Goal: Task Accomplishment & Management: Use online tool/utility

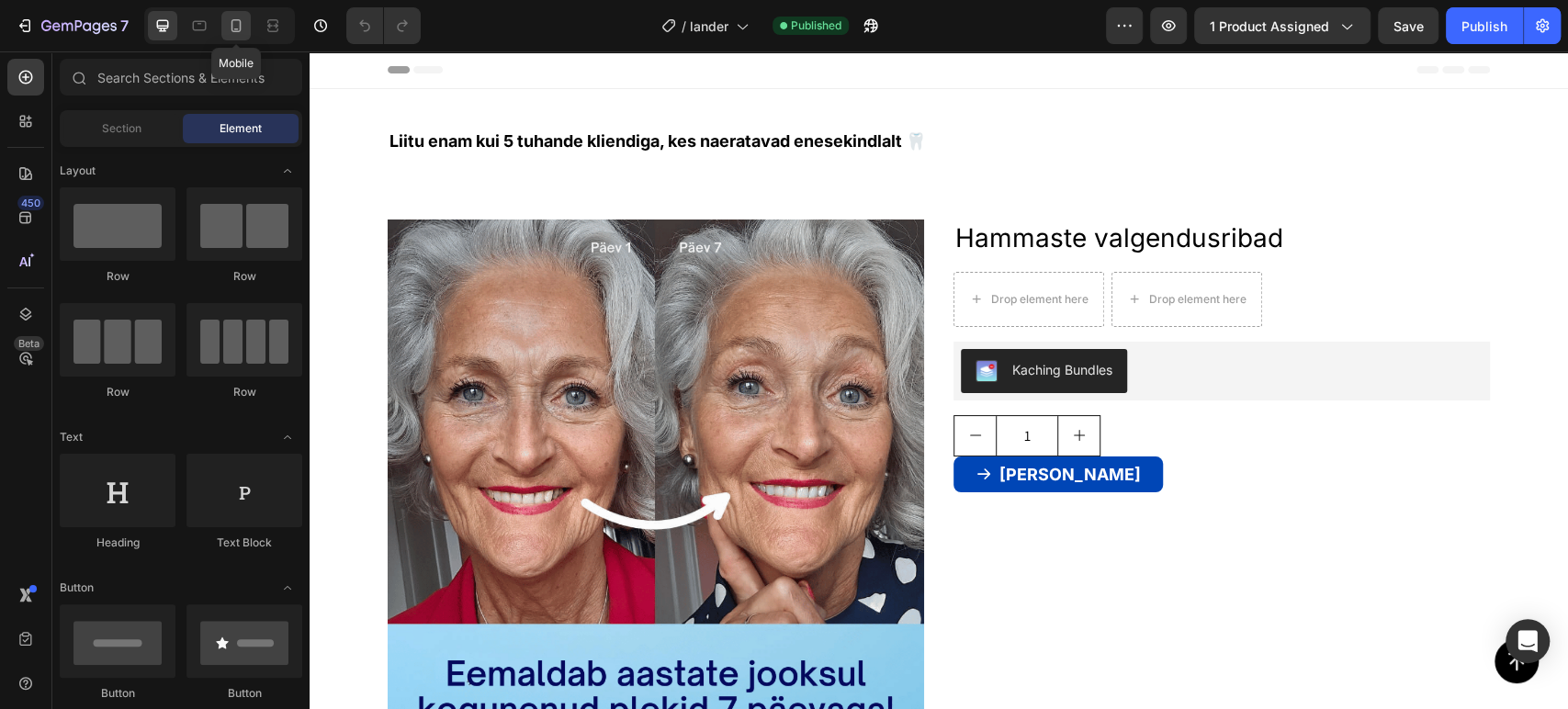
click at [235, 28] on icon at bounding box center [236, 26] width 18 height 18
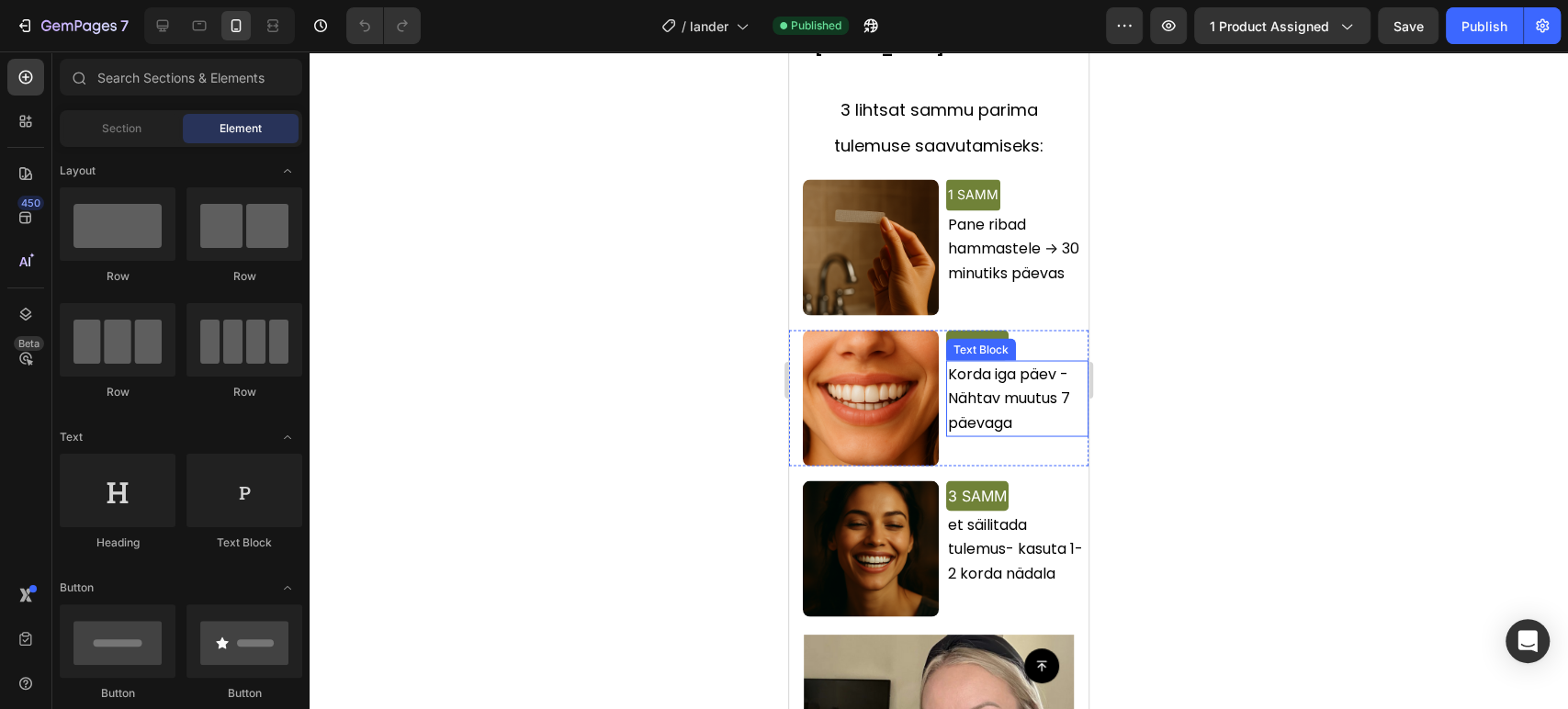
scroll to position [1988, 0]
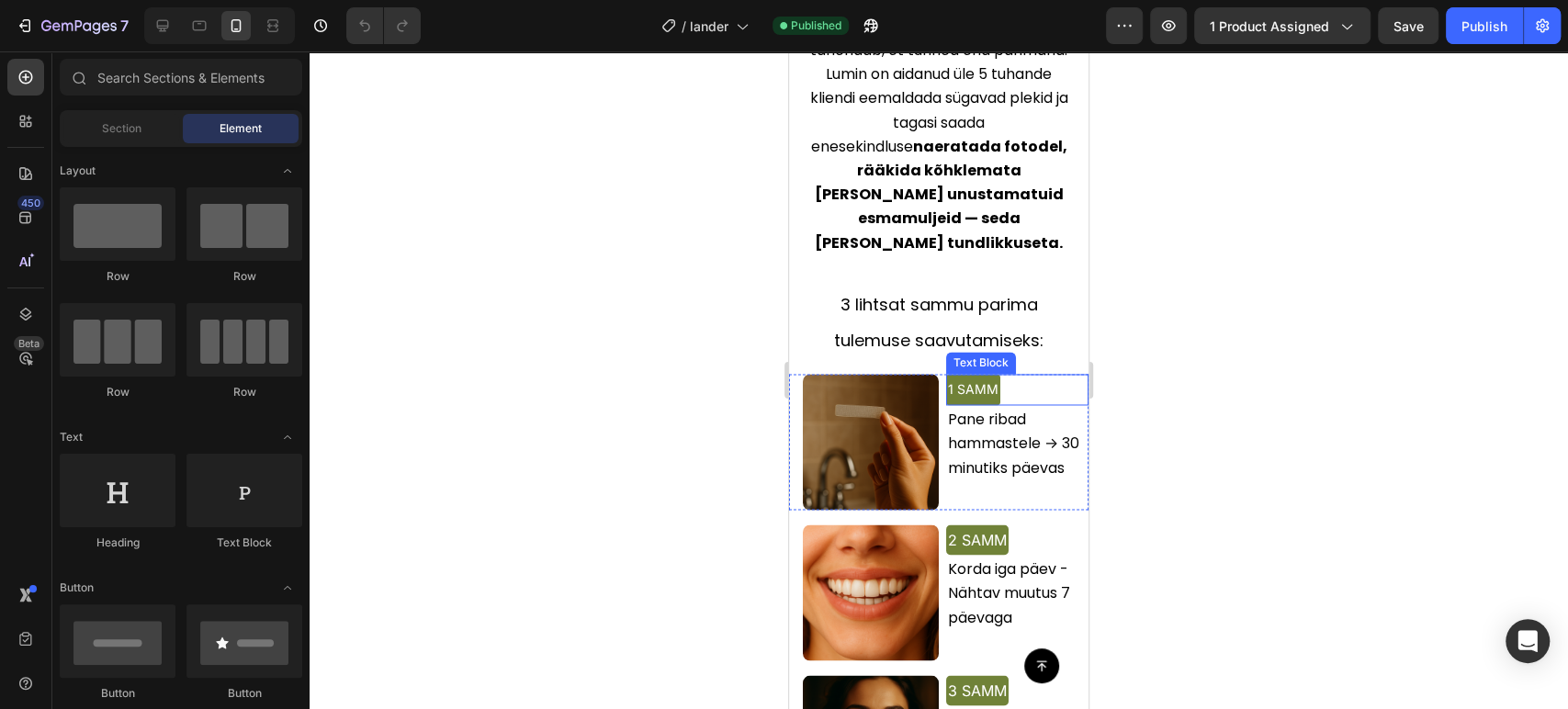
click at [948, 381] on span "1 SAMM" at bounding box center [972, 389] width 51 height 16
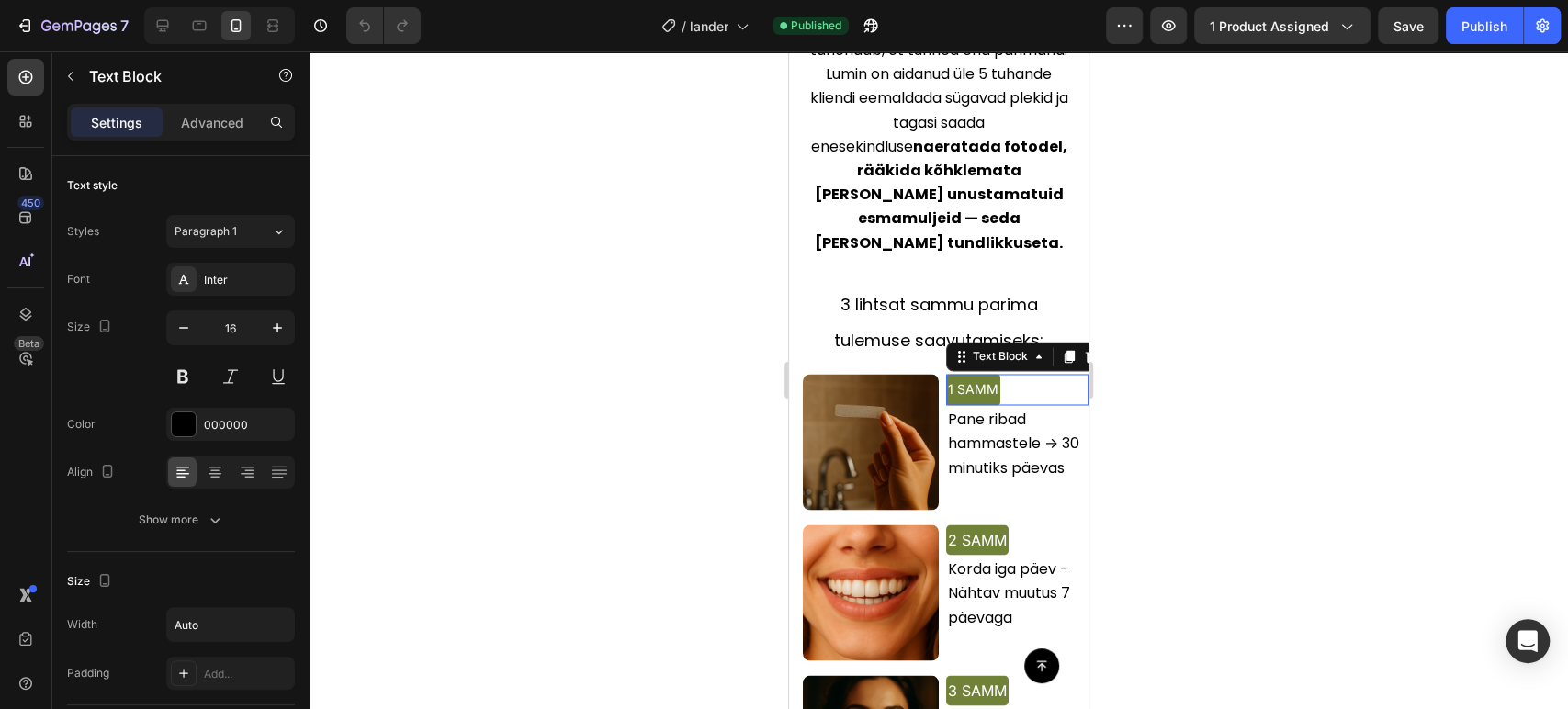
click at [948, 381] on span "1 SAMM" at bounding box center [972, 389] width 51 height 16
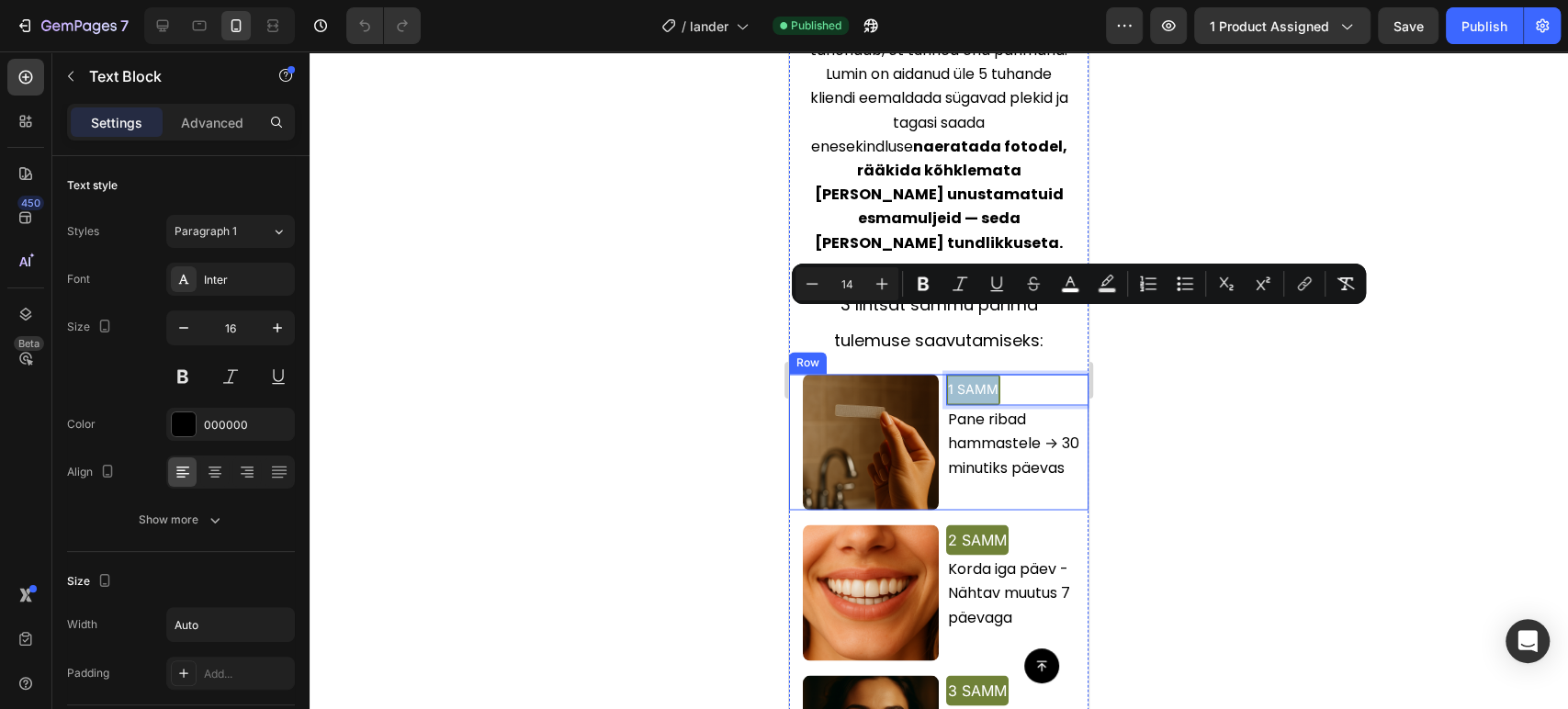
click at [946, 374] on div "1 SAMM" at bounding box center [972, 389] width 55 height 31
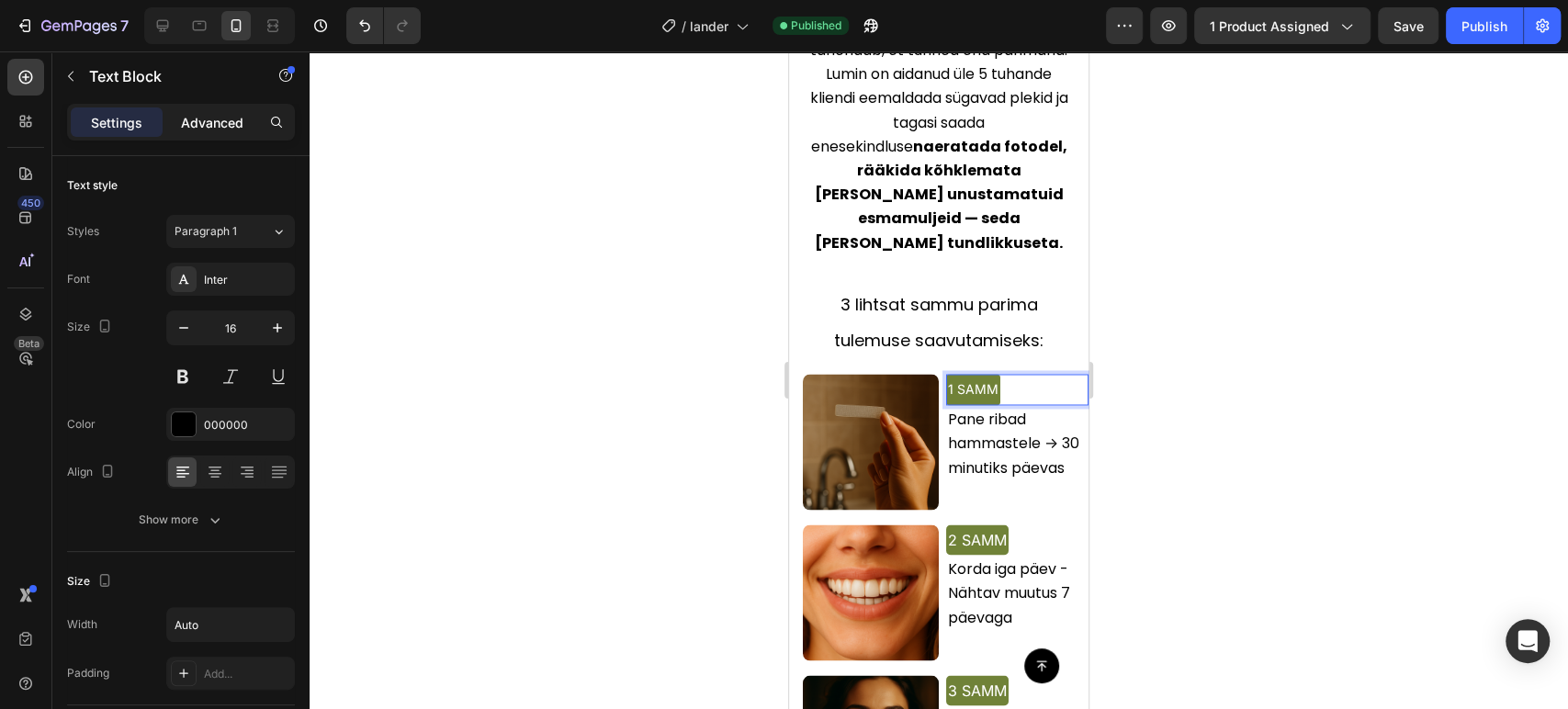
click at [214, 127] on p "Advanced" at bounding box center [212, 122] width 63 height 19
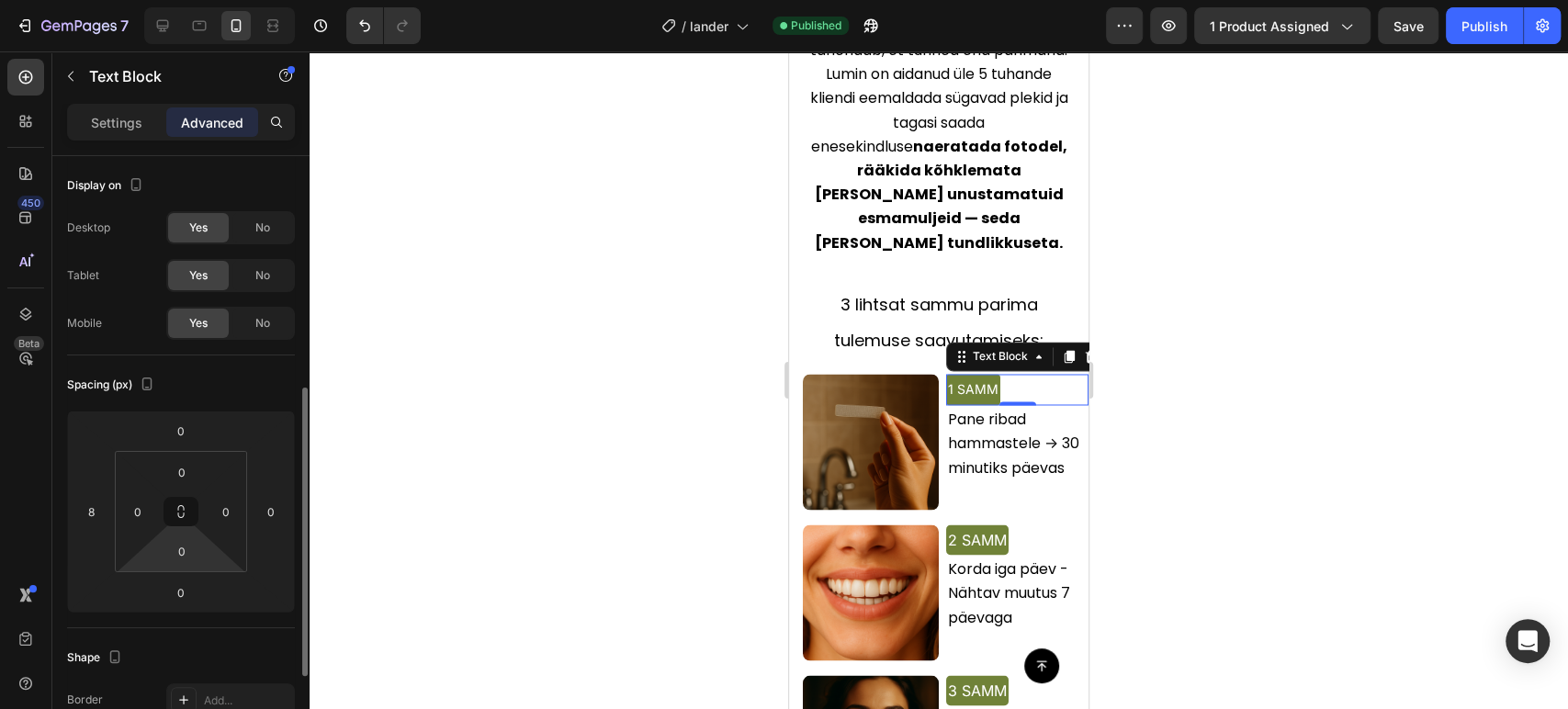
scroll to position [159, 0]
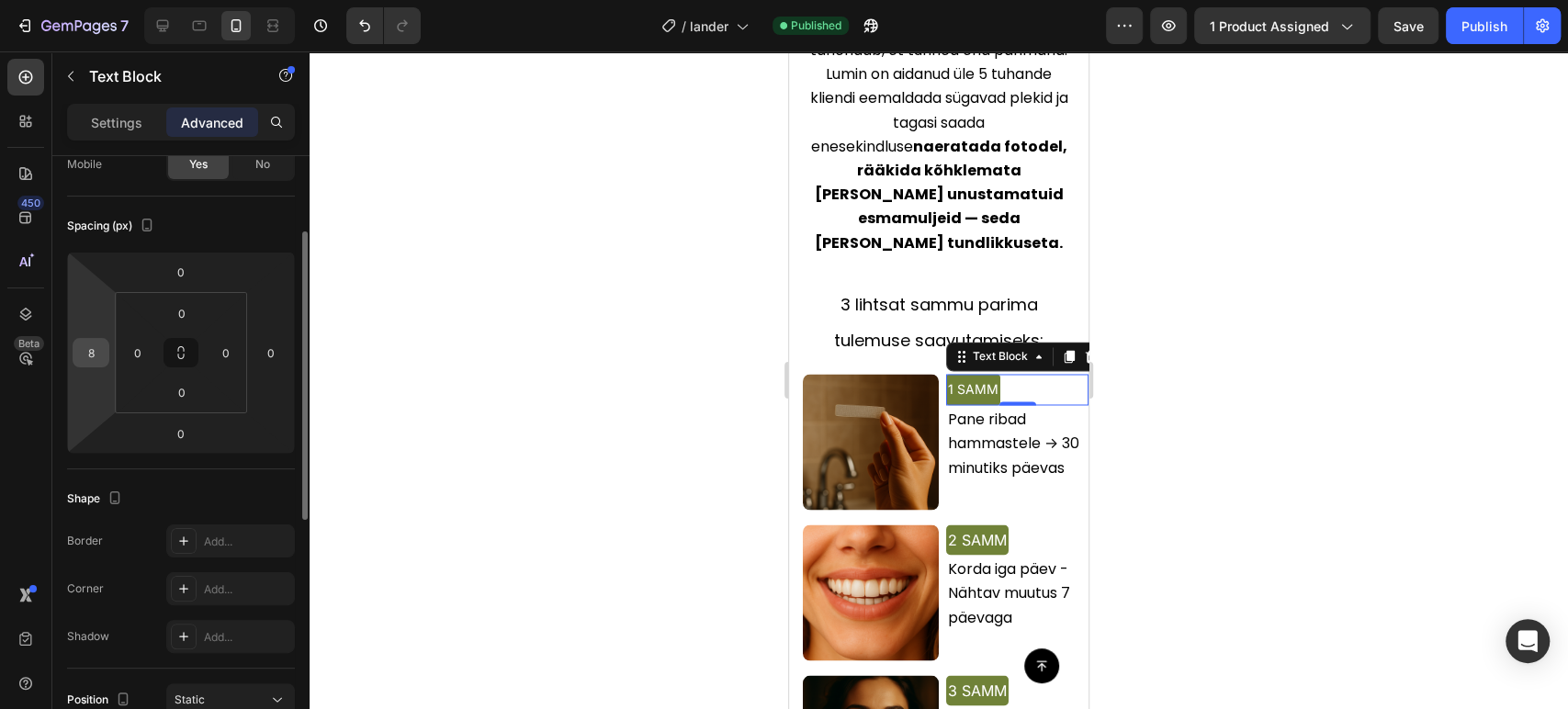
click at [98, 357] on input "8" at bounding box center [91, 353] width 28 height 28
type input "8"
click at [1239, 347] on div at bounding box center [939, 380] width 1259 height 657
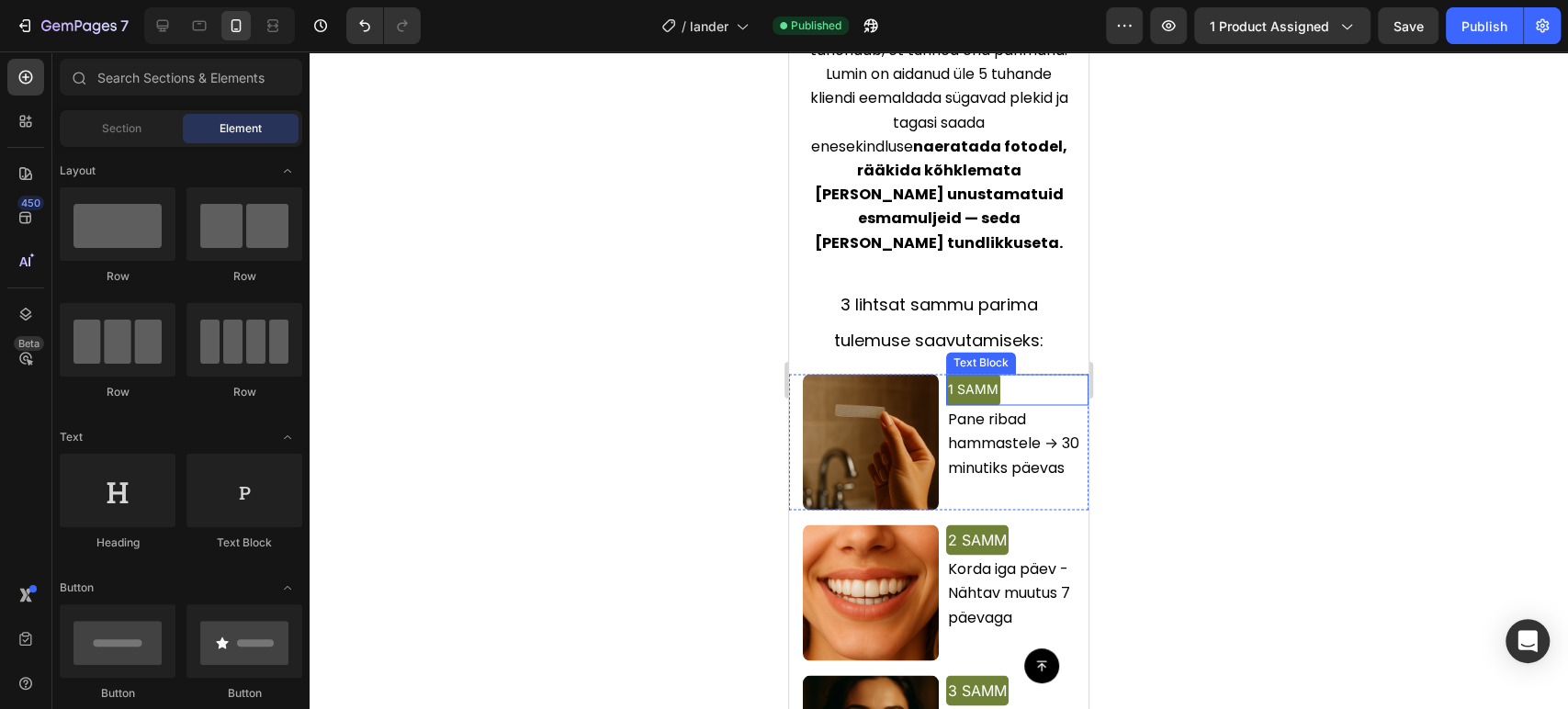
click at [960, 381] on span "1 SAMM" at bounding box center [972, 389] width 51 height 16
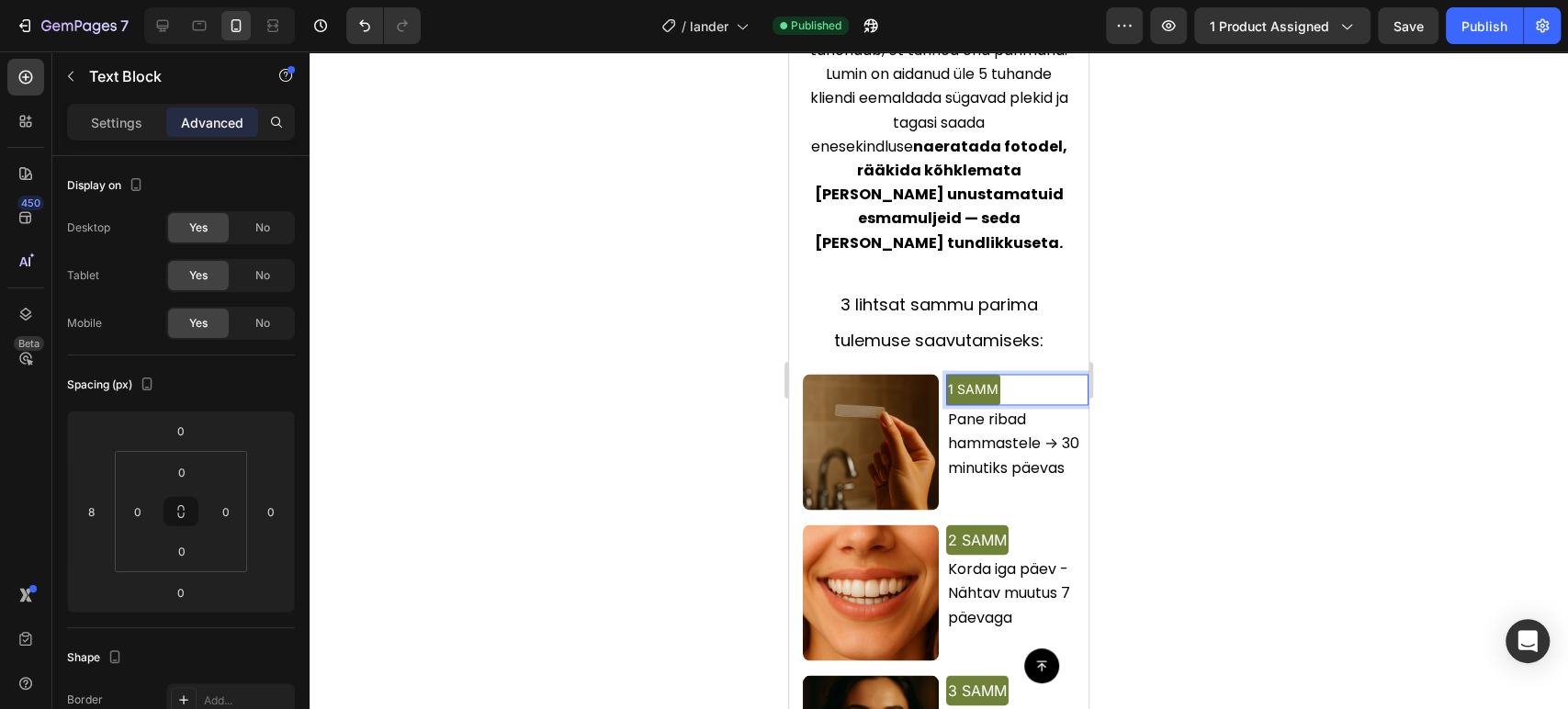
click at [965, 381] on span "1 SAMM" at bounding box center [972, 389] width 51 height 16
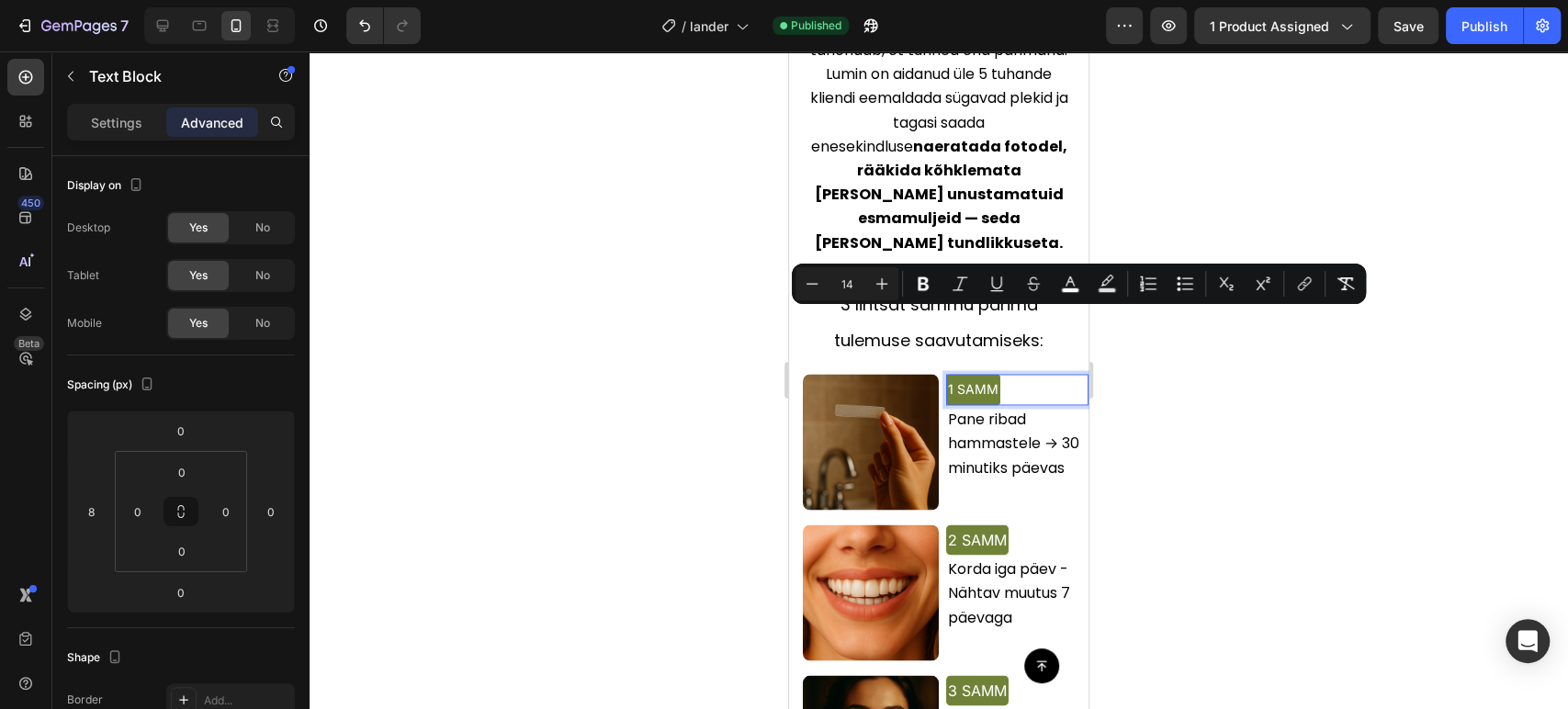
click at [948, 381] on span "1 SAMM" at bounding box center [972, 389] width 51 height 16
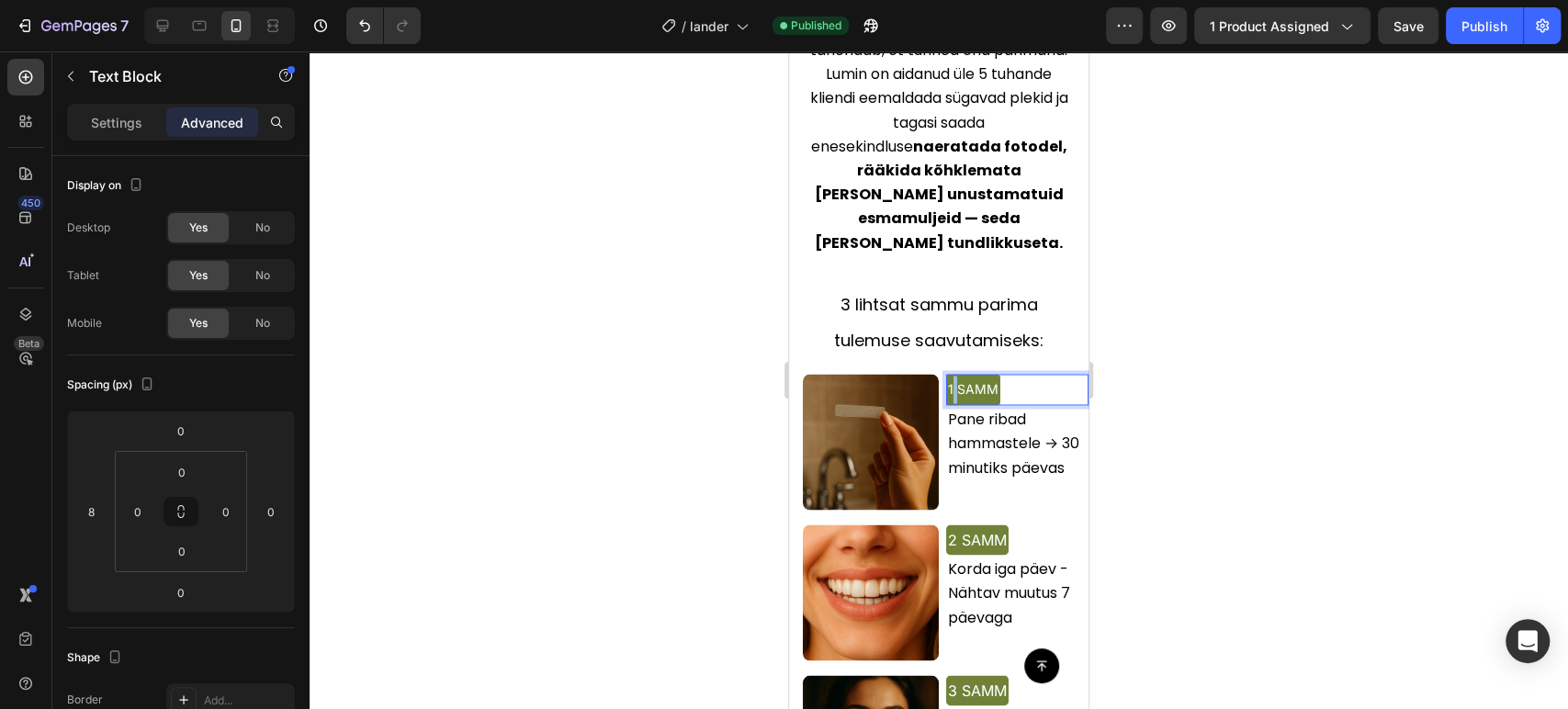
click at [948, 381] on span "1 SAMM" at bounding box center [972, 389] width 51 height 16
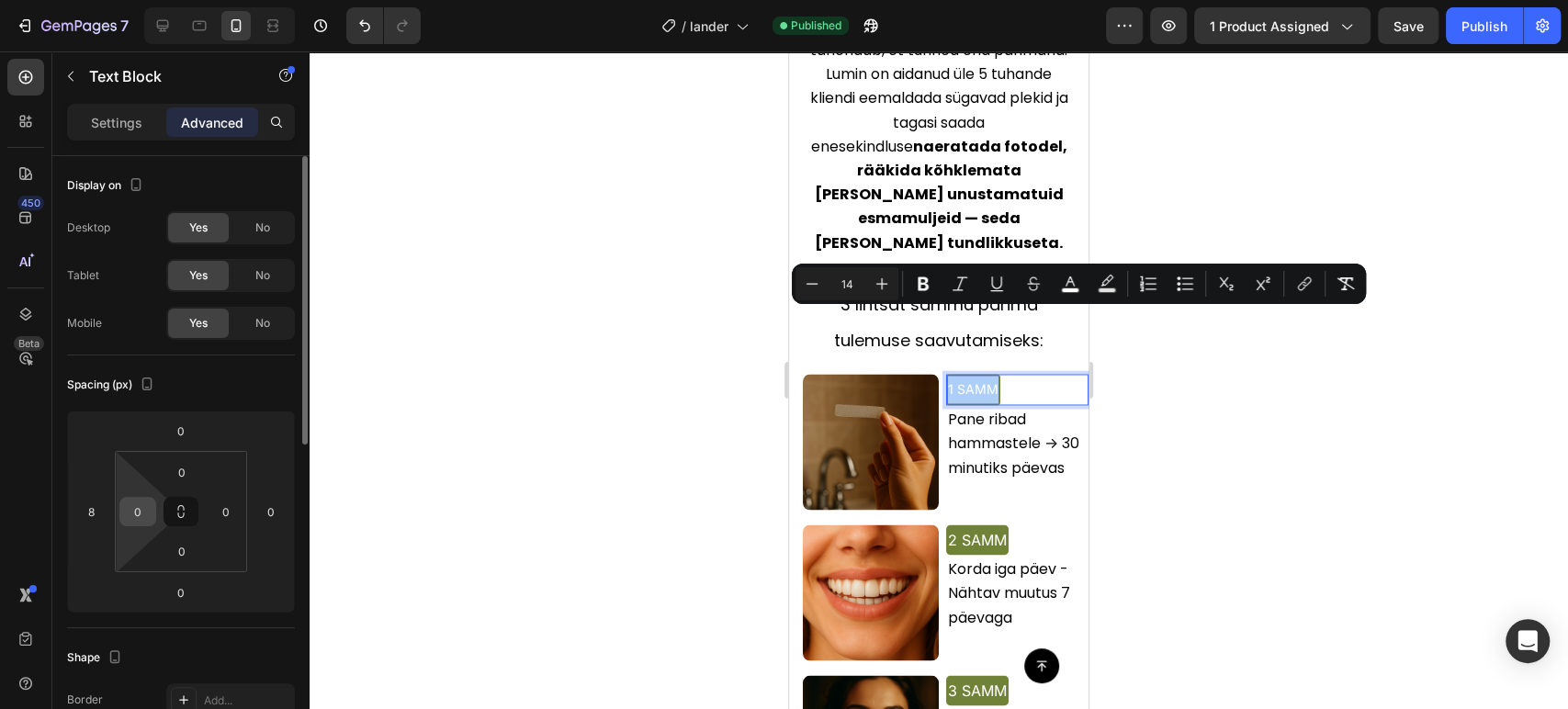
click at [133, 501] on input "0" at bounding box center [138, 512] width 28 height 28
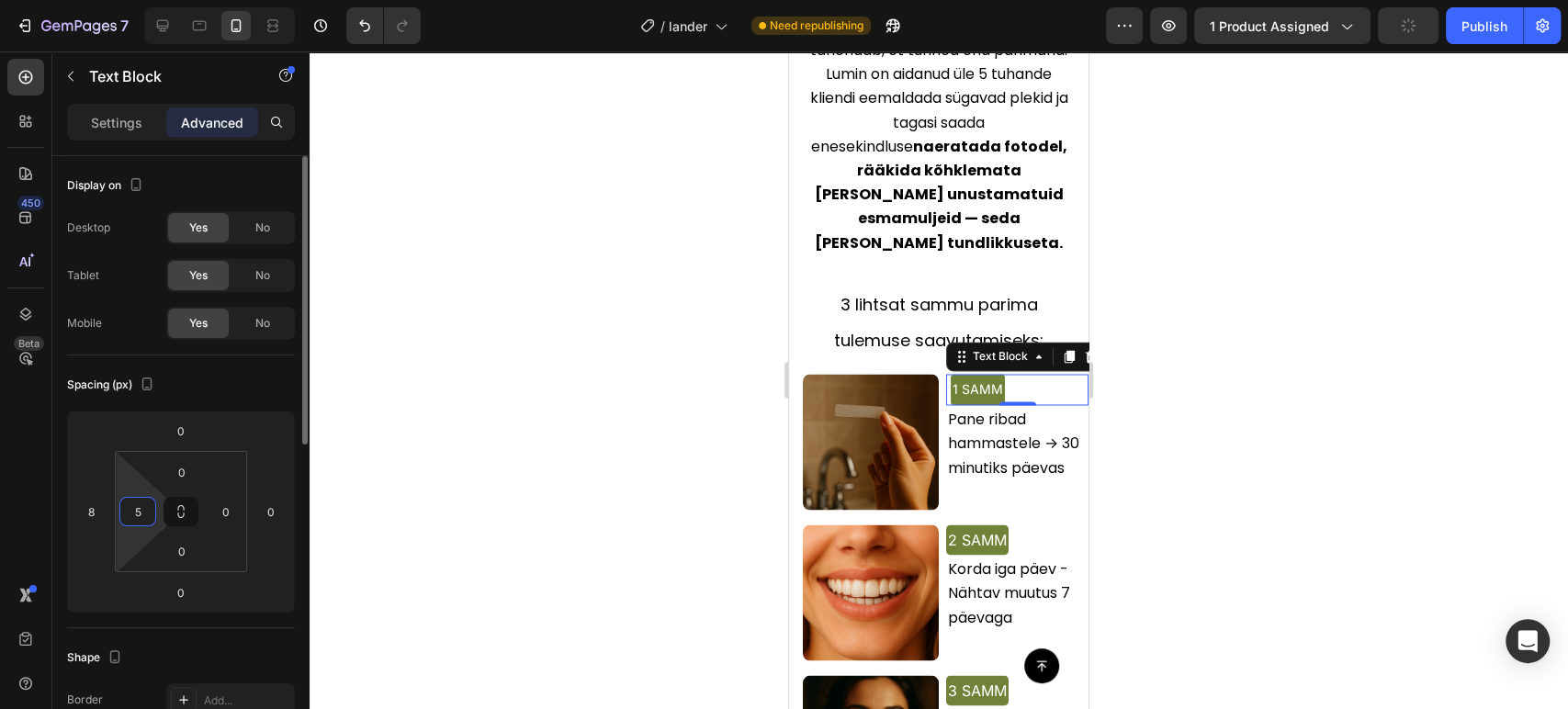
type input "0"
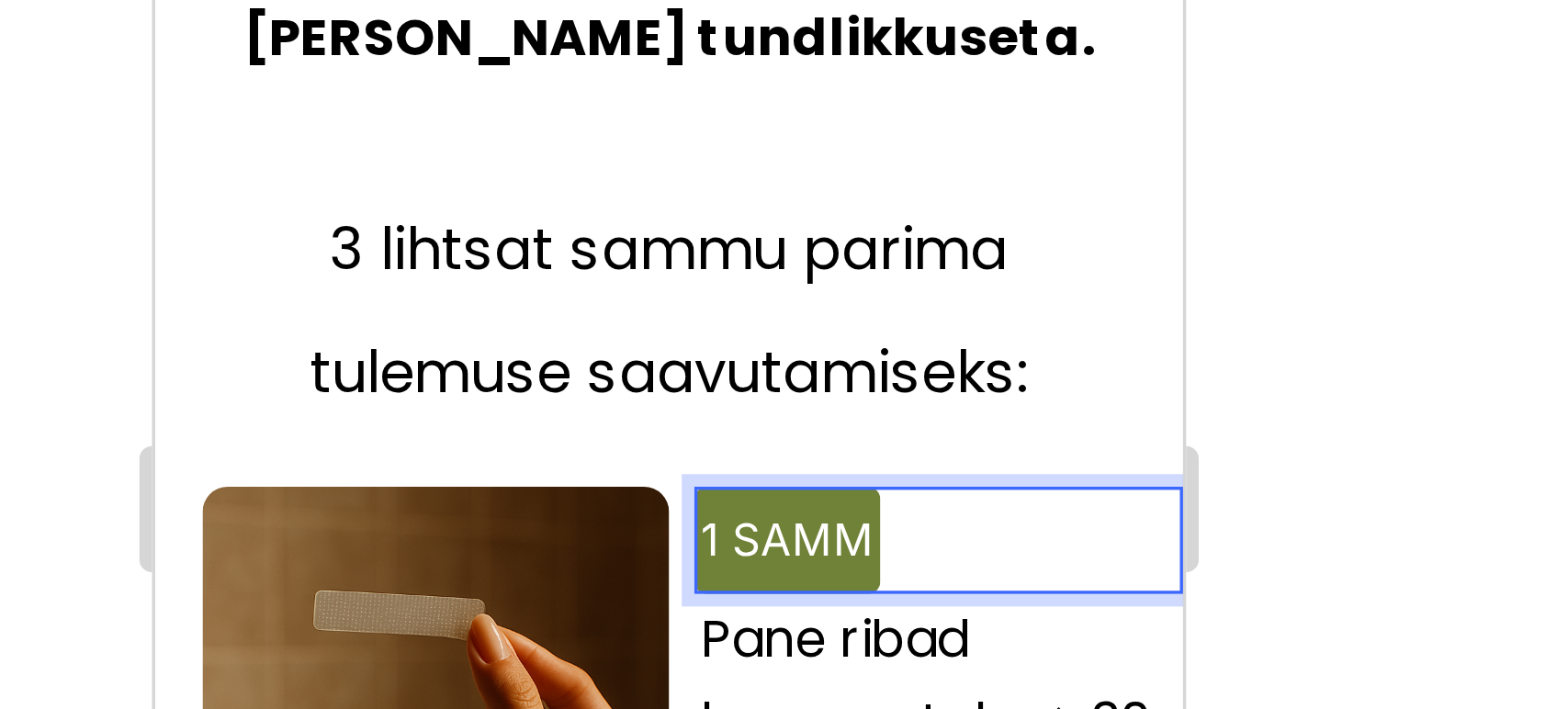
click at [1134, 332] on div at bounding box center [939, 380] width 1259 height 657
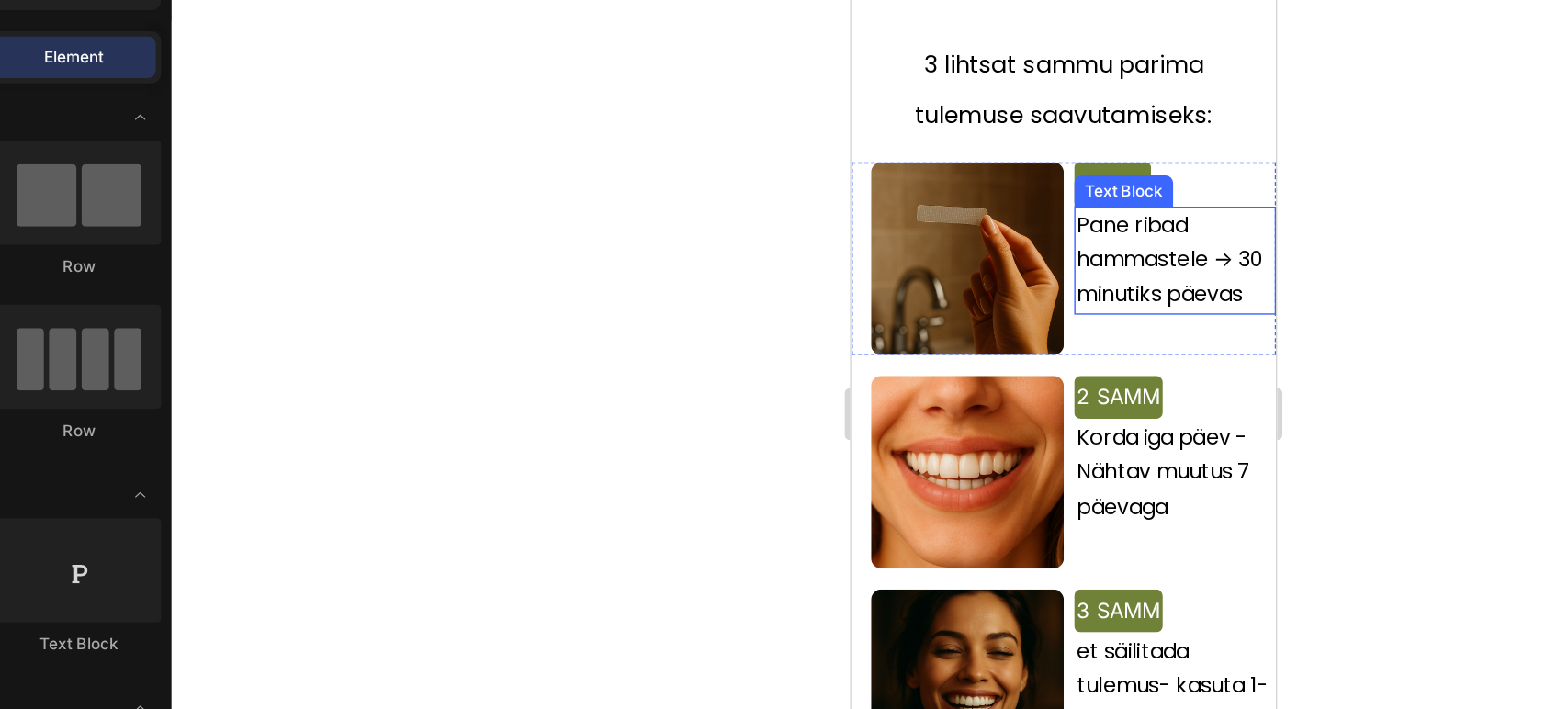
scroll to position [2162, 0]
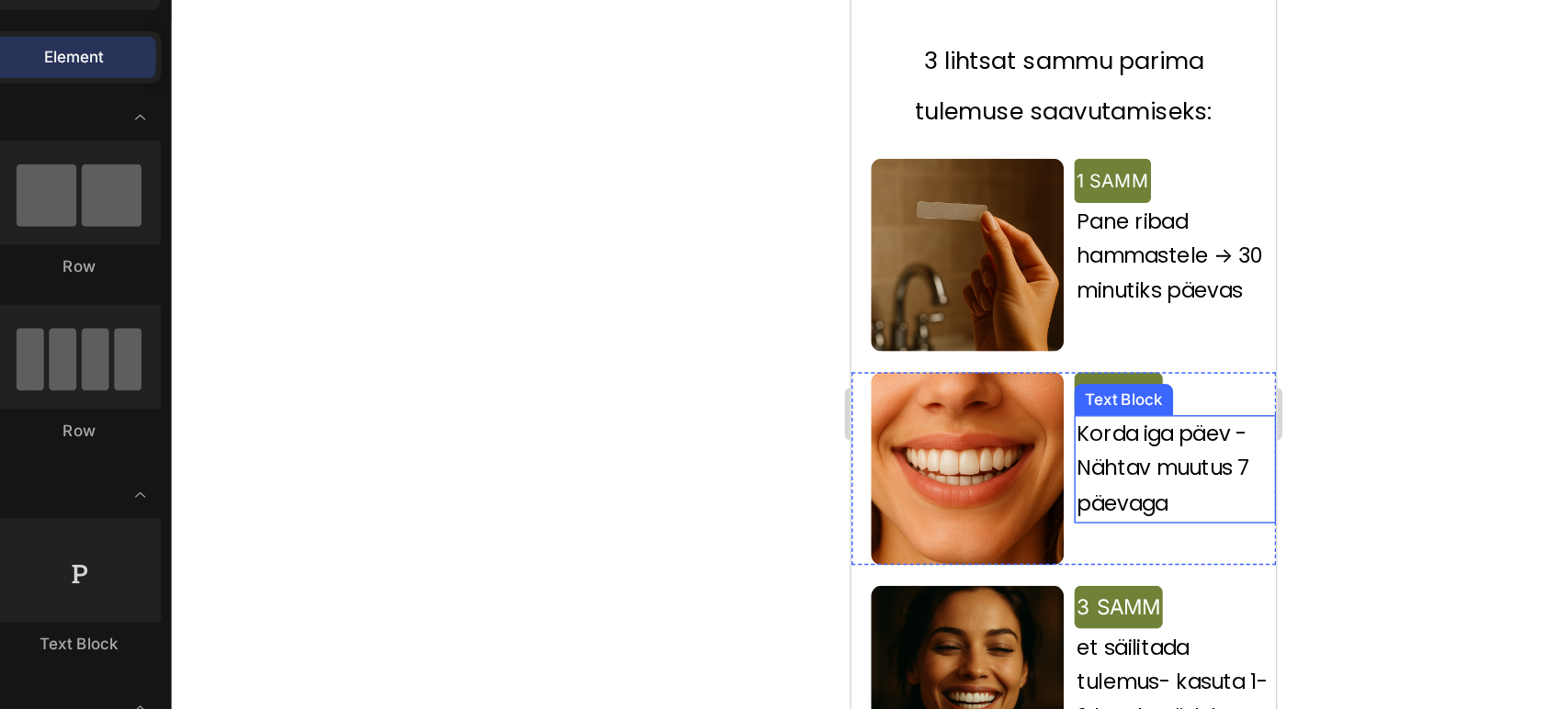
click at [1011, 260] on div "Text Block" at bounding box center [1042, 267] width 63 height 17
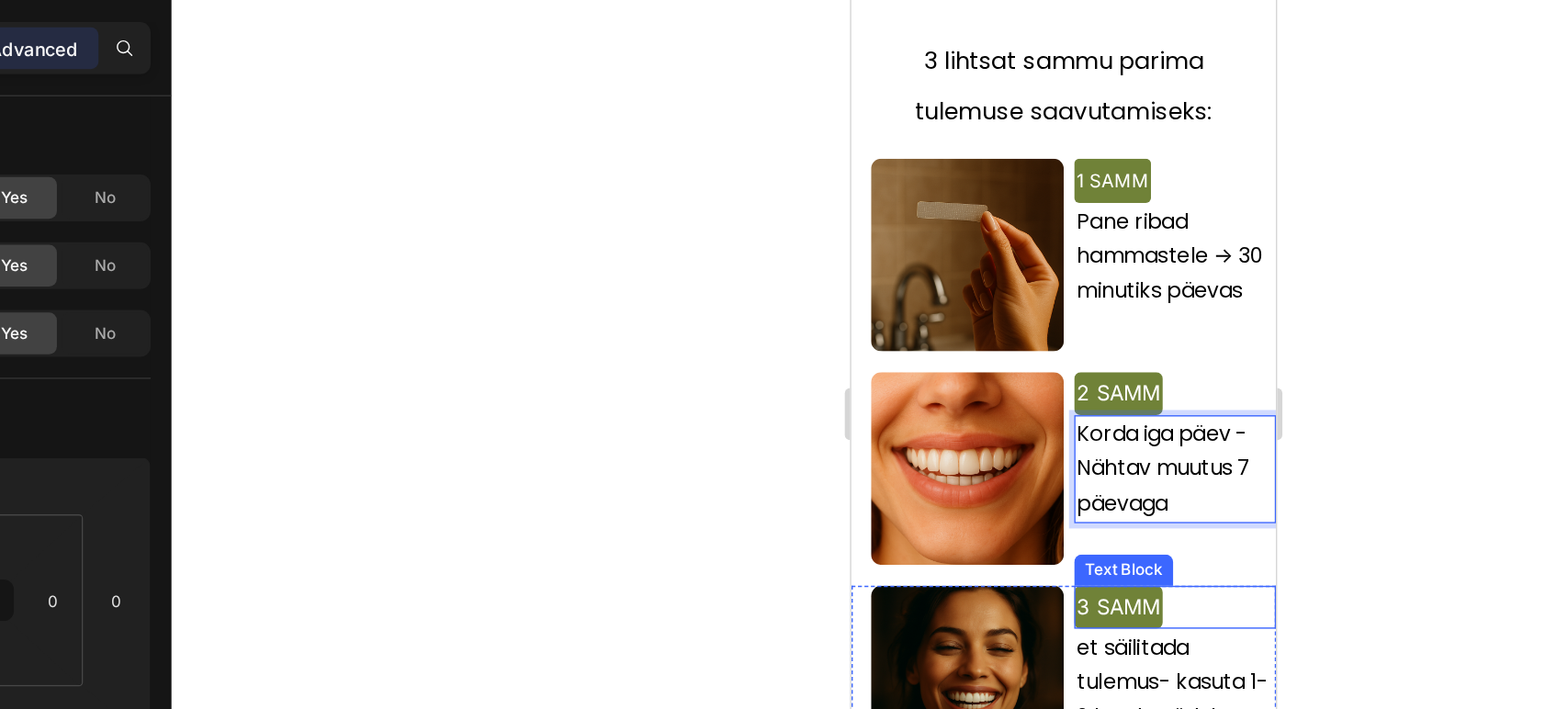
click at [1009, 404] on span "3 SAMM" at bounding box center [1038, 413] width 59 height 18
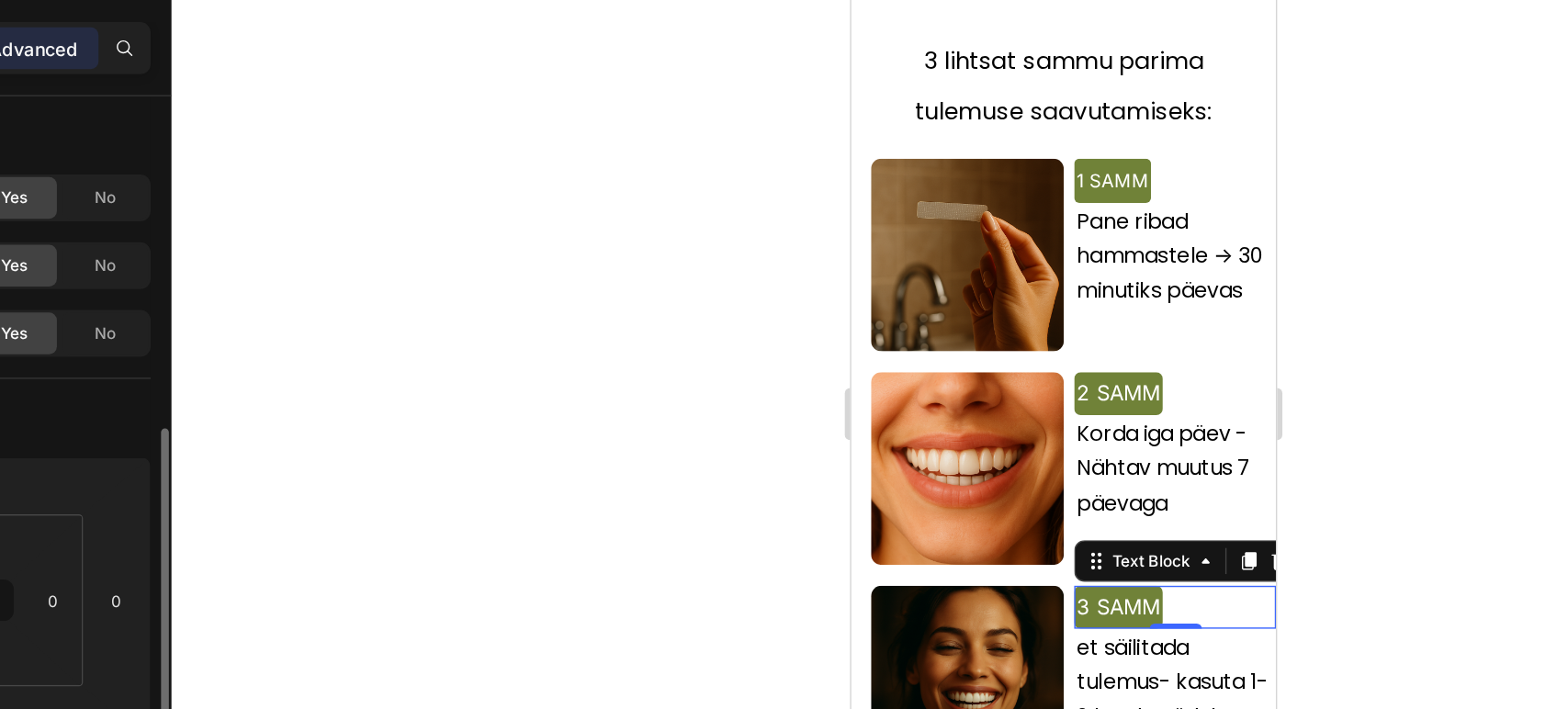
scroll to position [159, 0]
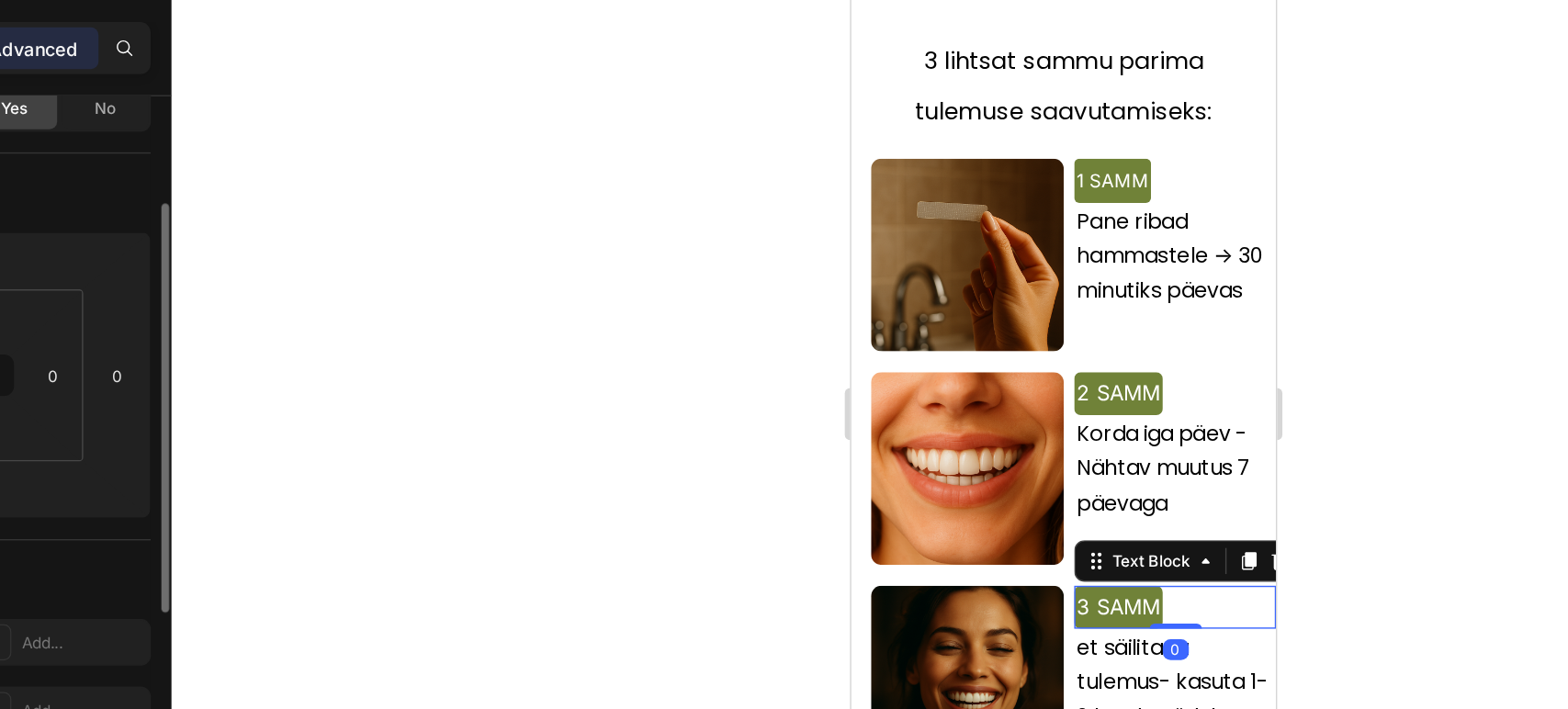
click at [1009, 404] on span "3 SAMM" at bounding box center [1038, 413] width 59 height 18
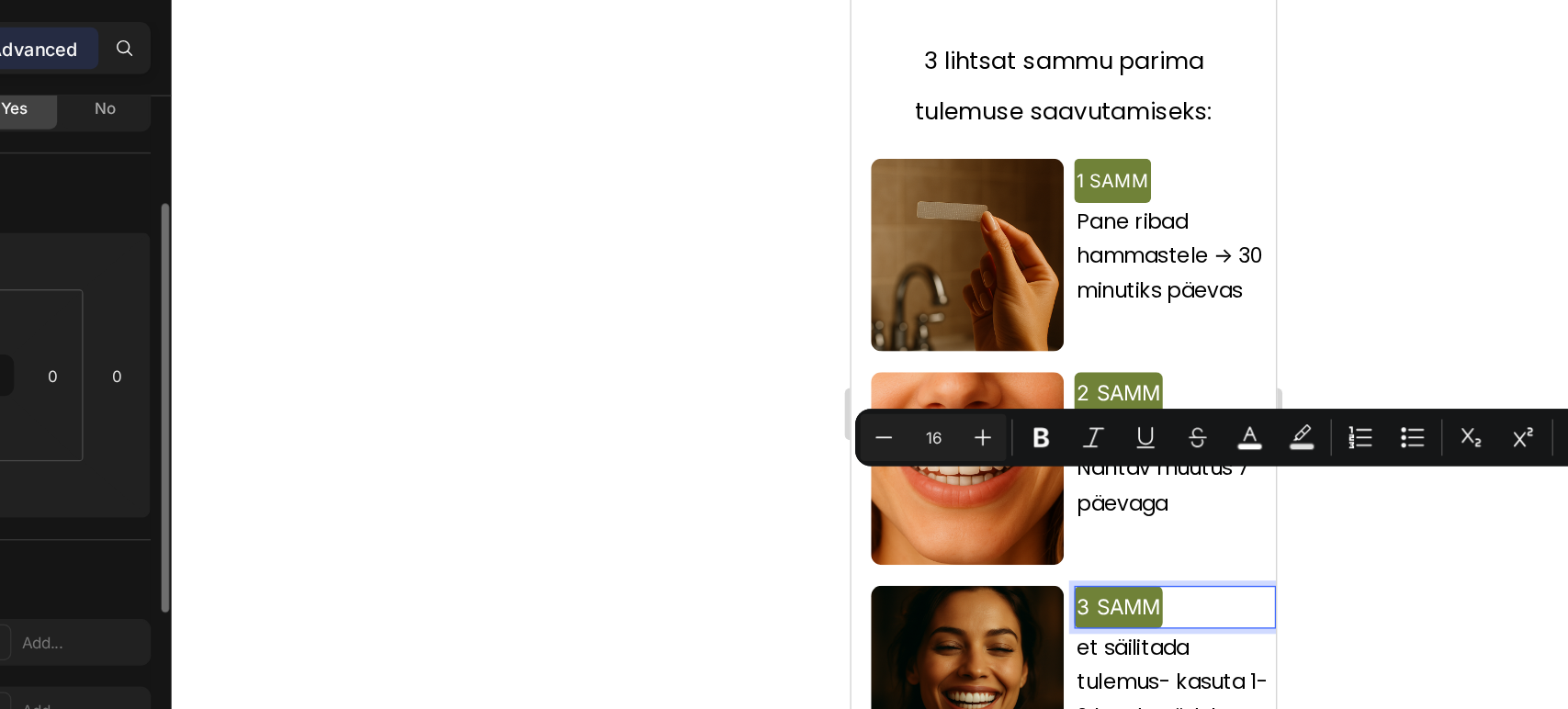
click at [1009, 404] on span "3 SAMM" at bounding box center [1038, 413] width 59 height 18
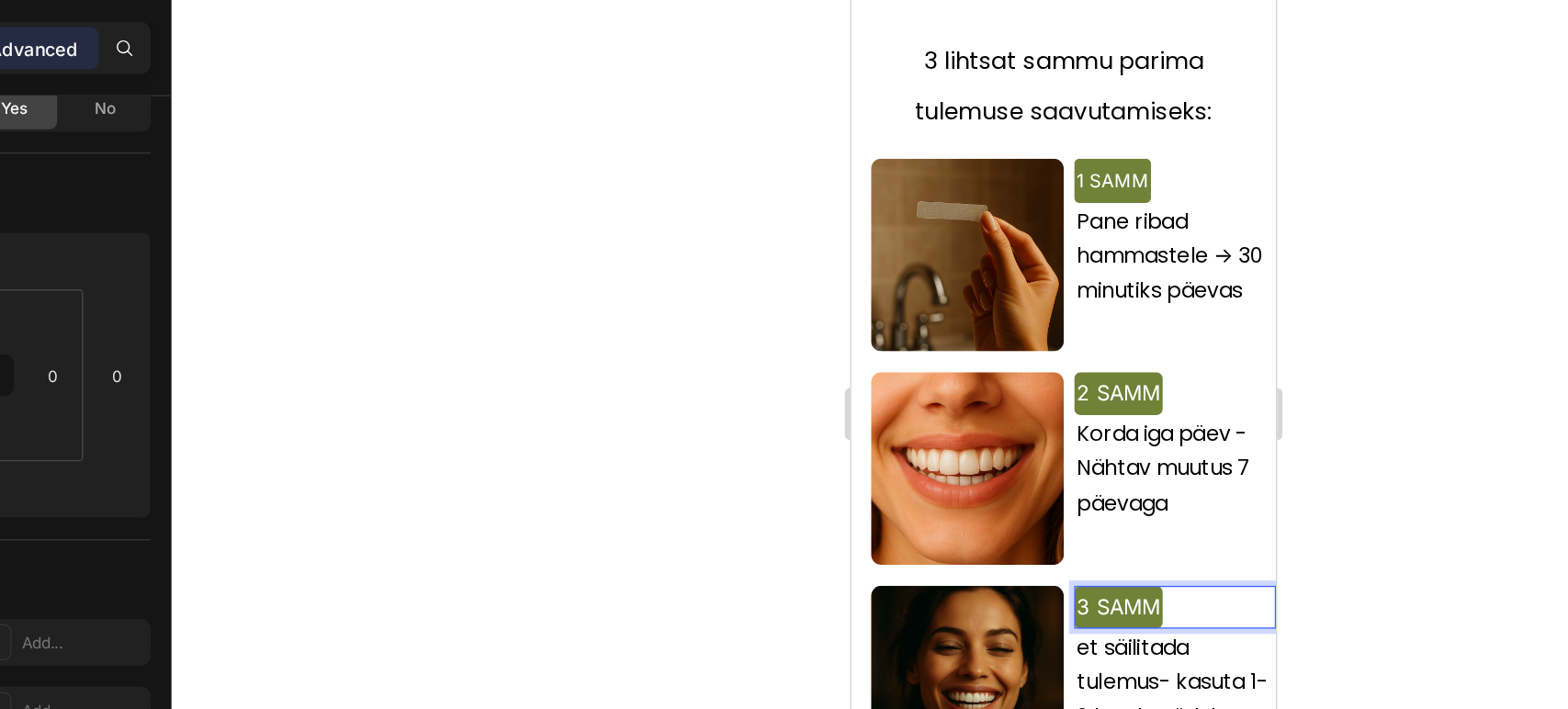
click at [1061, 404] on span "3 SAMM" at bounding box center [1038, 413] width 59 height 18
click at [1057, 254] on span "2 SAMM" at bounding box center [1038, 263] width 59 height 18
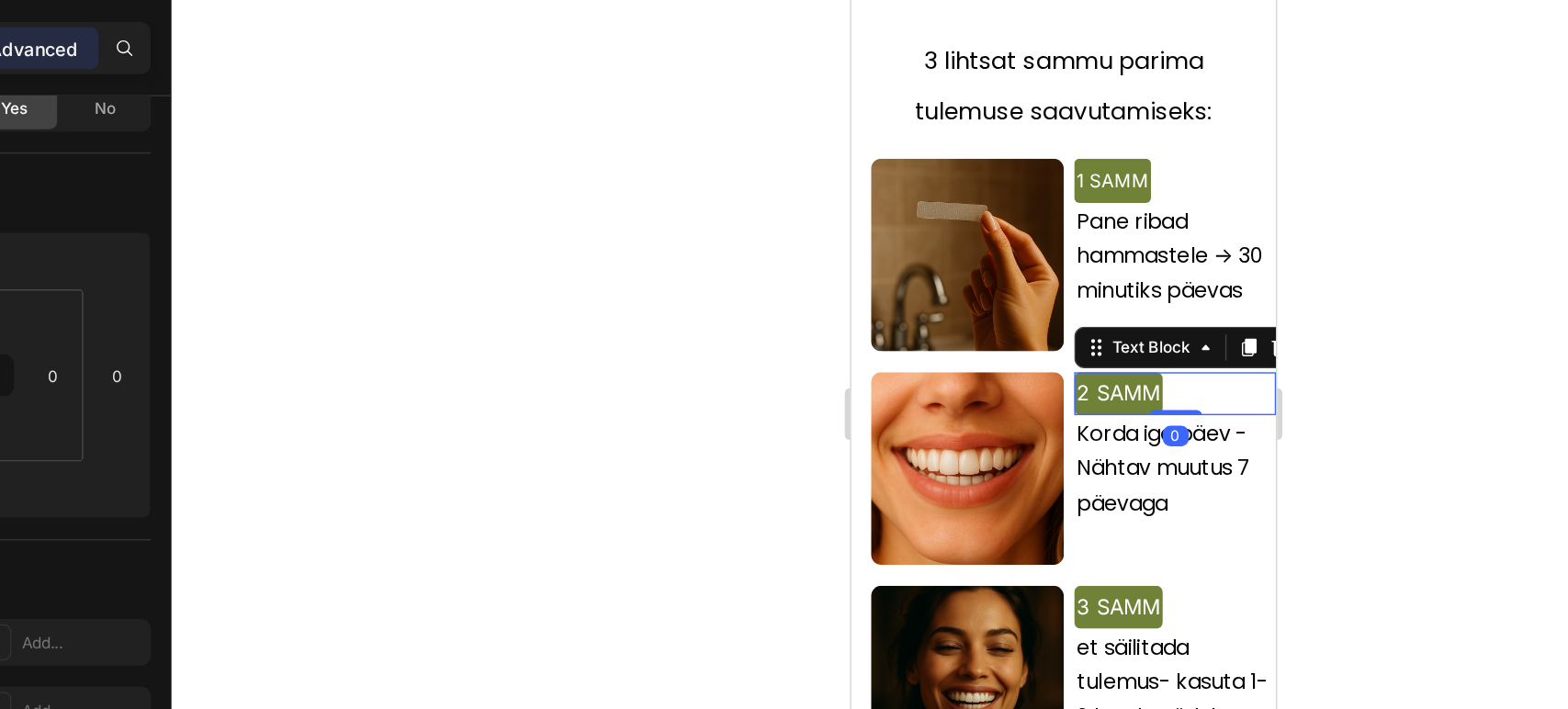
click at [1058, 254] on span "2 SAMM" at bounding box center [1038, 263] width 59 height 18
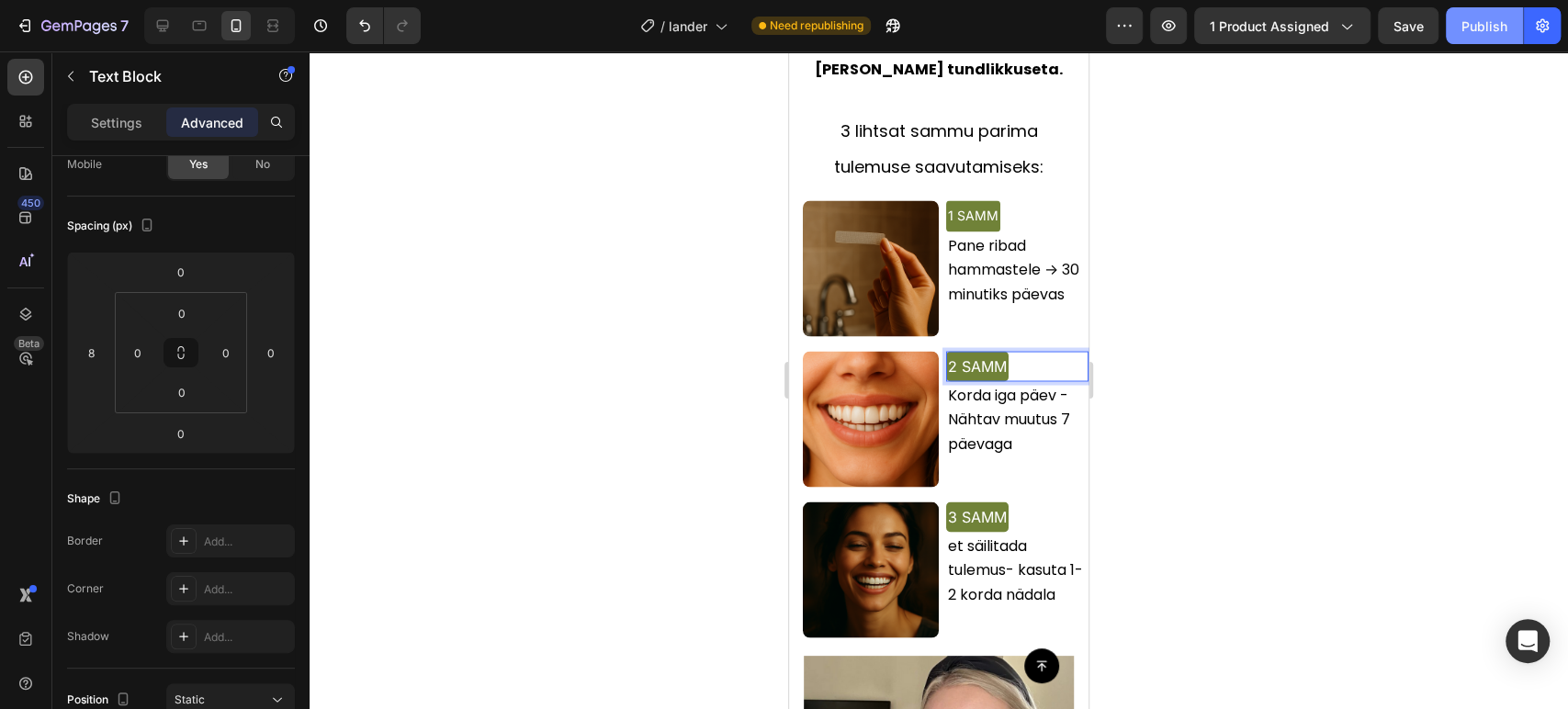
click at [1470, 23] on div "Publish" at bounding box center [1484, 26] width 46 height 19
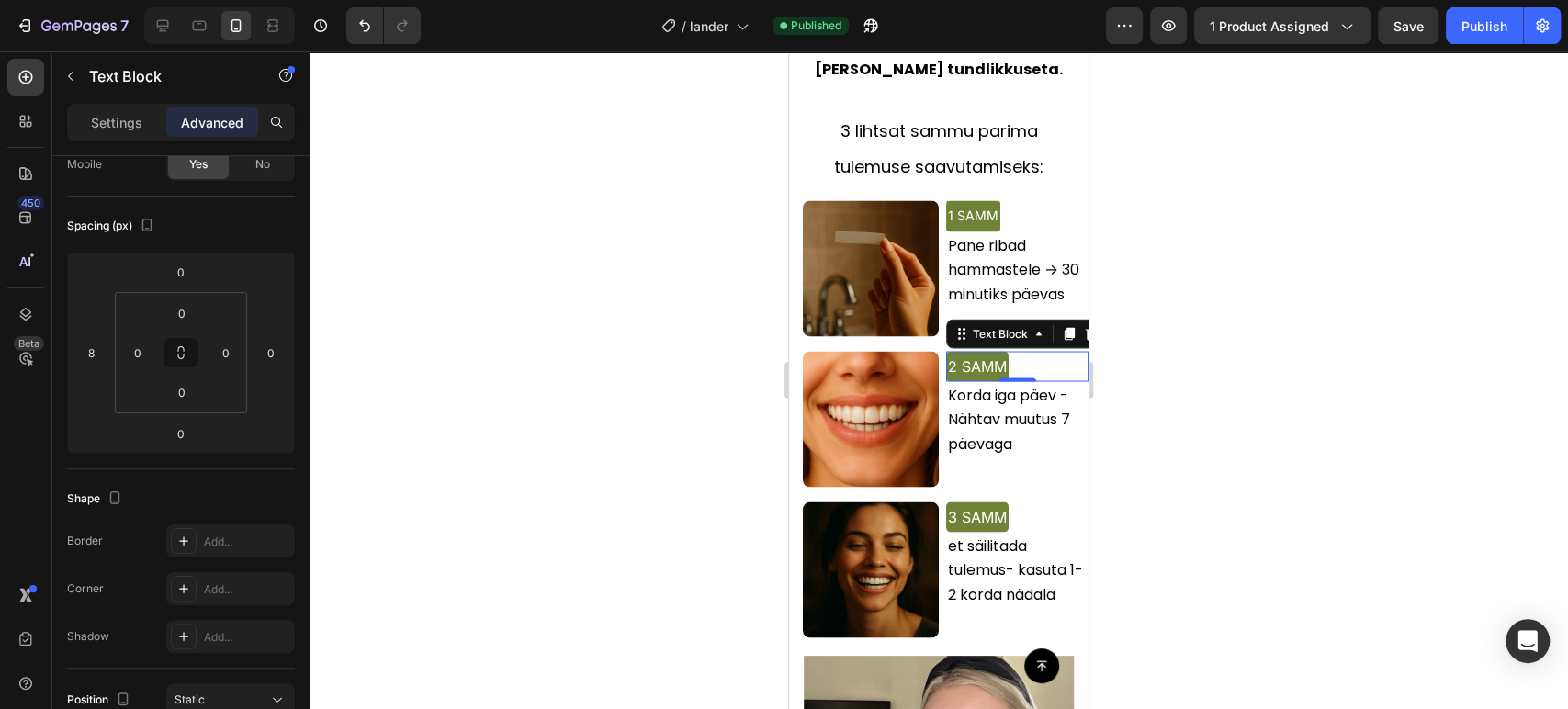
click at [946, 351] on div "2 SAMM" at bounding box center [976, 366] width 63 height 30
click at [1296, 266] on div at bounding box center [939, 380] width 1259 height 657
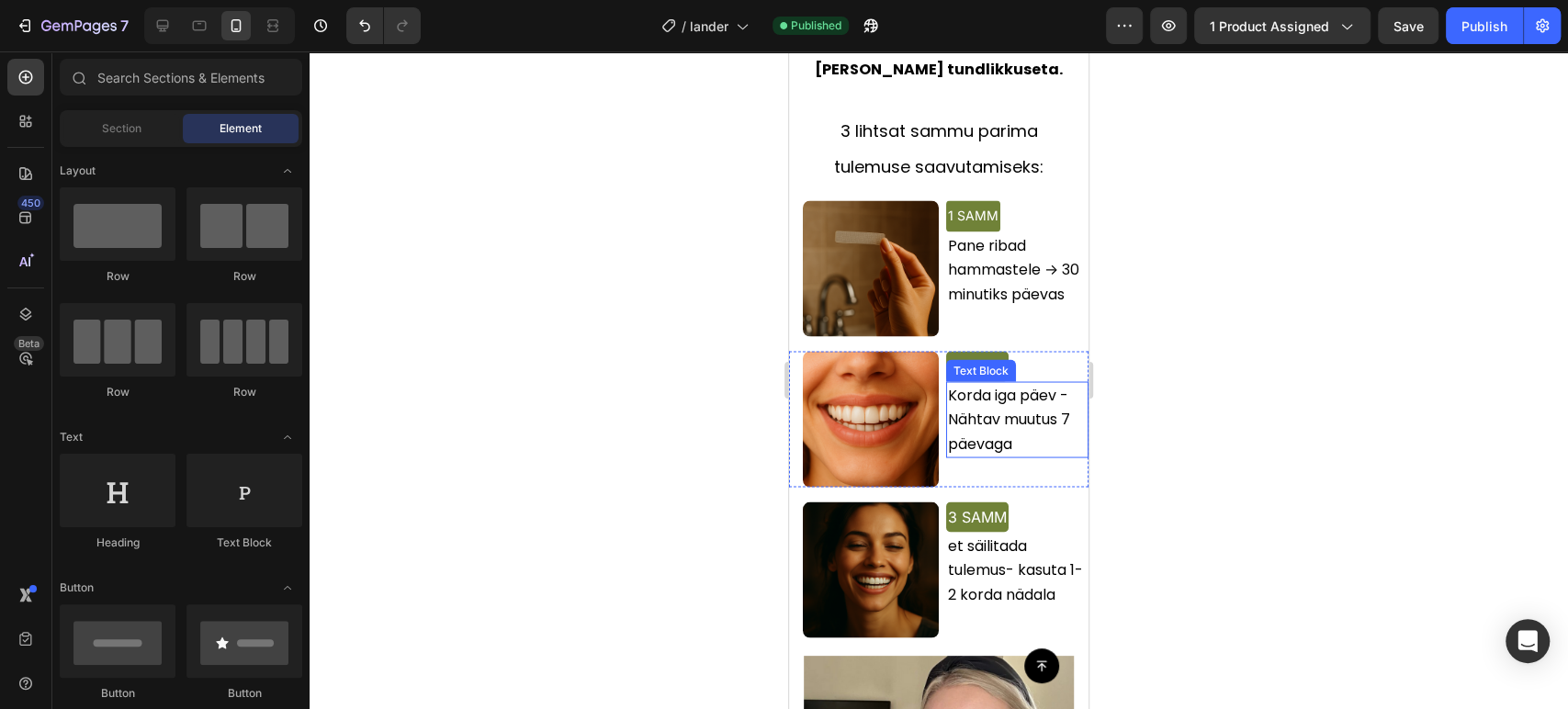
click at [958, 384] on span "Korda iga päev - Nähtav muutus 7 päevaga" at bounding box center [1008, 418] width 122 height 69
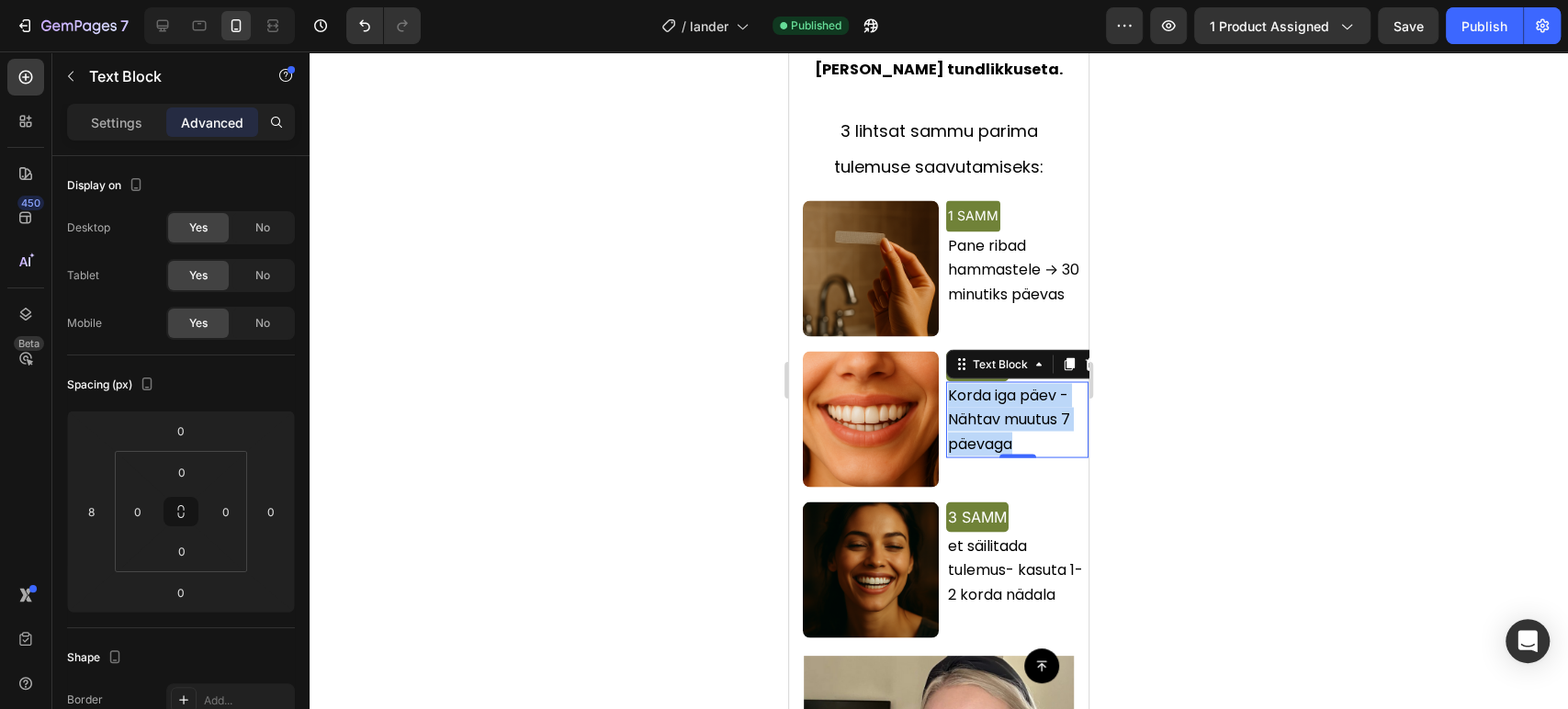
click at [958, 384] on span "Korda iga päev - Nähtav muutus 7 päevaga" at bounding box center [1008, 418] width 122 height 69
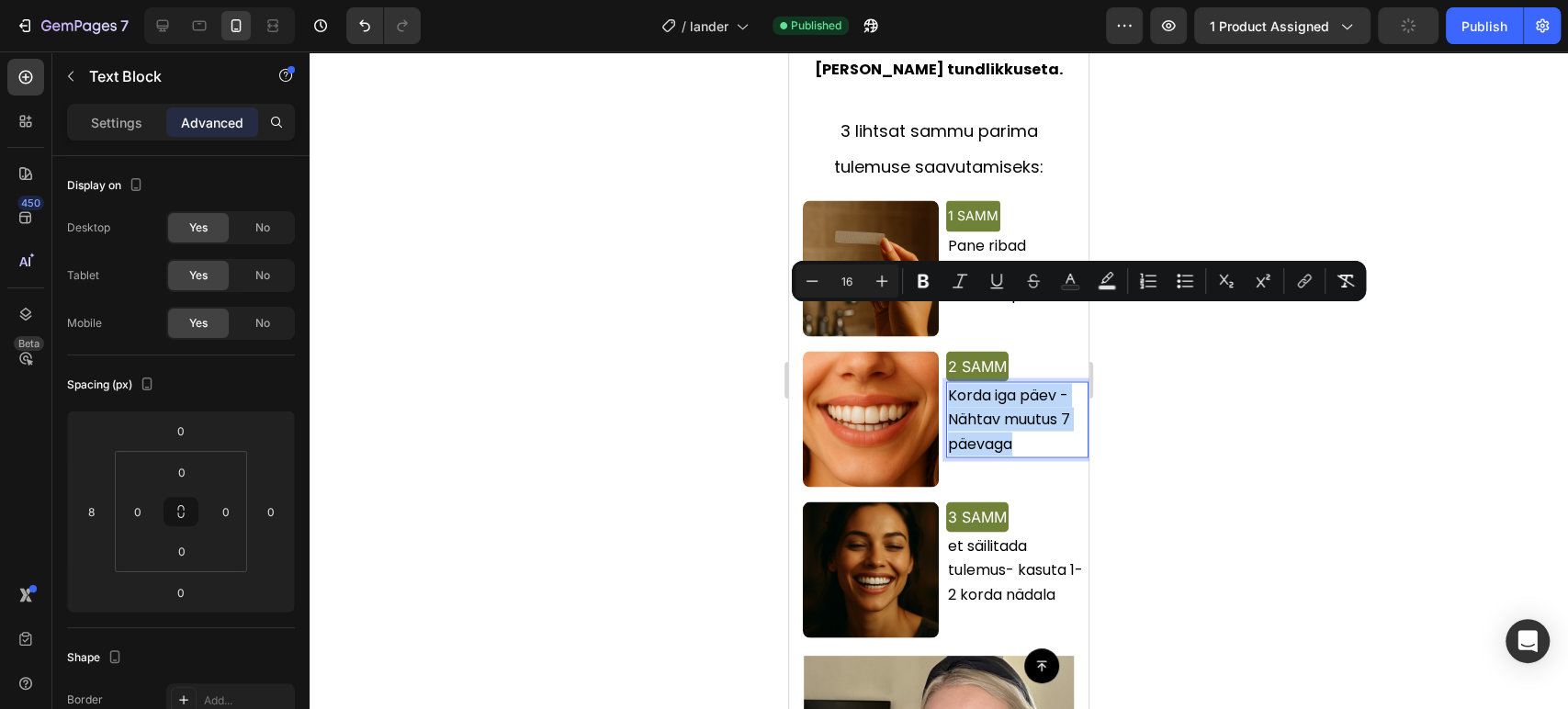
click at [970, 384] on span "Korda iga päev - Nähtav muutus 7 päevaga" at bounding box center [1008, 418] width 122 height 69
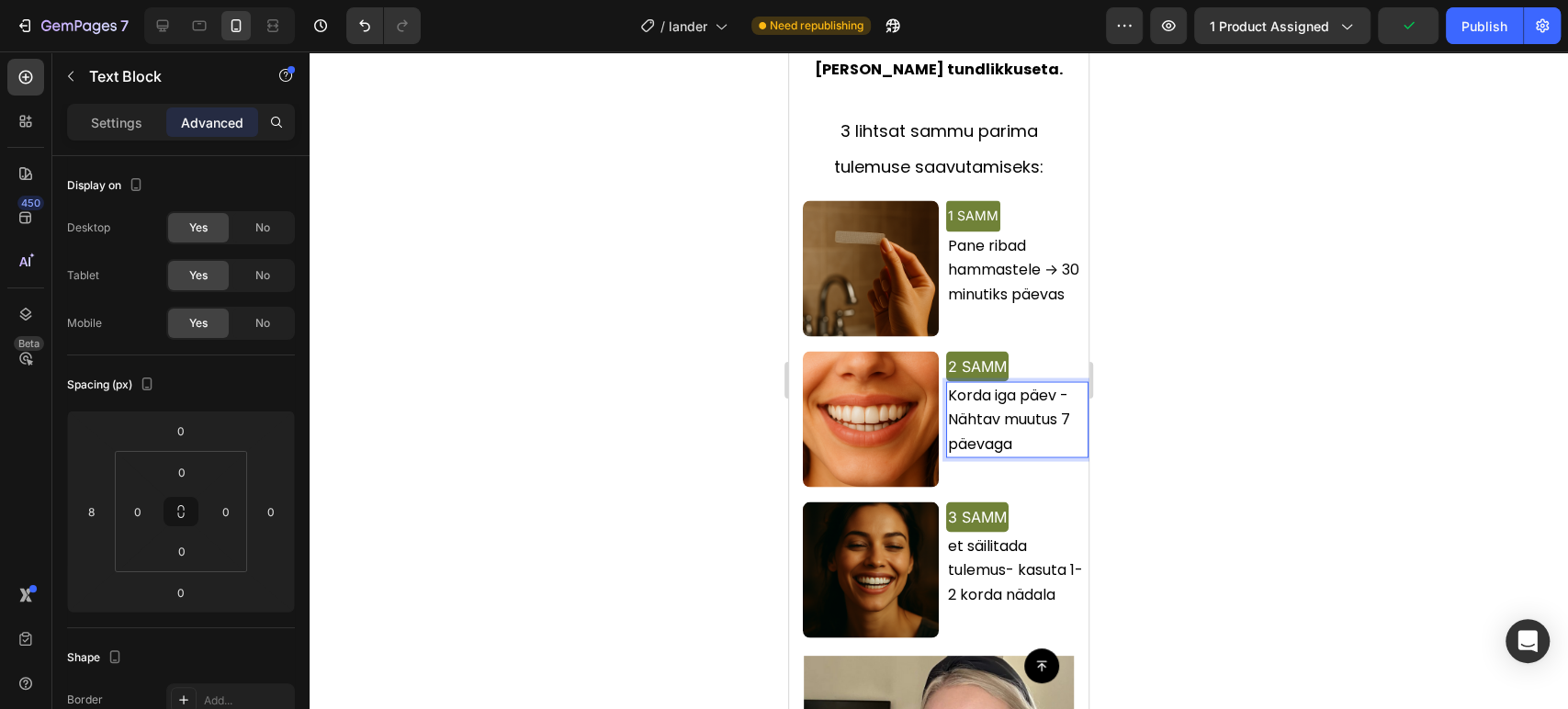
click at [961, 384] on span "Korda iga päev - Nähtav muutus 7 päevaga" at bounding box center [1008, 418] width 122 height 69
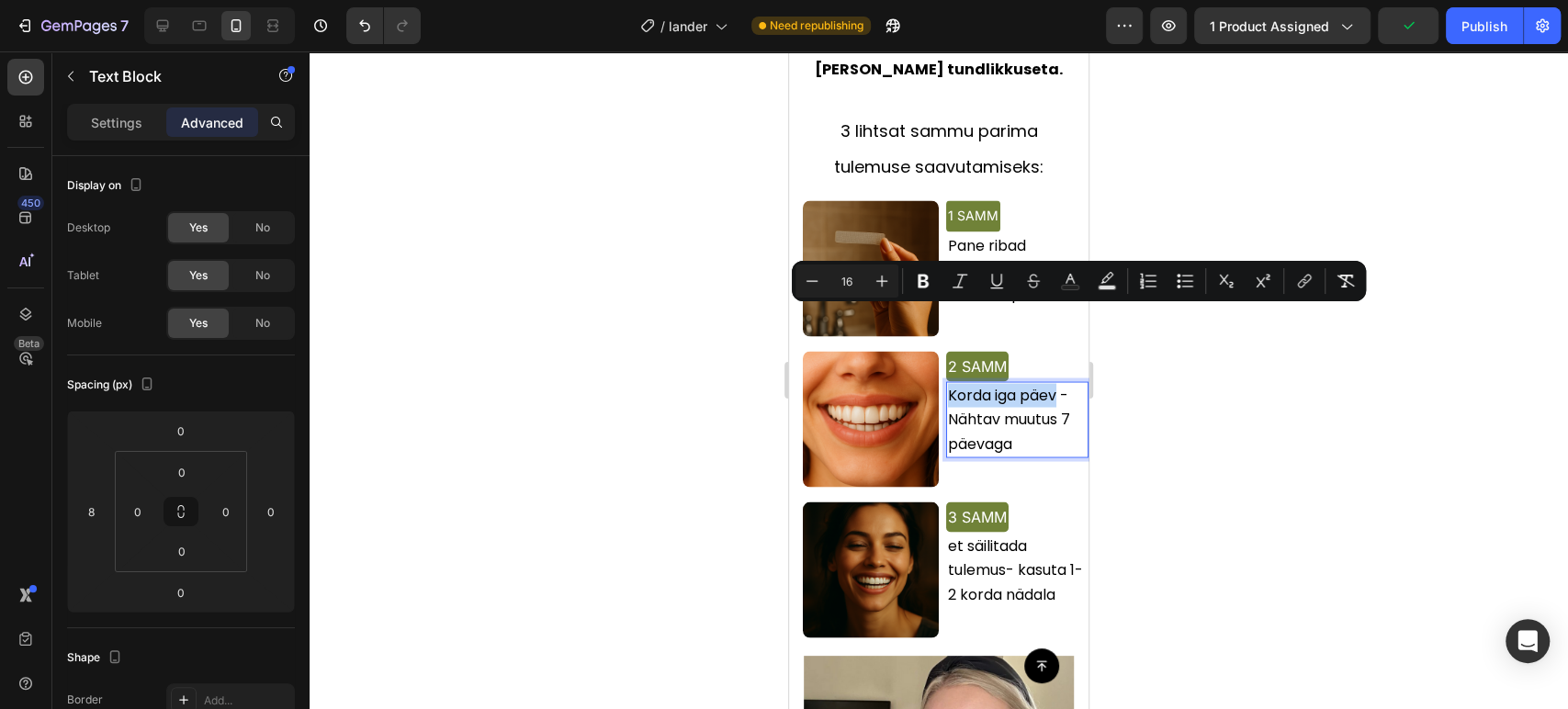
drag, startPoint x: 961, startPoint y: 321, endPoint x: 1038, endPoint y: 321, distance: 77.0
click at [1038, 384] on span "Korda iga päev - Nähtav muutus 7 päevaga" at bounding box center [1008, 418] width 122 height 69
click at [897, 272] on button "Plus" at bounding box center [881, 280] width 33 height 33
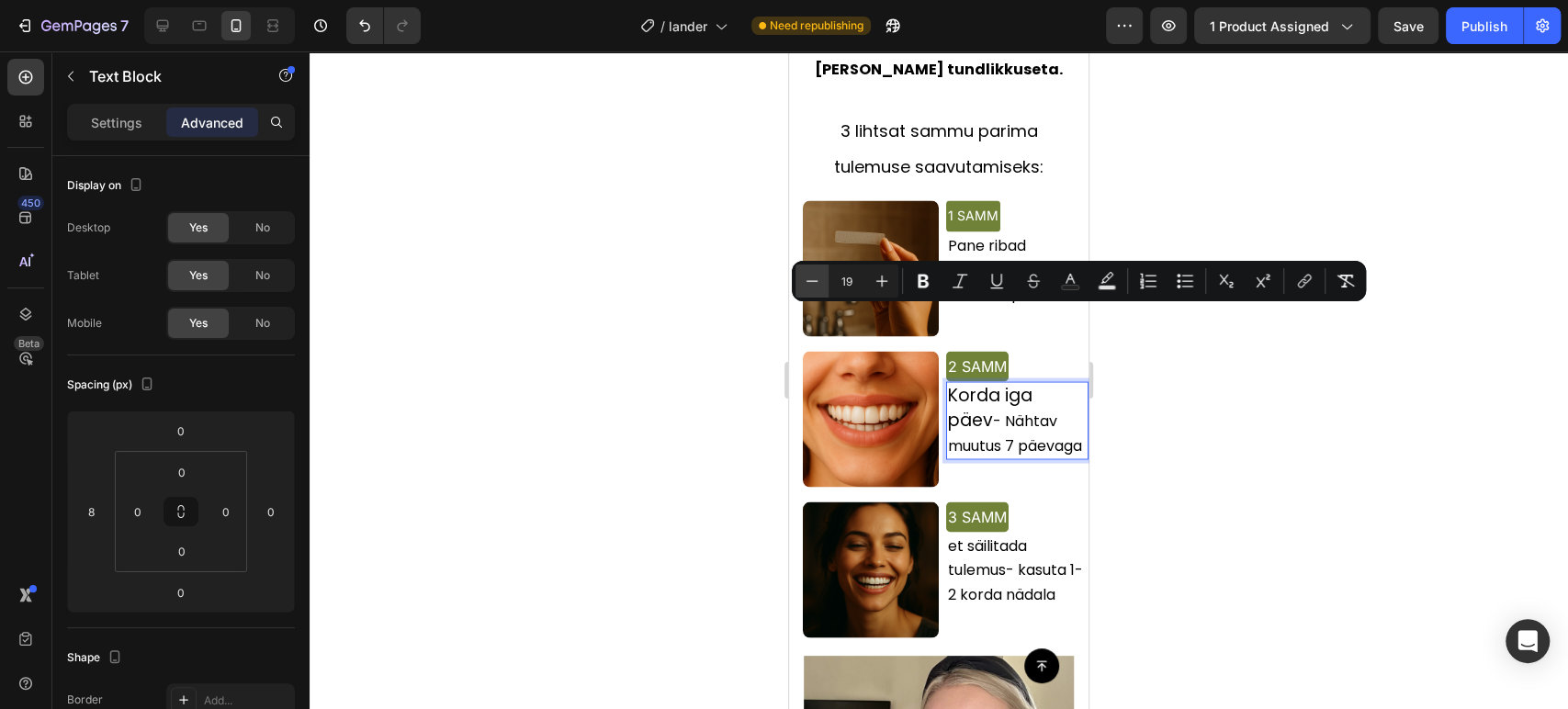
click at [812, 275] on icon "Editor contextual toolbar" at bounding box center [811, 280] width 18 height 18
type input "18"
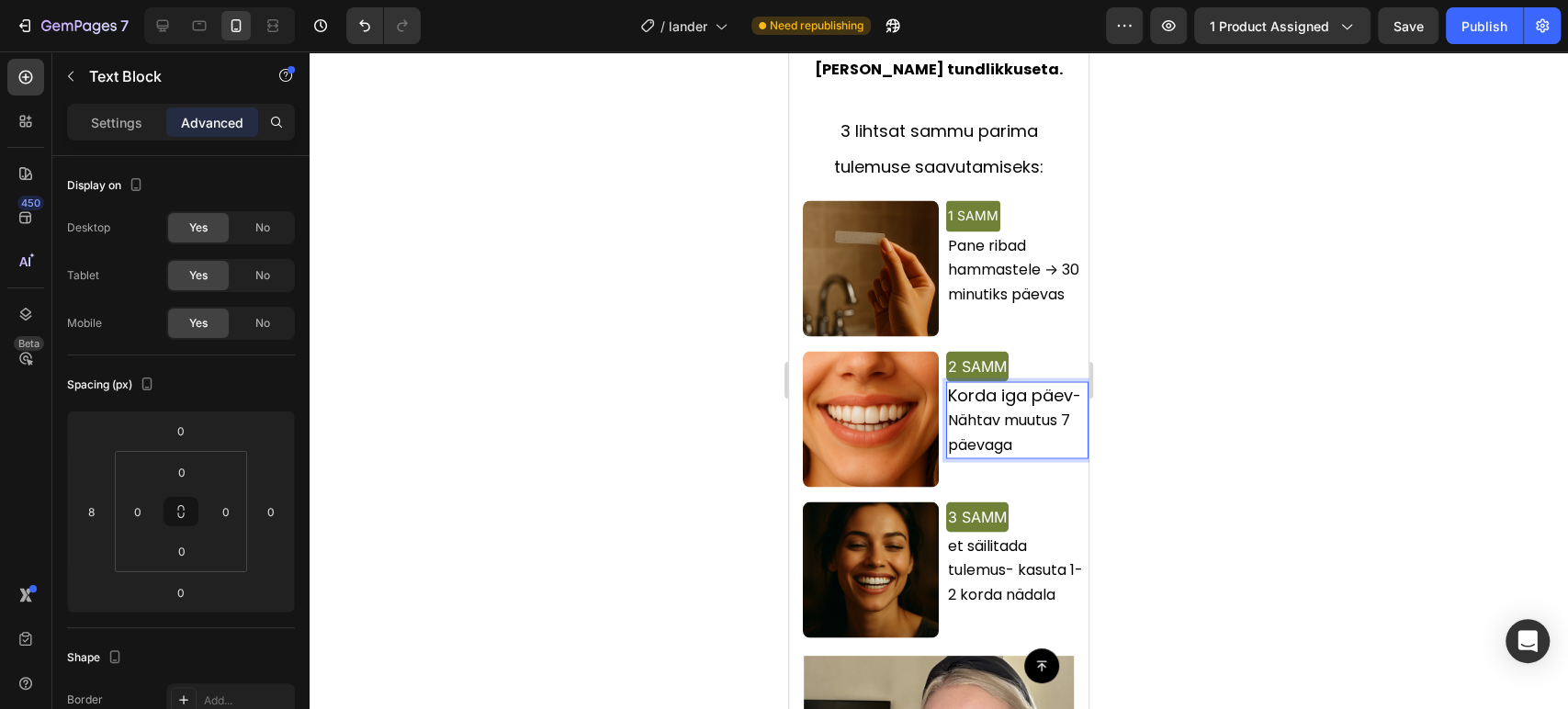
click at [957, 385] on span "- Nähtav muutus 7 päevaga" at bounding box center [1014, 419] width 133 height 69
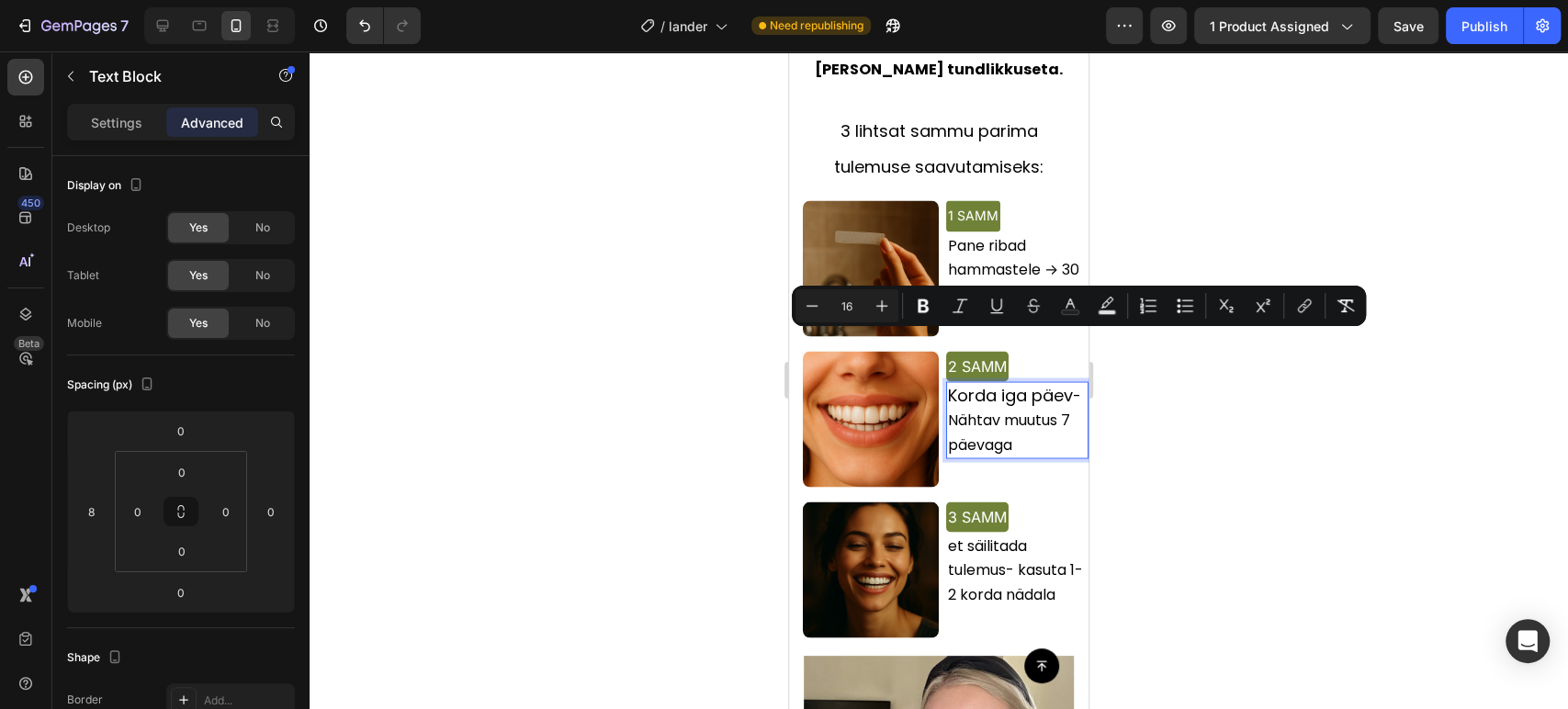
click at [948, 385] on span "- Nähtav muutus 7 päevaga" at bounding box center [1014, 419] width 133 height 69
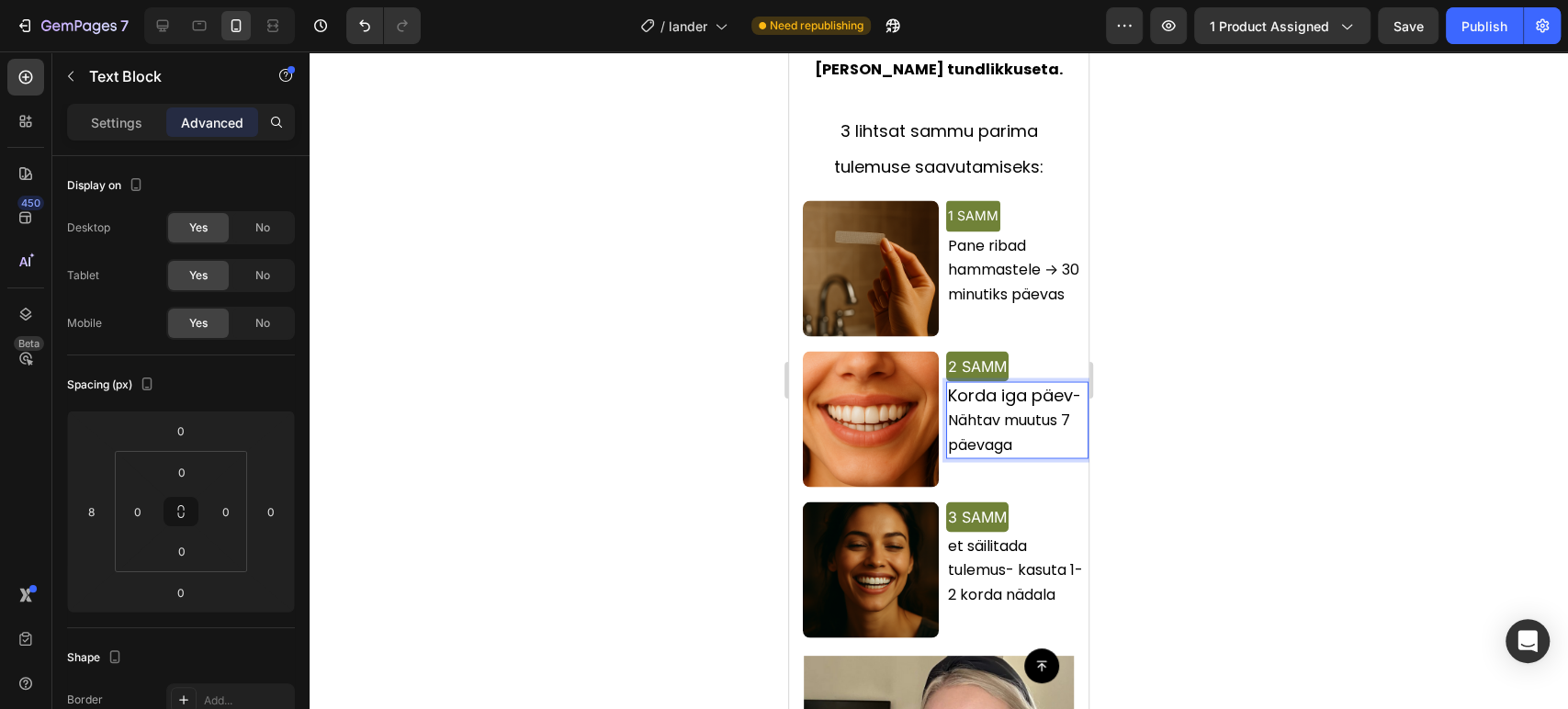
click at [949, 385] on span "- Nähtav muutus 7 päevaga" at bounding box center [1014, 419] width 133 height 69
click at [956, 208] on span "1 SAMM" at bounding box center [972, 216] width 51 height 16
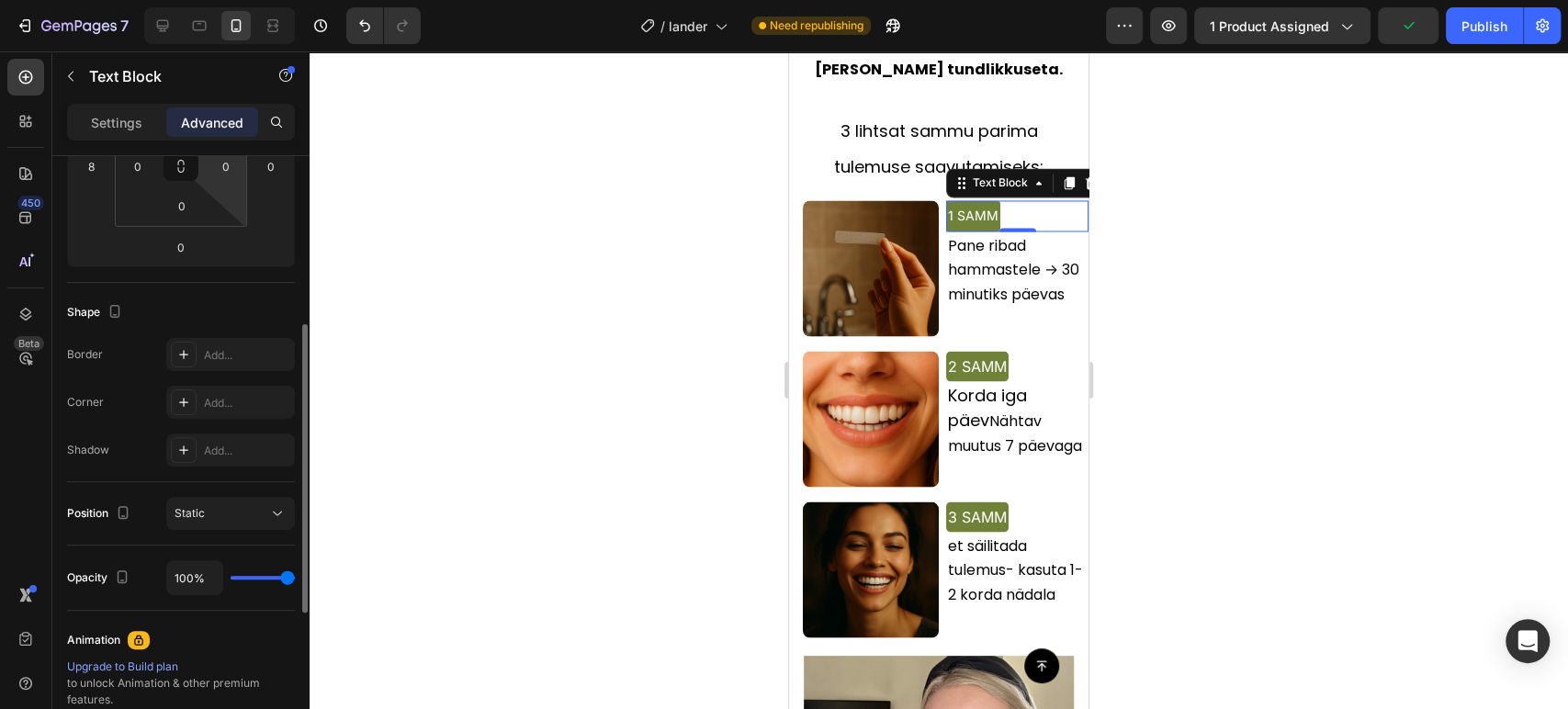
scroll to position [338, 0]
click at [113, 137] on div "Settings Advanced" at bounding box center [180, 121] width 228 height 37
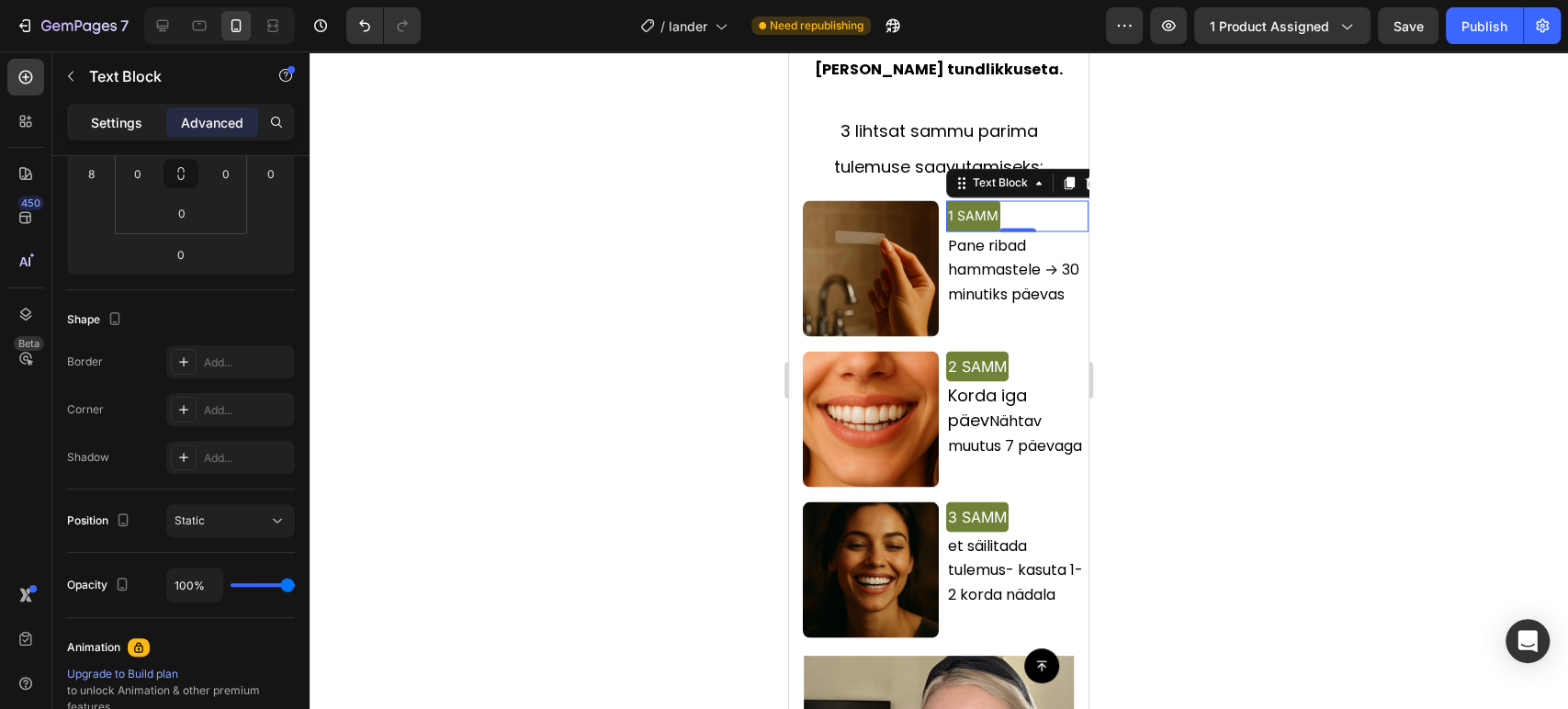
click at [113, 135] on div "Settings" at bounding box center [116, 122] width 91 height 30
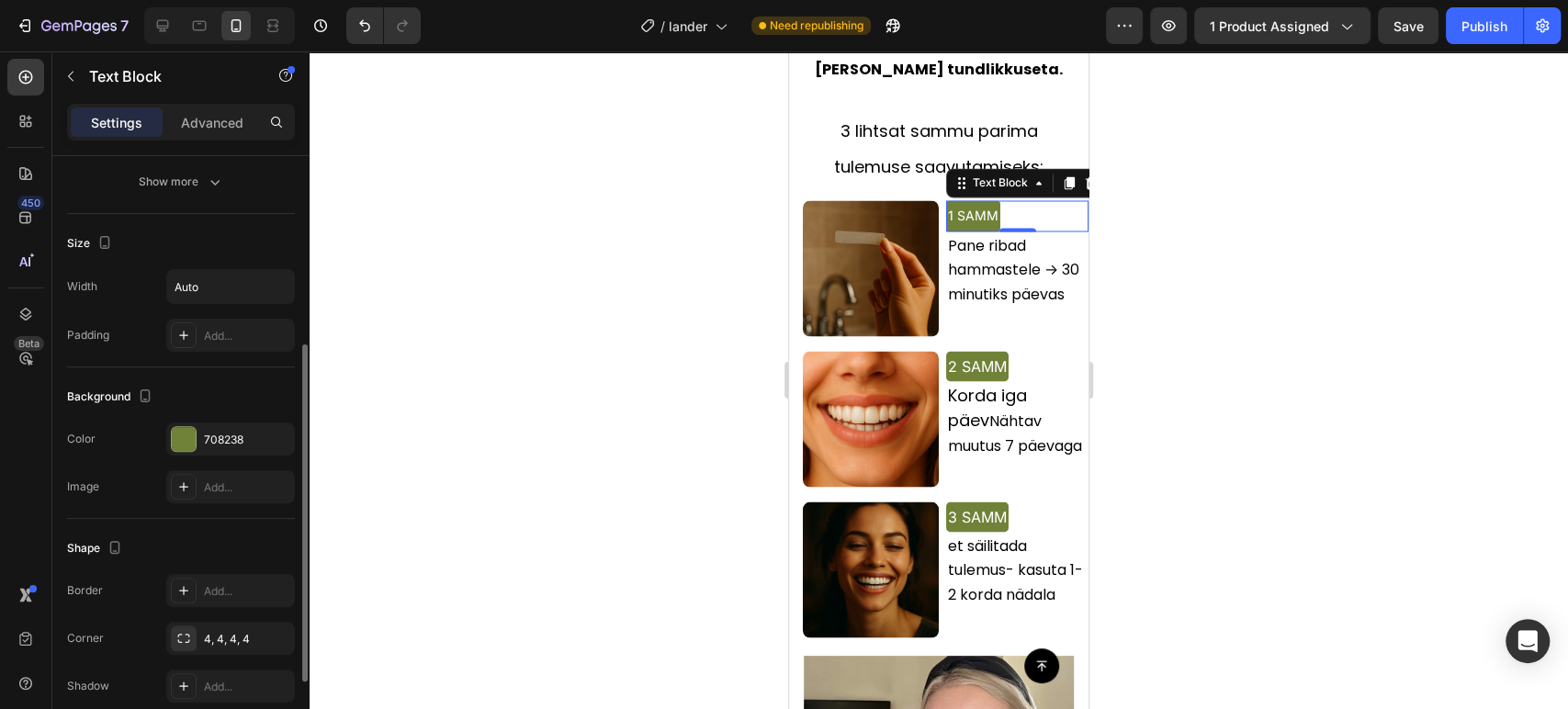
scroll to position [481, 0]
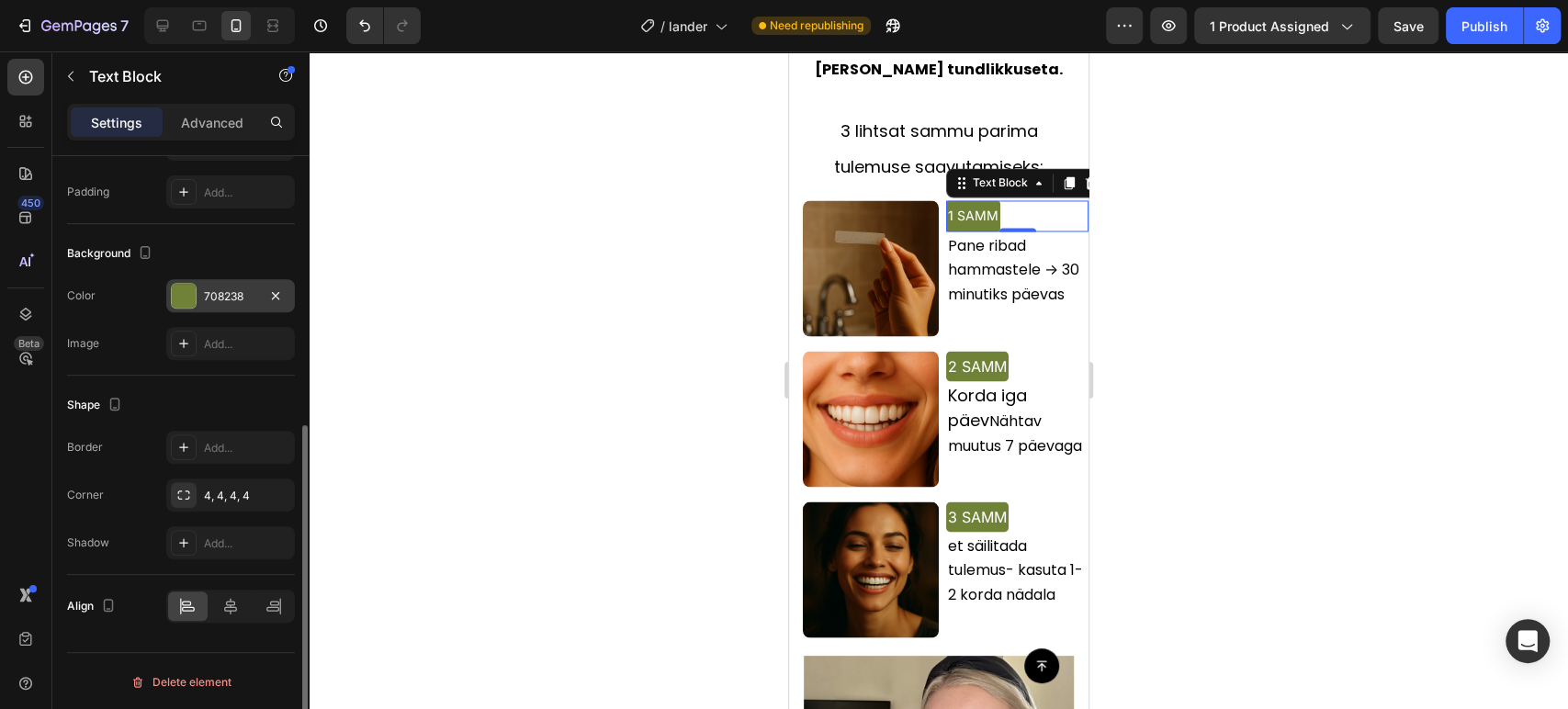
click at [206, 291] on div "708238" at bounding box center [231, 296] width 54 height 17
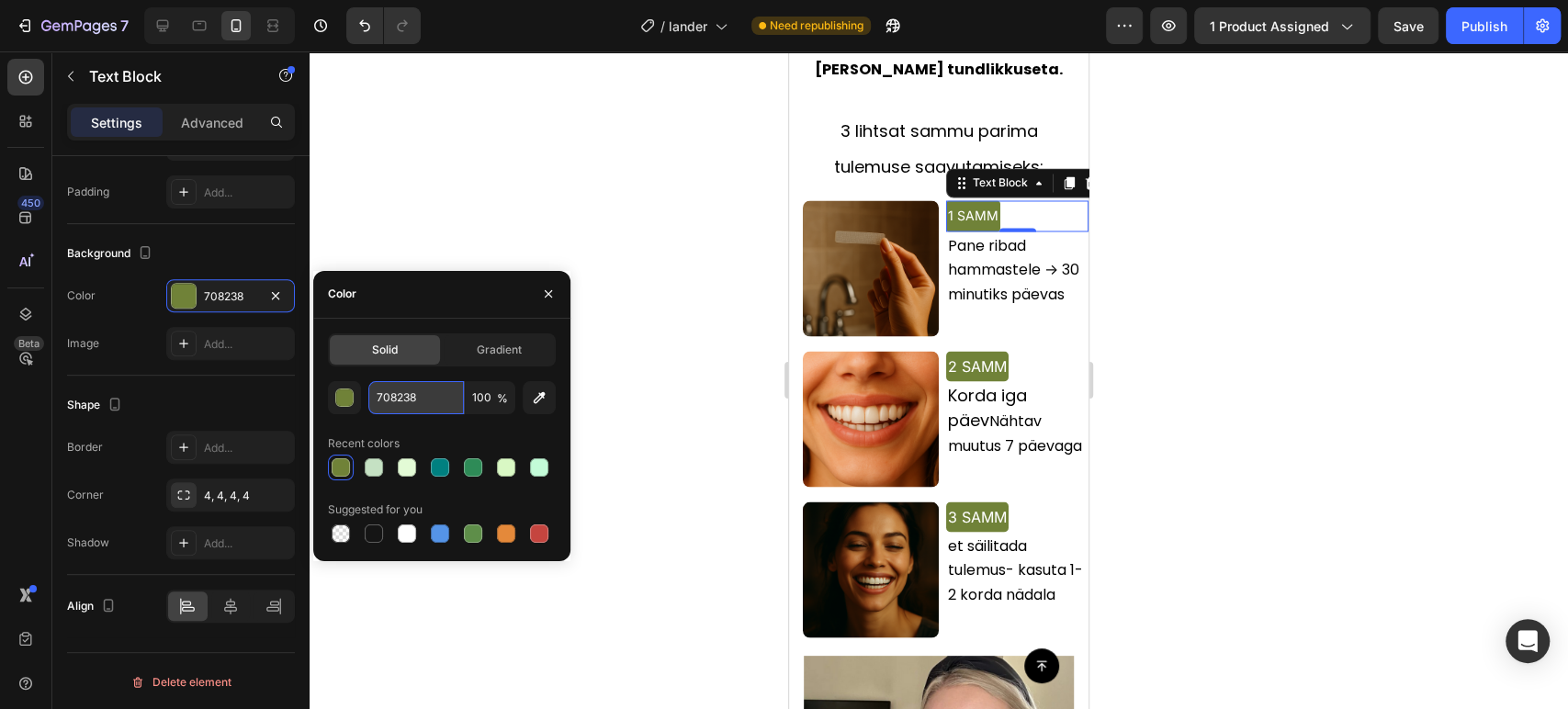
click at [411, 397] on input "708238" at bounding box center [416, 397] width 95 height 33
paste input "2F6CC"
paste input "1C3A63"
type input "1C3A63"
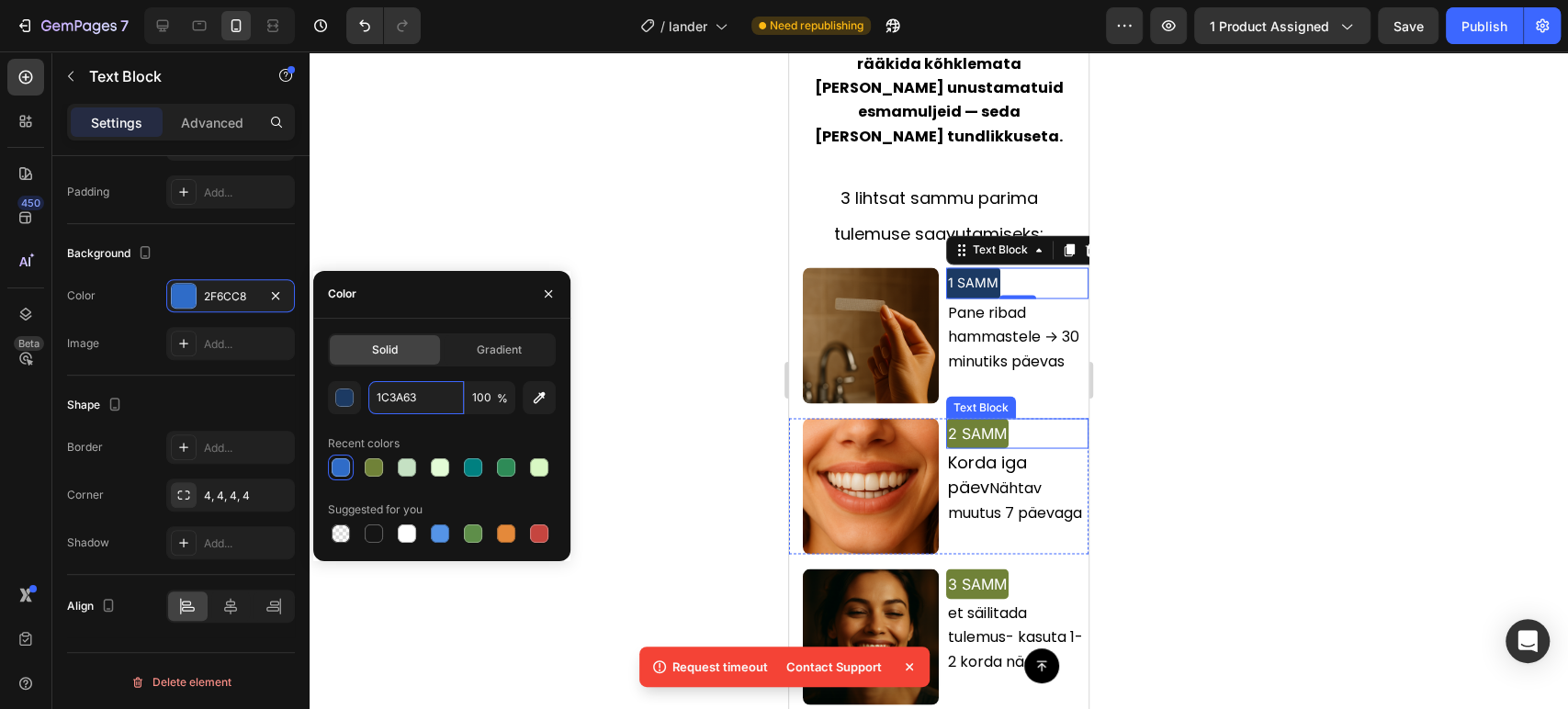
scroll to position [2098, 0]
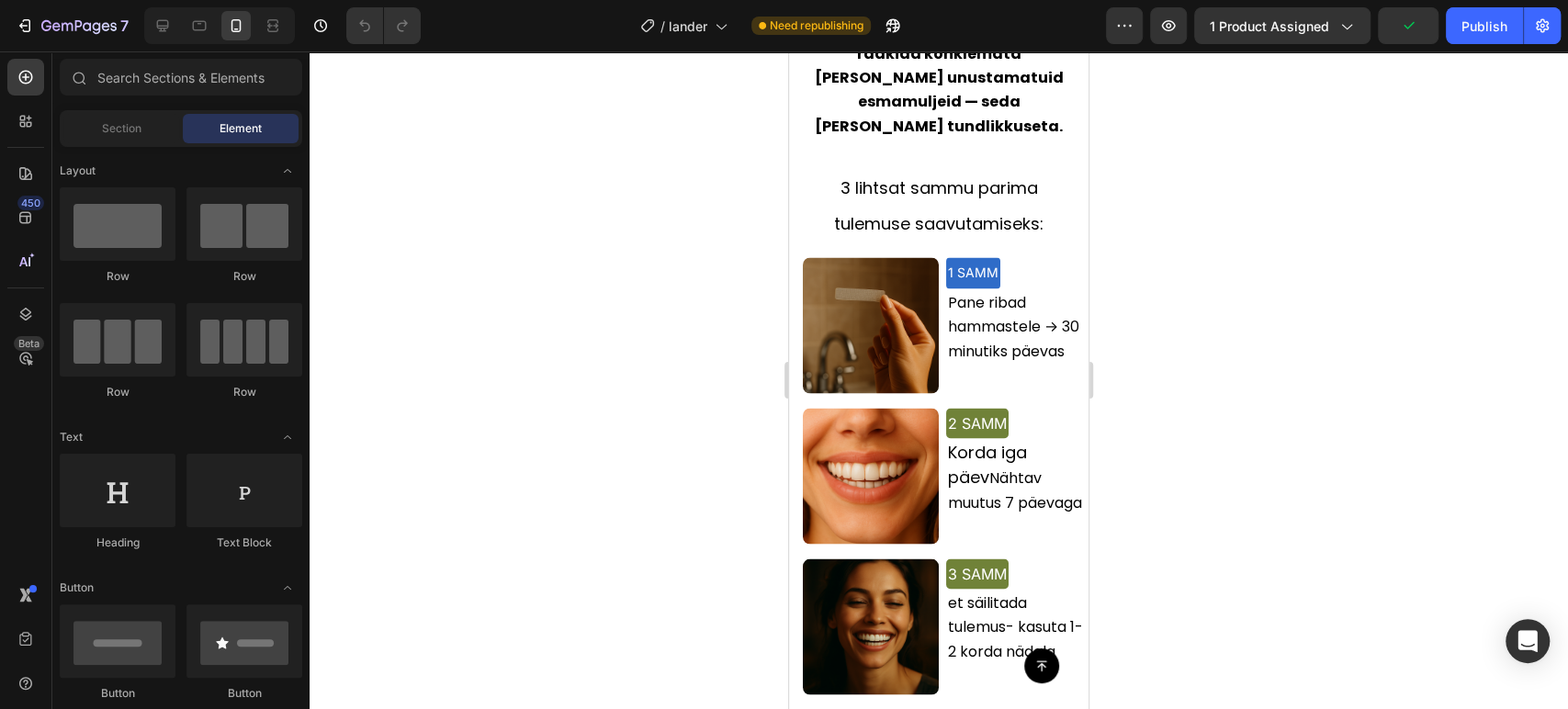
scroll to position [2109, 0]
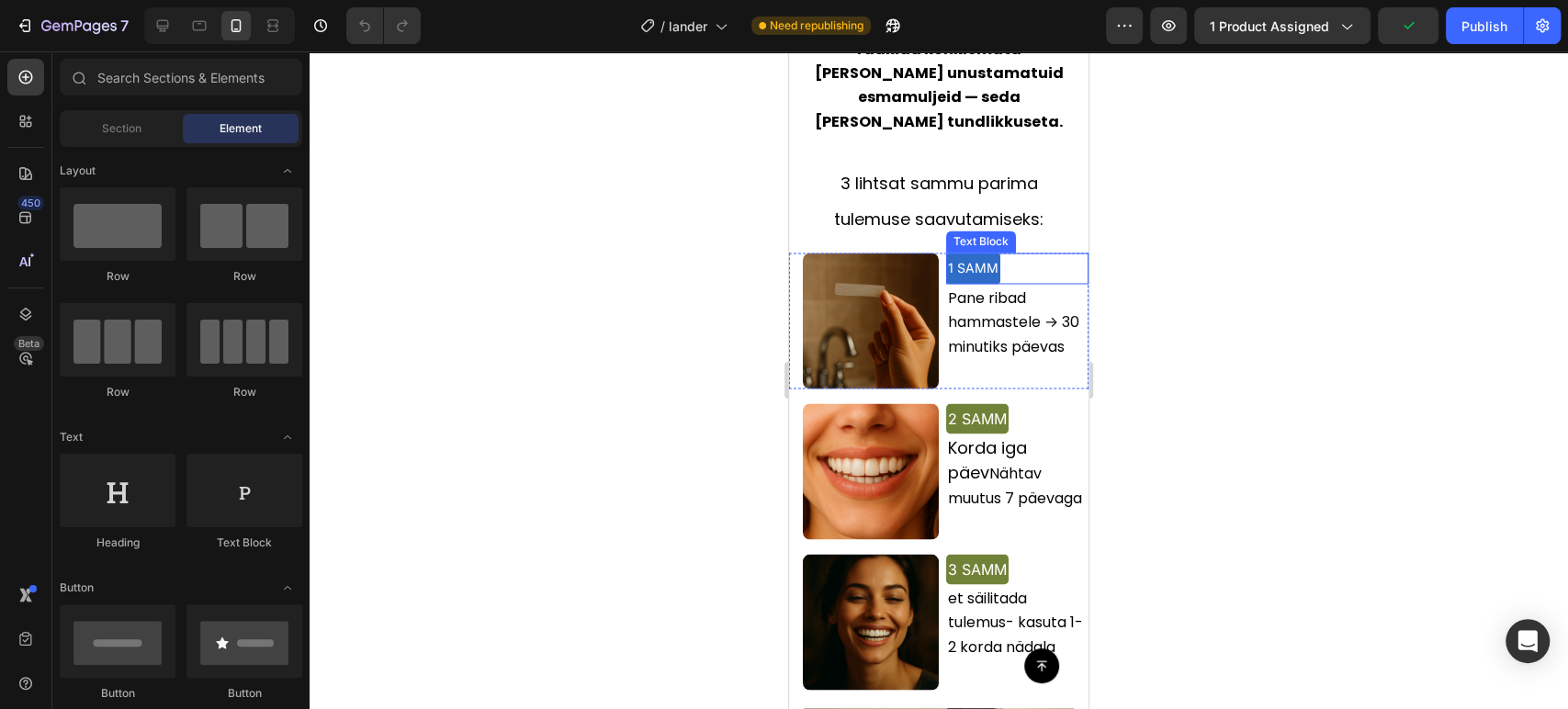
click at [952, 260] on span "1 SAMM" at bounding box center [972, 267] width 51 height 16
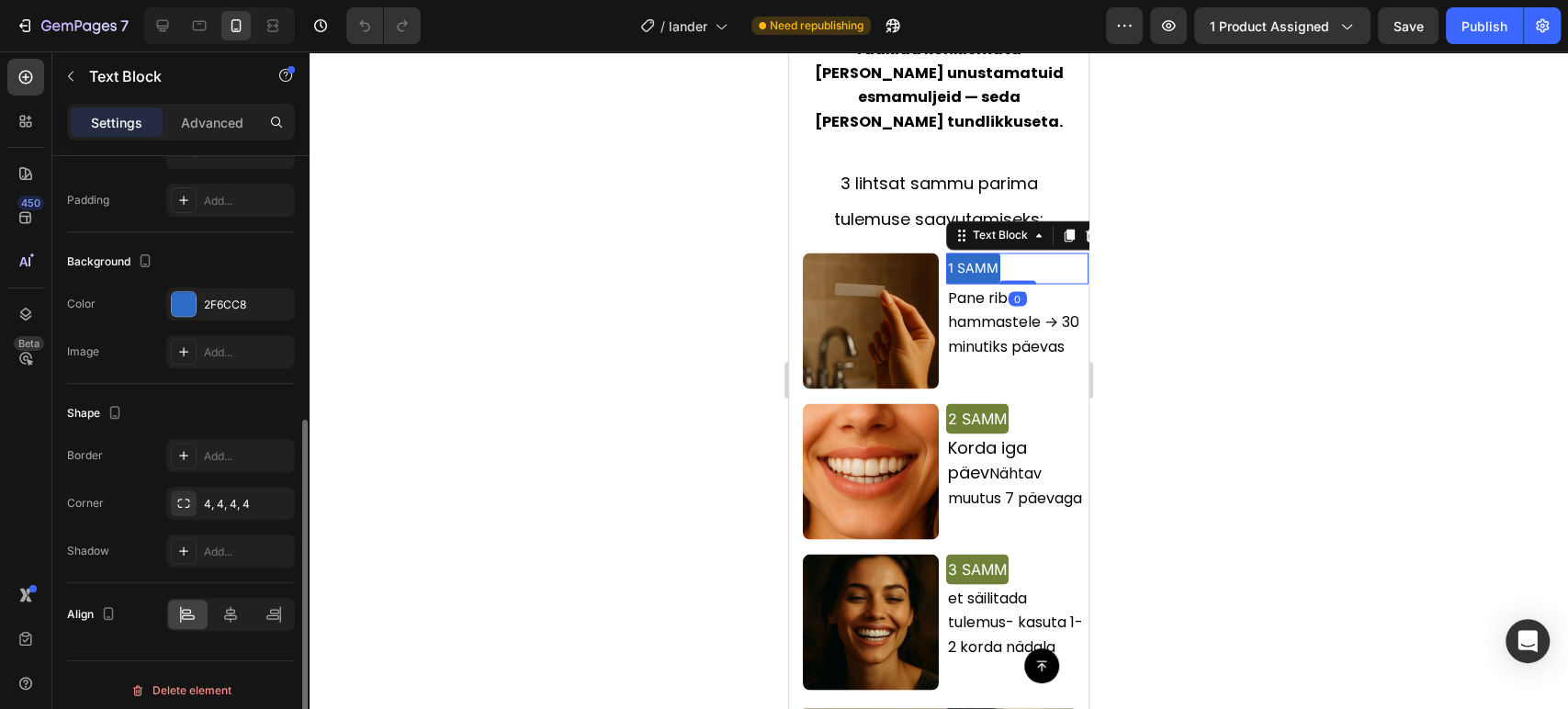
scroll to position [475, 0]
click at [199, 308] on div "2F6CC8" at bounding box center [230, 301] width 128 height 33
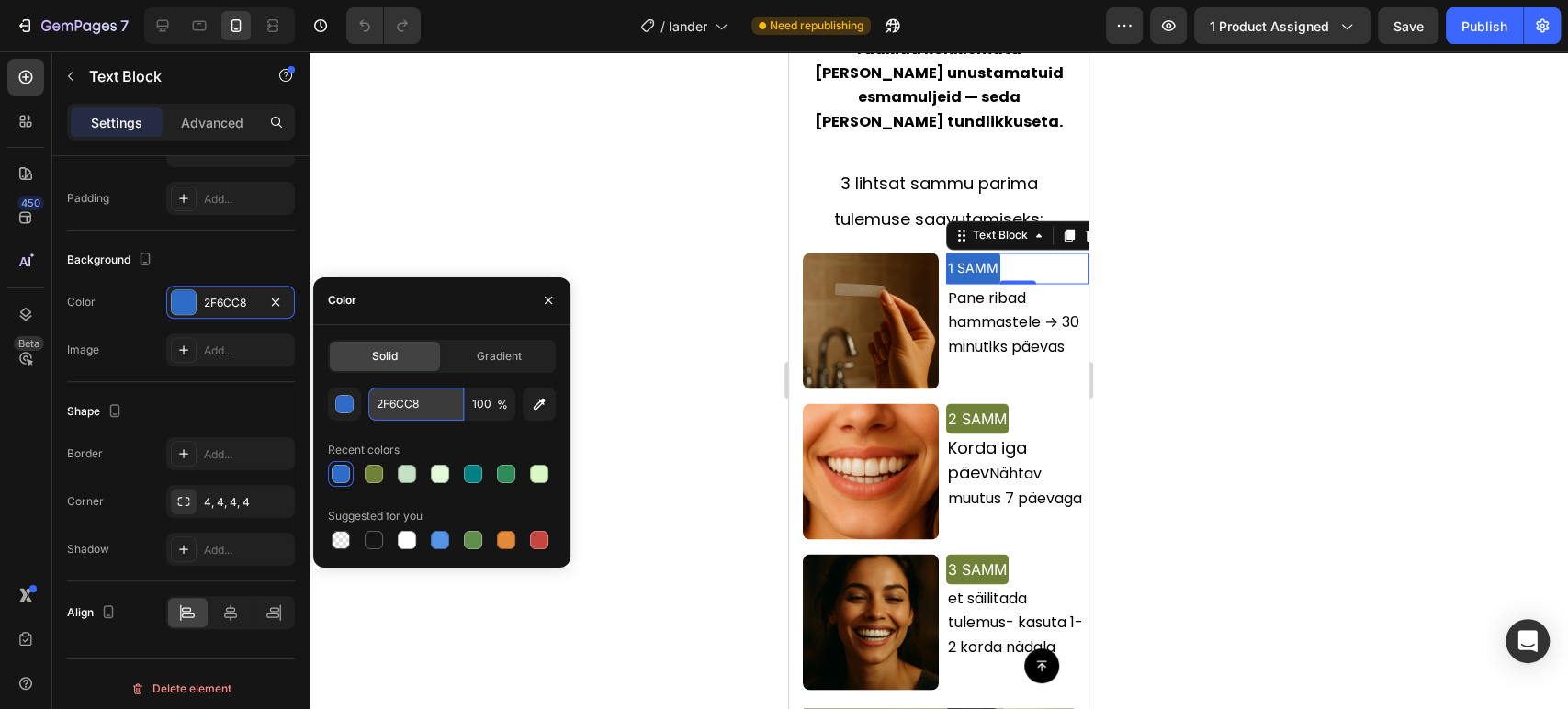
click at [416, 406] on input "2F6CC8" at bounding box center [416, 404] width 95 height 33
paste input "1C3A63"
type input "1C3A63"
click at [978, 405] on p "2 SAMM" at bounding box center [976, 418] width 59 height 27
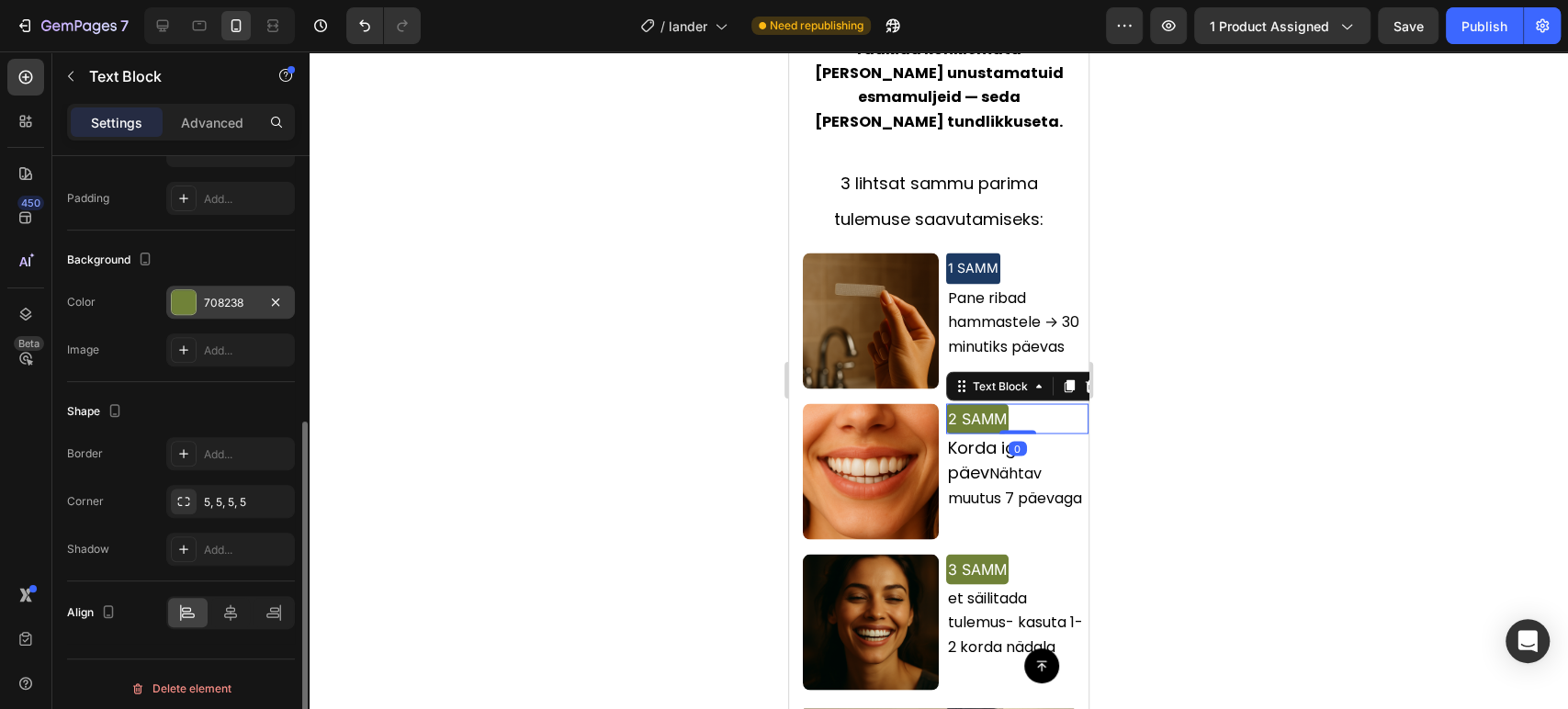
click at [234, 299] on div "708238" at bounding box center [231, 303] width 54 height 17
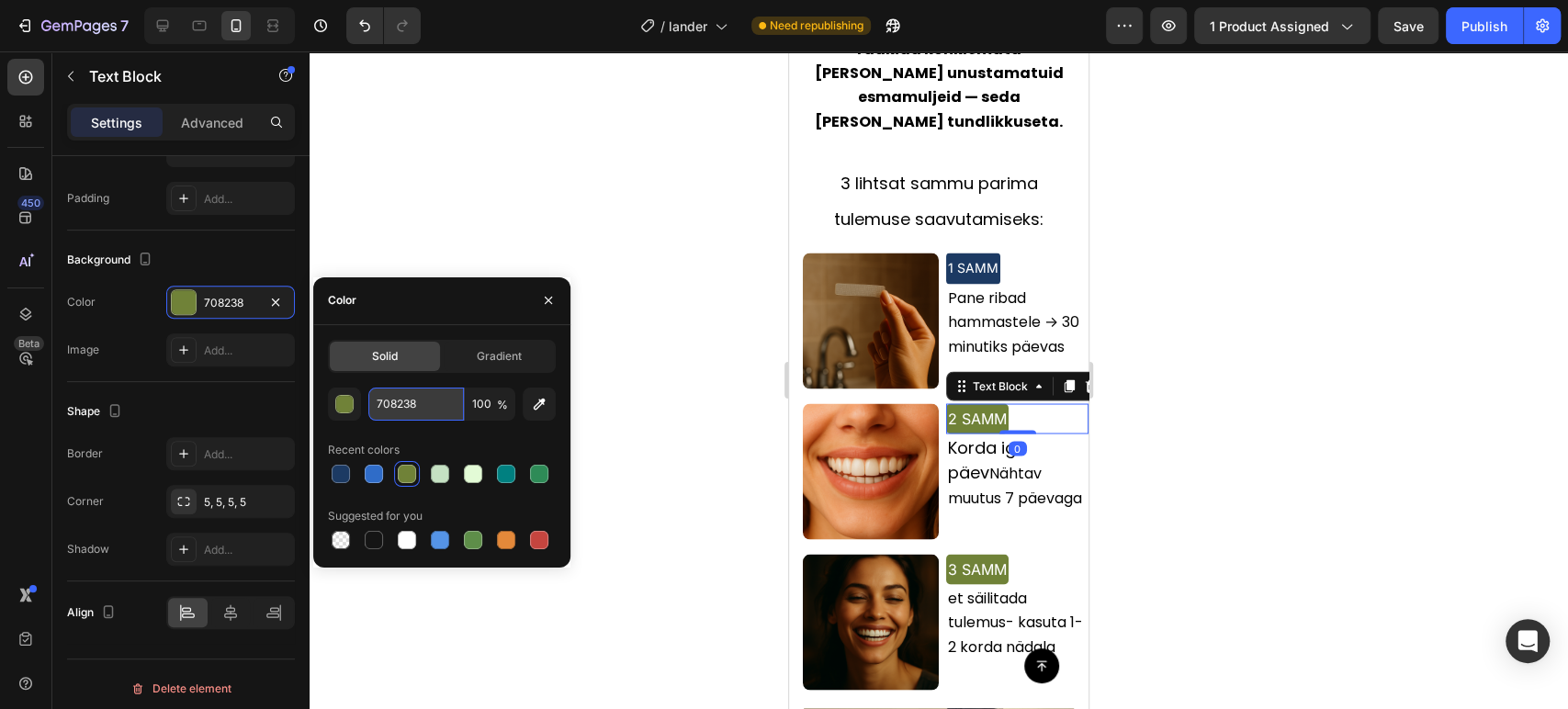
click at [410, 410] on input "708238" at bounding box center [416, 404] width 95 height 33
paste input "1C3A63"
type input "1C3A63"
click at [950, 565] on div "Text Block" at bounding box center [980, 573] width 63 height 17
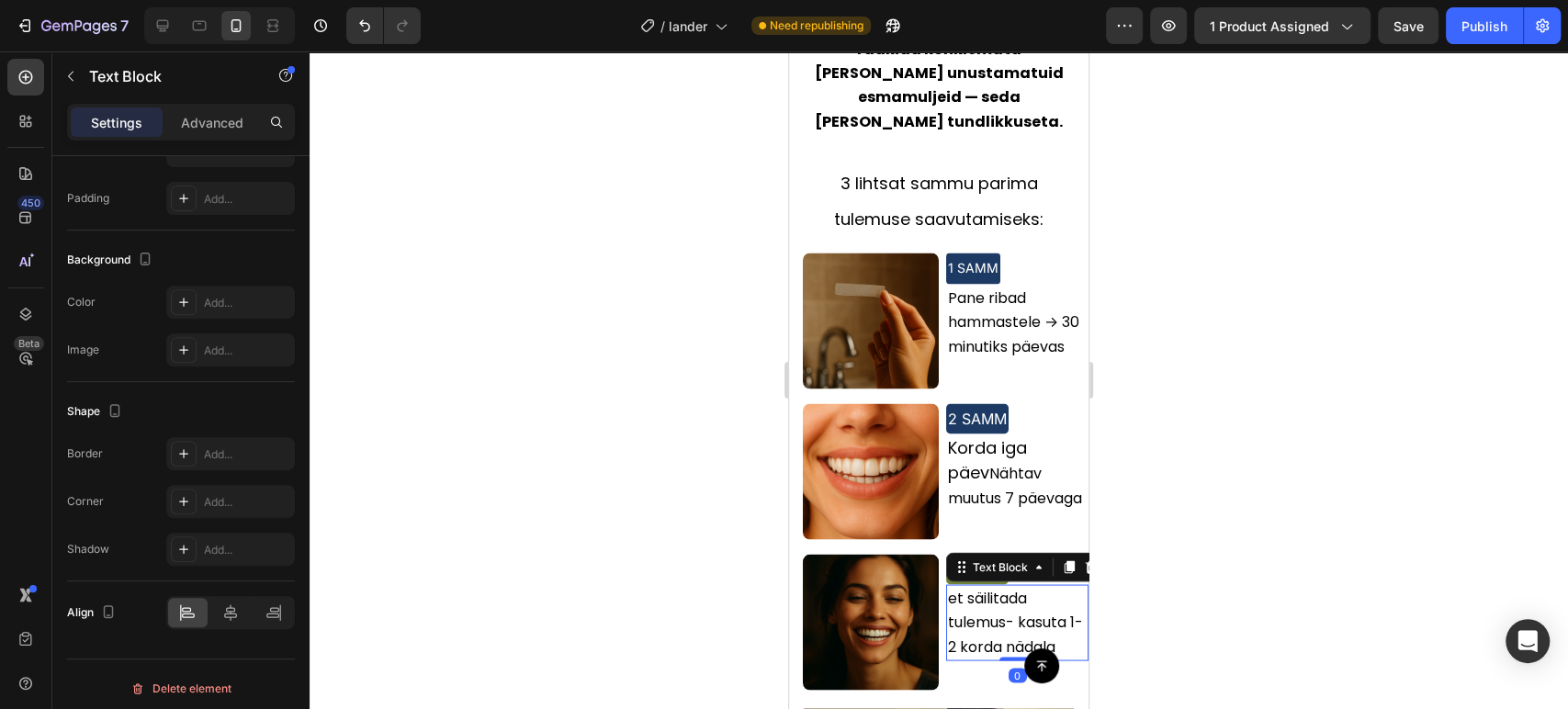
click at [1214, 501] on div at bounding box center [939, 380] width 1259 height 657
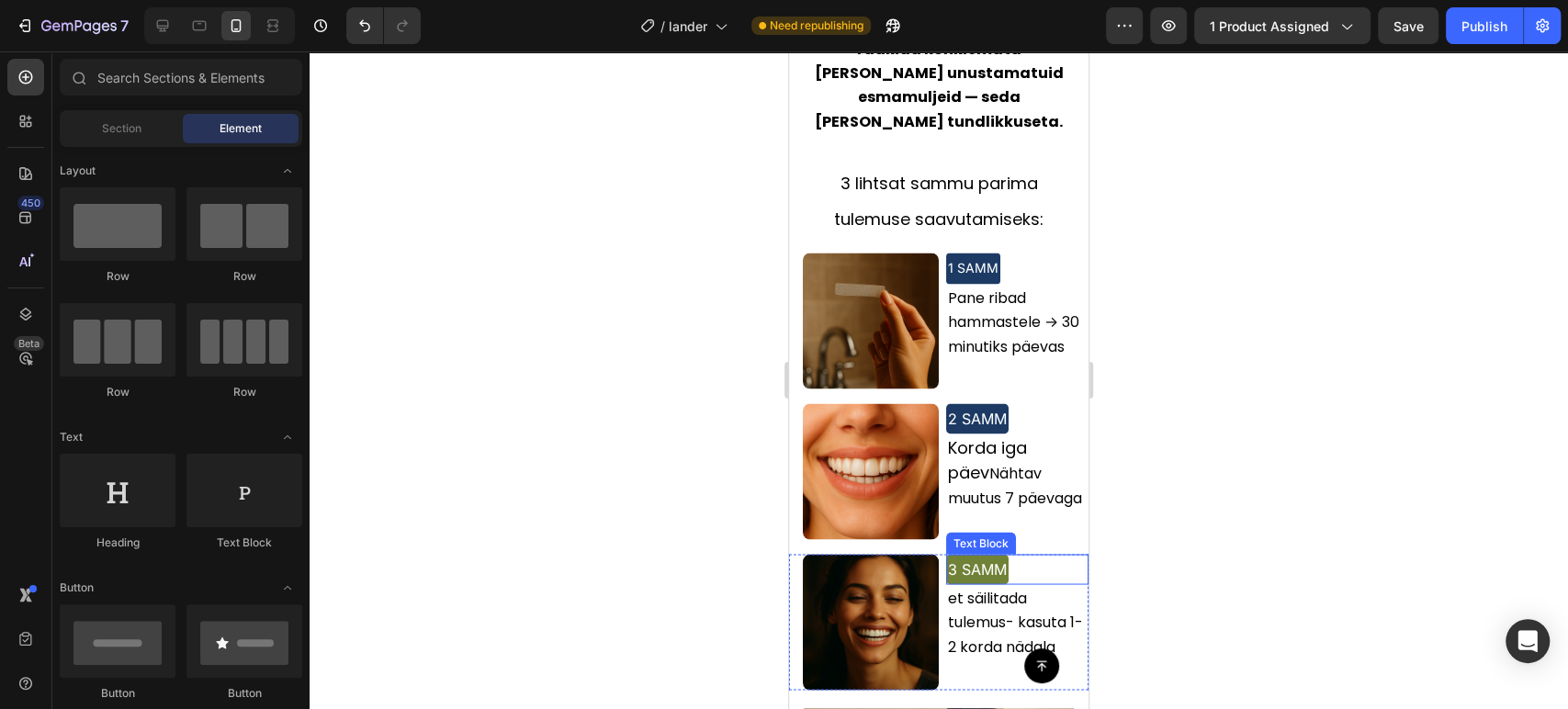
click at [970, 560] on span "3 SAMM" at bounding box center [976, 569] width 59 height 18
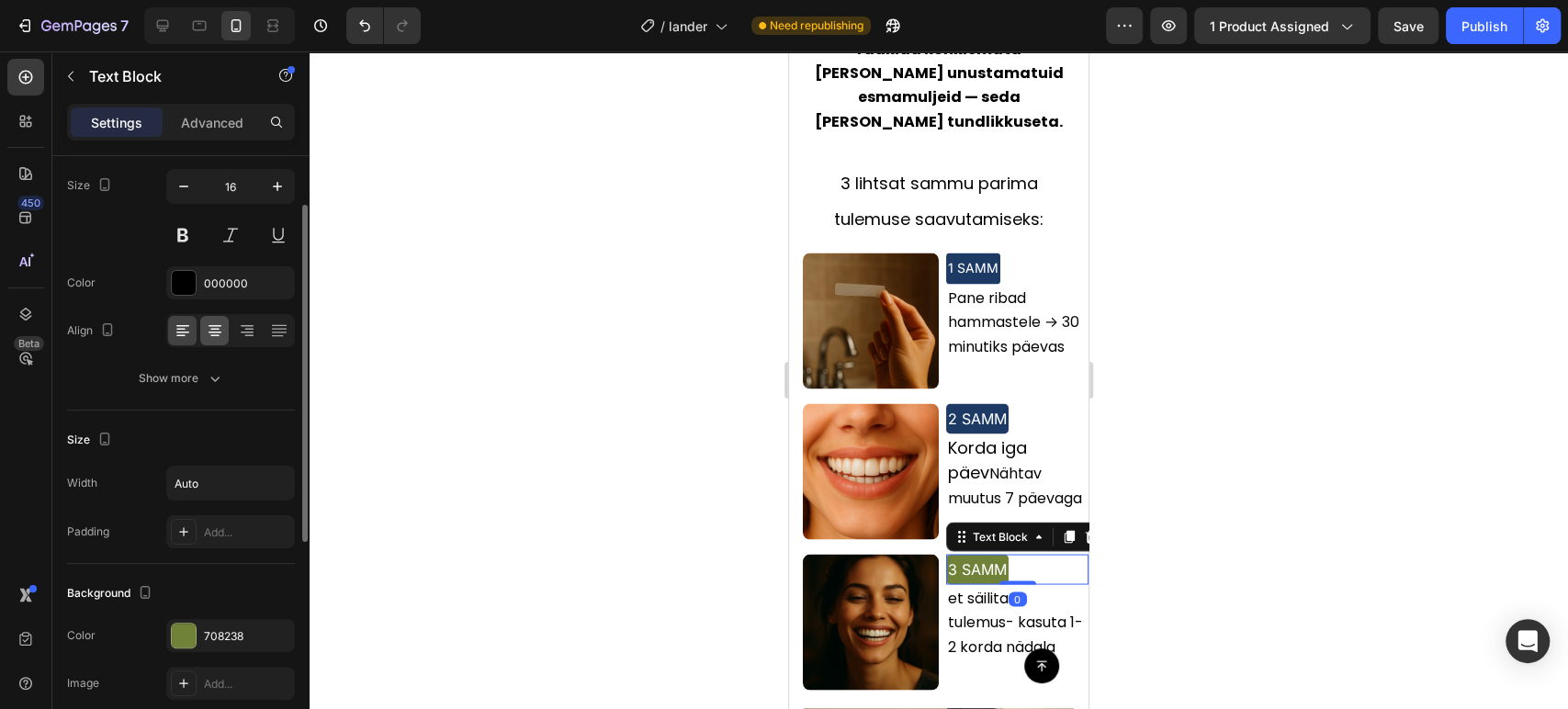
scroll to position [143, 0]
click at [198, 626] on div "708238" at bounding box center [230, 633] width 128 height 33
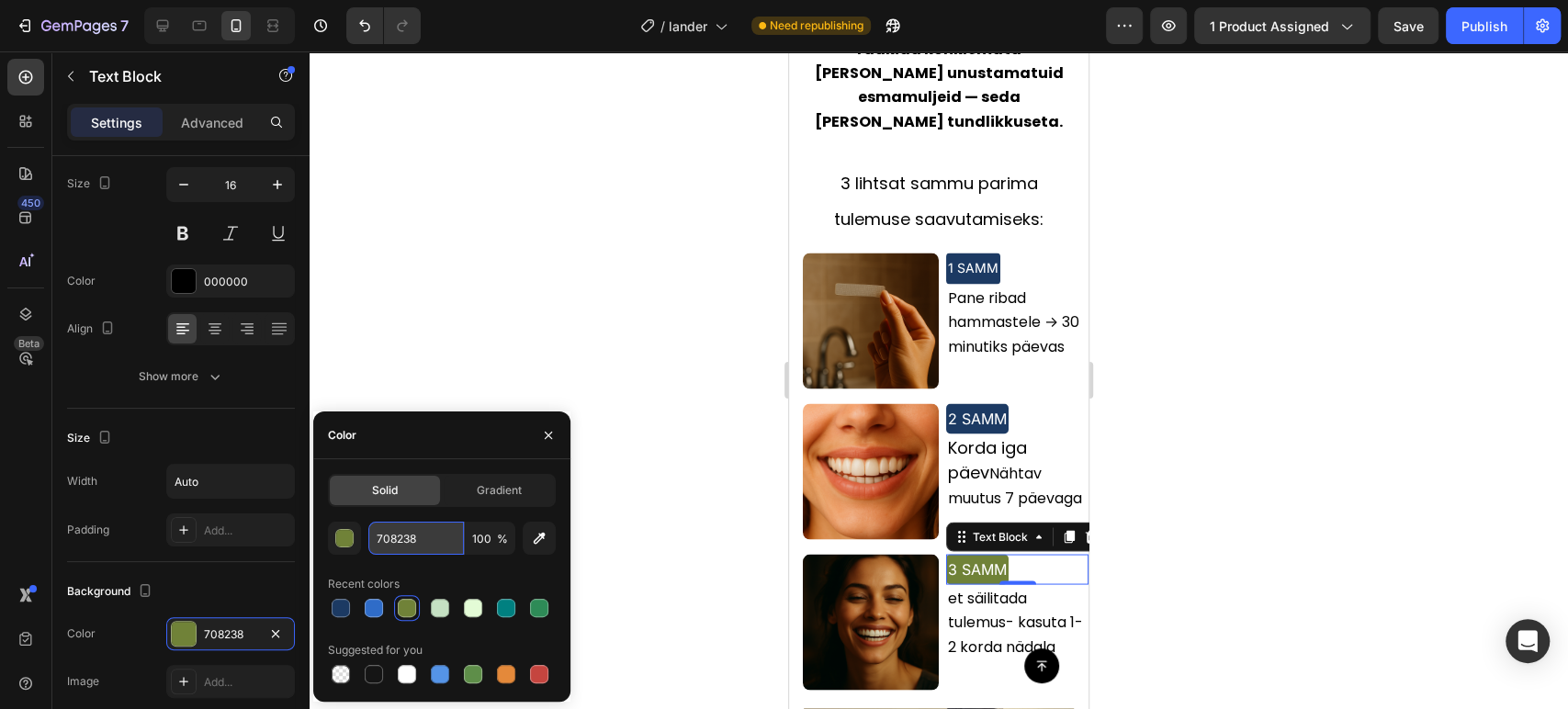
click at [429, 536] on input "708238" at bounding box center [416, 538] width 95 height 33
paste input "1C3A63"
type input "1C3A63"
click at [1333, 431] on div at bounding box center [939, 380] width 1259 height 657
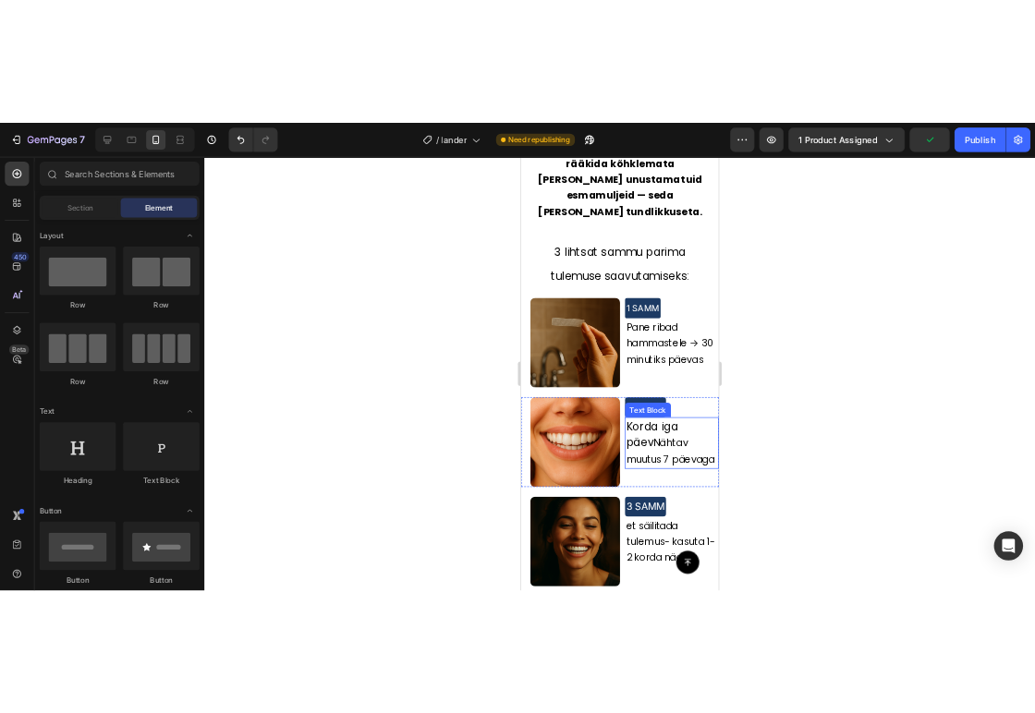
scroll to position [2115, 0]
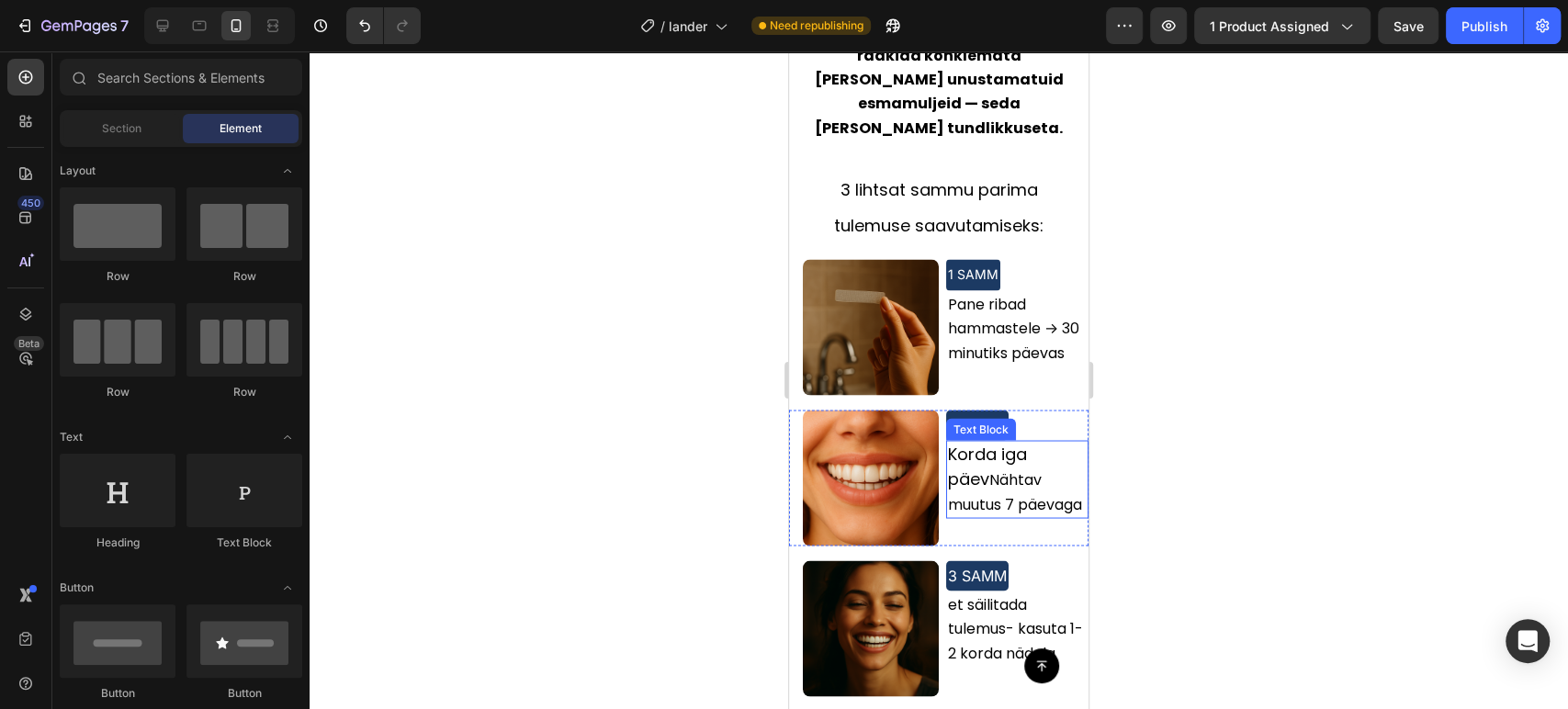
click at [974, 468] on span "Nähtav muutus 7 päevaga" at bounding box center [1014, 490] width 134 height 45
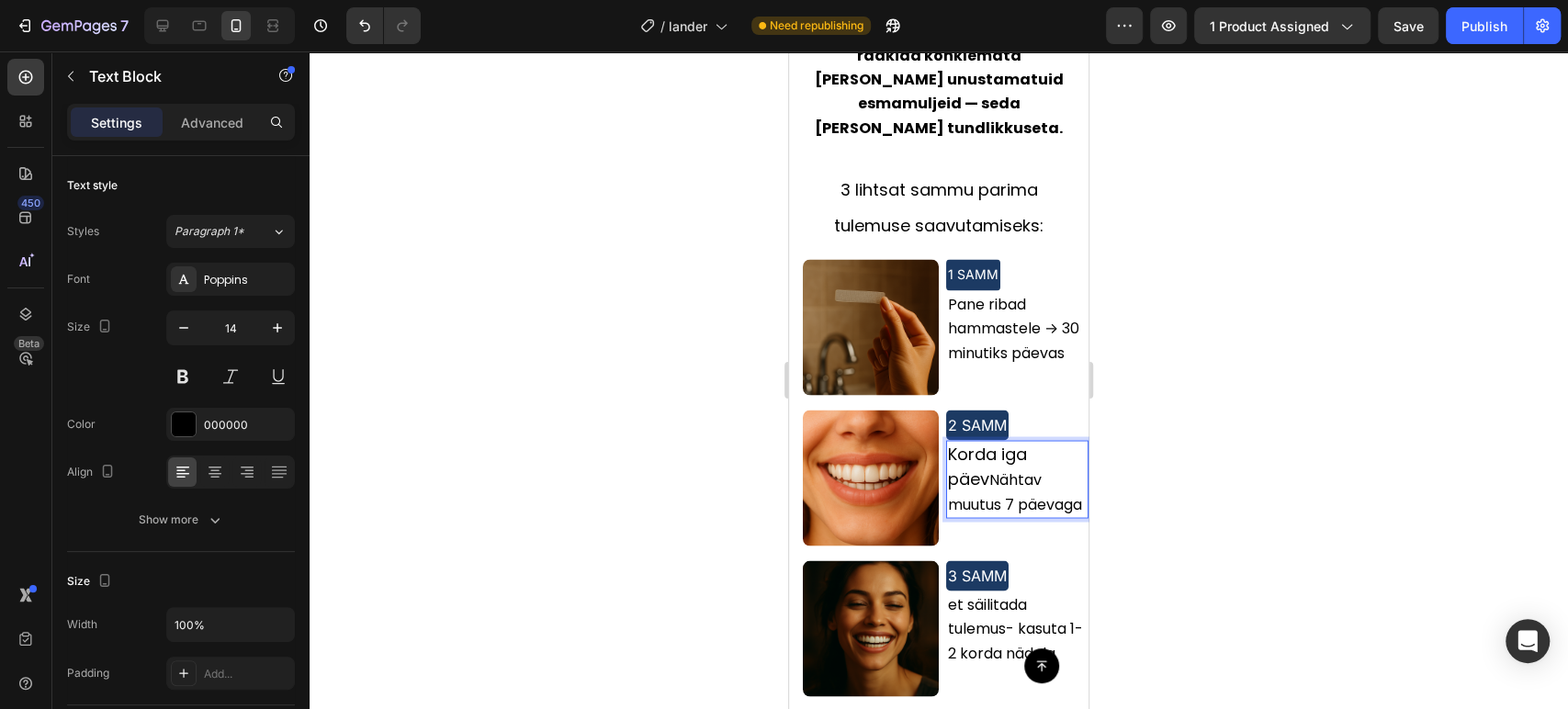
click at [974, 468] on span "Nähtav muutus 7 päevaga" at bounding box center [1014, 490] width 134 height 45
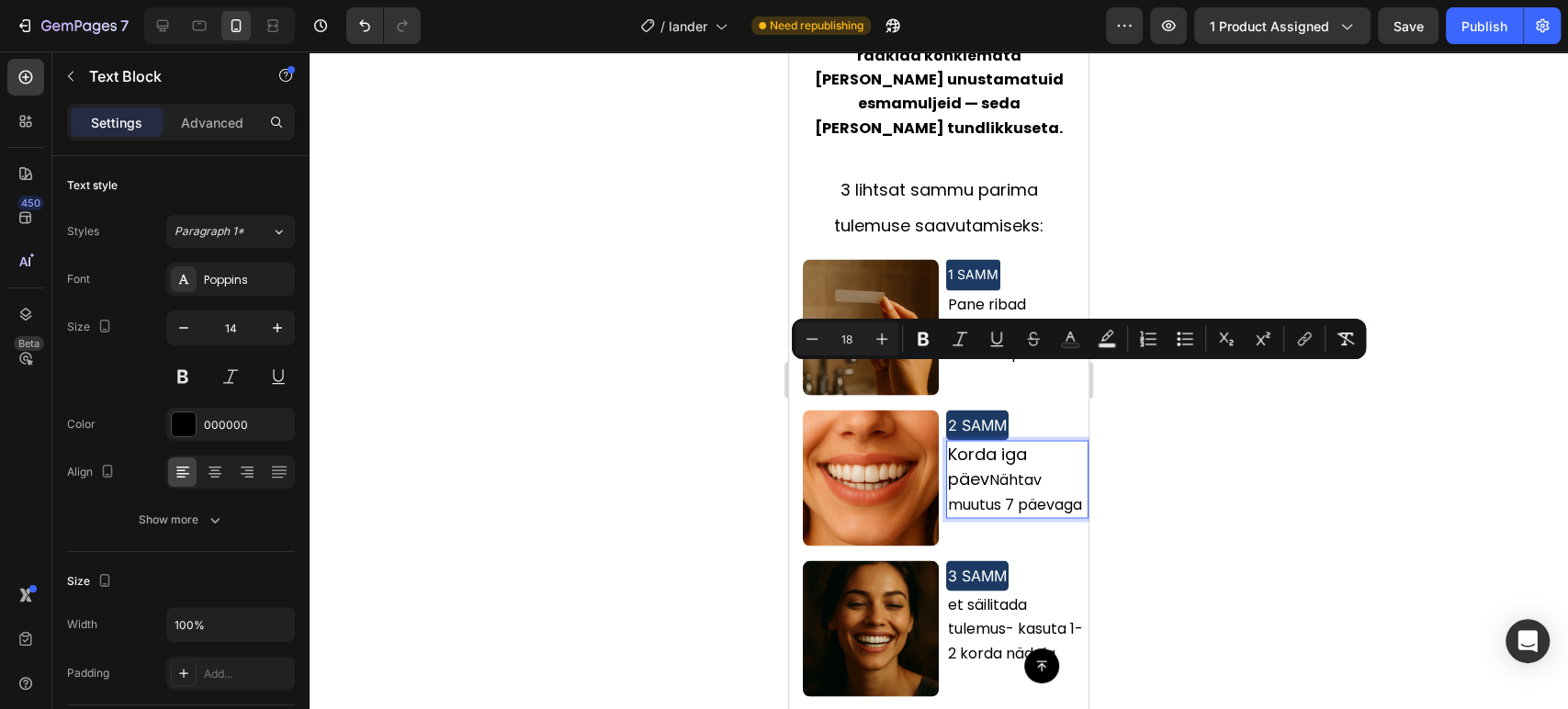
click at [982, 468] on span "Nähtav muutus 7 päevaga" at bounding box center [1014, 490] width 134 height 45
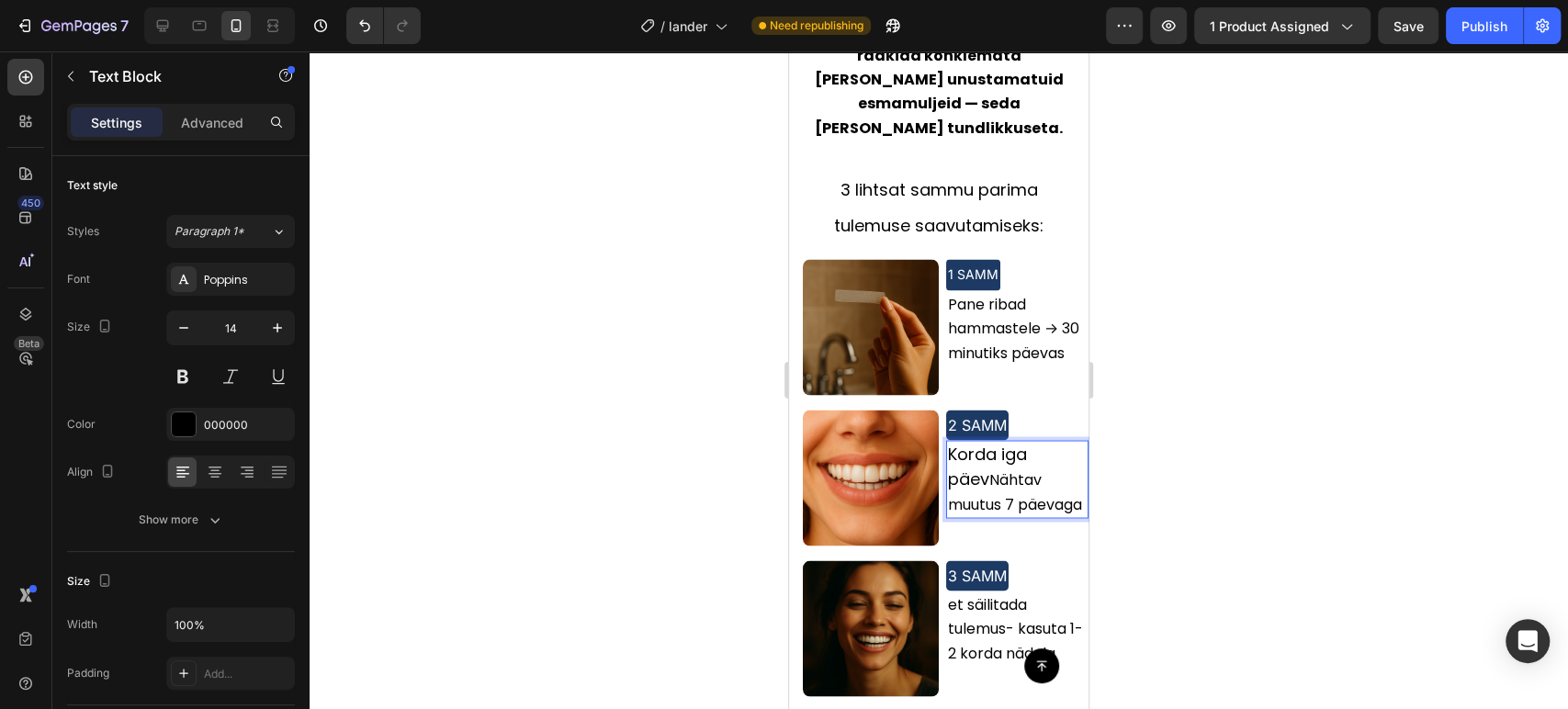
click at [968, 468] on span "Nähtav muutus 7 päevaga" at bounding box center [1014, 490] width 134 height 45
drag, startPoint x: 968, startPoint y: 399, endPoint x: 1010, endPoint y: 425, distance: 49.4
click at [1010, 442] on p "Korda iga päev Nähtav muutus 7 päevaga" at bounding box center [1016, 478] width 138 height 75
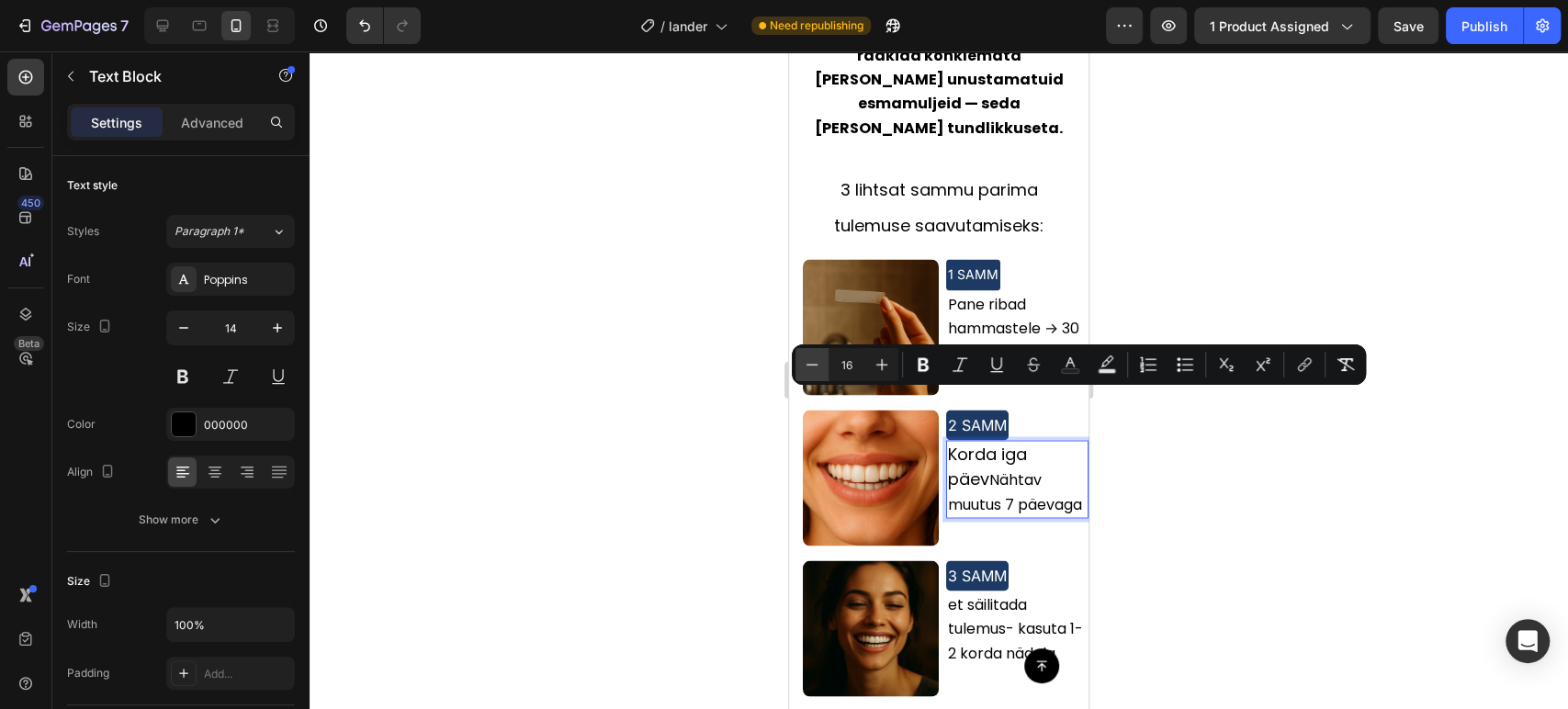
click at [822, 373] on button "Minus" at bounding box center [811, 364] width 33 height 33
click at [895, 359] on button "Plus" at bounding box center [881, 364] width 33 height 33
type input "14"
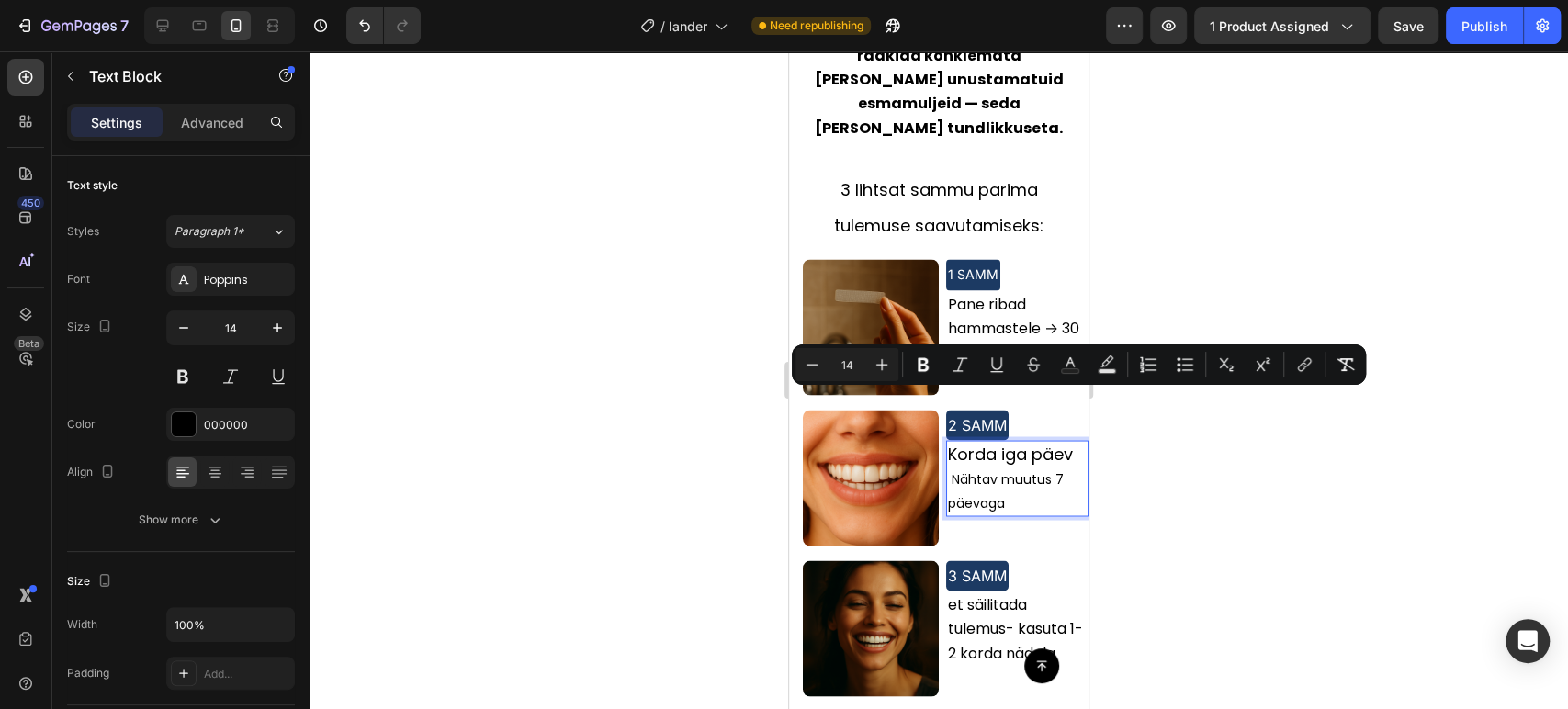
click at [1235, 459] on div at bounding box center [939, 380] width 1259 height 657
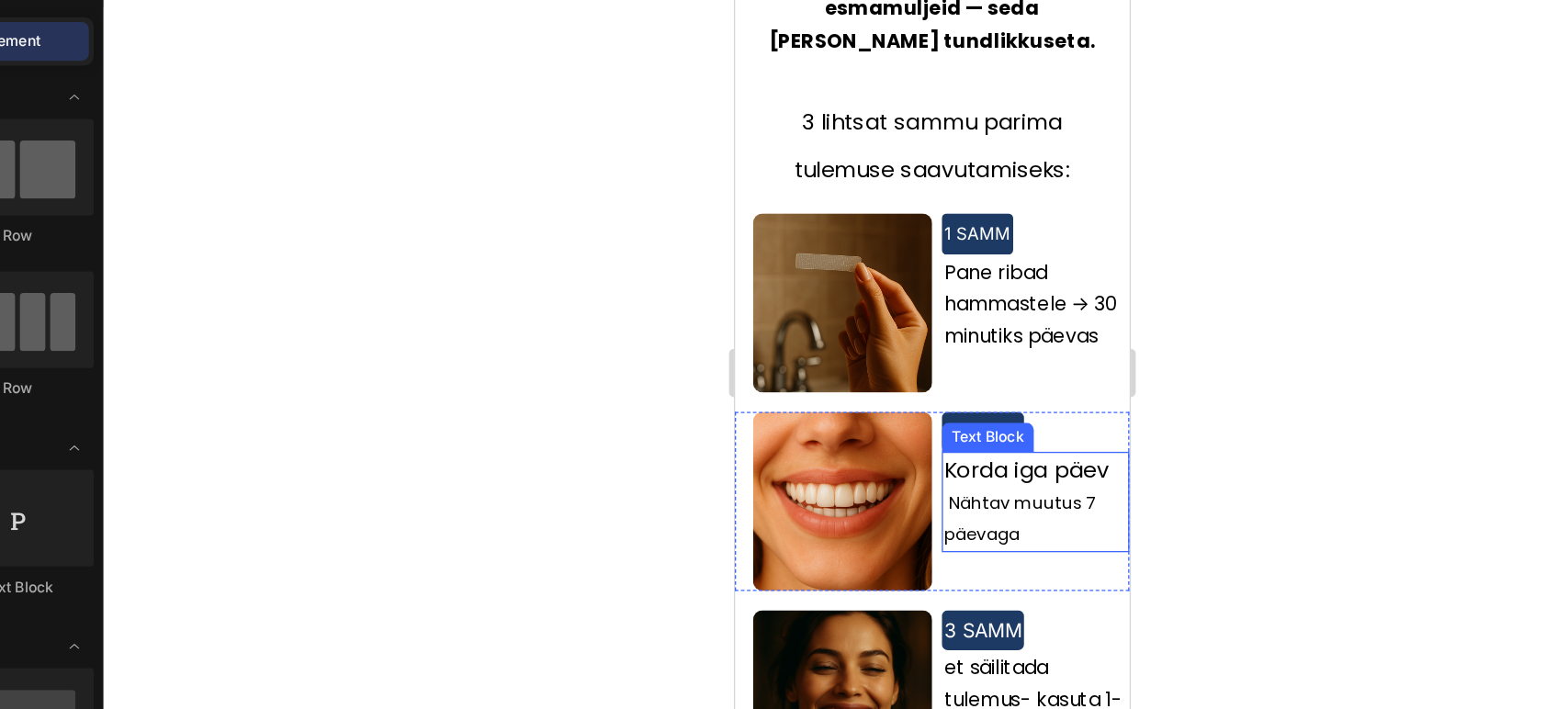
click at [894, 358] on span "Nähtav muutus 7 päevaga" at bounding box center [952, 379] width 115 height 42
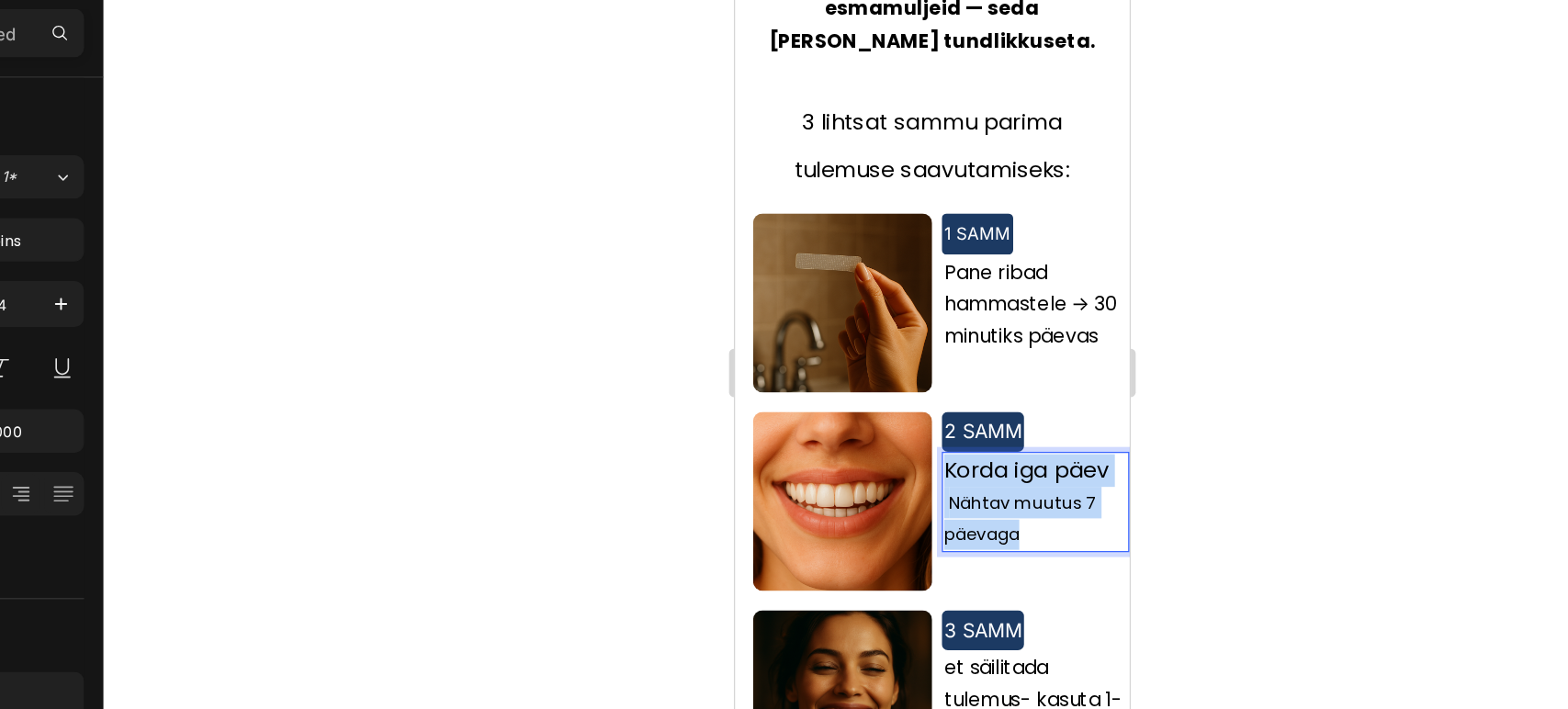
click at [894, 358] on span "Nähtav muutus 7 päevaga" at bounding box center [952, 379] width 115 height 42
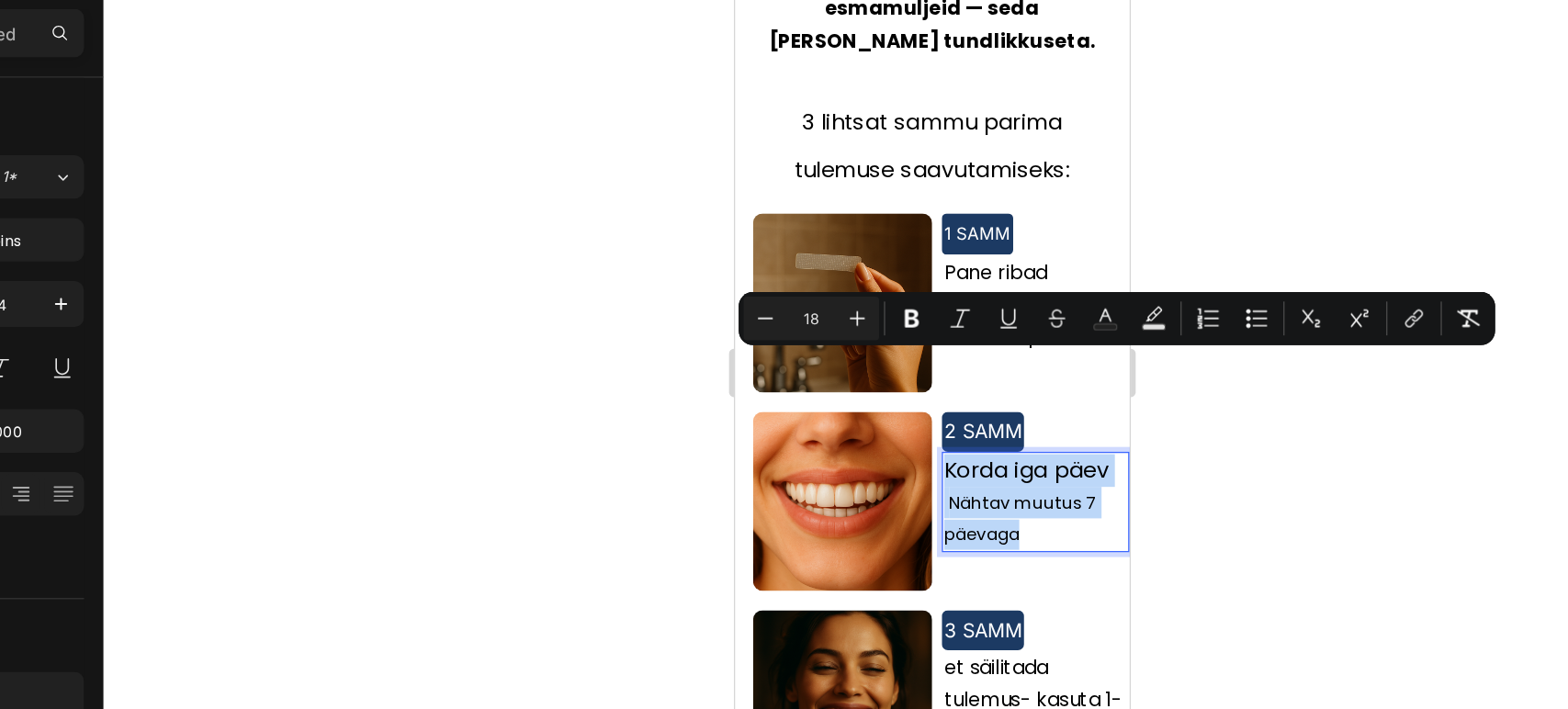
click at [894, 358] on span "Nähtav muutus 7 päevaga" at bounding box center [952, 379] width 115 height 42
click at [900, 358] on span "Nähtav muutus 7 päevaga" at bounding box center [952, 379] width 115 height 42
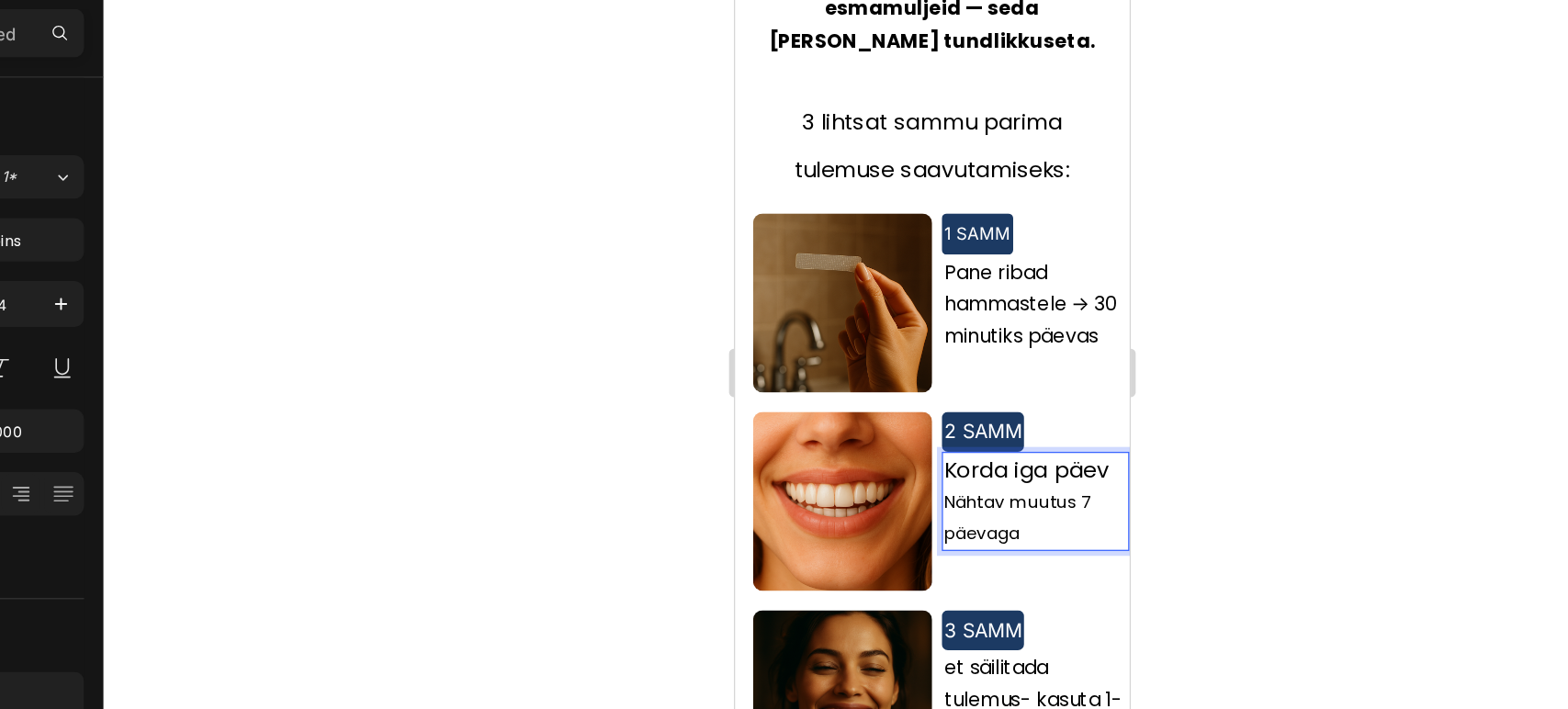
click at [1230, 326] on div at bounding box center [939, 380] width 1259 height 657
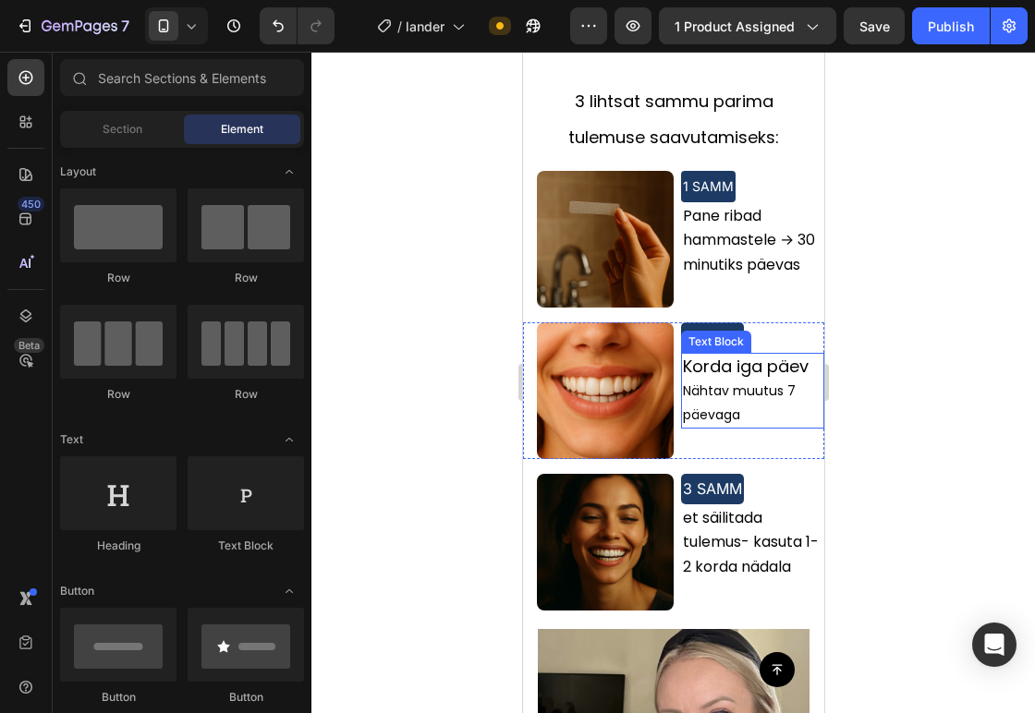
scroll to position [2188, 0]
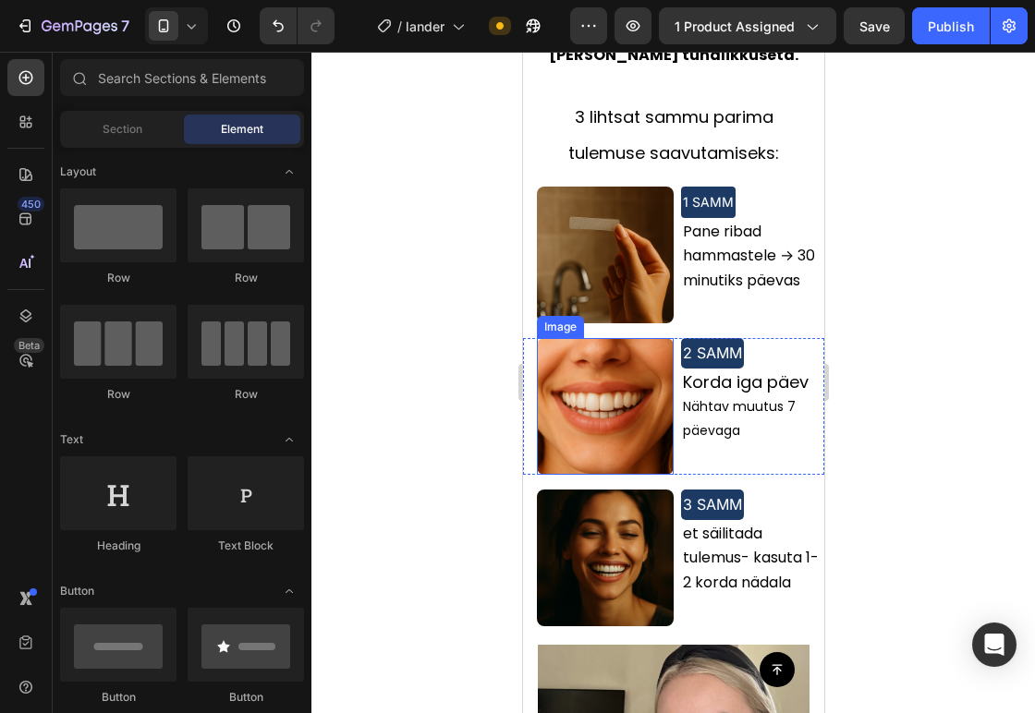
click at [632, 342] on img at bounding box center [604, 406] width 137 height 137
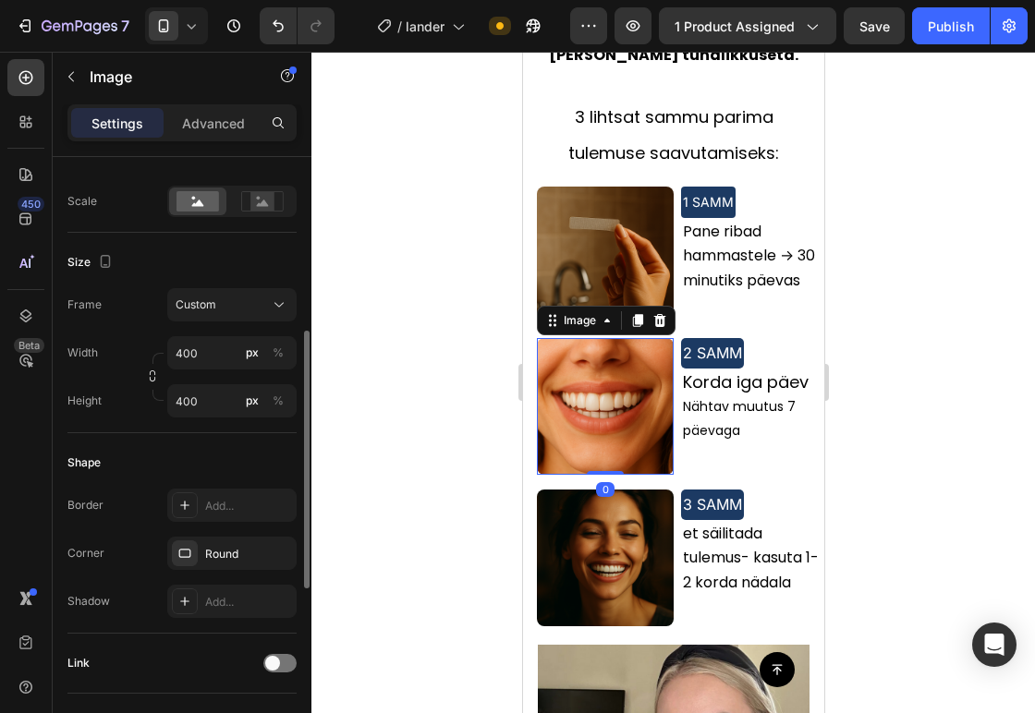
scroll to position [412, 0]
click at [221, 352] on input "400" at bounding box center [231, 350] width 129 height 33
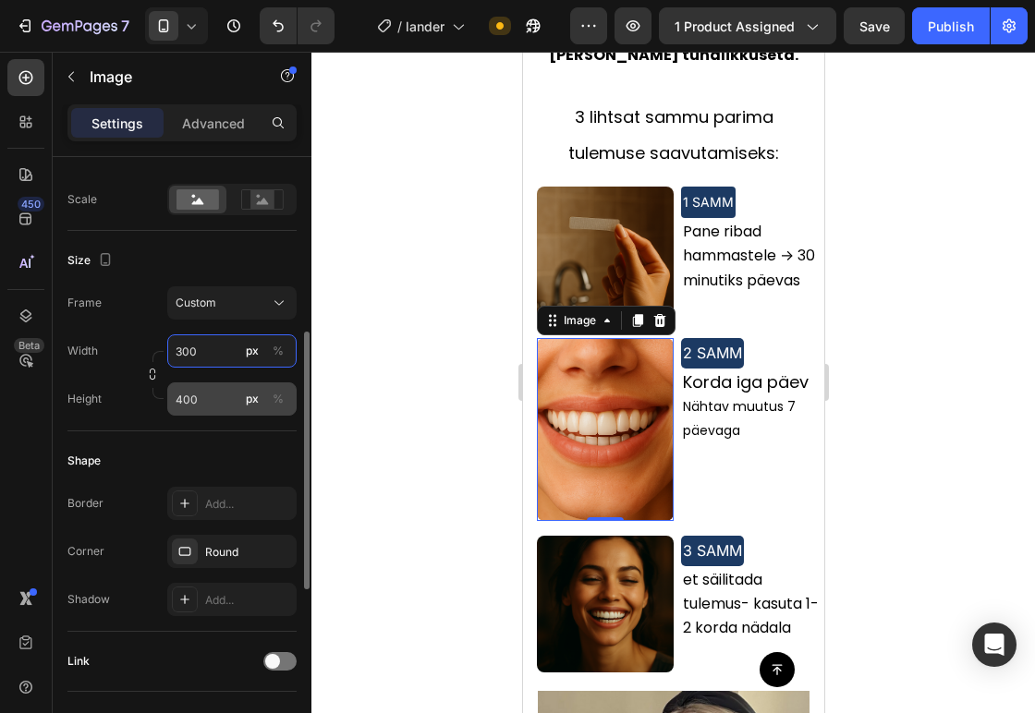
type input "300"
click at [212, 412] on input "400" at bounding box center [231, 398] width 129 height 33
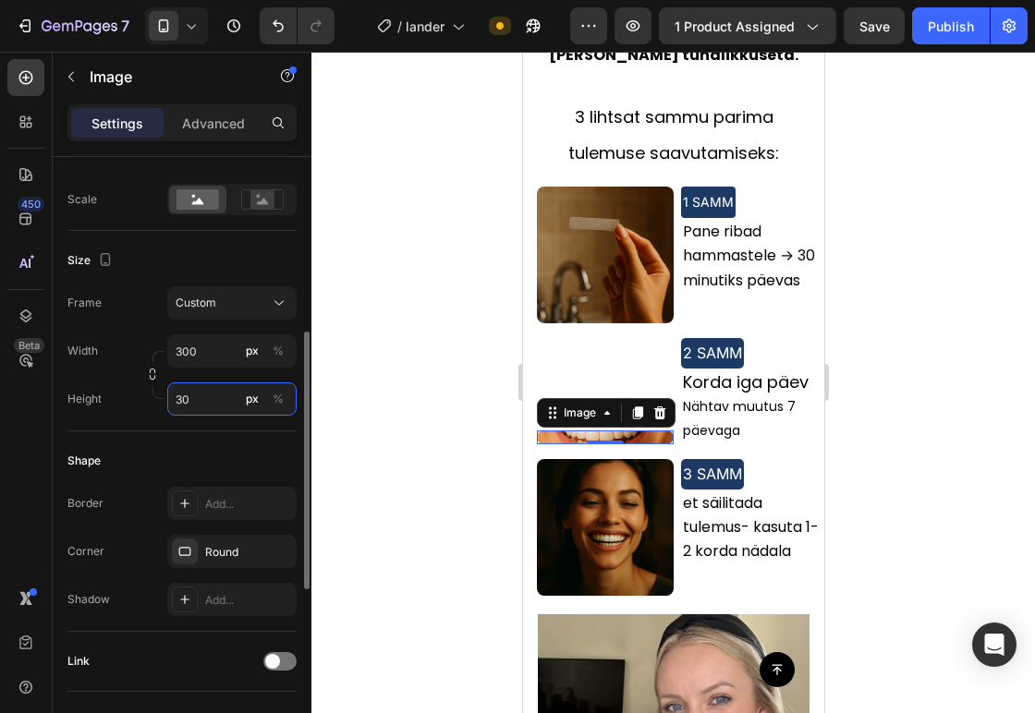
type input "3"
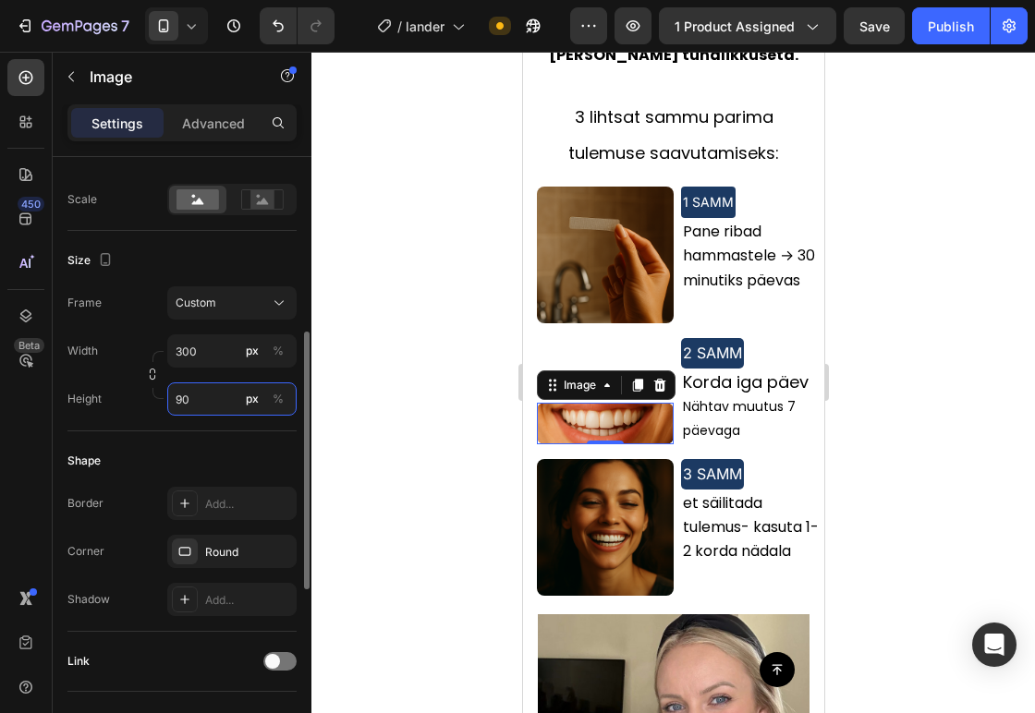
type input "9"
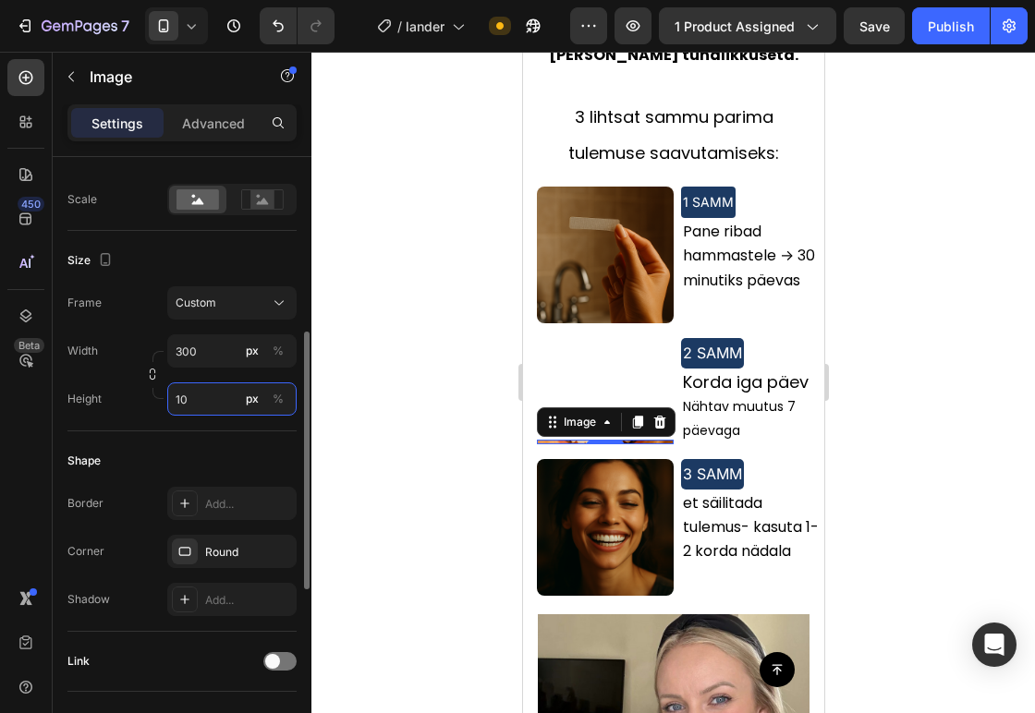
type input "1"
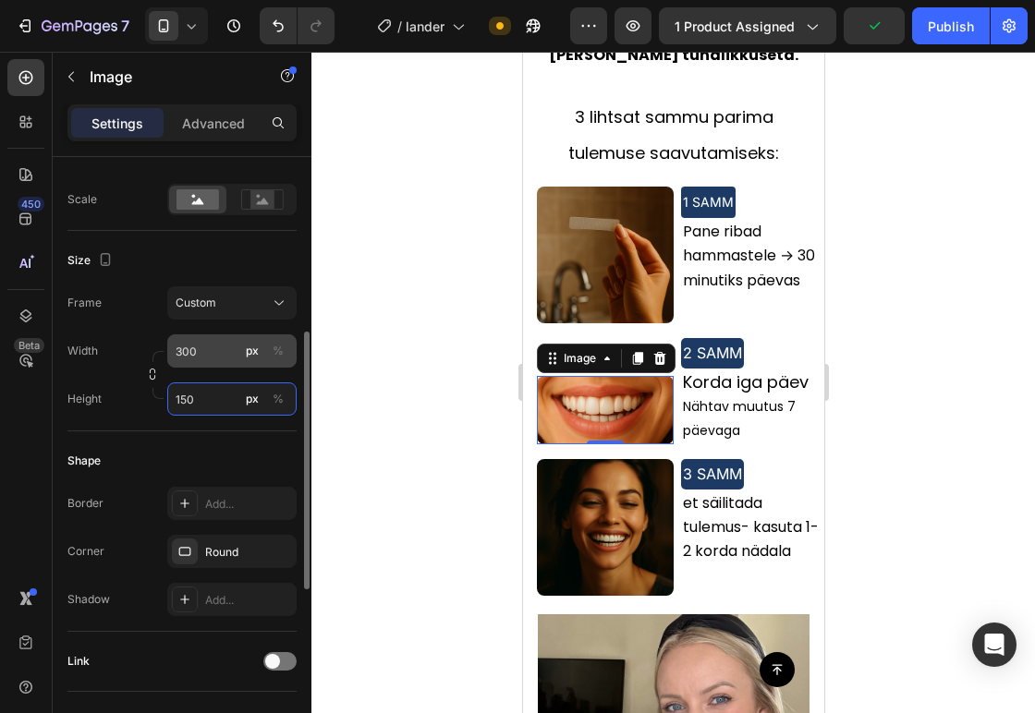
type input "150"
click at [217, 342] on input "300" at bounding box center [231, 350] width 129 height 33
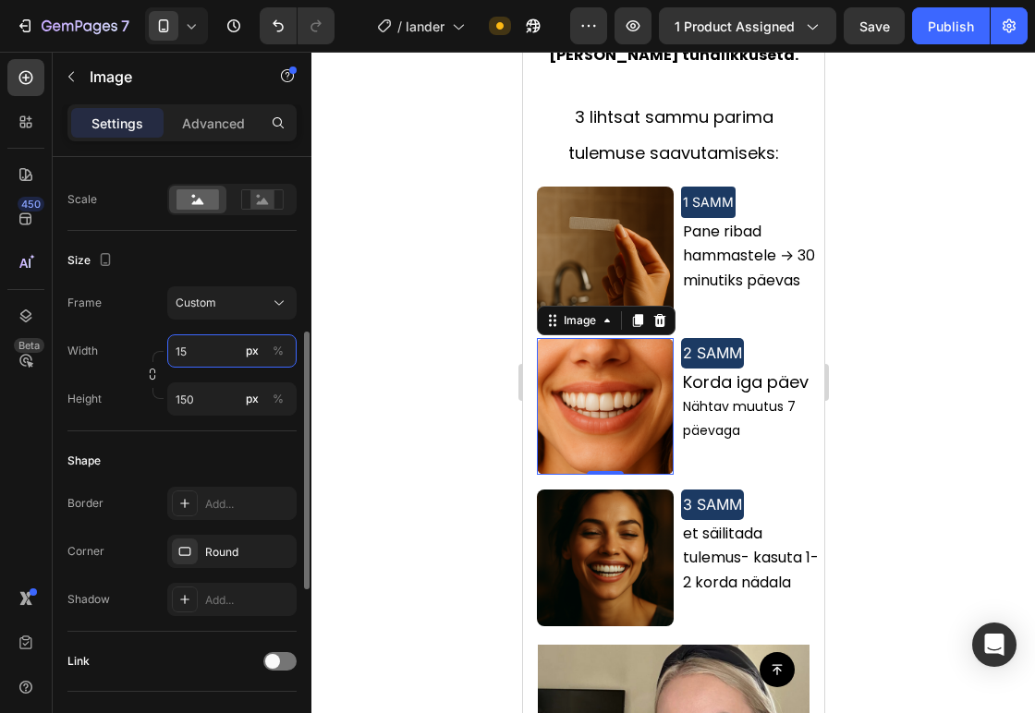
type input "1"
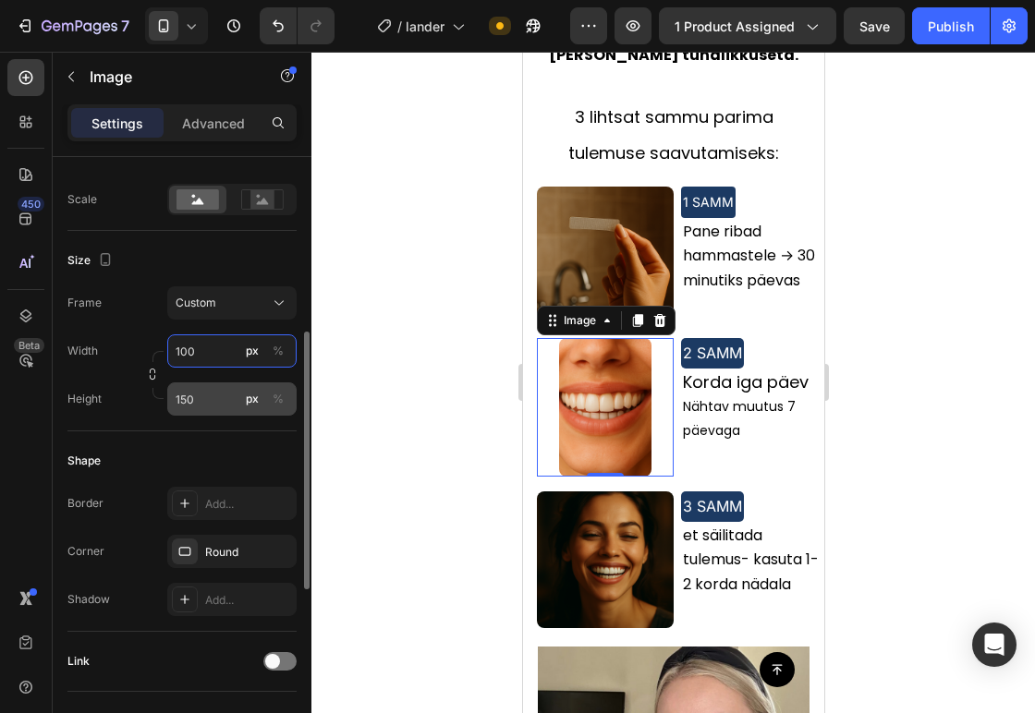
type input "100"
click at [220, 395] on input "150" at bounding box center [231, 398] width 129 height 33
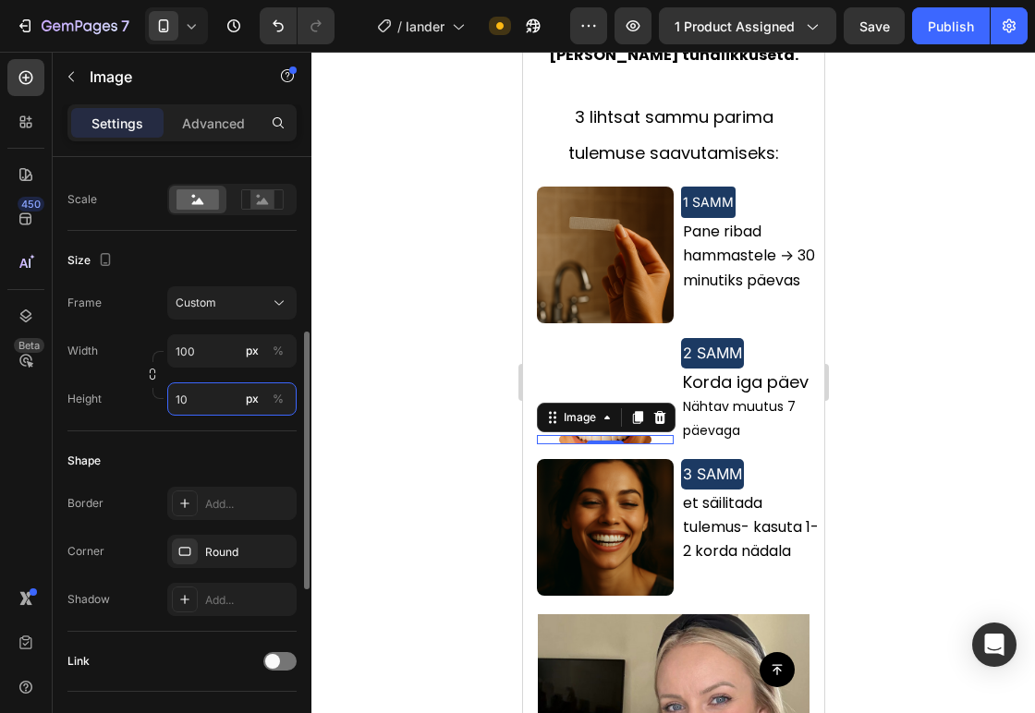
type input "100"
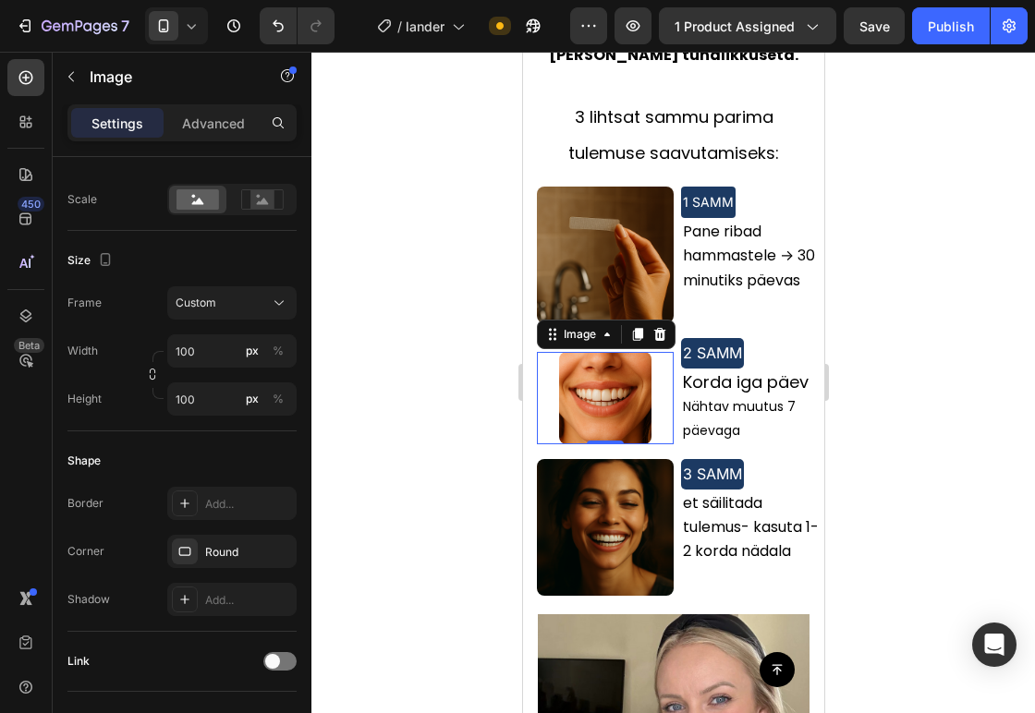
click at [406, 198] on div at bounding box center [672, 382] width 723 height 661
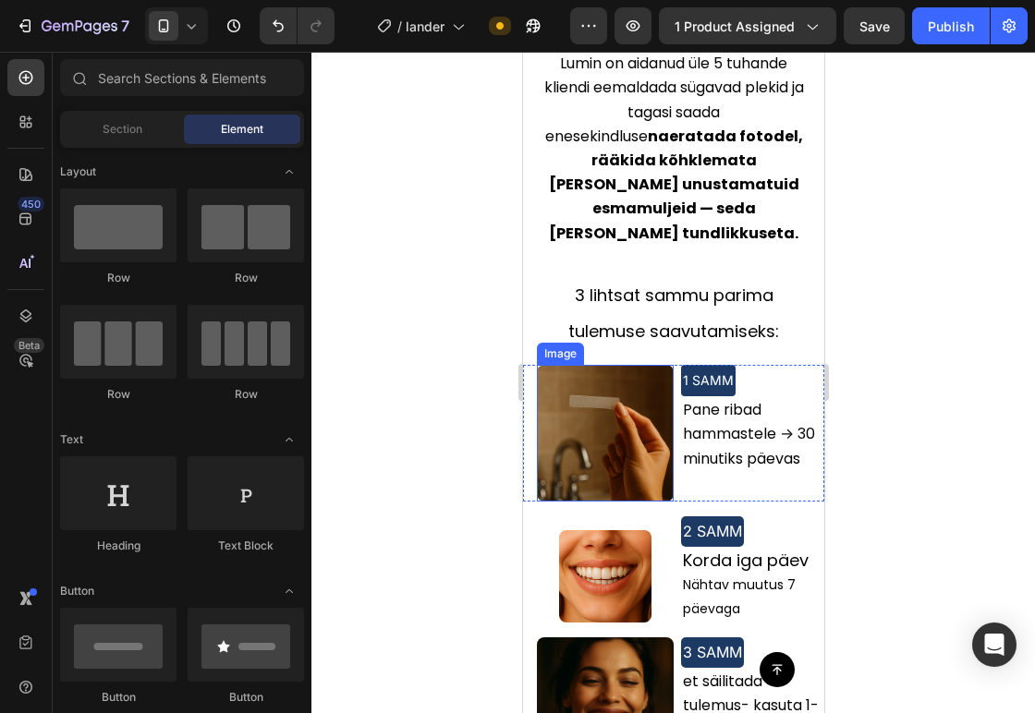
scroll to position [2016, 0]
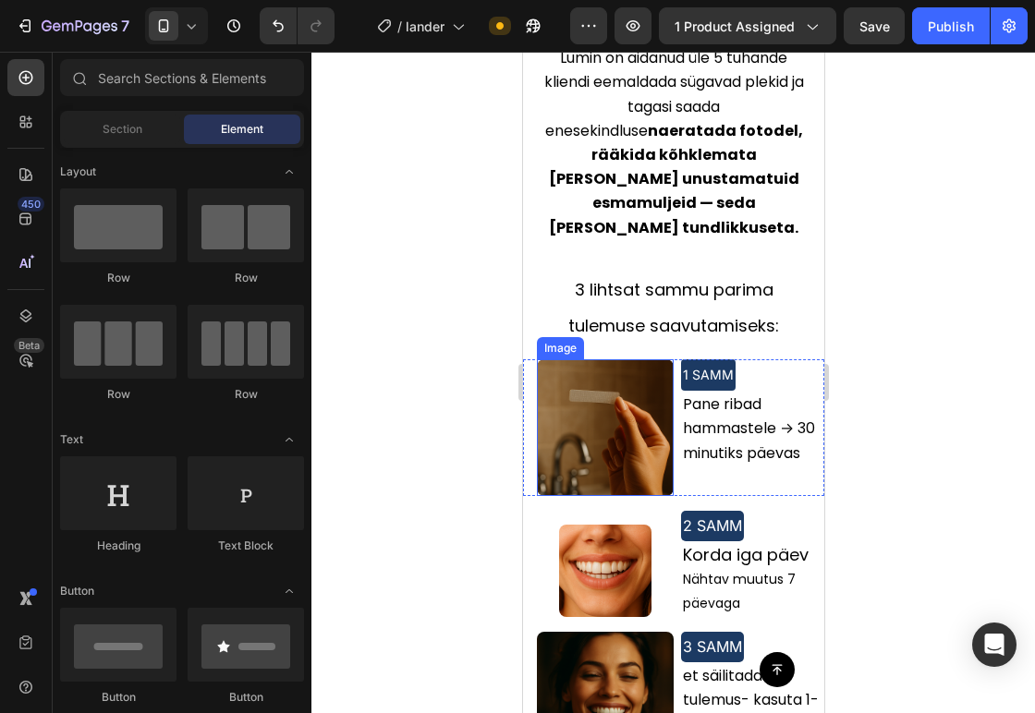
click at [612, 364] on img at bounding box center [604, 427] width 137 height 137
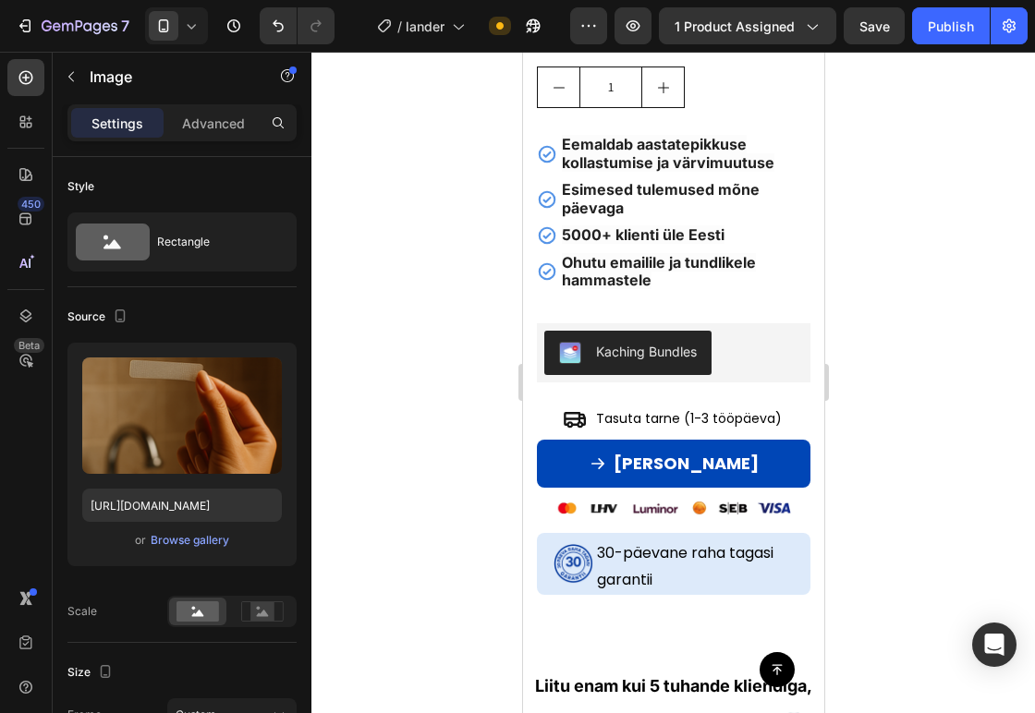
scroll to position [568, 0]
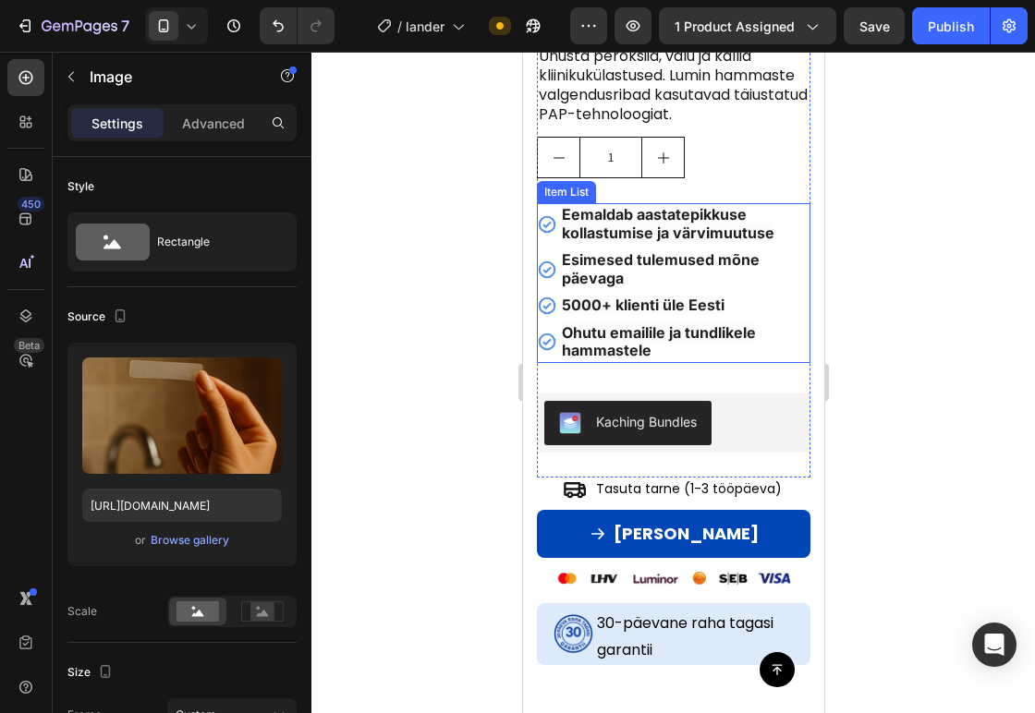
click at [688, 310] on span "5000+ klienti üle Eesti" at bounding box center [642, 305] width 163 height 18
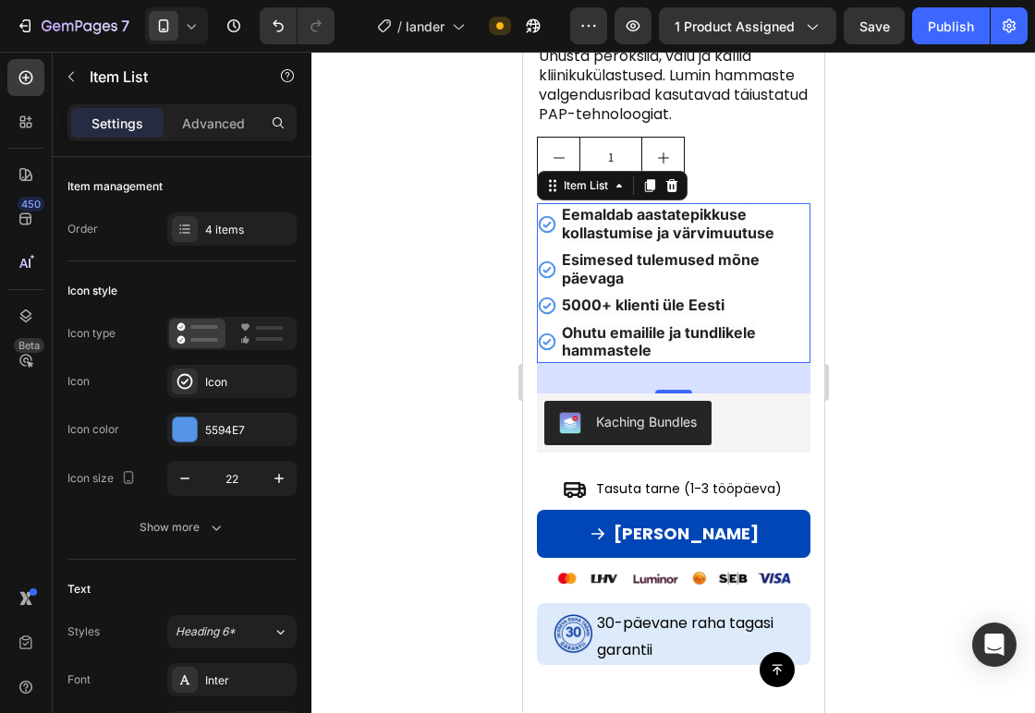
click at [541, 209] on div "Eemaldab aastatepikkuse kollastumise ja värvimuutuse" at bounding box center [672, 224] width 273 height 42
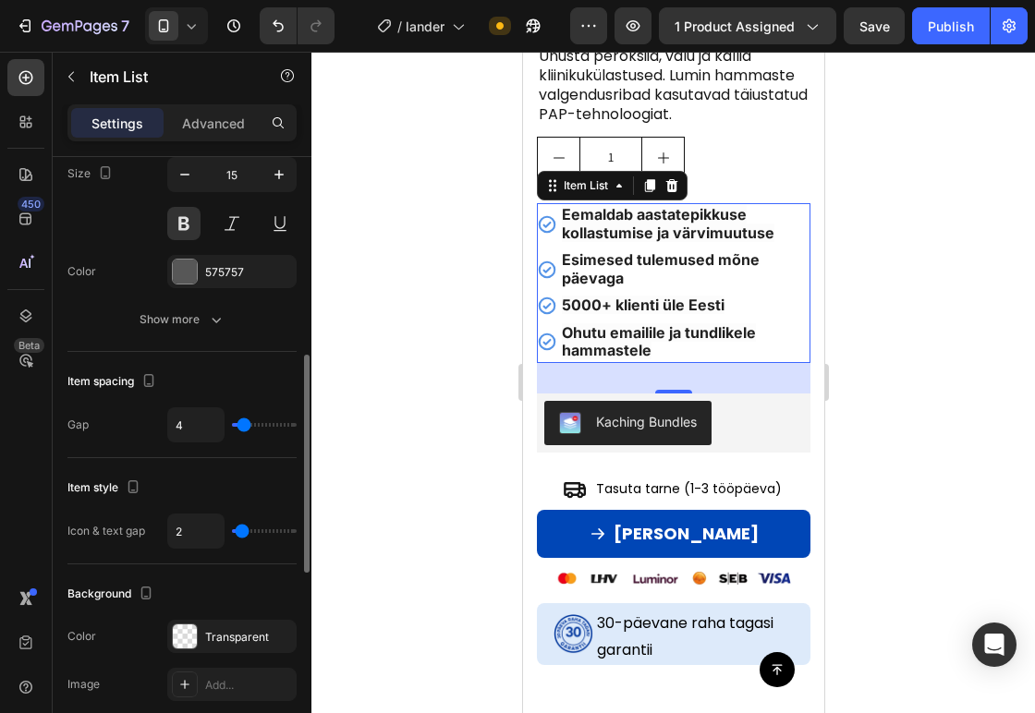
scroll to position [554, 0]
click at [200, 430] on input "4" at bounding box center [195, 424] width 55 height 33
type input "0"
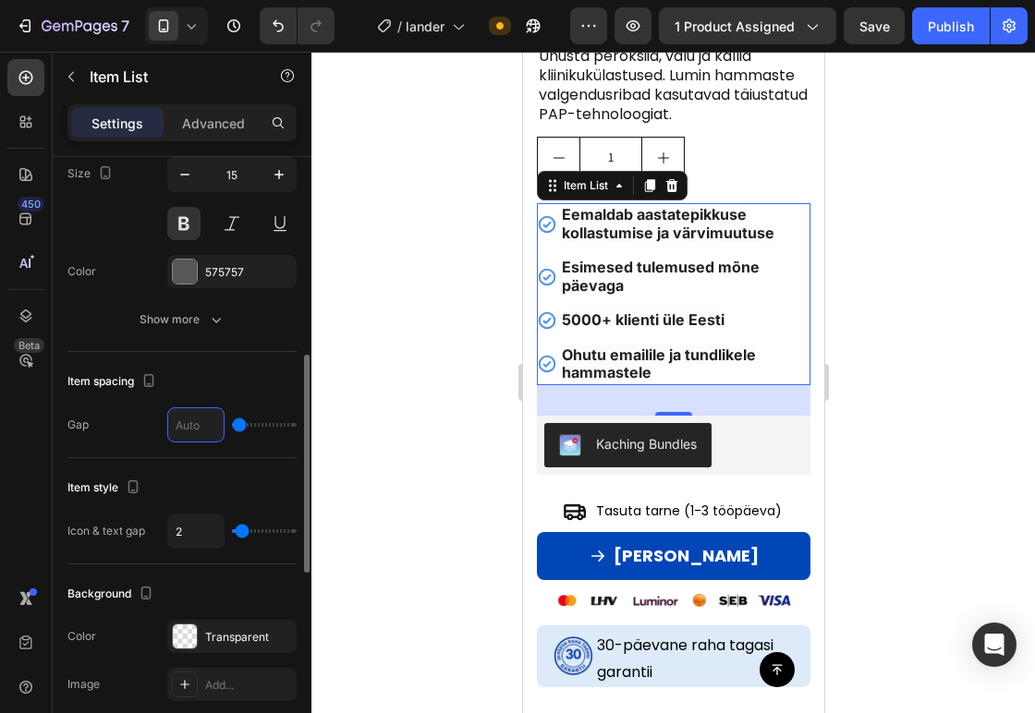
type input "6"
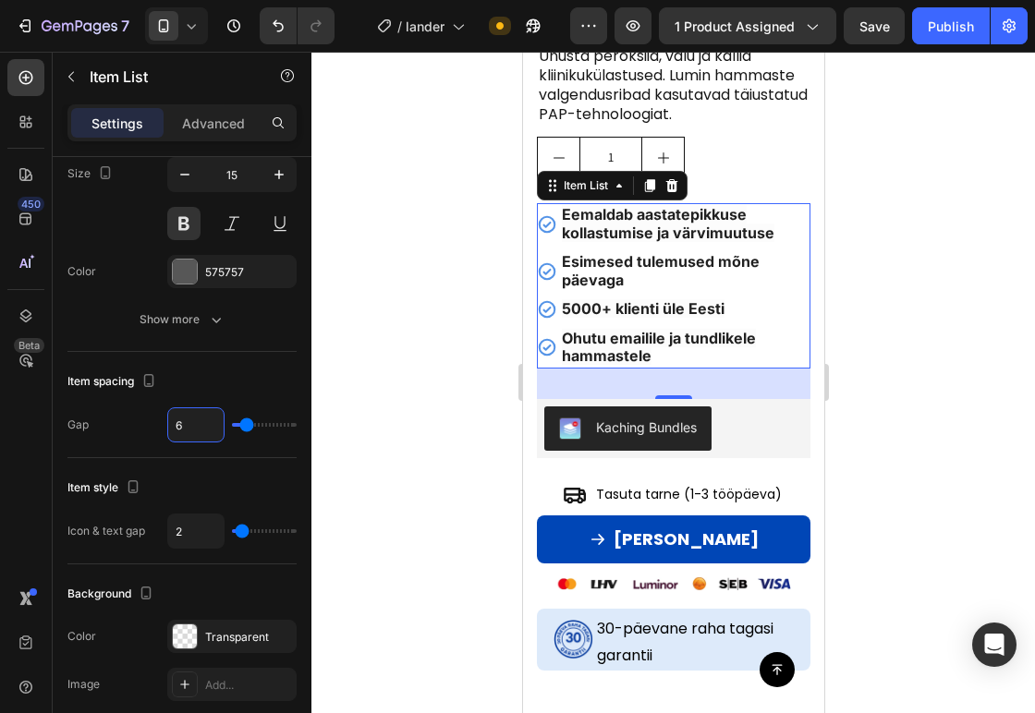
click at [434, 330] on div at bounding box center [672, 382] width 723 height 661
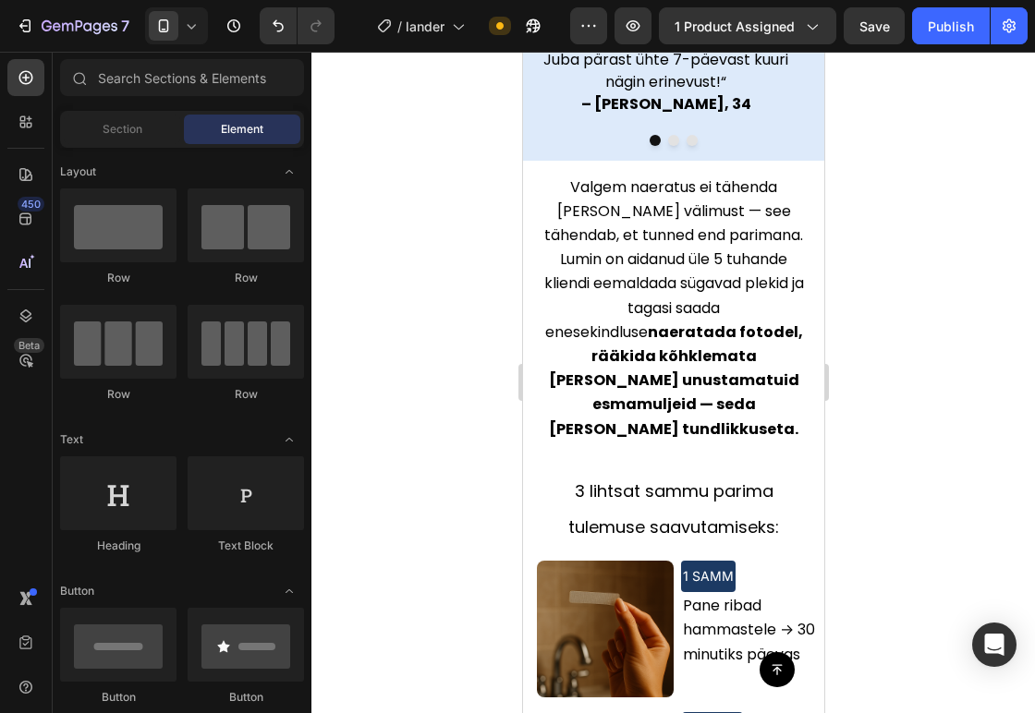
scroll to position [1821, 0]
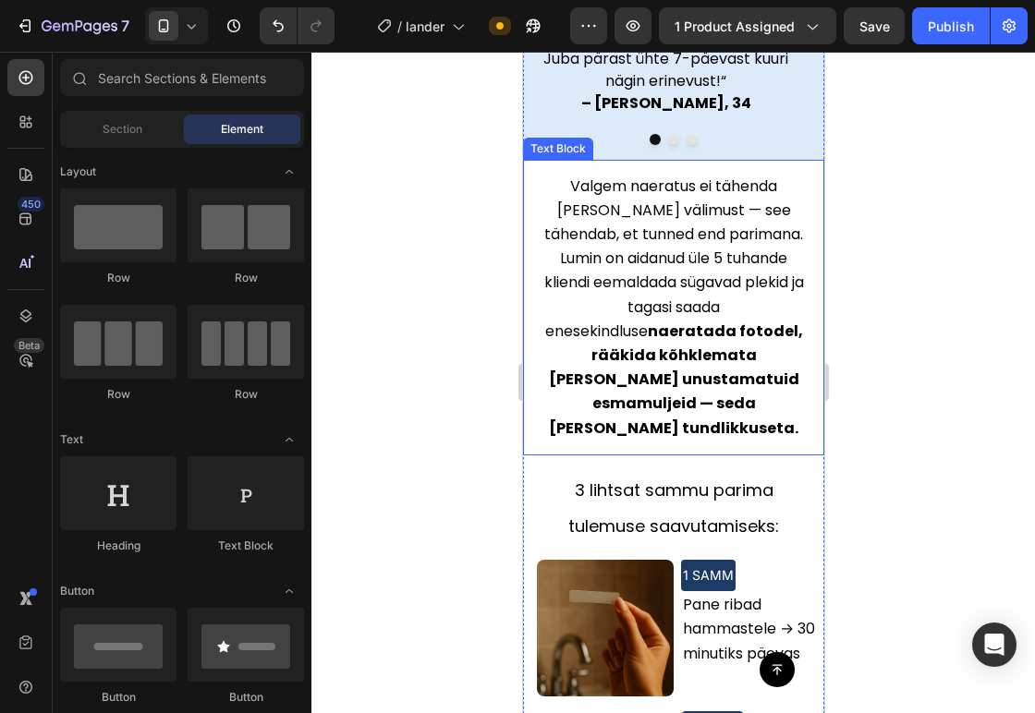
click at [749, 455] on div "3 lihtsat sammu parima tulemuse saavutamiseks: Text Block Row" at bounding box center [672, 507] width 301 height 105
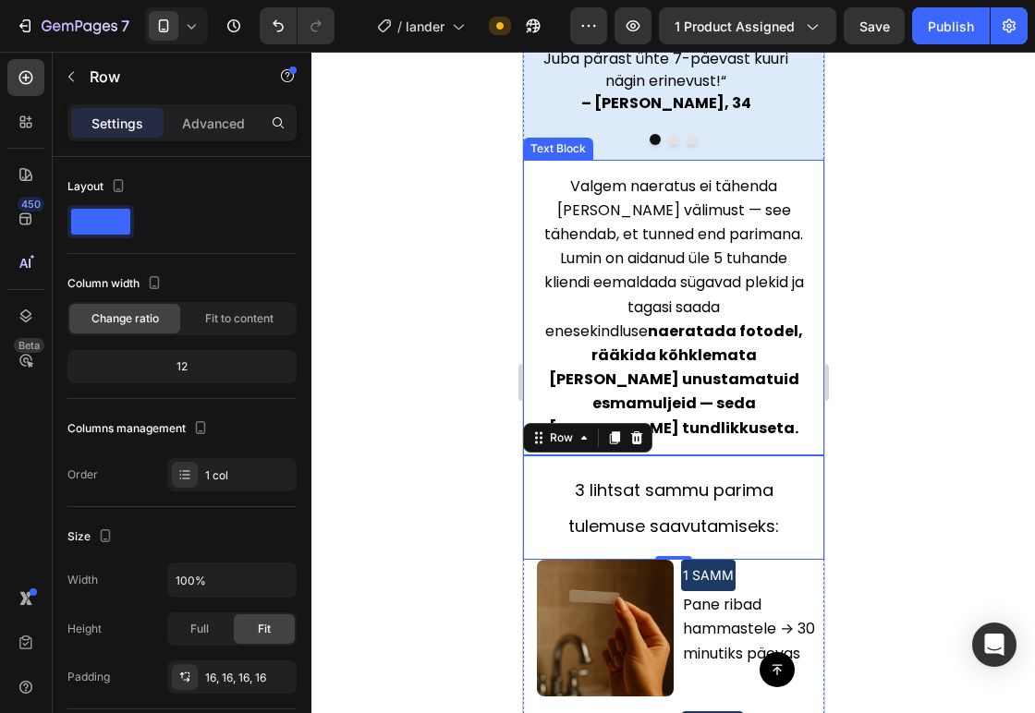
click at [724, 341] on strong "naeratada fotodel, rääkida kõhklemata [PERSON_NAME] unustamatuid esmamuljeid — …" at bounding box center [675, 380] width 254 height 118
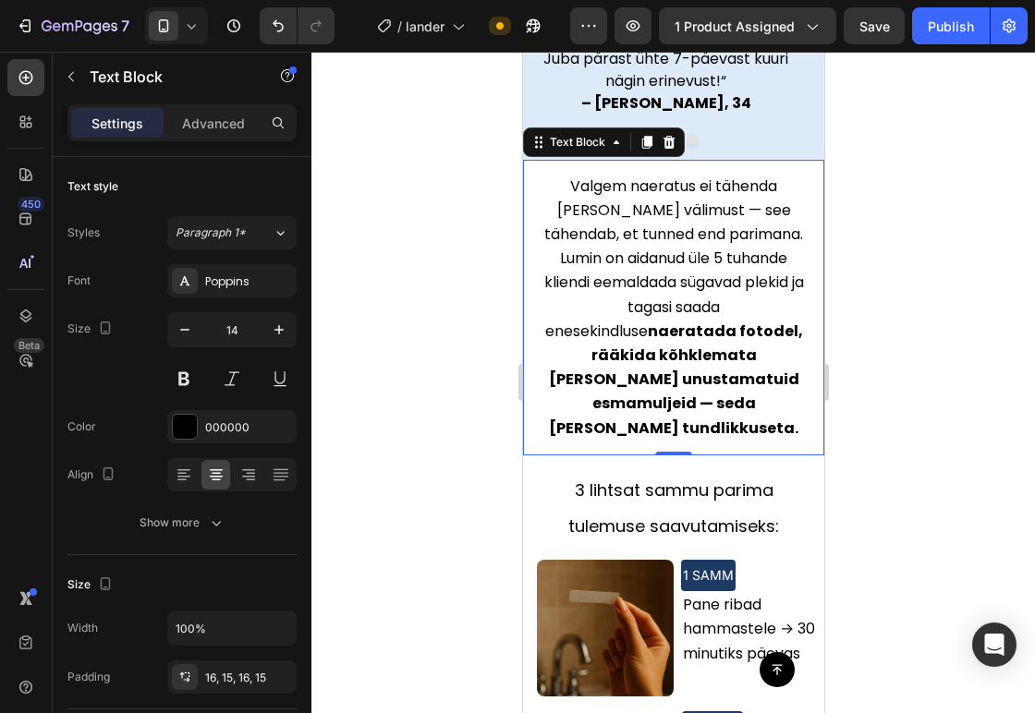
click at [194, 105] on div "Settings Advanced" at bounding box center [181, 122] width 229 height 37
click at [219, 127] on p "Advanced" at bounding box center [213, 123] width 63 height 19
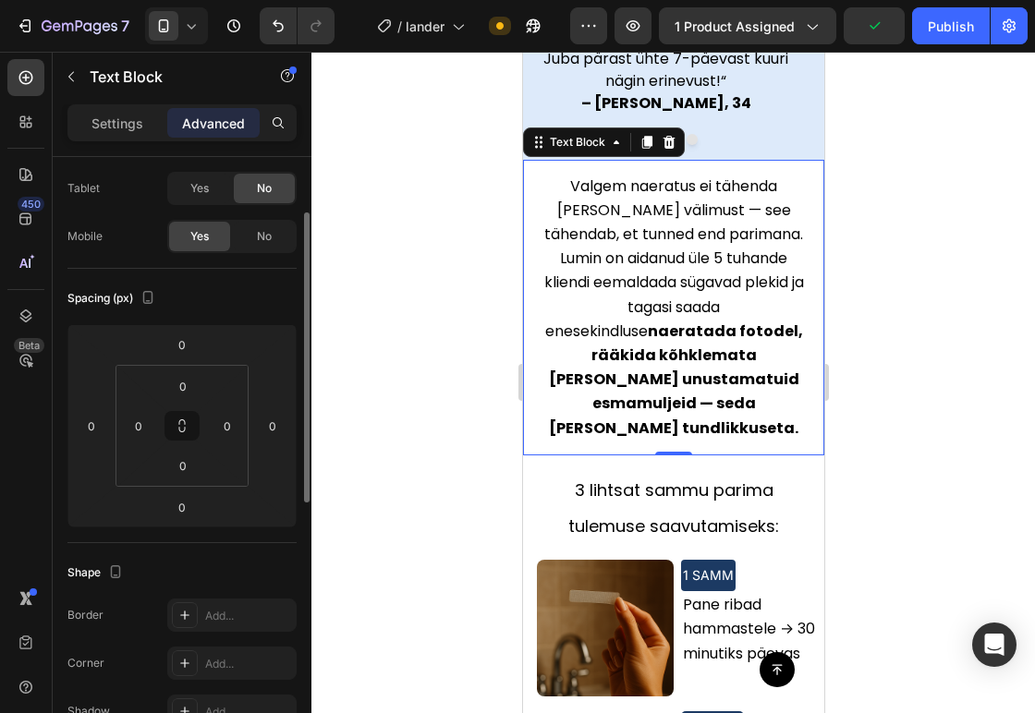
scroll to position [99, 0]
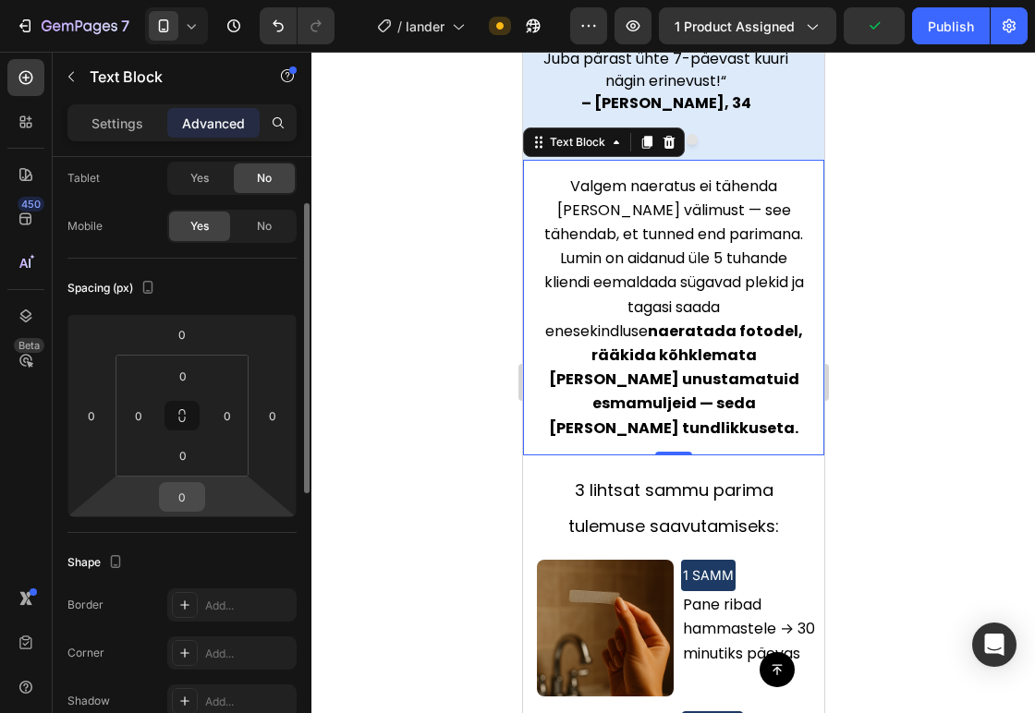
click at [176, 494] on input "0" at bounding box center [182, 497] width 37 height 28
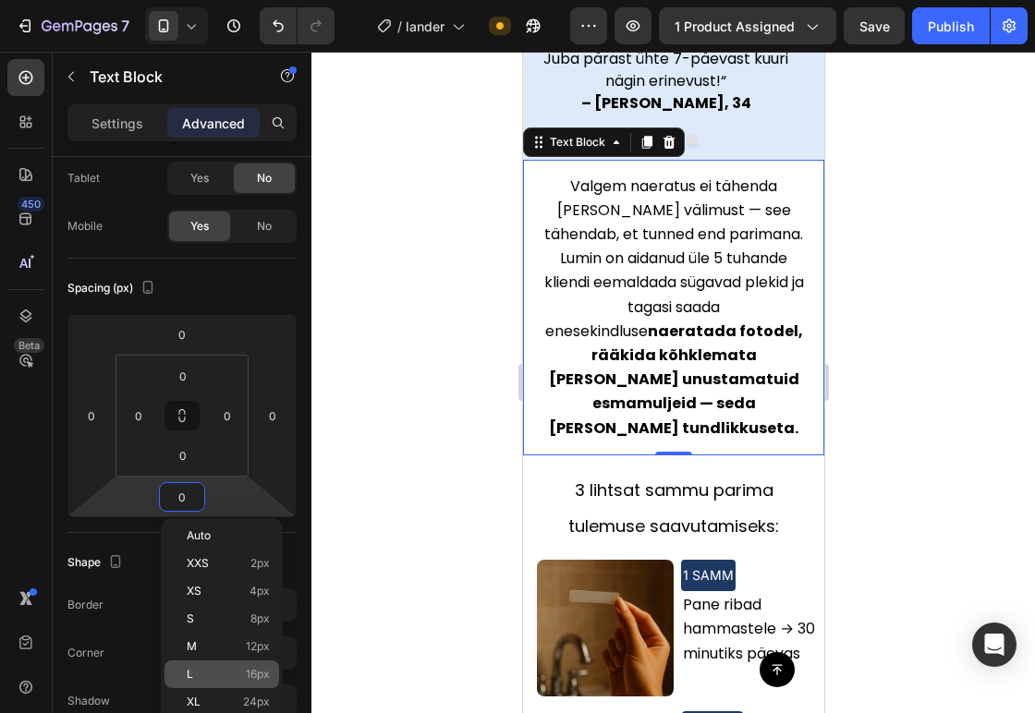
click at [192, 671] on span "L" at bounding box center [190, 674] width 6 height 13
type input "16"
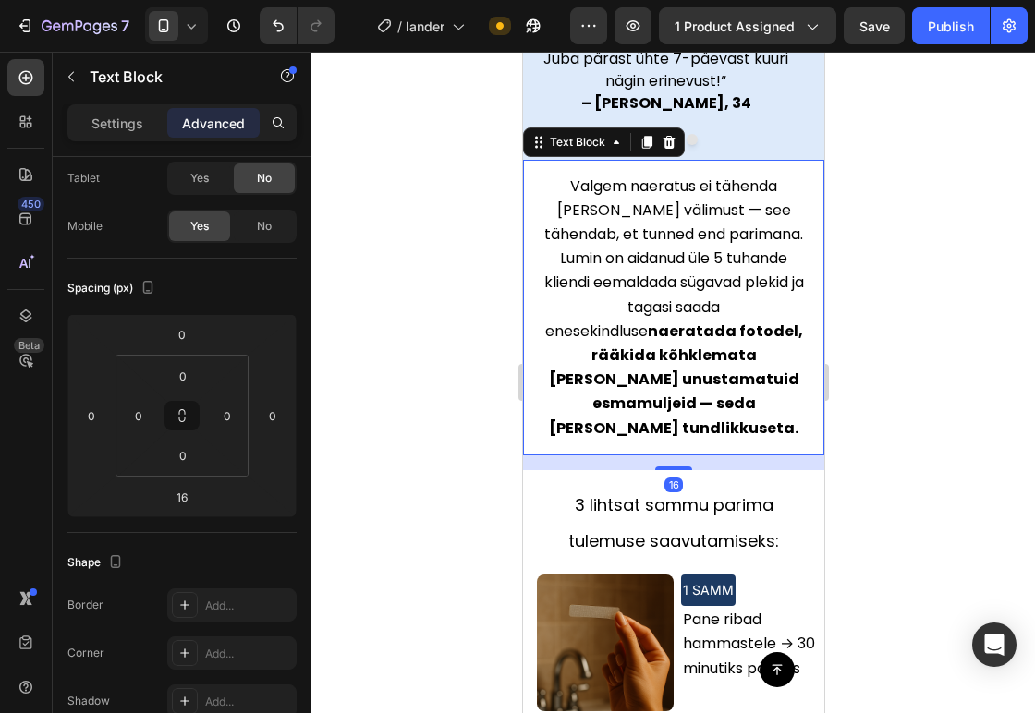
click at [426, 368] on div at bounding box center [672, 382] width 723 height 661
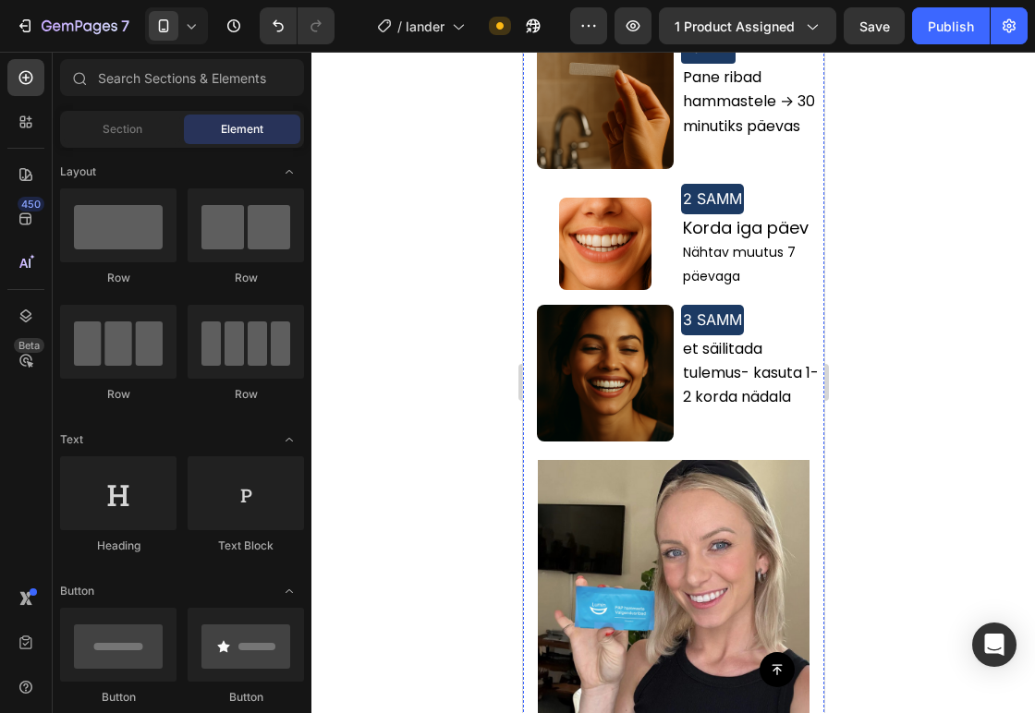
scroll to position [2359, 0]
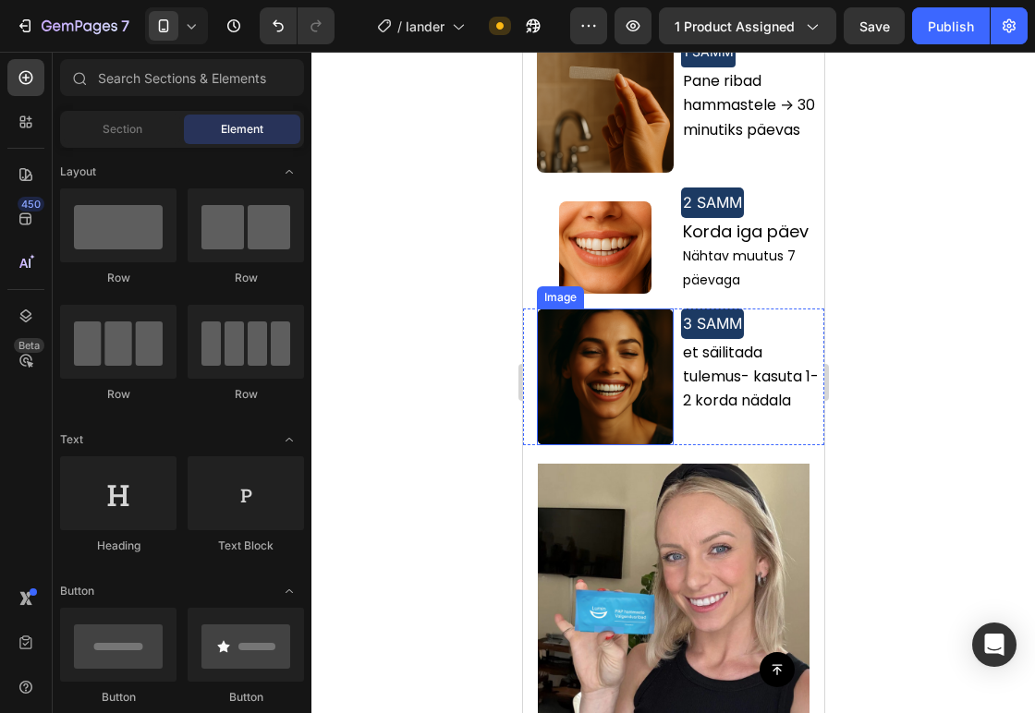
click at [611, 327] on img at bounding box center [604, 377] width 137 height 137
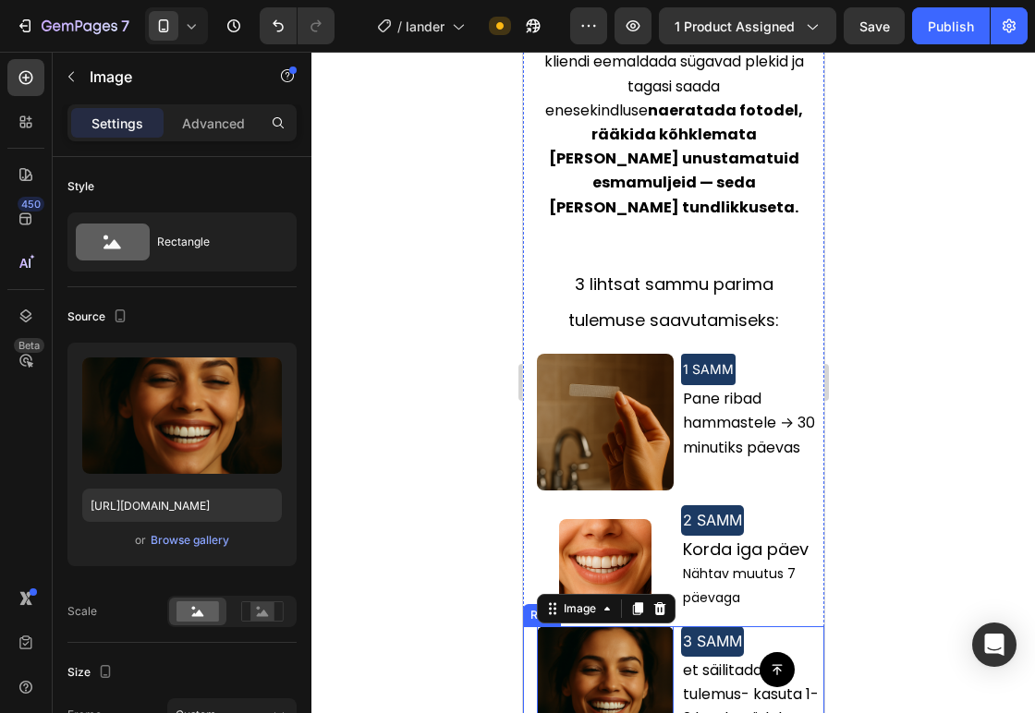
scroll to position [2039, 0]
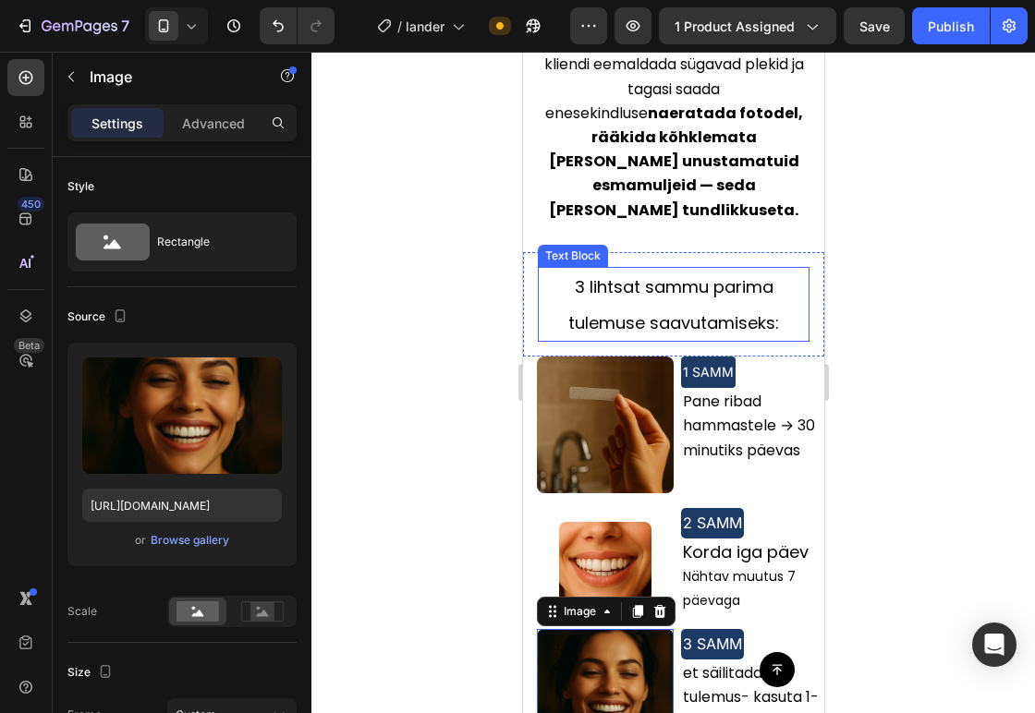
click at [541, 269] on p "3 lihtsat sammu parima tulemuse saavutamiseks:" at bounding box center [673, 305] width 268 height 72
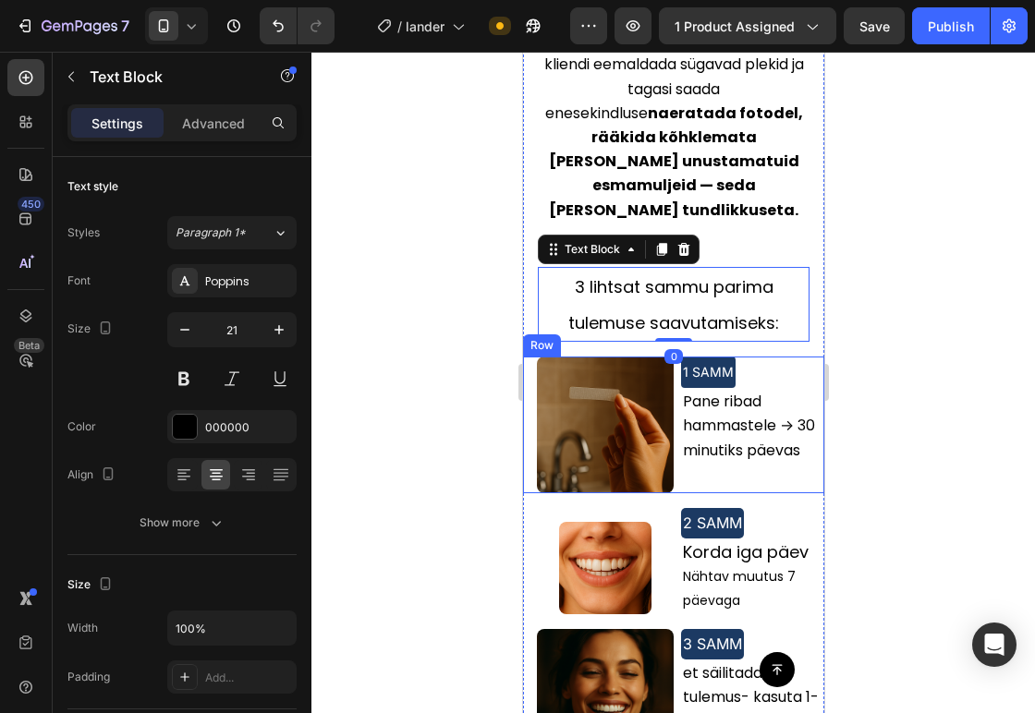
click at [524, 357] on div "Image" at bounding box center [597, 425] width 151 height 137
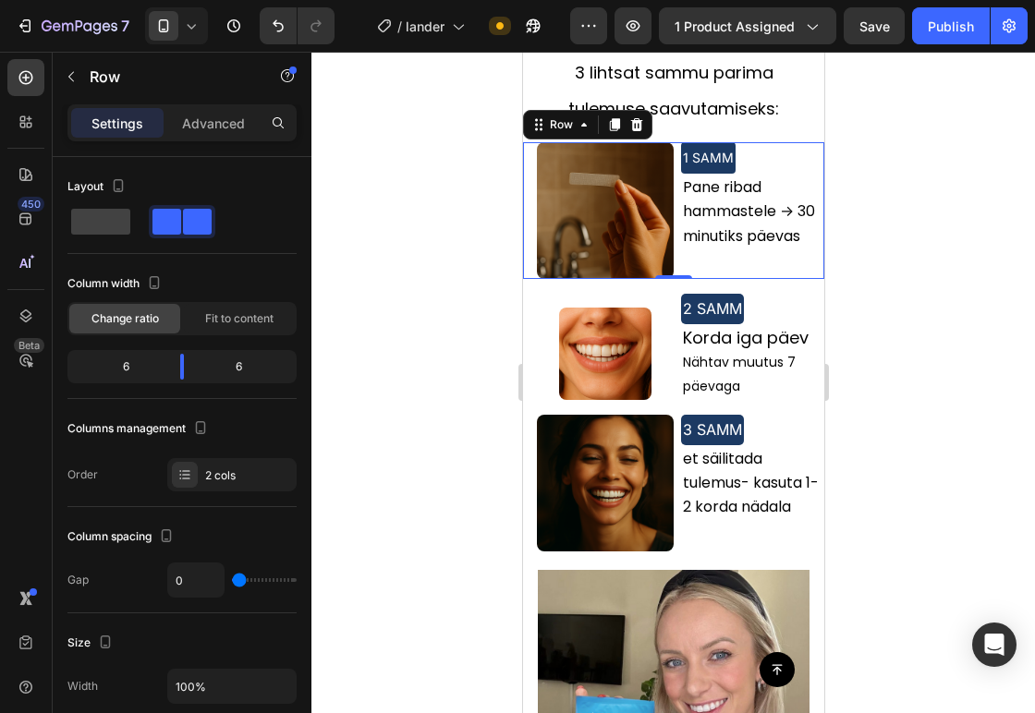
scroll to position [2274, 0]
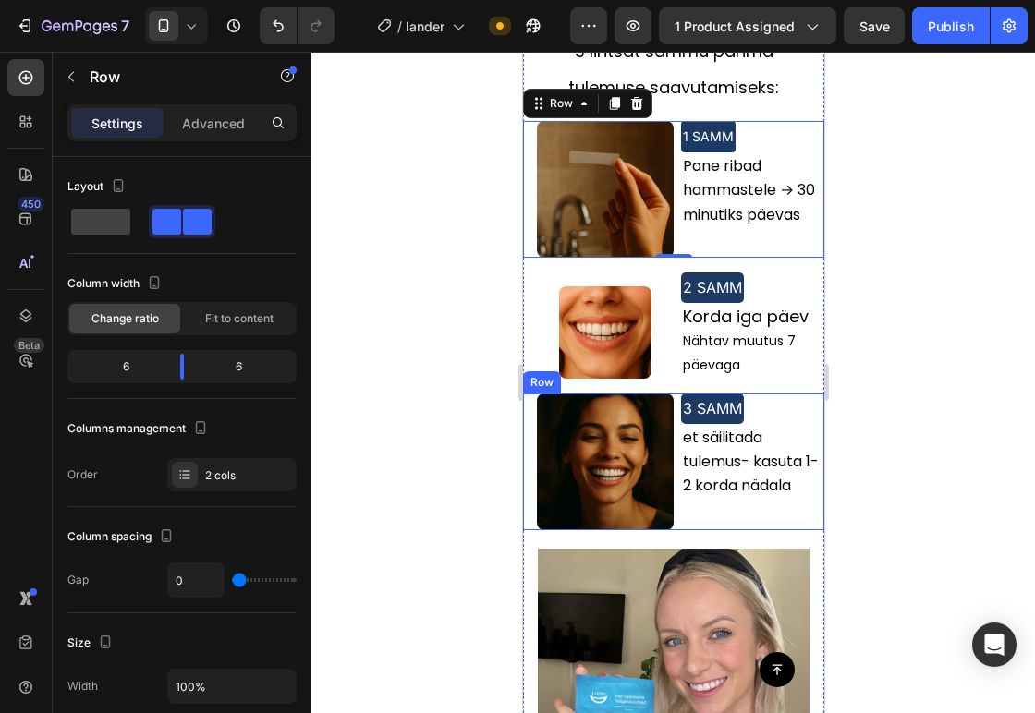
click at [528, 394] on div "Image" at bounding box center [597, 462] width 151 height 137
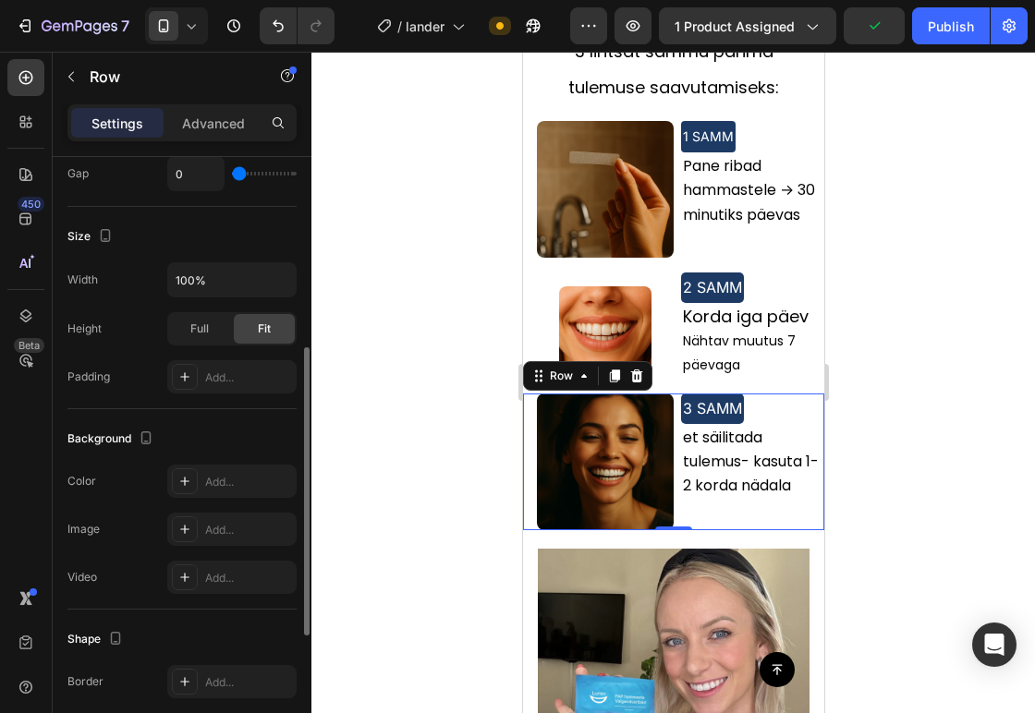
scroll to position [401, 0]
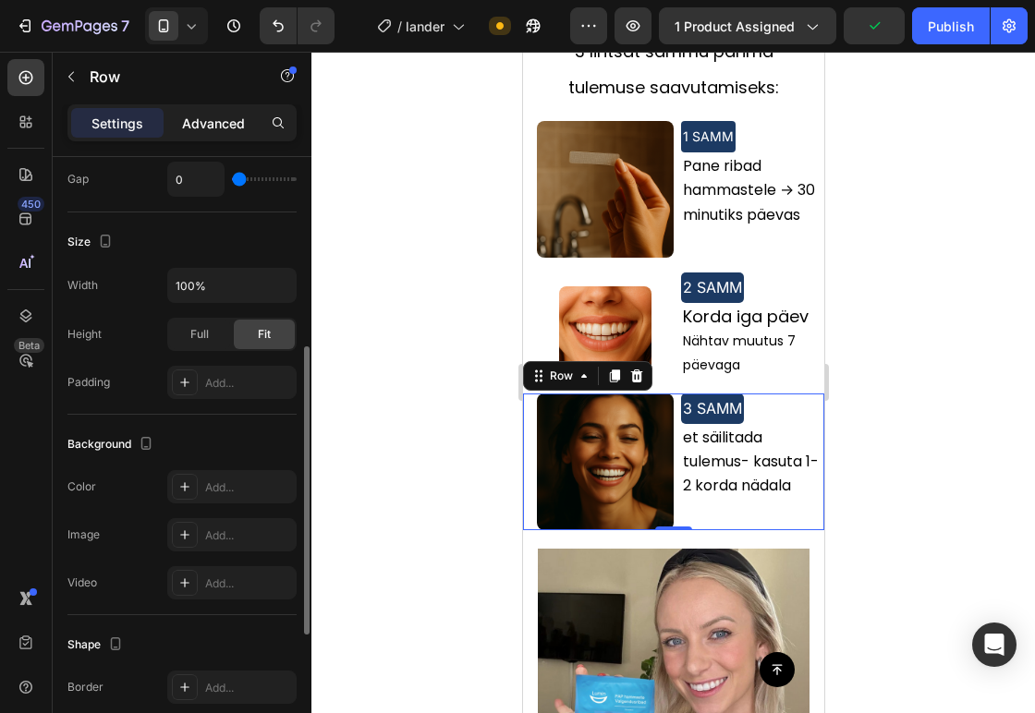
click at [217, 110] on div "Advanced" at bounding box center [213, 123] width 92 height 30
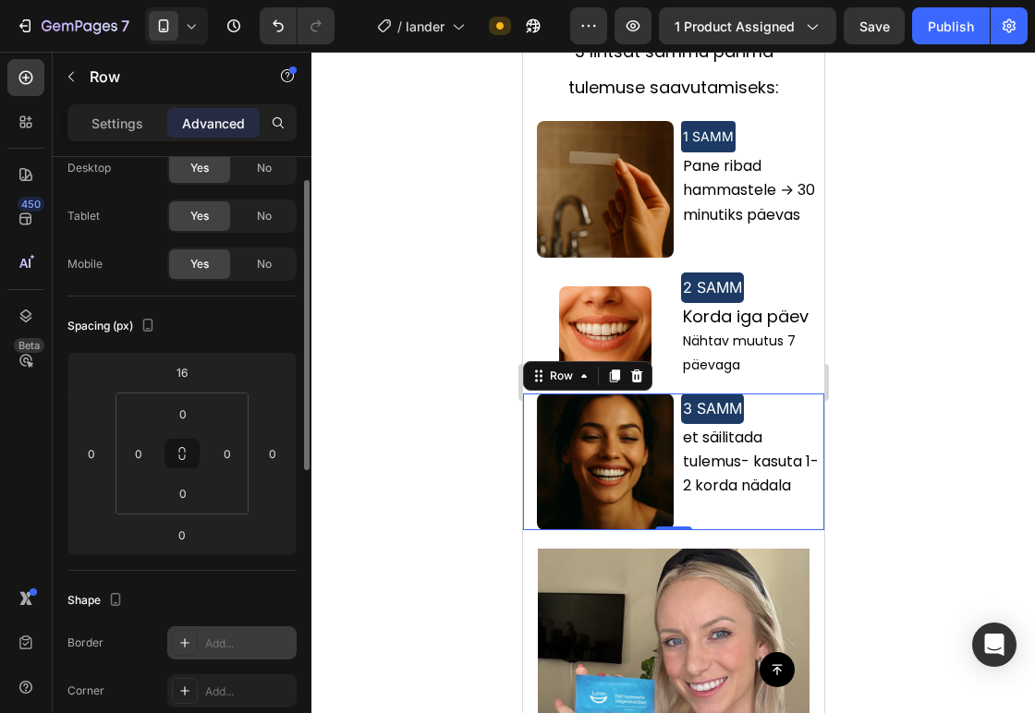
scroll to position [56, 0]
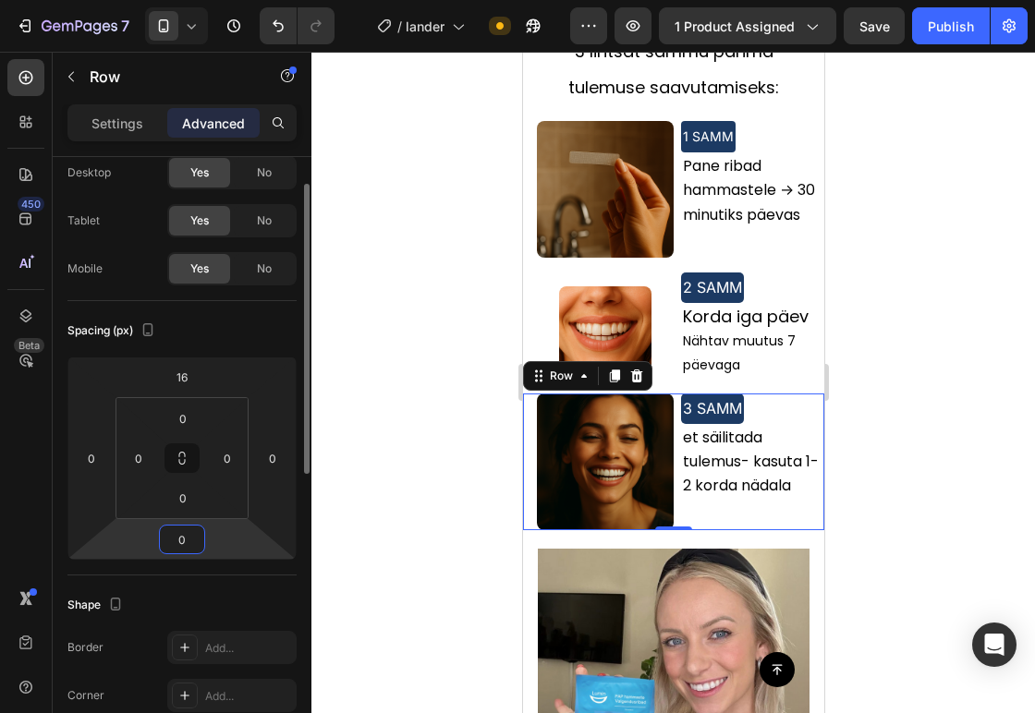
click at [182, 550] on input "0" at bounding box center [182, 540] width 37 height 28
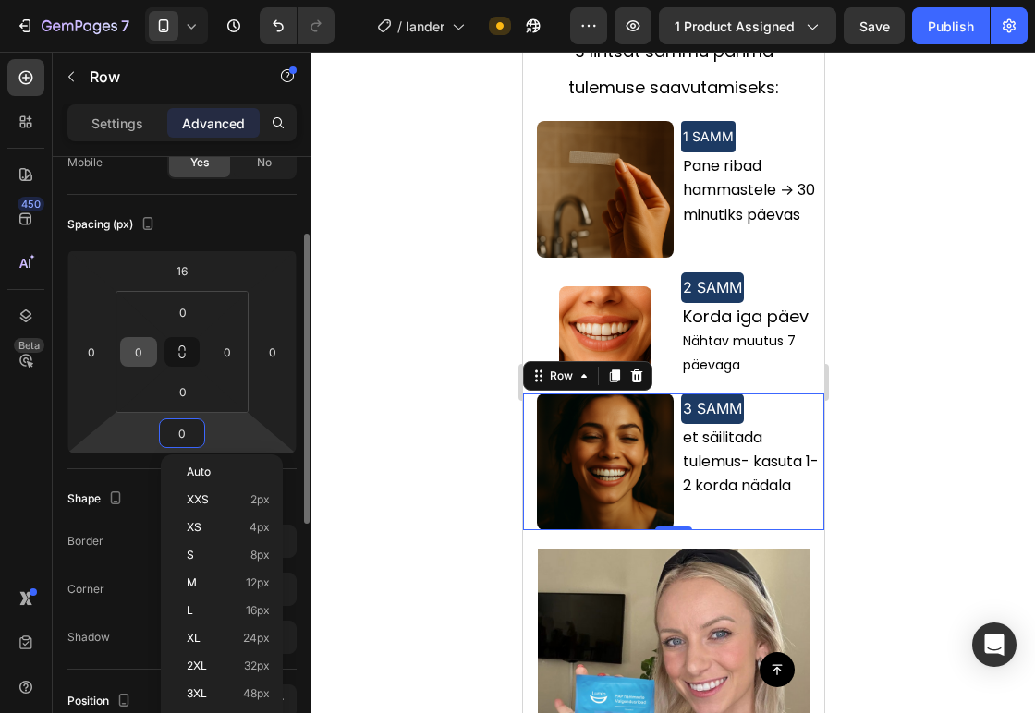
scroll to position [164, 0]
click at [201, 608] on p "L 16px" at bounding box center [228, 609] width 83 height 13
type input "16"
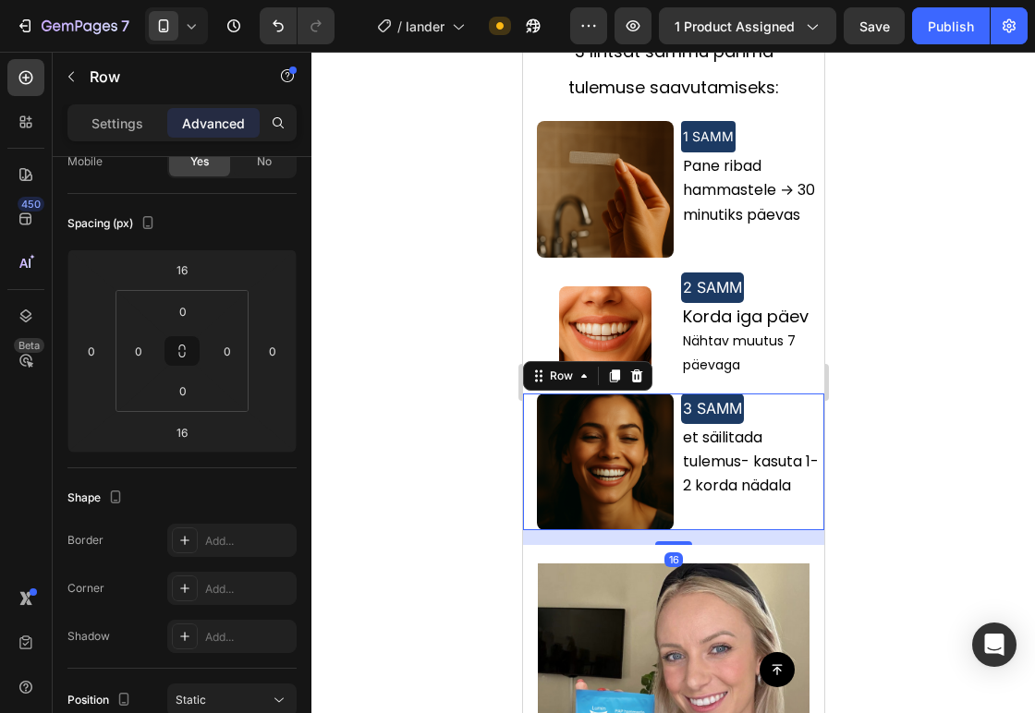
click at [349, 382] on div at bounding box center [672, 382] width 723 height 661
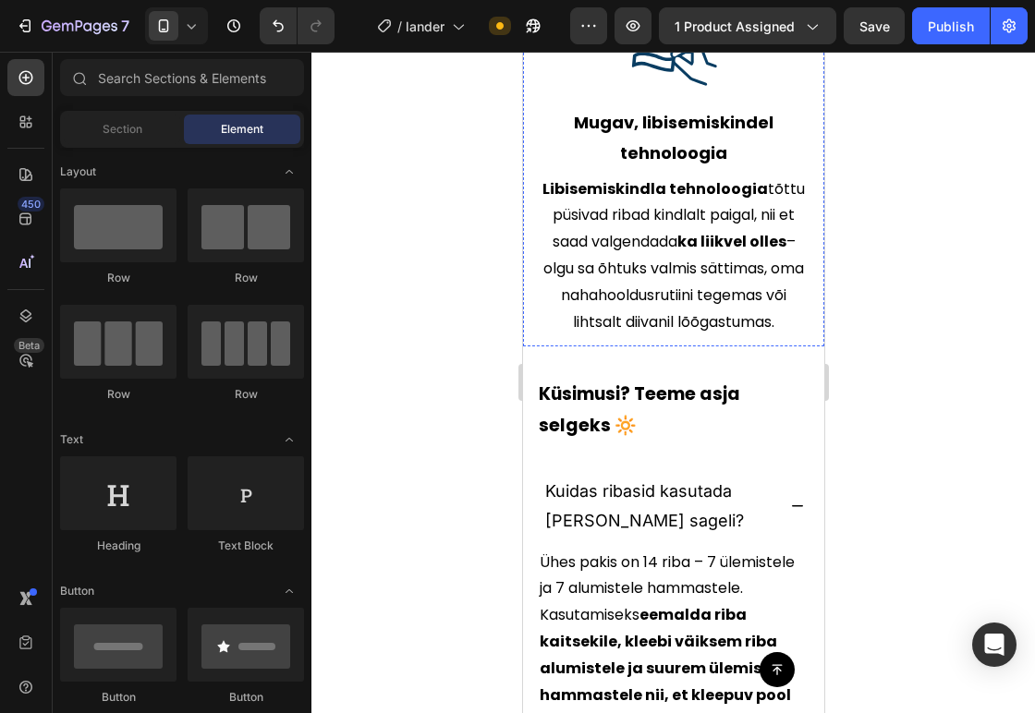
scroll to position [4574, 0]
click at [690, 319] on div "Libisemiskindla tehnoloogia tõttu püsivad ribad kindlalt paigal, nii et saad va…" at bounding box center [672, 256] width 273 height 164
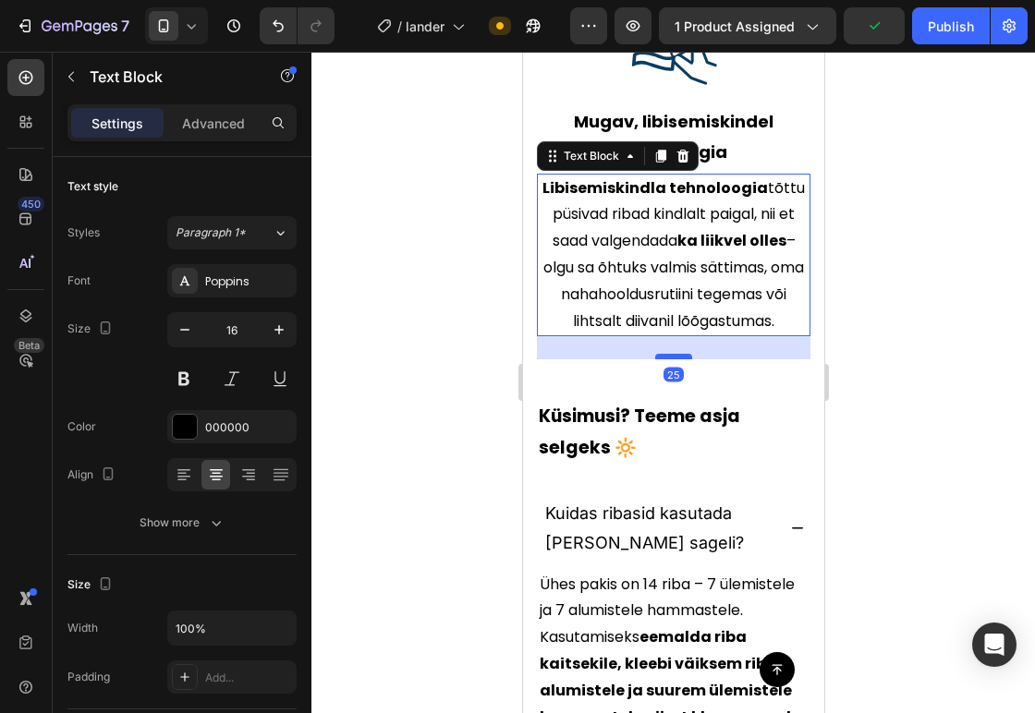
drag, startPoint x: 663, startPoint y: 318, endPoint x: 670, endPoint y: 341, distance: 24.0
click at [670, 354] on div at bounding box center [672, 357] width 37 height 6
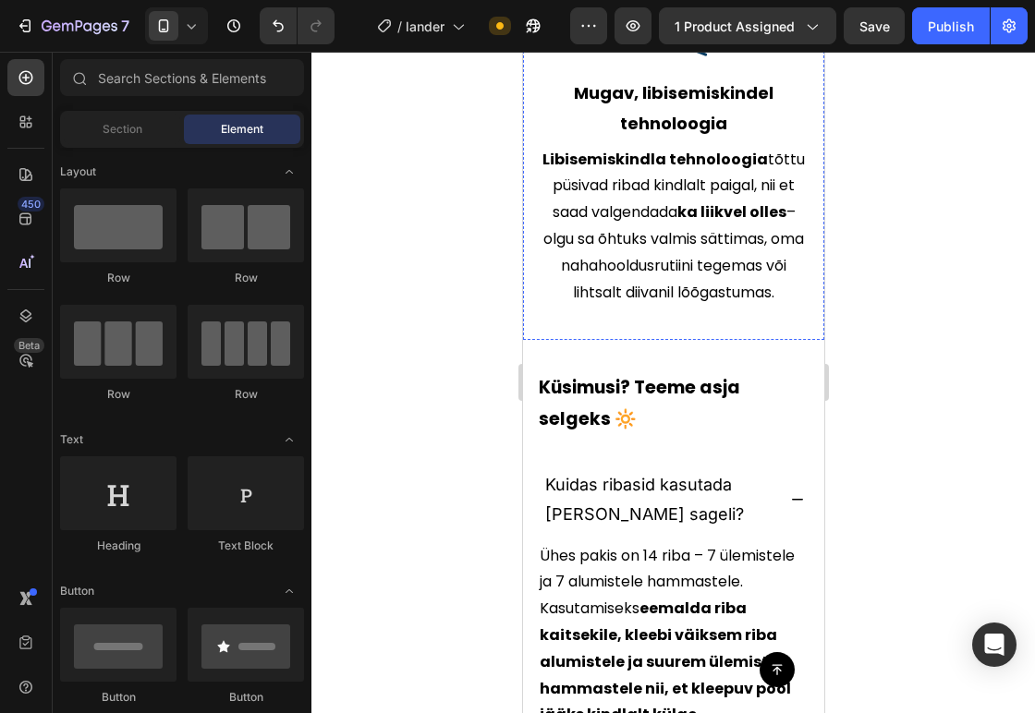
scroll to position [4601, 0]
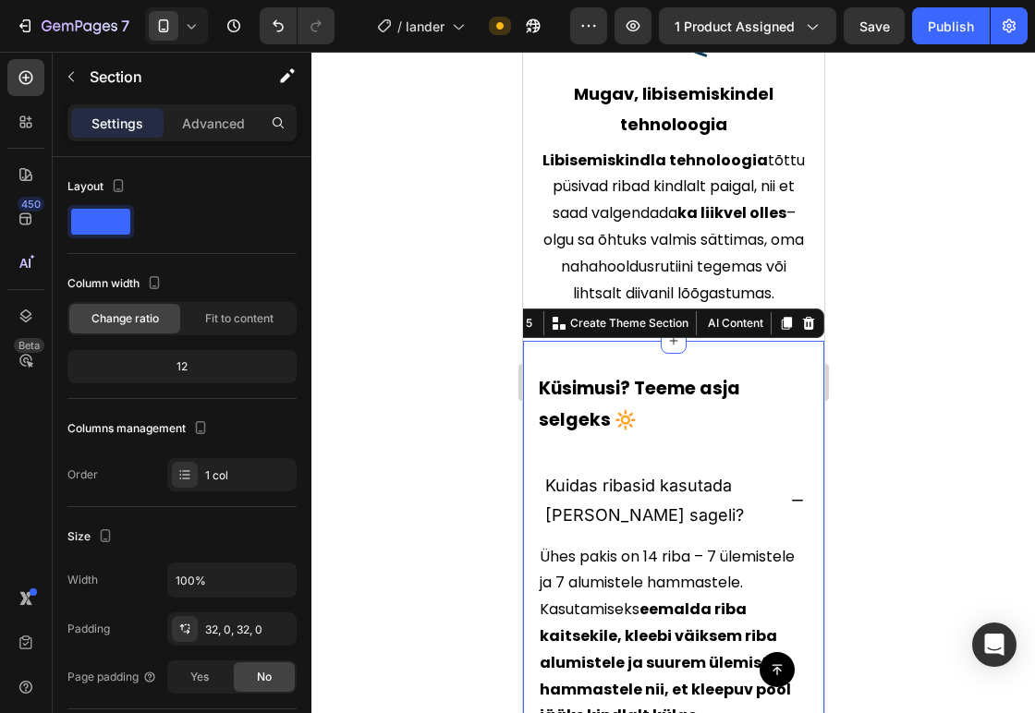
click at [399, 344] on div at bounding box center [672, 382] width 723 height 661
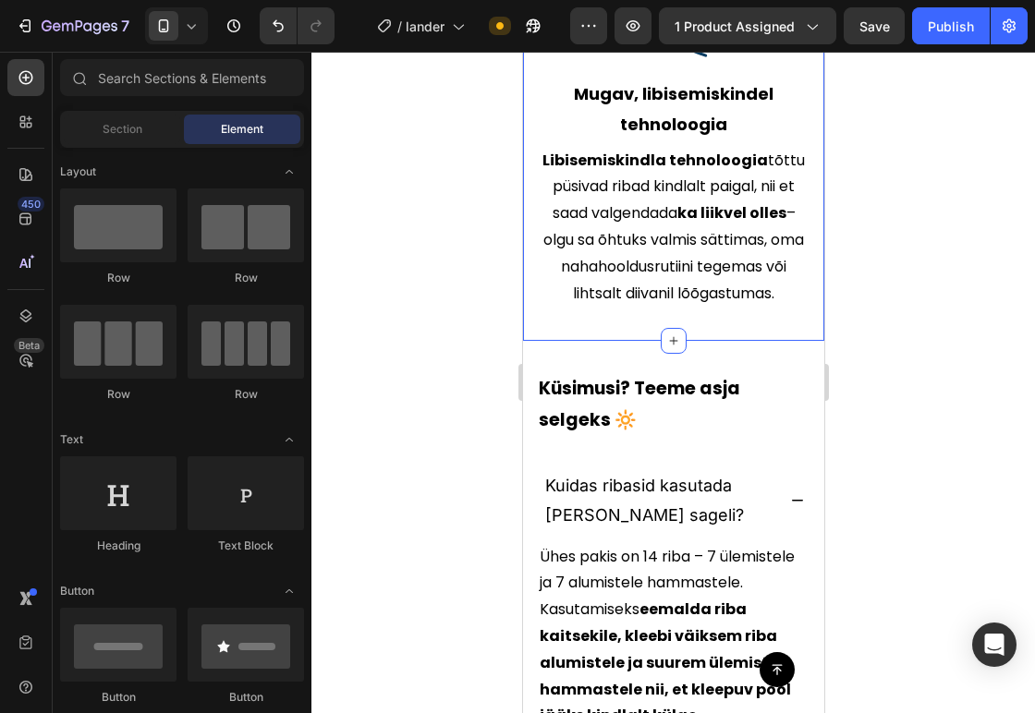
click at [585, 291] on div "Libisemiskindla tehnoloogia tõttu püsivad ribad kindlalt paigal, nii et saad va…" at bounding box center [672, 228] width 273 height 164
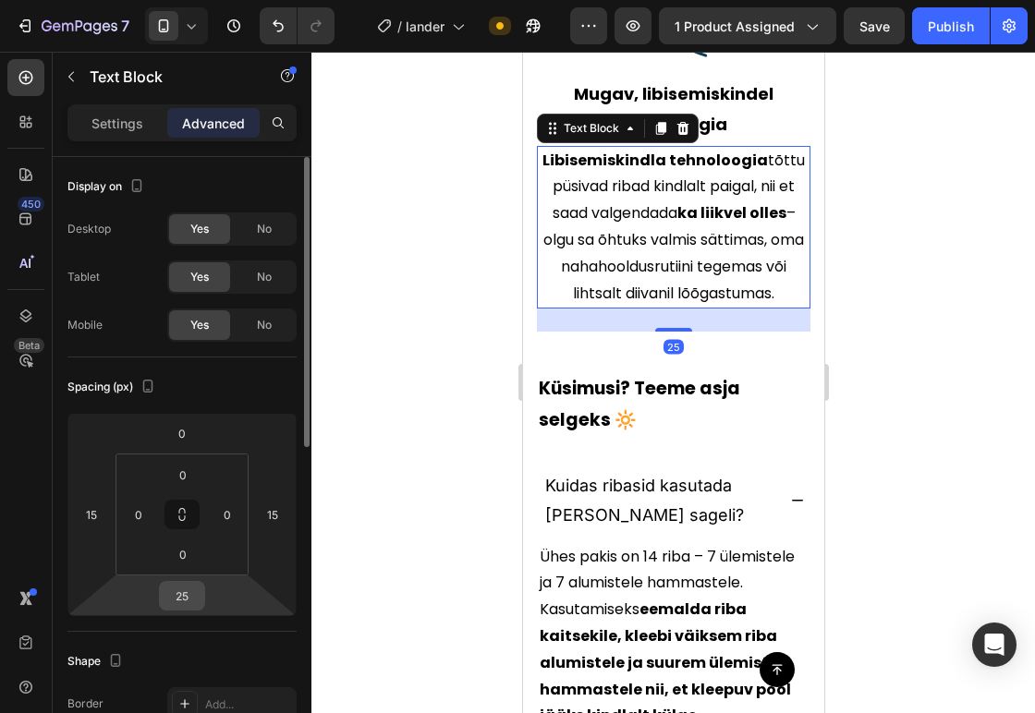
click at [187, 582] on input "25" at bounding box center [182, 596] width 37 height 28
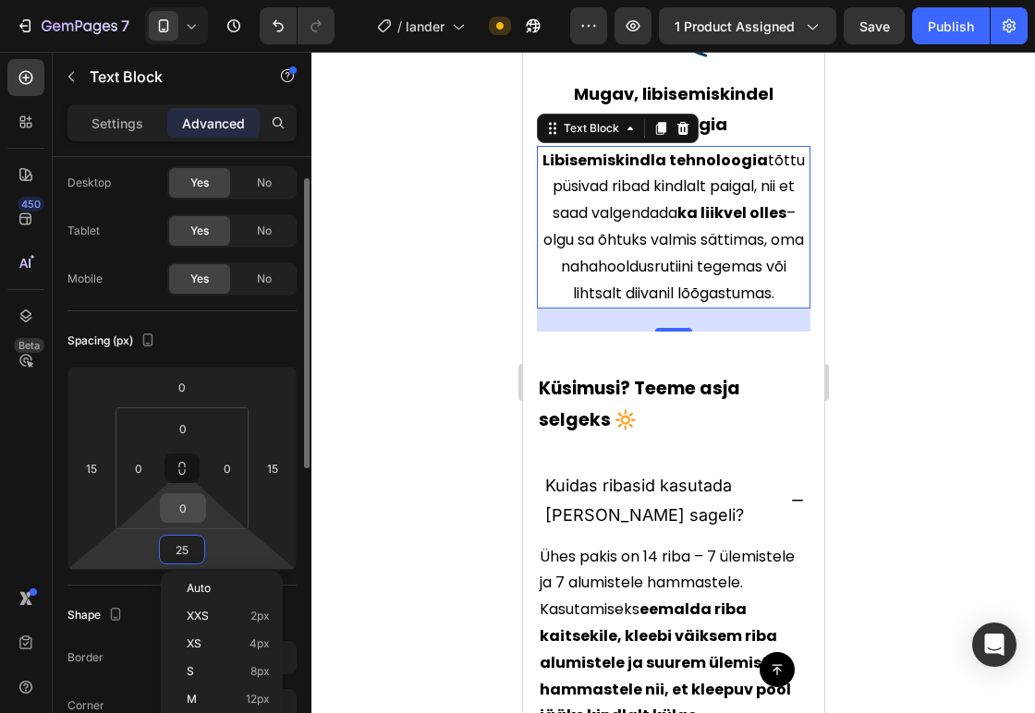
scroll to position [205, 0]
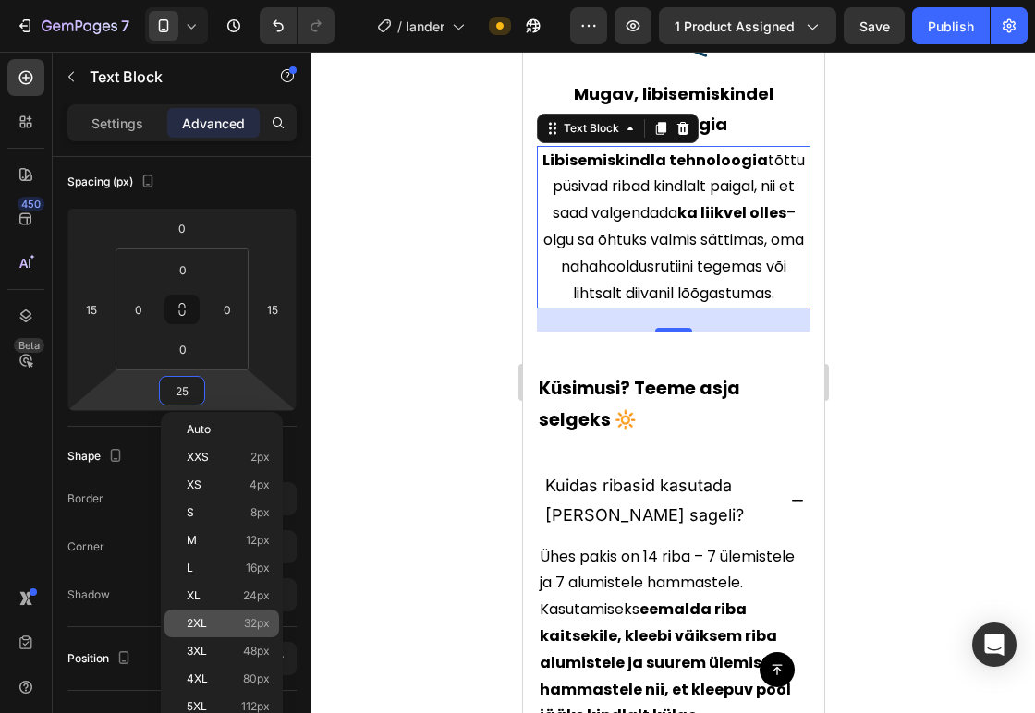
click at [200, 622] on span "2XL" at bounding box center [197, 623] width 20 height 13
type input "32"
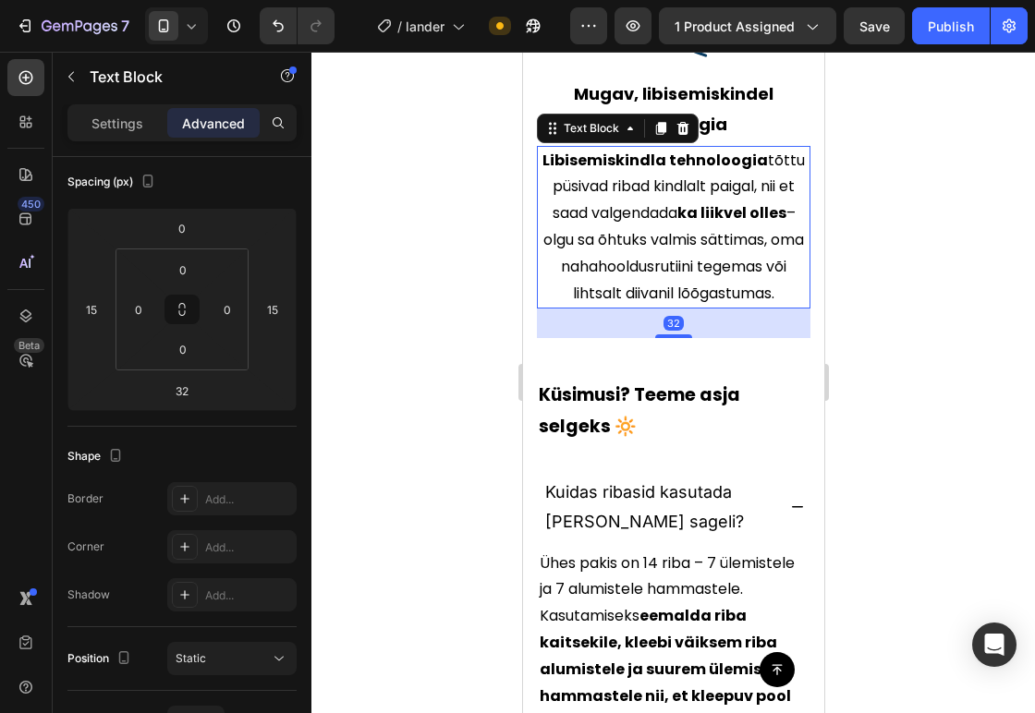
click at [395, 469] on div at bounding box center [672, 382] width 723 height 661
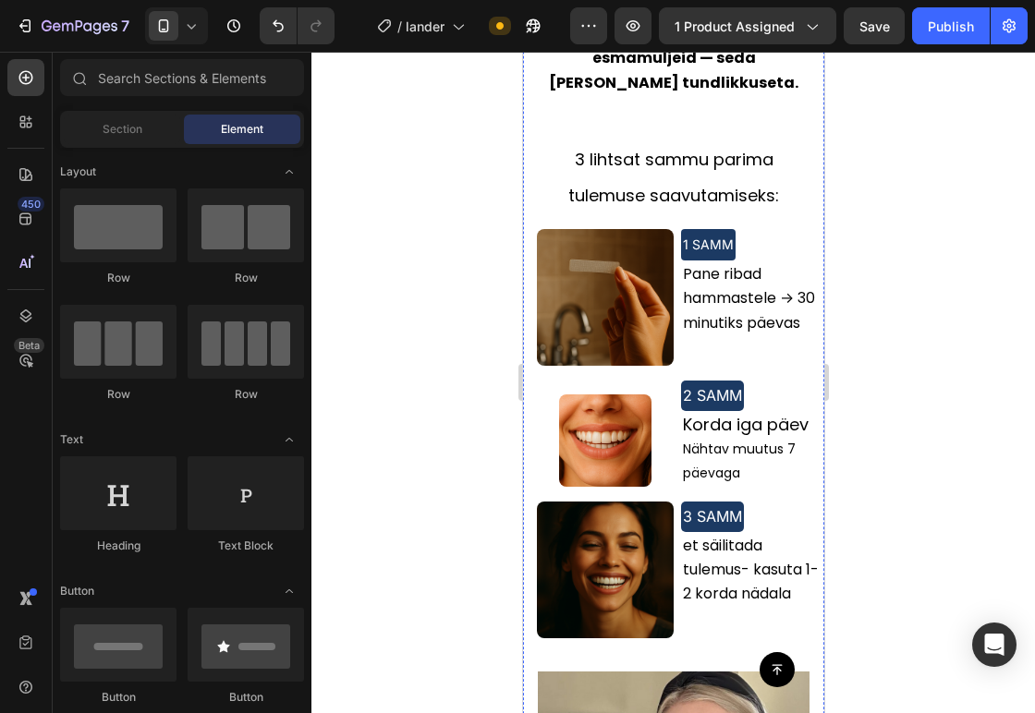
scroll to position [2191, 0]
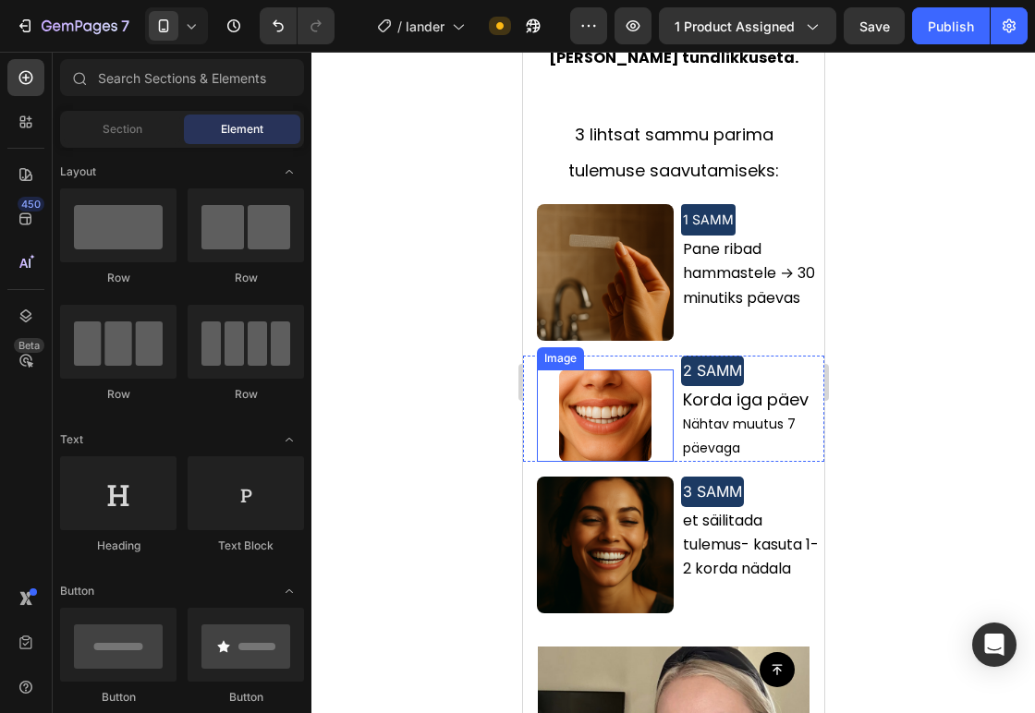
click at [593, 370] on img at bounding box center [604, 416] width 92 height 92
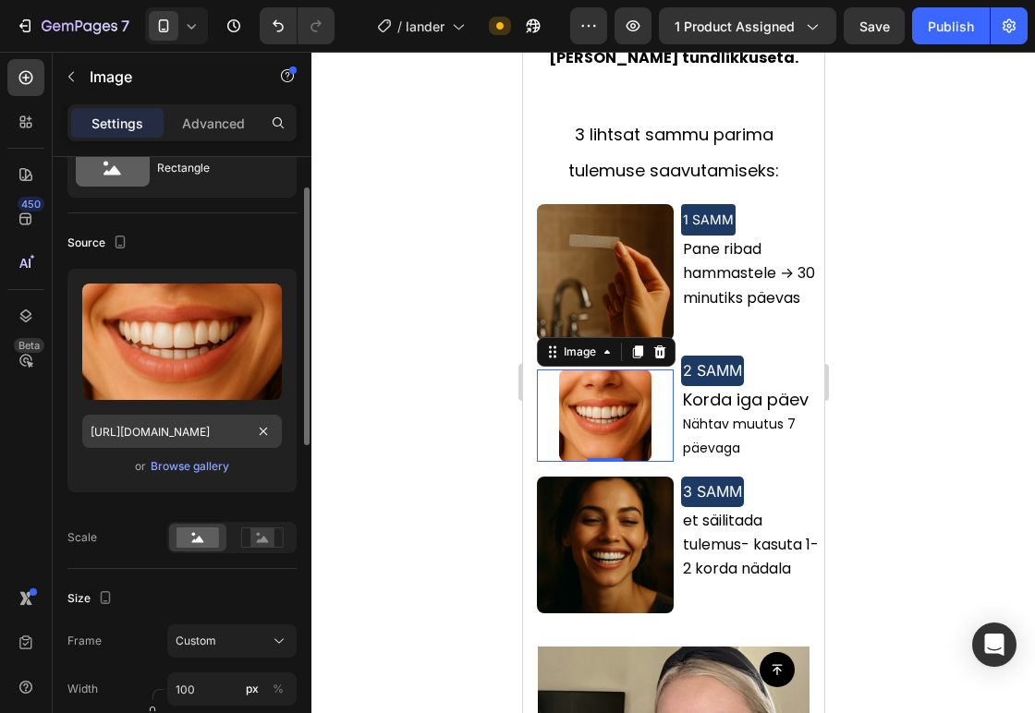
scroll to position [473, 0]
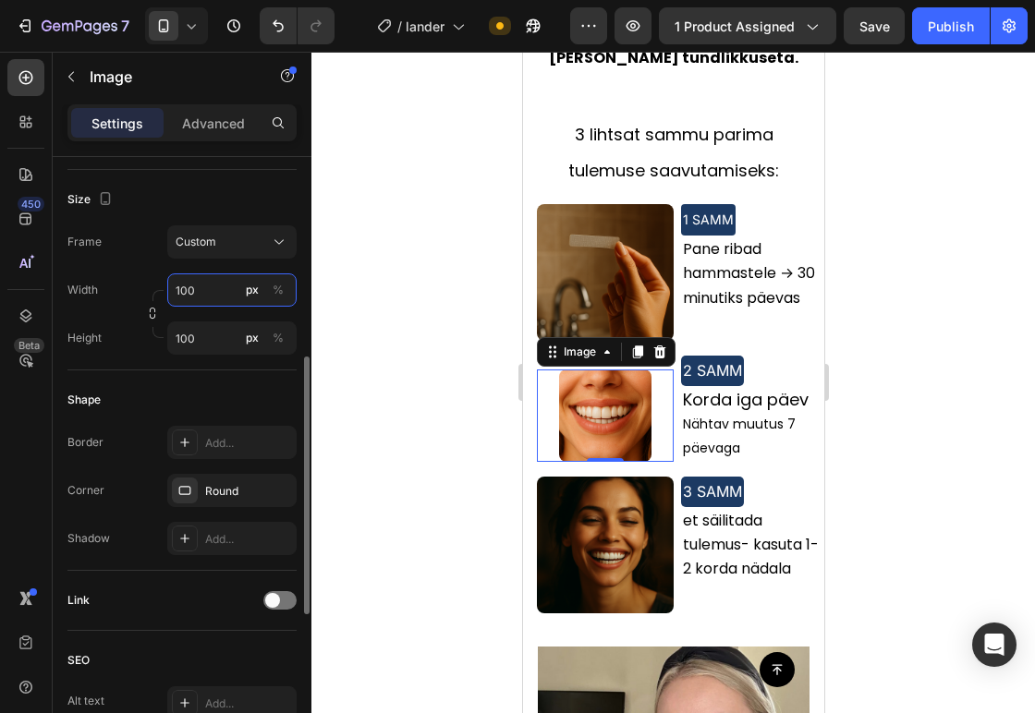
click at [208, 297] on input "100" at bounding box center [231, 289] width 129 height 33
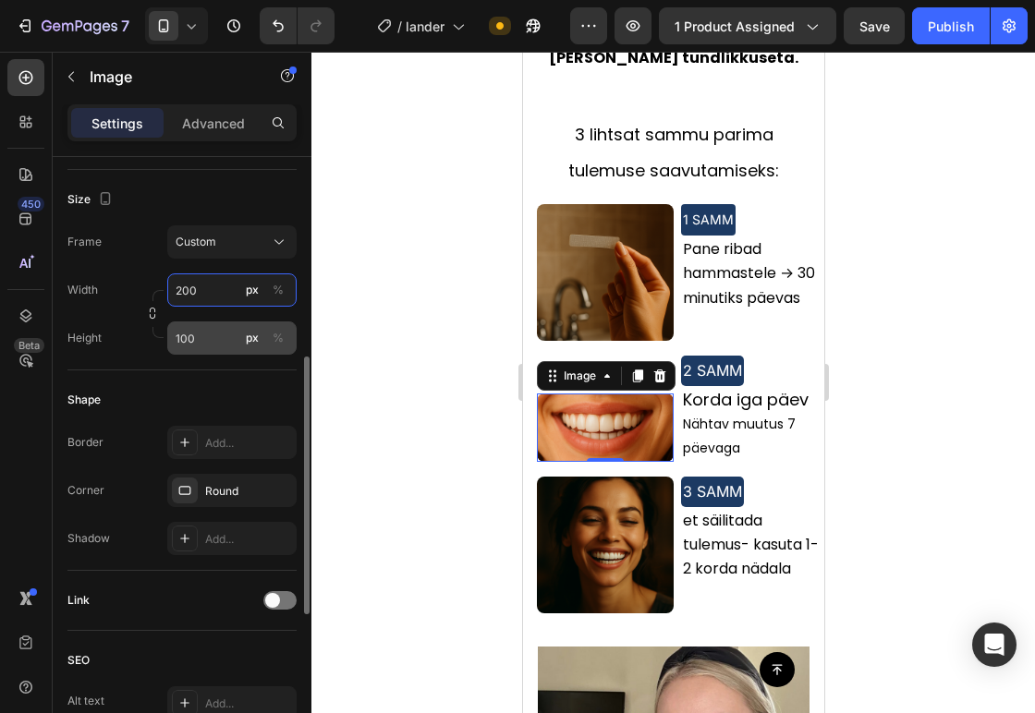
type input "200"
click at [208, 326] on input "100" at bounding box center [231, 337] width 129 height 33
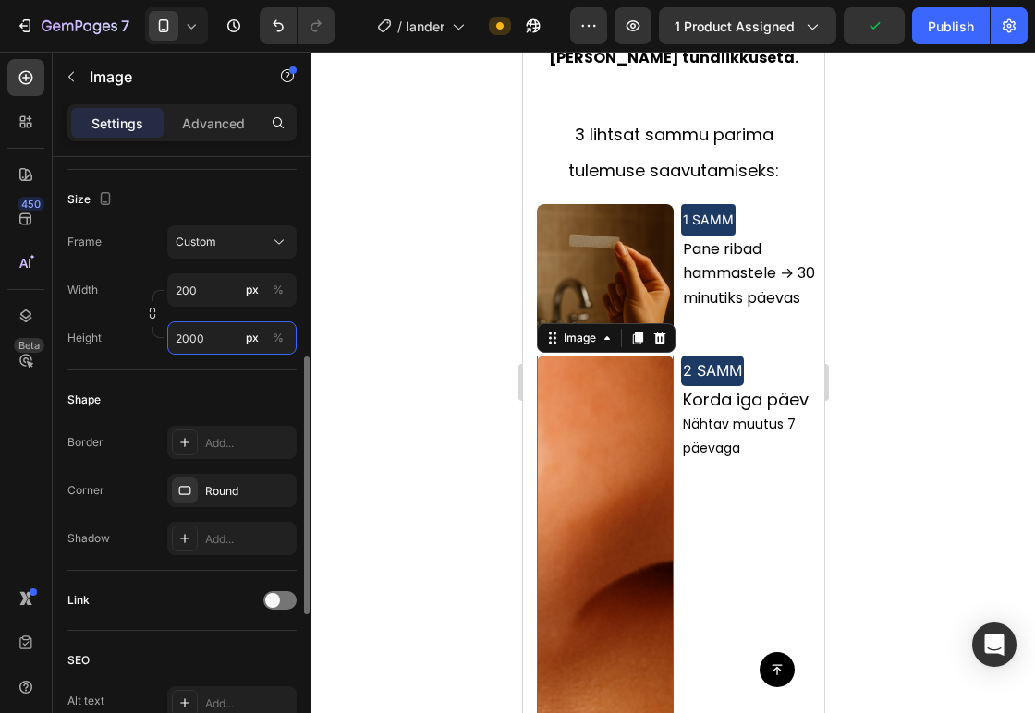
type input "200"
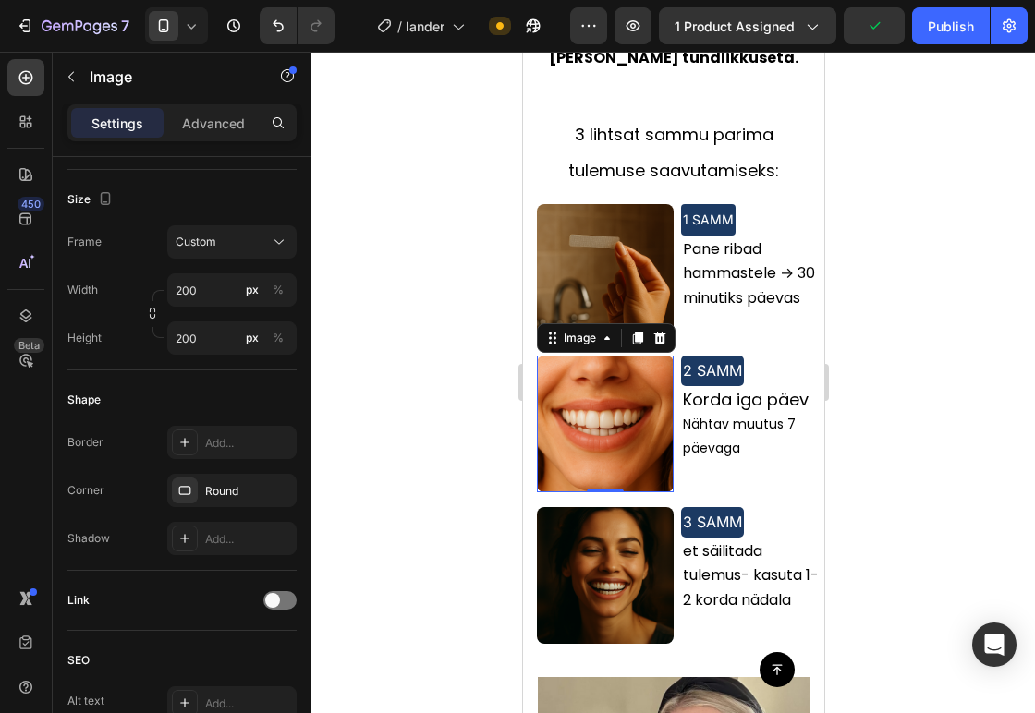
click at [328, 358] on div at bounding box center [672, 382] width 723 height 661
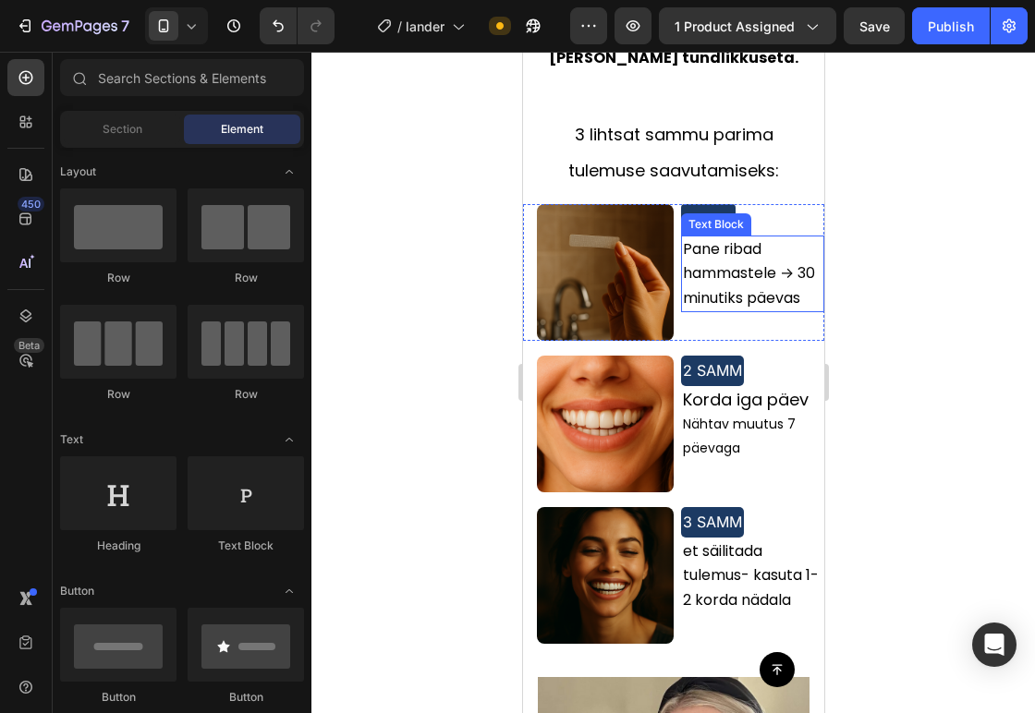
click at [701, 238] on span "Pane ribad hammastele → 30 minutiks päevas" at bounding box center [748, 272] width 132 height 69
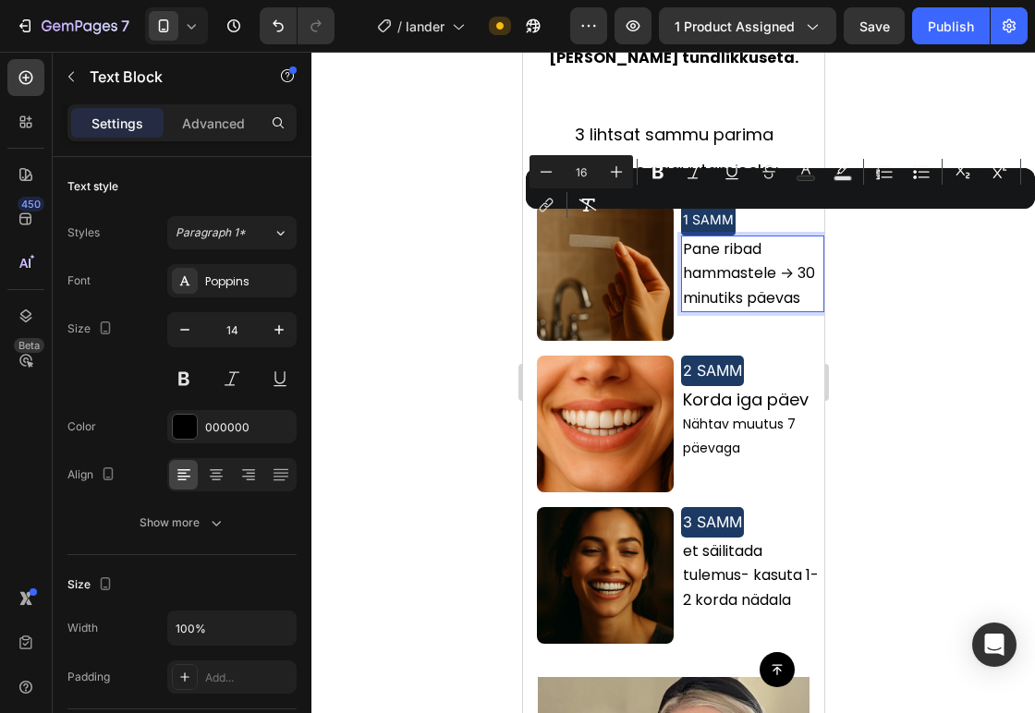
click at [733, 240] on p "Pane ribad hammastele → 30 minutiks päevas" at bounding box center [751, 273] width 139 height 73
drag, startPoint x: 733, startPoint y: 240, endPoint x: 673, endPoint y: 226, distance: 61.6
click at [682, 237] on p "Pane ribad hammastele → 30 minutiks päevas" at bounding box center [751, 273] width 139 height 73
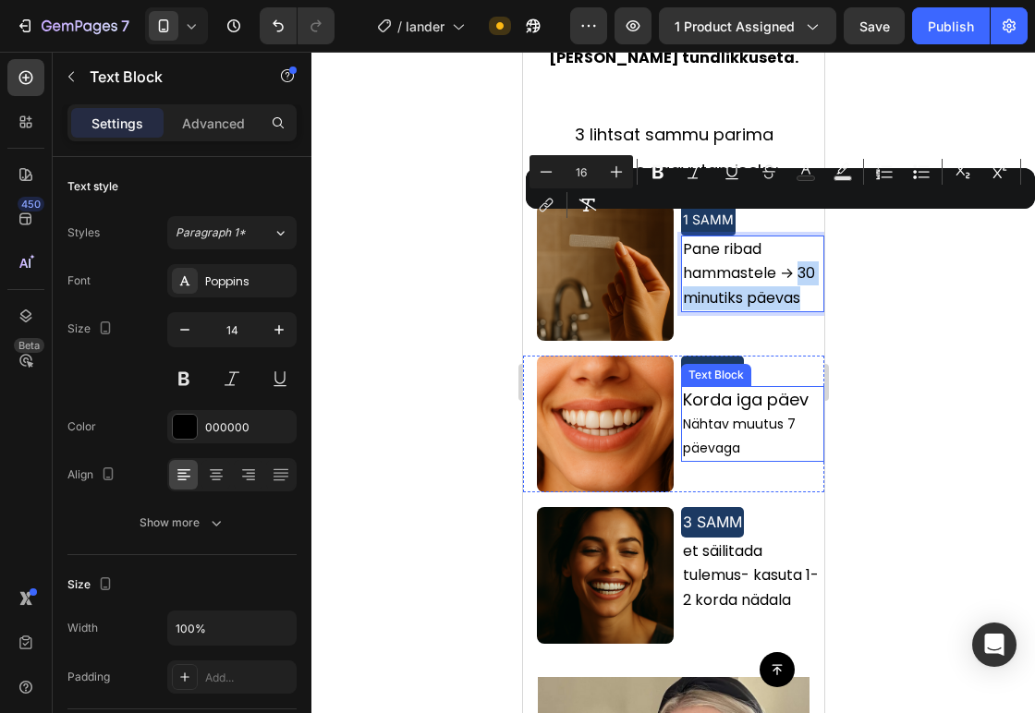
click at [705, 388] on p "Korda iga päev Nähtav muutus 7 päevaga" at bounding box center [751, 424] width 139 height 72
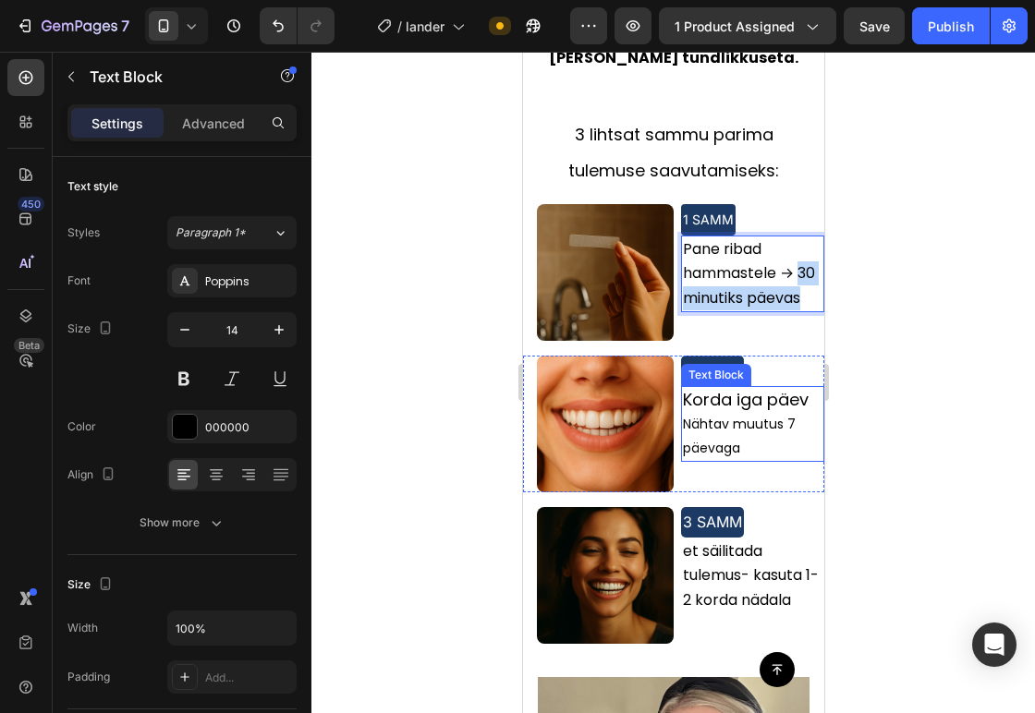
click at [705, 388] on p "Korda iga päev Nähtav muutus 7 päevaga" at bounding box center [751, 424] width 139 height 72
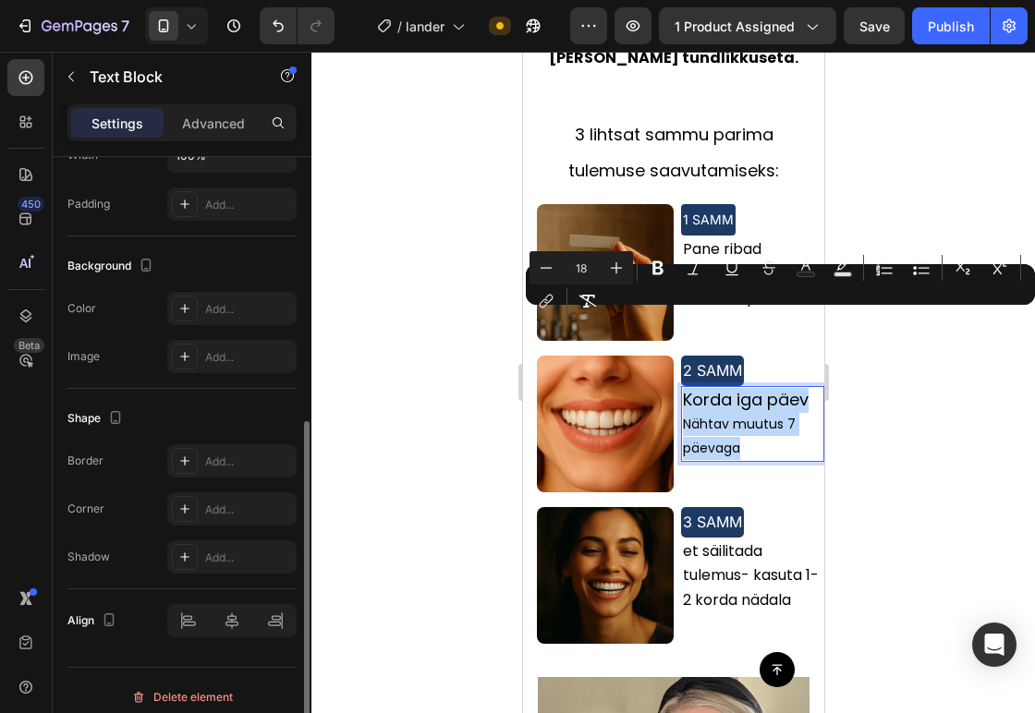
click at [724, 388] on p "Korda iga päev Nähtav muutus 7 päevaga" at bounding box center [751, 424] width 139 height 72
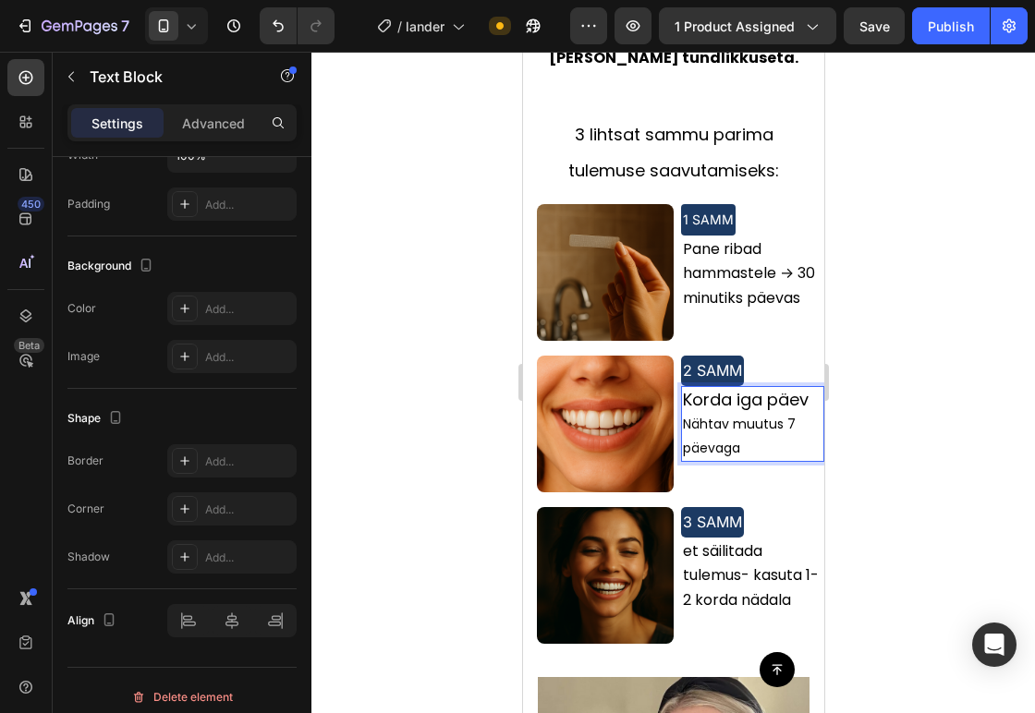
click at [734, 388] on p "Korda iga päev Nähtav muutus 7 päevaga" at bounding box center [751, 424] width 139 height 72
drag, startPoint x: 734, startPoint y: 378, endPoint x: 672, endPoint y: 345, distance: 71.1
click at [680, 386] on div "Korda iga päev Nähtav muutus 7 päevaga" at bounding box center [751, 424] width 143 height 76
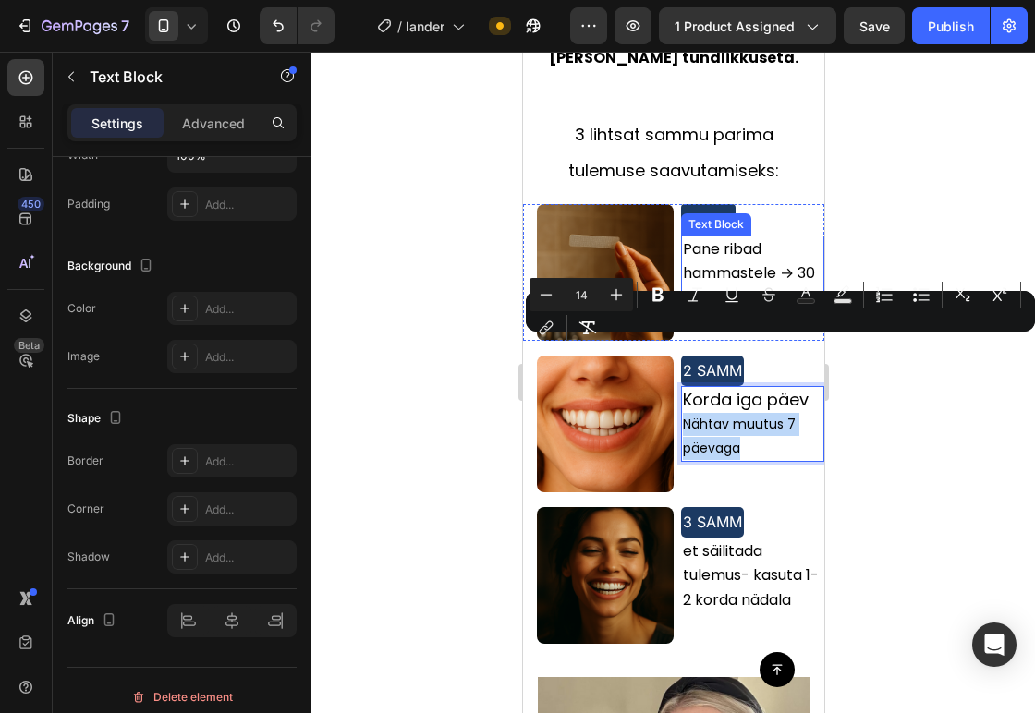
click at [712, 238] on span "Pane ribad hammastele → 30 minutiks päevas" at bounding box center [748, 272] width 132 height 69
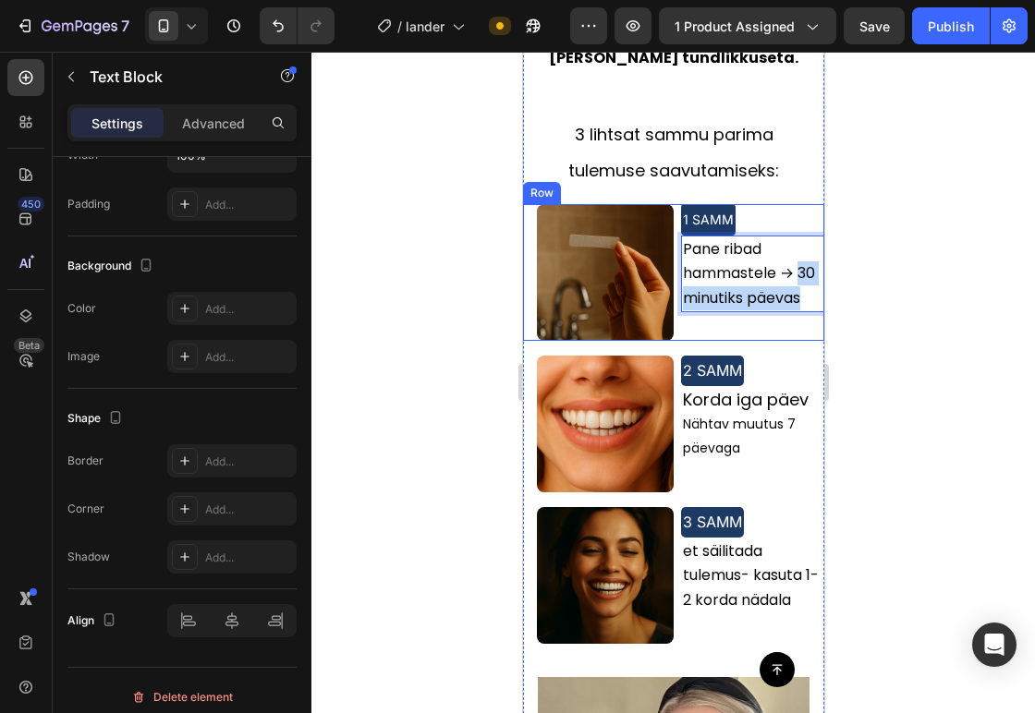
drag, startPoint x: 729, startPoint y: 247, endPoint x: 668, endPoint y: 226, distance: 64.3
click at [673, 226] on div "1 SAMM Text Block Pane ribad hammastele → 30 minutiks päevas Text Block 0" at bounding box center [748, 272] width 151 height 137
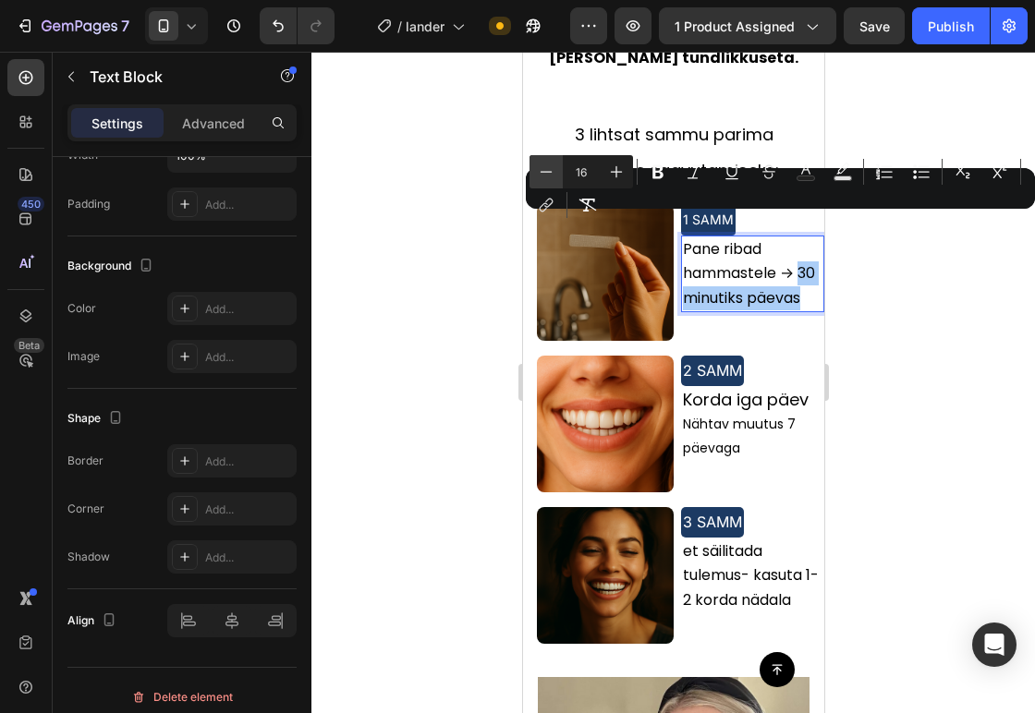
click at [553, 168] on icon "Editor contextual toolbar" at bounding box center [546, 172] width 18 height 18
type input "14"
click at [874, 262] on div at bounding box center [672, 382] width 723 height 661
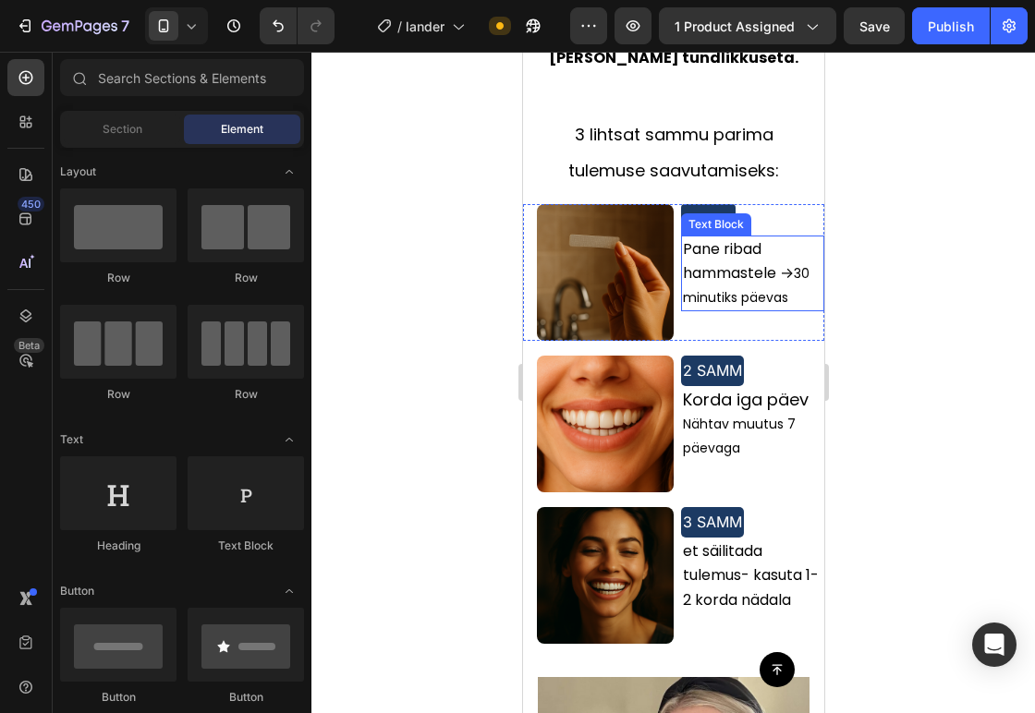
click at [779, 238] on span "Pane ribad hammastele →" at bounding box center [737, 260] width 111 height 45
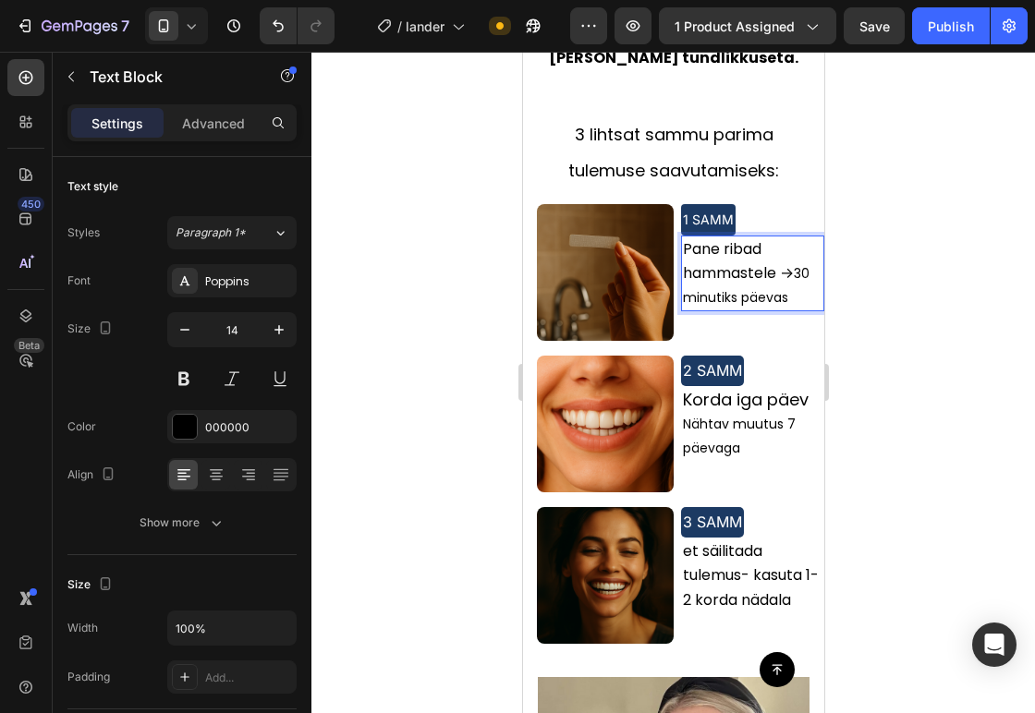
click at [781, 238] on span "Pane ribad hammastele →" at bounding box center [737, 260] width 111 height 45
click at [727, 238] on span "Pane ribad hammastele" at bounding box center [728, 260] width 93 height 45
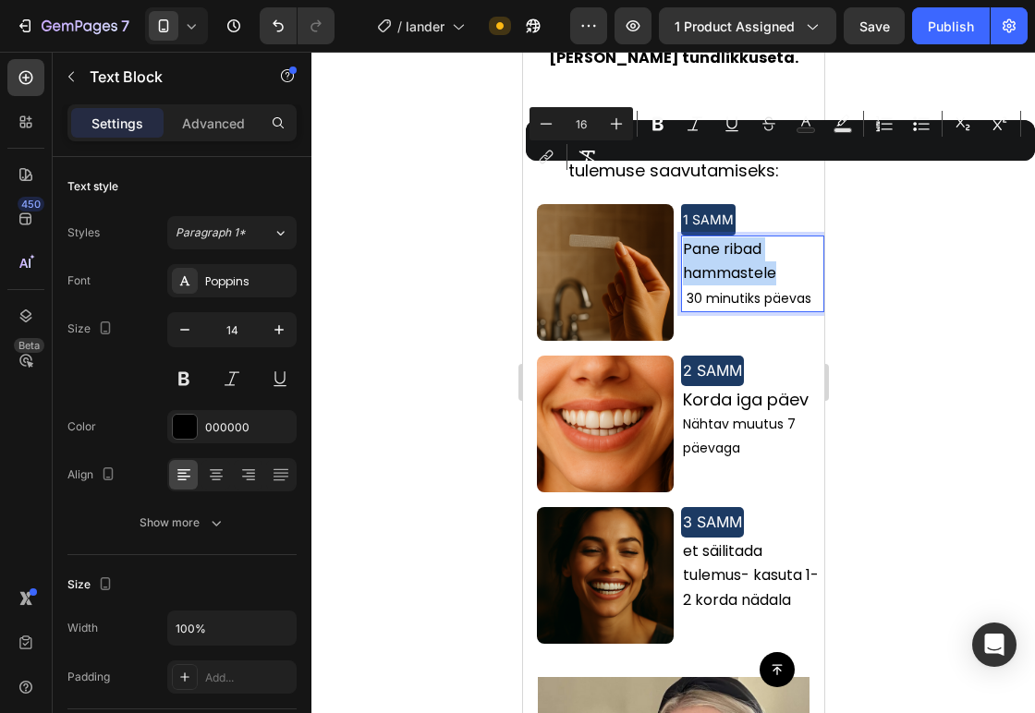
drag, startPoint x: 727, startPoint y: 200, endPoint x: 706, endPoint y: 190, distance: 23.6
click at [706, 237] on p "Pane ribad hammastele" at bounding box center [751, 261] width 139 height 48
click at [611, 132] on icon "Editor contextual toolbar" at bounding box center [616, 124] width 18 height 18
type input "18"
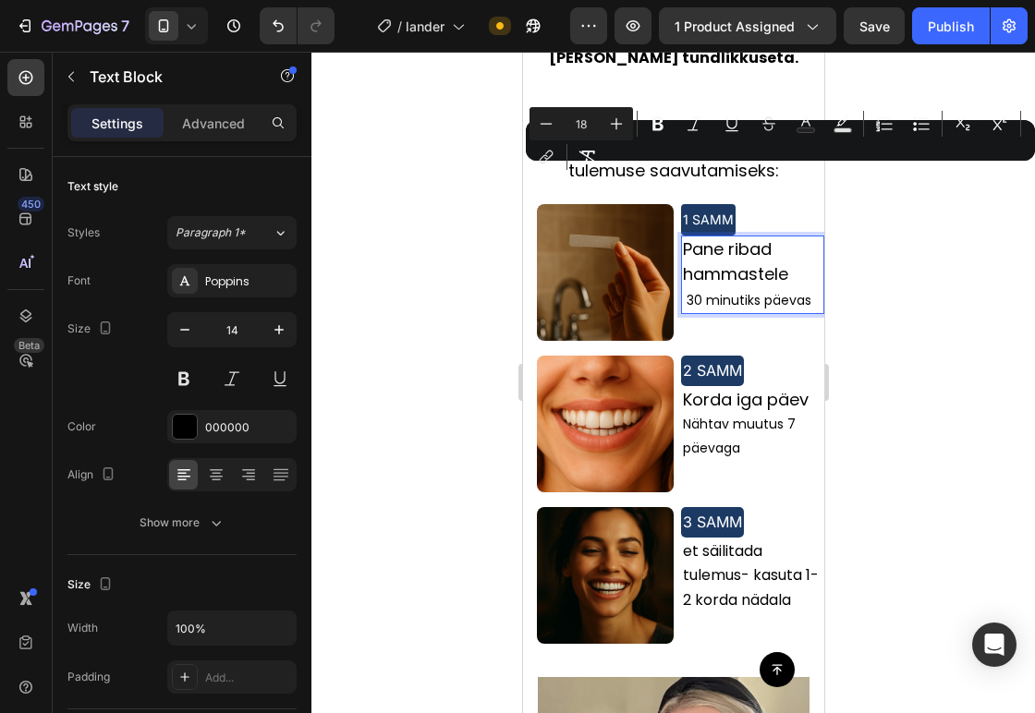
click at [891, 270] on div at bounding box center [672, 382] width 723 height 661
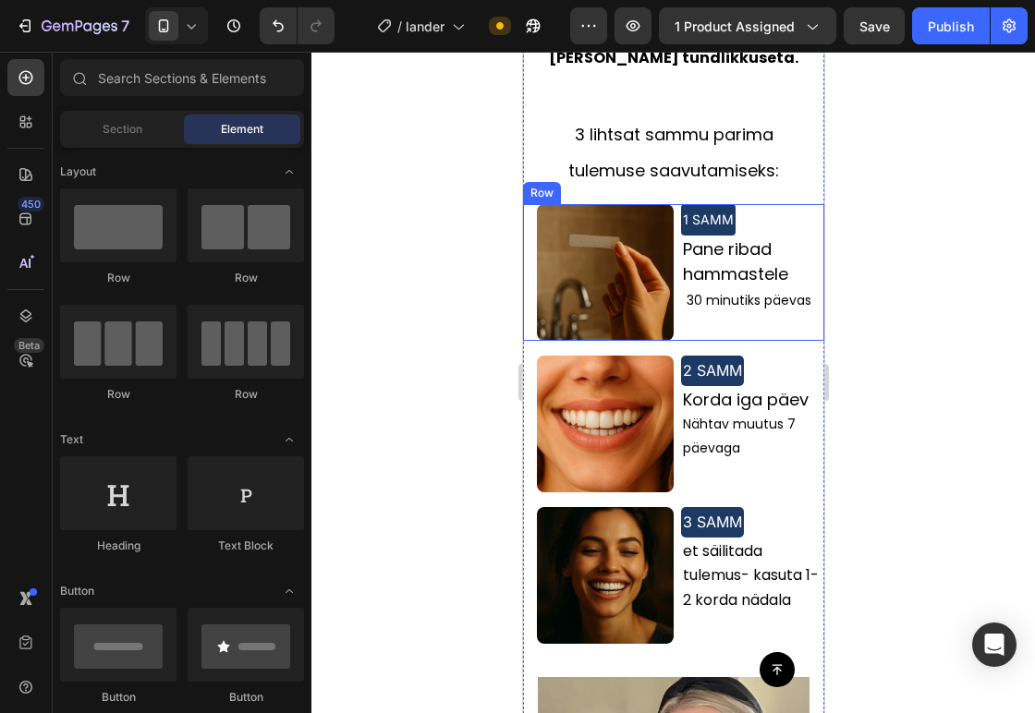
click at [697, 291] on span "30 minutiks päevas" at bounding box center [747, 300] width 125 height 18
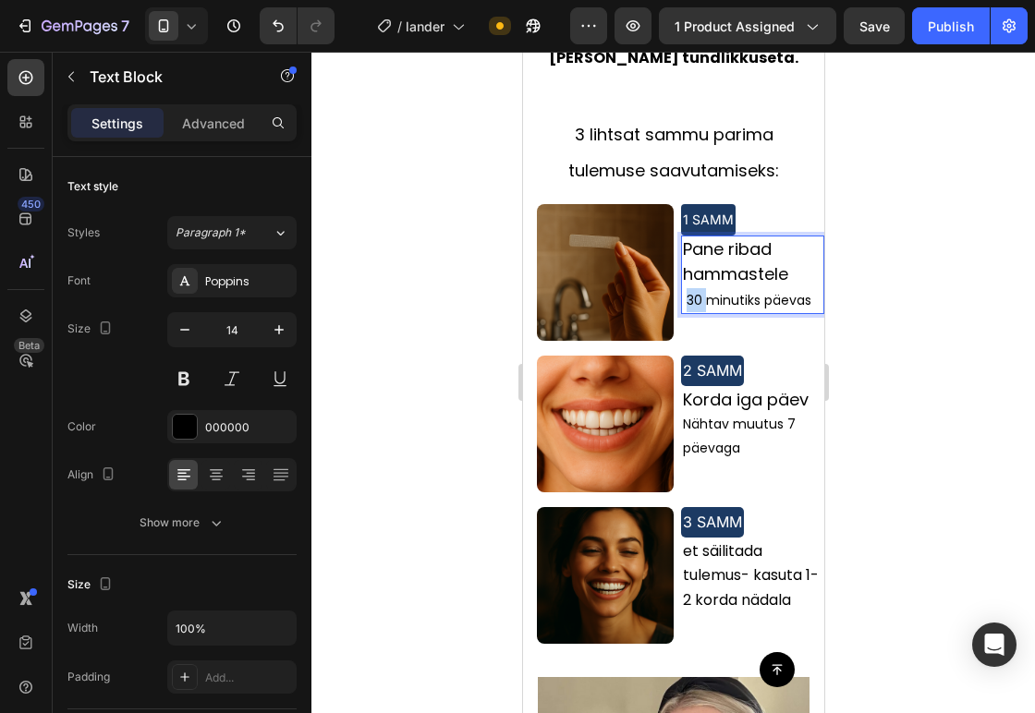
click at [685, 291] on span "30 minutiks päevas" at bounding box center [747, 300] width 125 height 18
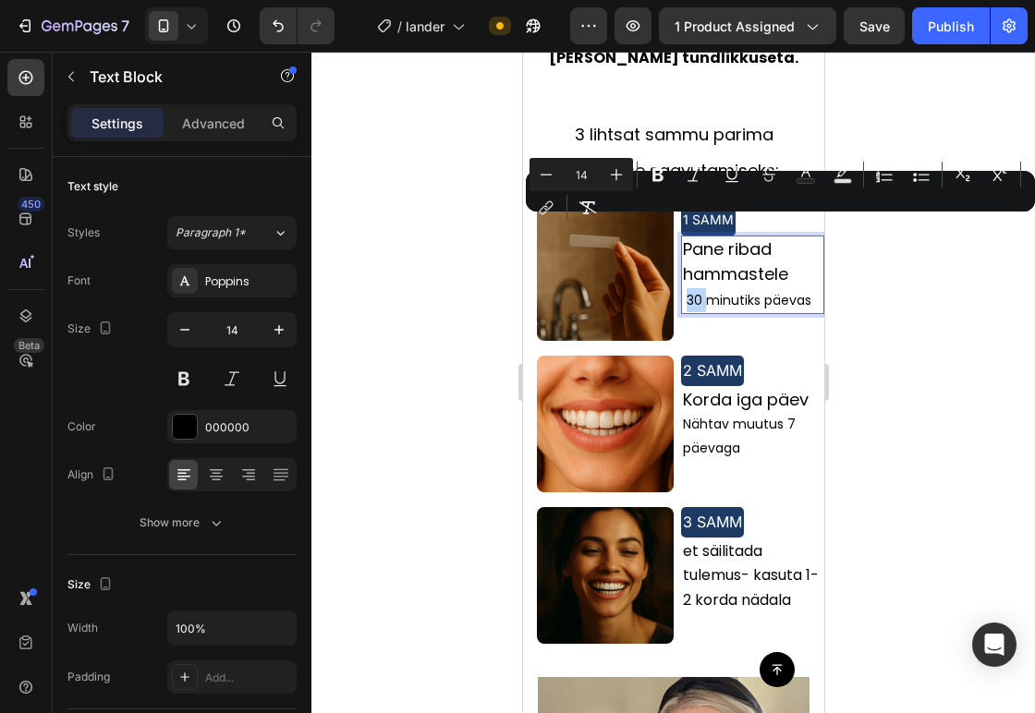
click at [685, 291] on span "30 minutiks päevas" at bounding box center [747, 300] width 125 height 18
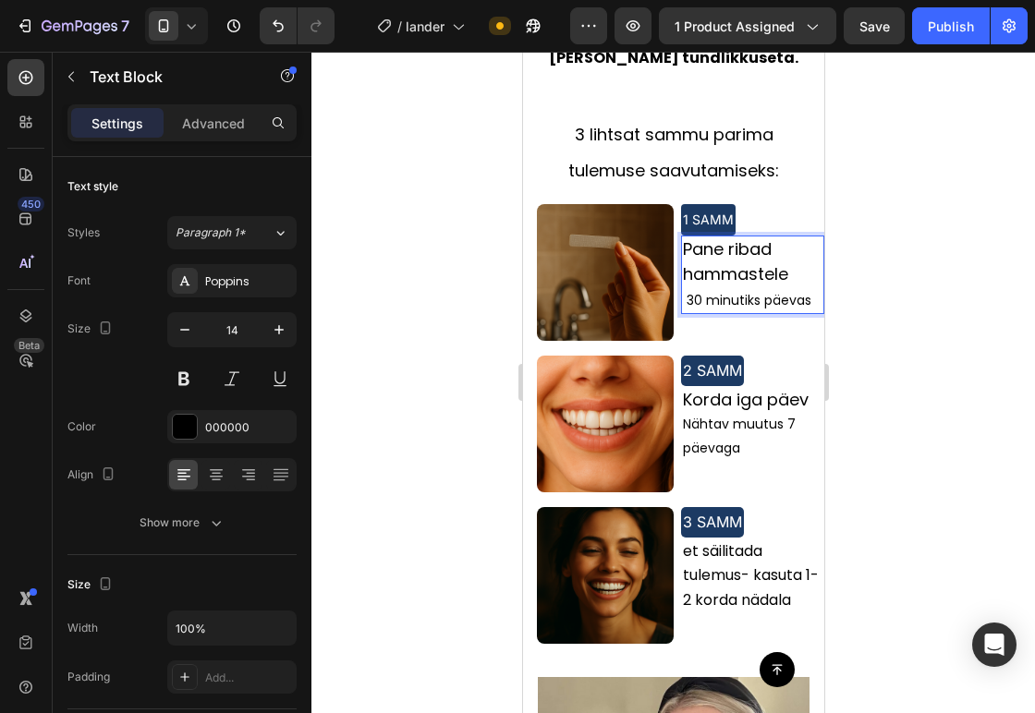
click at [685, 291] on span "30 minutiks päevas" at bounding box center [747, 300] width 125 height 18
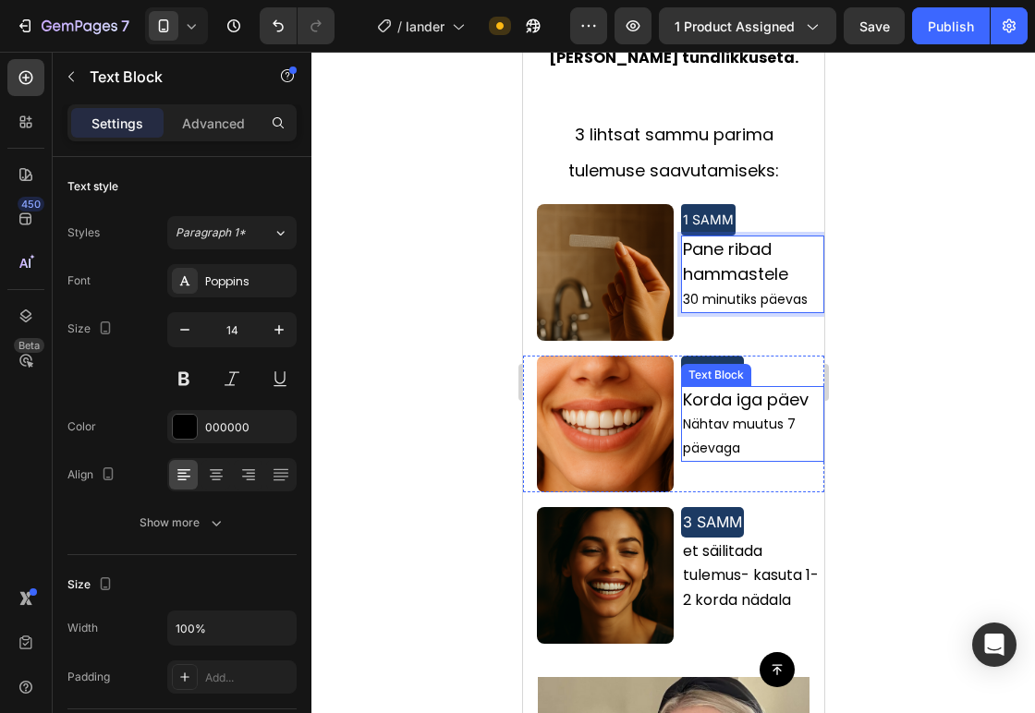
scroll to position [2206, 0]
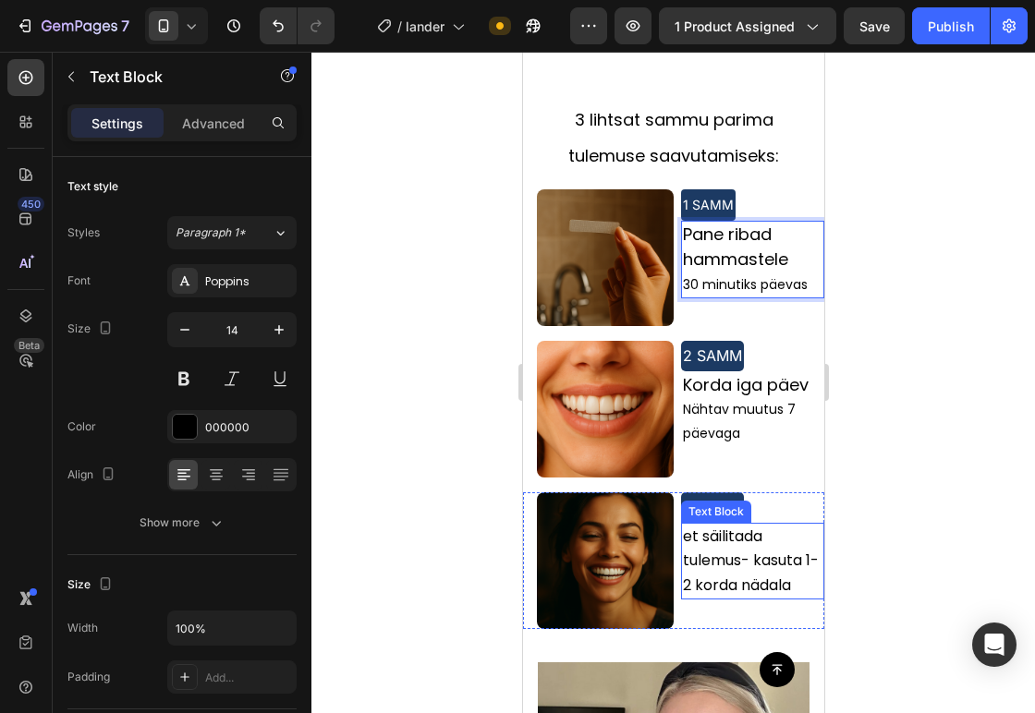
click at [712, 526] on span "et säilitada tulemus- kasuta 1-2 korda nädala" at bounding box center [750, 560] width 136 height 69
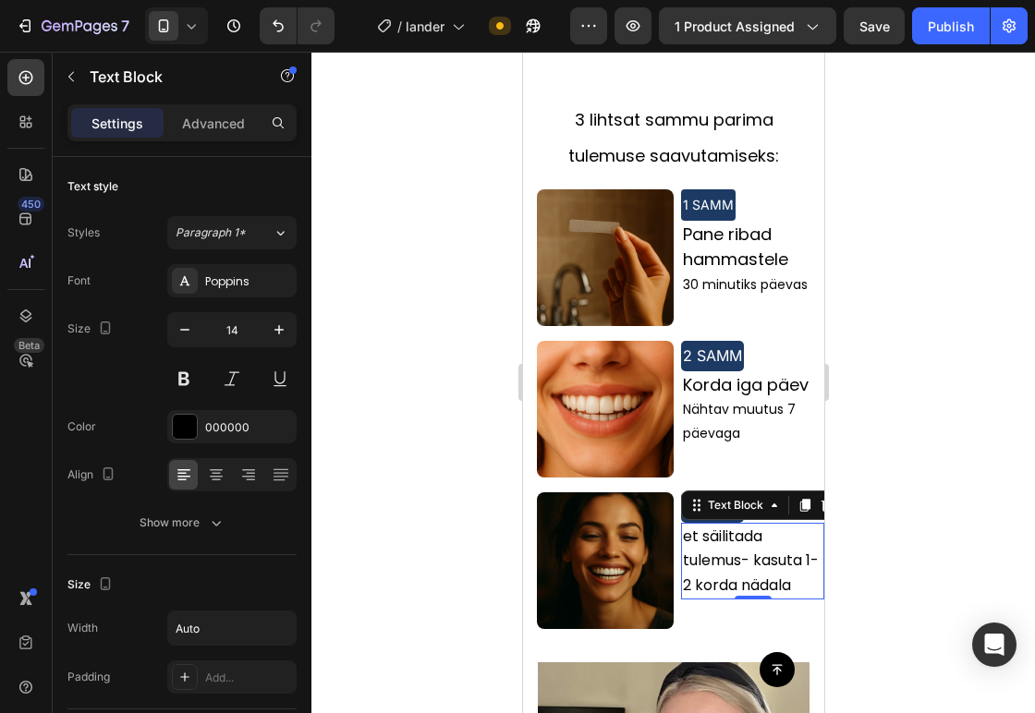
click at [712, 526] on span "et säilitada tulemus- kasuta 1-2 korda nädala" at bounding box center [750, 560] width 136 height 69
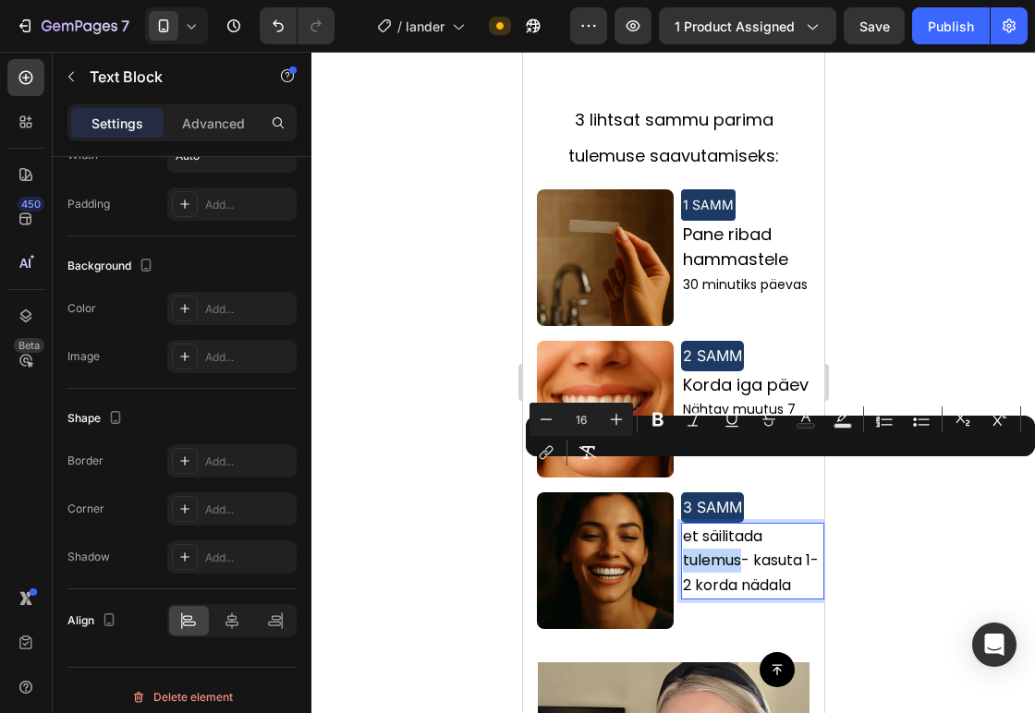
click at [730, 526] on span "et säilitada tulemus- kasuta 1-2 korda nädala" at bounding box center [750, 560] width 136 height 69
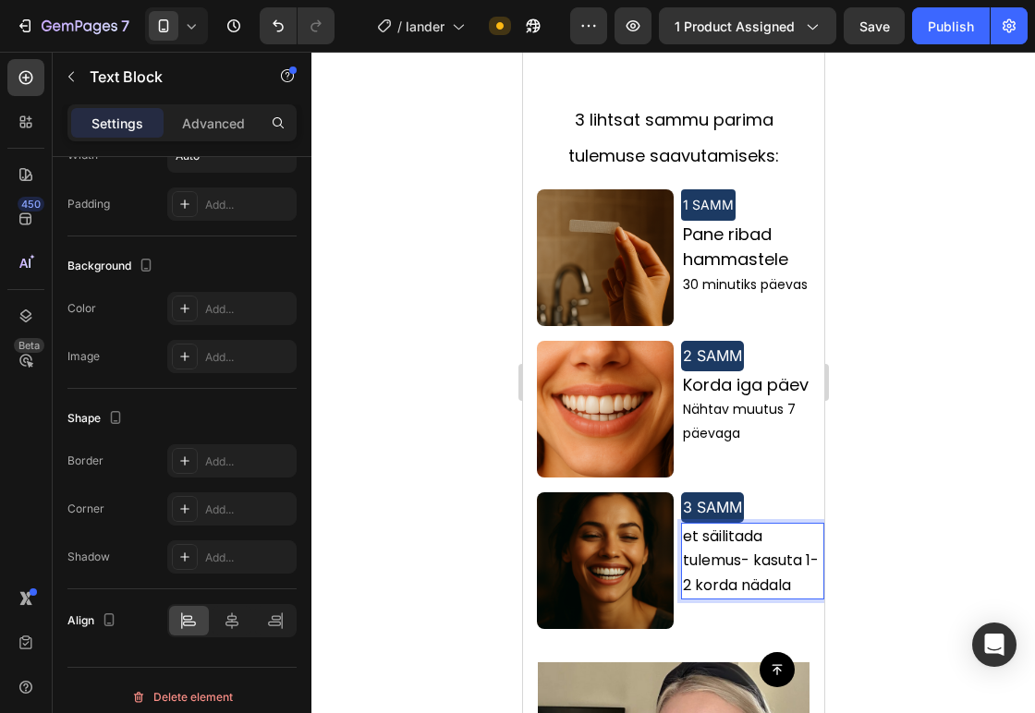
click at [740, 526] on span "et säilitada tulemus- kasuta 1-2 korda nädala" at bounding box center [750, 560] width 136 height 69
click at [682, 526] on span "et säilitada tulemus" at bounding box center [721, 548] width 79 height 45
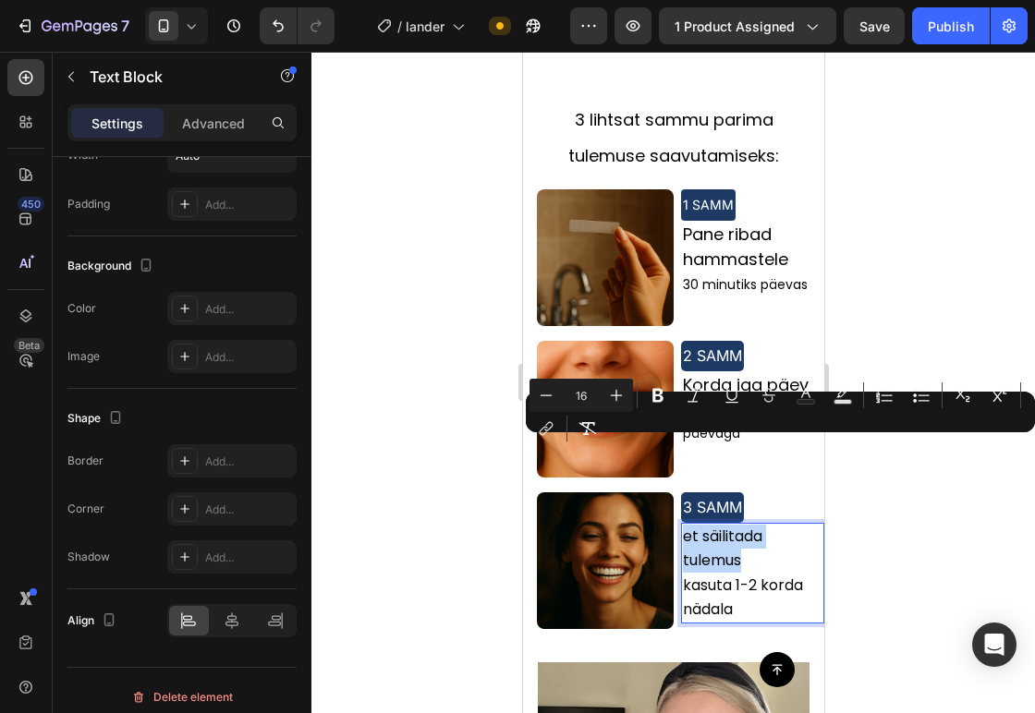
drag, startPoint x: 679, startPoint y: 450, endPoint x: 728, endPoint y: 477, distance: 55.8
click at [728, 526] on span "et säilitada tulemus" at bounding box center [721, 548] width 79 height 45
click at [554, 393] on icon "Editor contextual toolbar" at bounding box center [546, 395] width 18 height 18
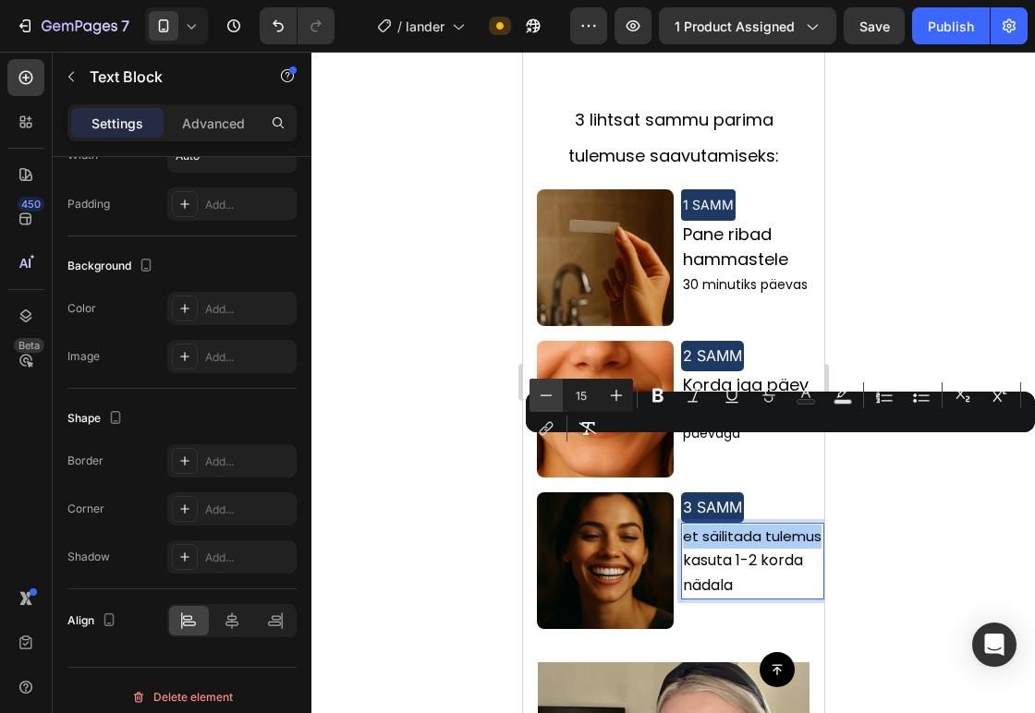
click at [554, 393] on icon "Editor contextual toolbar" at bounding box center [546, 395] width 18 height 18
type input "14"
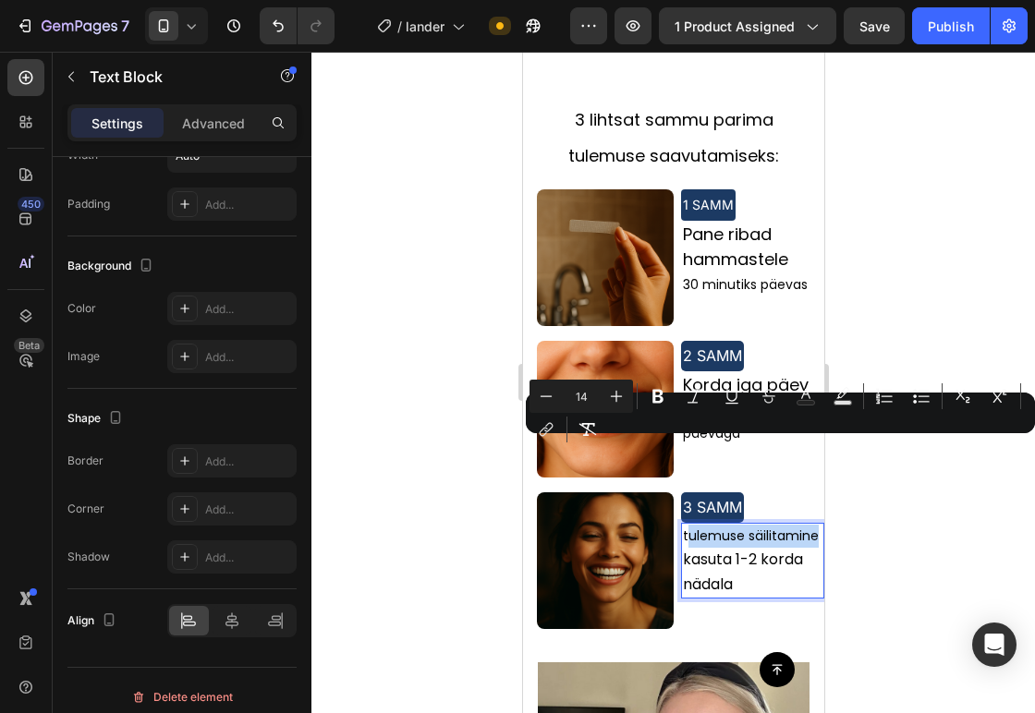
drag, startPoint x: 748, startPoint y: 479, endPoint x: 676, endPoint y: 449, distance: 78.2
click at [682, 525] on p "tulemuse säilitamine" at bounding box center [751, 536] width 139 height 23
click at [693, 527] on span "tulemuse säilitamine" at bounding box center [750, 536] width 136 height 18
drag, startPoint x: 694, startPoint y: 455, endPoint x: 718, endPoint y: 468, distance: 27.3
click at [718, 527] on span "tulemuse säilitamine" at bounding box center [750, 536] width 136 height 18
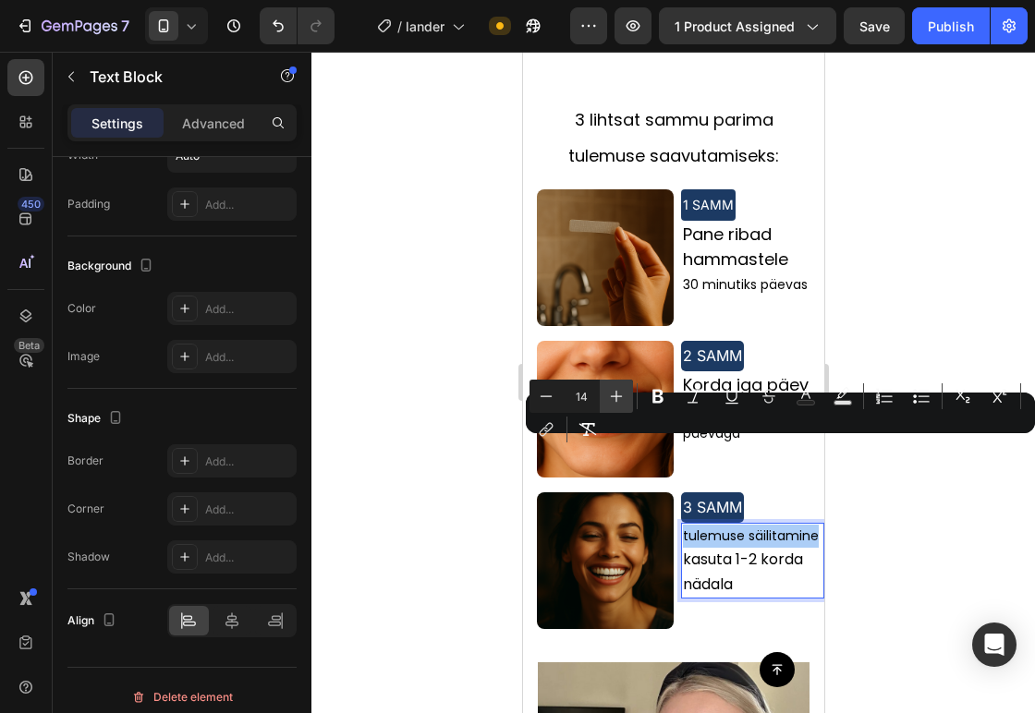
click at [615, 406] on button "Plus" at bounding box center [616, 396] width 33 height 33
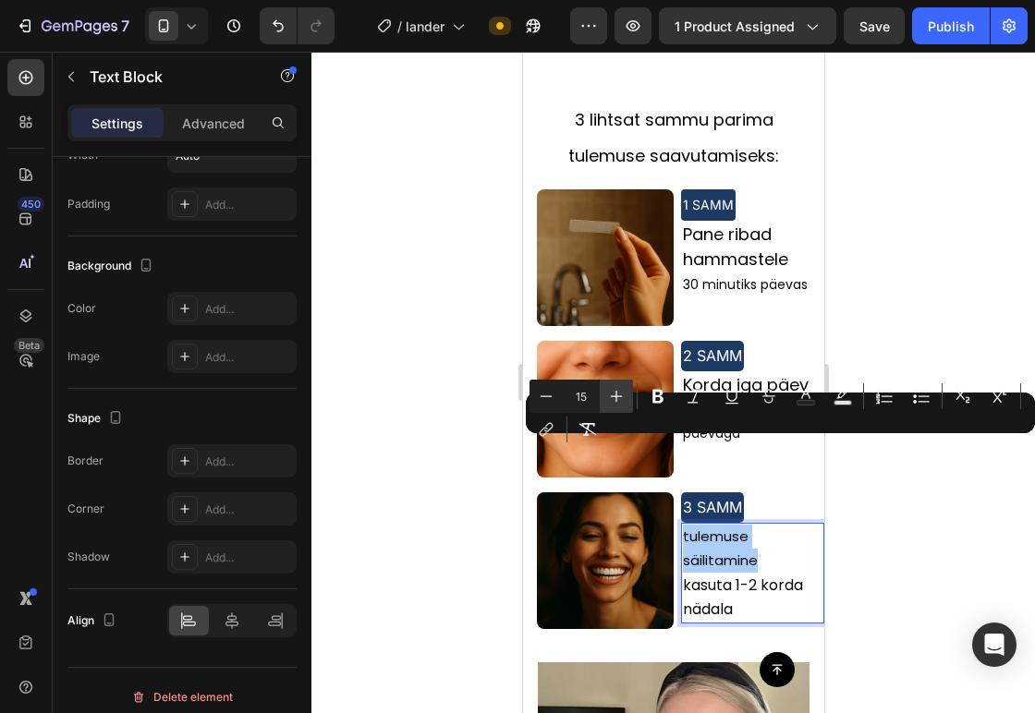
click at [615, 406] on button "Plus" at bounding box center [616, 396] width 33 height 33
type input "18"
click at [911, 505] on div at bounding box center [672, 382] width 723 height 661
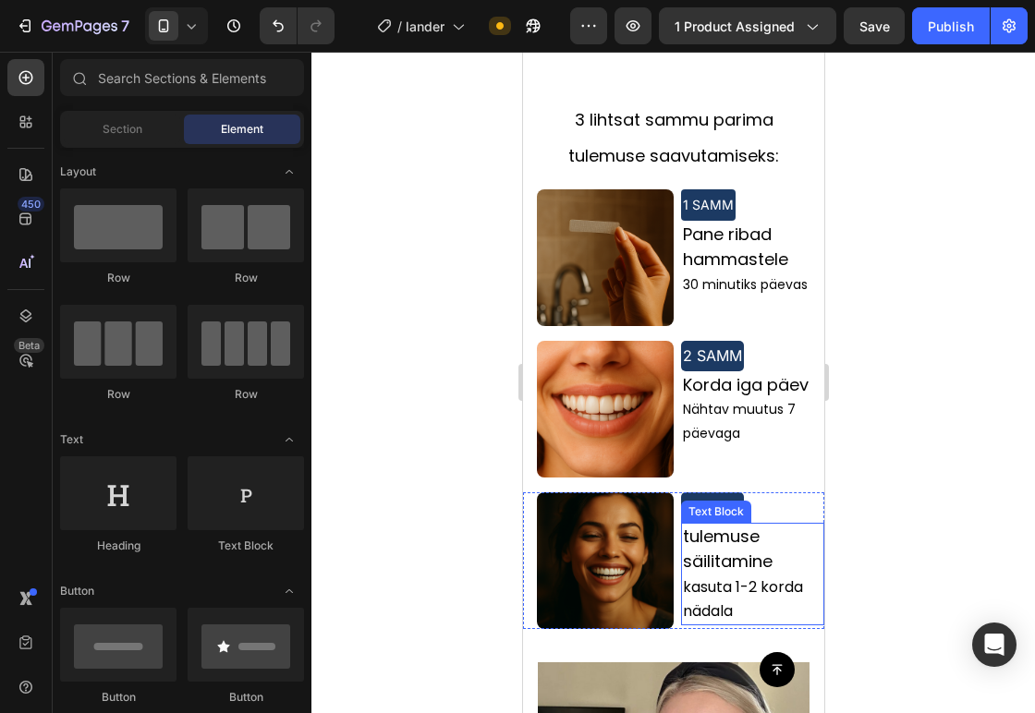
click at [682, 576] on span "kasuta 1-2 korda nädala" at bounding box center [742, 598] width 120 height 45
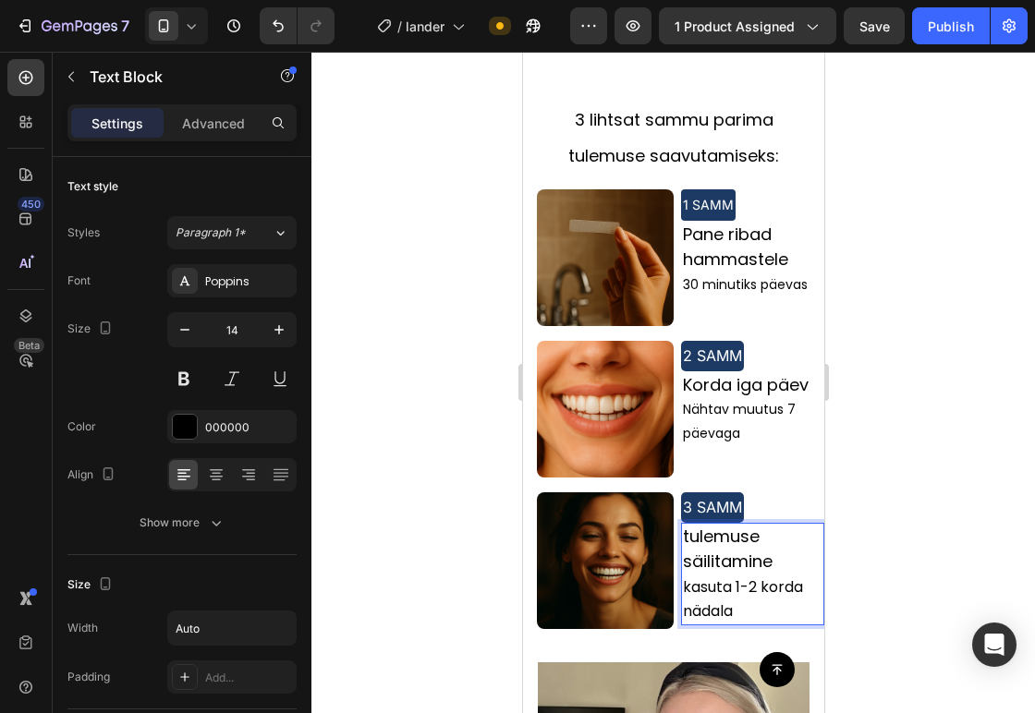
click at [682, 576] on span "kasuta 1-2 korda nädala" at bounding box center [742, 598] width 120 height 45
click at [728, 576] on p "kasuta 1-2 korda nädala" at bounding box center [751, 600] width 139 height 48
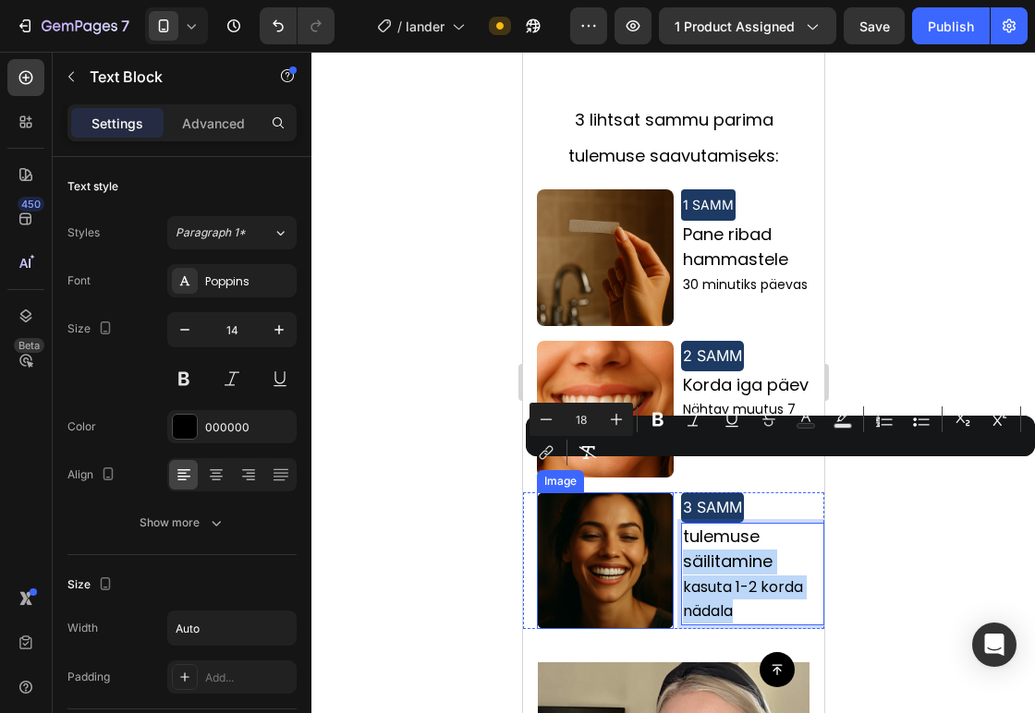
drag, startPoint x: 728, startPoint y: 526, endPoint x: 656, endPoint y: 481, distance: 84.6
click at [656, 492] on div "Image 3 SAMM Text Block tulemuse säilitamine kasuta 1-2 korda nädala Text Block…" at bounding box center [672, 560] width 301 height 137
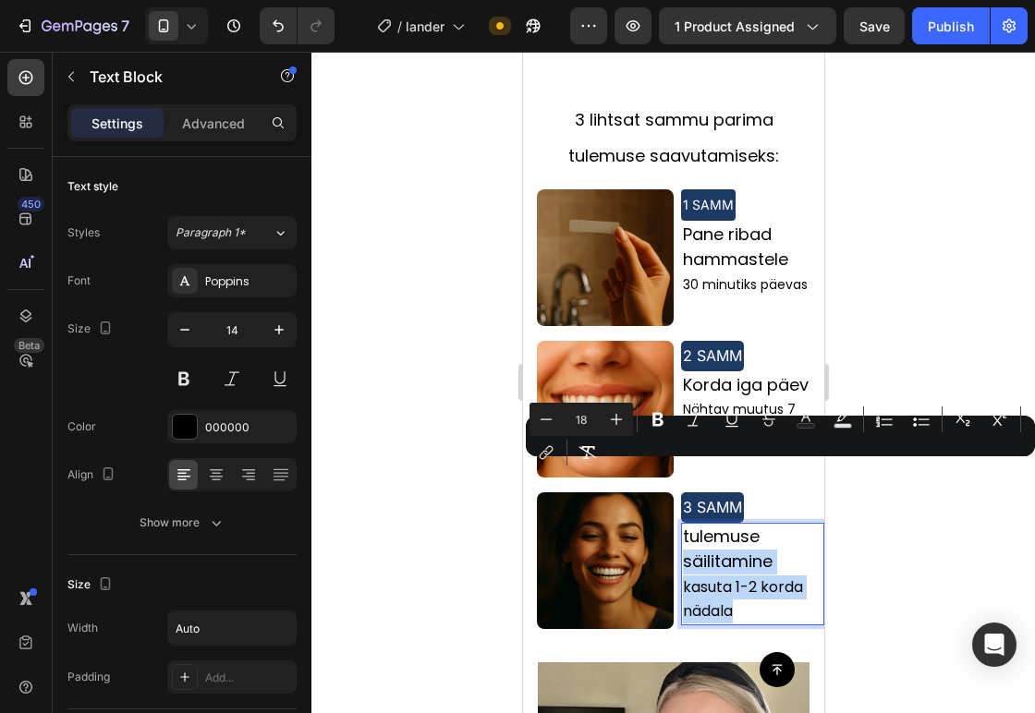
click at [727, 576] on p "kasuta 1-2 korda nädala" at bounding box center [751, 600] width 139 height 48
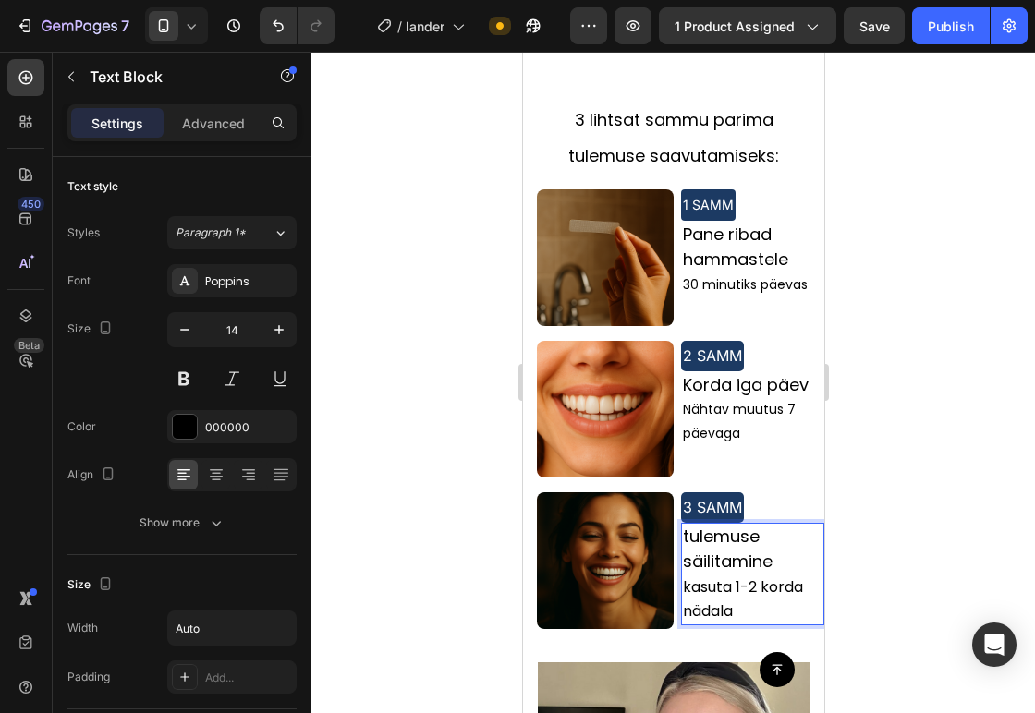
drag, startPoint x: 727, startPoint y: 514, endPoint x: 686, endPoint y: 509, distance: 40.9
click at [686, 576] on p "kasuta 1-2 korda nädala" at bounding box center [751, 600] width 139 height 48
click at [729, 576] on p "kasuta 1-2 korda nädala" at bounding box center [751, 600] width 139 height 48
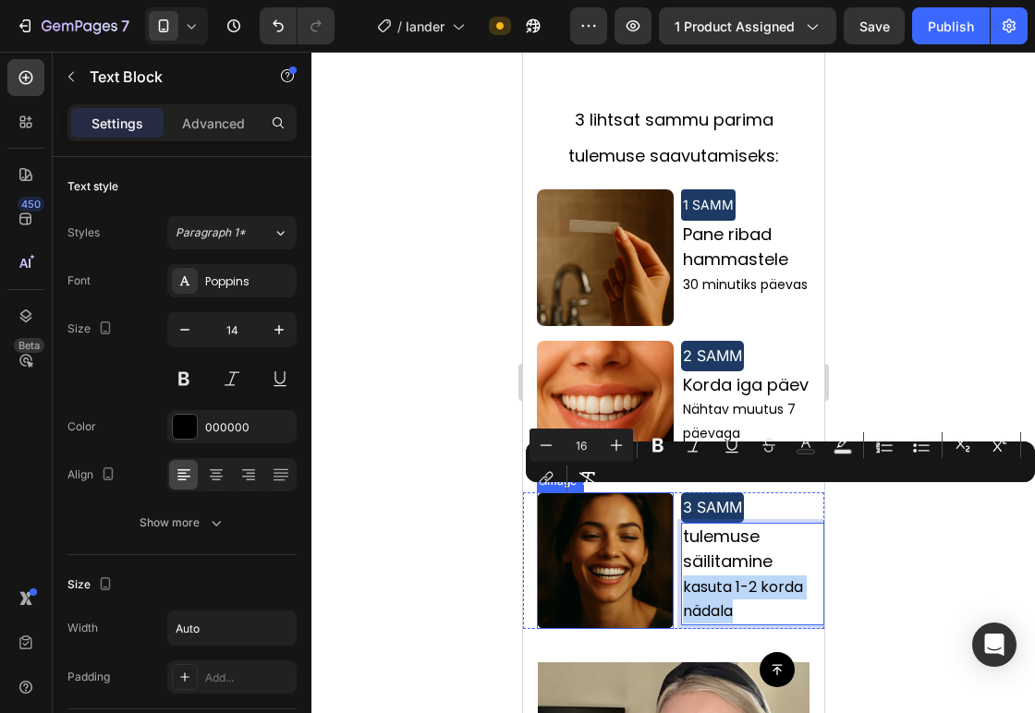
drag, startPoint x: 729, startPoint y: 518, endPoint x: 662, endPoint y: 502, distance: 68.6
click at [662, 502] on div "Image 3 SAMM Text Block tulemuse säilitamine kasuta 1-2 korda nädala Text Block…" at bounding box center [672, 560] width 301 height 137
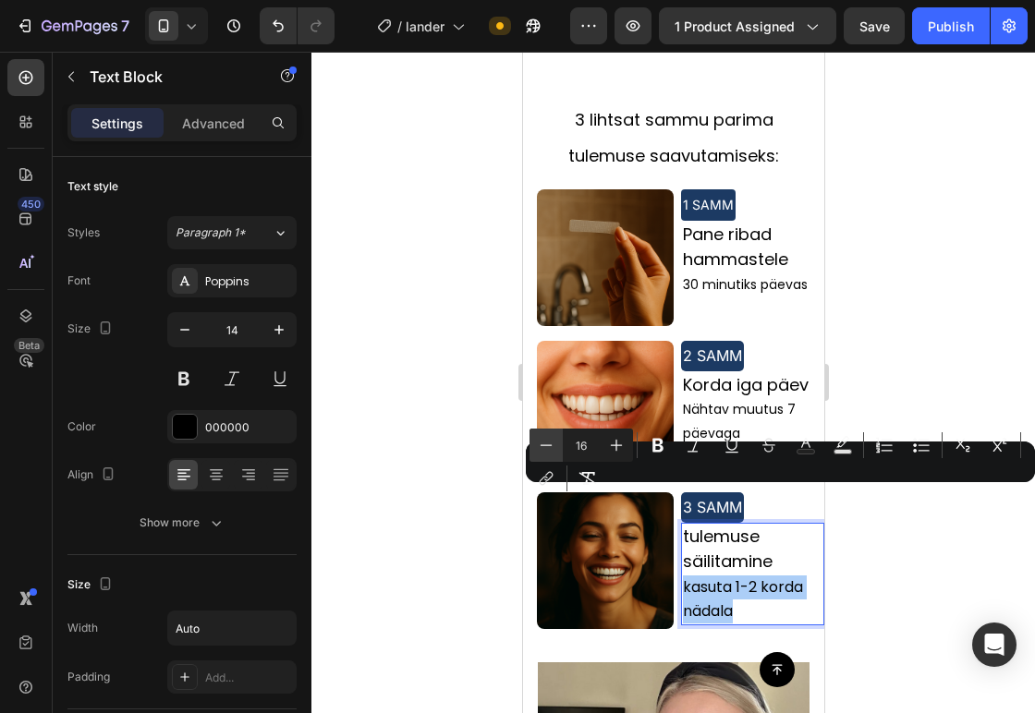
click at [549, 442] on icon "Editor contextual toolbar" at bounding box center [546, 445] width 18 height 18
type input "14"
click at [867, 519] on div at bounding box center [672, 382] width 723 height 661
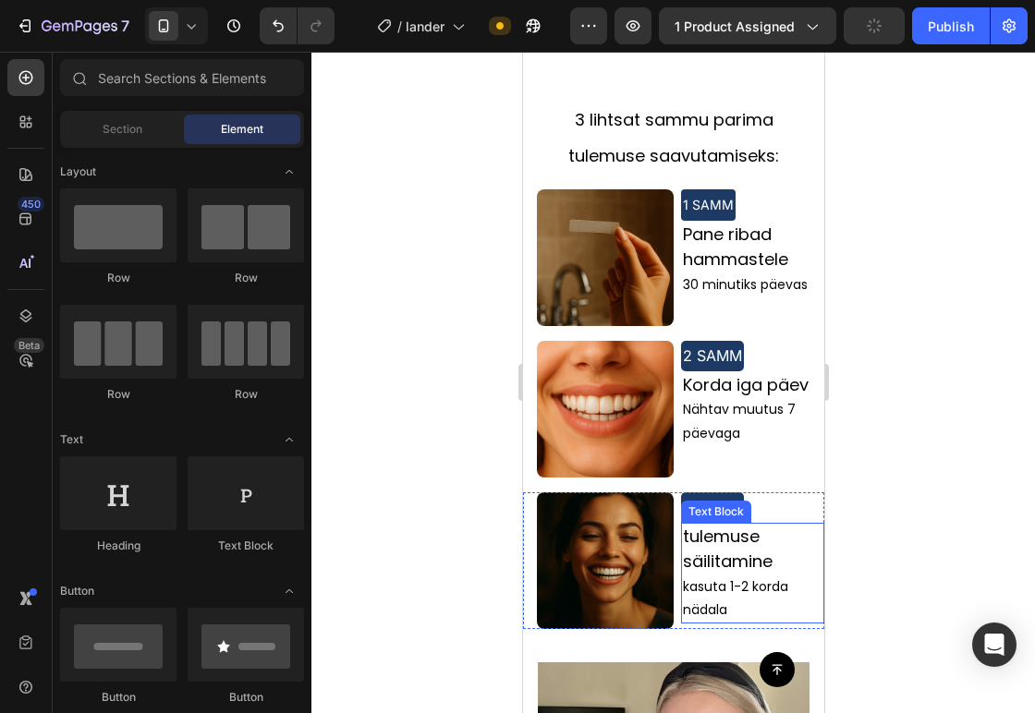
click at [685, 525] on span "tulemuse säilitamine" at bounding box center [727, 549] width 90 height 48
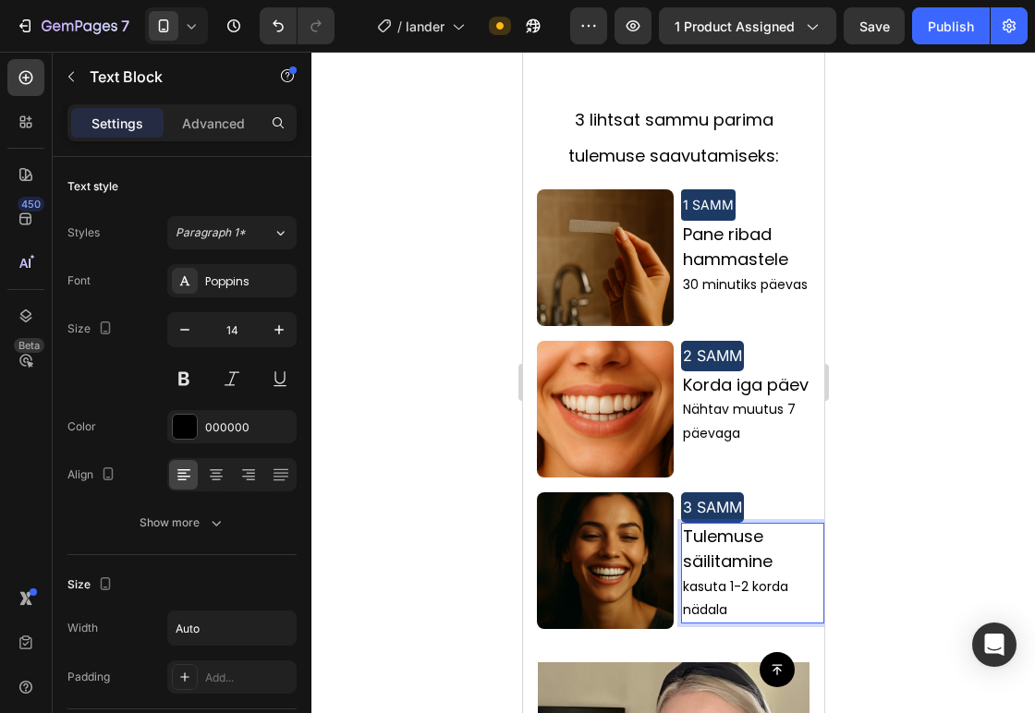
click at [900, 379] on div at bounding box center [672, 382] width 723 height 661
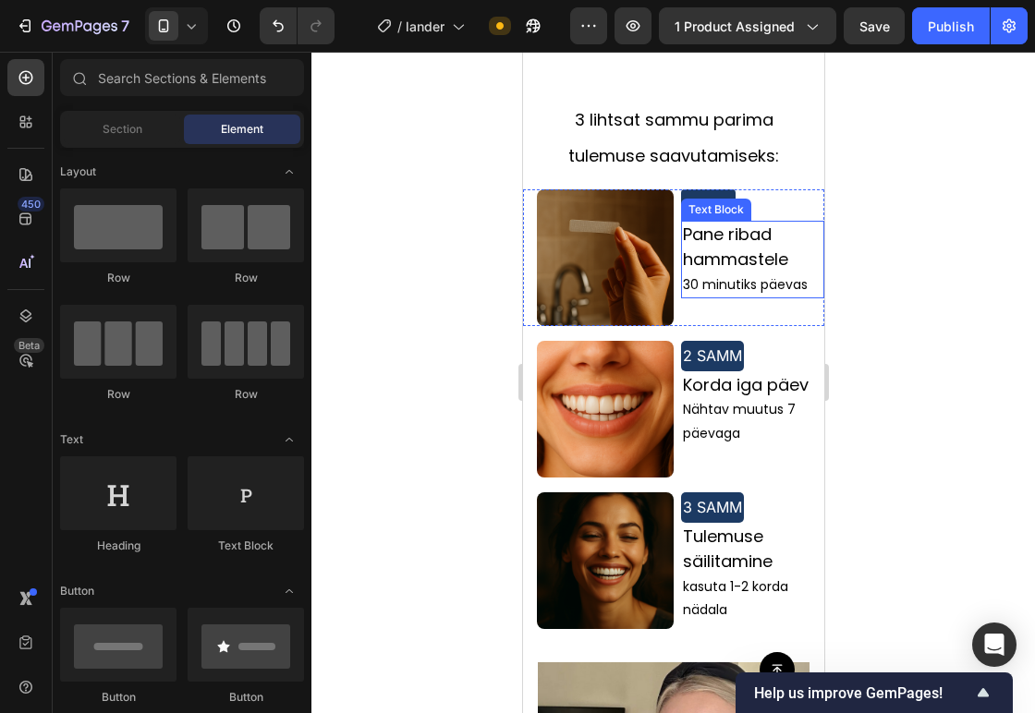
click at [706, 223] on span "Pane ribad hammastele" at bounding box center [734, 247] width 105 height 48
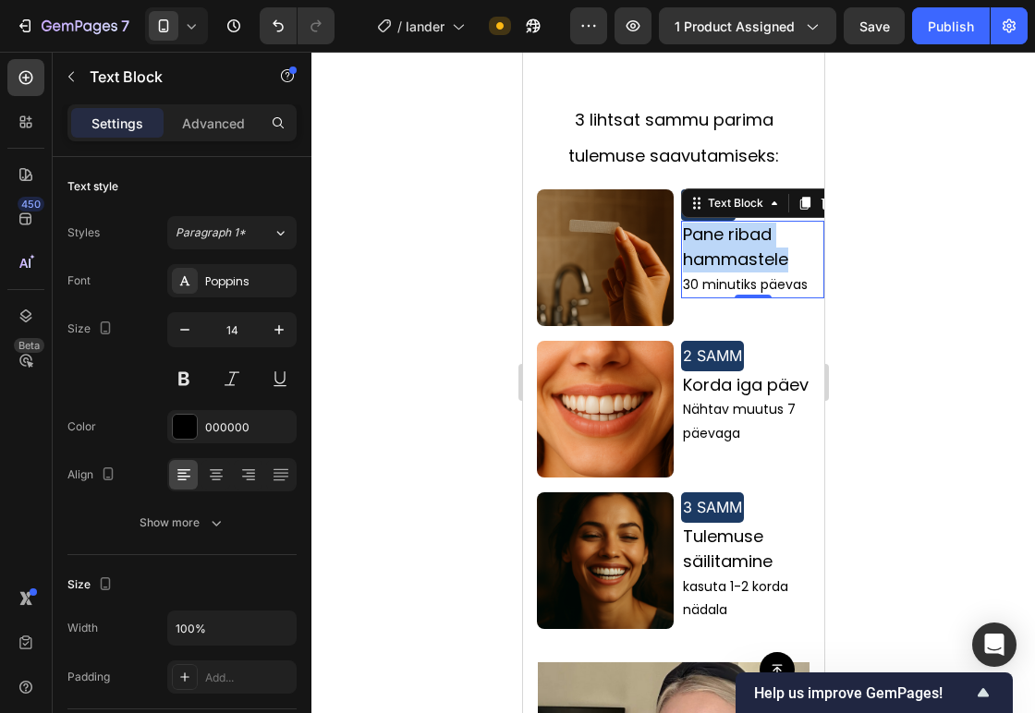
click at [706, 223] on span "Pane ribad hammastele" at bounding box center [734, 247] width 105 height 48
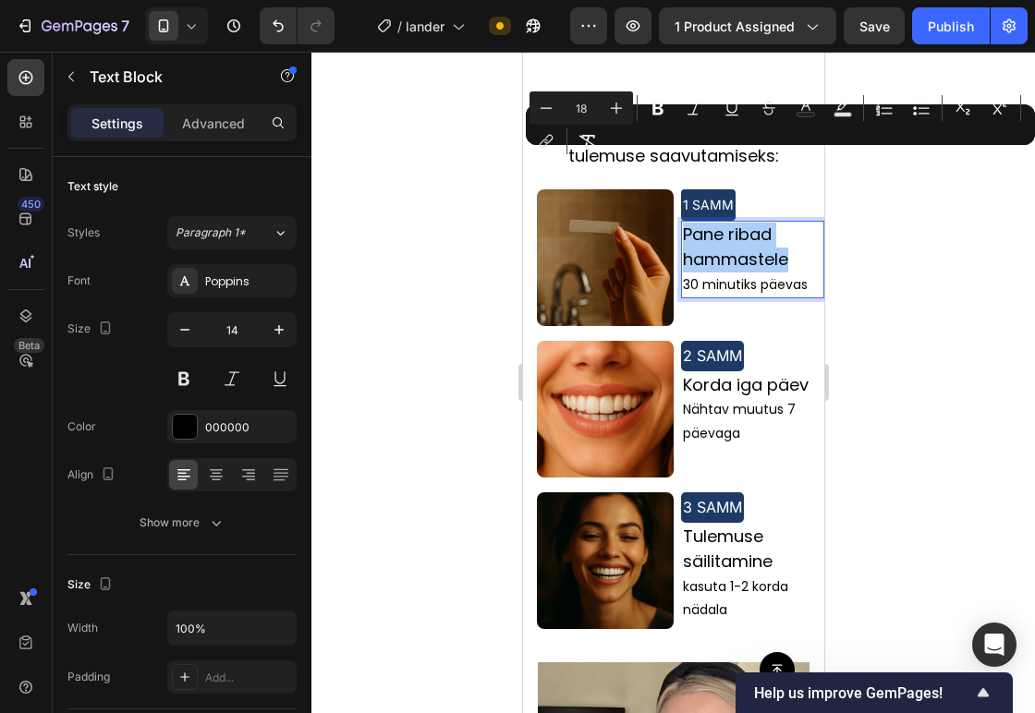
click at [884, 345] on div at bounding box center [672, 382] width 723 height 661
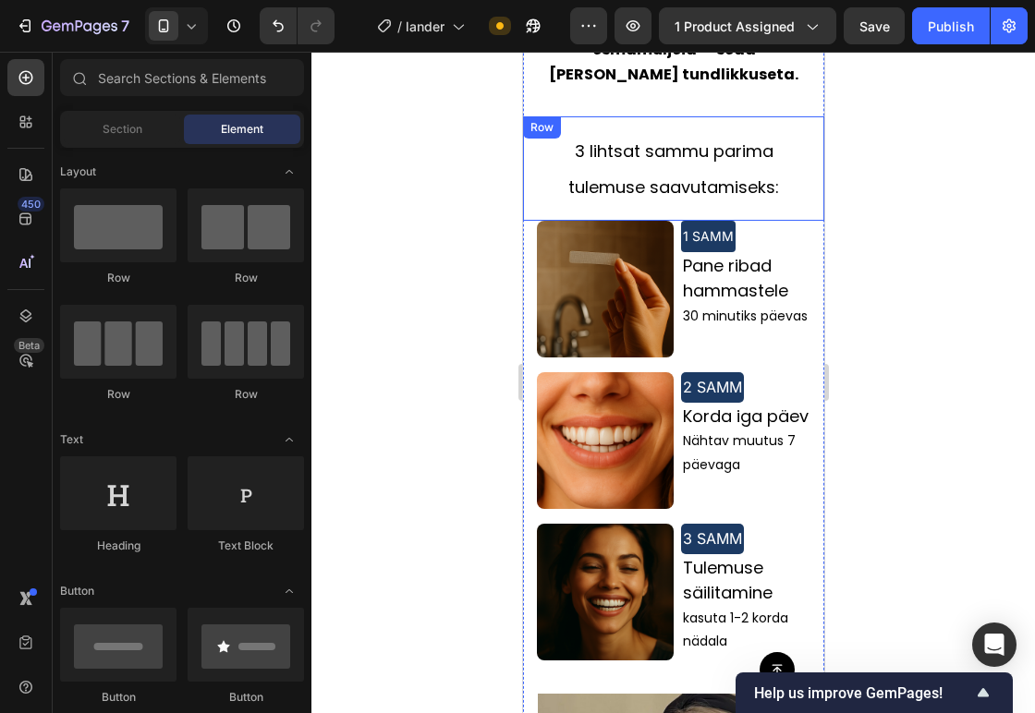
scroll to position [2175, 0]
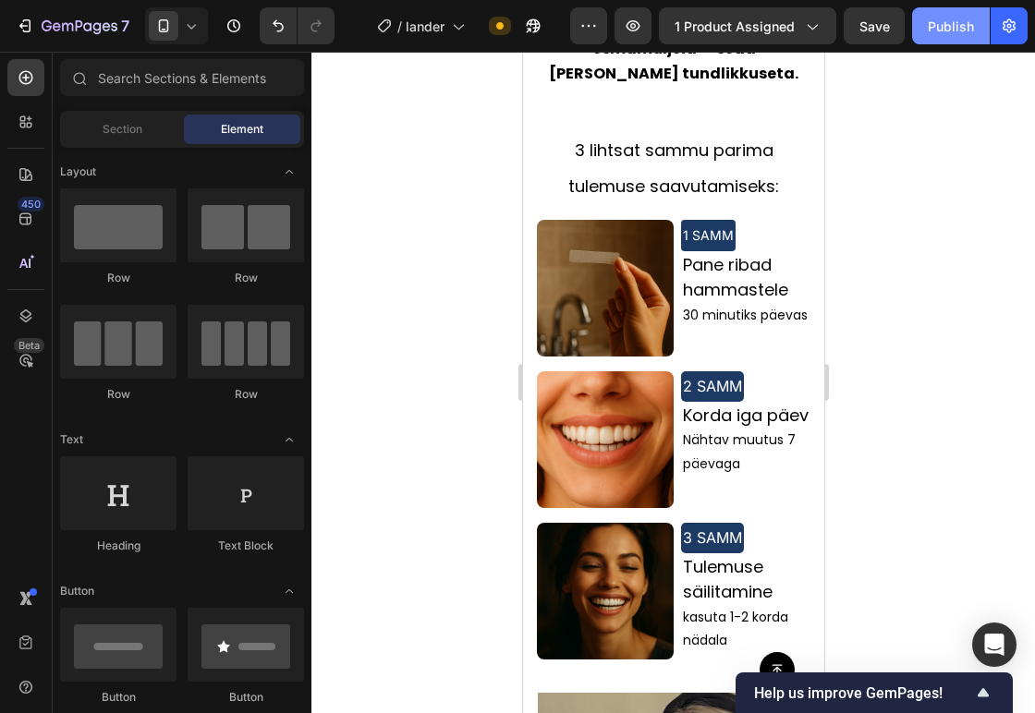
click at [946, 20] on div "Publish" at bounding box center [950, 26] width 46 height 19
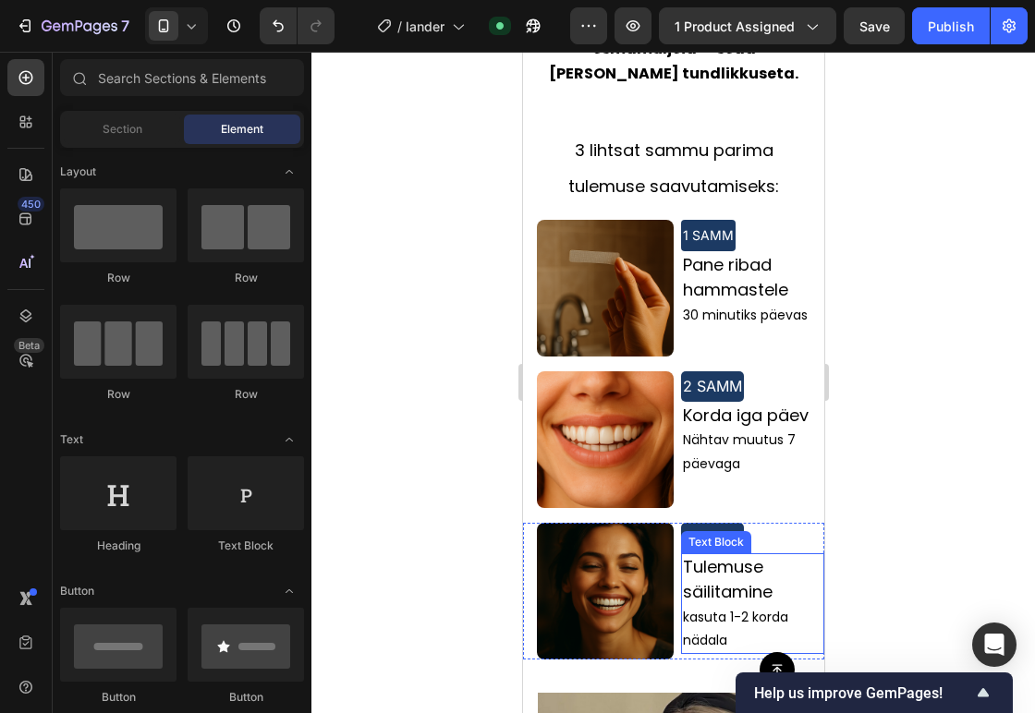
click at [706, 608] on span "kasuta 1-2 korda nädala" at bounding box center [734, 629] width 105 height 42
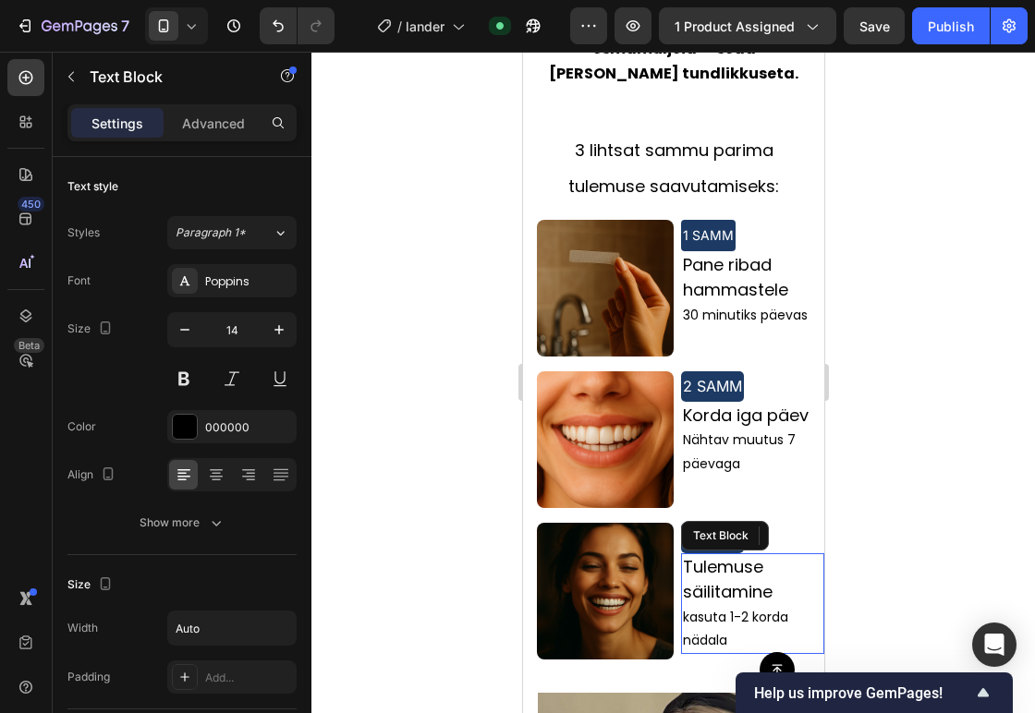
click at [706, 608] on span "kasuta 1-2 korda nädala" at bounding box center [734, 629] width 105 height 42
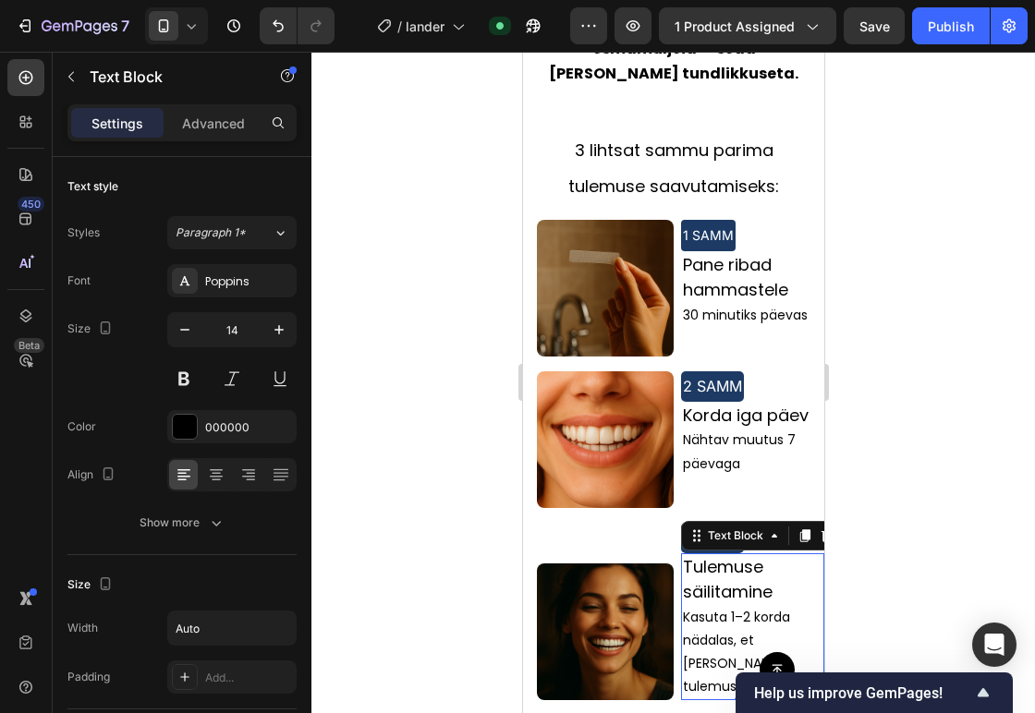
click at [930, 486] on div at bounding box center [672, 382] width 723 height 661
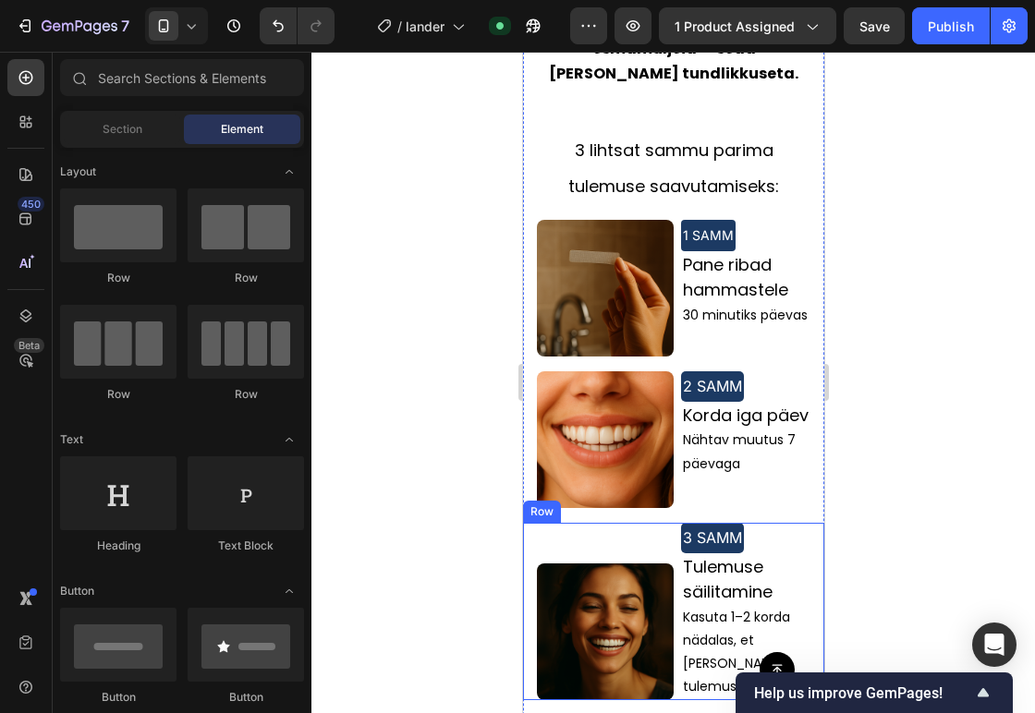
click at [427, 390] on div at bounding box center [672, 382] width 723 height 661
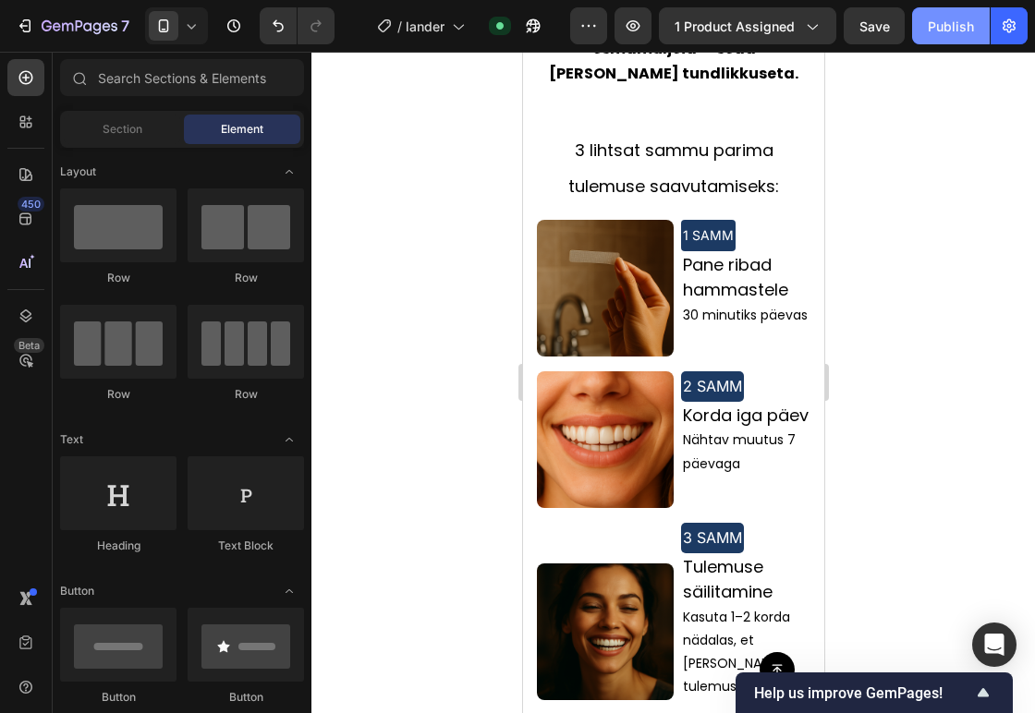
click at [962, 29] on div "Publish" at bounding box center [950, 26] width 46 height 19
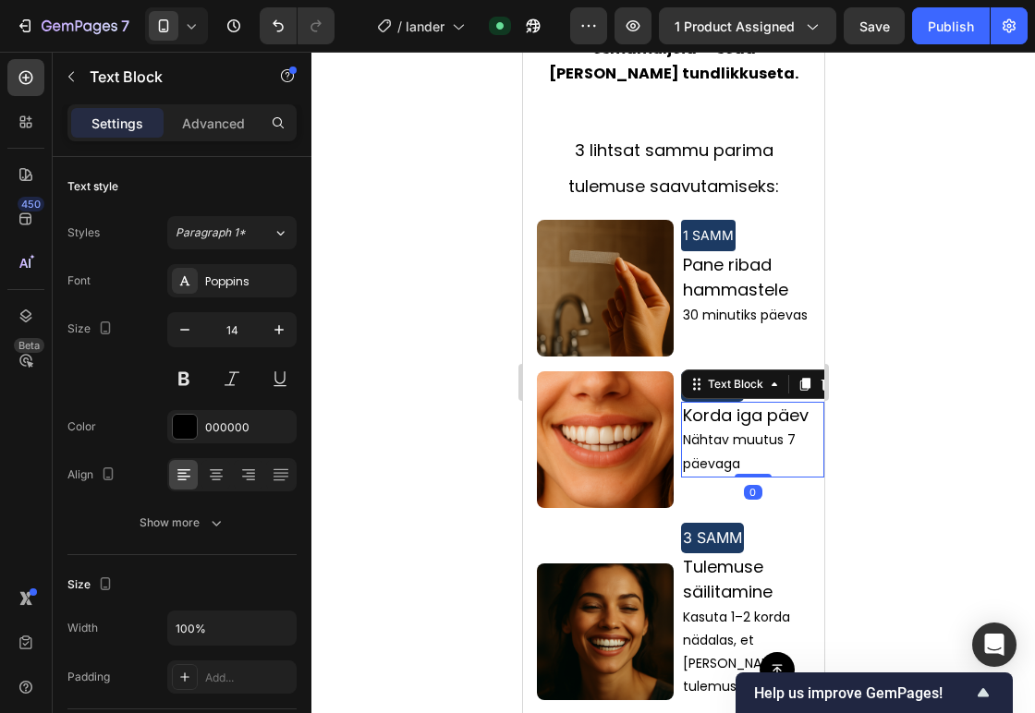
click at [690, 430] on span "Nähtav muutus 7 päevaga" at bounding box center [738, 451] width 113 height 42
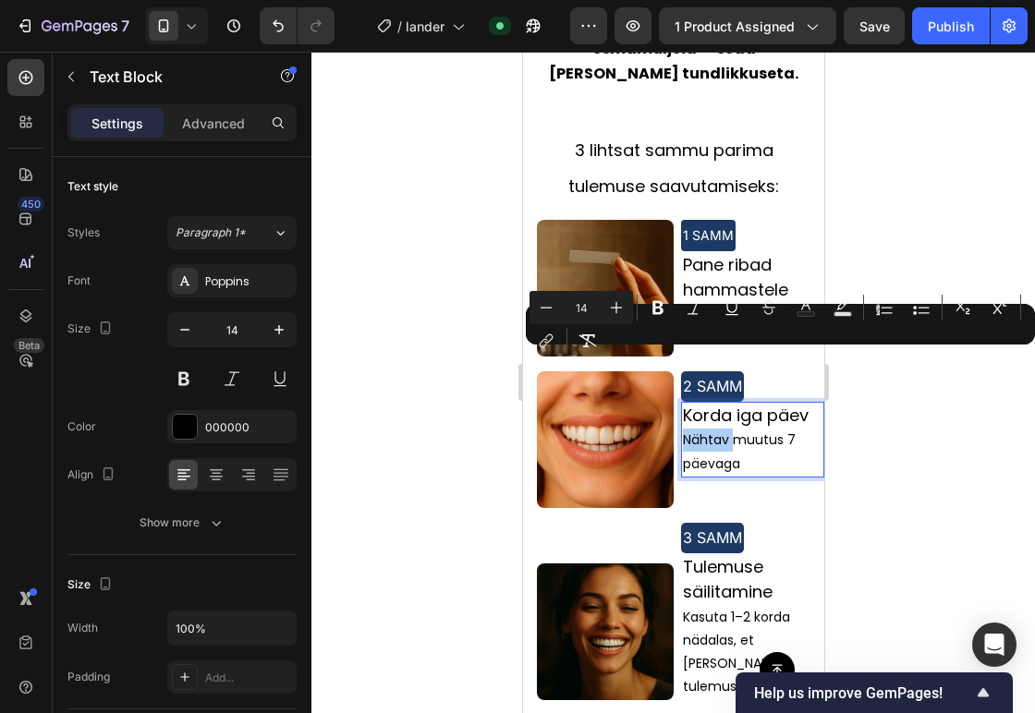
click at [941, 397] on div at bounding box center [672, 382] width 723 height 661
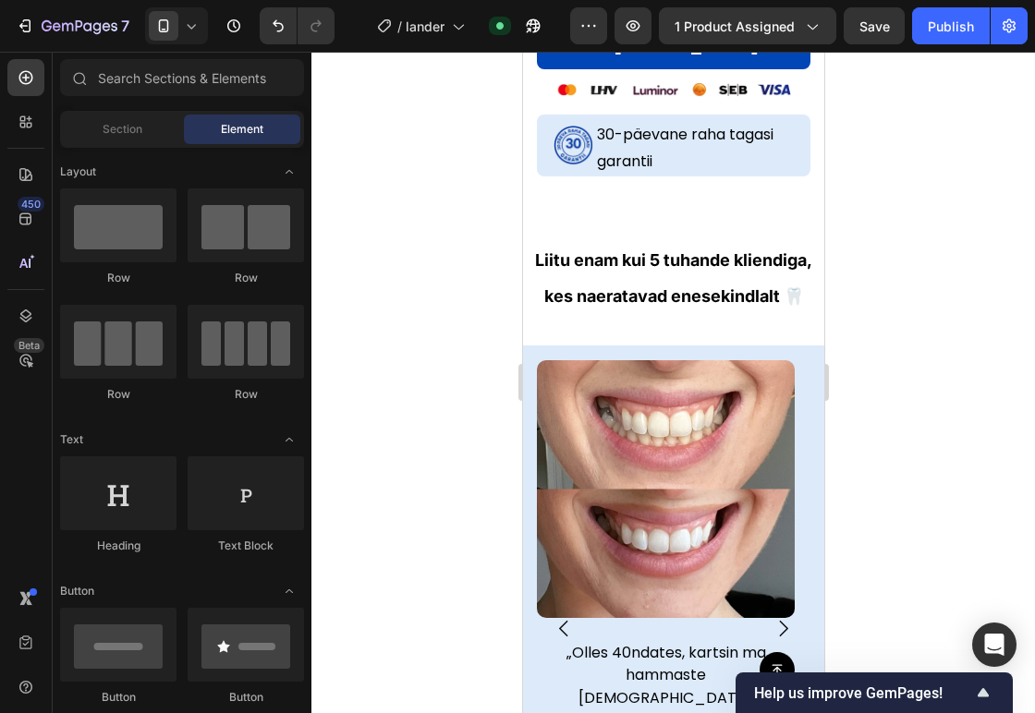
scroll to position [1072, 0]
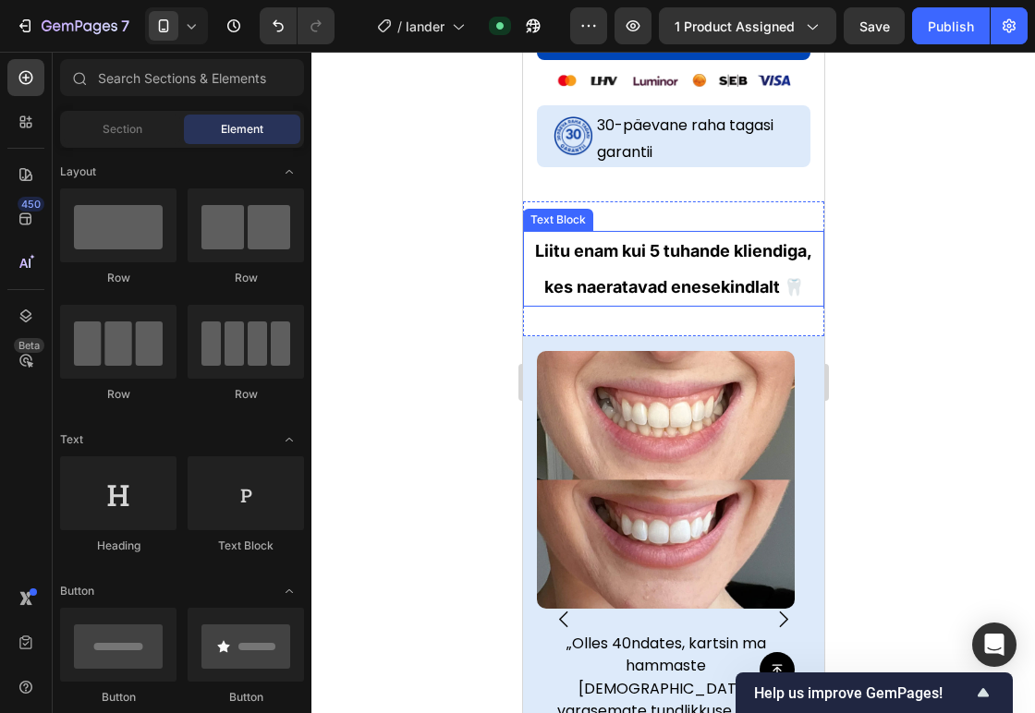
click at [640, 269] on p "Liitu enam kui 5 tuhande kliendiga, kes naeratavad enesekindlalt 🦷" at bounding box center [672, 269] width 297 height 72
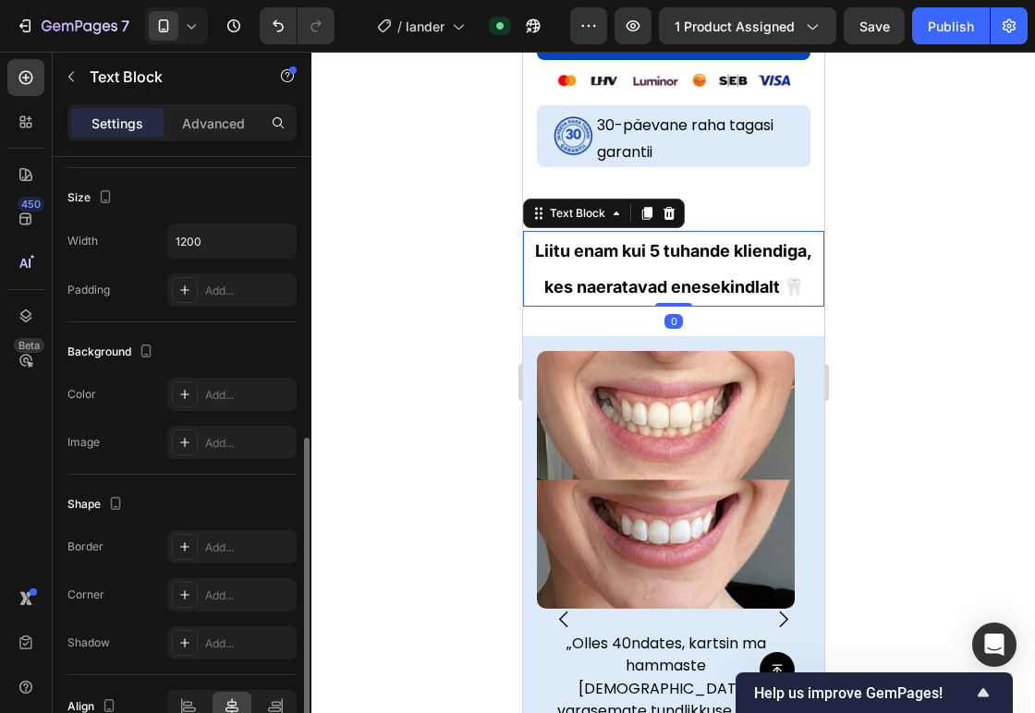
scroll to position [484, 0]
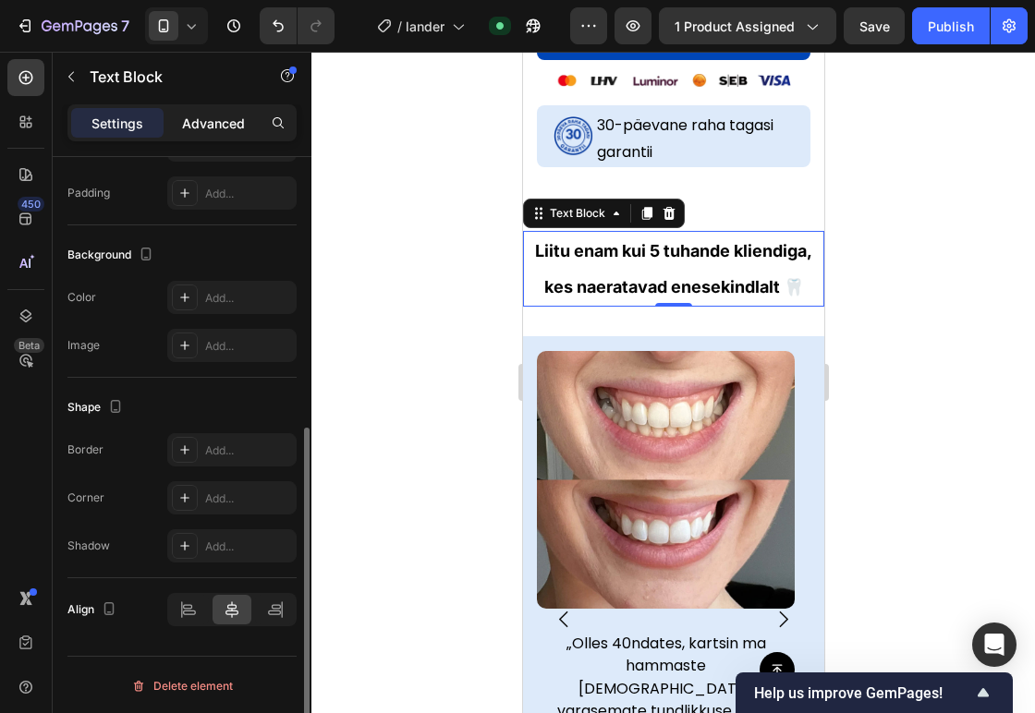
click at [188, 127] on p "Advanced" at bounding box center [213, 123] width 63 height 19
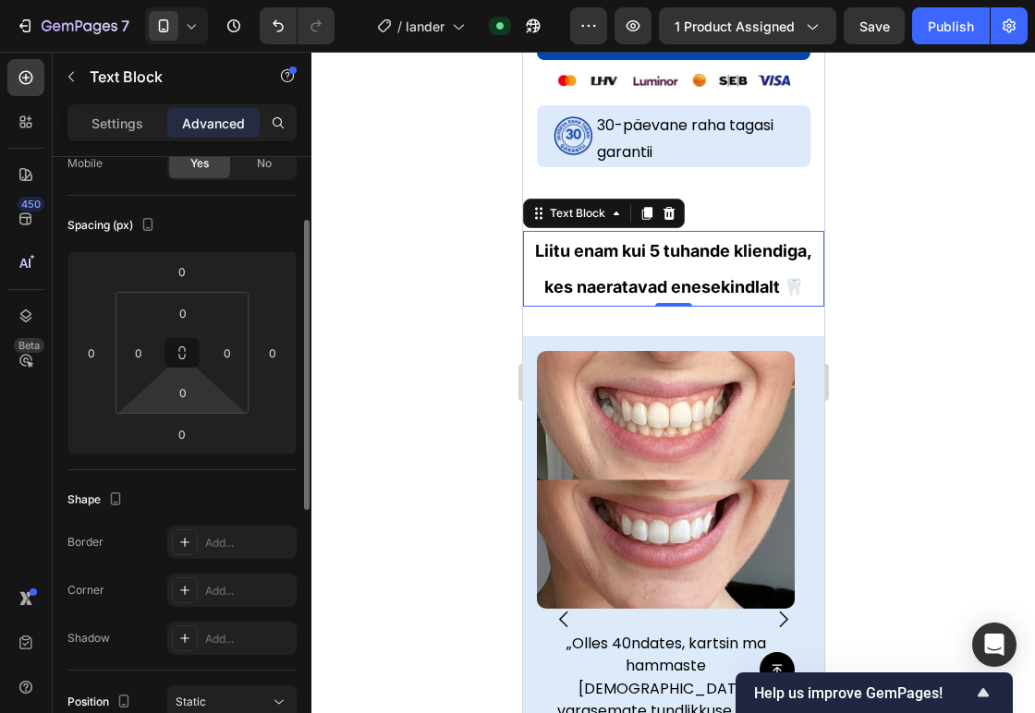
scroll to position [119, 0]
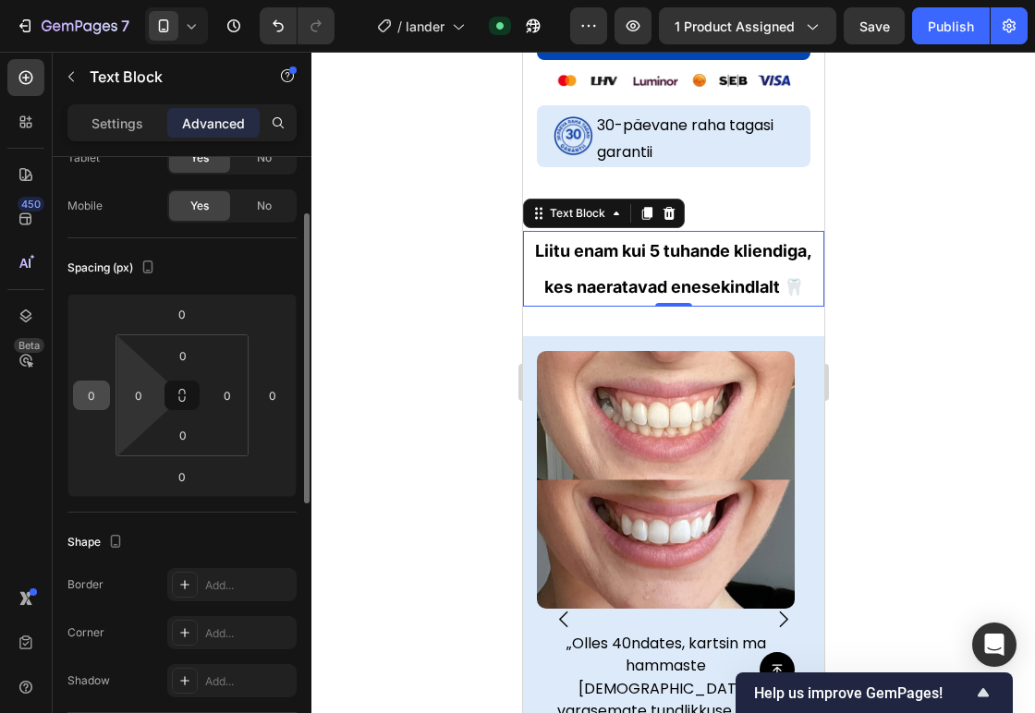
click at [100, 403] on input "0" at bounding box center [92, 396] width 28 height 28
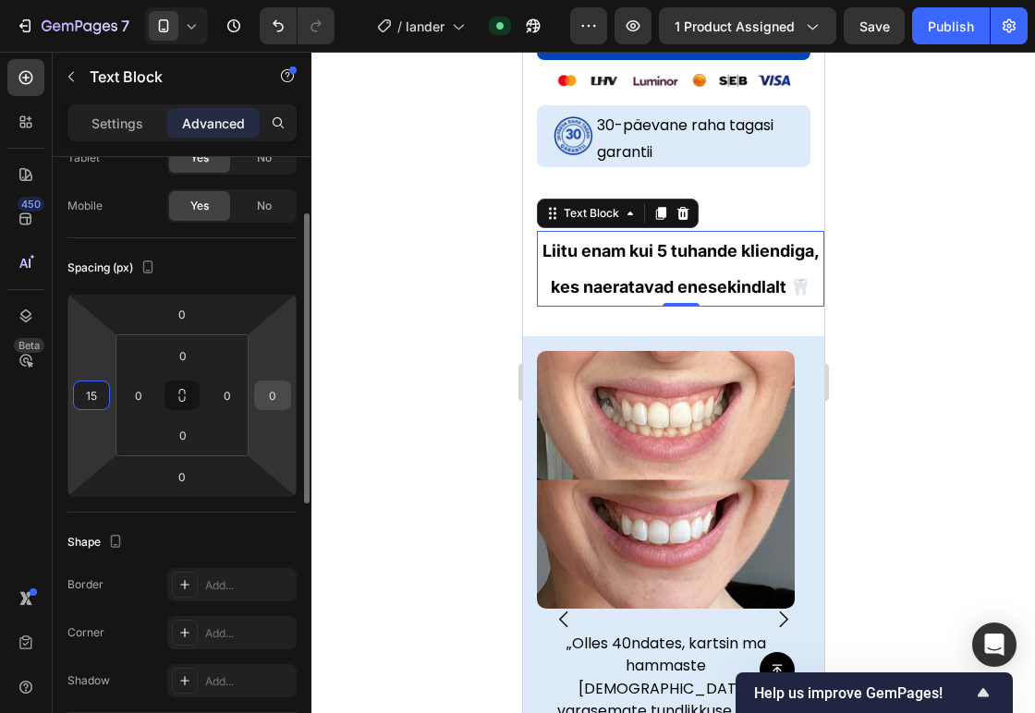
type input "15"
click at [263, 390] on input "0" at bounding box center [273, 396] width 28 height 28
type input "15"
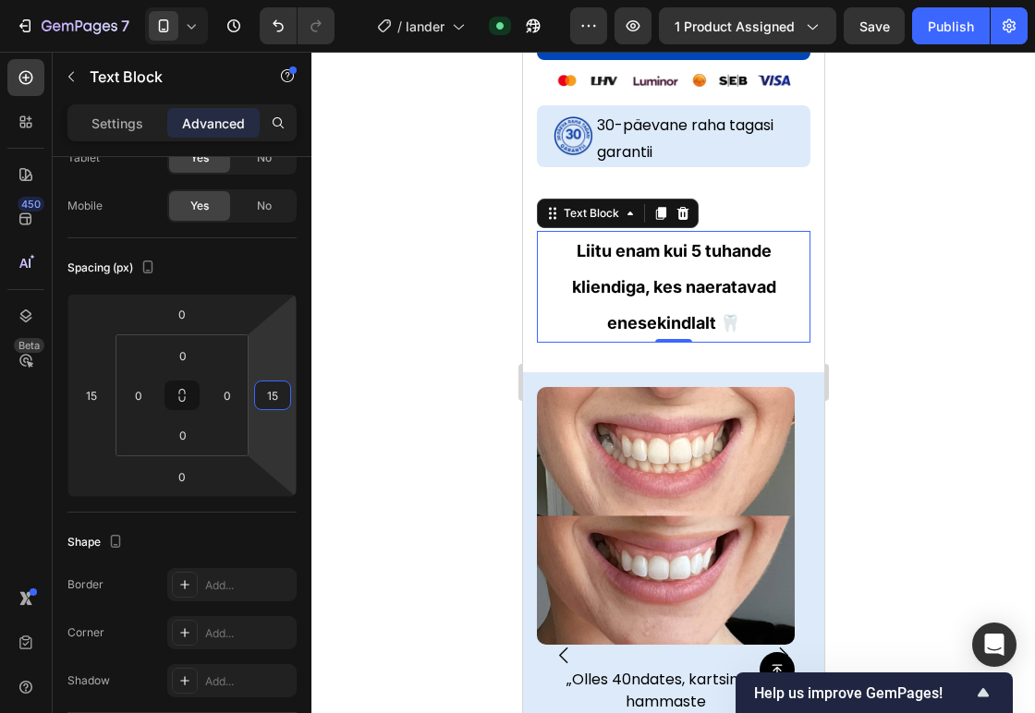
click at [432, 303] on div at bounding box center [672, 382] width 723 height 661
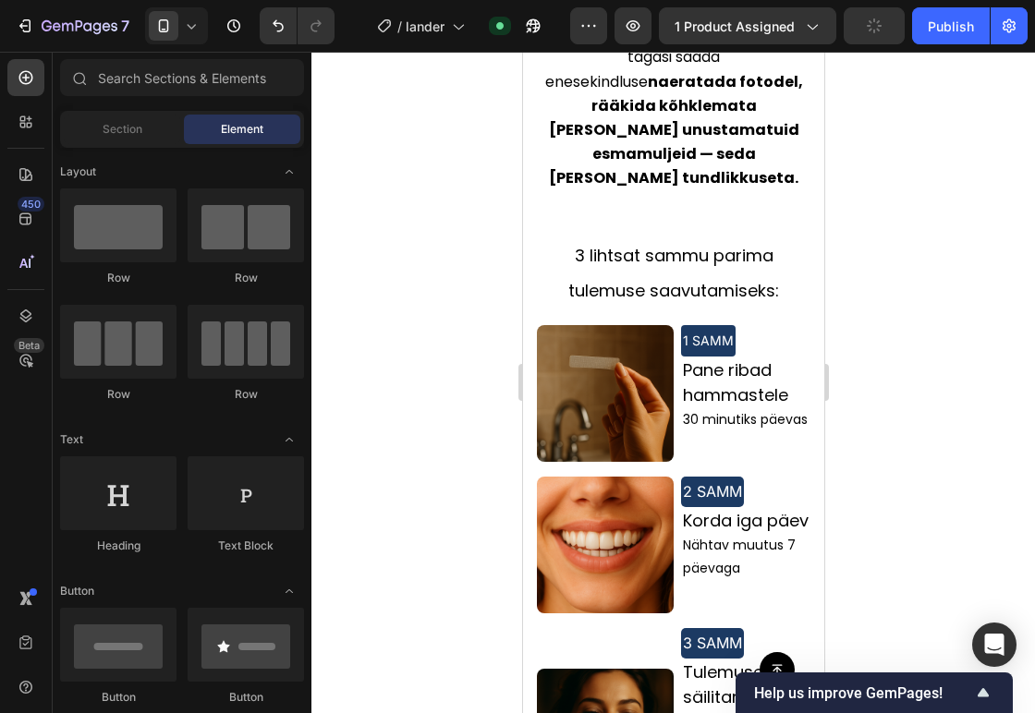
scroll to position [2185, 0]
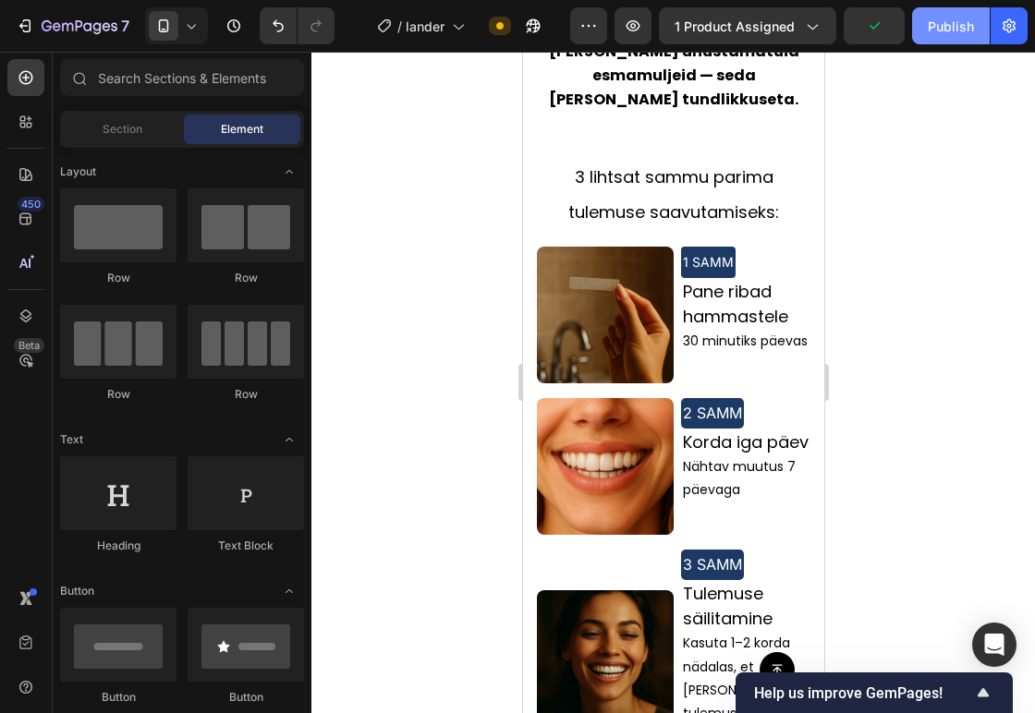
click at [927, 40] on button "Publish" at bounding box center [951, 25] width 78 height 37
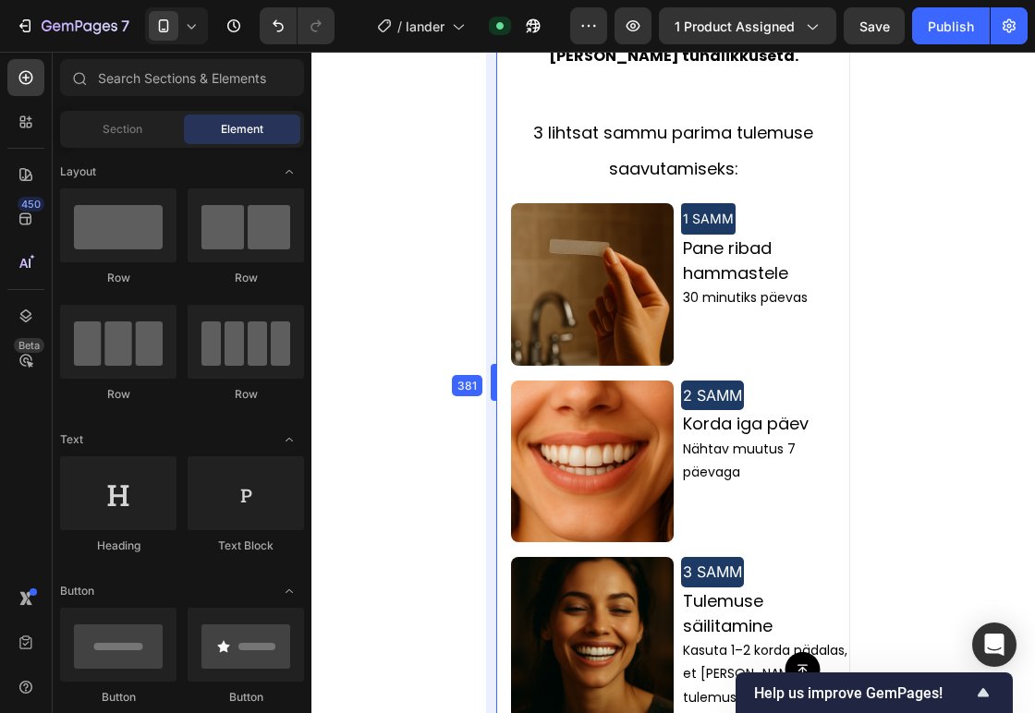
scroll to position [2218, 0]
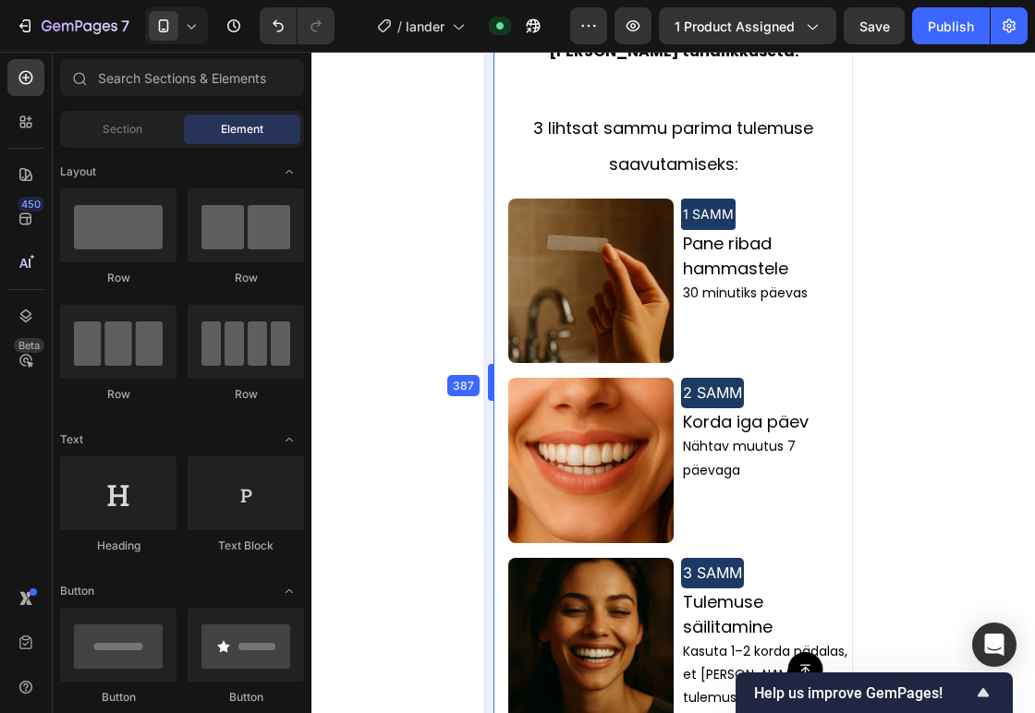
drag, startPoint x: 522, startPoint y: 382, endPoint x: 463, endPoint y: 381, distance: 59.1
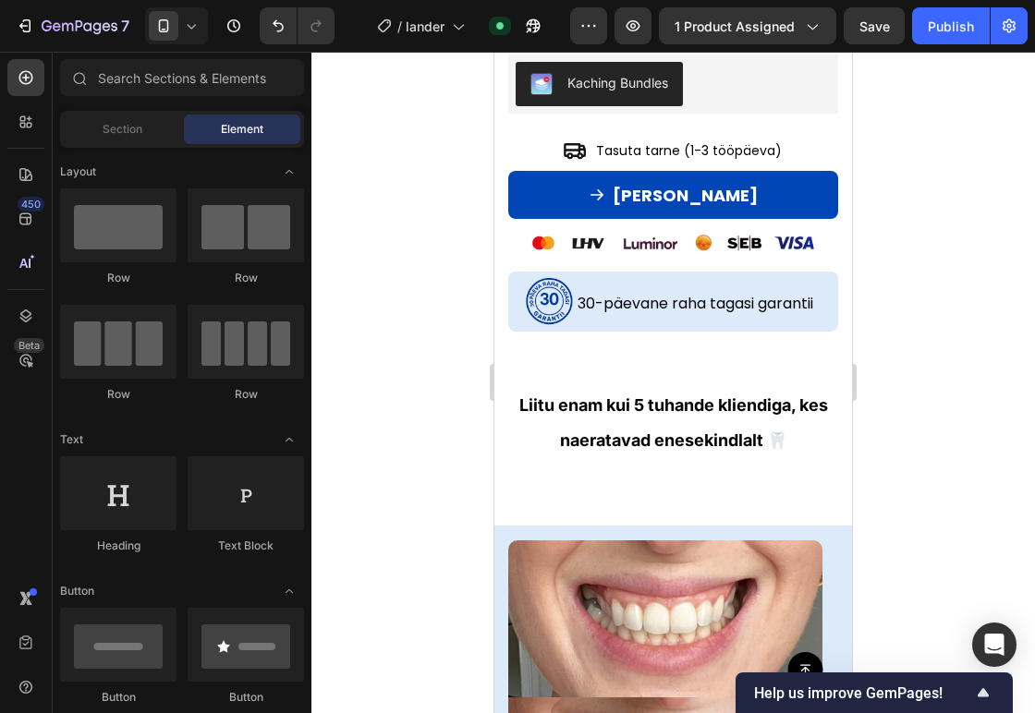
scroll to position [927, 0]
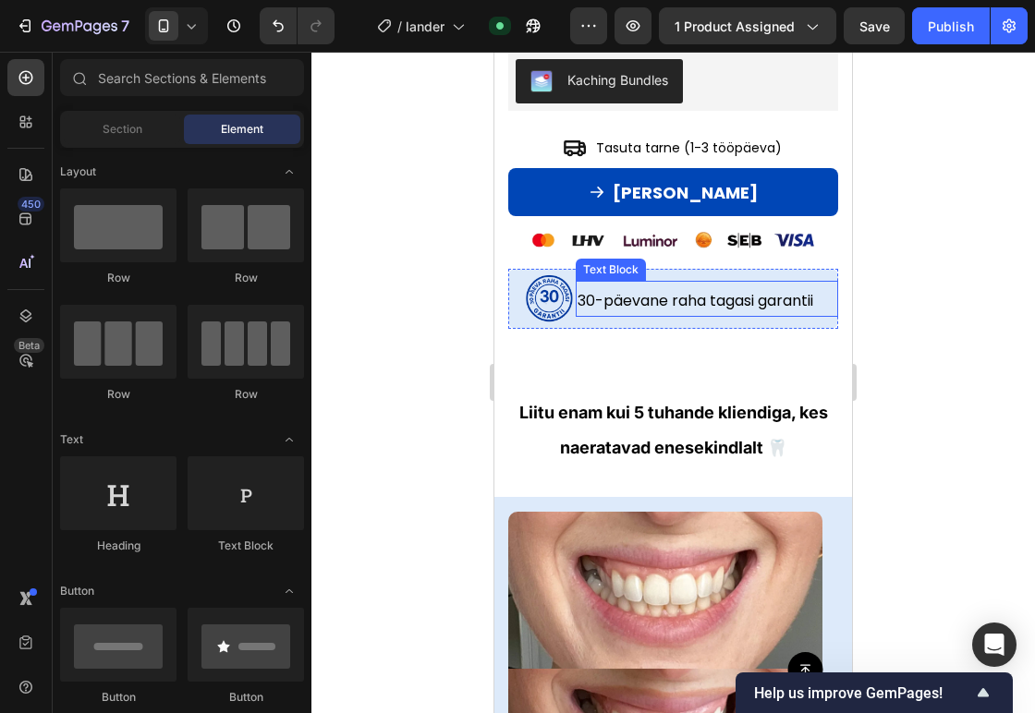
click at [577, 290] on span "30-päevane raha tagasi garantii" at bounding box center [695, 300] width 236 height 21
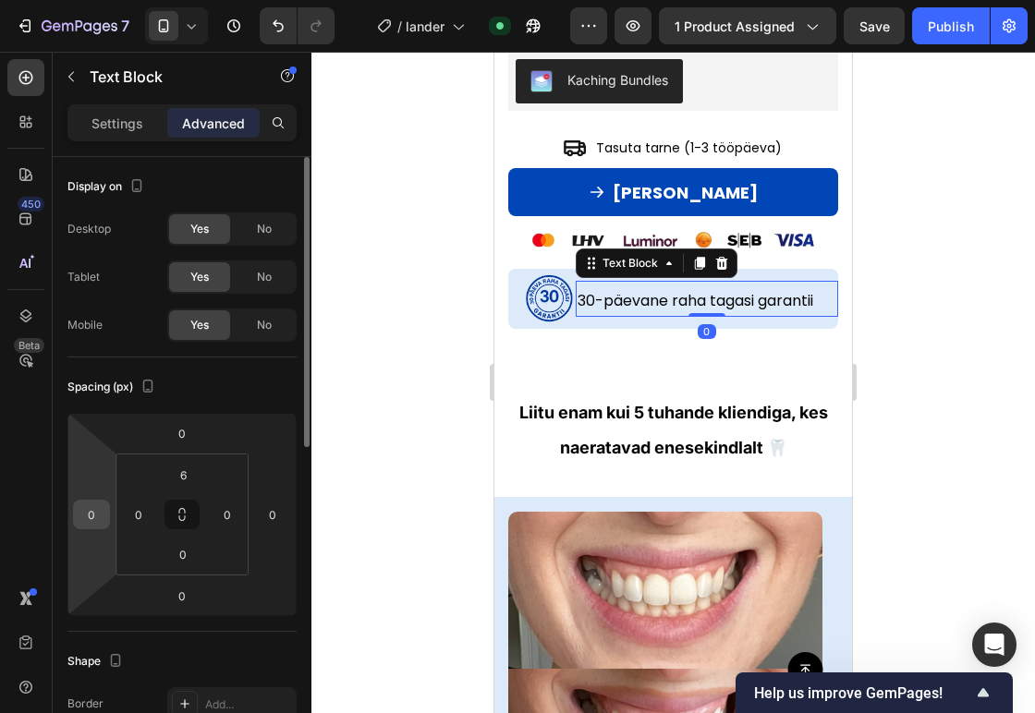
click at [73, 517] on div "0" at bounding box center [91, 515] width 37 height 30
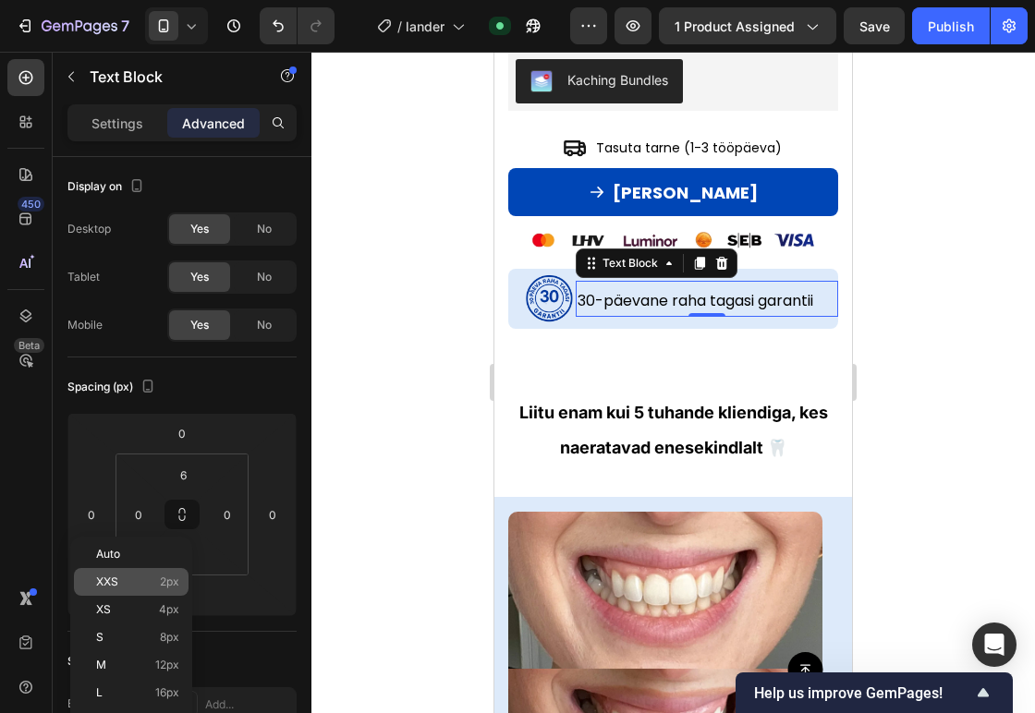
click at [106, 588] on div "XXS 2px" at bounding box center [131, 582] width 115 height 28
type input "2"
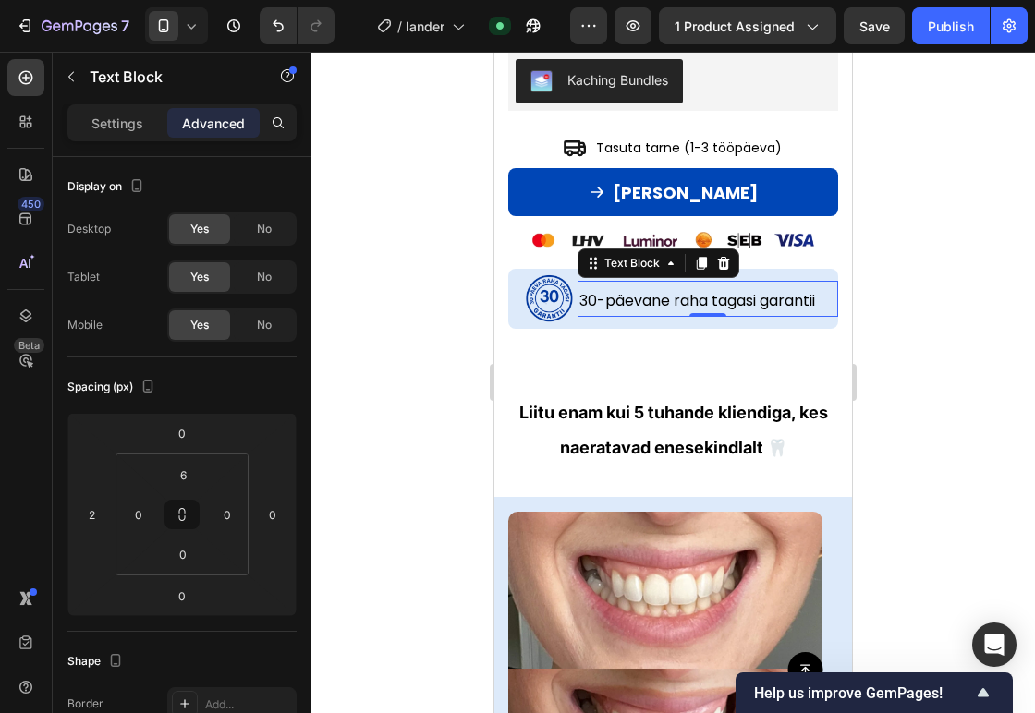
click at [359, 442] on div at bounding box center [672, 382] width 723 height 661
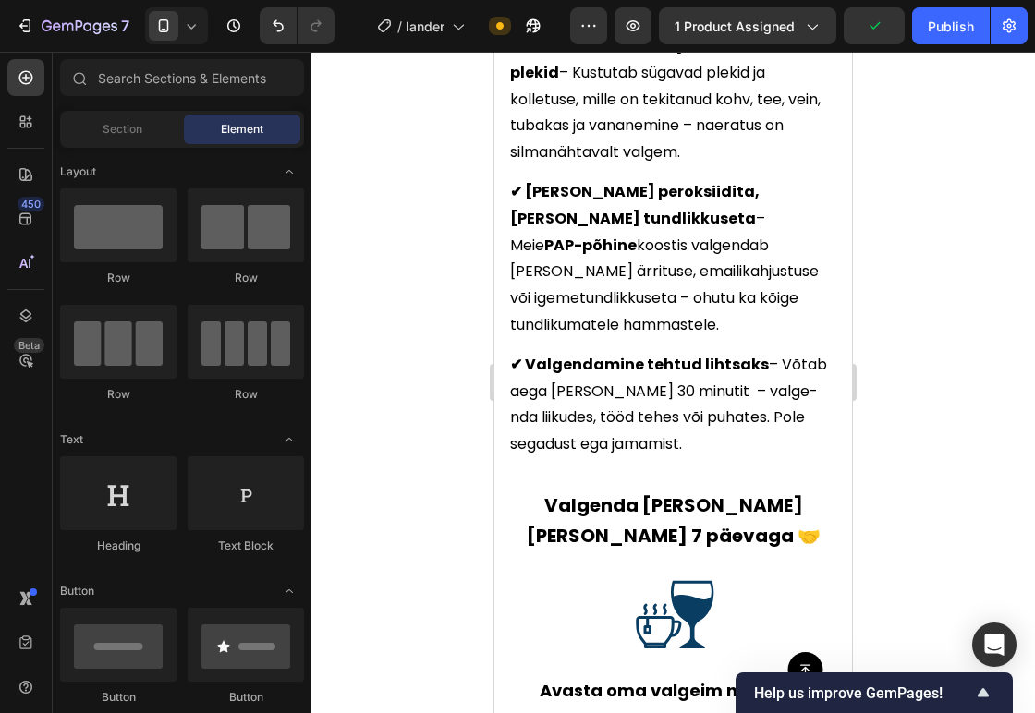
scroll to position [3321, 0]
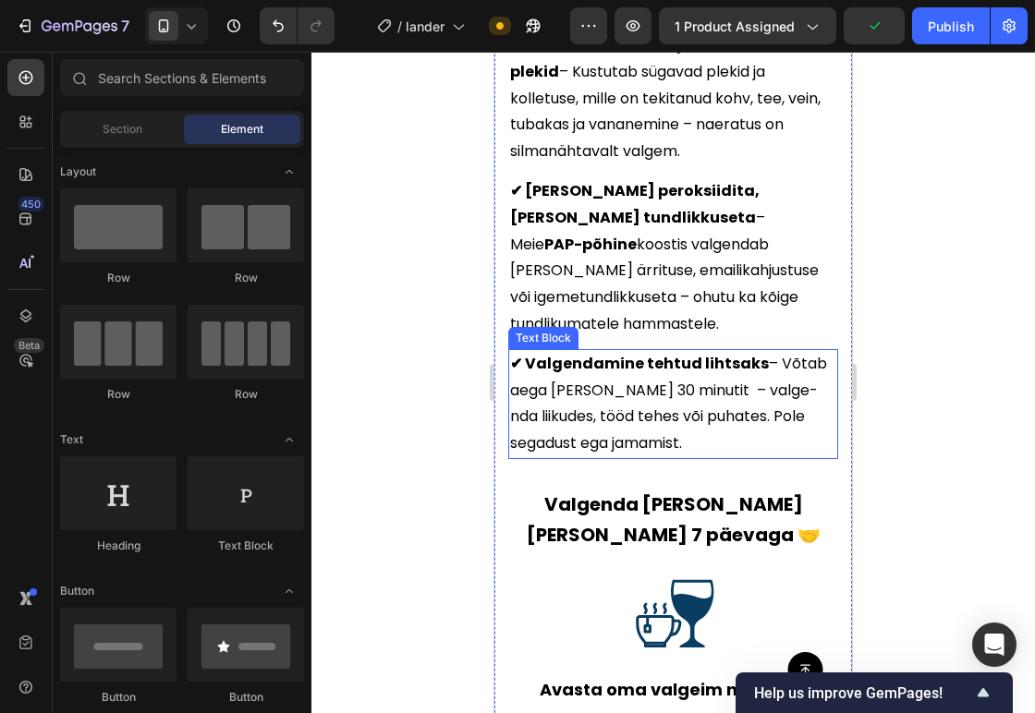
click at [669, 351] on p "✔ Valgendamine tehtud lihtsaks – Võtab aega [PERSON_NAME] 30 minutit – valge­nd…" at bounding box center [673, 404] width 326 height 106
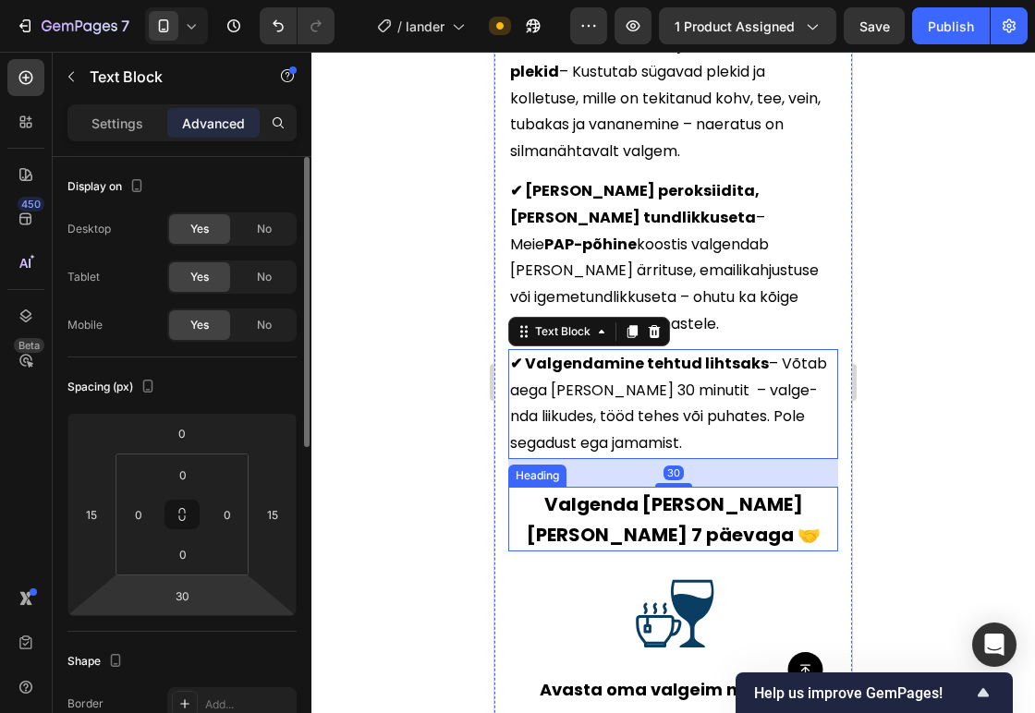
click at [188, 0] on html "7 / lander Need republishing Preview 1 product assigned Save Publish 450 Beta S…" at bounding box center [517, 0] width 1035 height 0
click at [188, 601] on input "30" at bounding box center [182, 596] width 37 height 28
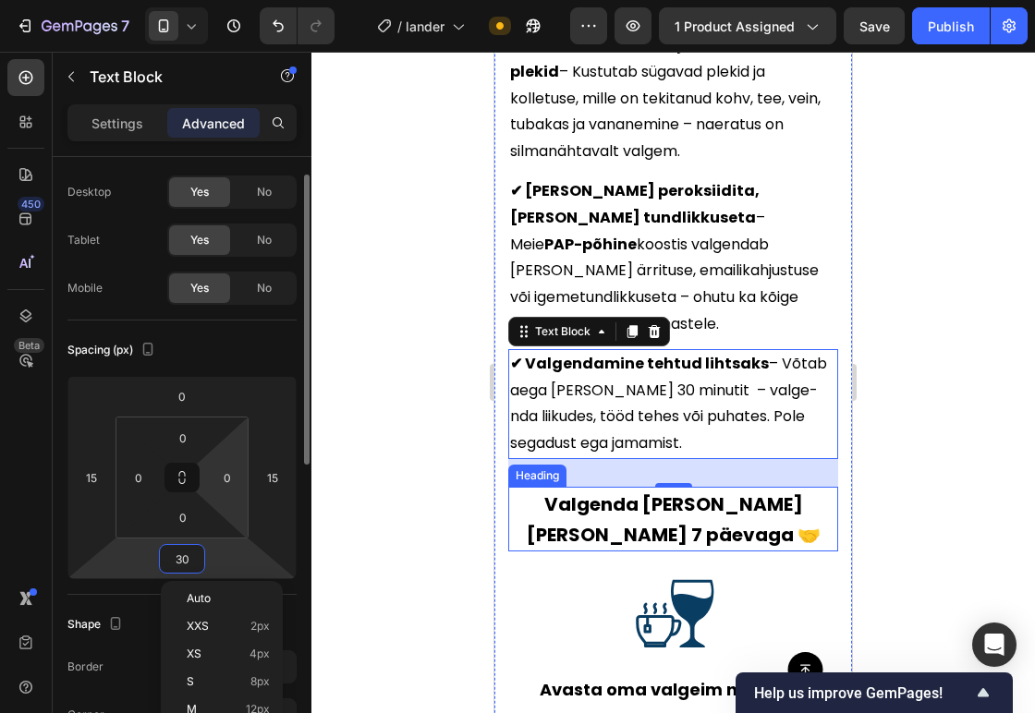
scroll to position [142, 0]
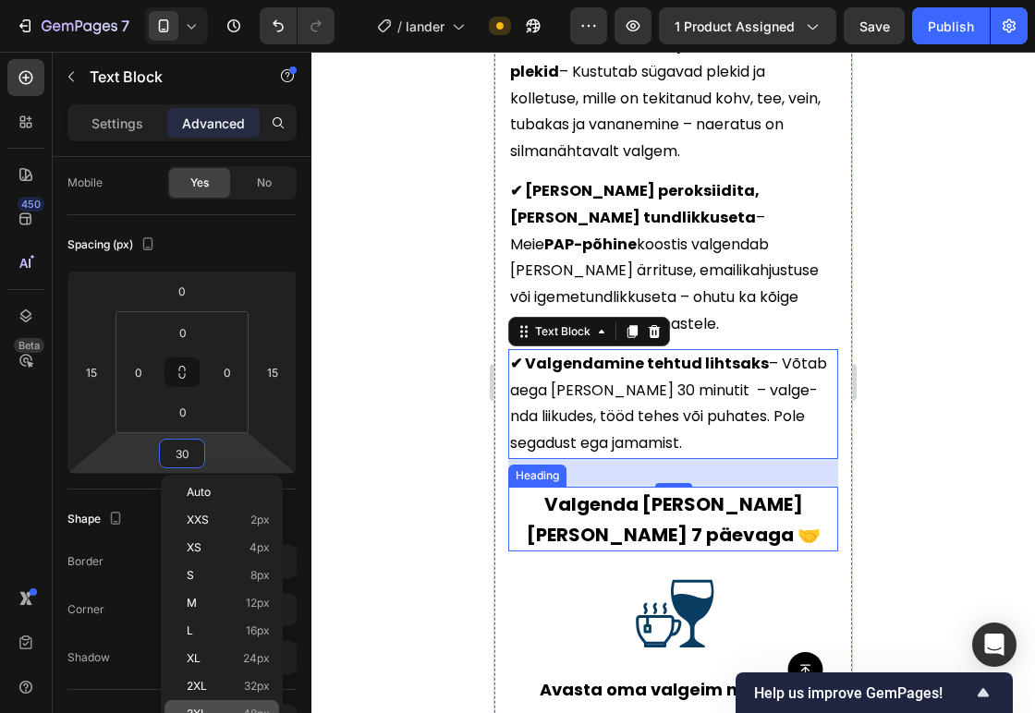
click at [200, 707] on div "3XL 48px" at bounding box center [221, 714] width 115 height 28
type input "48"
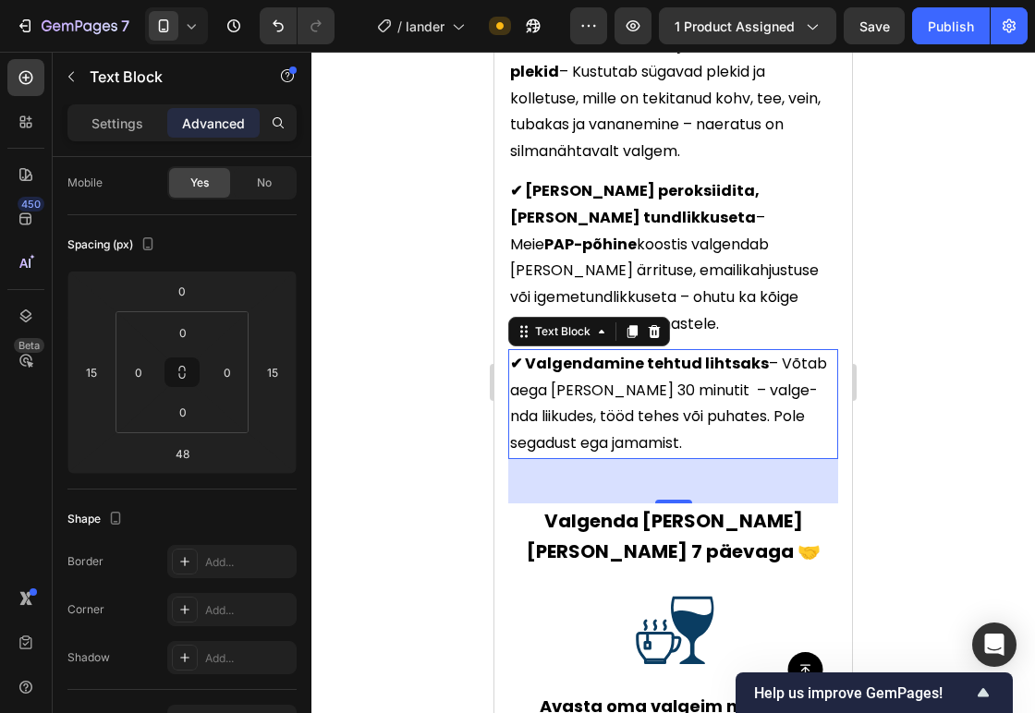
click at [1030, 381] on div at bounding box center [672, 382] width 723 height 661
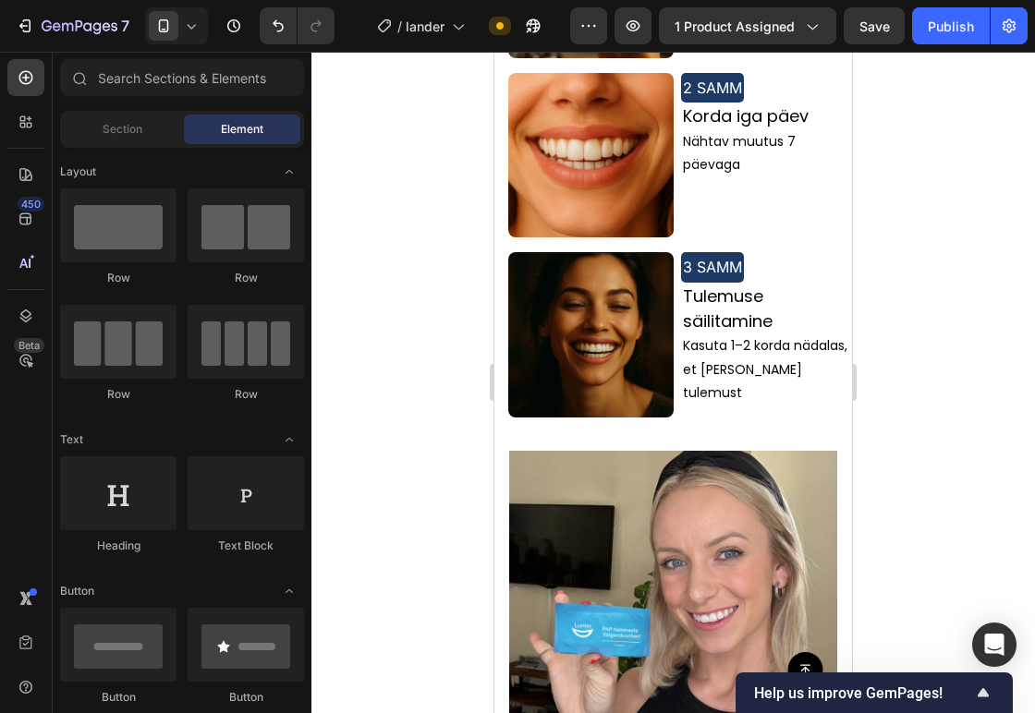
scroll to position [2472, 0]
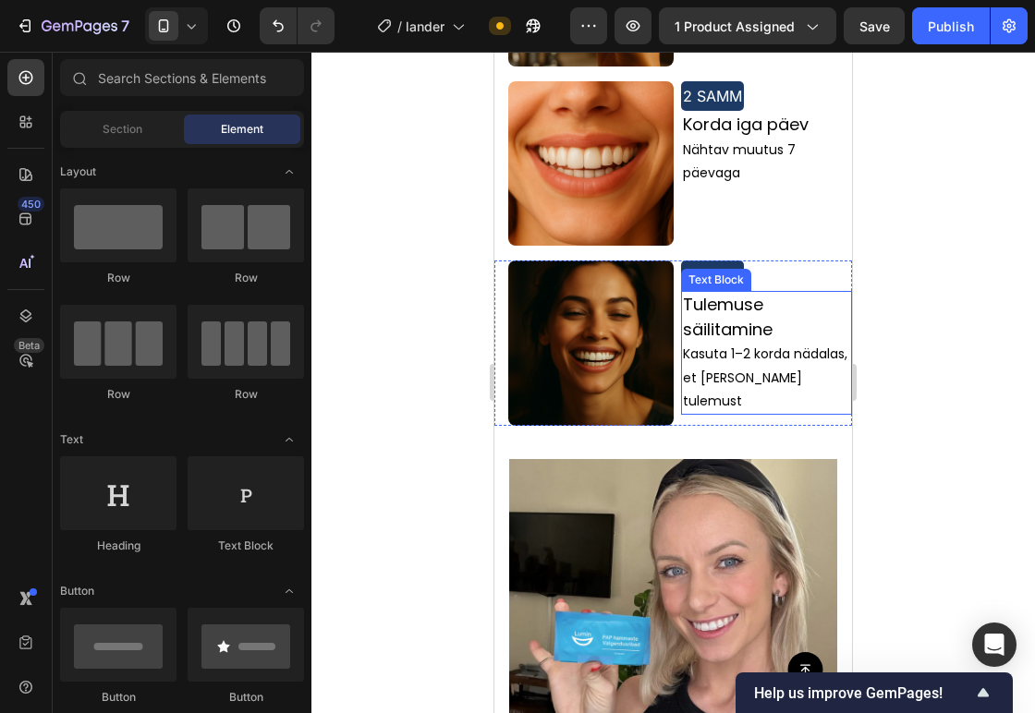
click at [753, 343] on p "Kasuta 1–2 korda nädalas, et [PERSON_NAME] tulemust" at bounding box center [767, 378] width 168 height 70
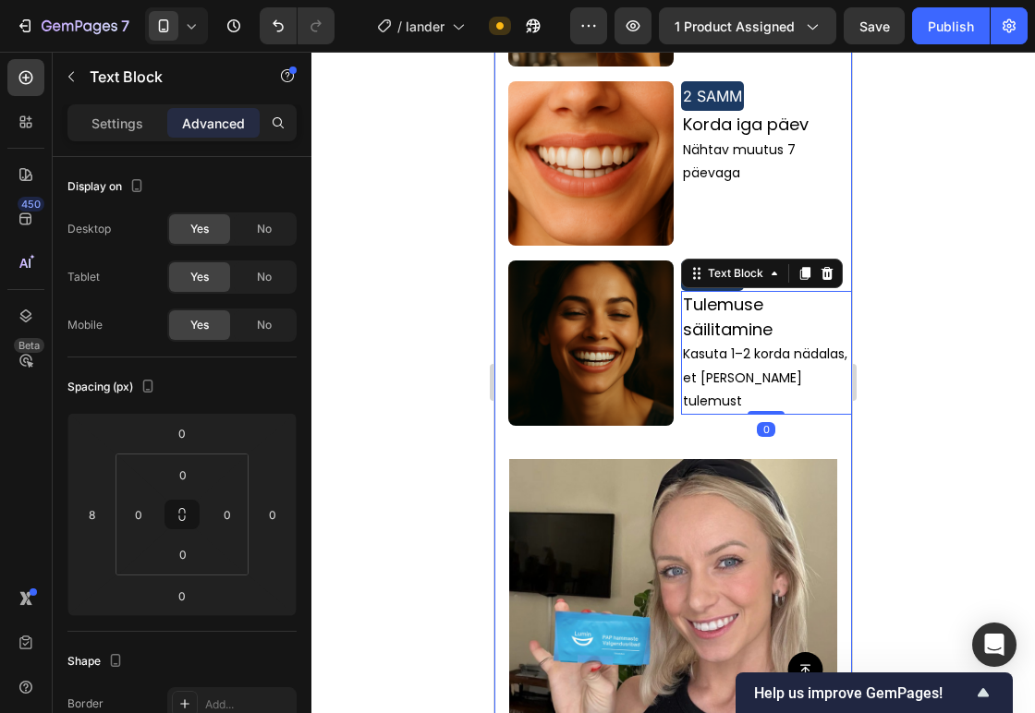
click at [770, 336] on div "Image „Olles 40ndates, kartsin ma hammaste valgendamist varasemate tundlikkuse …" at bounding box center [673, 663] width 358 height 3456
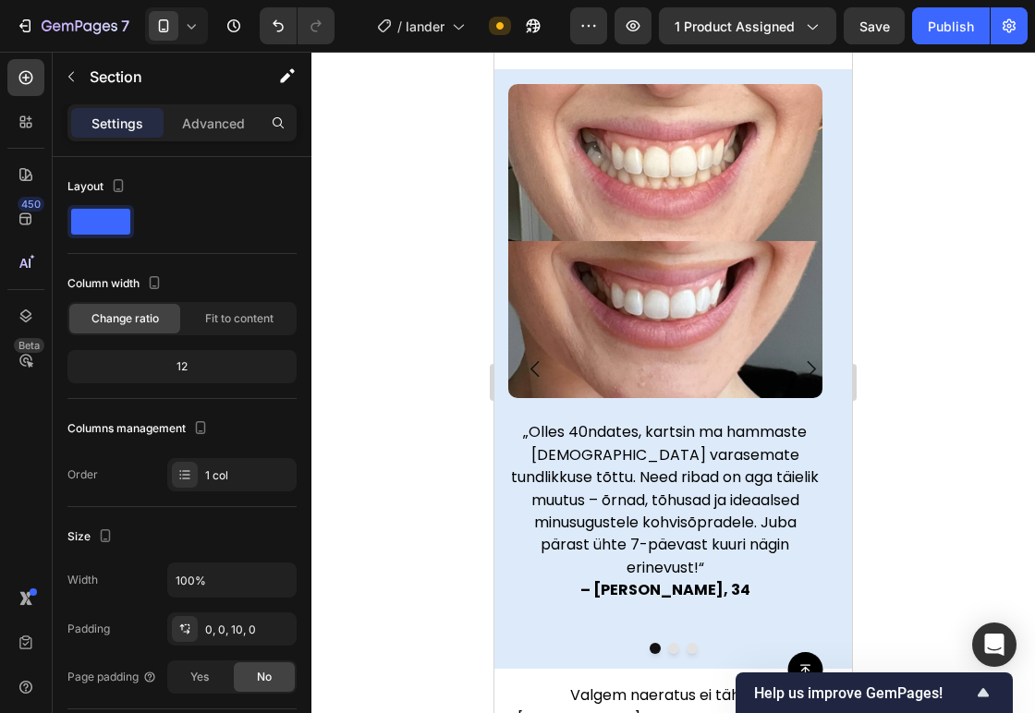
scroll to position [1339, 0]
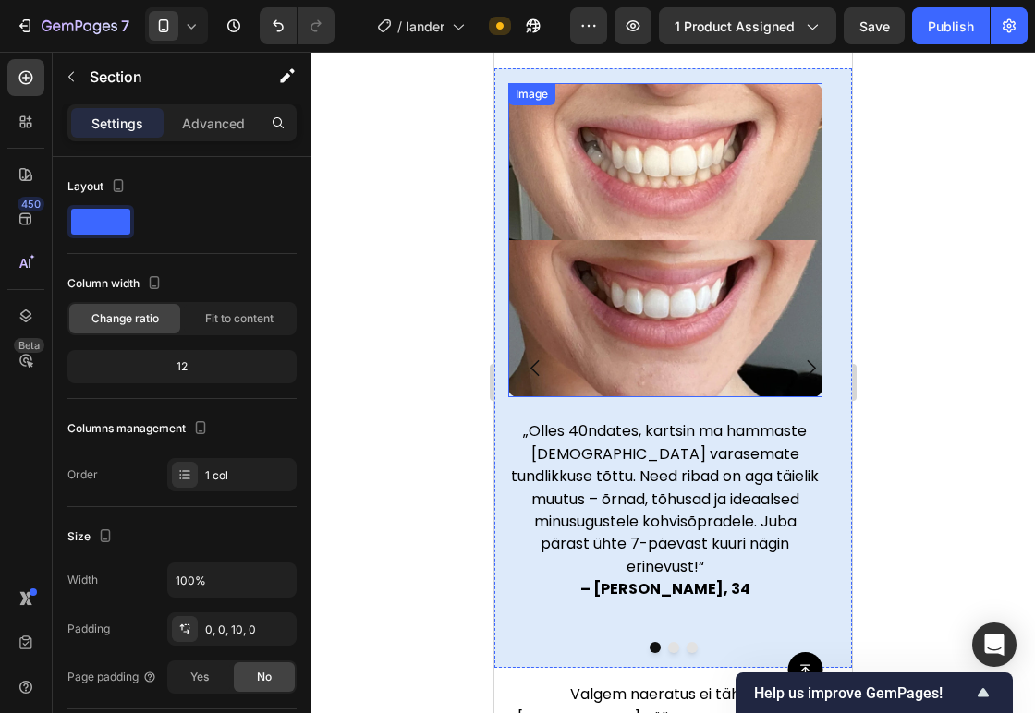
click at [692, 224] on img at bounding box center [665, 240] width 314 height 314
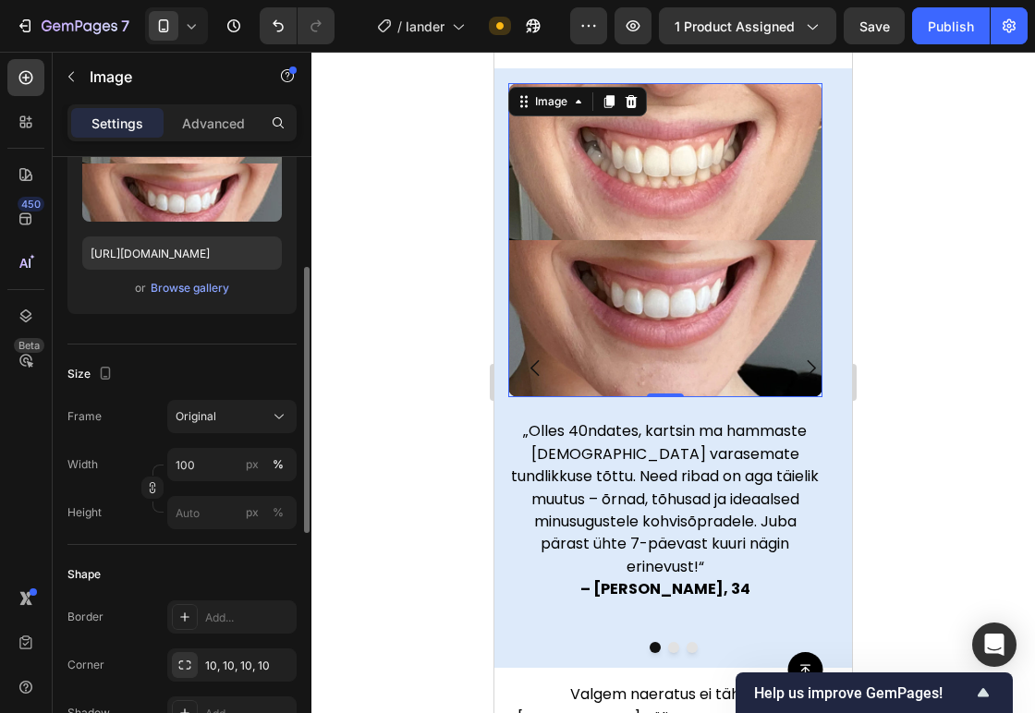
scroll to position [237, 0]
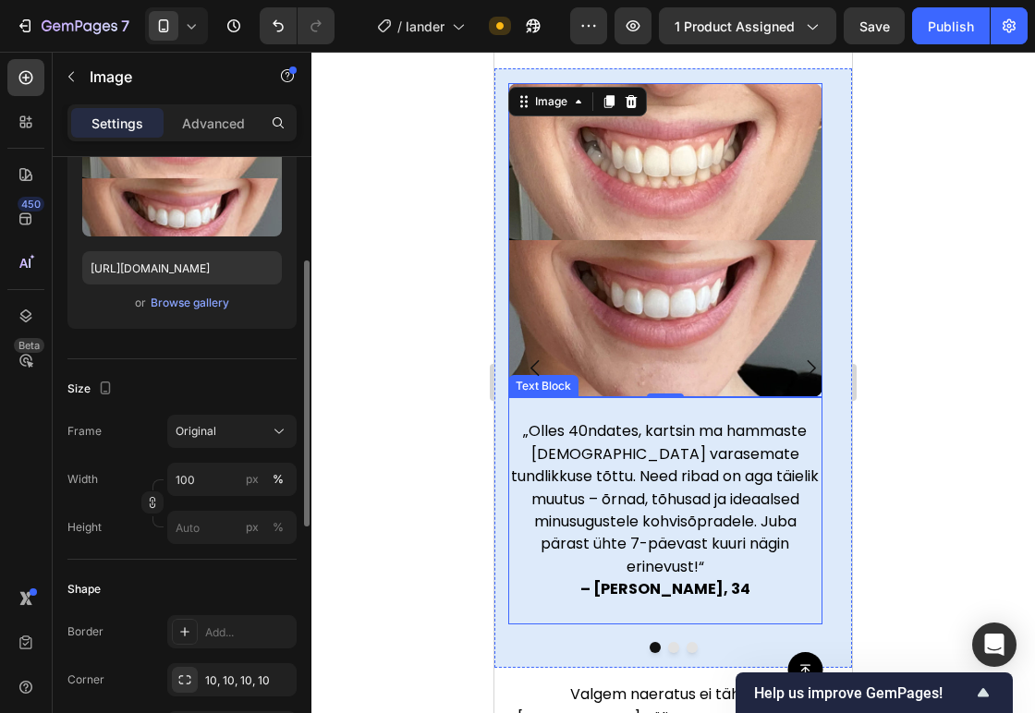
click at [508, 529] on div "„Olles 40ndates, kartsin ma hammaste [DEMOGRAPHIC_DATA] varasemate tundlikkuse …" at bounding box center [665, 510] width 314 height 227
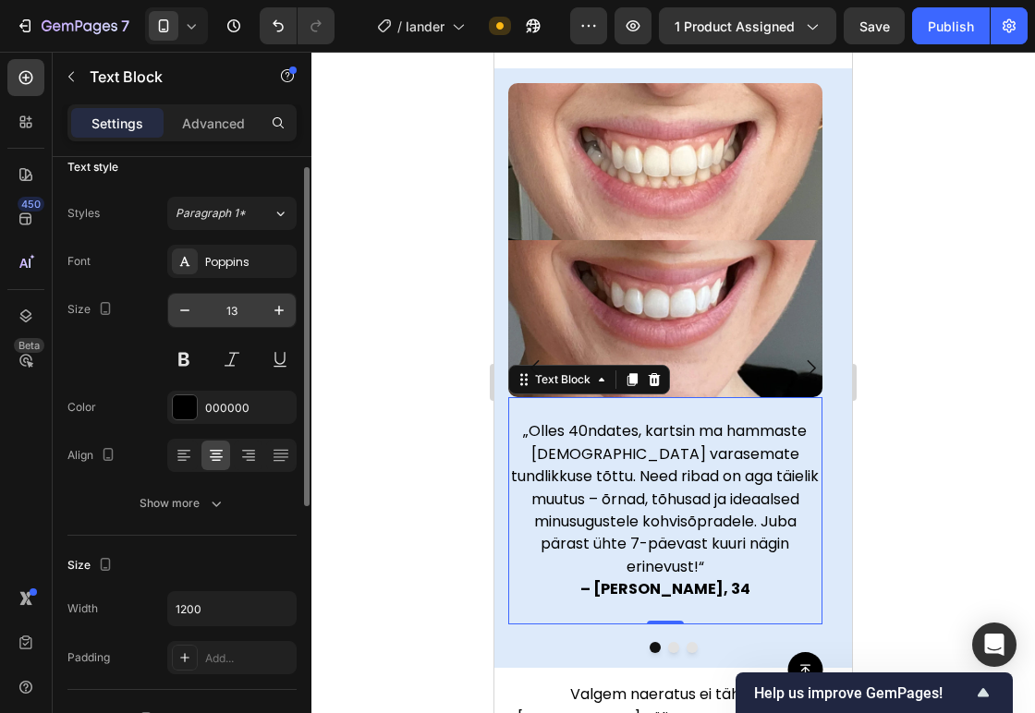
scroll to position [0, 0]
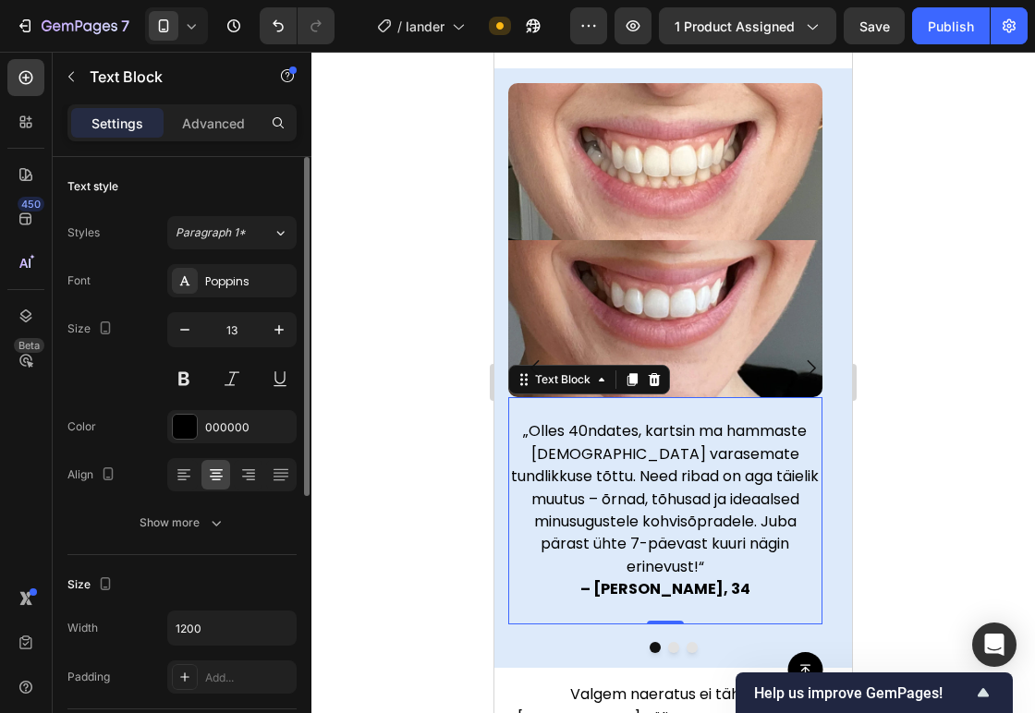
click at [201, 106] on div "Settings Advanced" at bounding box center [181, 122] width 229 height 37
click at [199, 123] on p "Advanced" at bounding box center [213, 123] width 63 height 19
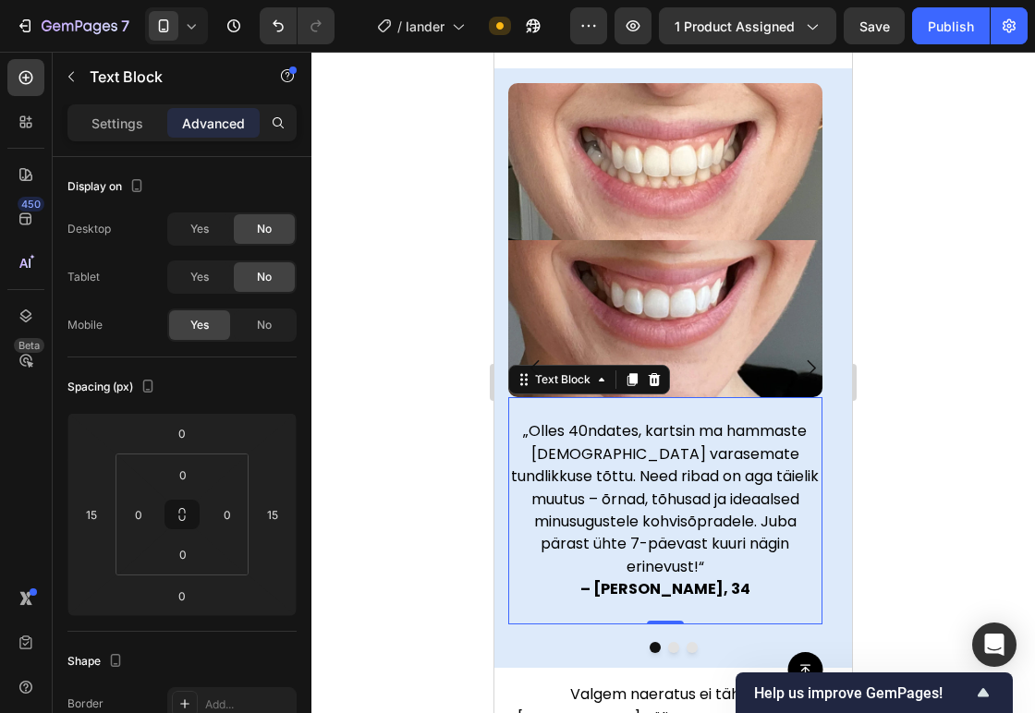
scroll to position [1067, 0]
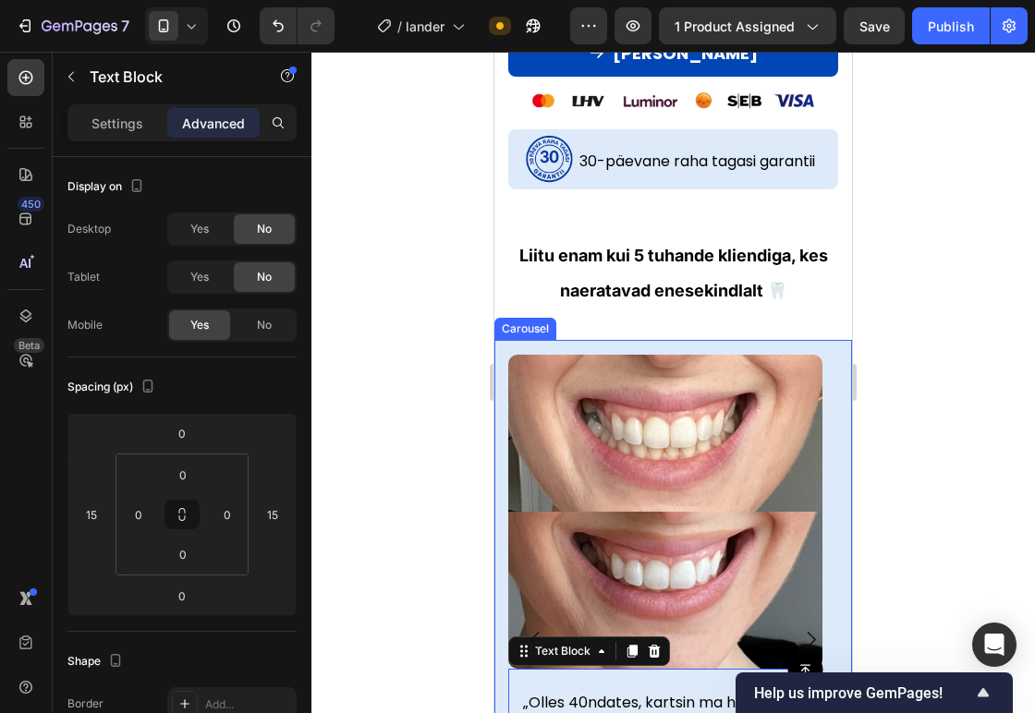
click at [509, 346] on div "Image „Olles 40ndates, kartsin ma hammaste valgendamist varasemate tundlikkuse …" at bounding box center [665, 640] width 342 height 600
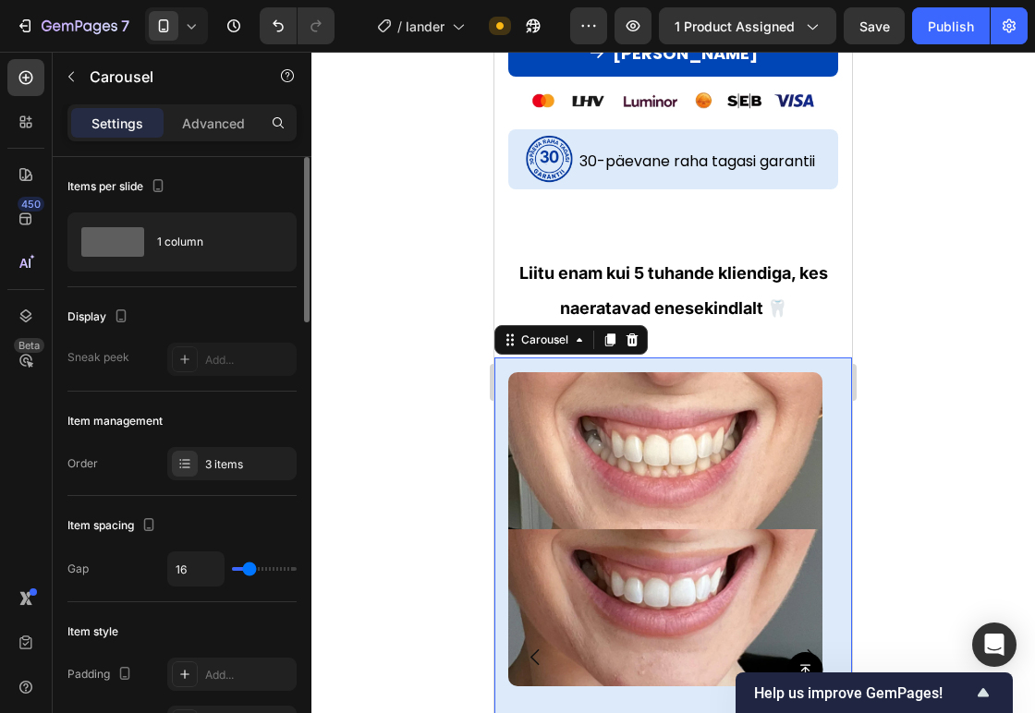
scroll to position [17, 0]
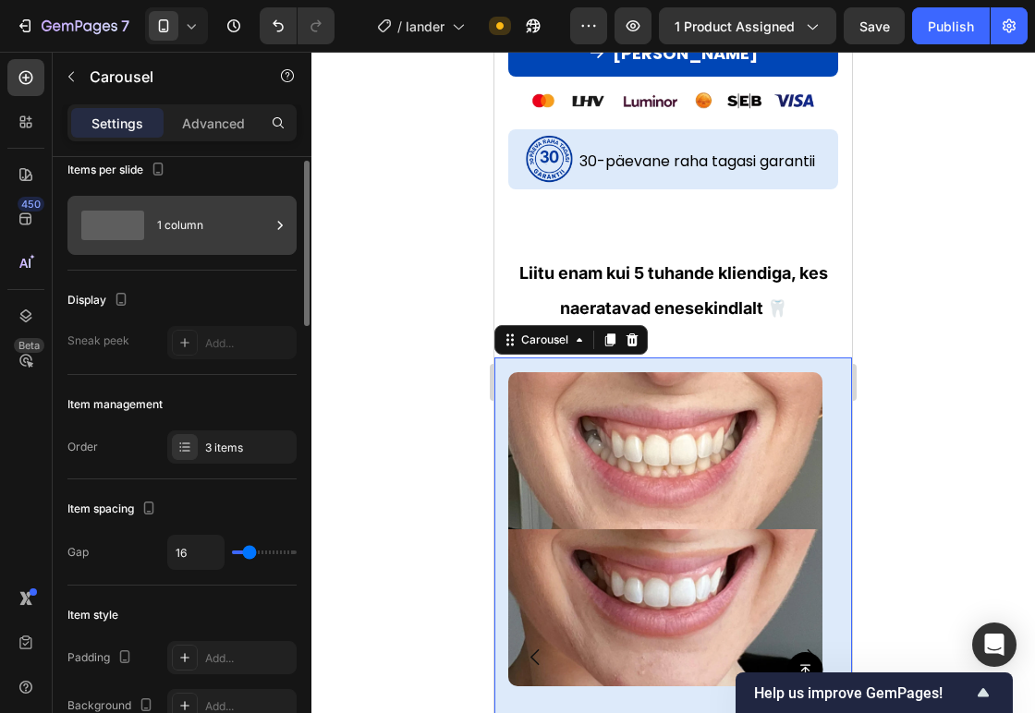
click at [237, 223] on div "1 column" at bounding box center [213, 225] width 113 height 42
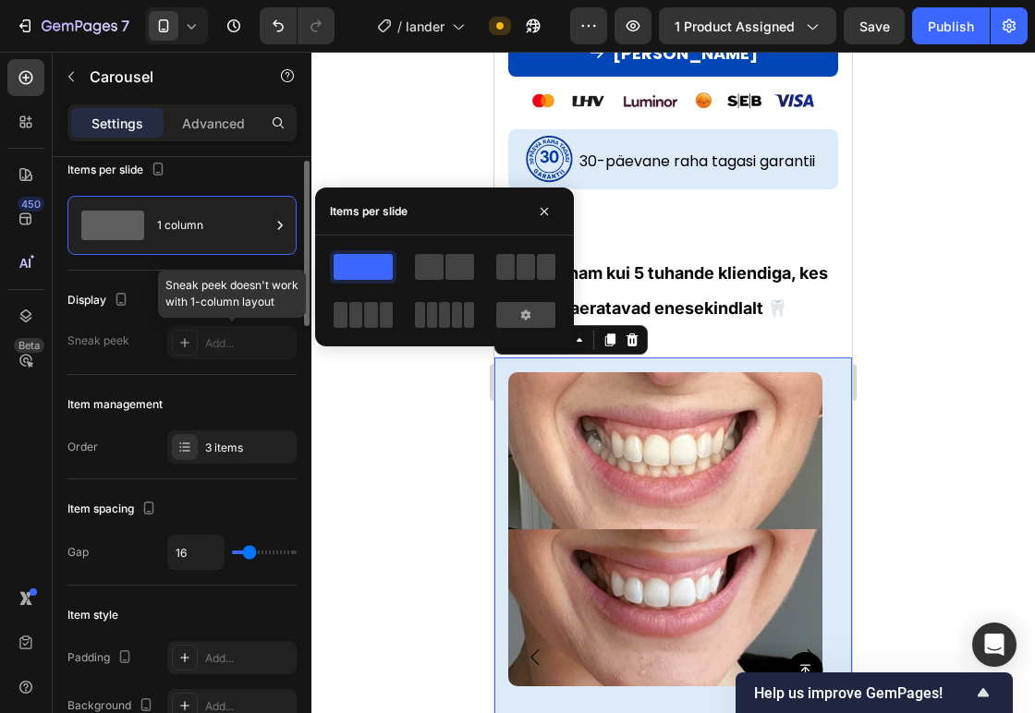
scroll to position [37, 0]
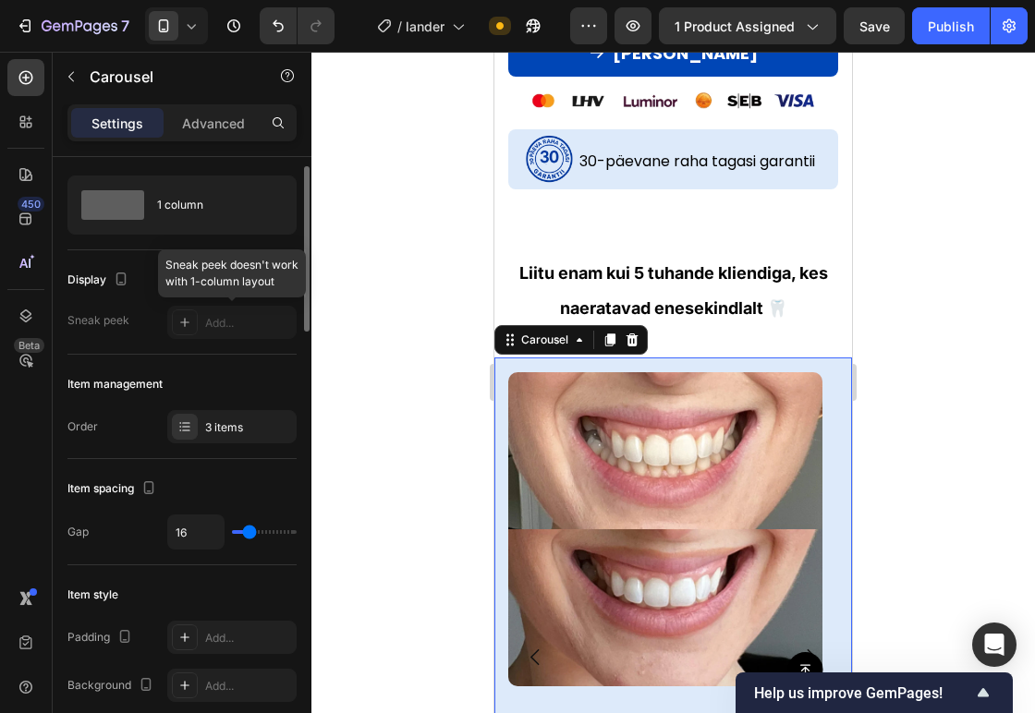
click at [214, 332] on div at bounding box center [231, 322] width 129 height 33
click at [186, 325] on div at bounding box center [231, 322] width 129 height 33
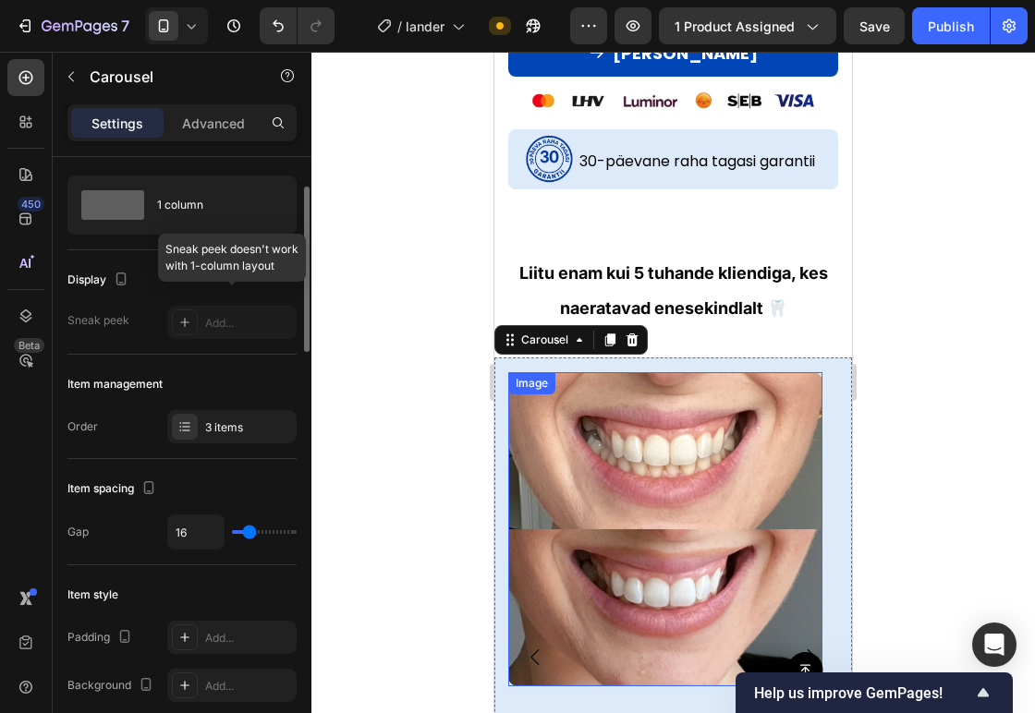
scroll to position [62, 0]
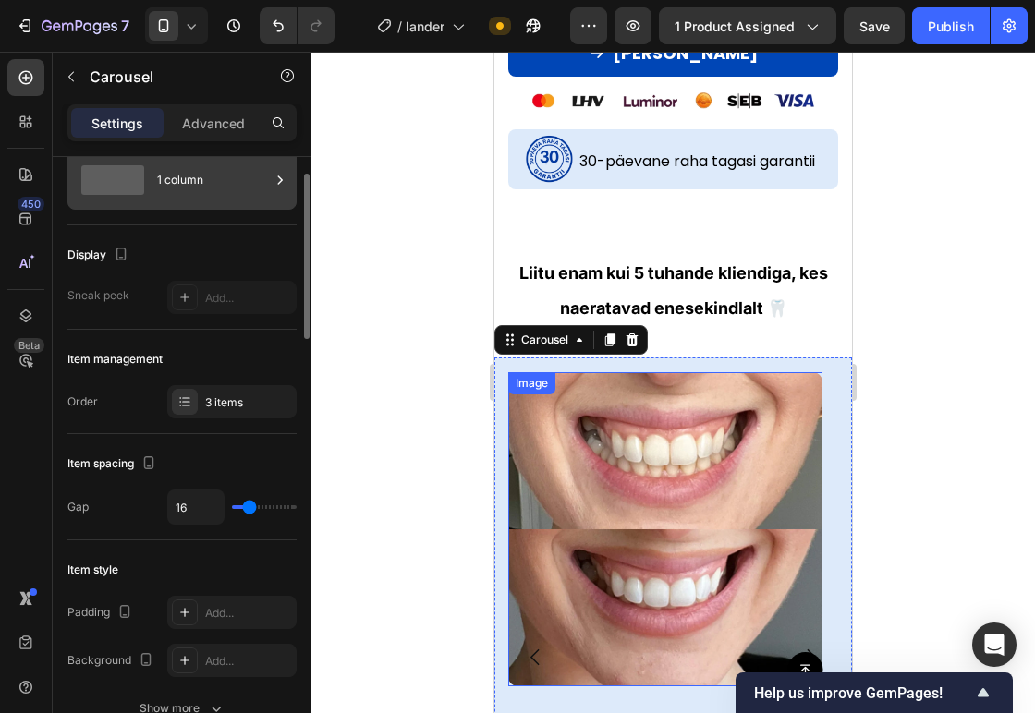
click at [168, 186] on div "1 column" at bounding box center [213, 180] width 113 height 42
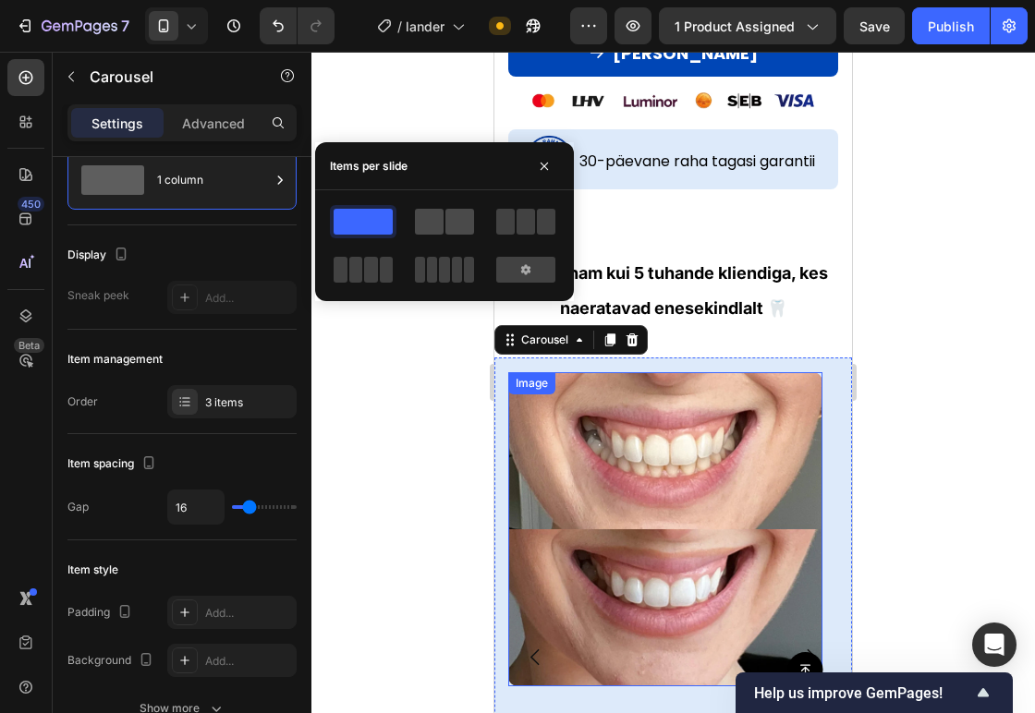
click at [435, 215] on span at bounding box center [429, 222] width 29 height 26
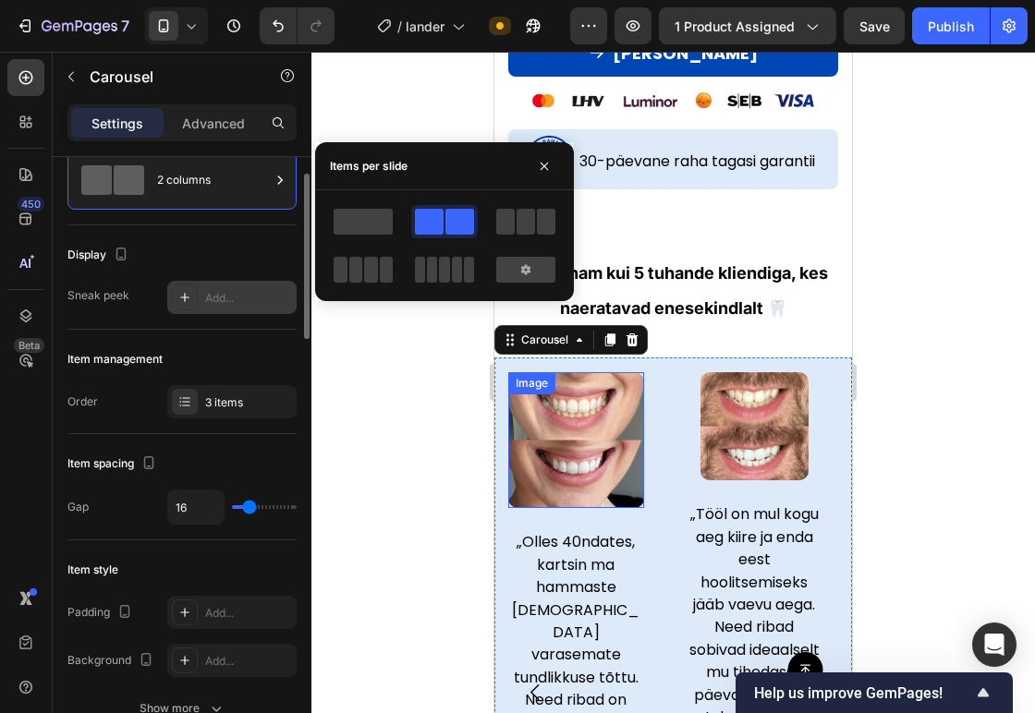
click at [220, 294] on div "Add..." at bounding box center [248, 298] width 87 height 17
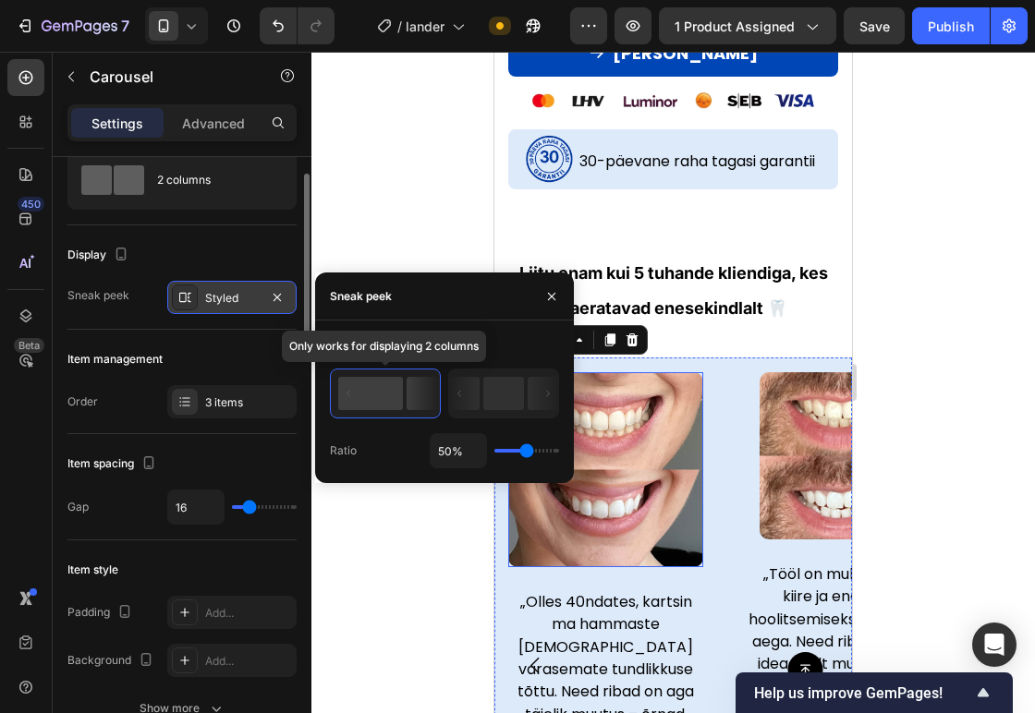
click at [407, 406] on icon at bounding box center [422, 393] width 32 height 33
click at [396, 406] on rect at bounding box center [370, 393] width 65 height 33
click at [426, 50] on div "7 / lander Need republishing Preview 1 product assigned Save Publish" at bounding box center [517, 26] width 1035 height 53
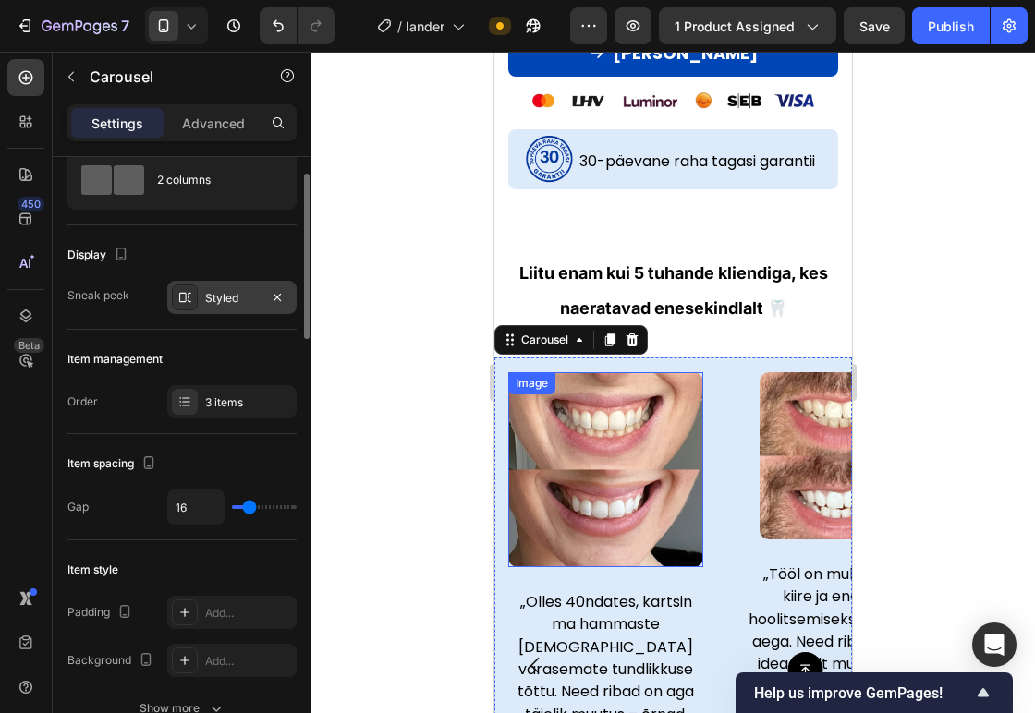
scroll to position [1272, 0]
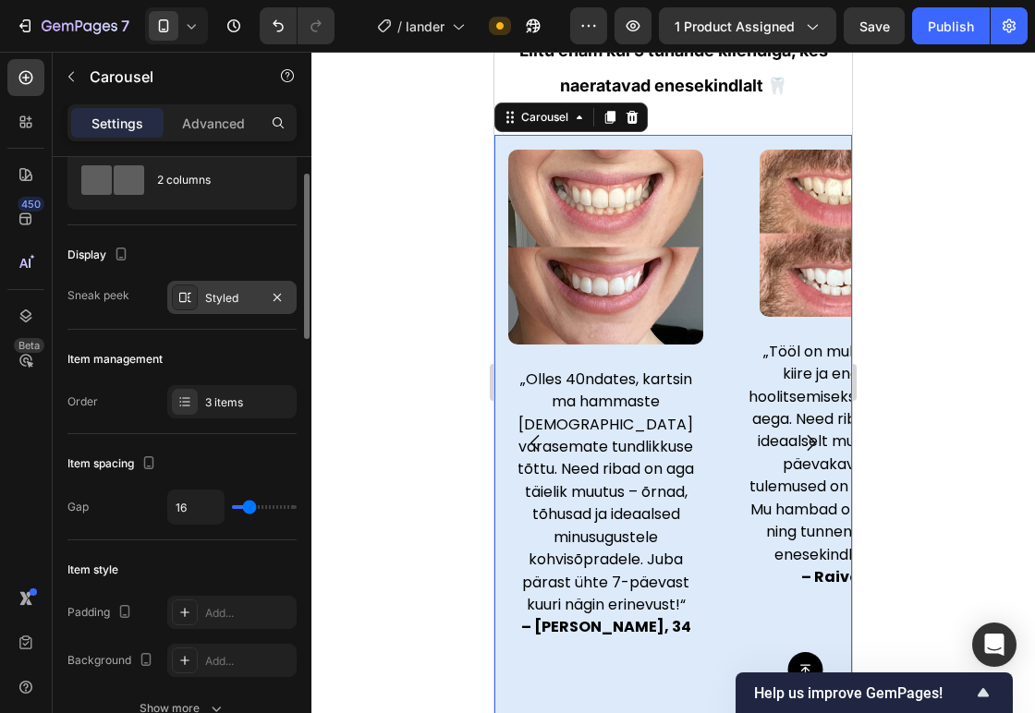
click at [807, 435] on icon "Carousel Next Arrow" at bounding box center [811, 443] width 8 height 16
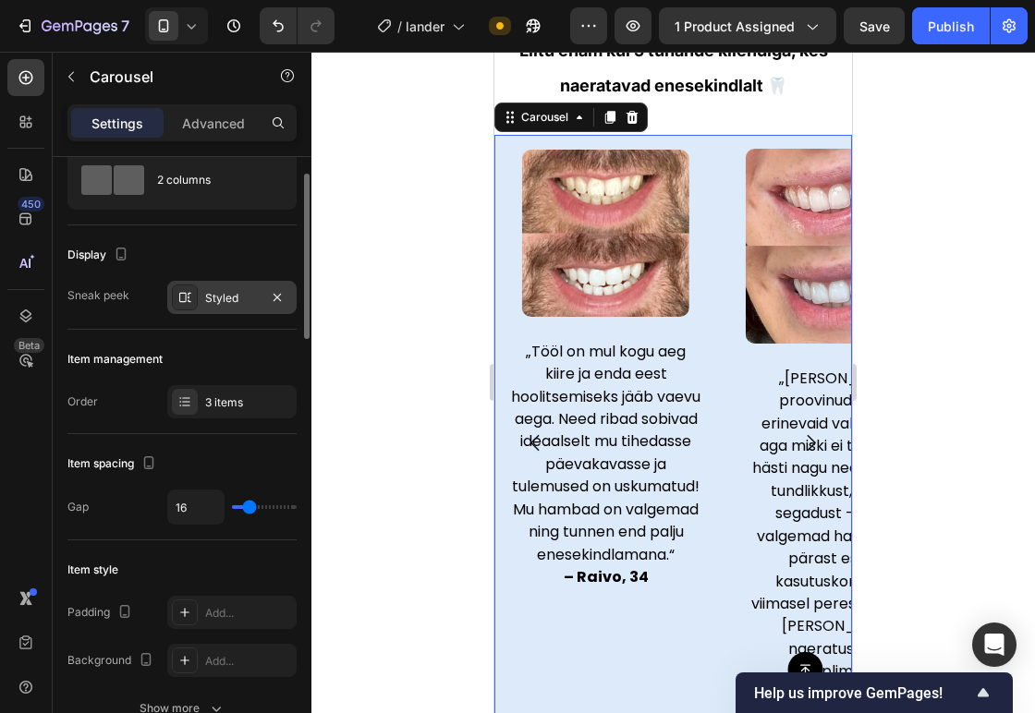
click at [794, 417] on button "Carousel Next Arrow" at bounding box center [810, 443] width 53 height 53
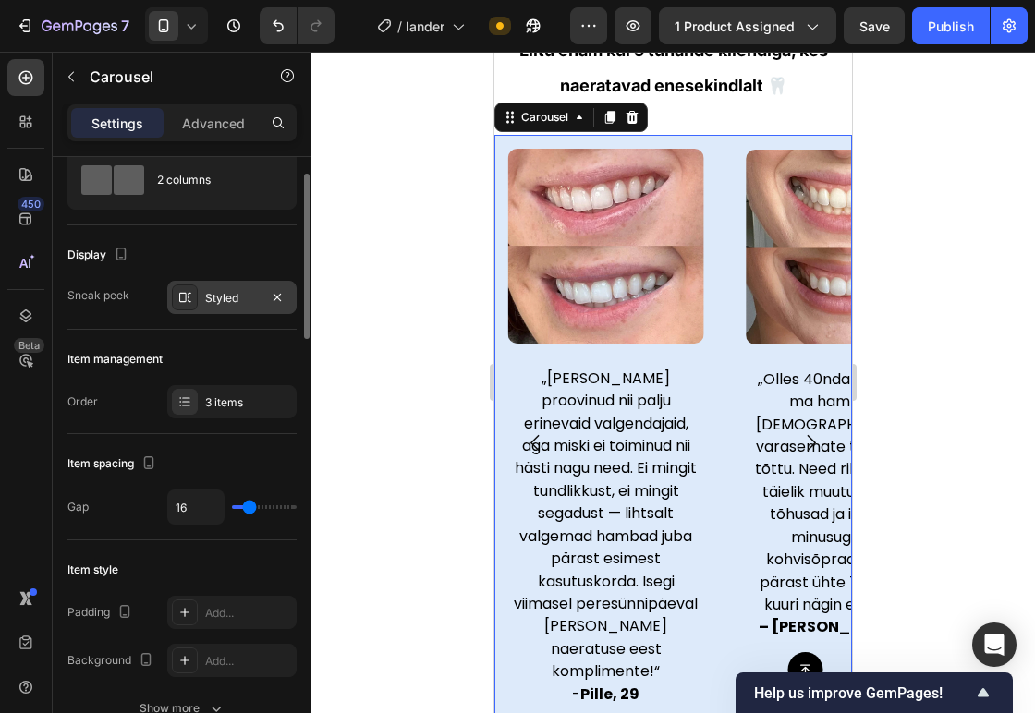
click at [799, 431] on icon "Carousel Next Arrow" at bounding box center [810, 442] width 23 height 23
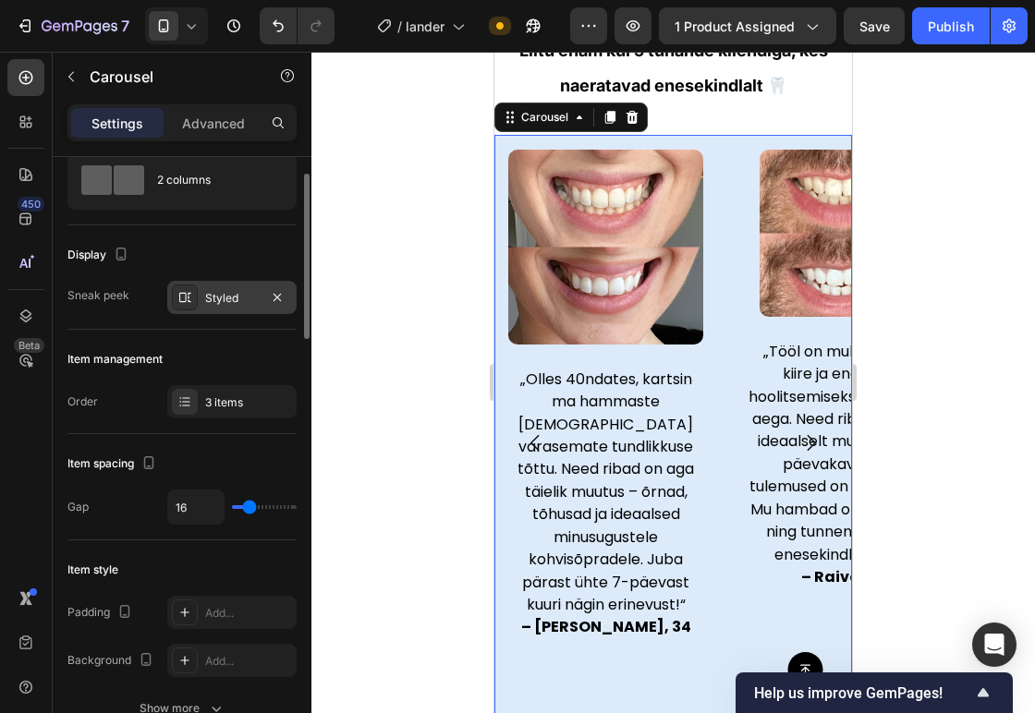
click at [799, 431] on icon "Carousel Next Arrow" at bounding box center [810, 442] width 23 height 23
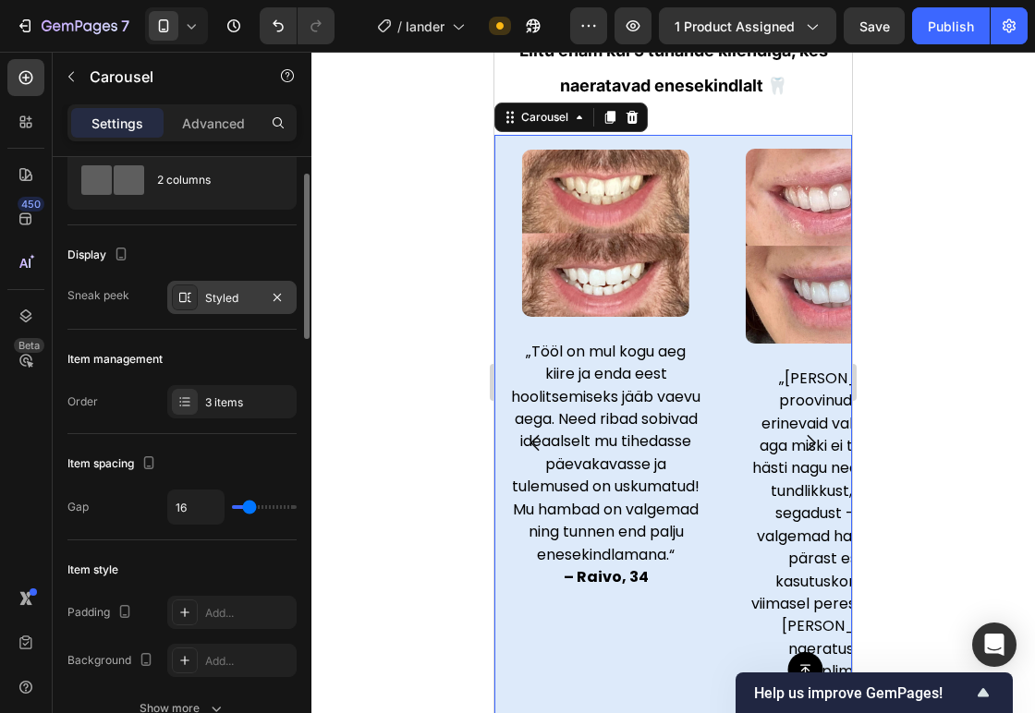
click at [534, 431] on icon "Carousel Back Arrow" at bounding box center [535, 442] width 23 height 23
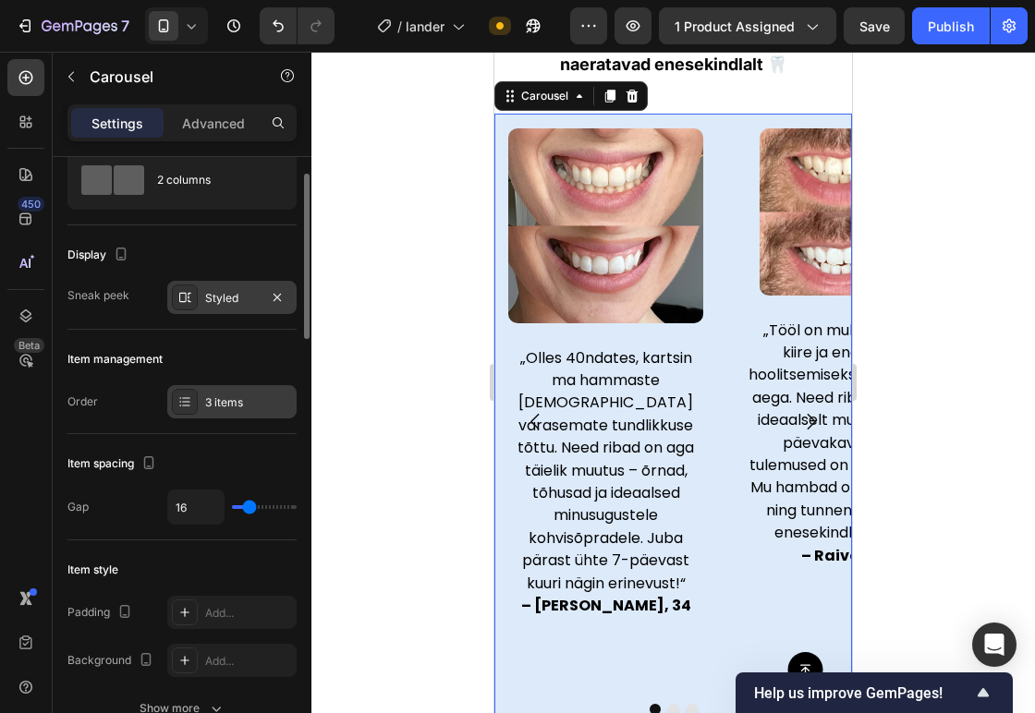
scroll to position [0, 0]
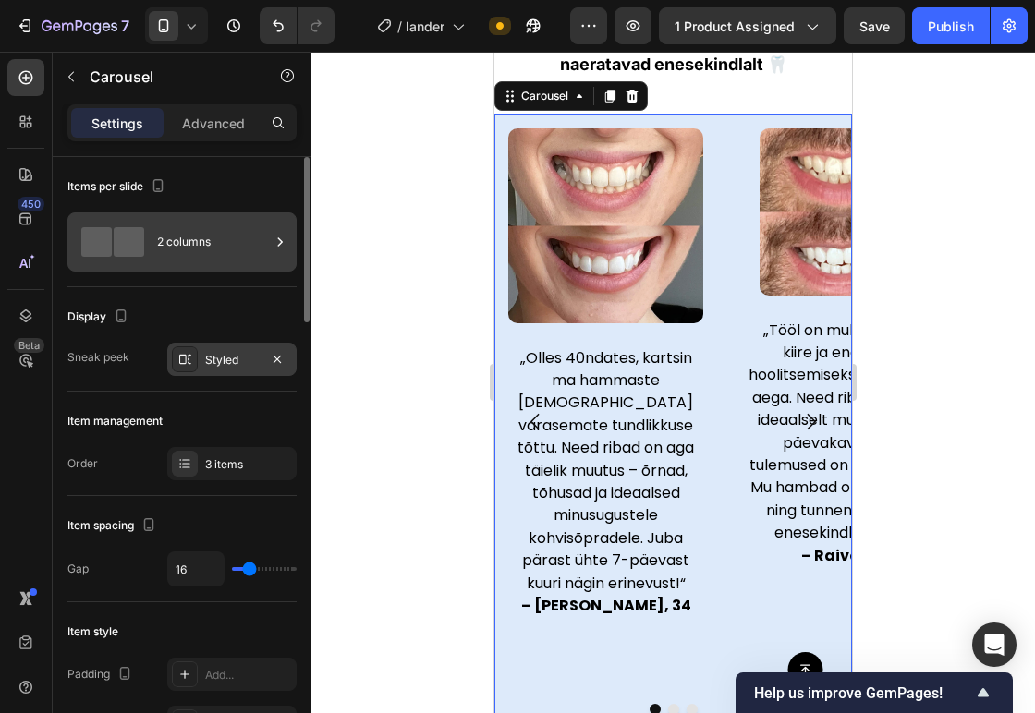
click at [163, 246] on div "2 columns" at bounding box center [213, 242] width 113 height 42
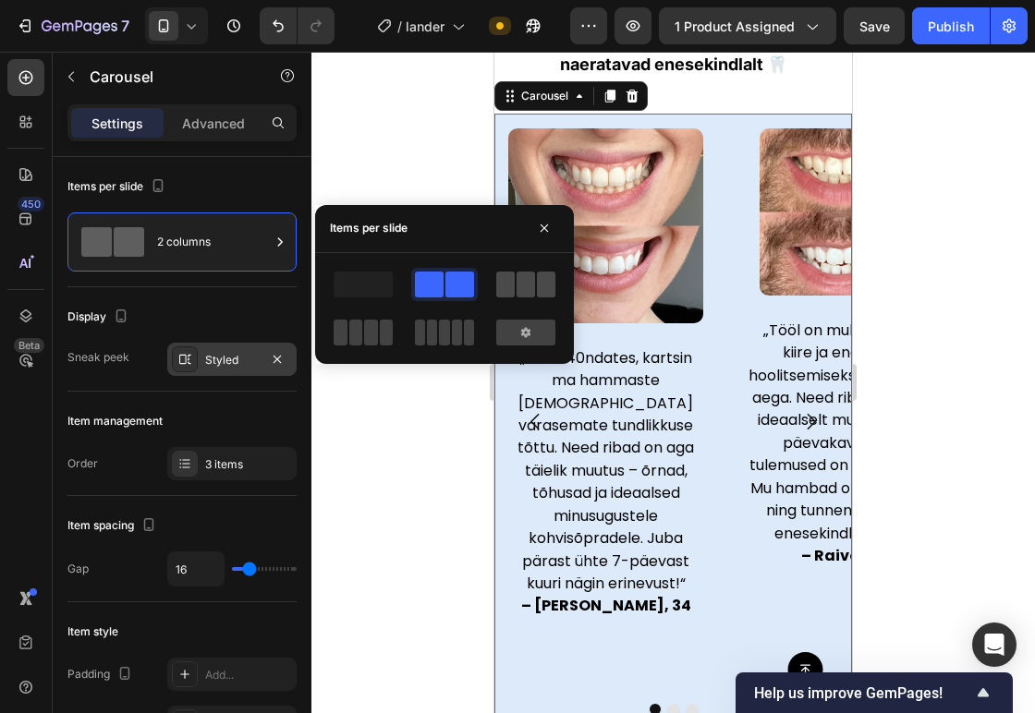
click at [508, 294] on span at bounding box center [505, 285] width 18 height 26
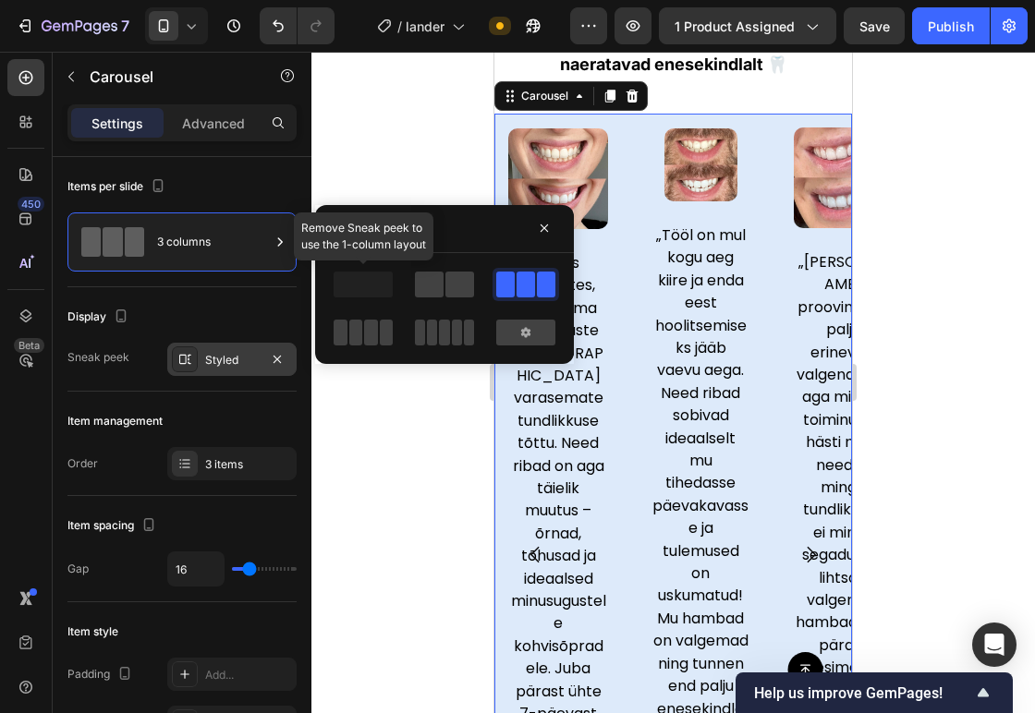
click at [358, 294] on span at bounding box center [362, 285] width 59 height 26
click at [431, 295] on span at bounding box center [429, 285] width 29 height 26
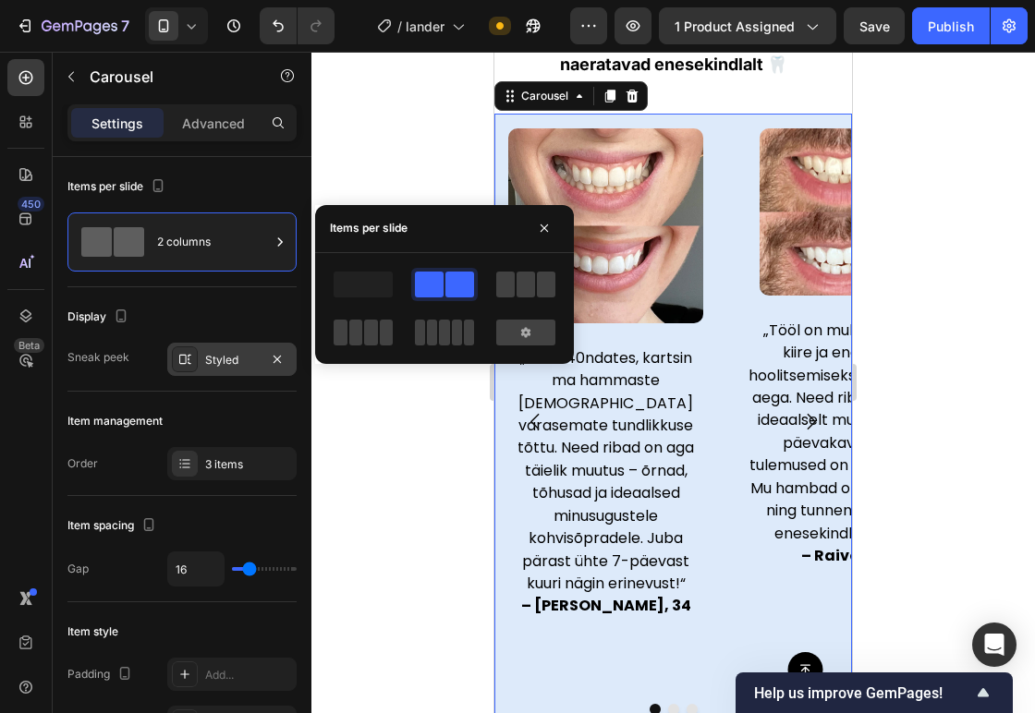
click at [243, 366] on div "Styled" at bounding box center [232, 360] width 54 height 17
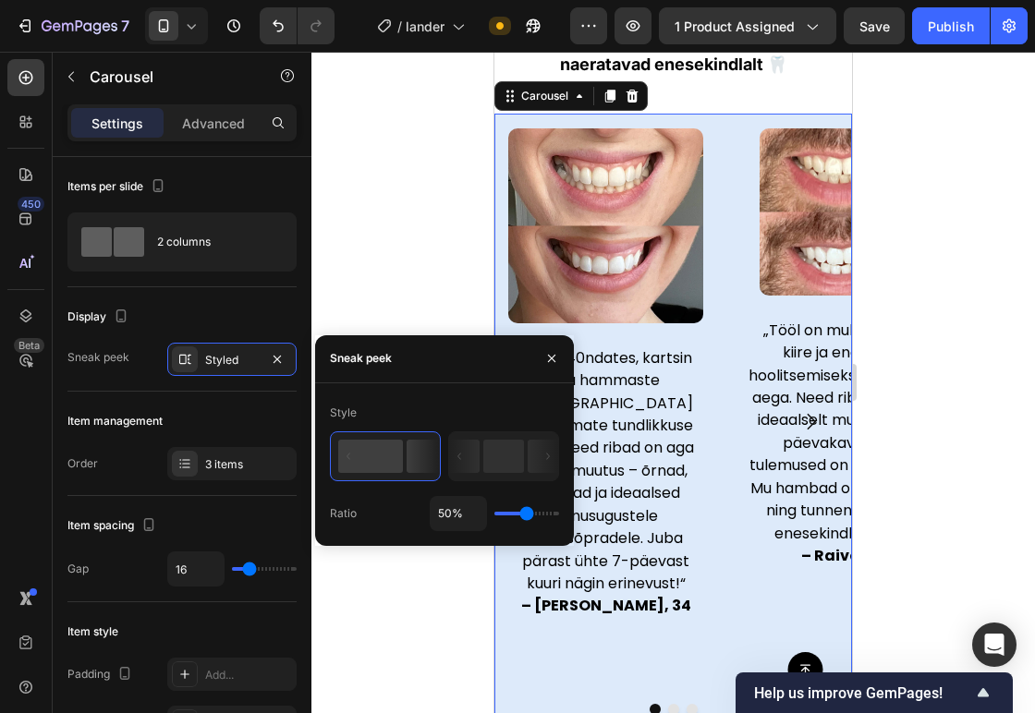
click at [521, 503] on div "50%" at bounding box center [494, 513] width 129 height 35
type input "39%"
type input "39"
type input "22%"
type input "22"
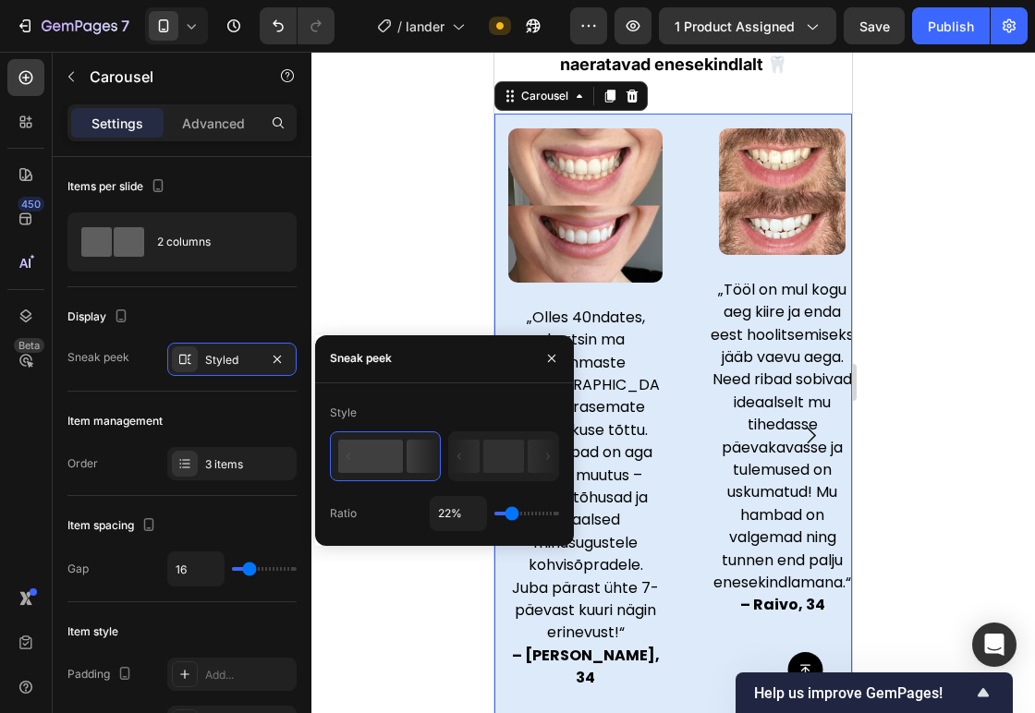
type input "19%"
type input "19"
type input "39%"
type input "39"
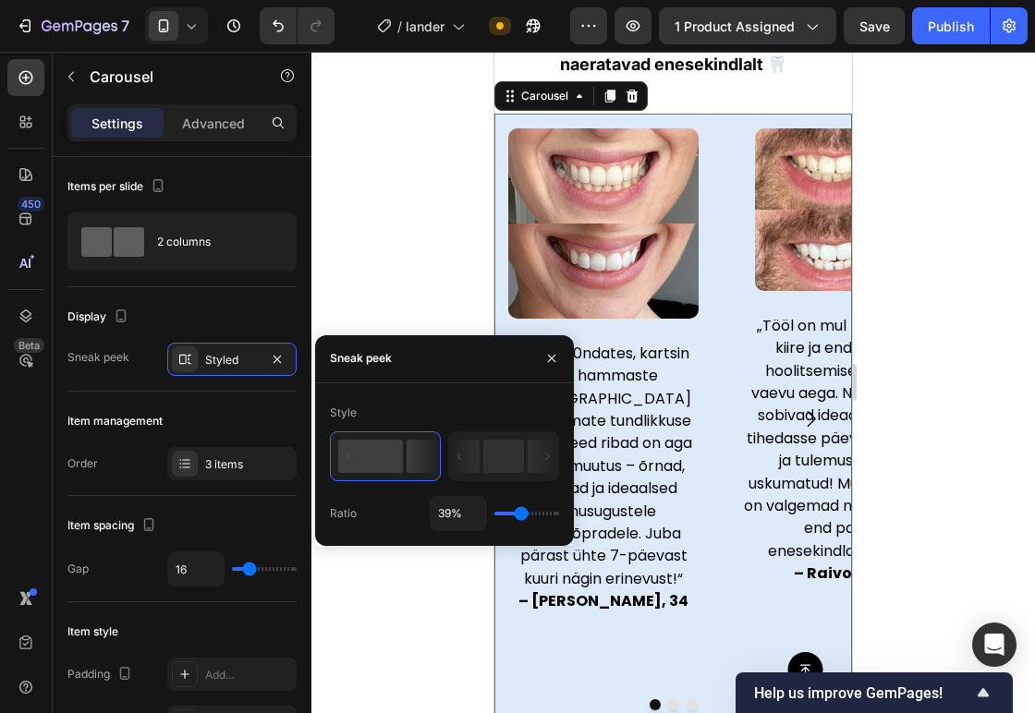
type input "47%"
type input "47"
type input "48%"
type input "48"
type input "50%"
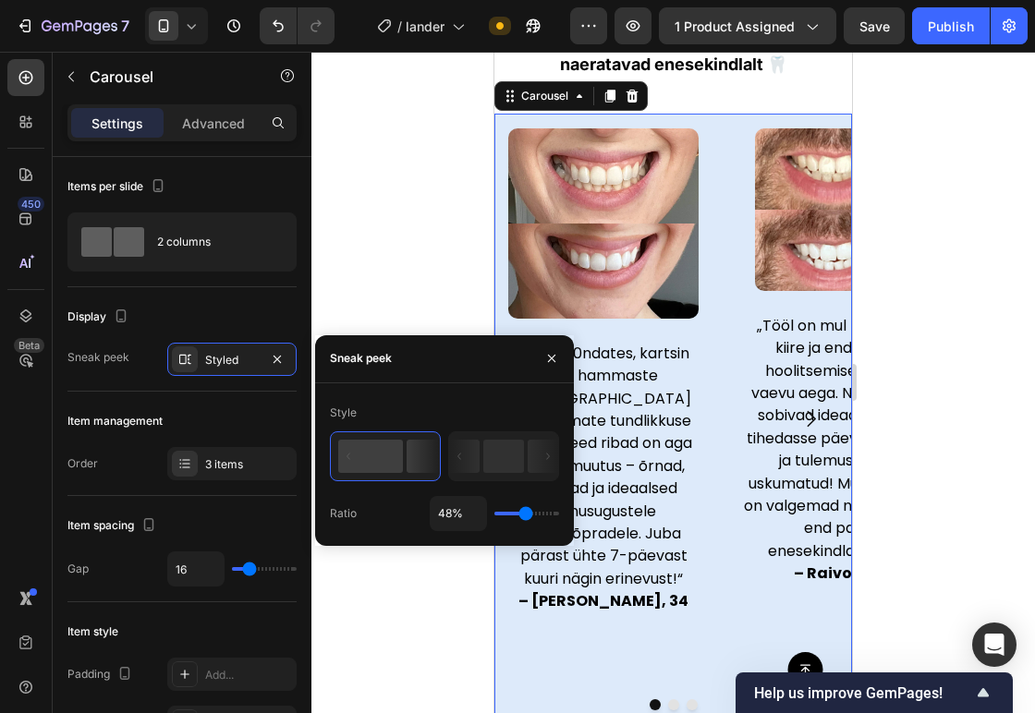
type input "50"
type input "52%"
type input "52"
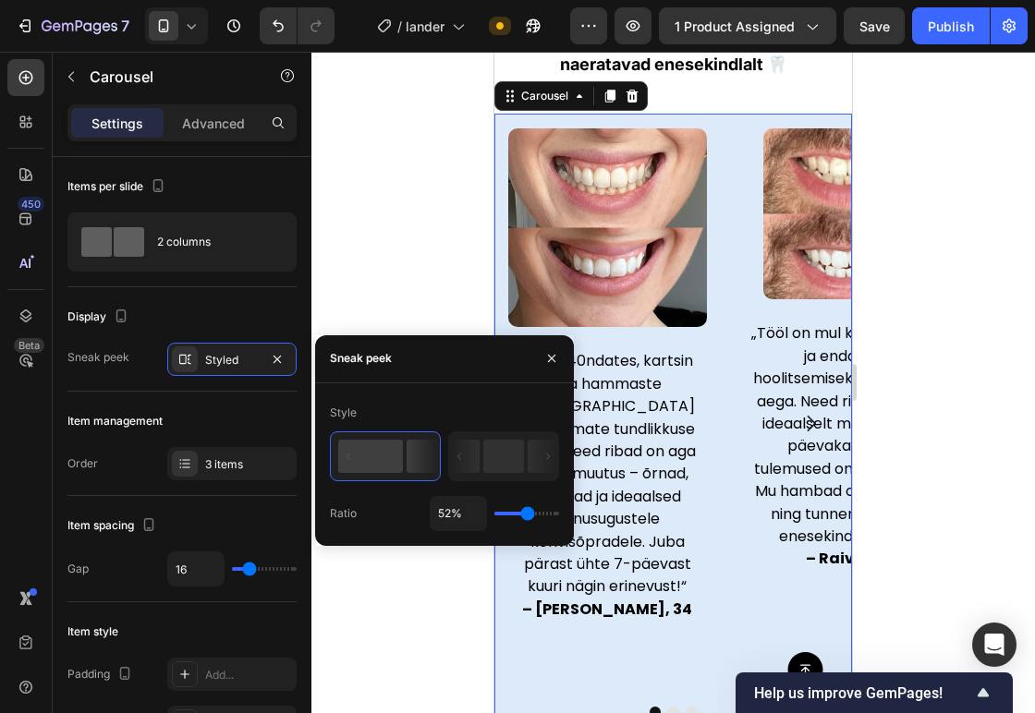
type input "57%"
type input "57"
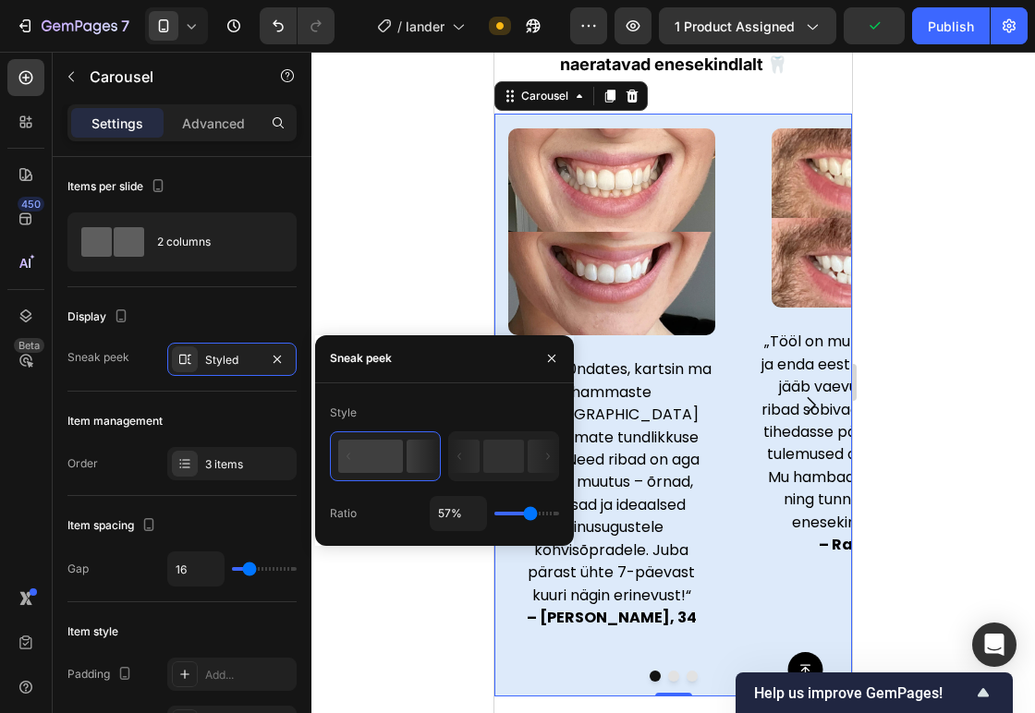
type input "60%"
type input "60"
type input "65%"
type input "65"
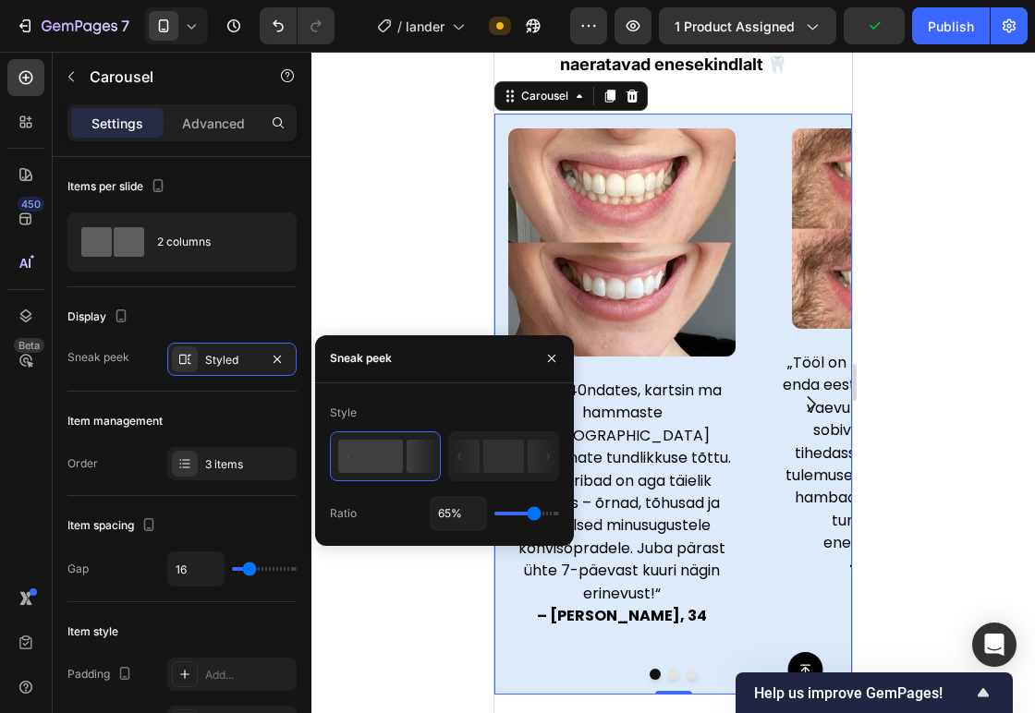
type input "68%"
type input "68"
type input "70%"
type input "70"
type input "71%"
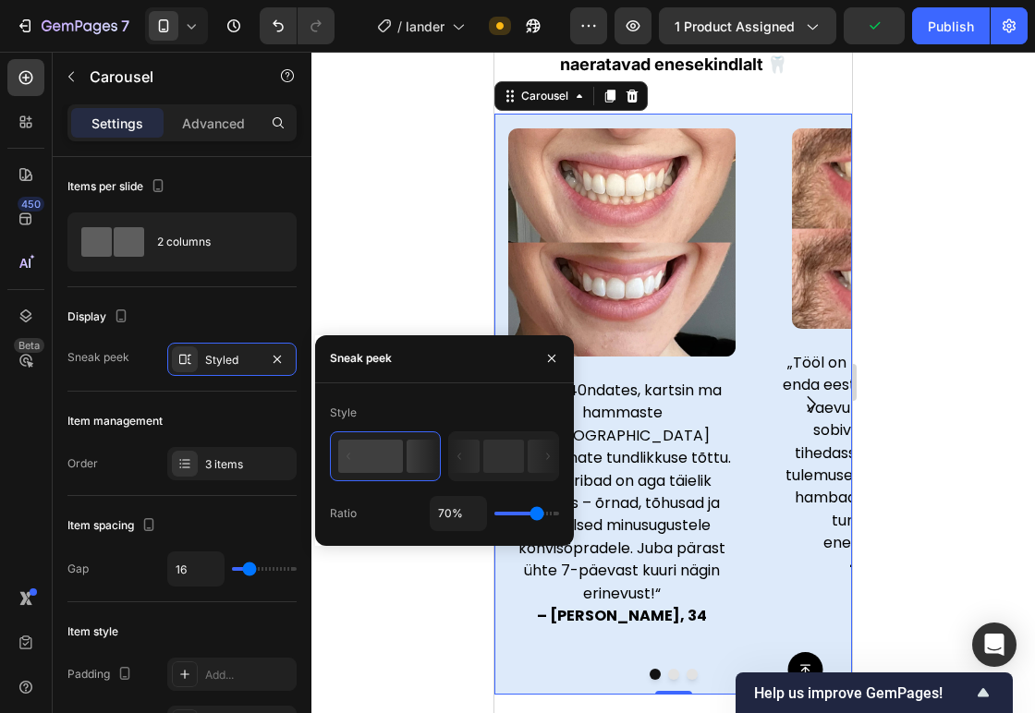
type input "71"
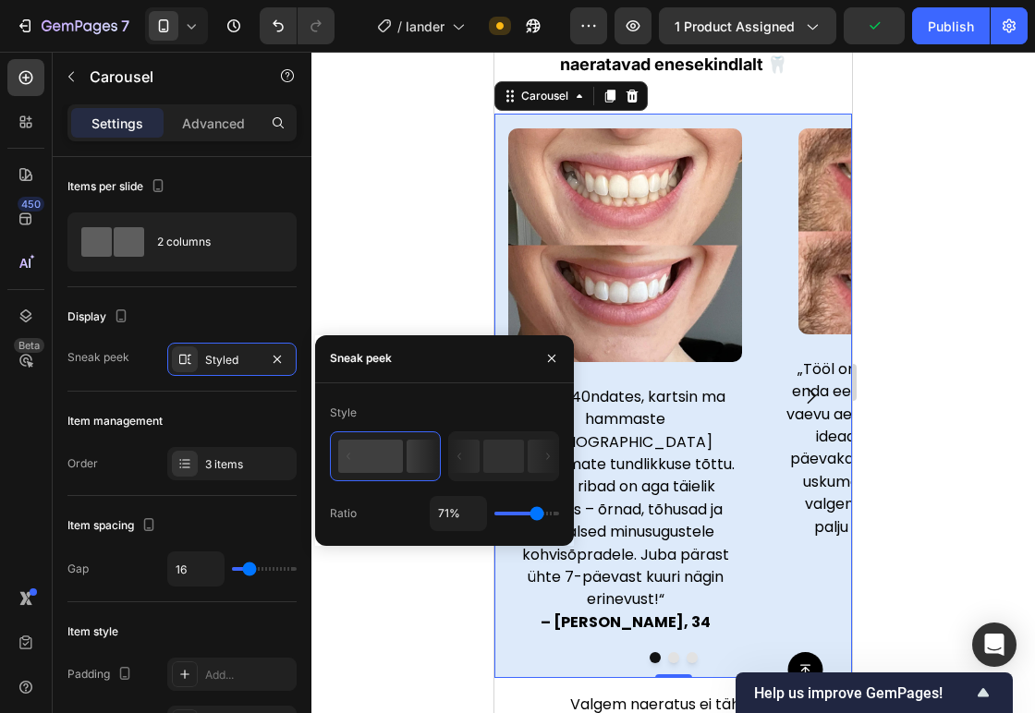
type input "73%"
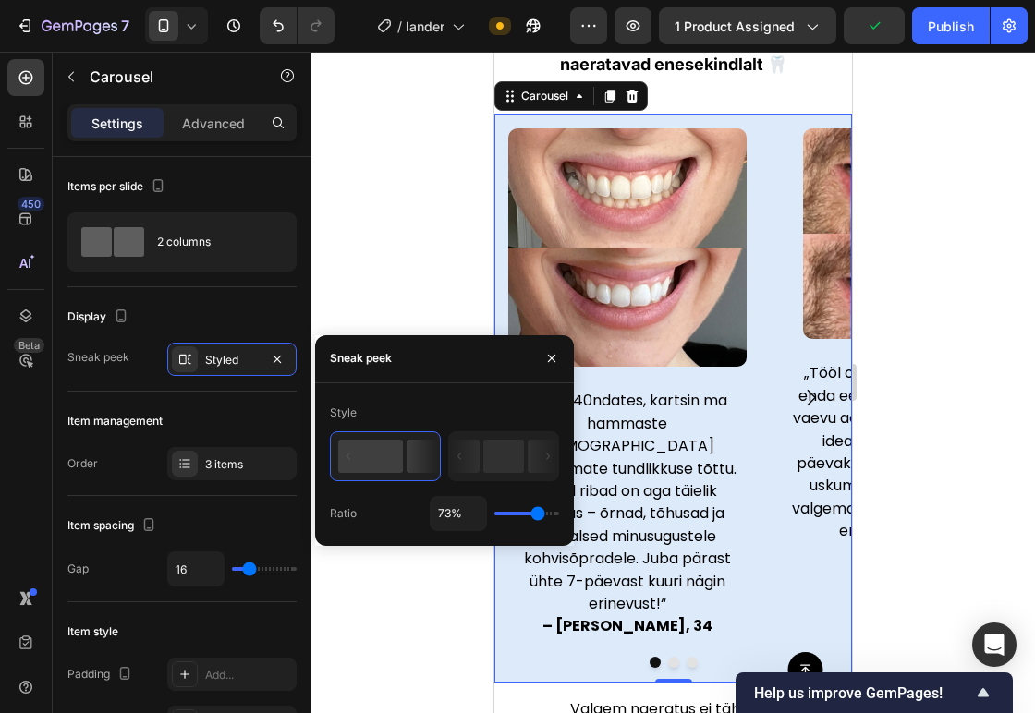
drag, startPoint x: 521, startPoint y: 507, endPoint x: 538, endPoint y: 507, distance: 16.6
type input "73"
click at [538, 512] on input "range" at bounding box center [526, 514] width 65 height 4
click at [939, 356] on div at bounding box center [672, 382] width 723 height 661
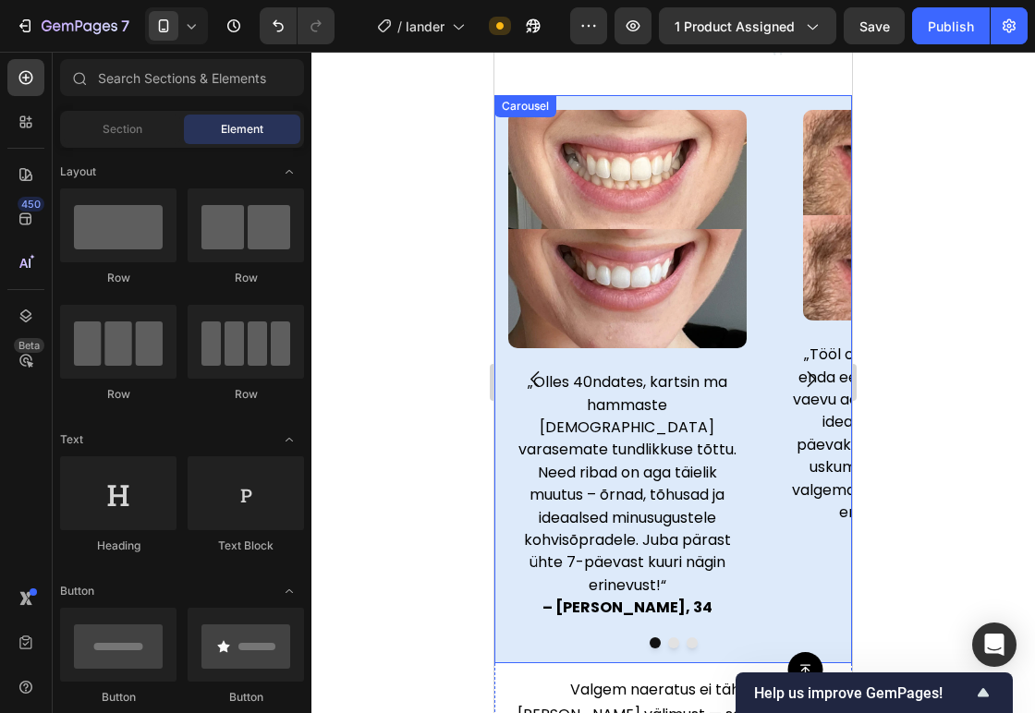
scroll to position [1308, 0]
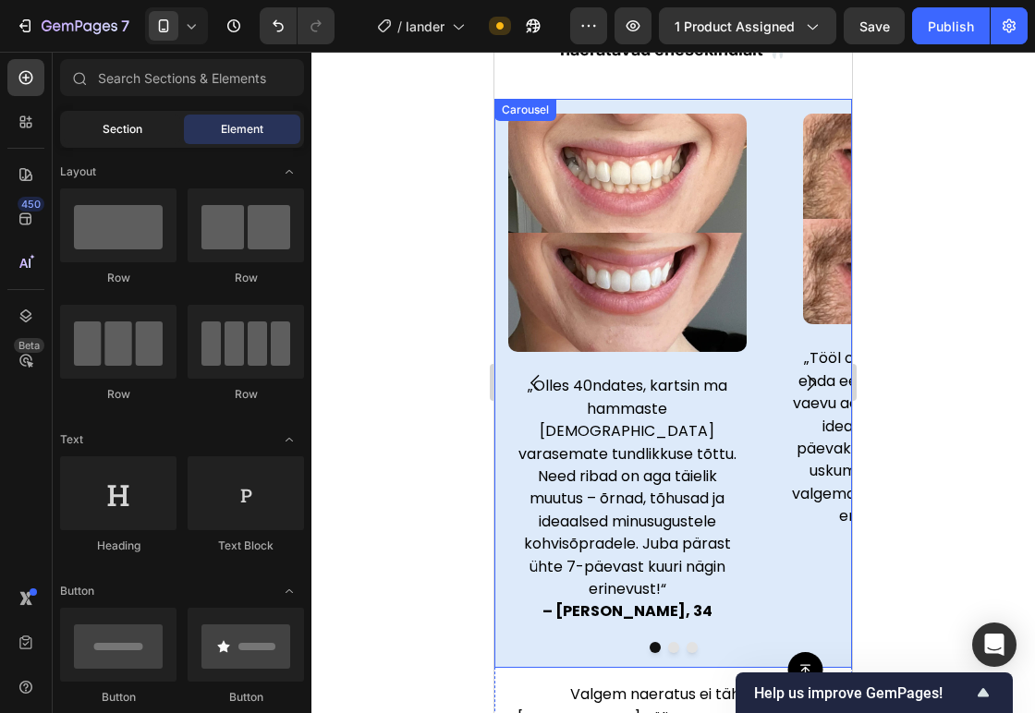
click at [87, 123] on div "Section" at bounding box center [122, 130] width 116 height 30
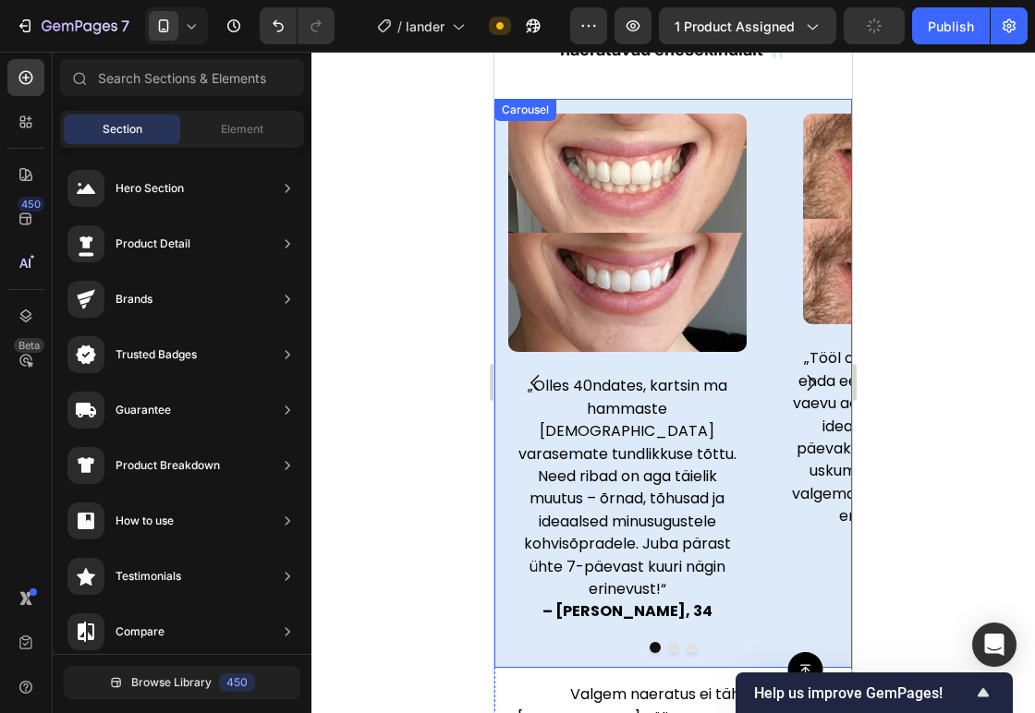
click at [758, 172] on div "Image „Olles 40ndates, kartsin ma hammaste valgendamist varasemate tundlikkuse …" at bounding box center [627, 398] width 266 height 568
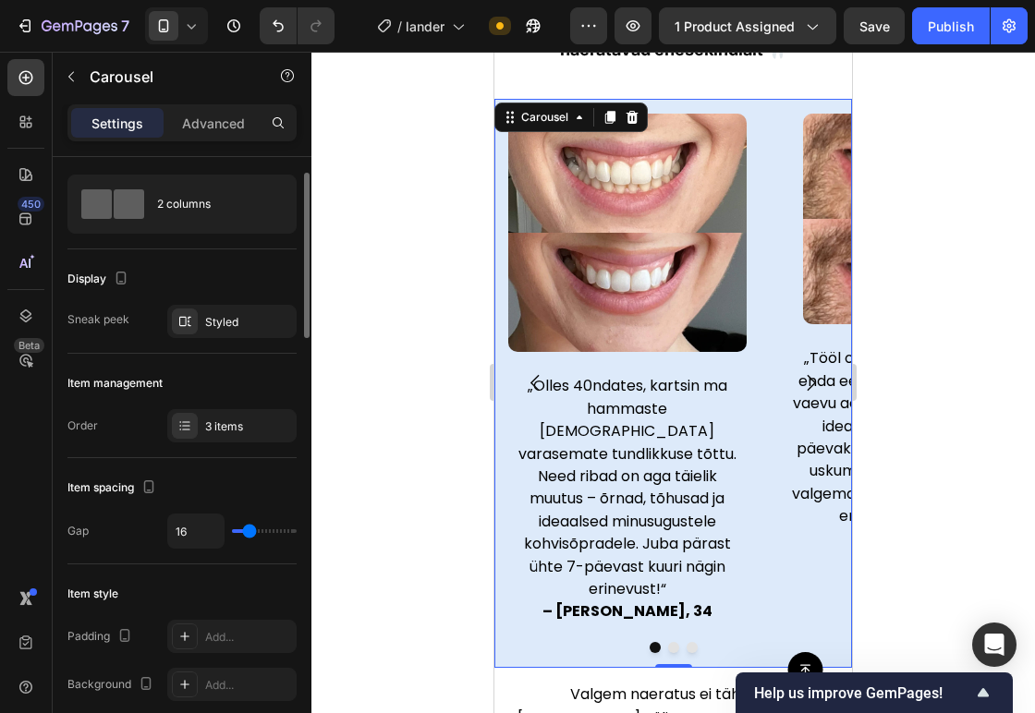
scroll to position [42, 0]
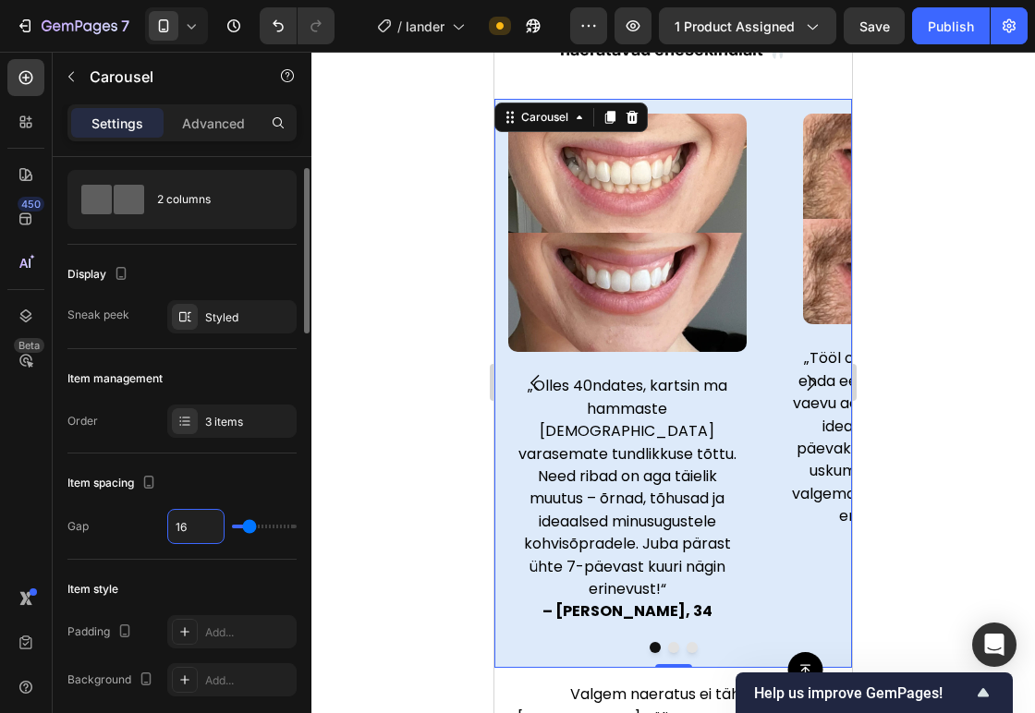
click at [200, 527] on input "16" at bounding box center [195, 526] width 55 height 33
type input "0"
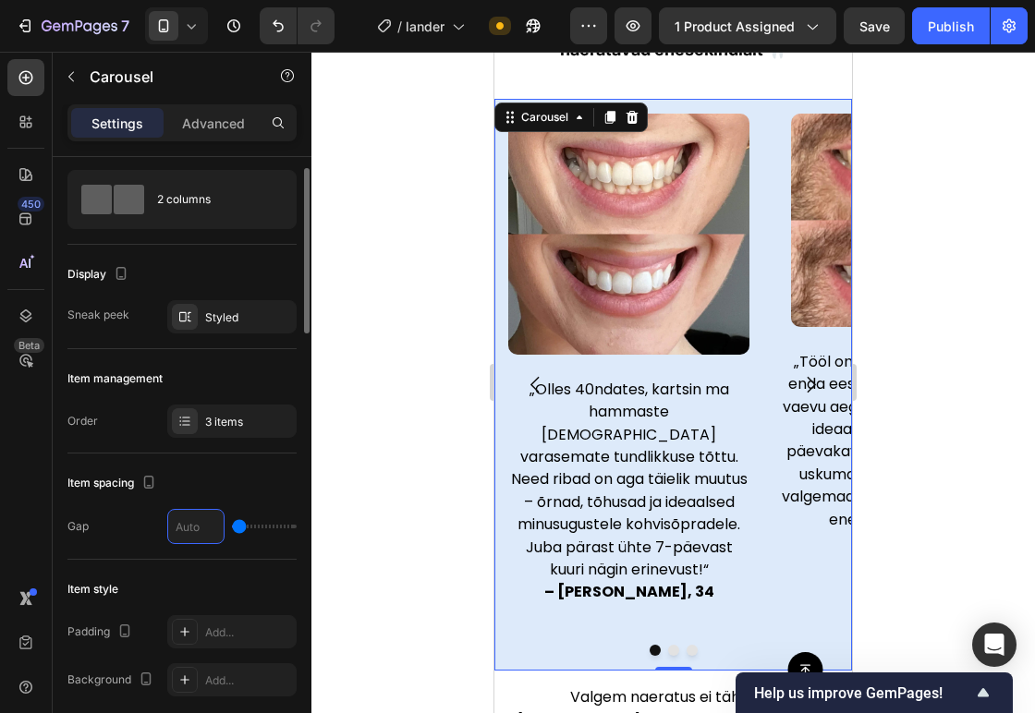
type input "5"
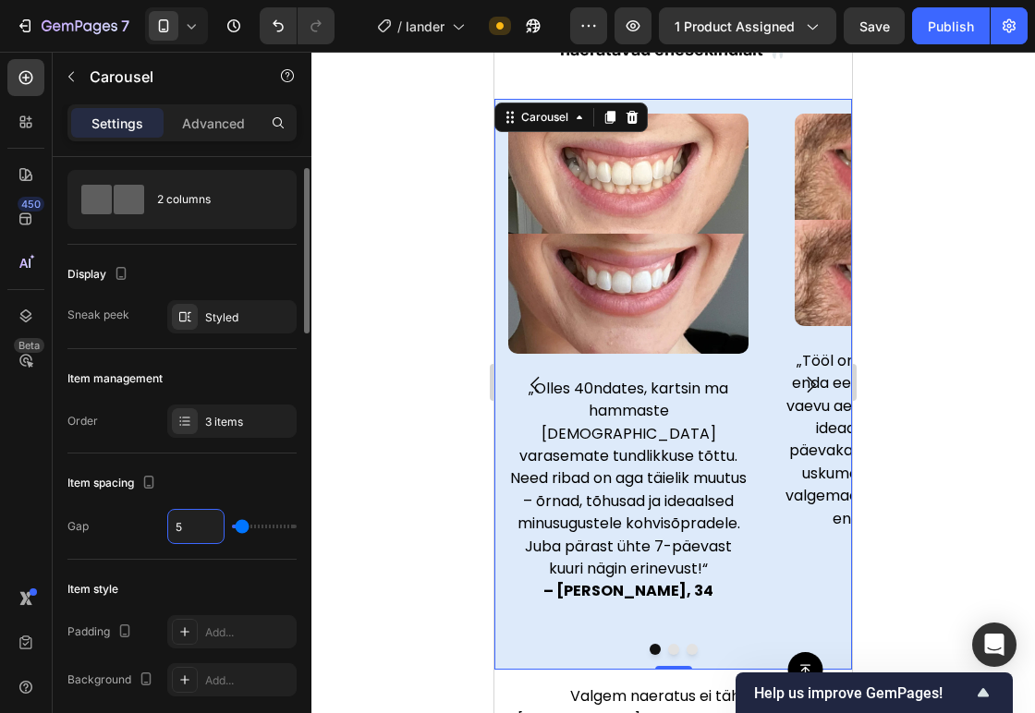
type input "0"
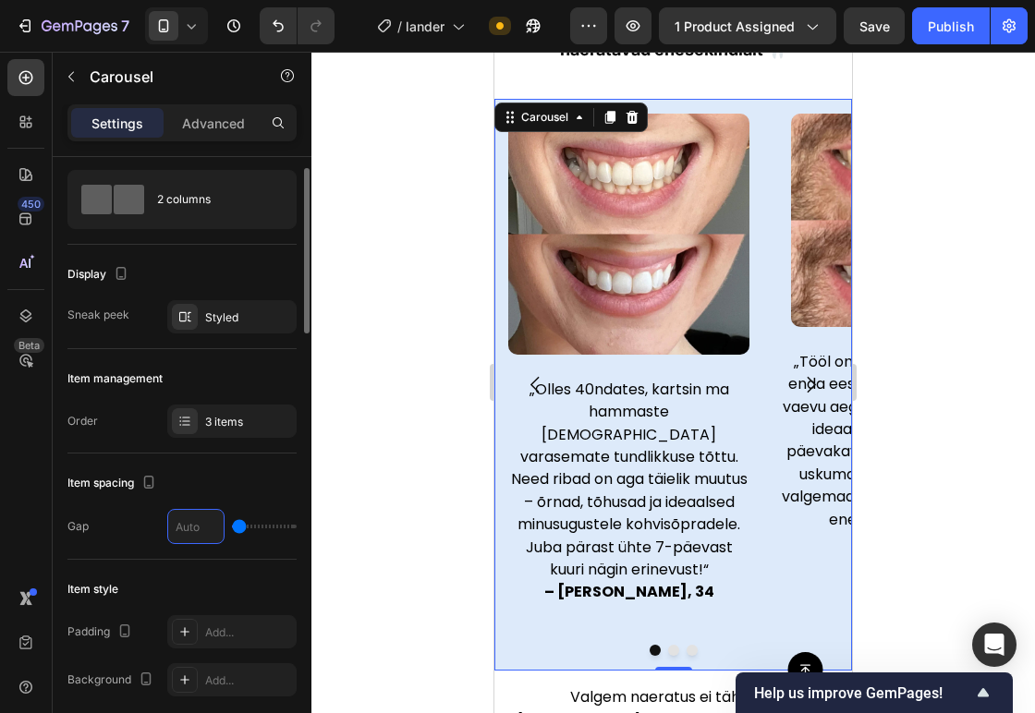
click at [178, 479] on div "Item spacing" at bounding box center [181, 483] width 229 height 30
type input "0"
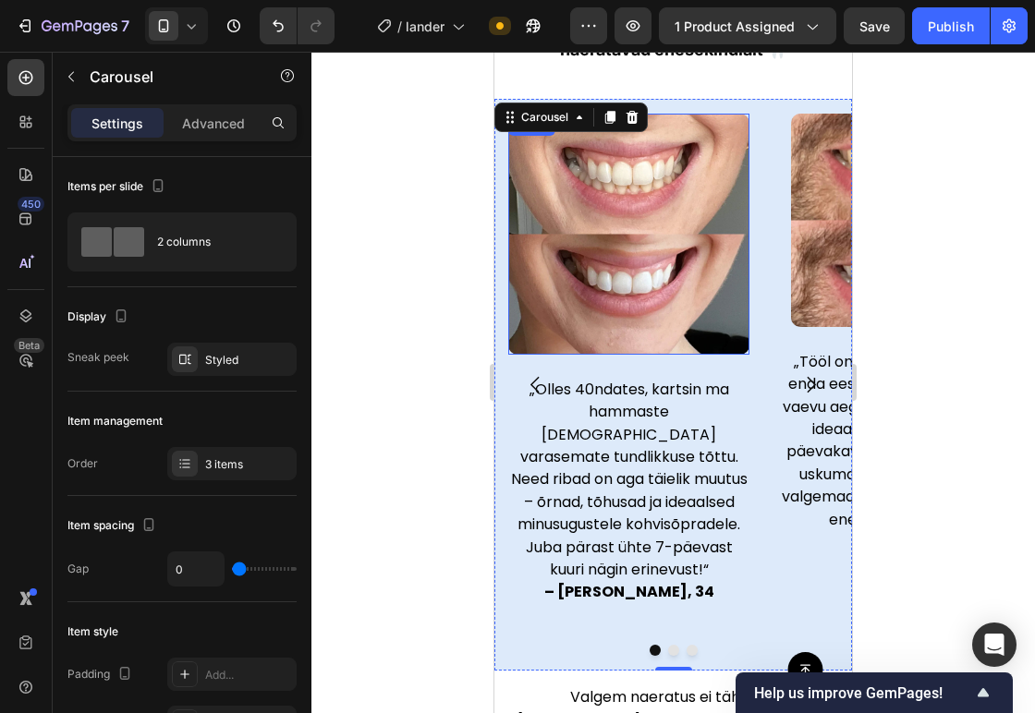
click at [644, 339] on img at bounding box center [628, 234] width 241 height 241
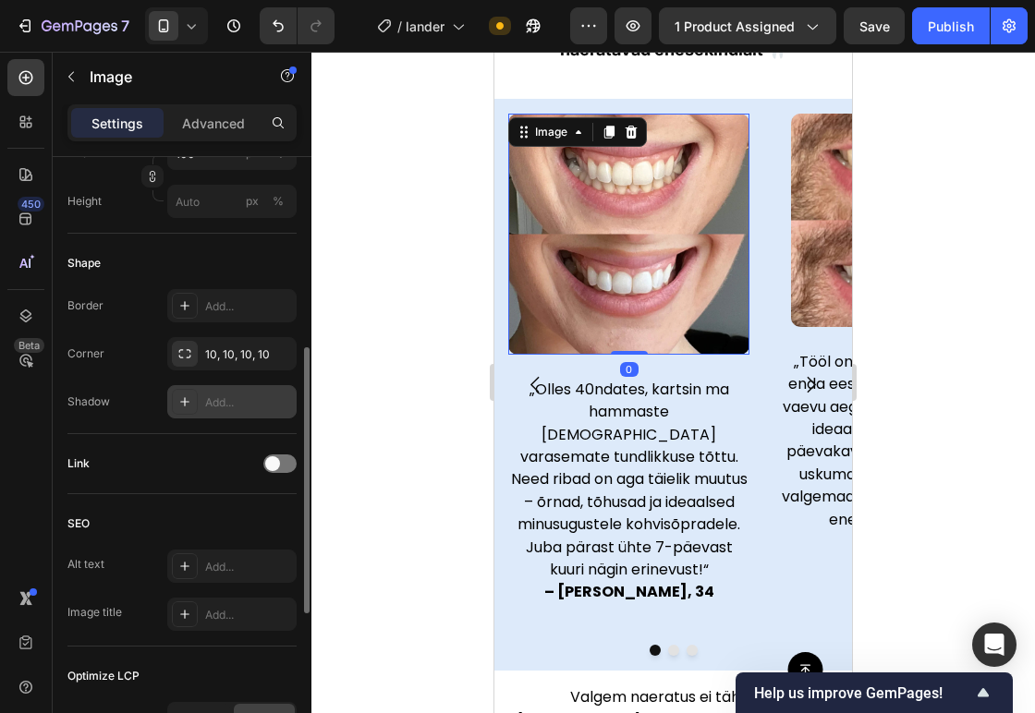
scroll to position [569, 0]
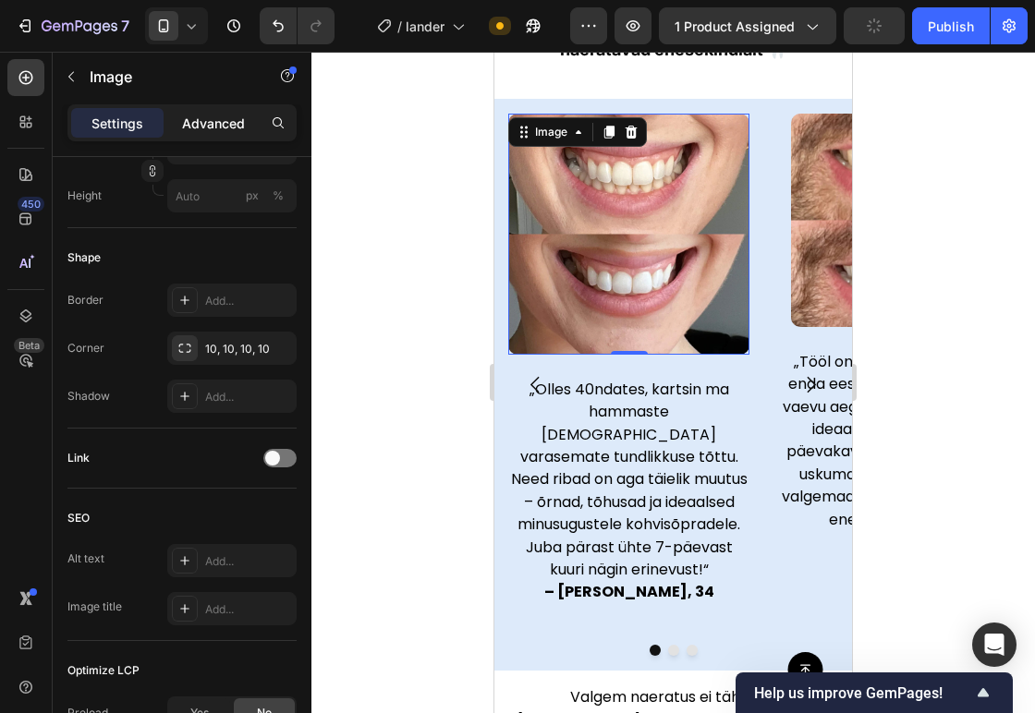
click at [200, 118] on p "Advanced" at bounding box center [213, 123] width 63 height 19
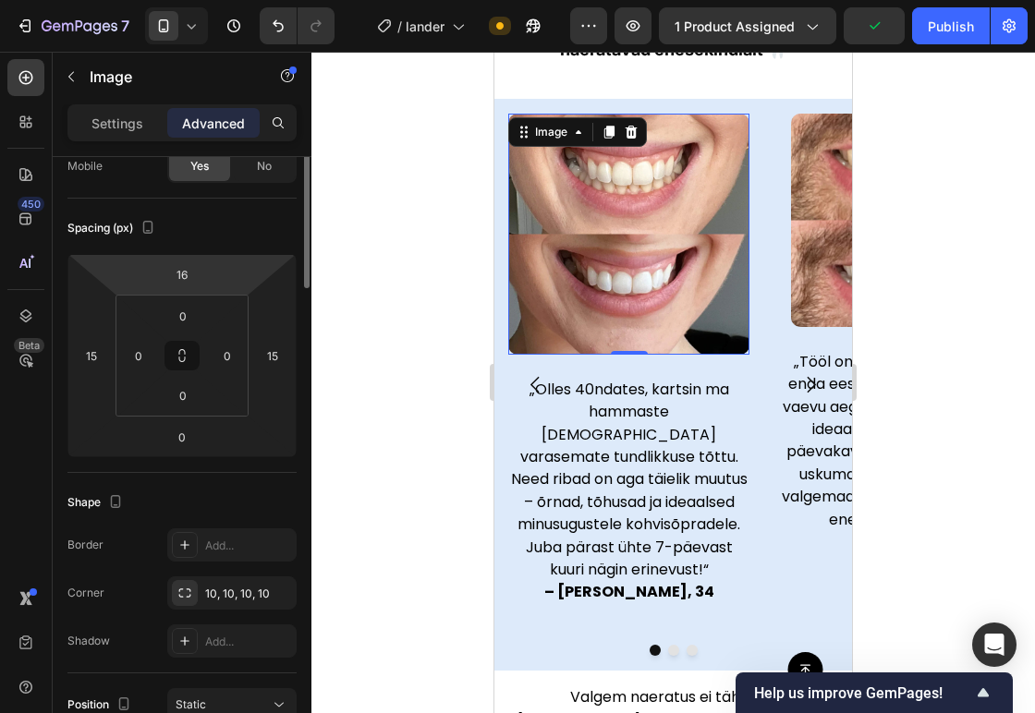
scroll to position [0, 0]
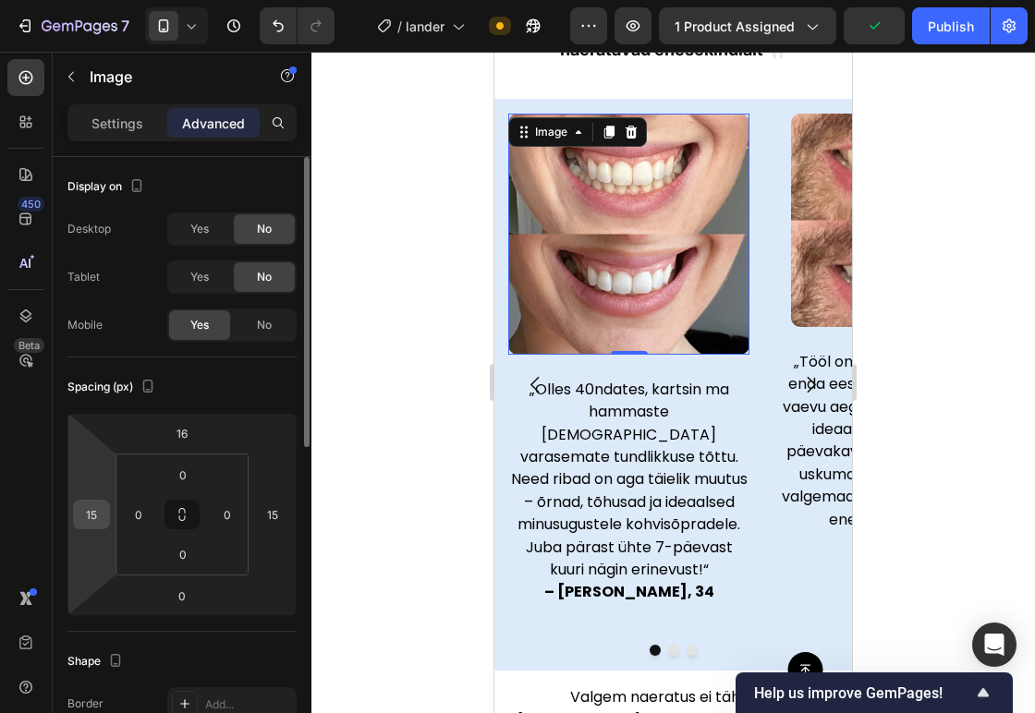
click at [92, 501] on input "15" at bounding box center [92, 515] width 28 height 28
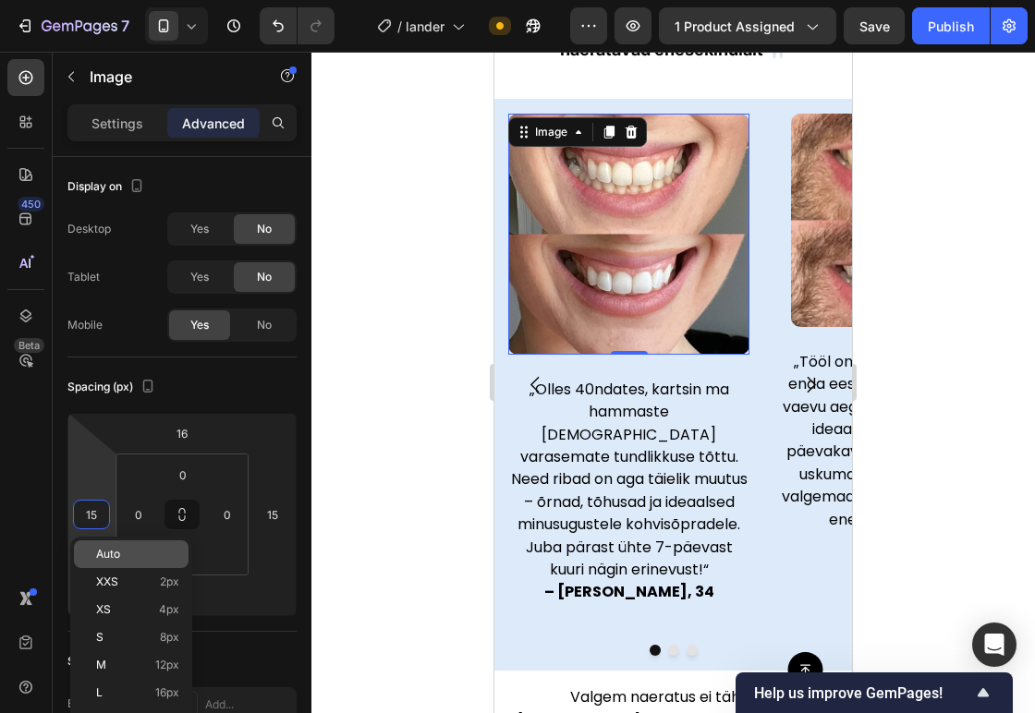
click at [111, 551] on span "Auto" at bounding box center [108, 554] width 24 height 13
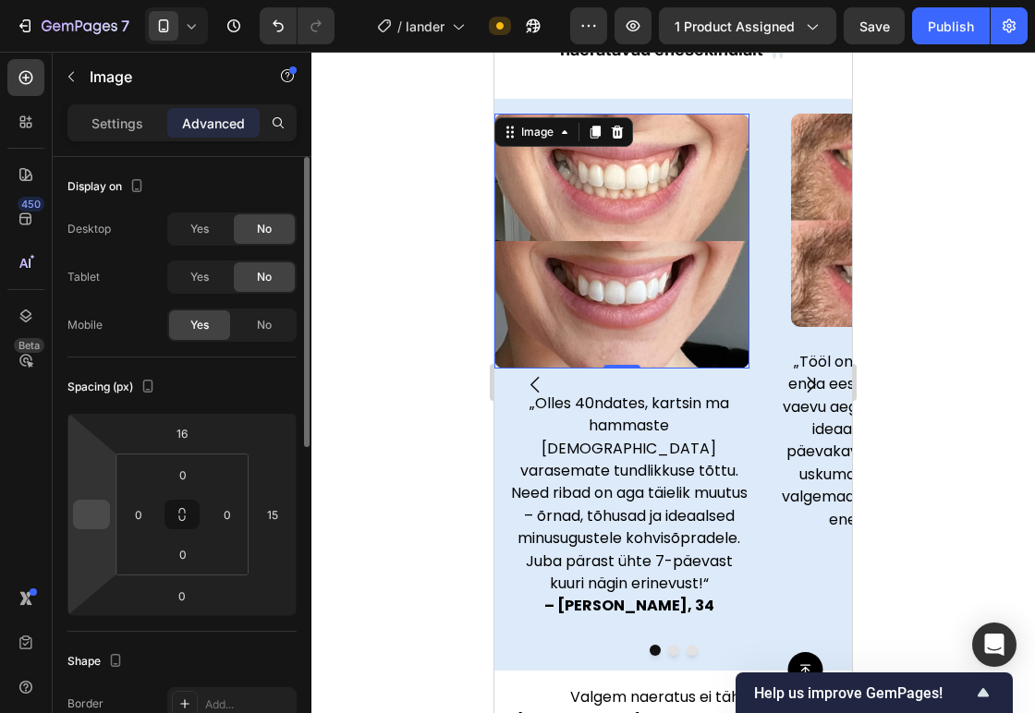
click at [78, 524] on input "number" at bounding box center [92, 515] width 28 height 28
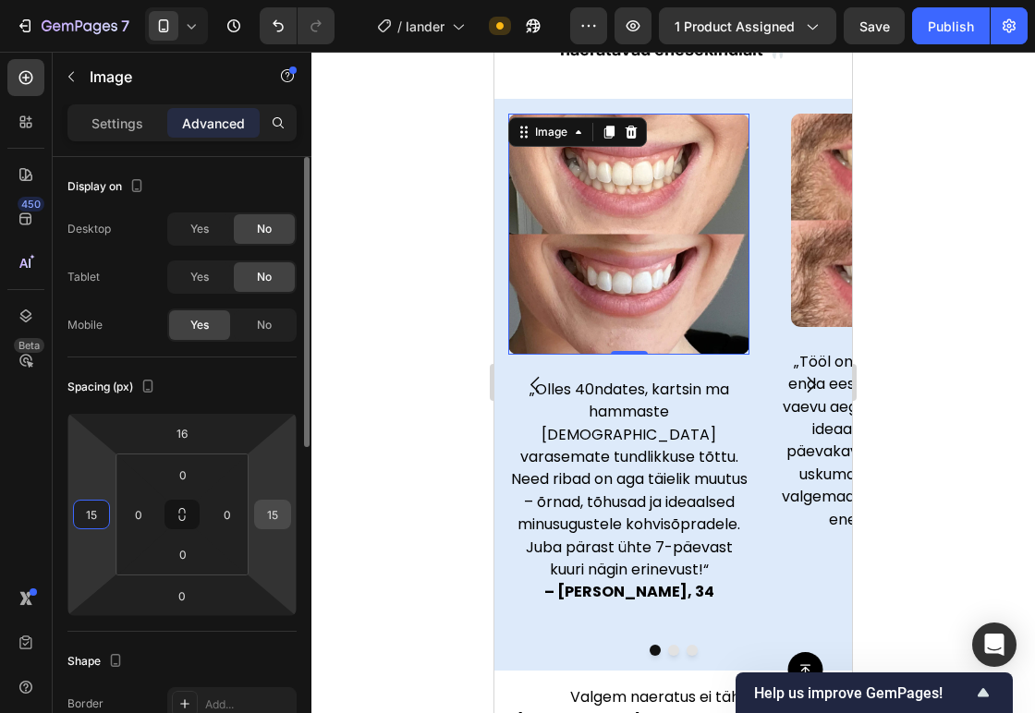
type input "15"
click at [285, 504] on input "15" at bounding box center [273, 515] width 28 height 28
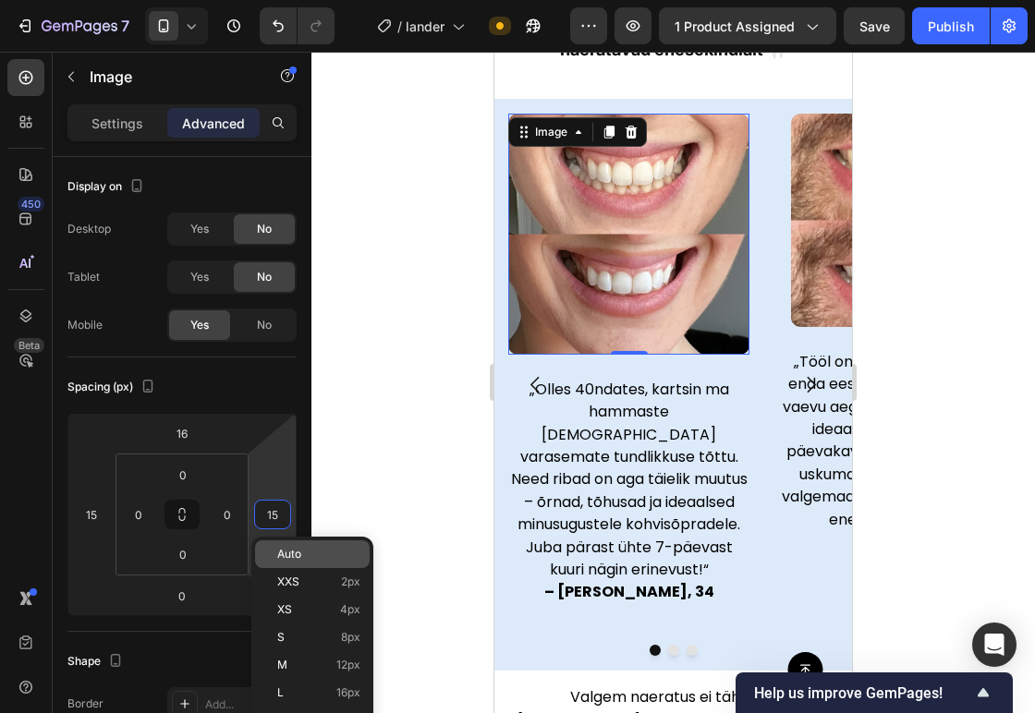
click at [310, 548] on p "Auto" at bounding box center [318, 554] width 83 height 13
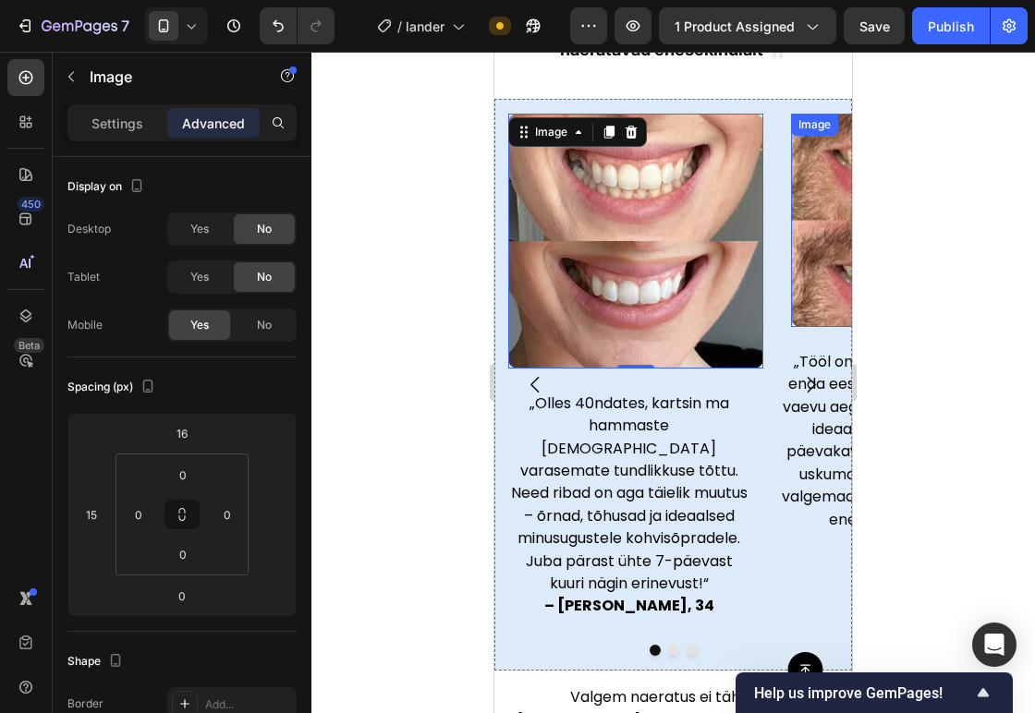
click at [821, 226] on img at bounding box center [897, 220] width 213 height 213
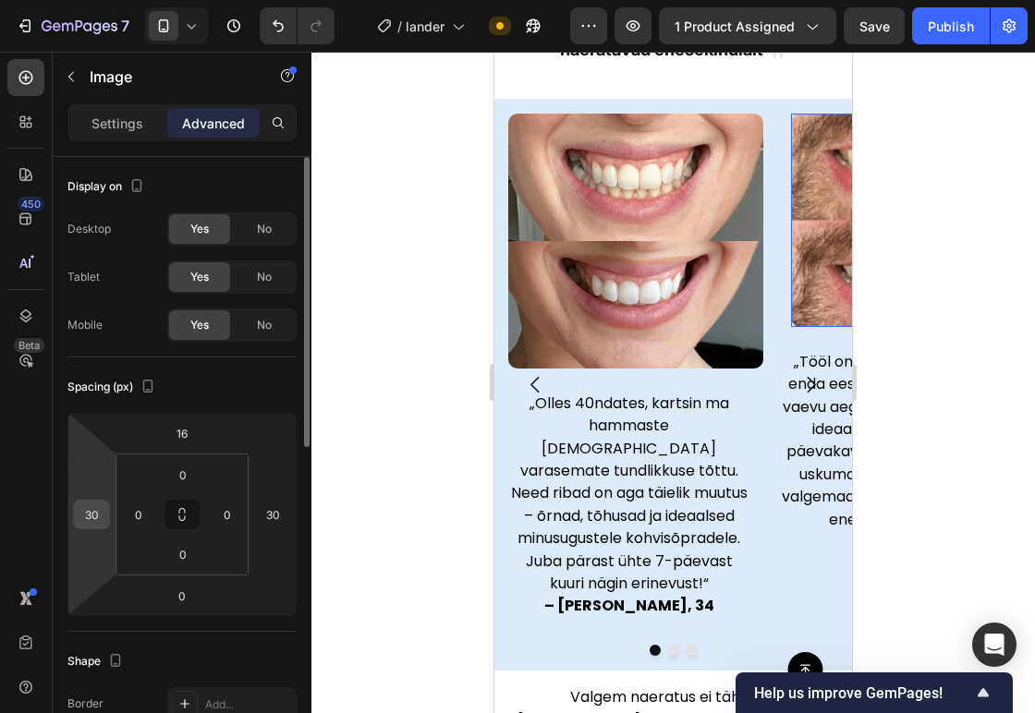
click at [102, 514] on input "30" at bounding box center [92, 515] width 28 height 28
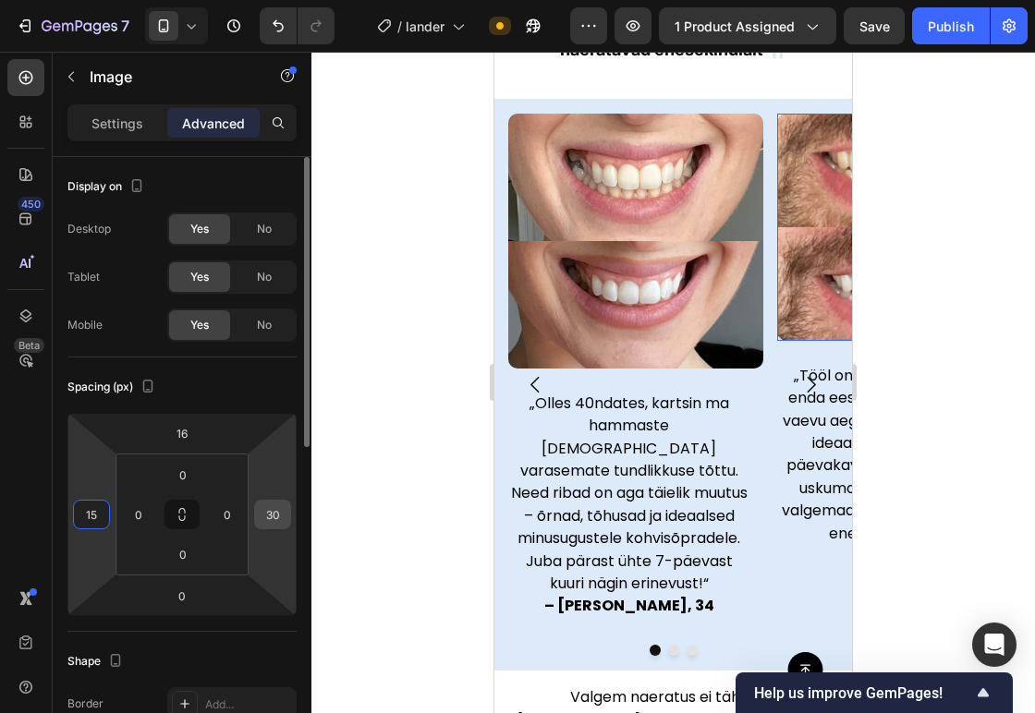
type input "15"
click at [278, 507] on input "30" at bounding box center [273, 515] width 28 height 28
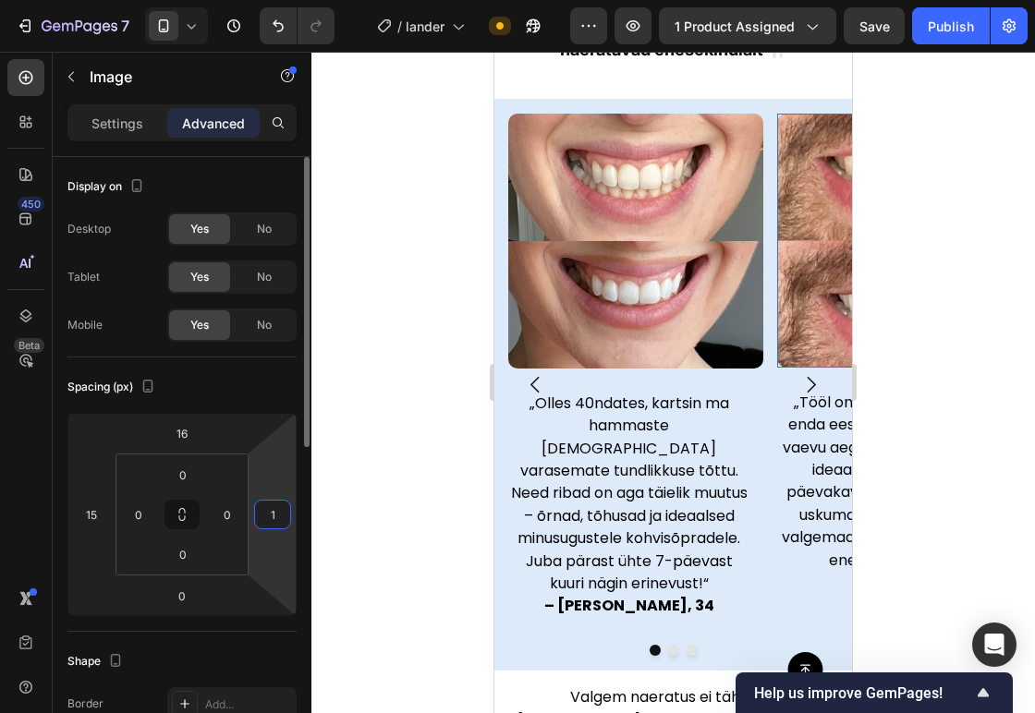
type input "15"
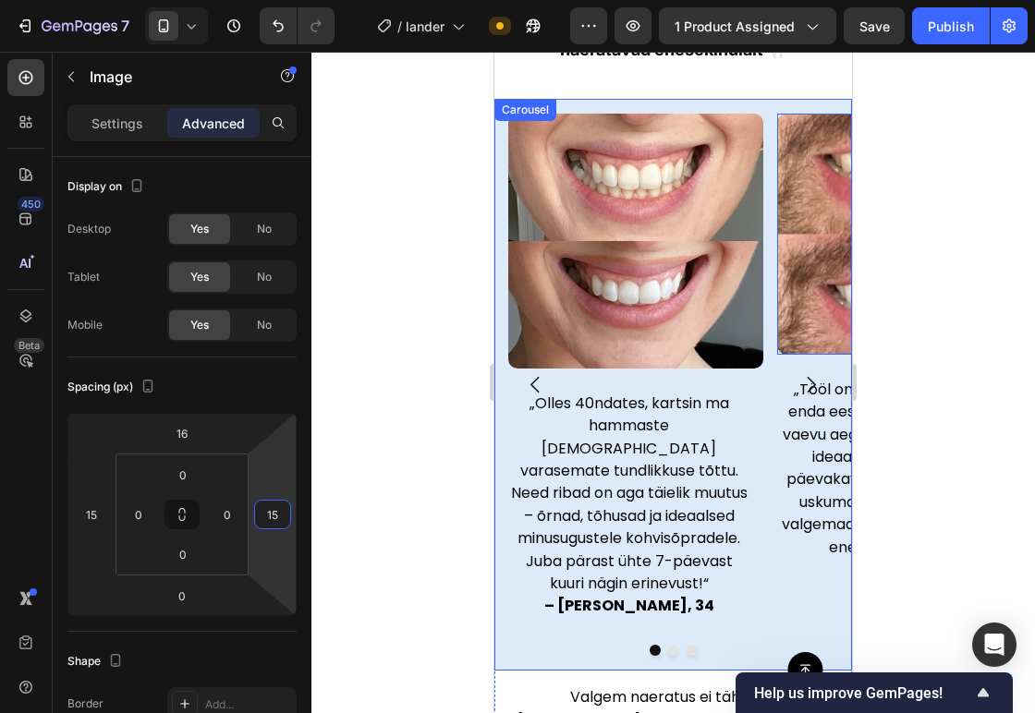
click at [799, 382] on icon "Carousel Next Arrow" at bounding box center [810, 384] width 23 height 23
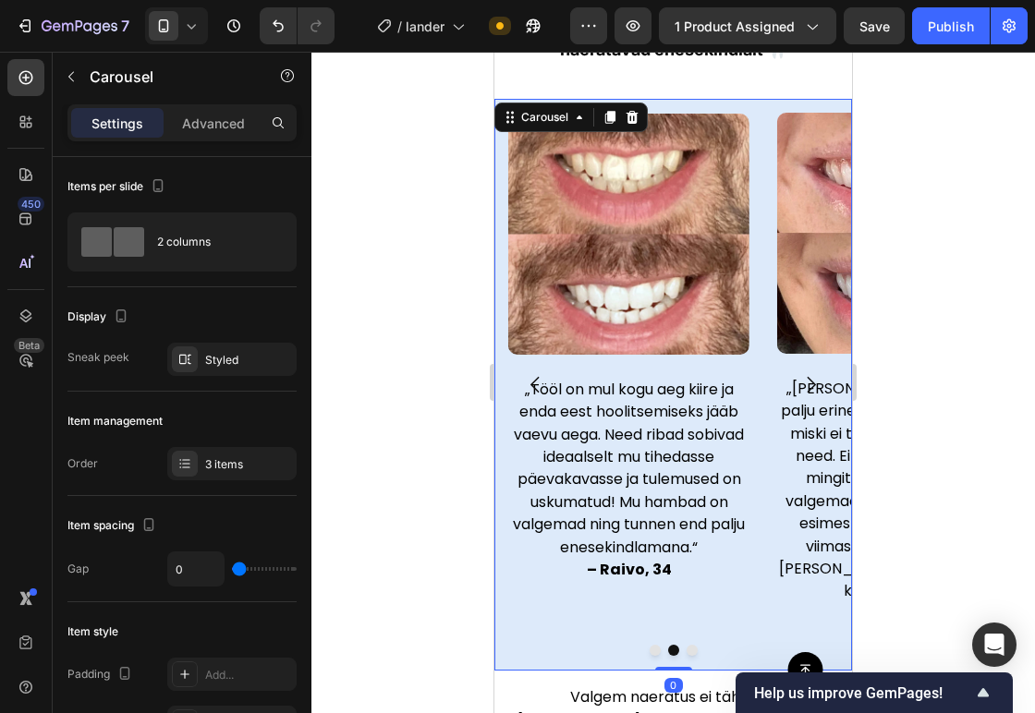
click at [529, 385] on button "Carousel Back Arrow" at bounding box center [535, 384] width 53 height 53
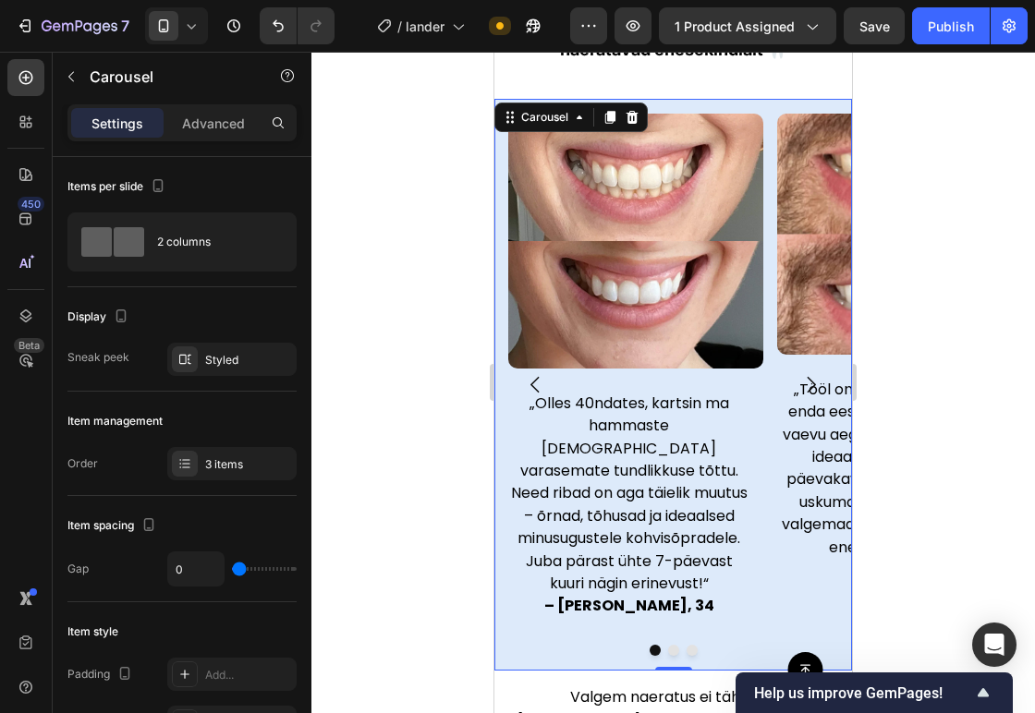
click at [799, 373] on icon "Carousel Next Arrow" at bounding box center [810, 384] width 23 height 23
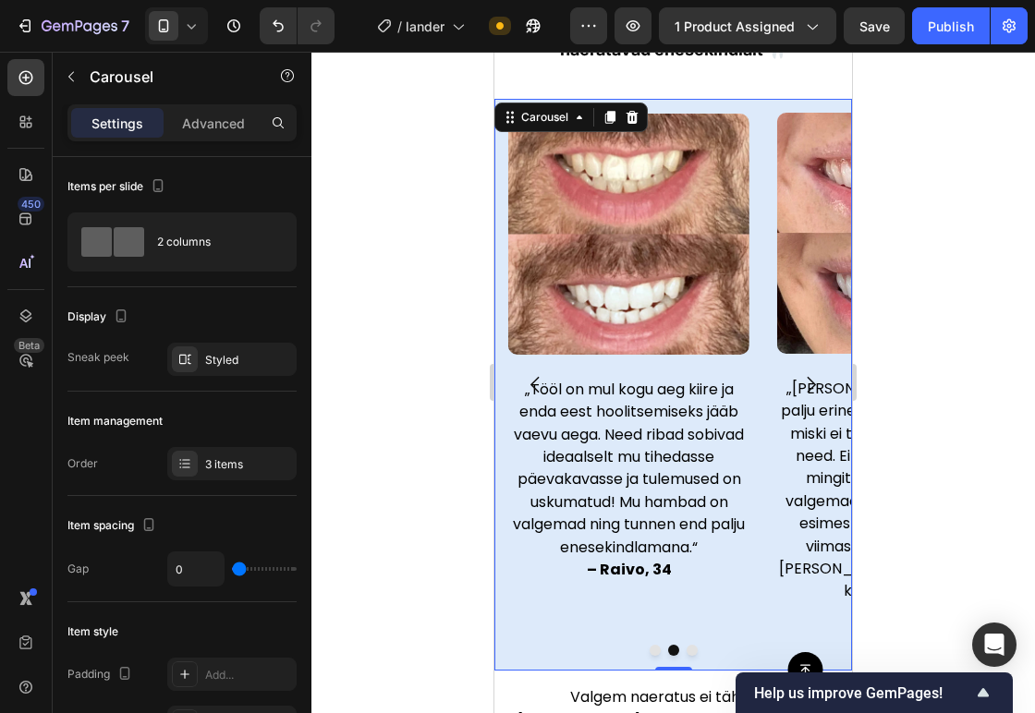
click at [799, 373] on icon "Carousel Next Arrow" at bounding box center [810, 384] width 23 height 23
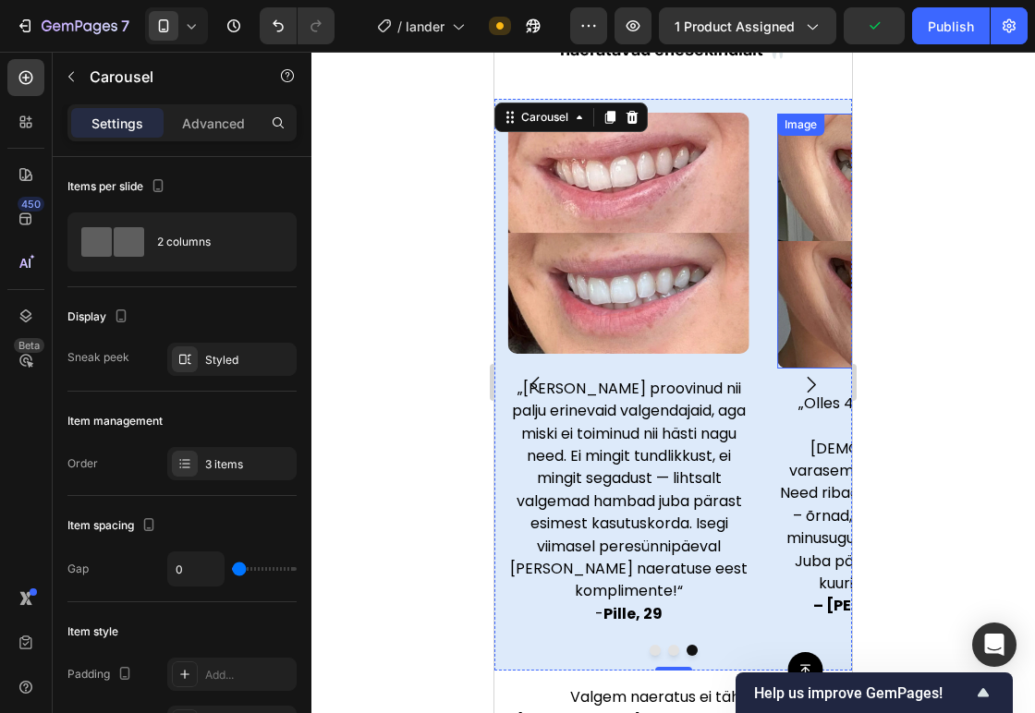
click at [795, 298] on img at bounding box center [904, 241] width 255 height 255
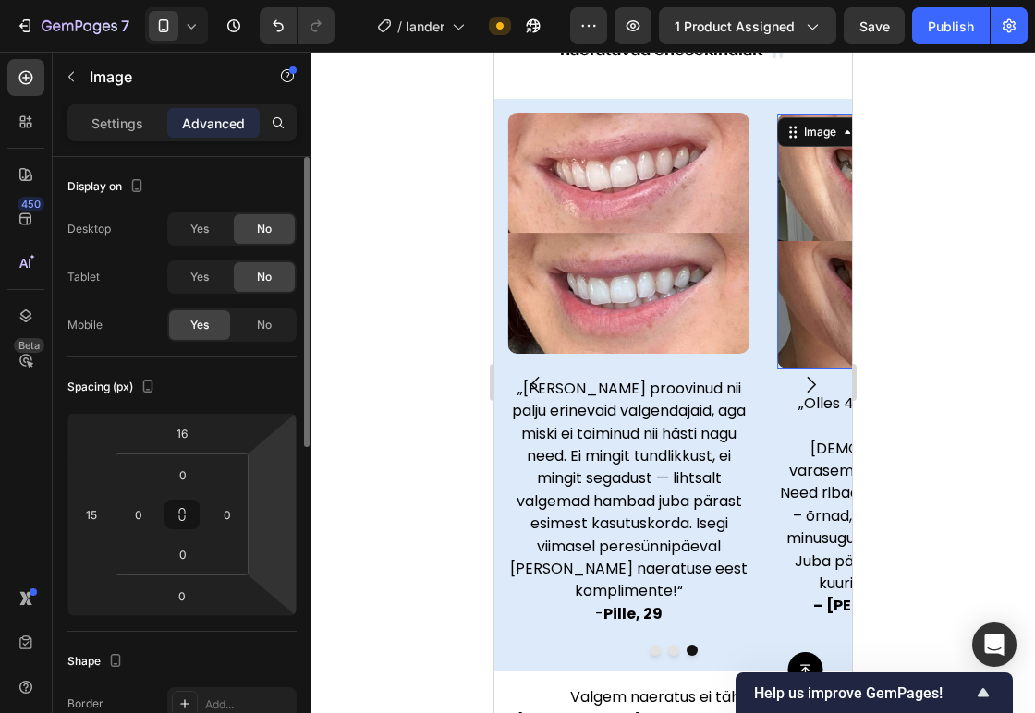
click at [266, 0] on html "7 / lander Need republishing Preview 1 product assigned Save Publish 450 Beta S…" at bounding box center [517, 0] width 1035 height 0
type input "15"
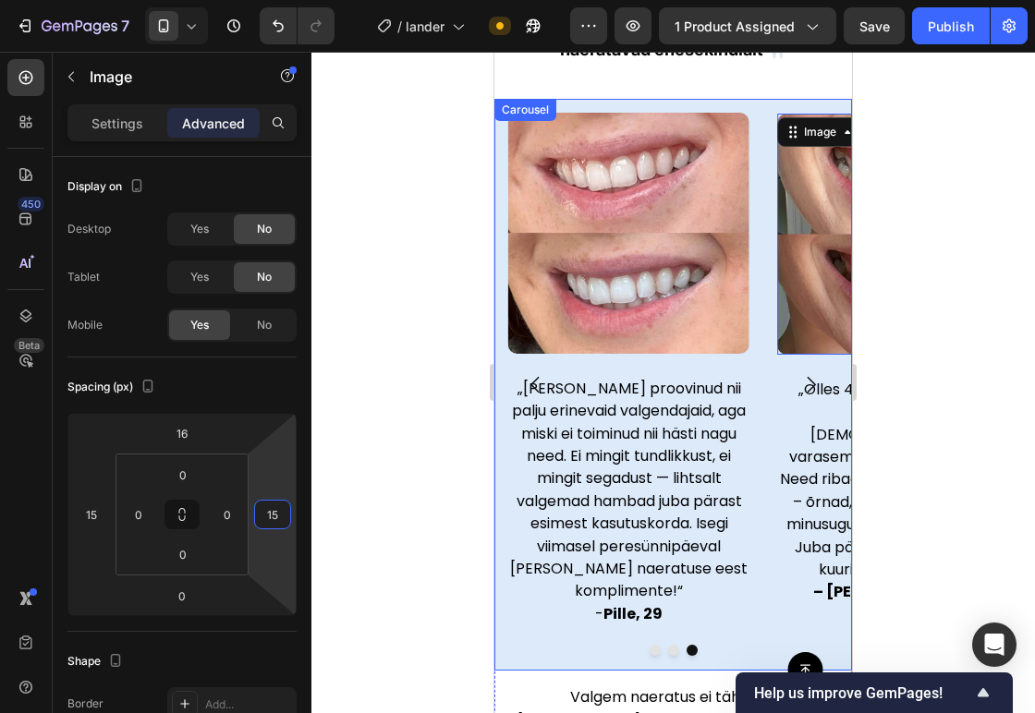
click at [799, 378] on icon "Carousel Next Arrow" at bounding box center [810, 384] width 23 height 23
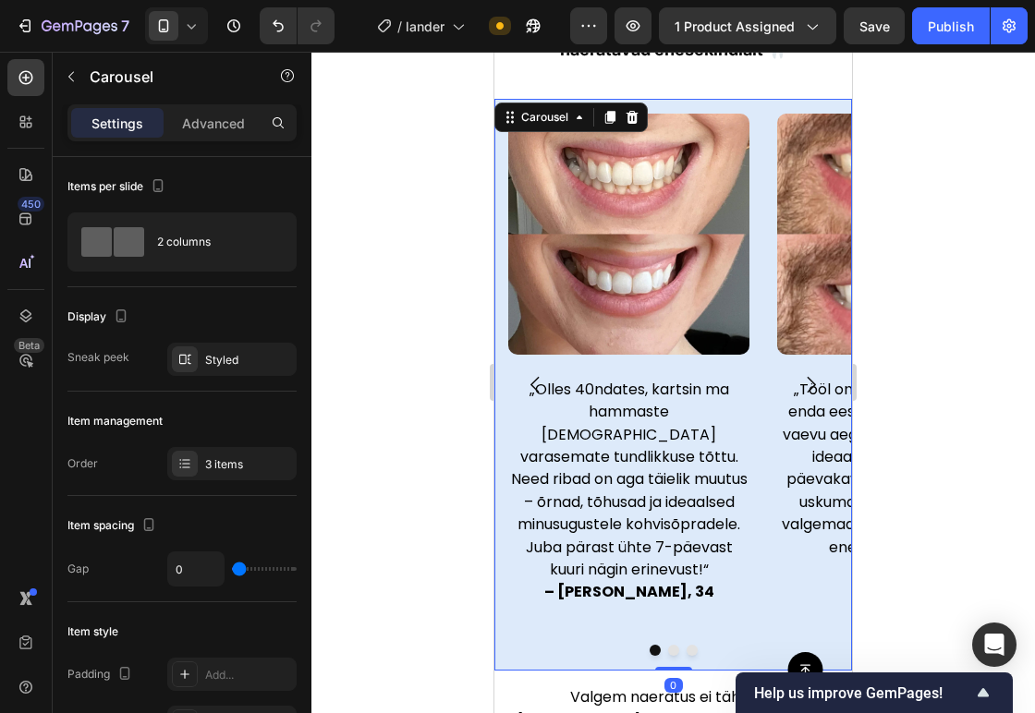
click at [799, 378] on icon "Carousel Next Arrow" at bounding box center [810, 384] width 23 height 23
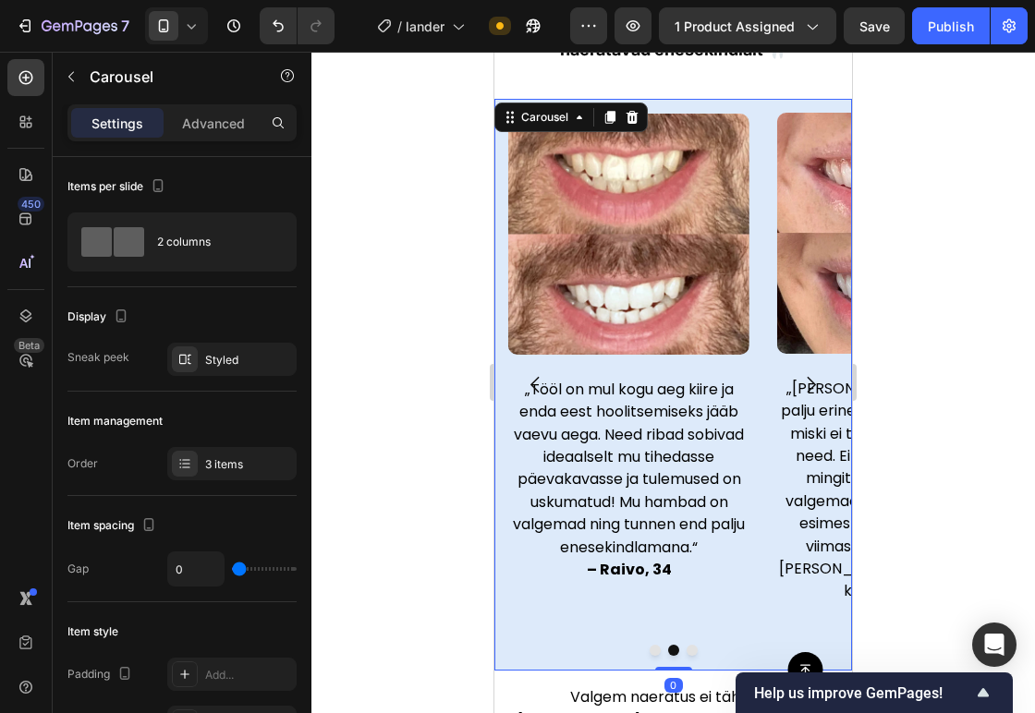
click at [799, 378] on icon "Carousel Next Arrow" at bounding box center [810, 384] width 23 height 23
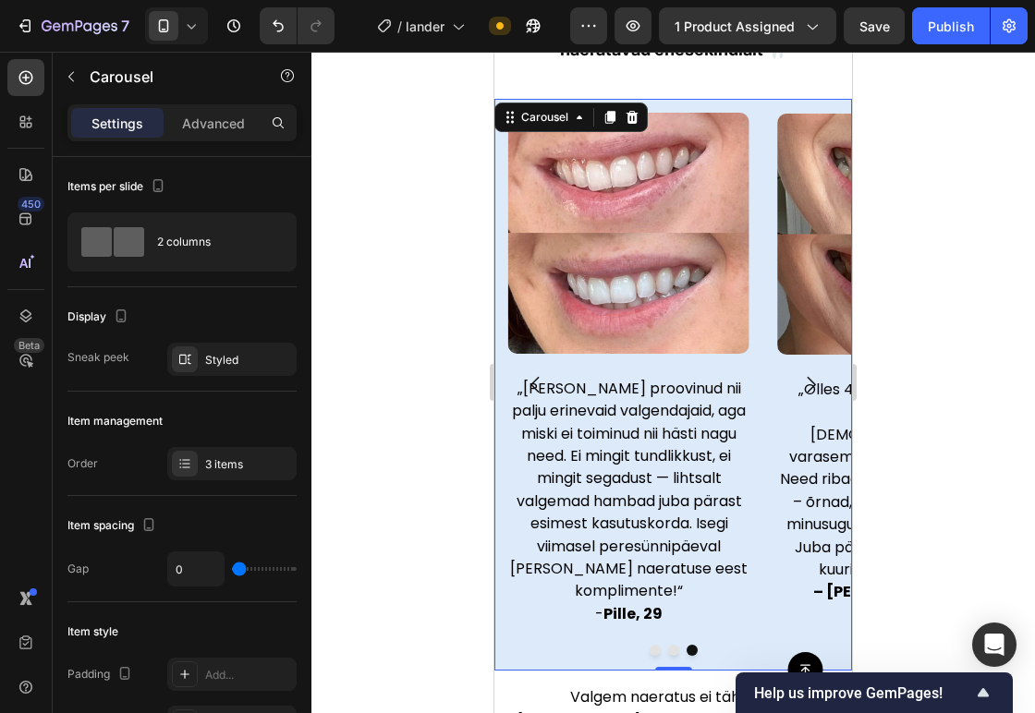
click at [799, 378] on icon "Carousel Next Arrow" at bounding box center [810, 384] width 23 height 23
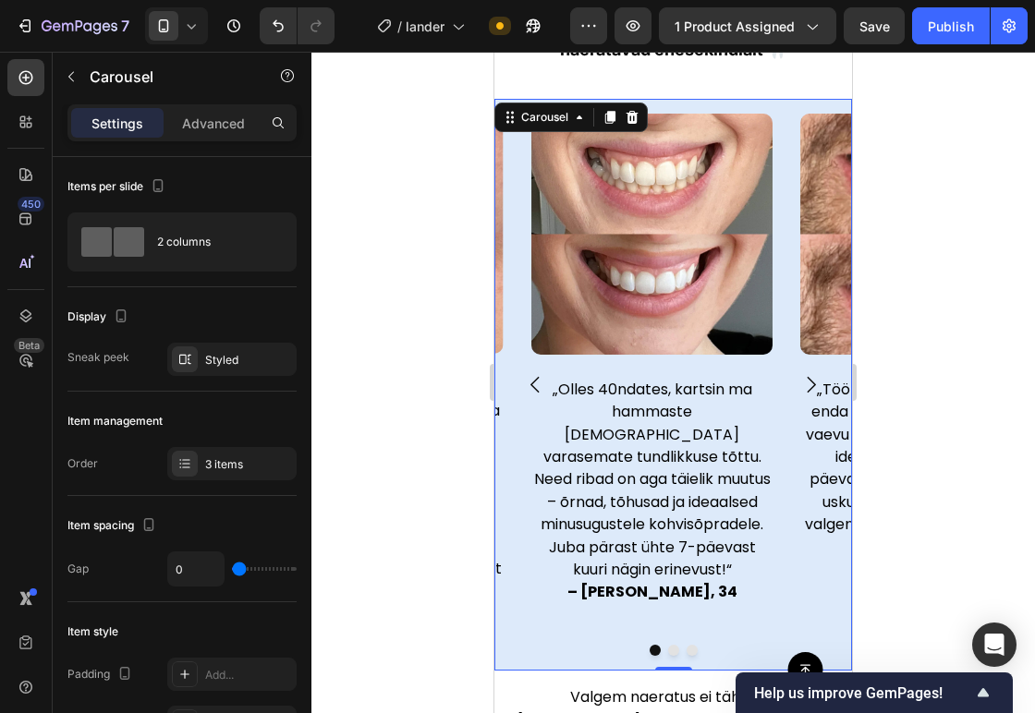
click at [799, 378] on icon "Carousel Next Arrow" at bounding box center [810, 384] width 23 height 23
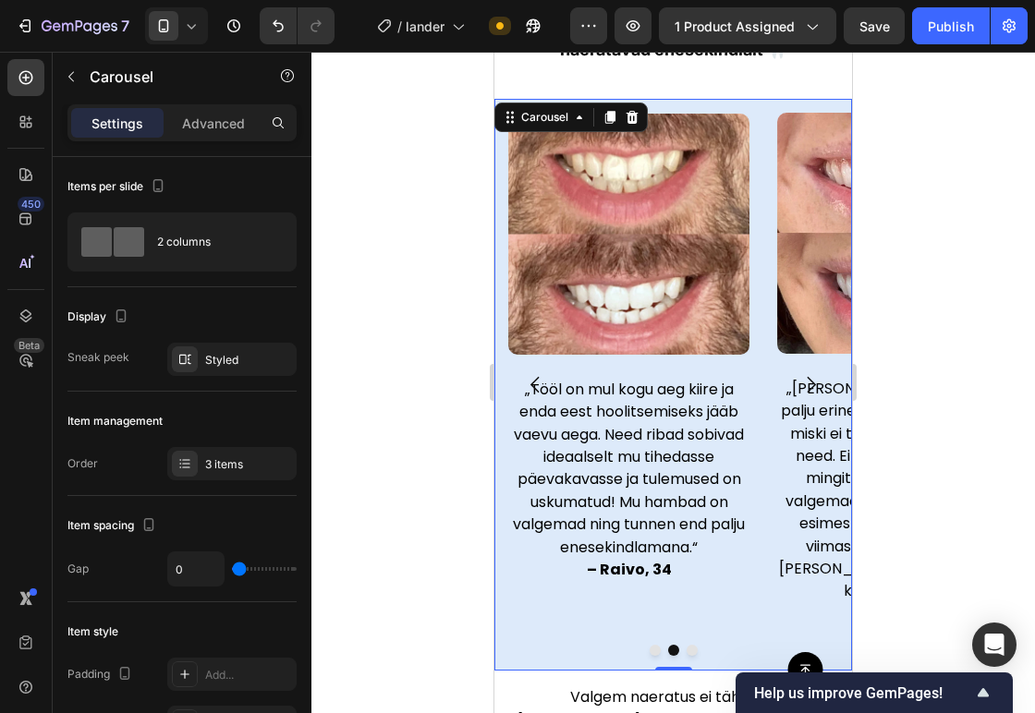
click at [799, 378] on icon "Carousel Next Arrow" at bounding box center [810, 384] width 23 height 23
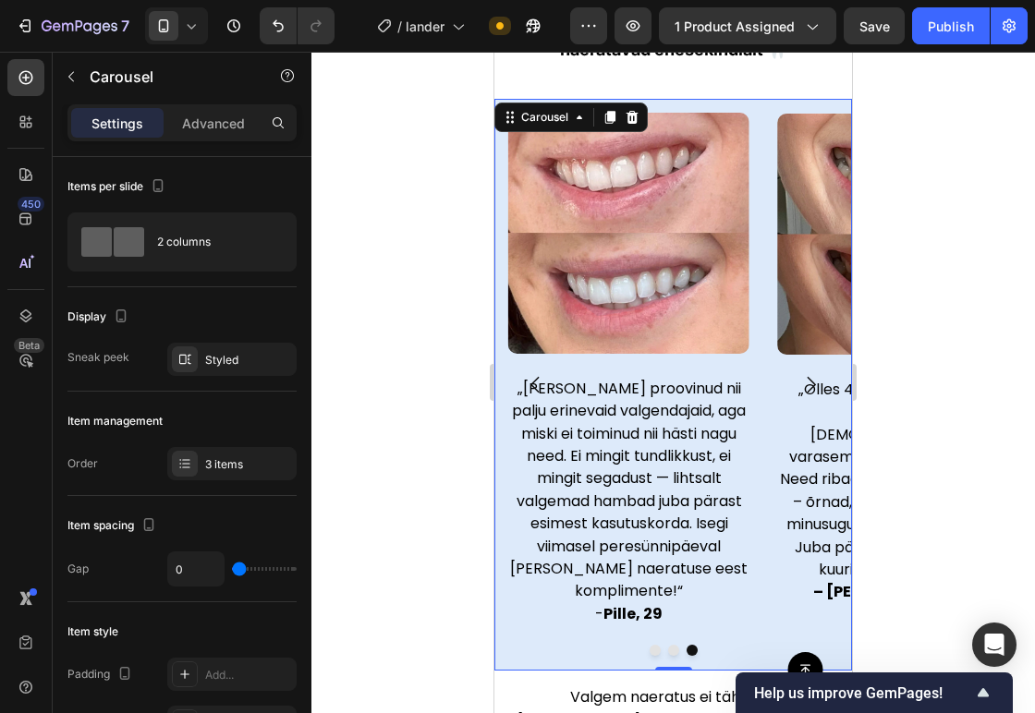
click at [799, 378] on icon "Carousel Next Arrow" at bounding box center [810, 384] width 23 height 23
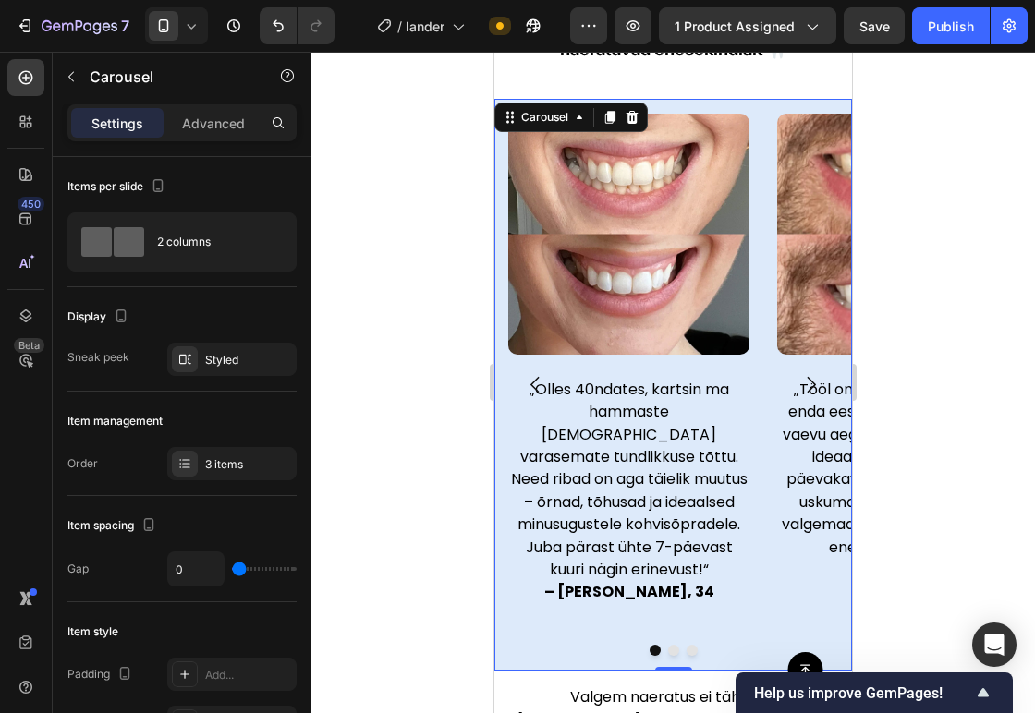
click at [799, 378] on icon "Carousel Next Arrow" at bounding box center [810, 384] width 23 height 23
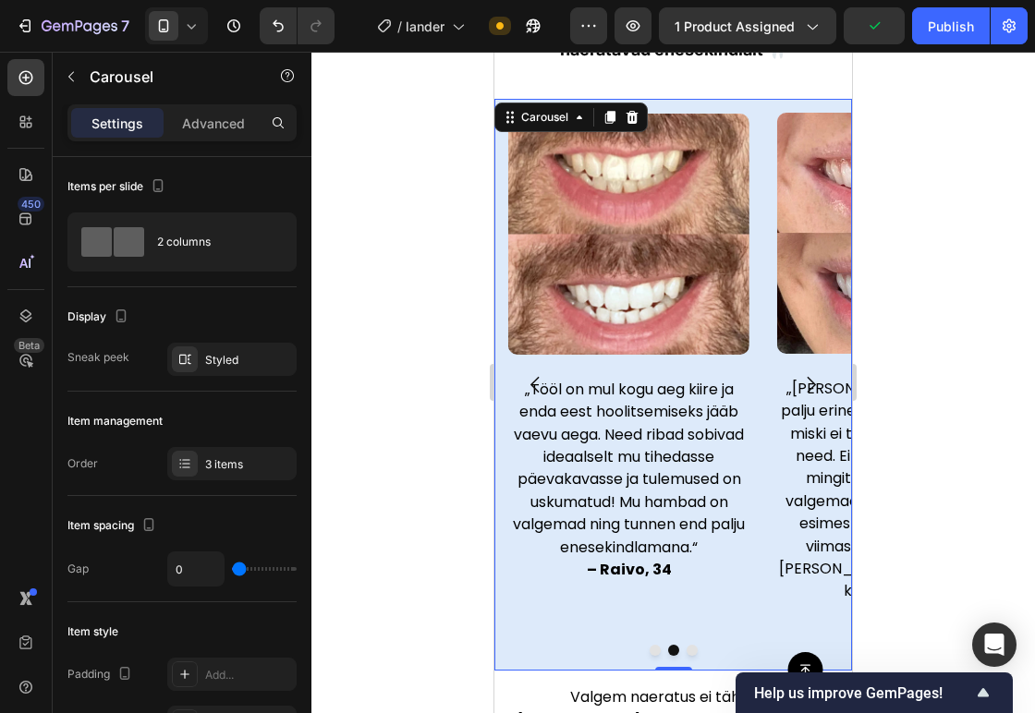
drag, startPoint x: 1006, startPoint y: 294, endPoint x: 911, endPoint y: 294, distance: 95.1
click at [911, 294] on div at bounding box center [672, 382] width 723 height 661
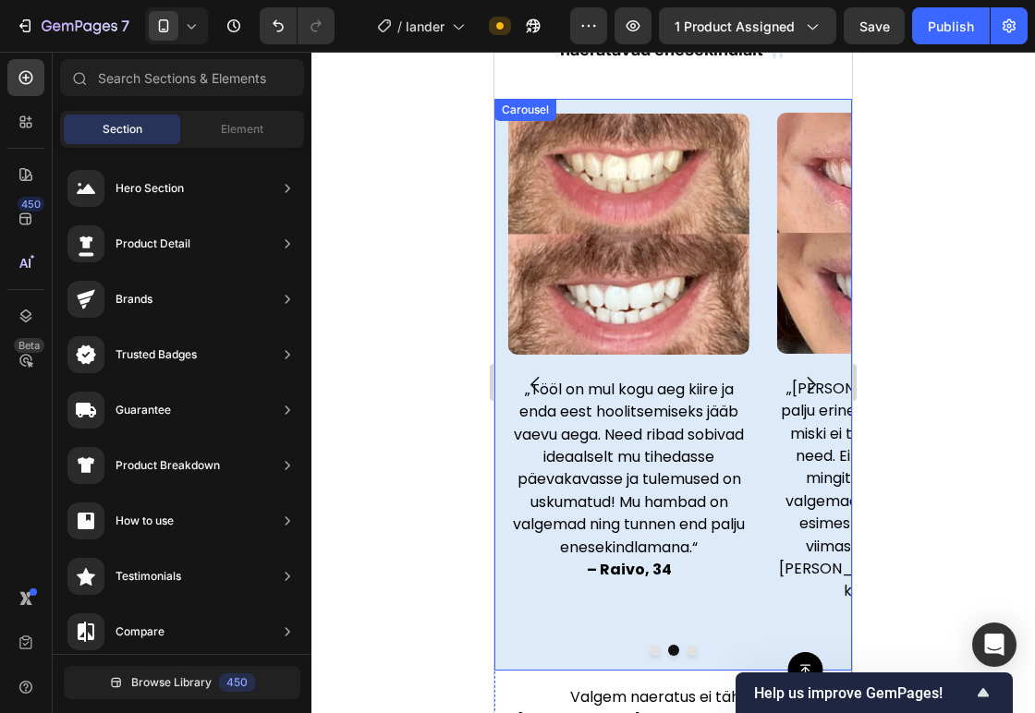
click at [799, 377] on icon "Carousel Next Arrow" at bounding box center [810, 384] width 23 height 23
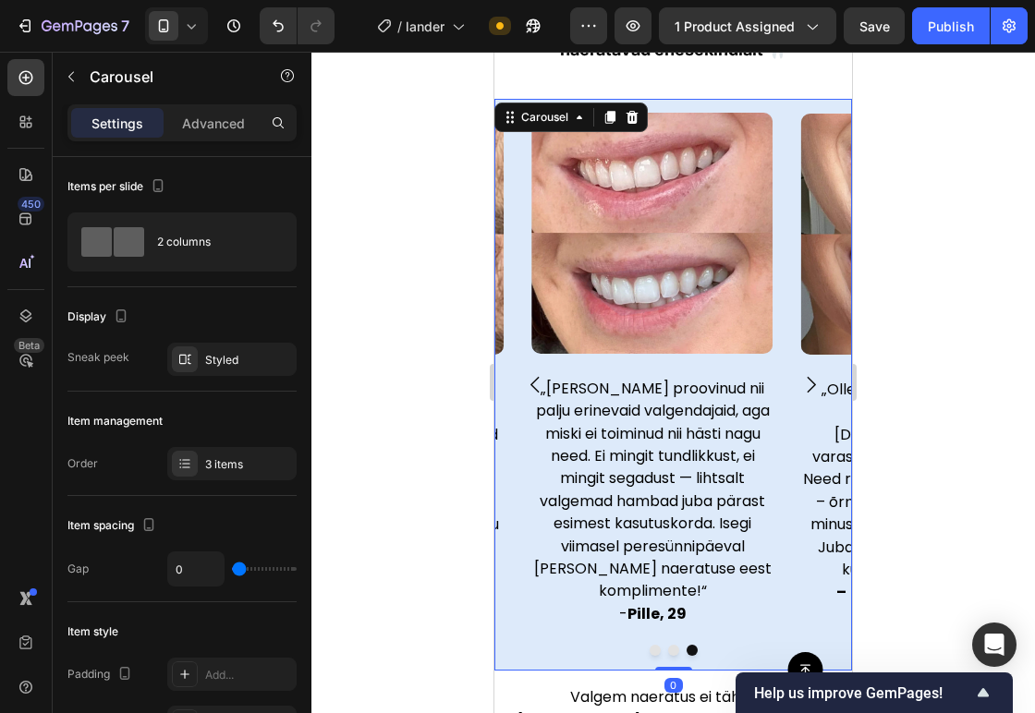
click at [799, 377] on icon "Carousel Next Arrow" at bounding box center [810, 384] width 23 height 23
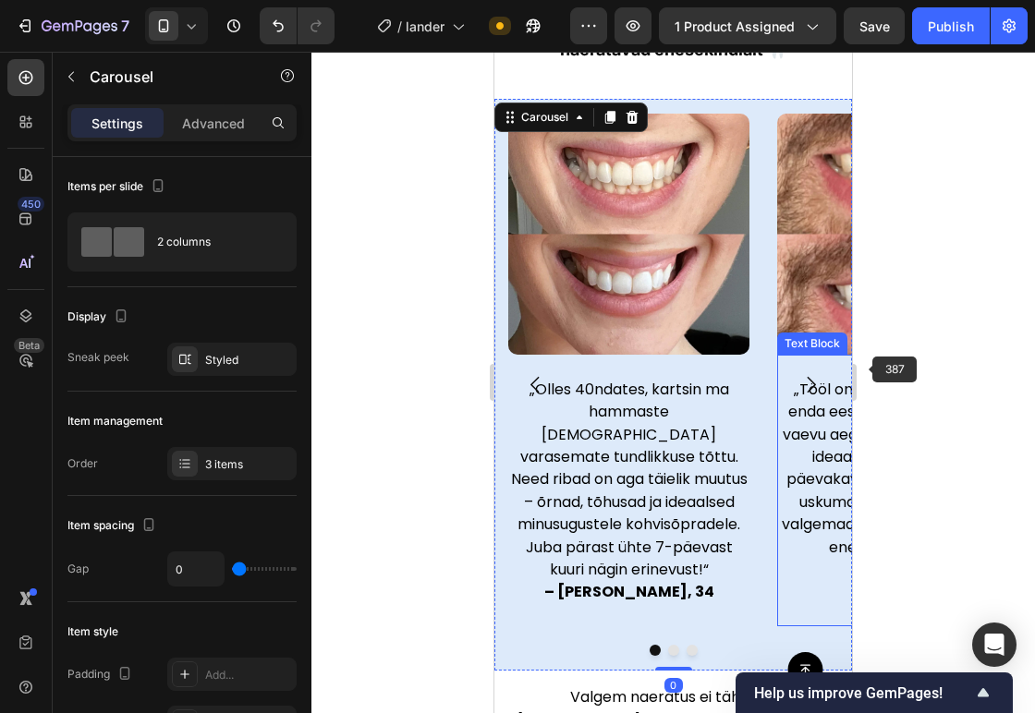
click at [896, 357] on div at bounding box center [672, 382] width 723 height 661
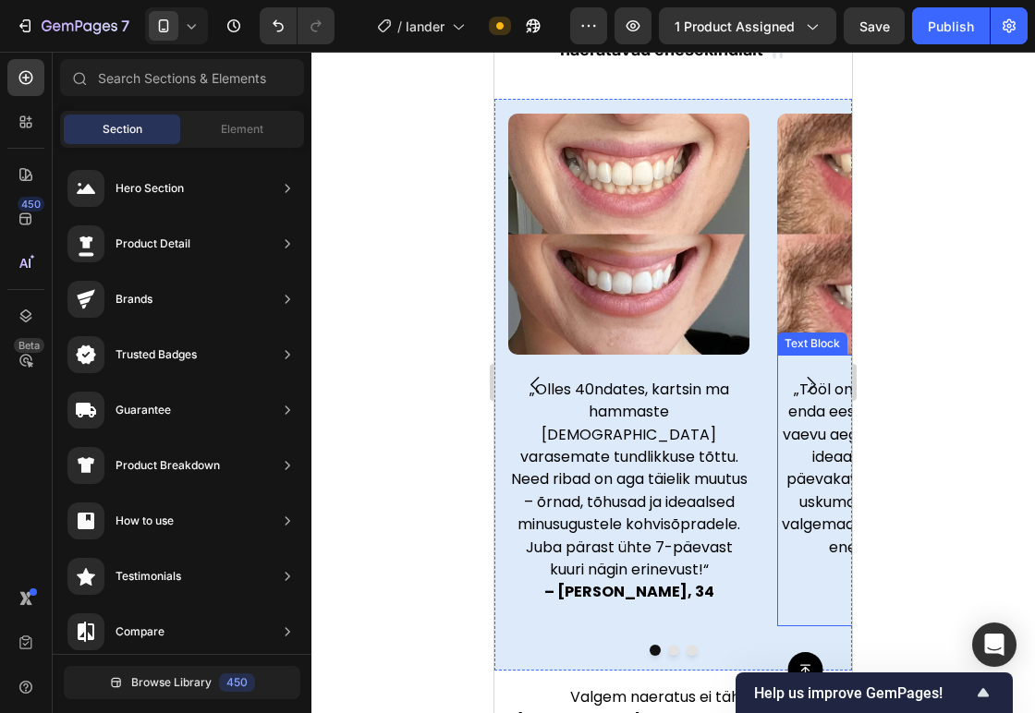
click at [896, 357] on div at bounding box center [672, 382] width 723 height 661
click at [536, 106] on div "Carousel" at bounding box center [525, 110] width 55 height 17
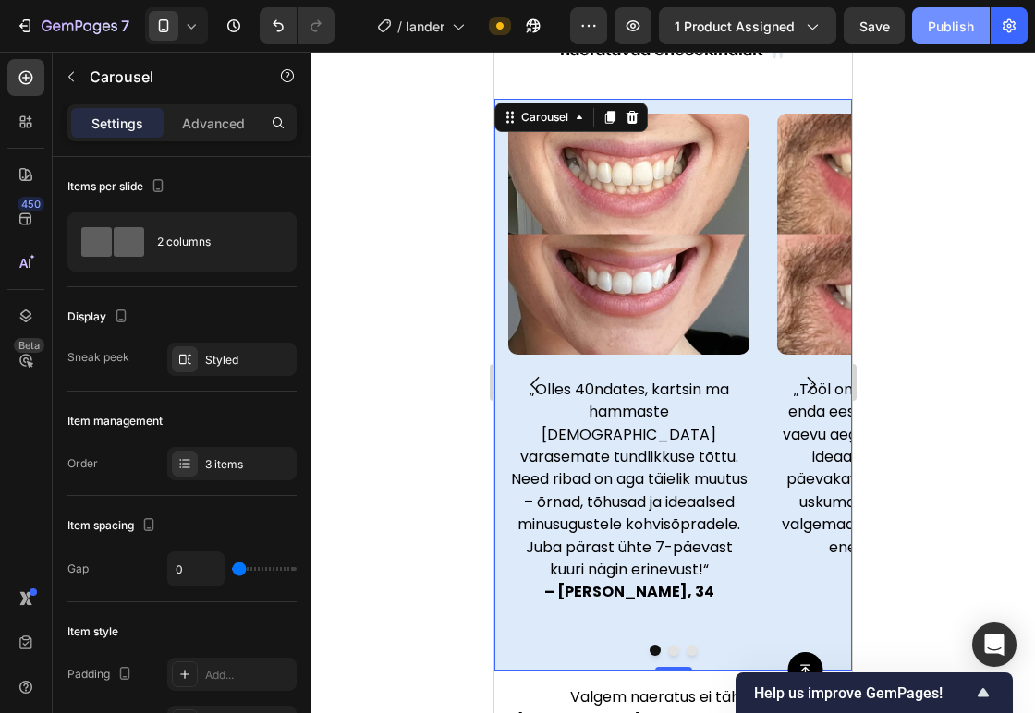
click at [943, 39] on button "Publish" at bounding box center [951, 25] width 78 height 37
click at [930, 311] on div at bounding box center [672, 382] width 723 height 661
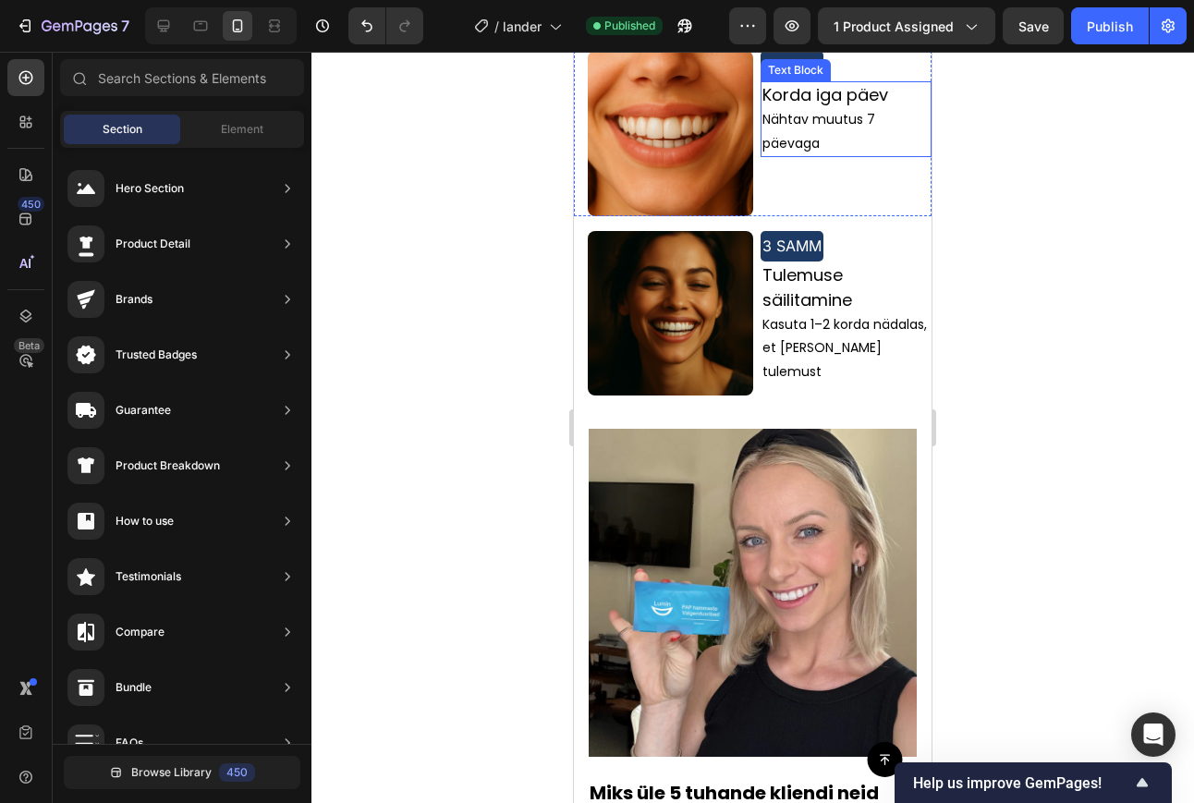
scroll to position [2513, 0]
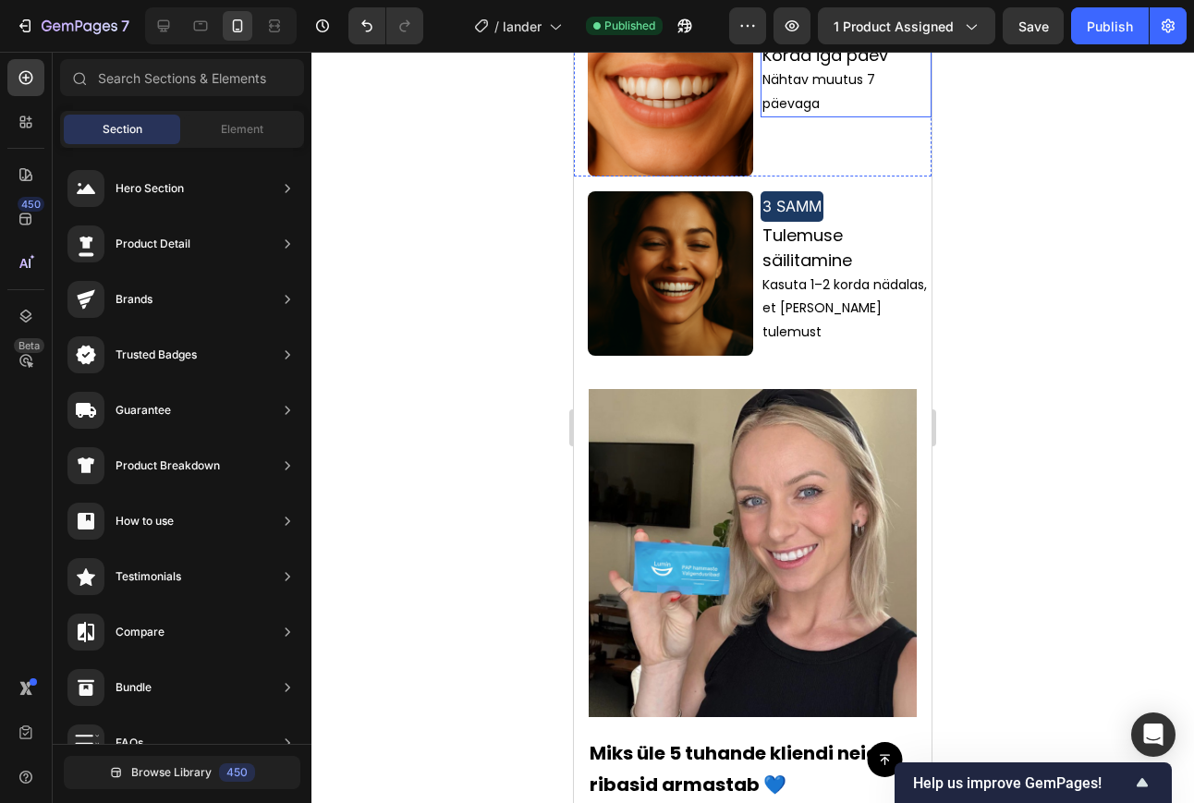
click at [704, 556] on img at bounding box center [752, 553] width 328 height 328
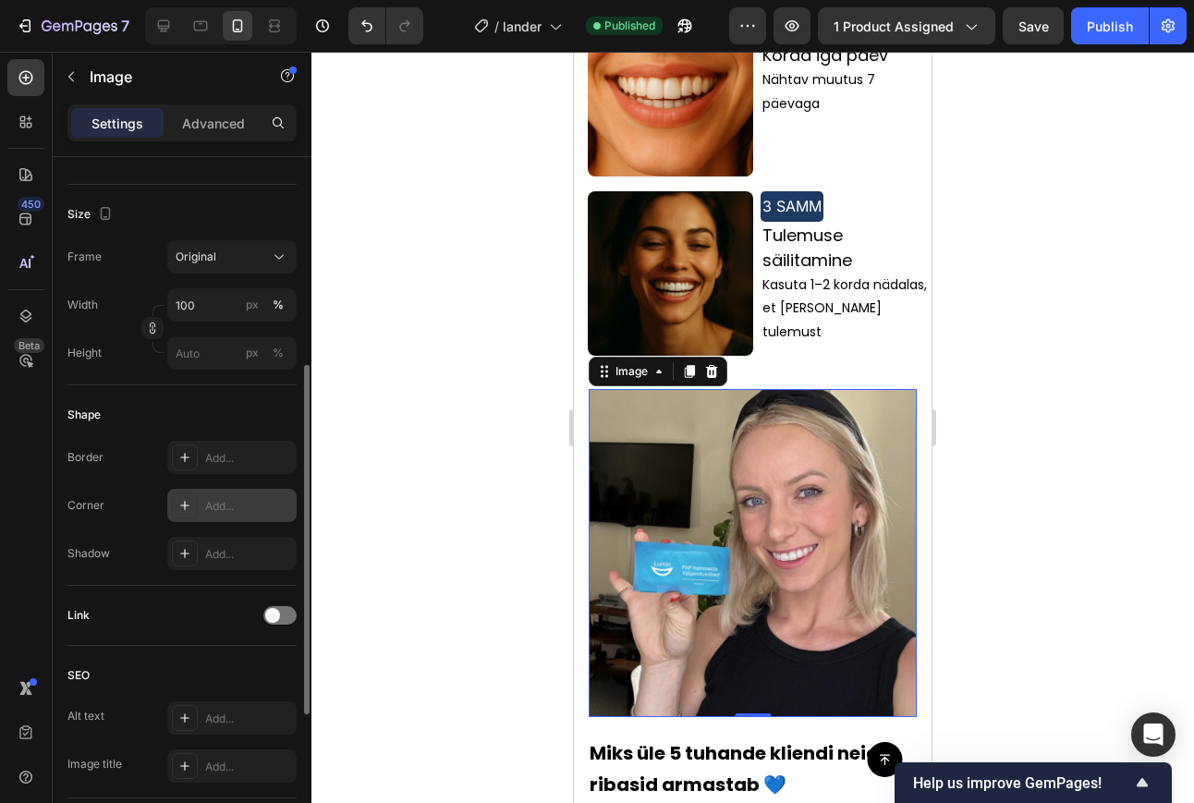
scroll to position [414, 0]
click at [228, 517] on div "Add..." at bounding box center [231, 503] width 129 height 33
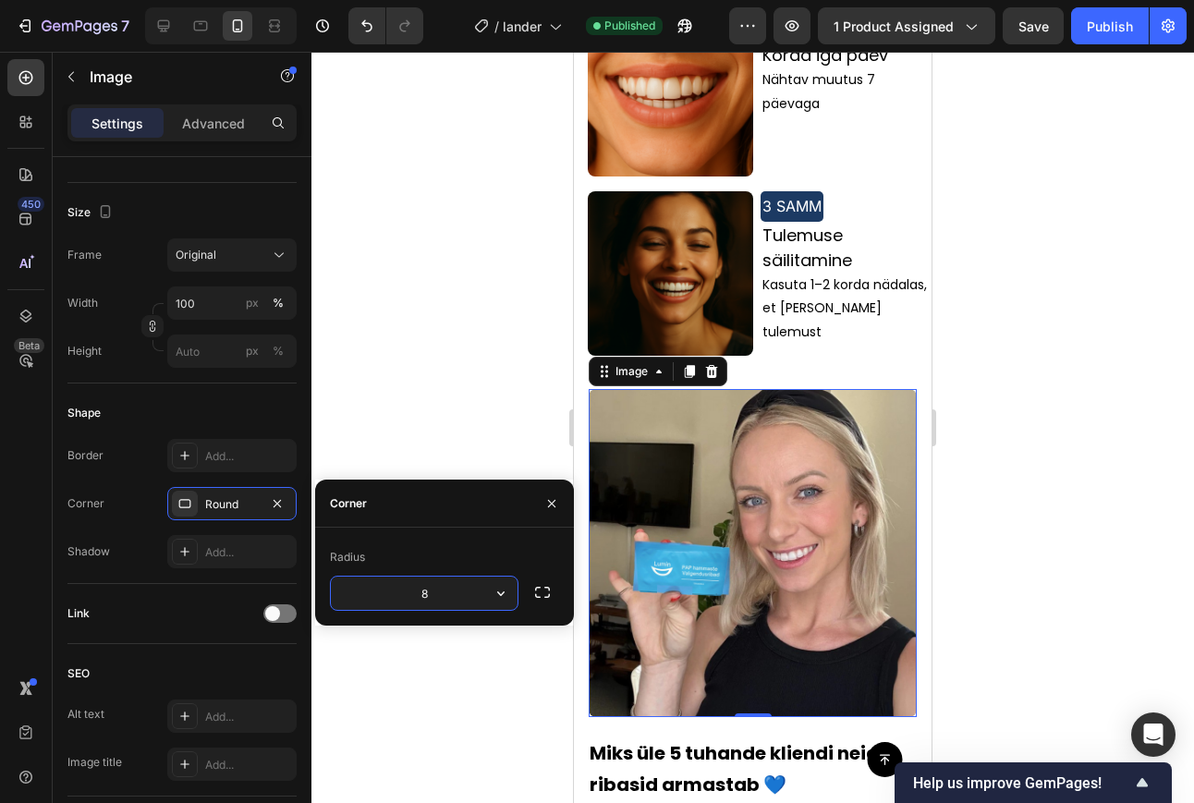
click at [520, 551] on div "Radius" at bounding box center [444, 557] width 229 height 30
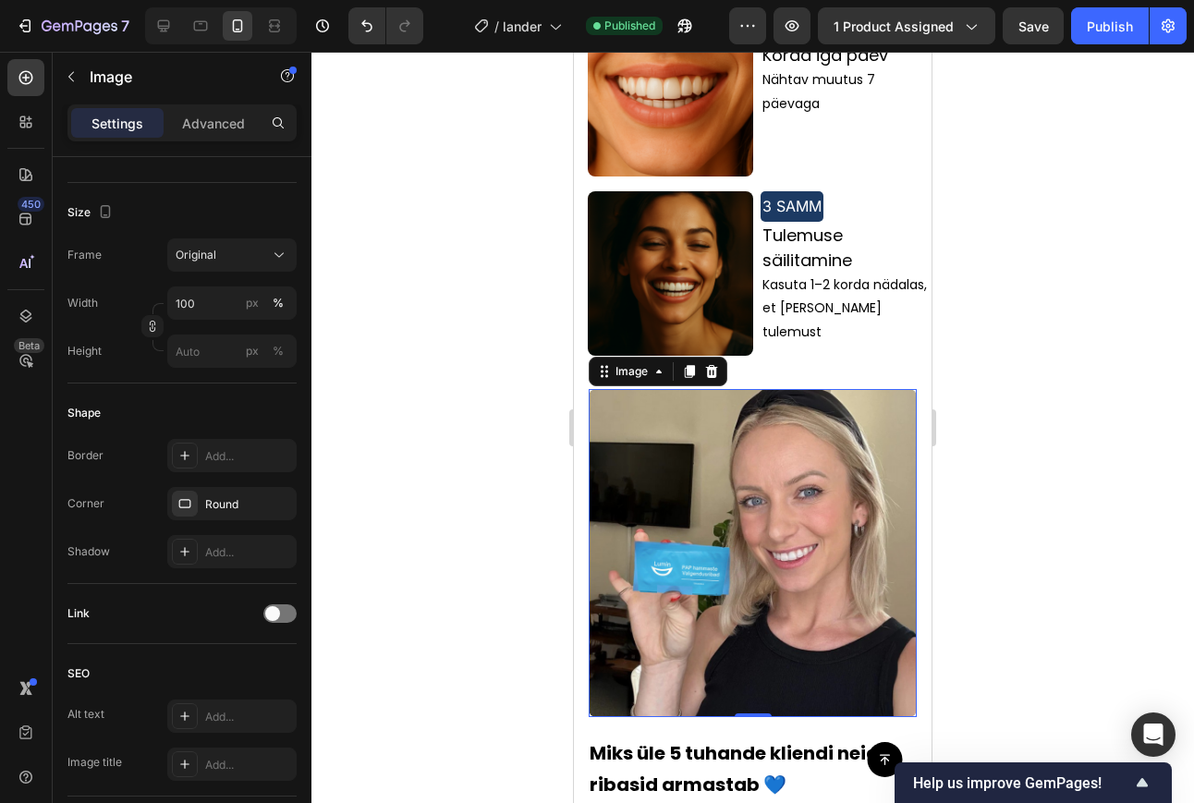
click at [484, 352] on div at bounding box center [752, 427] width 882 height 751
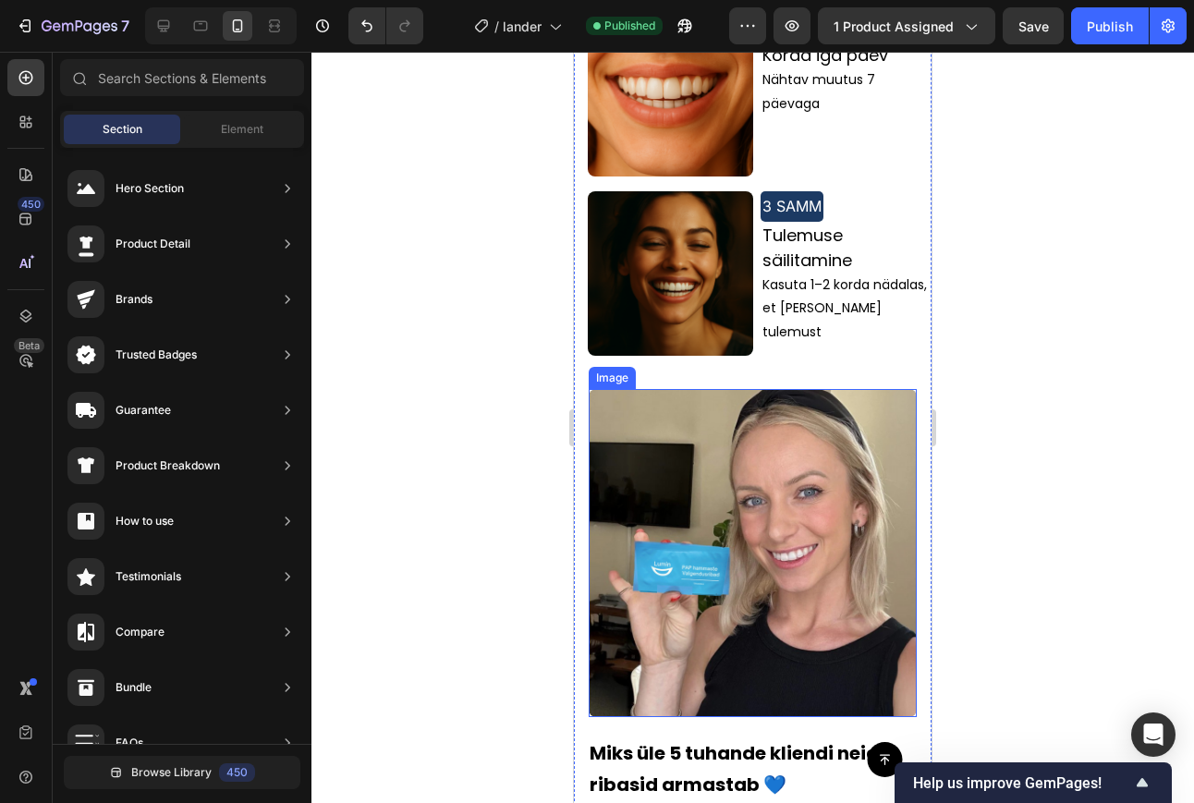
scroll to position [2749, 0]
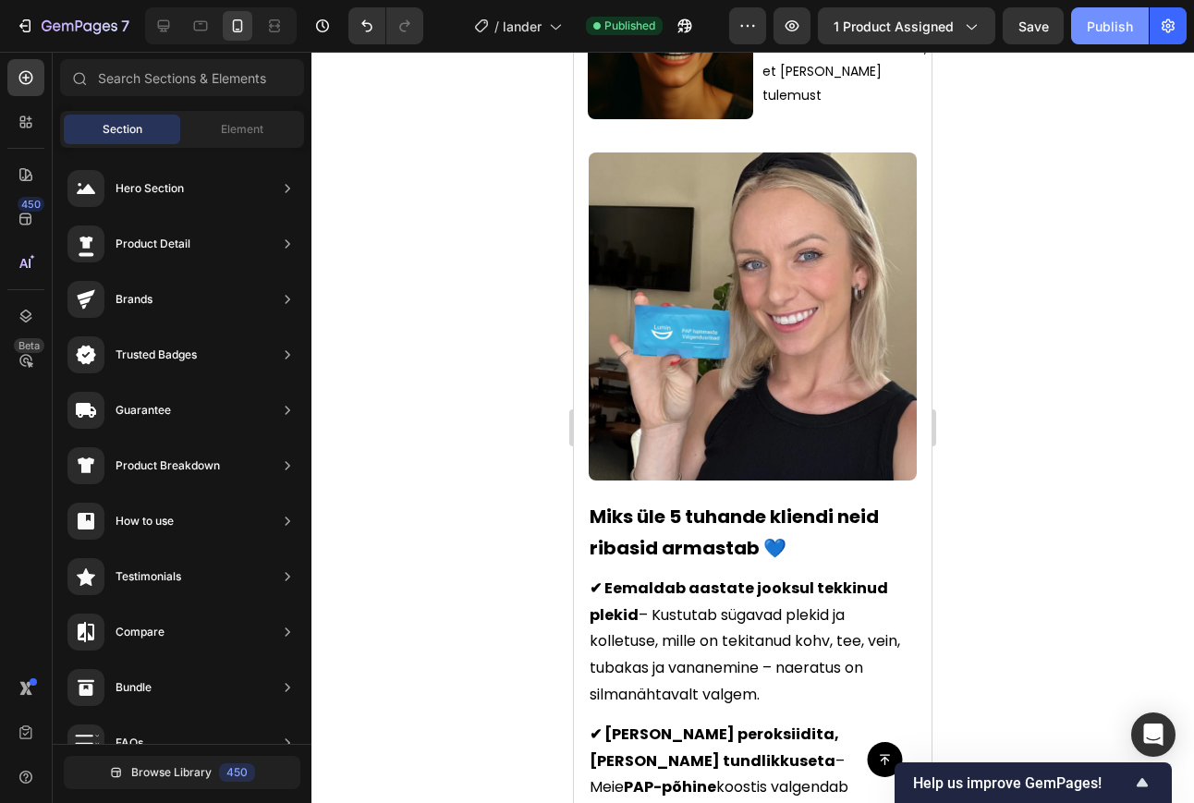
click at [1096, 31] on div "Publish" at bounding box center [1109, 26] width 46 height 19
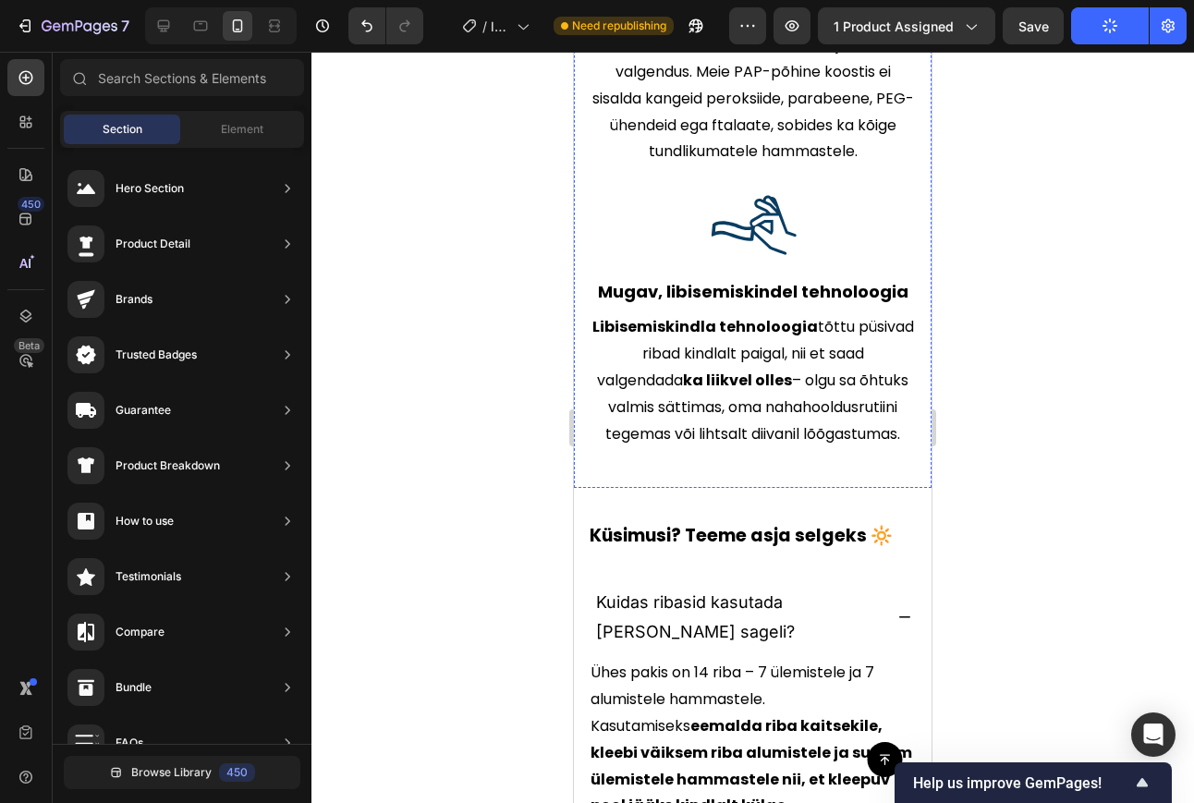
scroll to position [4501, 0]
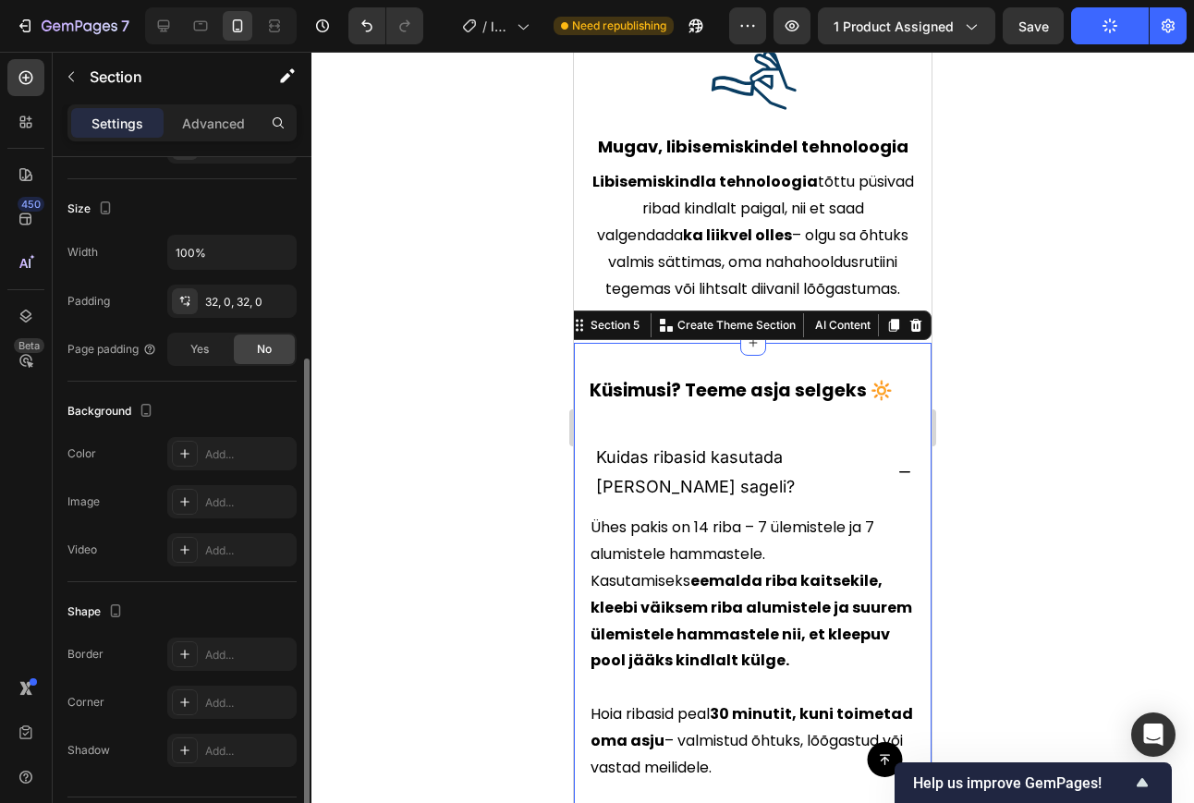
scroll to position [330, 0]
click at [197, 108] on div "Advanced" at bounding box center [213, 123] width 92 height 30
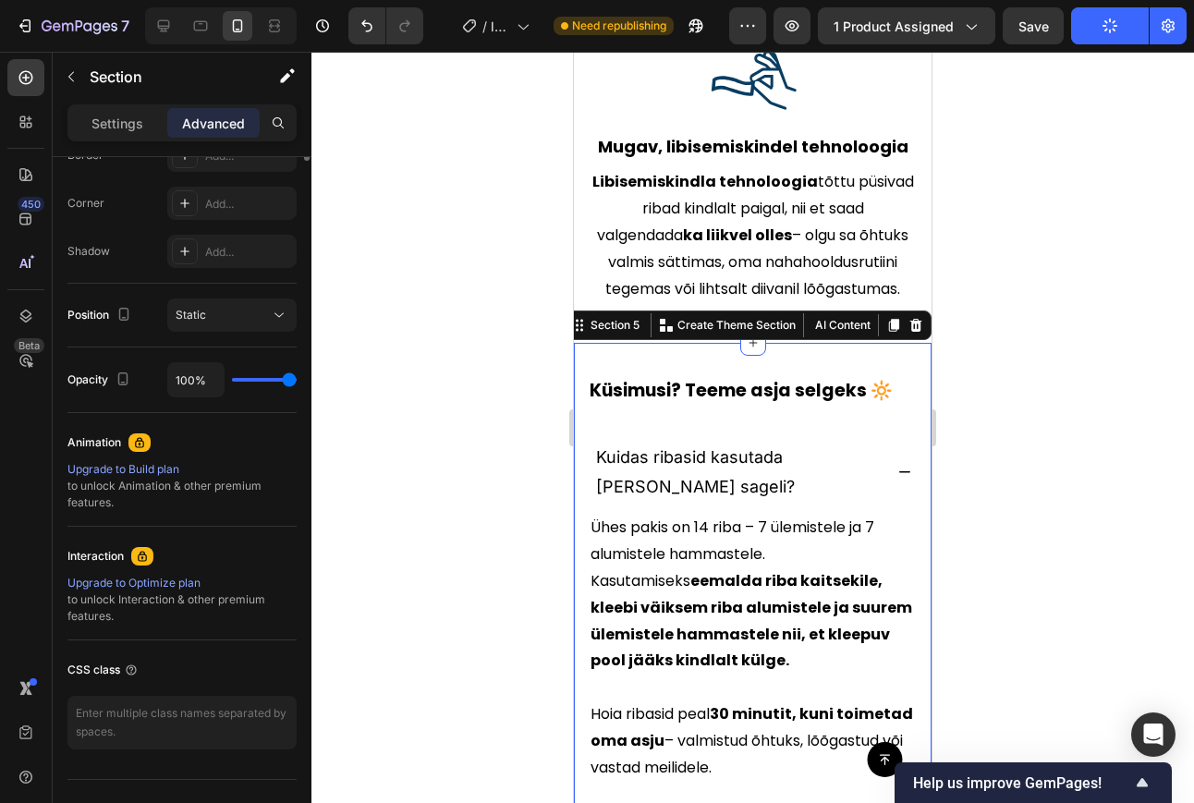
scroll to position [102, 0]
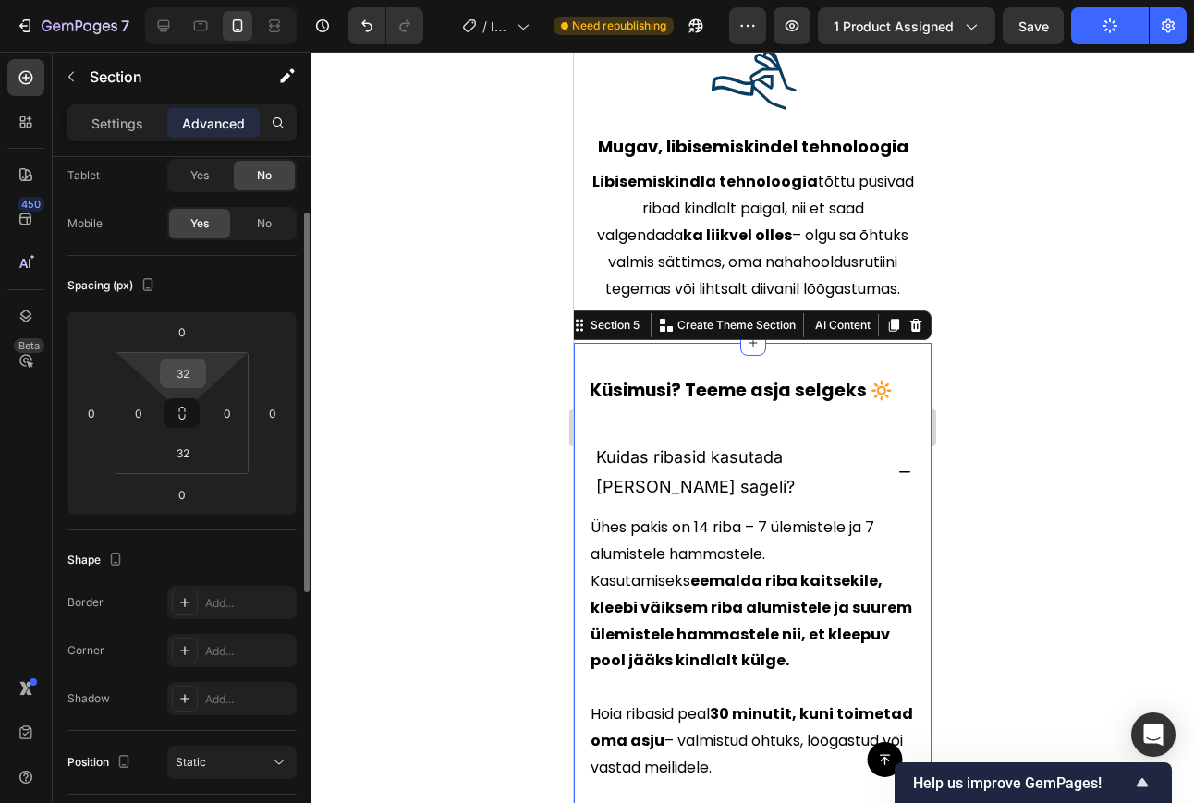
click at [190, 382] on input "32" at bounding box center [182, 373] width 37 height 28
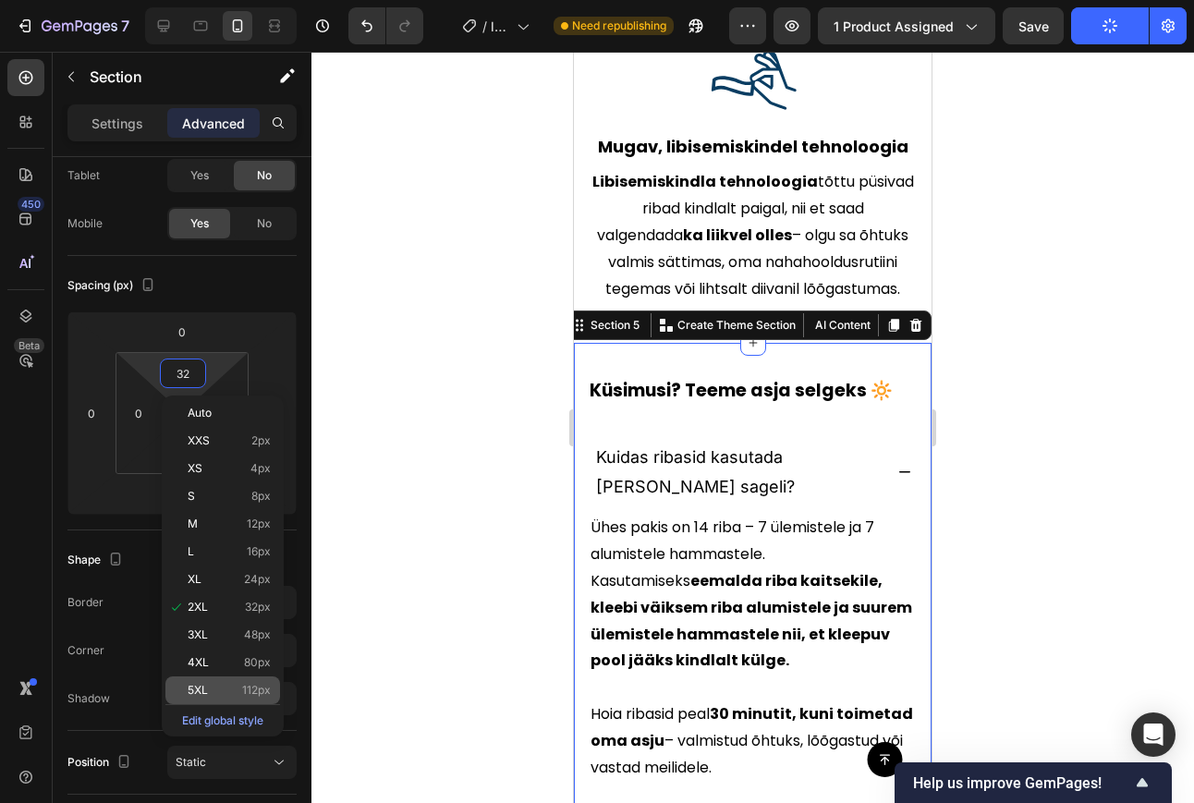
click at [219, 690] on p "5XL 112px" at bounding box center [229, 690] width 83 height 13
type input "112"
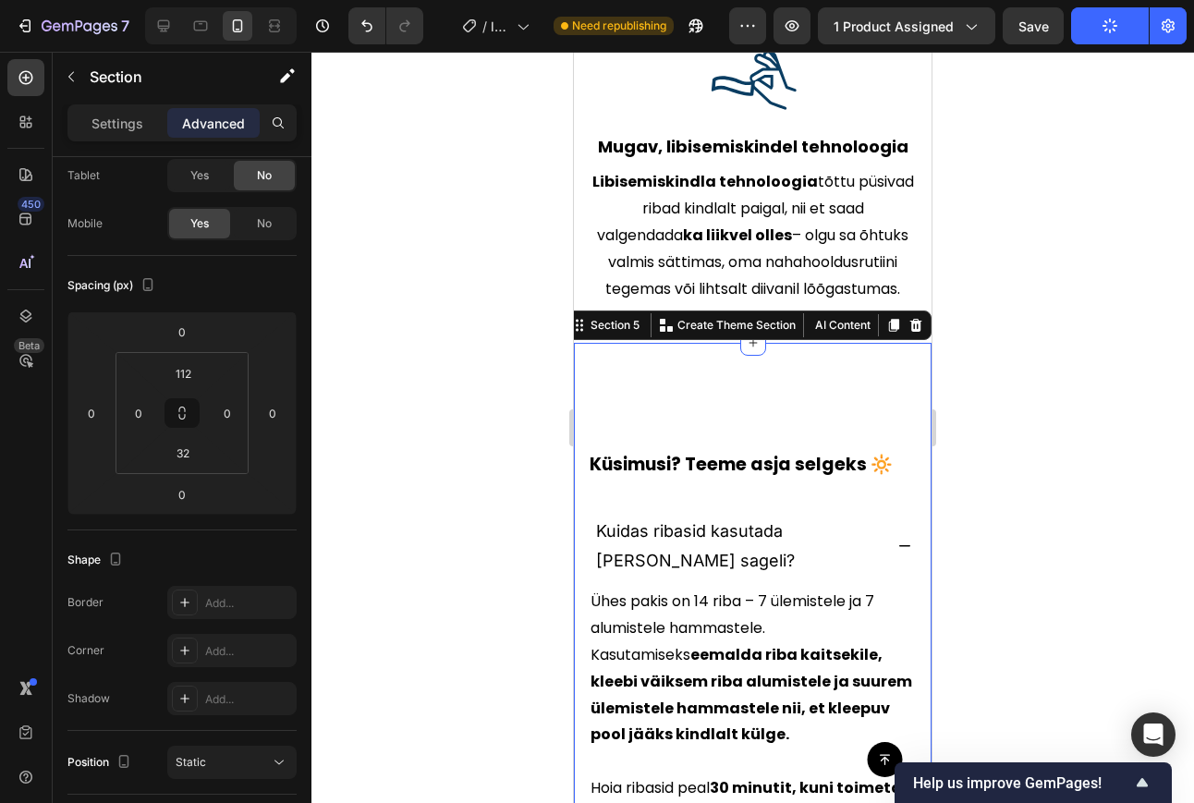
click at [425, 467] on div at bounding box center [752, 427] width 882 height 751
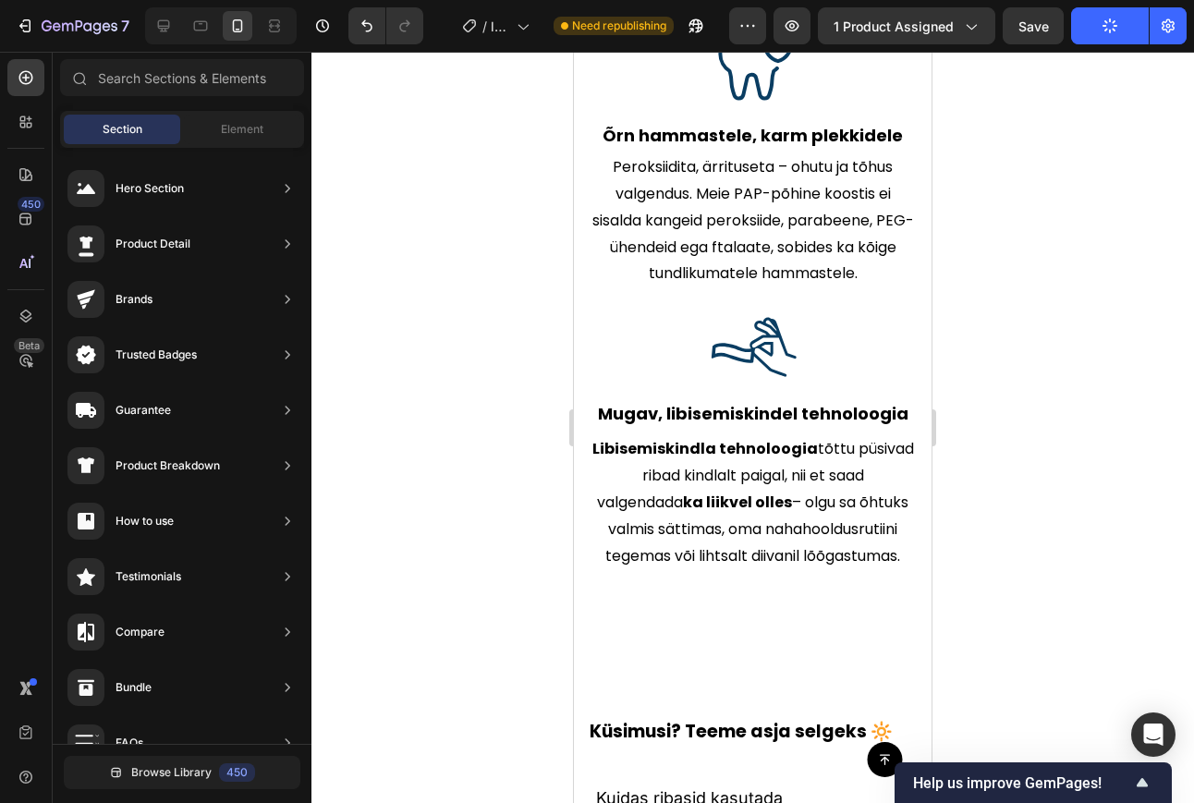
scroll to position [4214, 0]
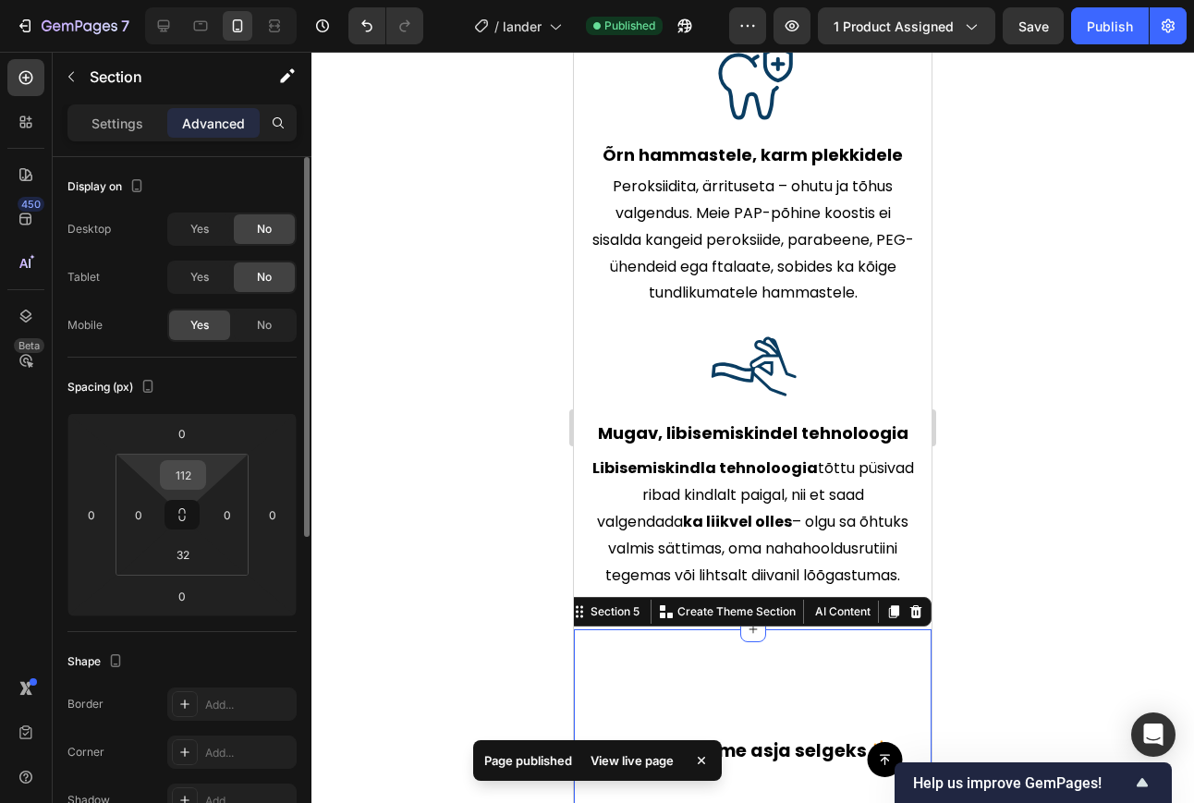
click at [190, 477] on input "112" at bounding box center [182, 475] width 37 height 28
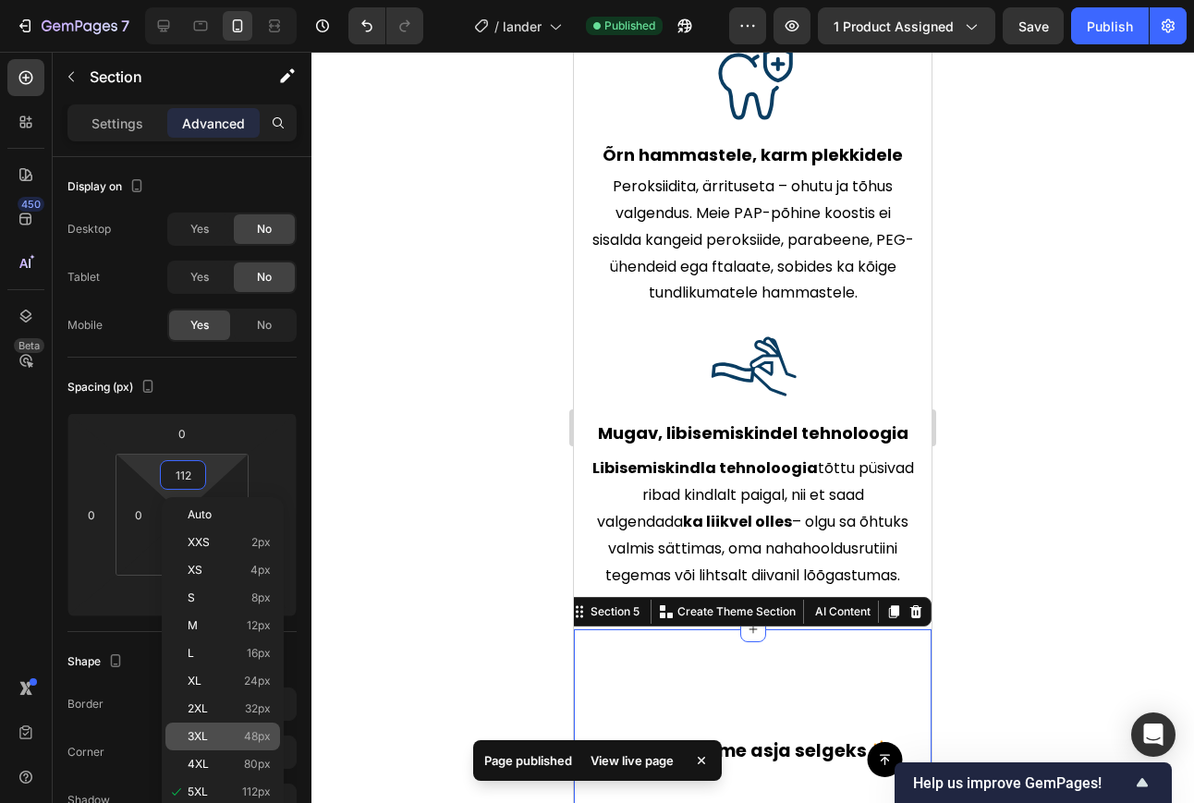
click at [207, 712] on span "3XL" at bounding box center [198, 736] width 20 height 13
type input "48"
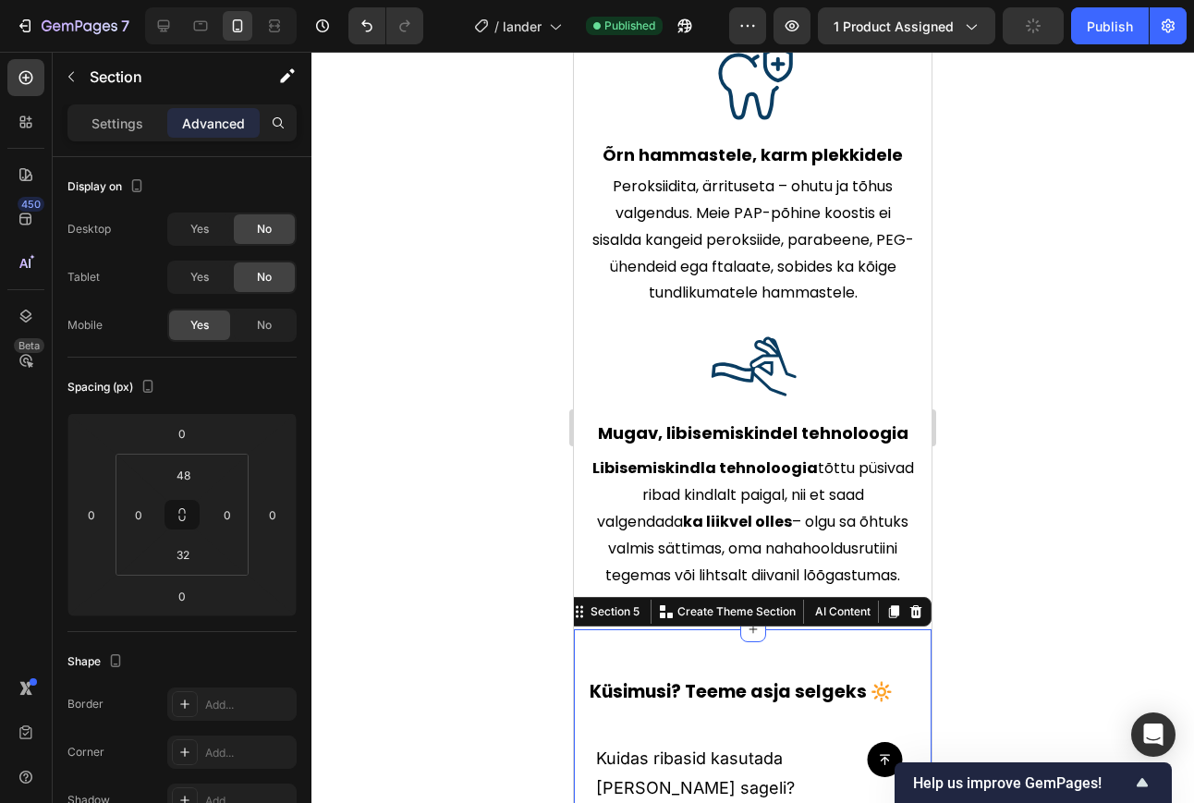
click at [464, 515] on div at bounding box center [752, 427] width 882 height 751
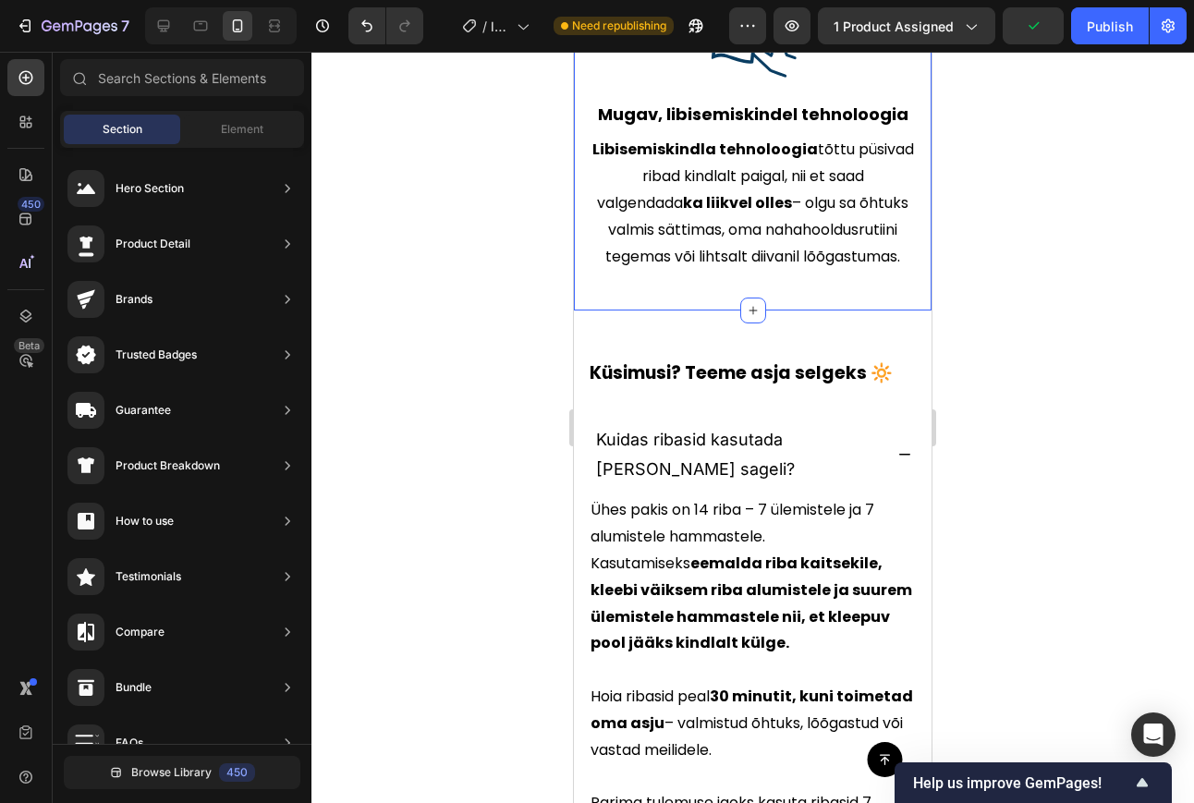
scroll to position [4542, 0]
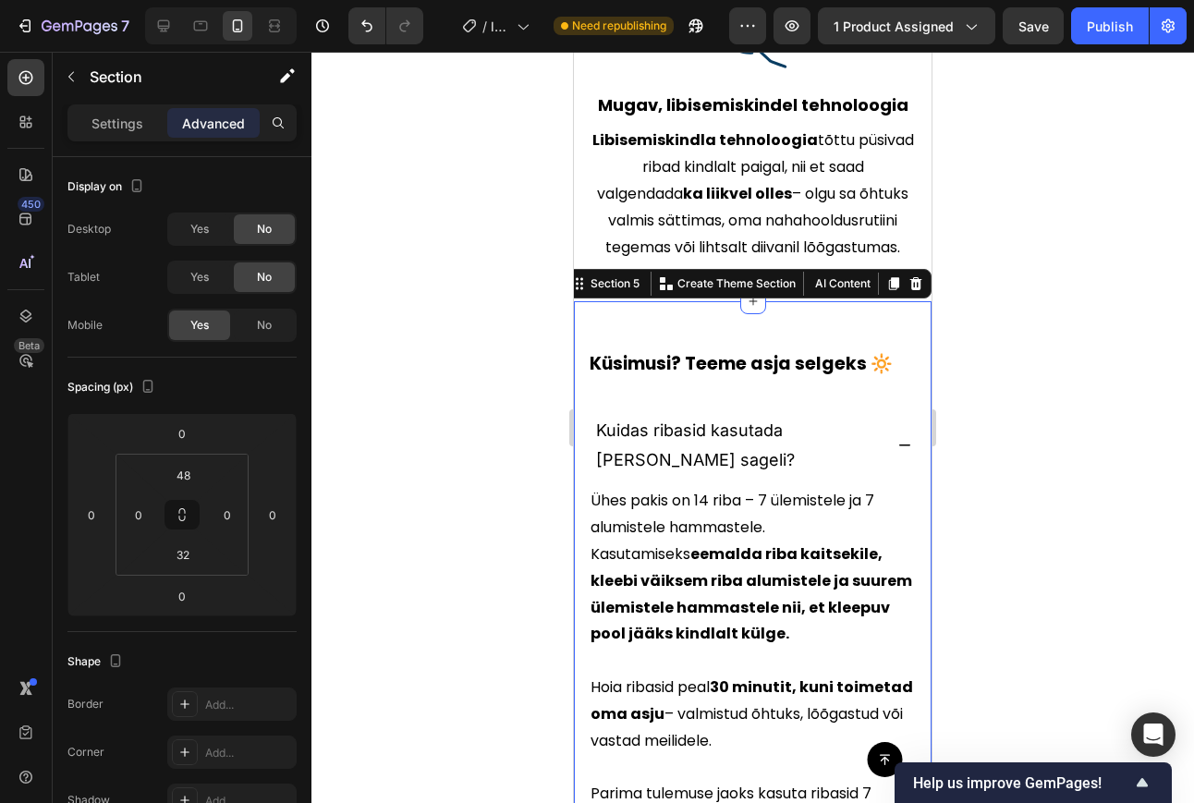
click at [817, 351] on strong "Küsimusi? Teeme asja selgeks 🔆" at bounding box center [740, 363] width 303 height 25
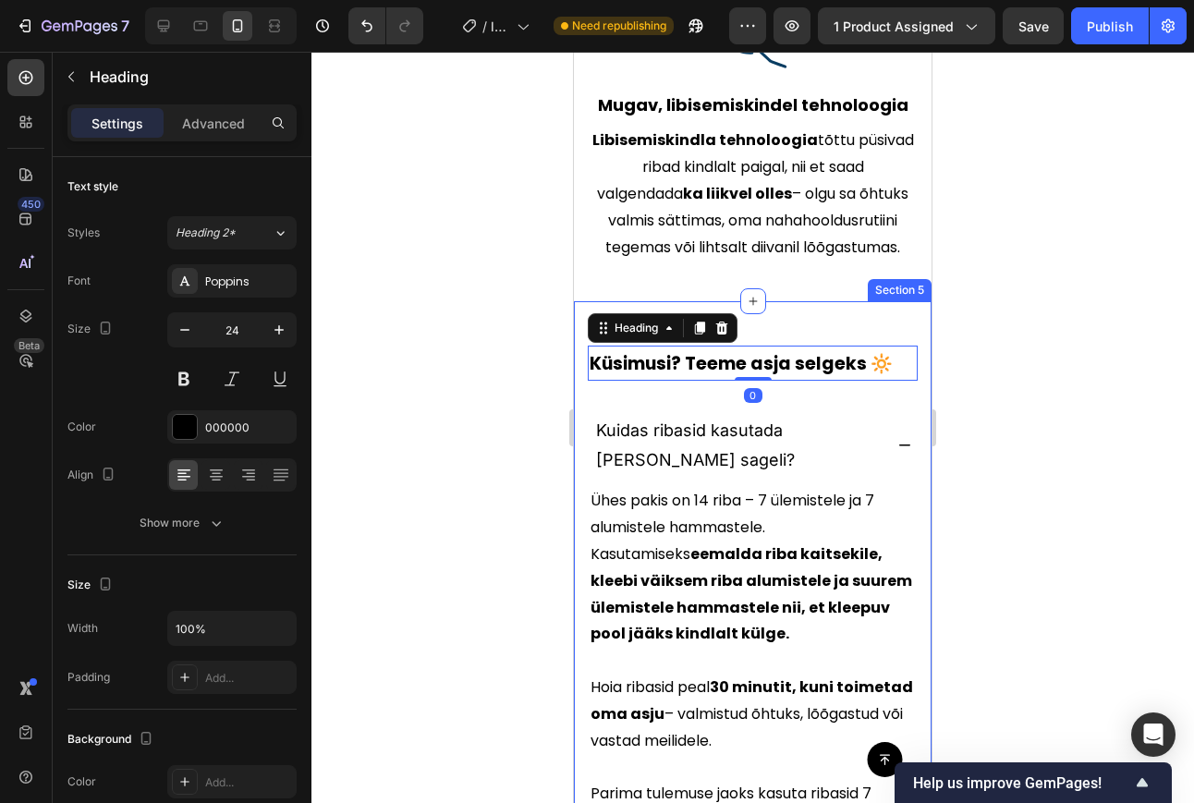
click at [758, 420] on span "Kuidas ribasid kasutada [PERSON_NAME] sageli?" at bounding box center [695, 444] width 199 height 49
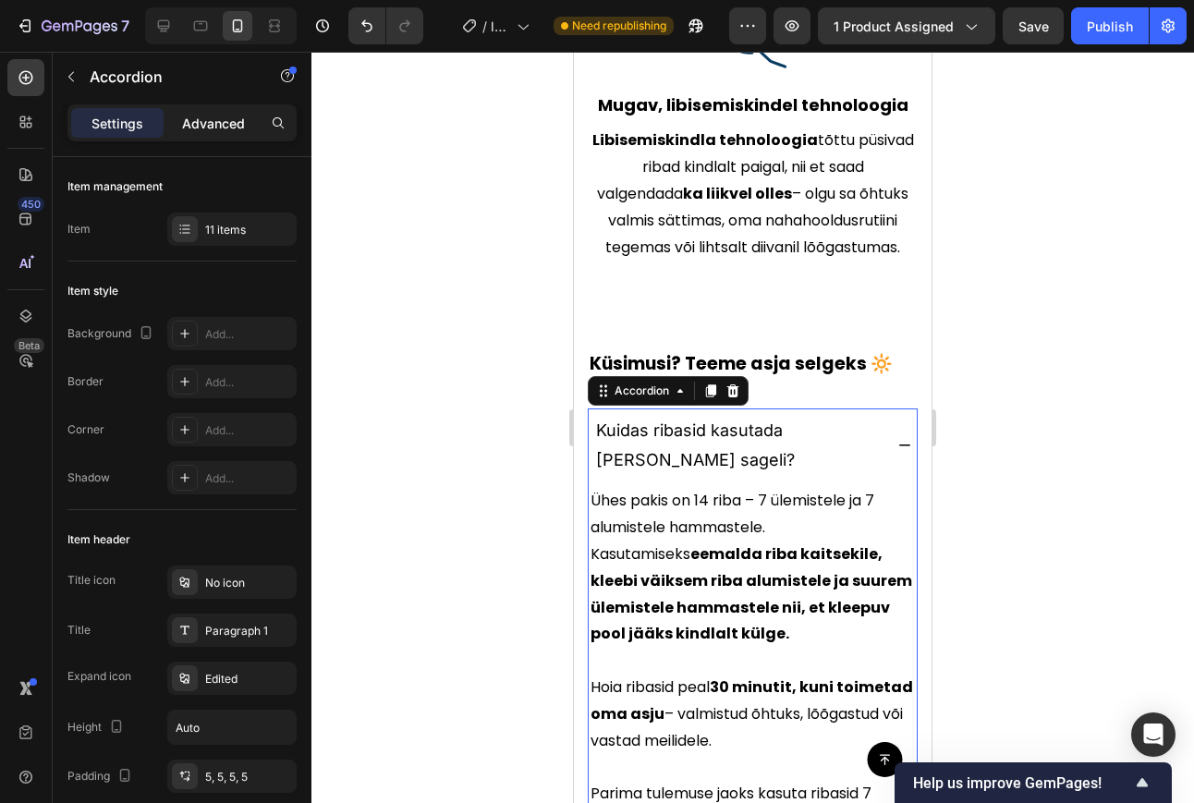
click at [202, 135] on div "Advanced" at bounding box center [213, 123] width 92 height 30
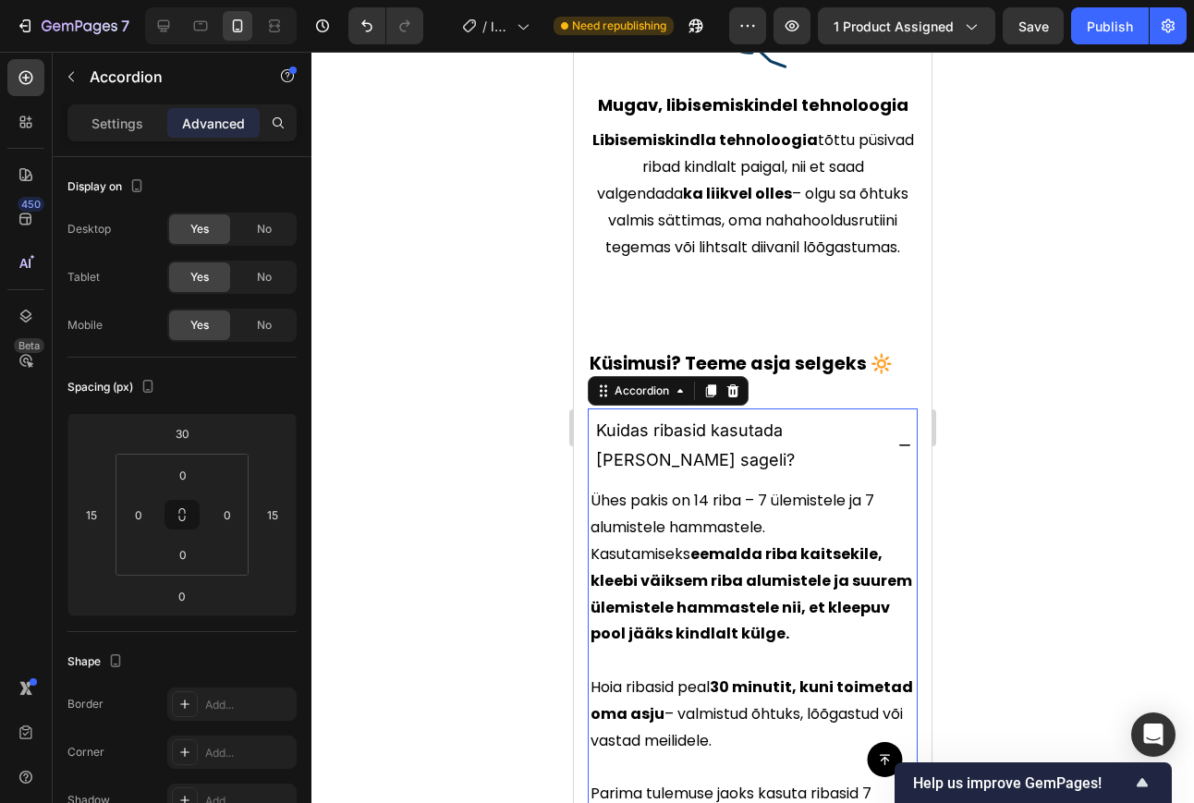
type input "100%"
type input "100"
click at [873, 408] on div "Kuidas ribasid kasutada [PERSON_NAME] sageli?" at bounding box center [752, 445] width 328 height 75
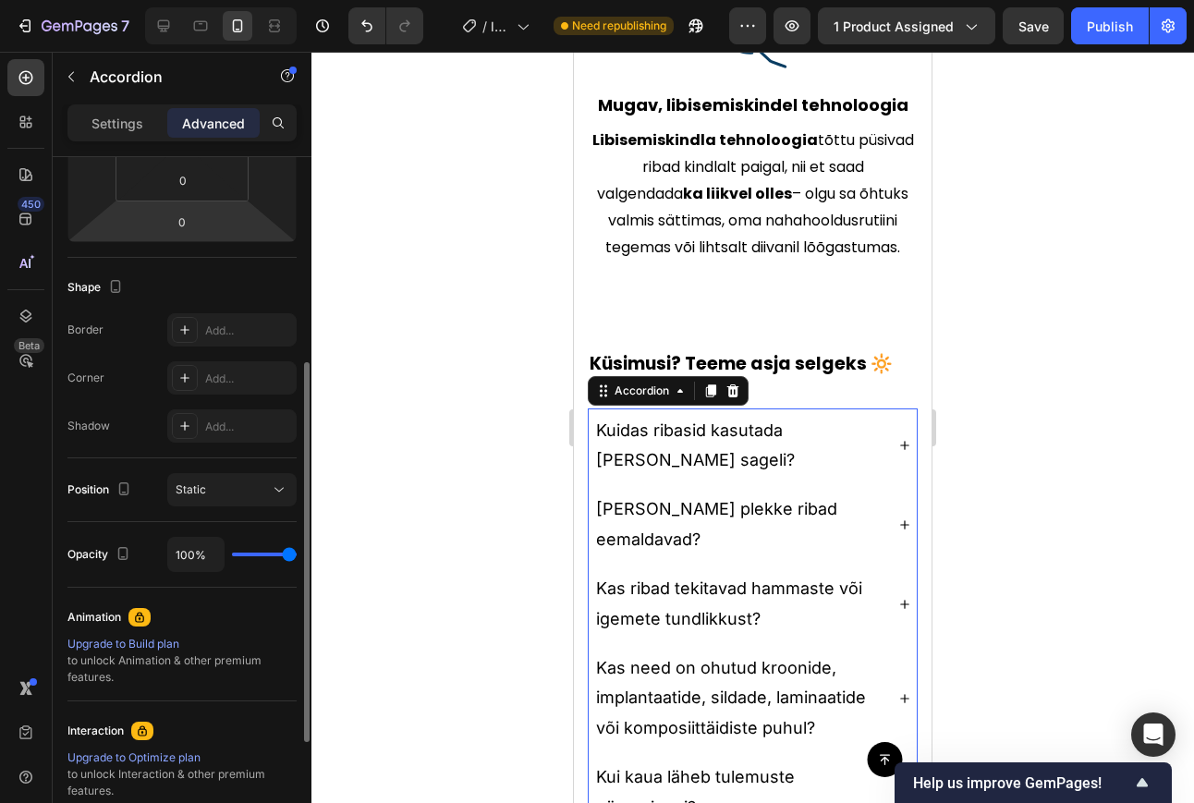
scroll to position [375, 0]
click at [231, 364] on div "Add..." at bounding box center [231, 376] width 129 height 33
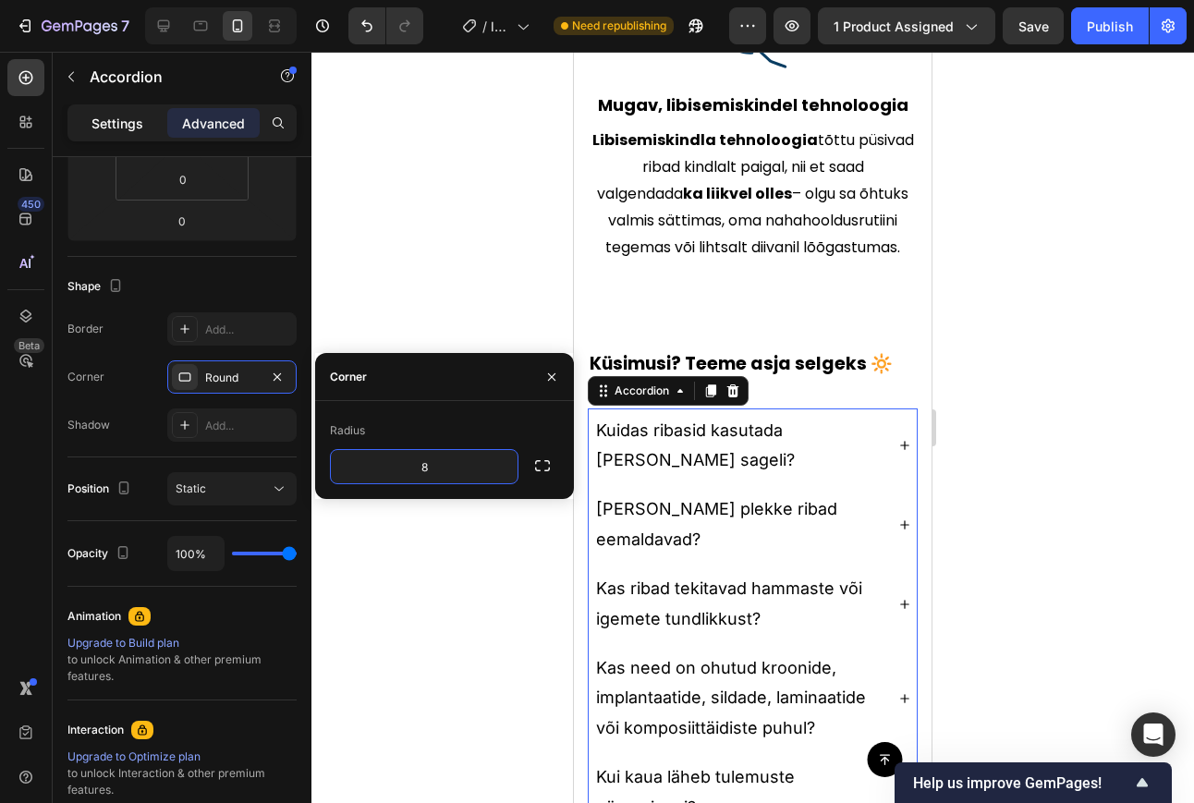
click at [109, 127] on p "Settings" at bounding box center [117, 123] width 52 height 19
type input "5"
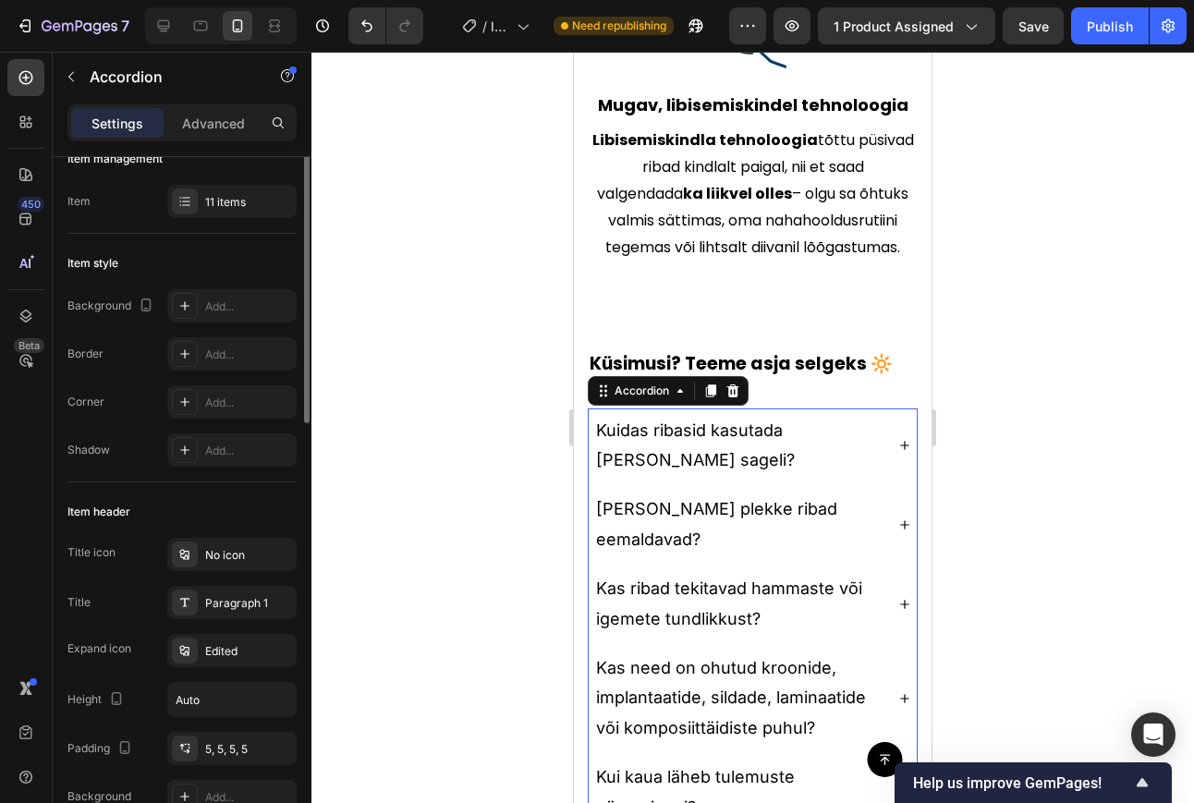
scroll to position [0, 0]
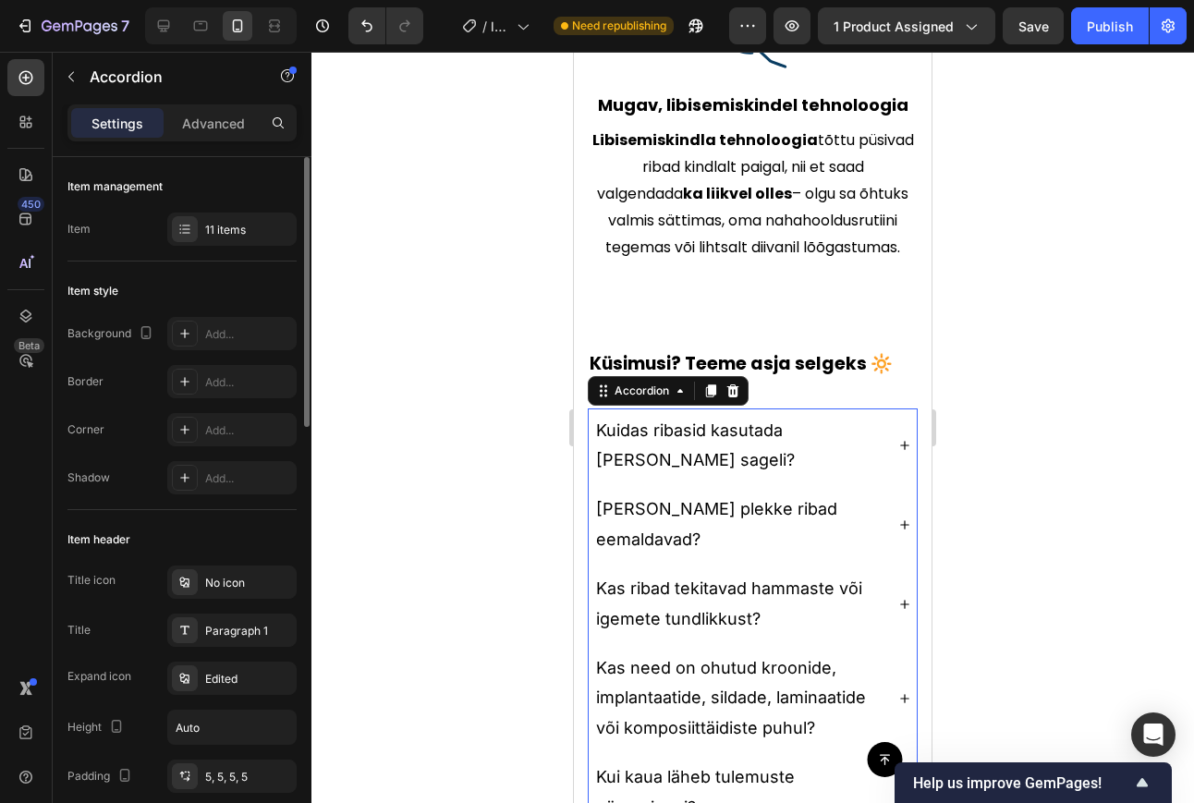
click at [224, 309] on div "Item style Background Add... Border Add... Corner Add... Shadow Add..." at bounding box center [181, 385] width 229 height 248
click at [218, 341] on div "Add..." at bounding box center [248, 334] width 87 height 17
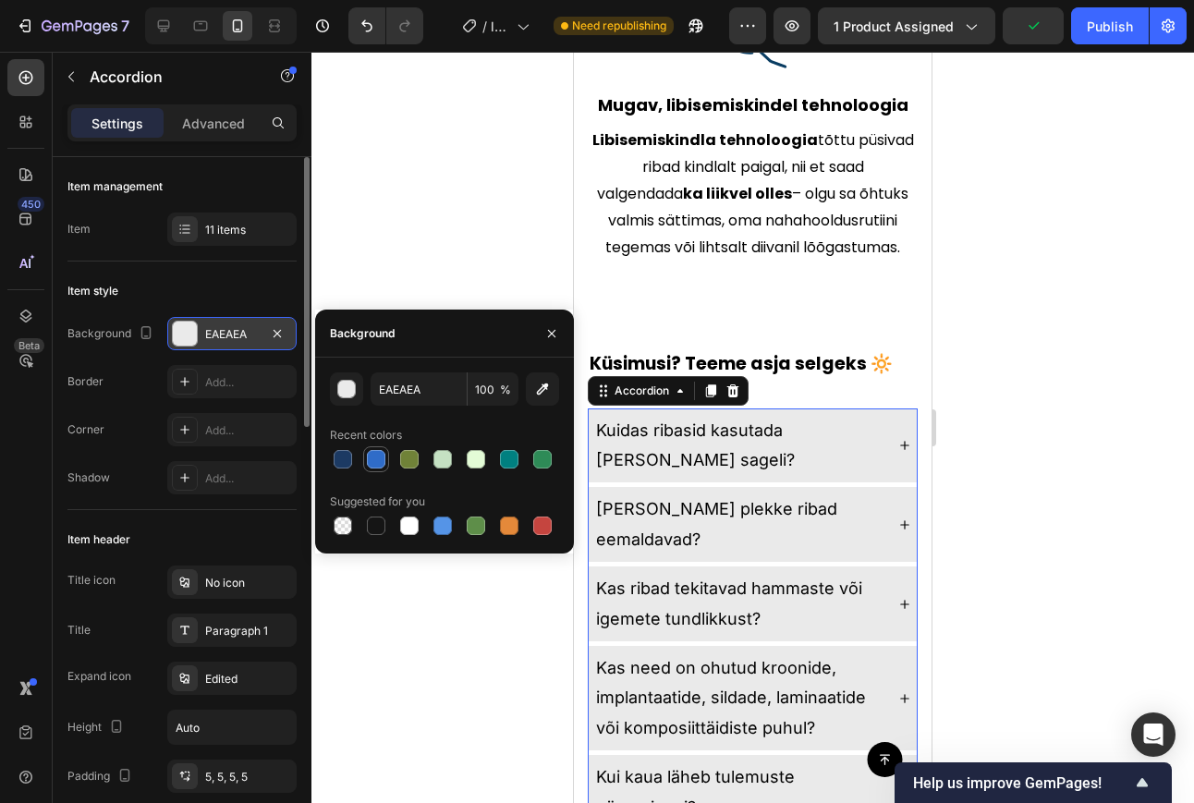
click at [377, 466] on div at bounding box center [376, 459] width 18 height 18
type input "2F6CC8"
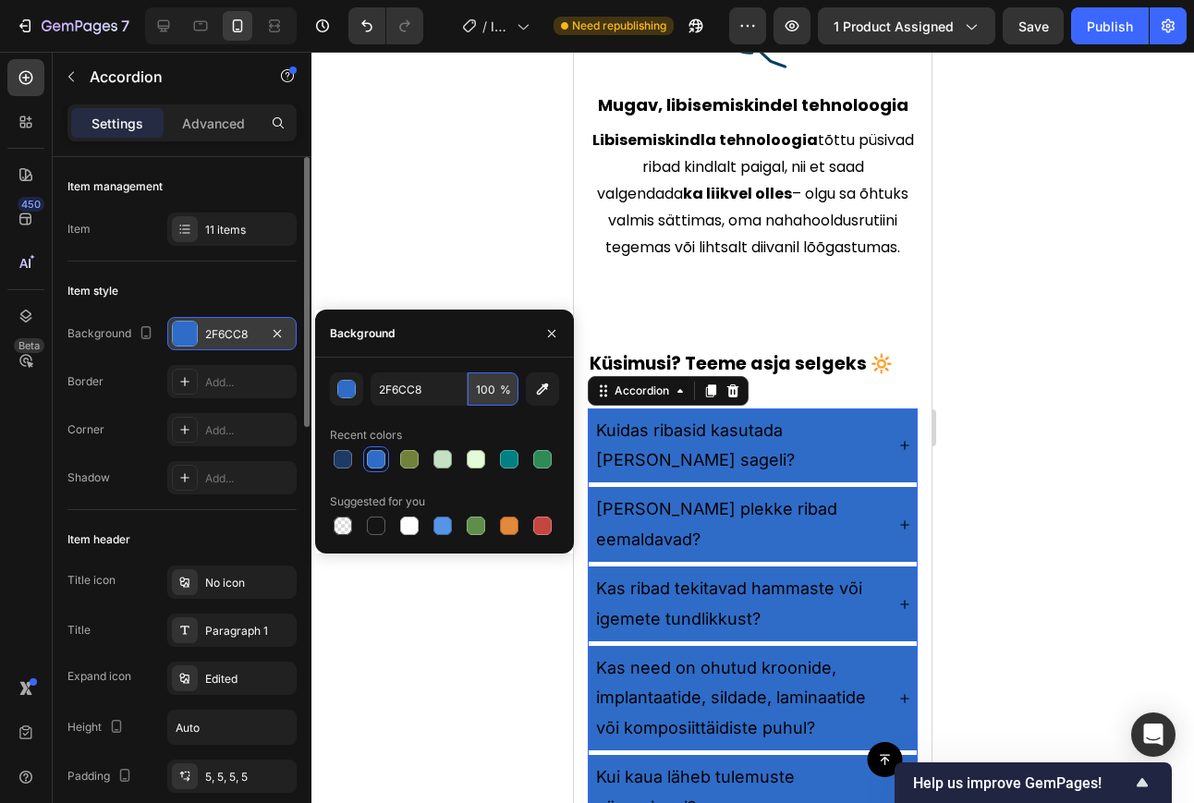
click at [490, 391] on input "100" at bounding box center [492, 388] width 51 height 33
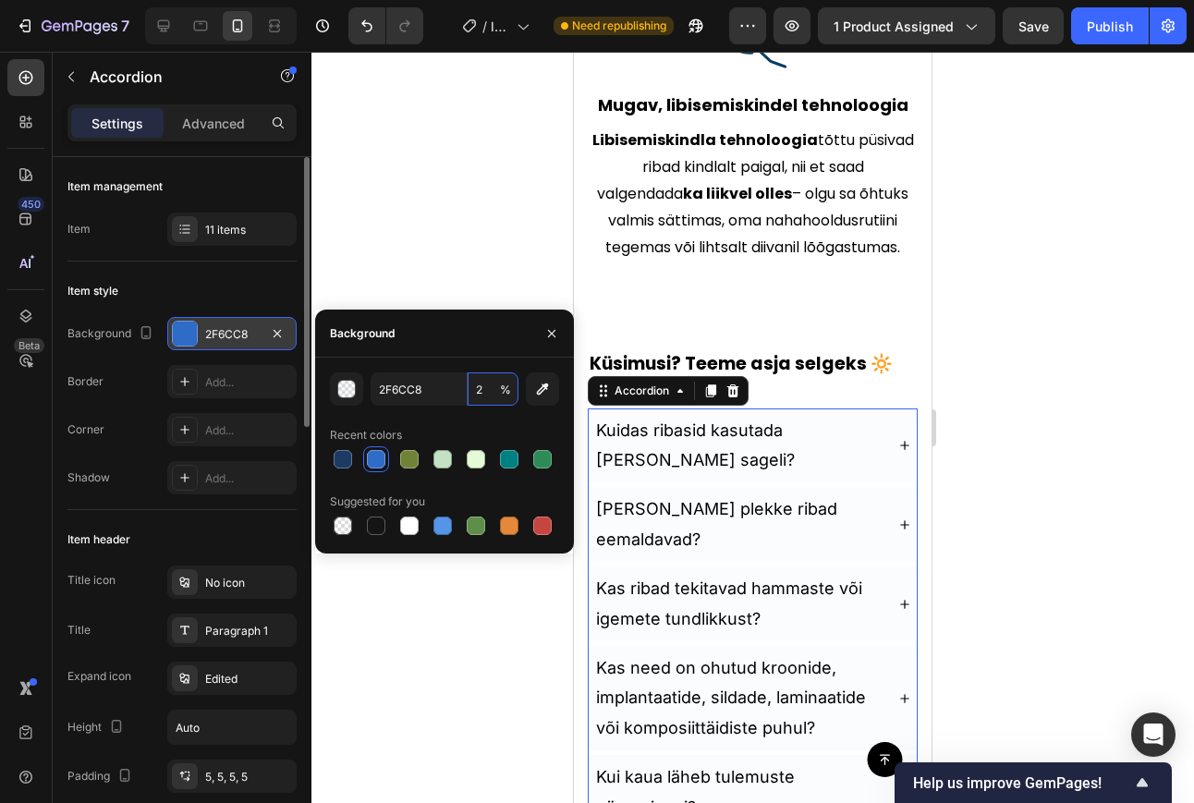
type input "20"
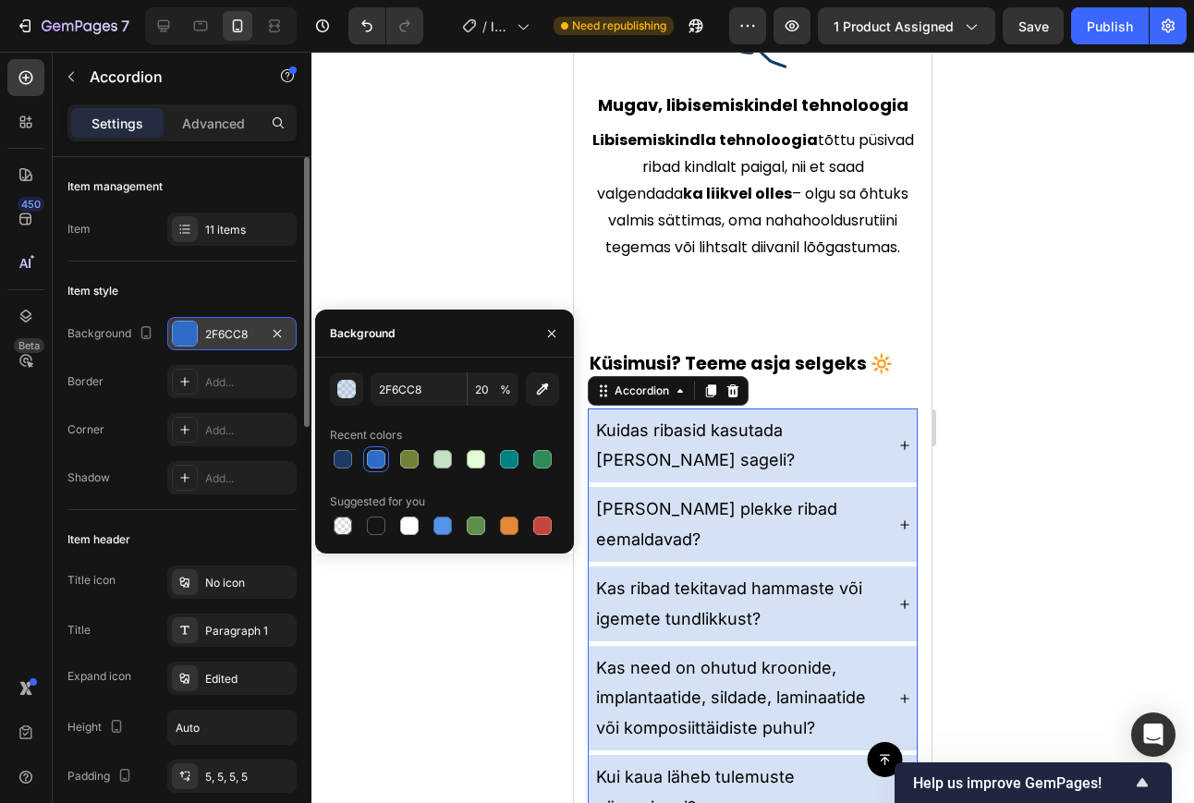
click at [1075, 354] on div at bounding box center [752, 427] width 882 height 751
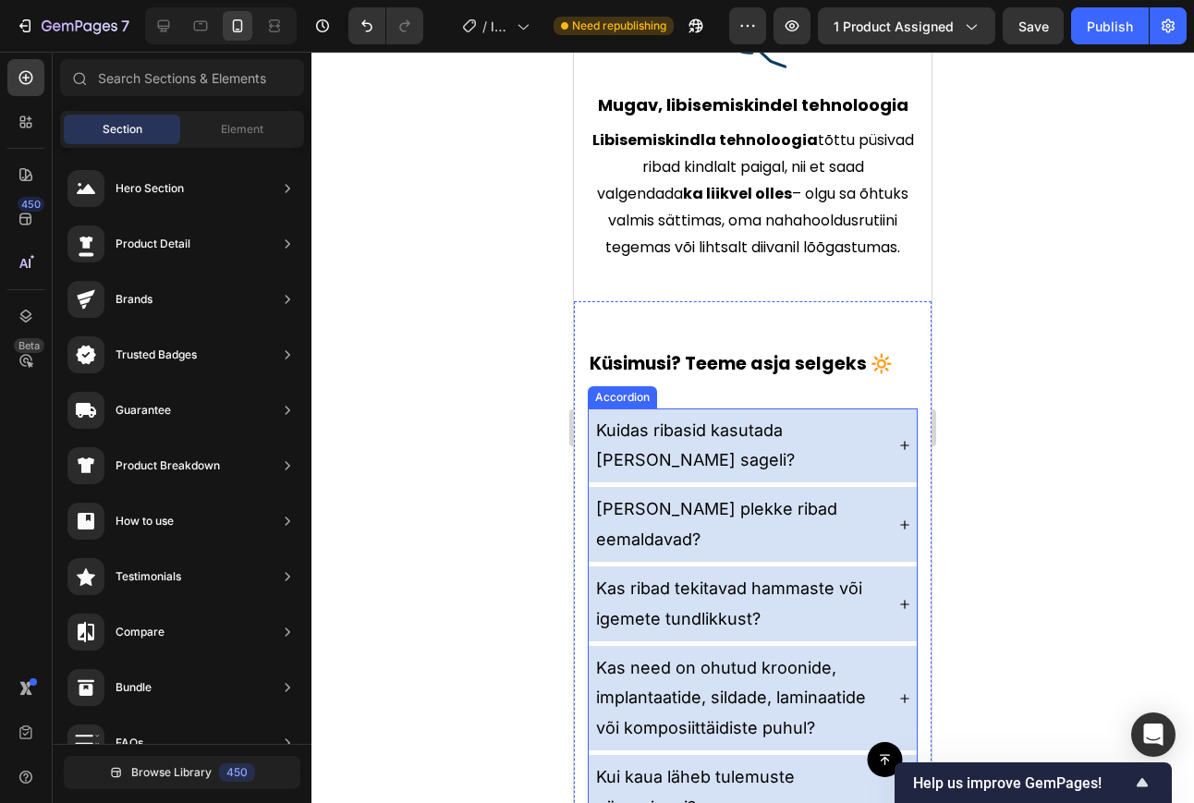
click at [768, 408] on div "Kuidas ribasid kasutada [PERSON_NAME] sageli? Milliseid plekke ribad eemaldavad…" at bounding box center [753, 811] width 330 height 807
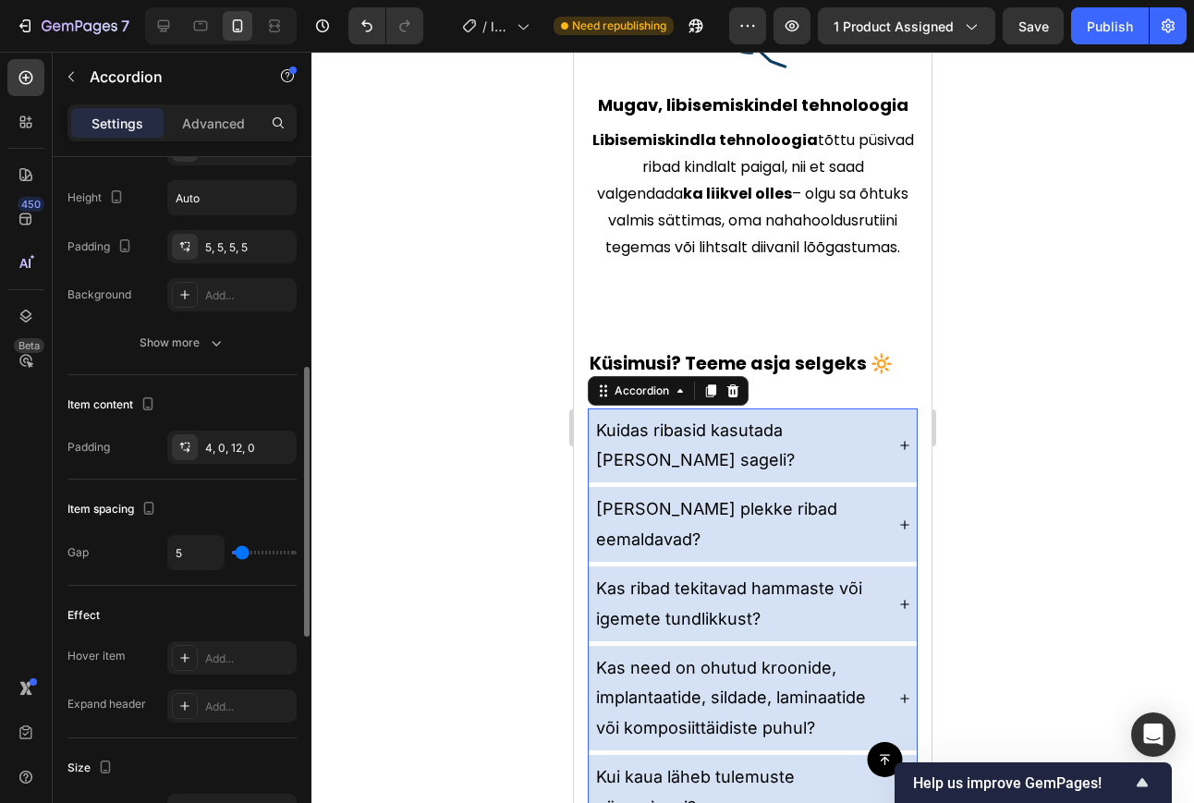
scroll to position [535, 0]
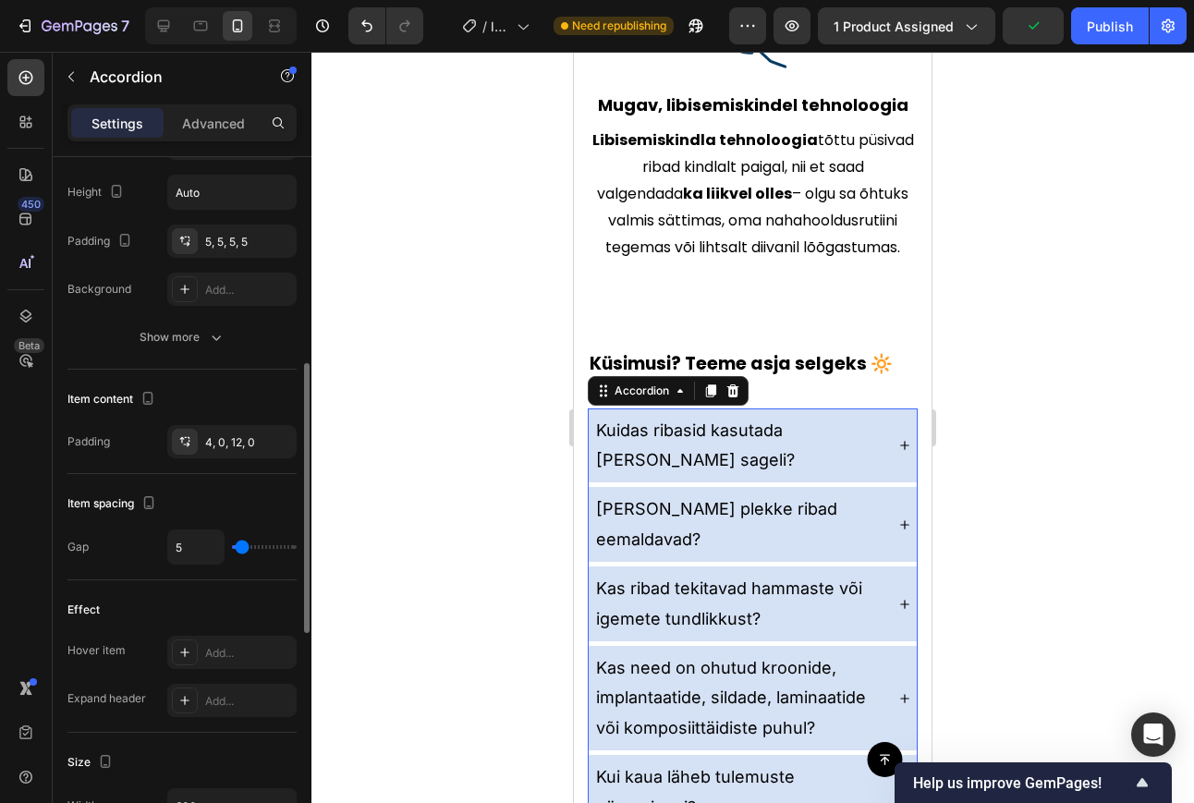
type input "7"
type input "0"
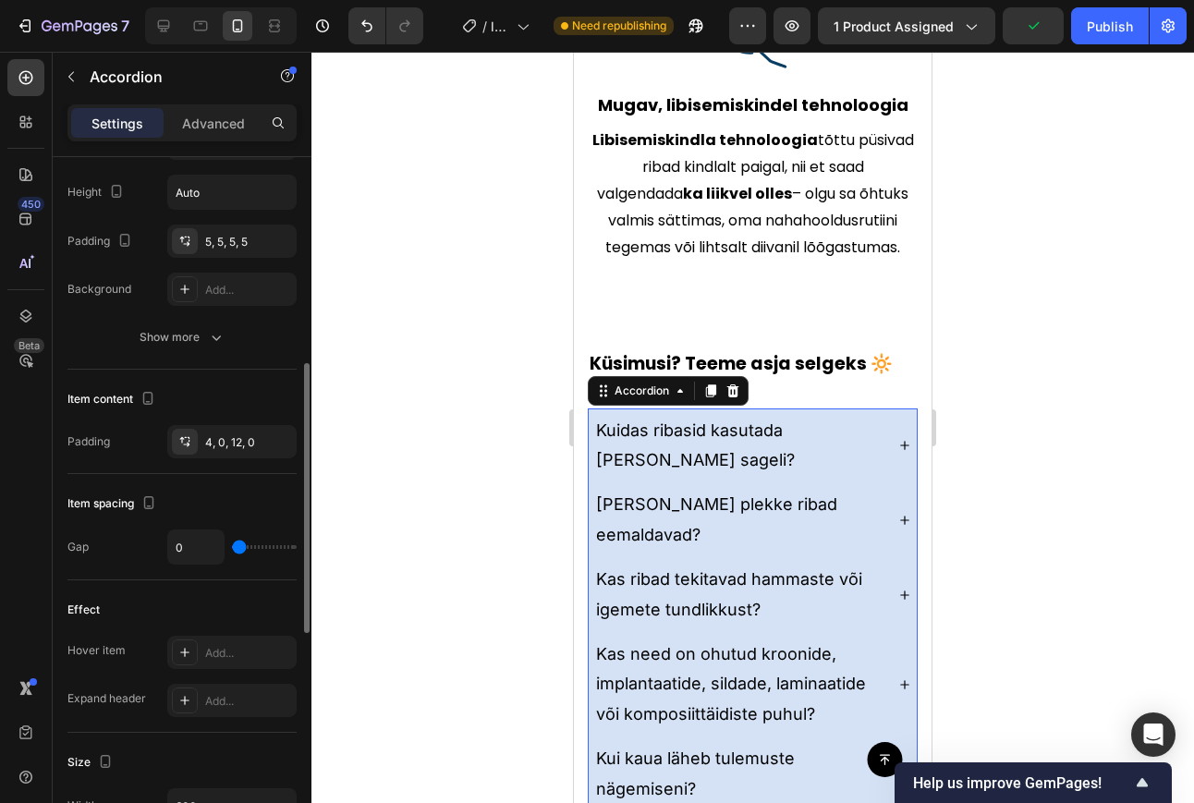
drag, startPoint x: 244, startPoint y: 550, endPoint x: 170, endPoint y: 550, distance: 73.9
type input "0"
click at [232, 549] on input "range" at bounding box center [264, 547] width 65 height 4
click at [418, 482] on div at bounding box center [752, 427] width 882 height 751
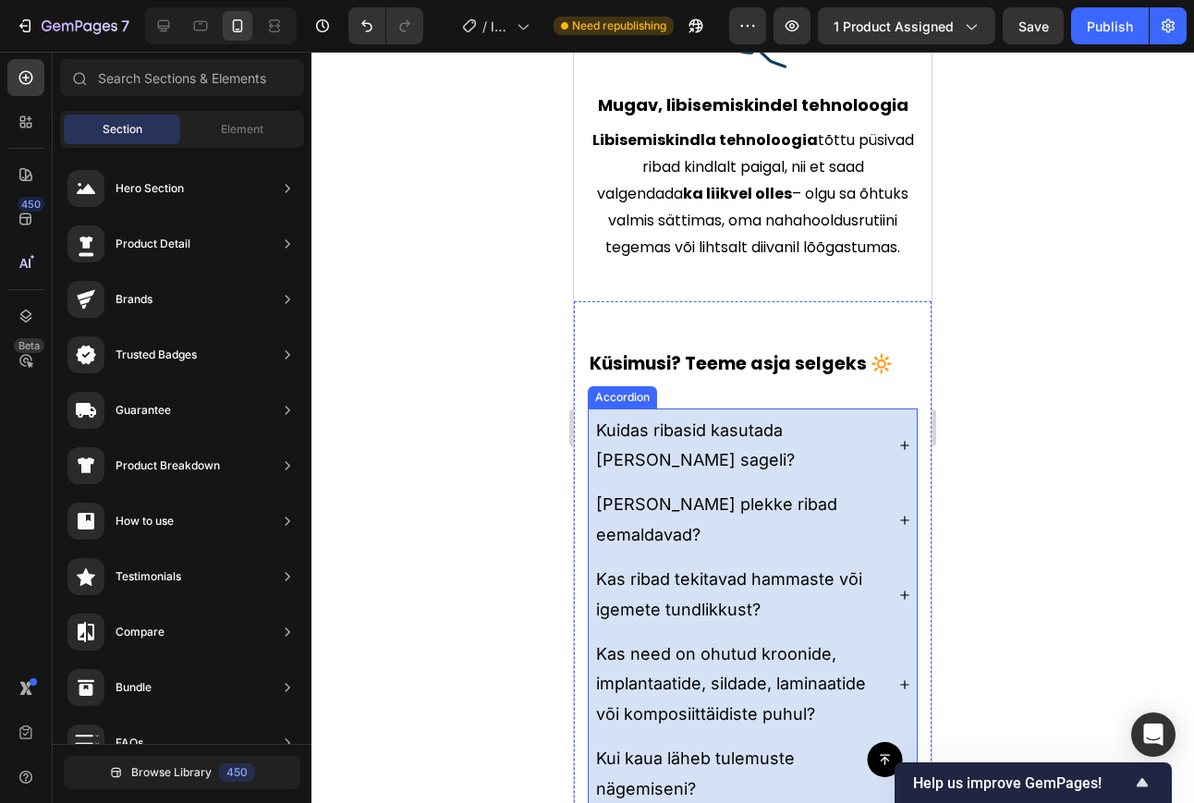
click at [890, 408] on div "Kuidas ribasid kasutada [PERSON_NAME] sageli?" at bounding box center [752, 445] width 328 height 75
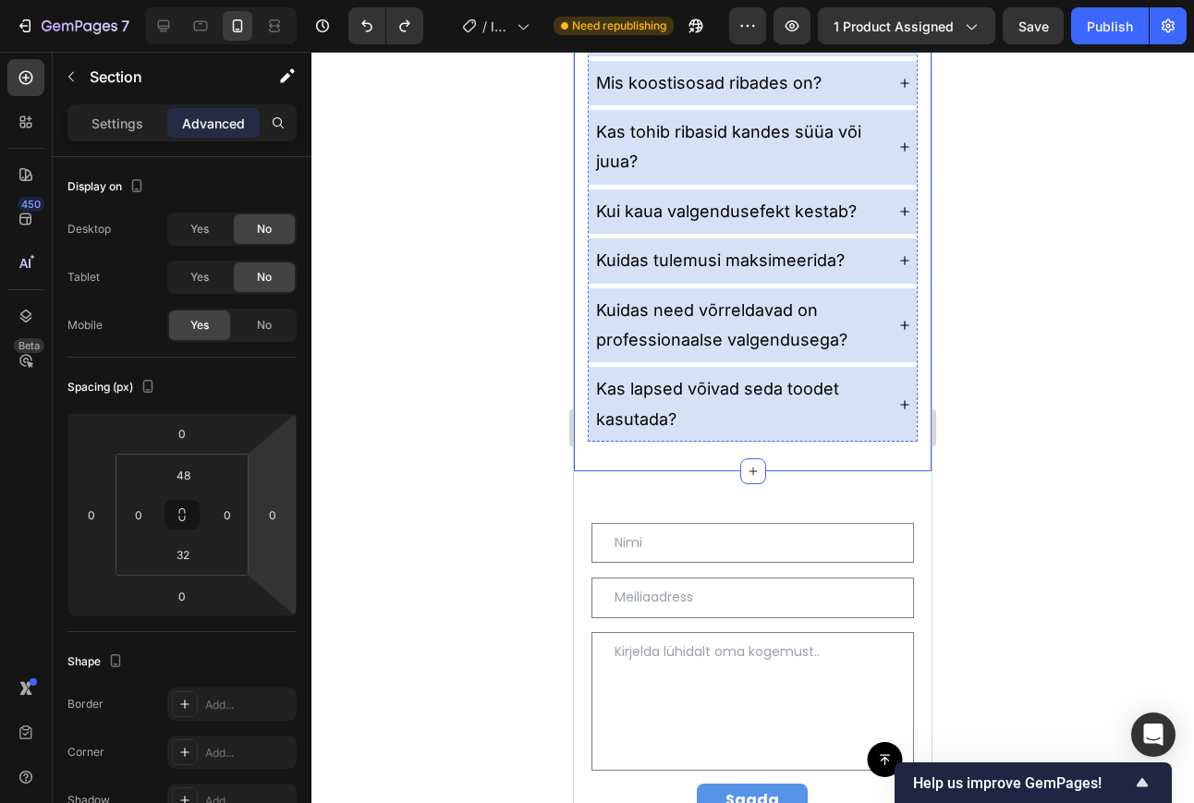
scroll to position [5689, 0]
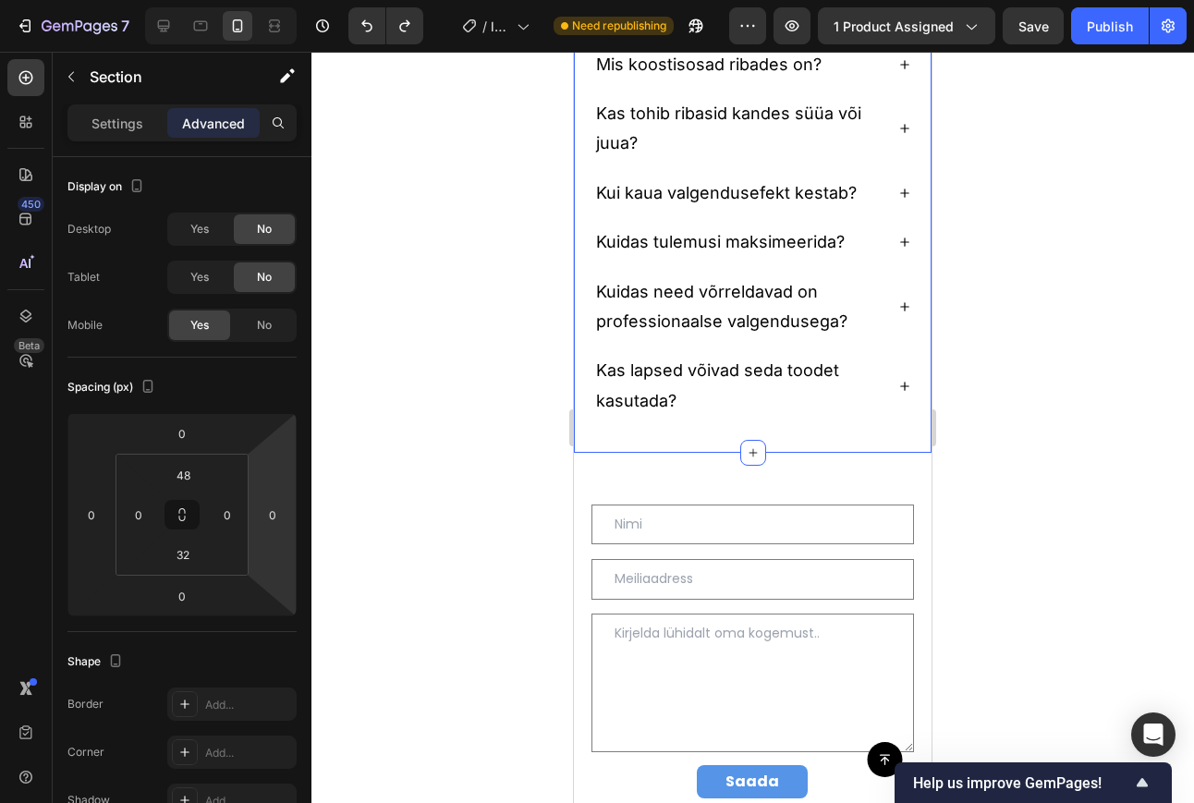
click at [997, 331] on div at bounding box center [752, 427] width 882 height 751
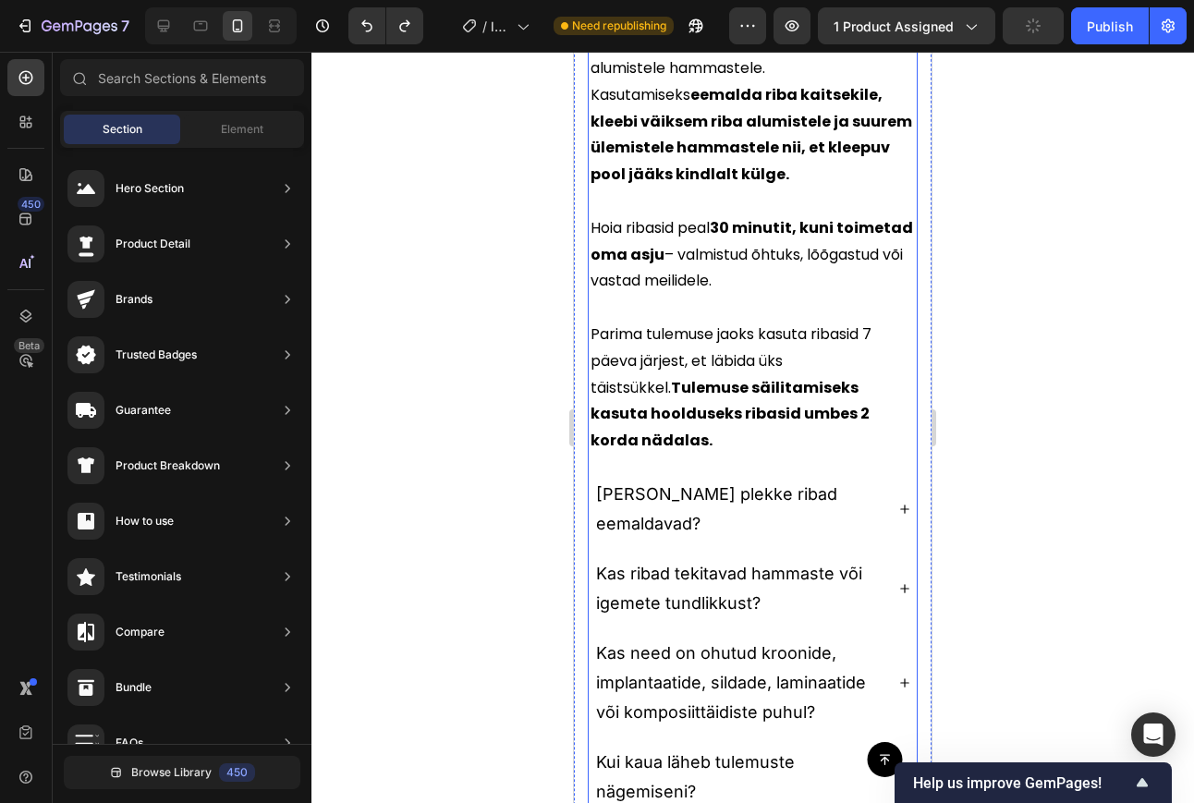
scroll to position [4635, 0]
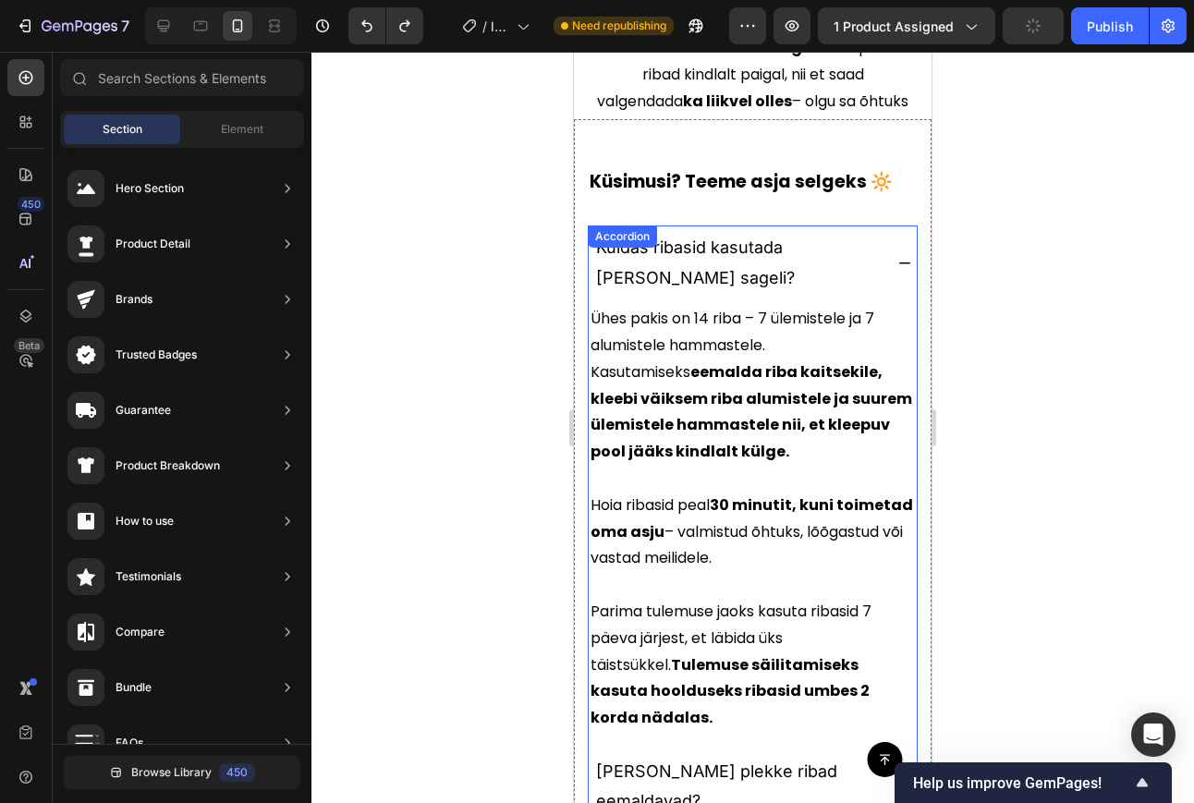
click at [897, 259] on icon at bounding box center [904, 263] width 15 height 15
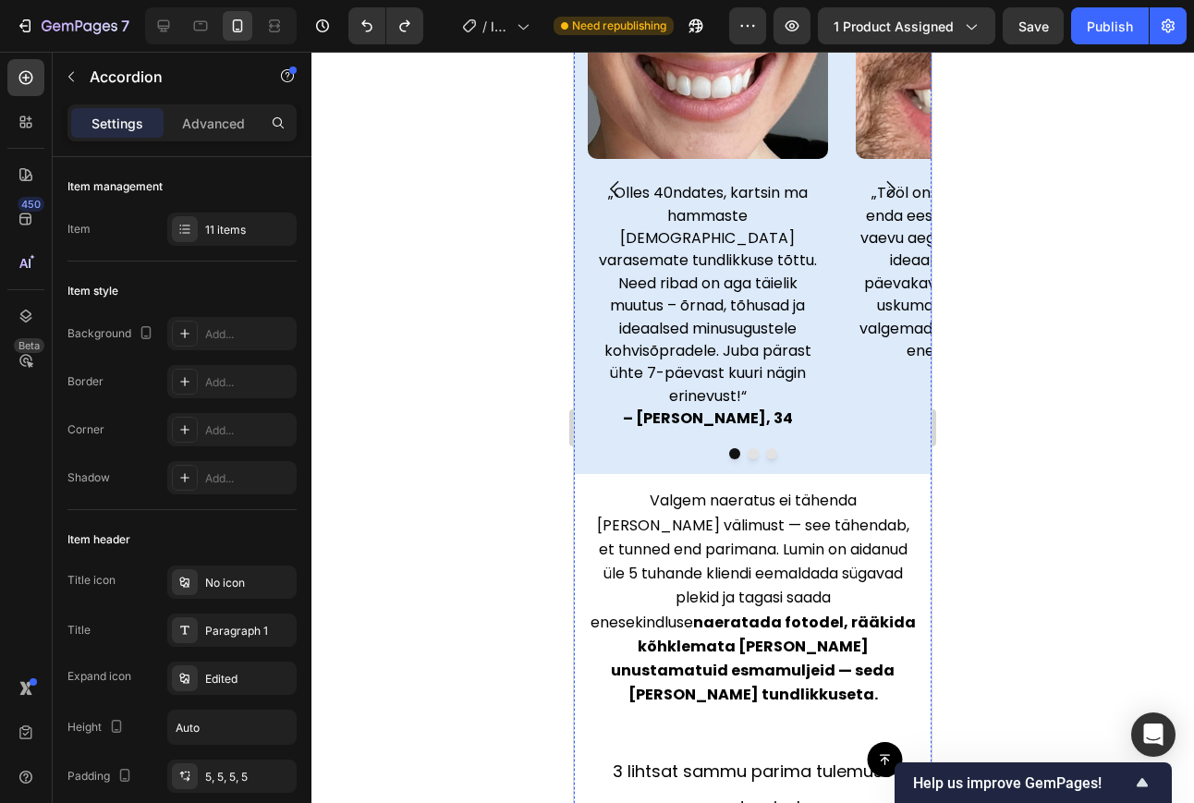
scroll to position [1405, 0]
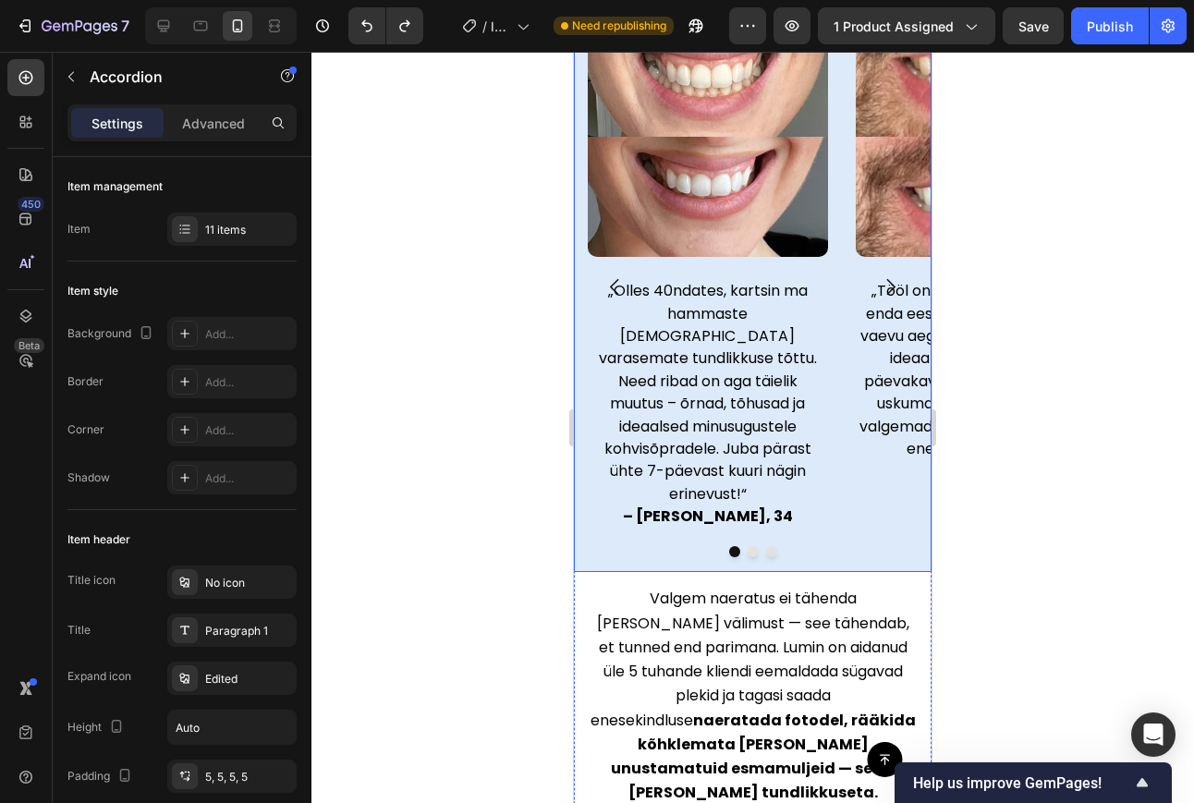
click at [879, 298] on icon "Carousel Next Arrow" at bounding box center [890, 286] width 23 height 23
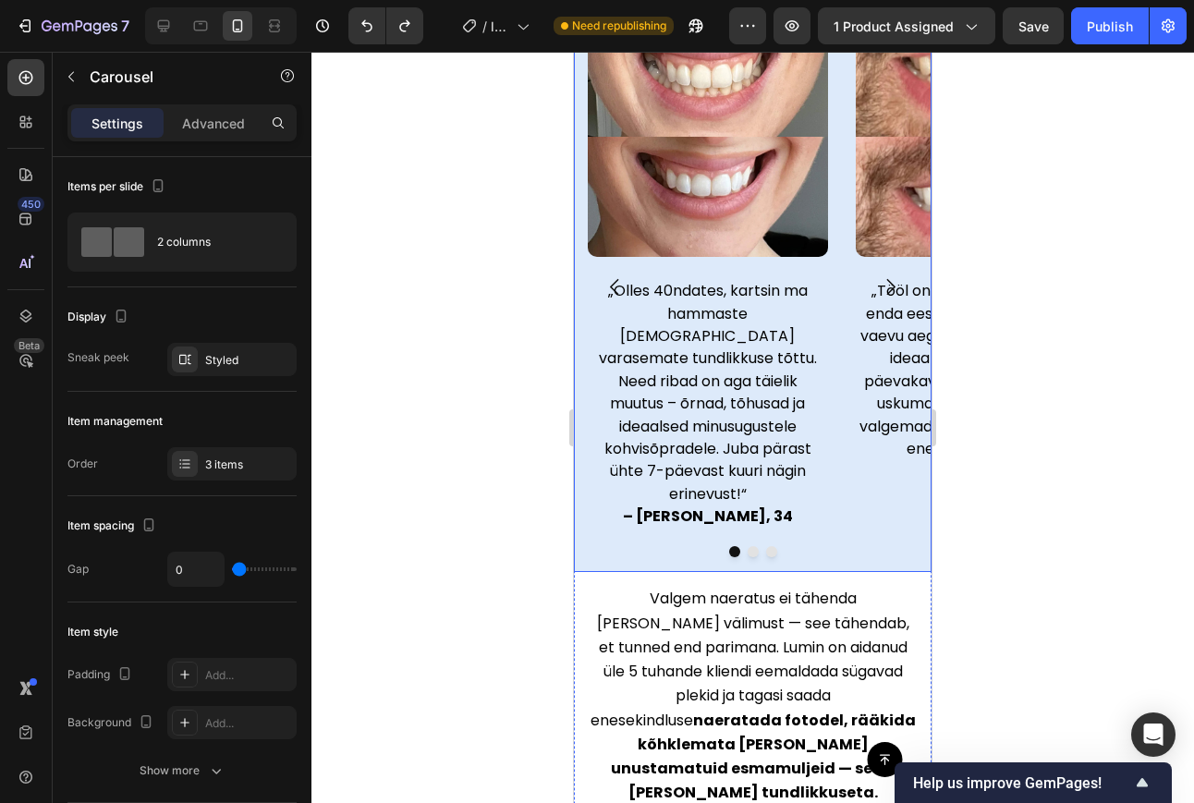
click at [879, 298] on icon "Carousel Next Arrow" at bounding box center [890, 286] width 23 height 23
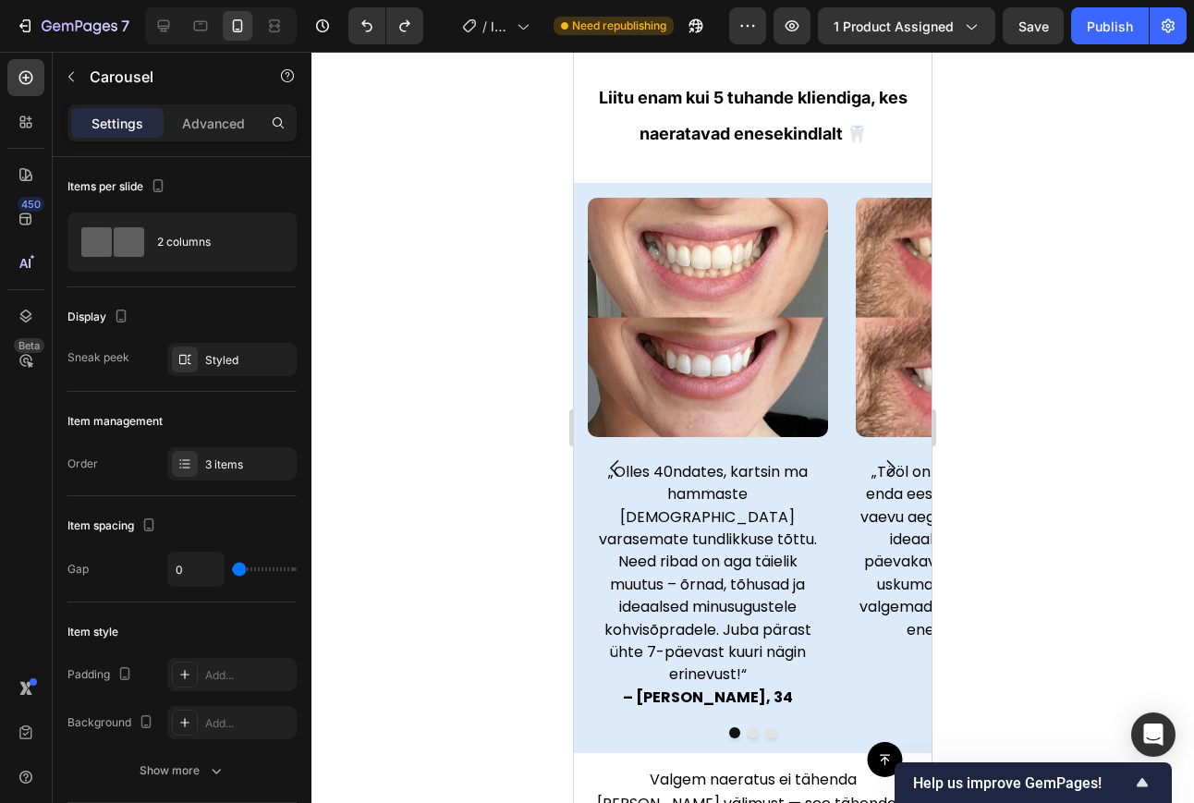
scroll to position [1249, 0]
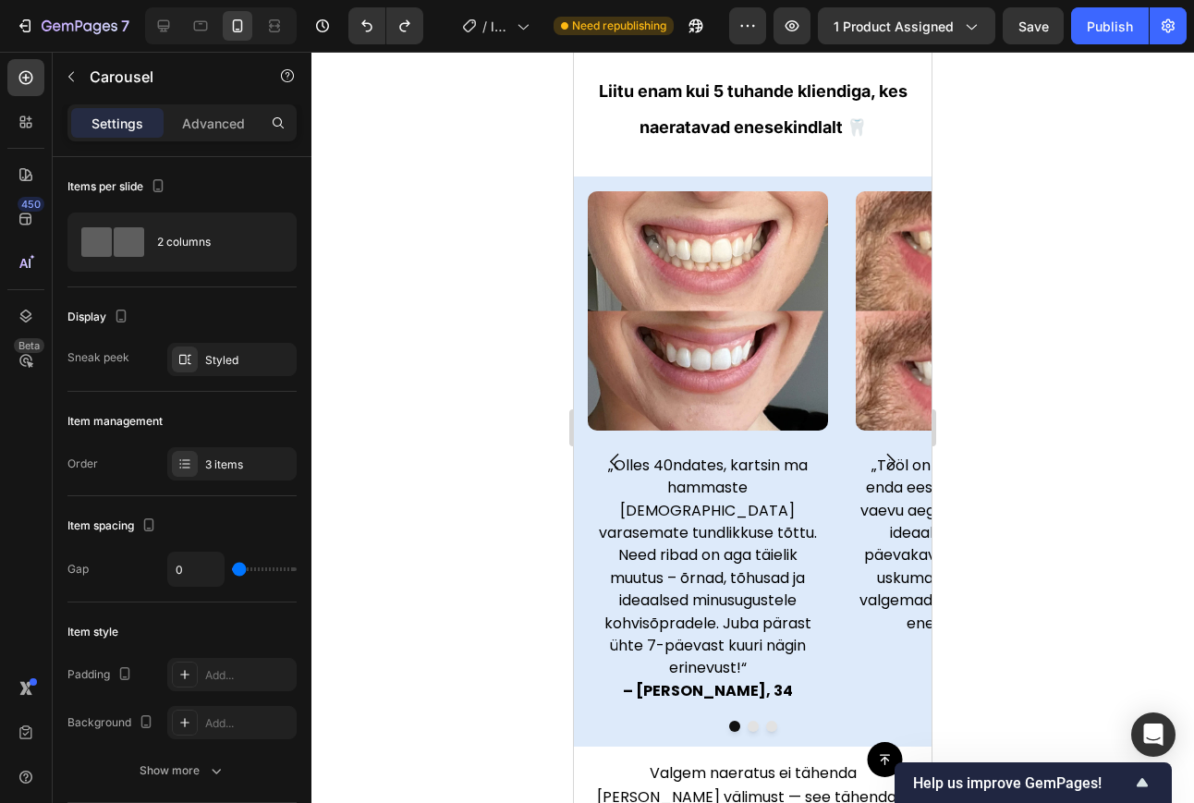
click at [1065, 329] on div at bounding box center [752, 427] width 882 height 751
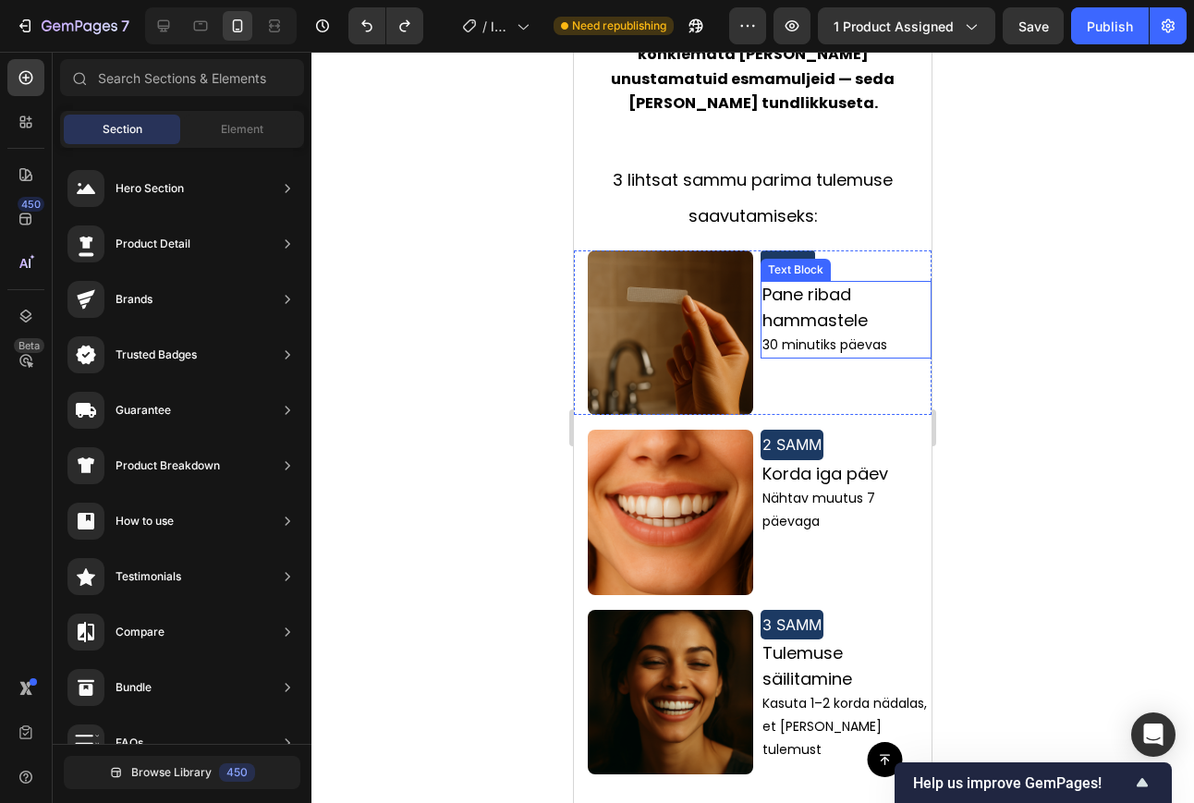
scroll to position [2107, 0]
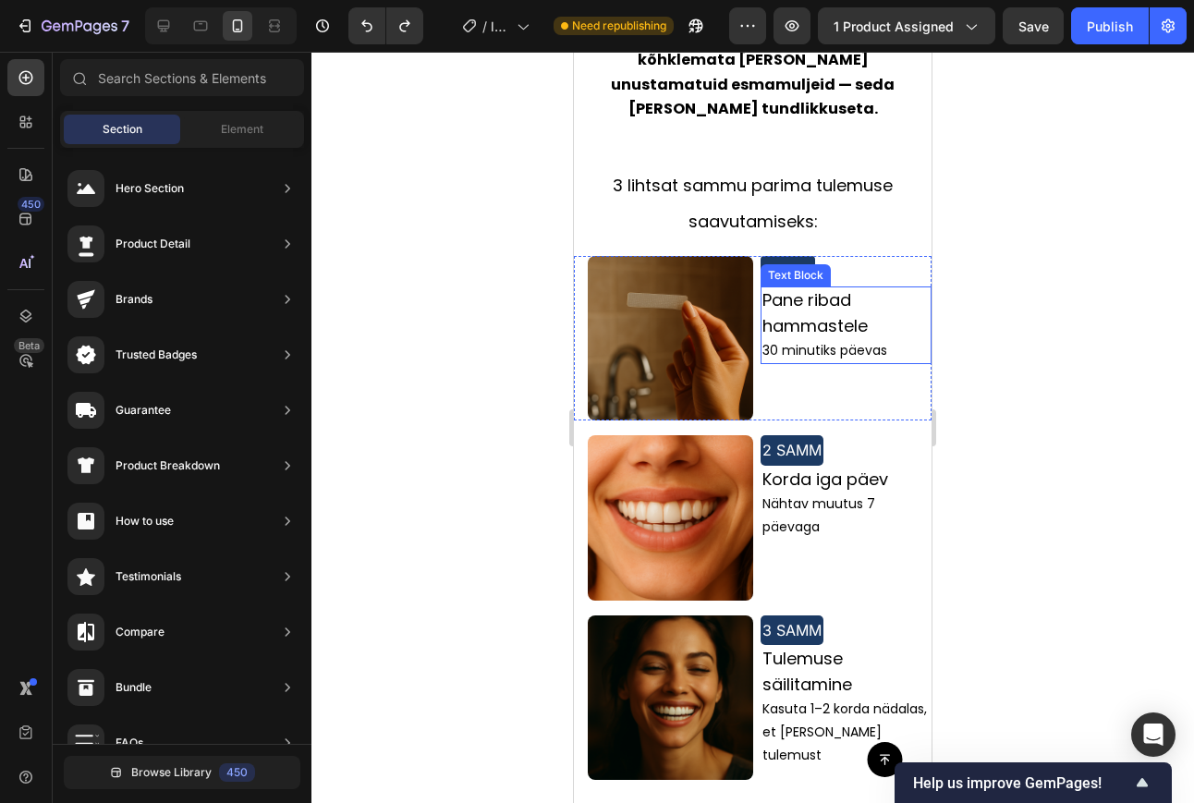
click at [807, 288] on span "Pane ribad hammastele" at bounding box center [814, 312] width 105 height 48
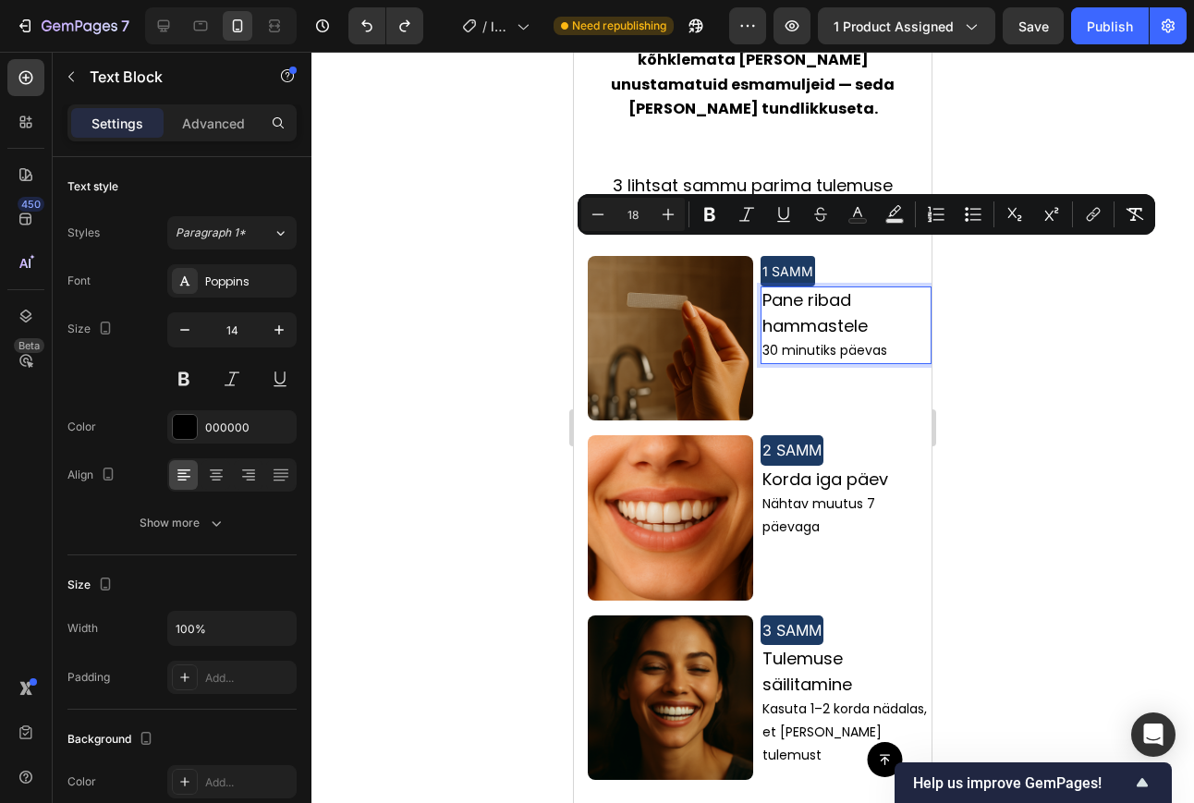
click at [765, 288] on span "Pane ribad hammastele" at bounding box center [814, 312] width 105 height 48
drag, startPoint x: 765, startPoint y: 254, endPoint x: 833, endPoint y: 279, distance: 72.8
click at [833, 288] on span "Pane ribad hammastele" at bounding box center [814, 312] width 105 height 48
click at [708, 210] on icon "Editor contextual toolbar" at bounding box center [709, 214] width 18 height 18
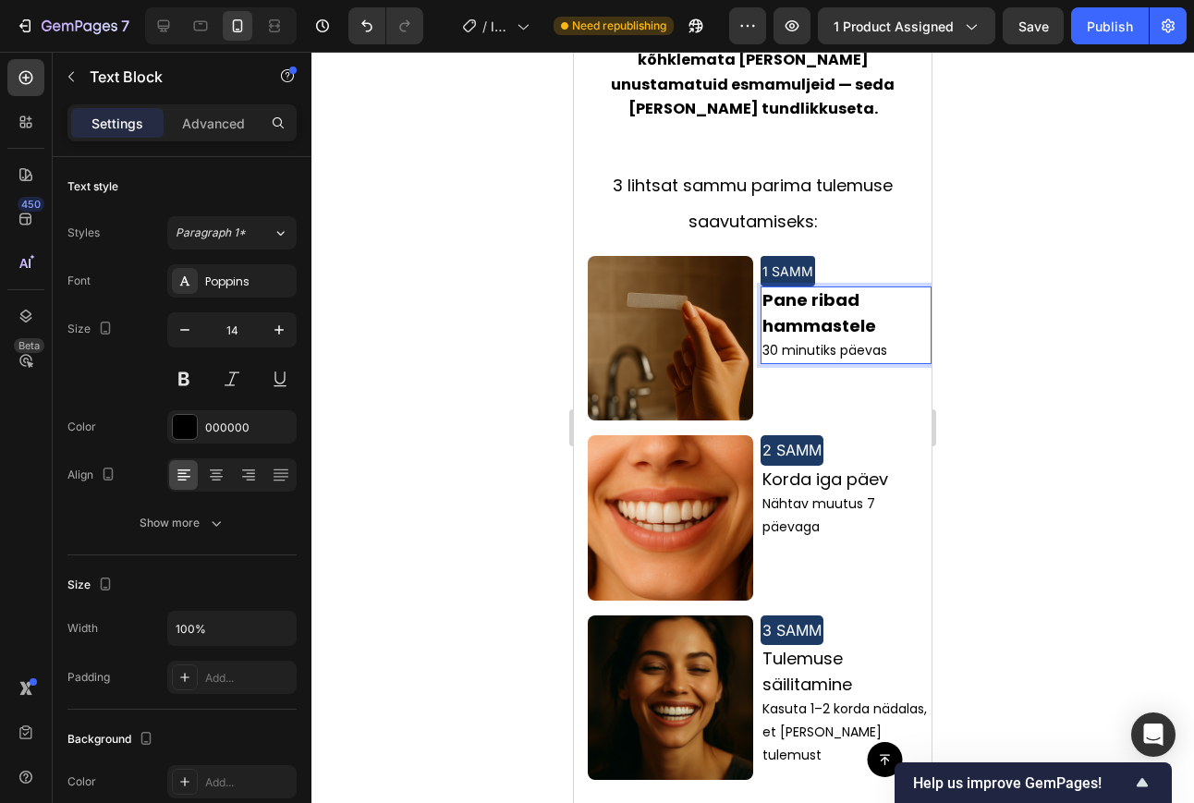
click at [1020, 325] on div at bounding box center [752, 427] width 882 height 751
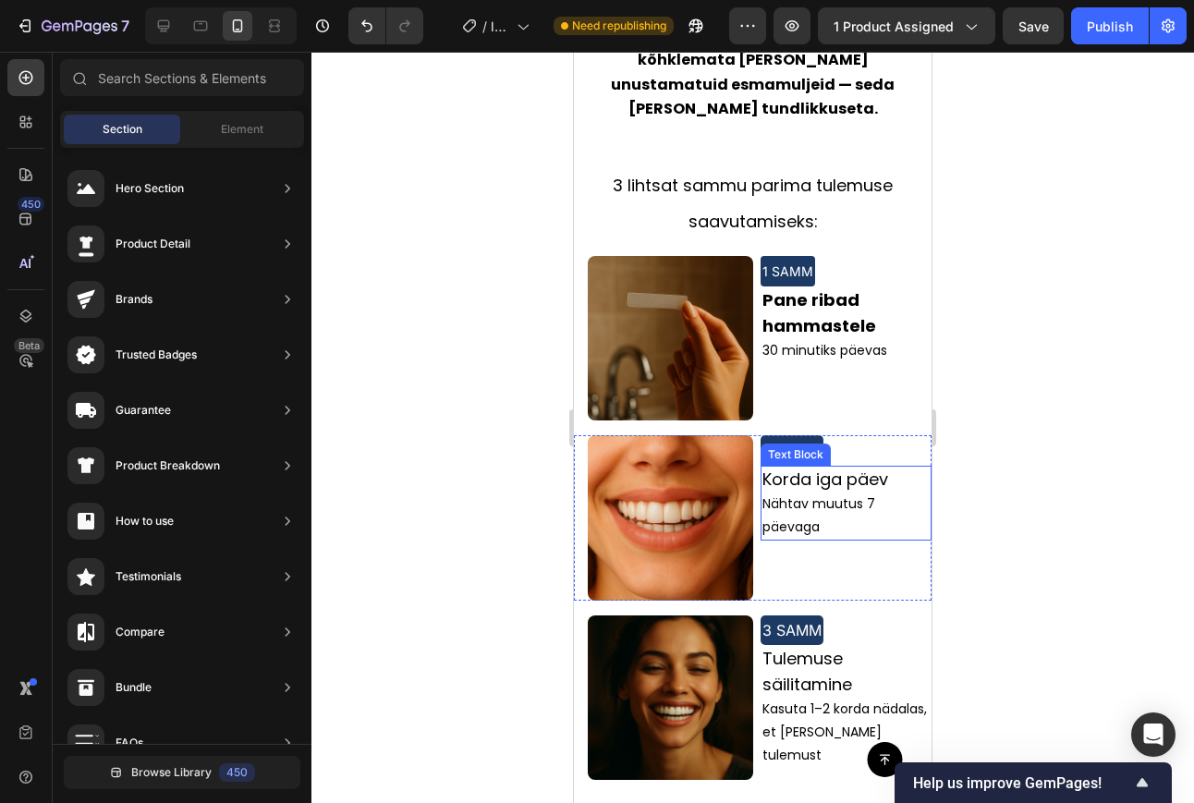
click at [787, 467] on span "Korda iga päev" at bounding box center [825, 478] width 126 height 23
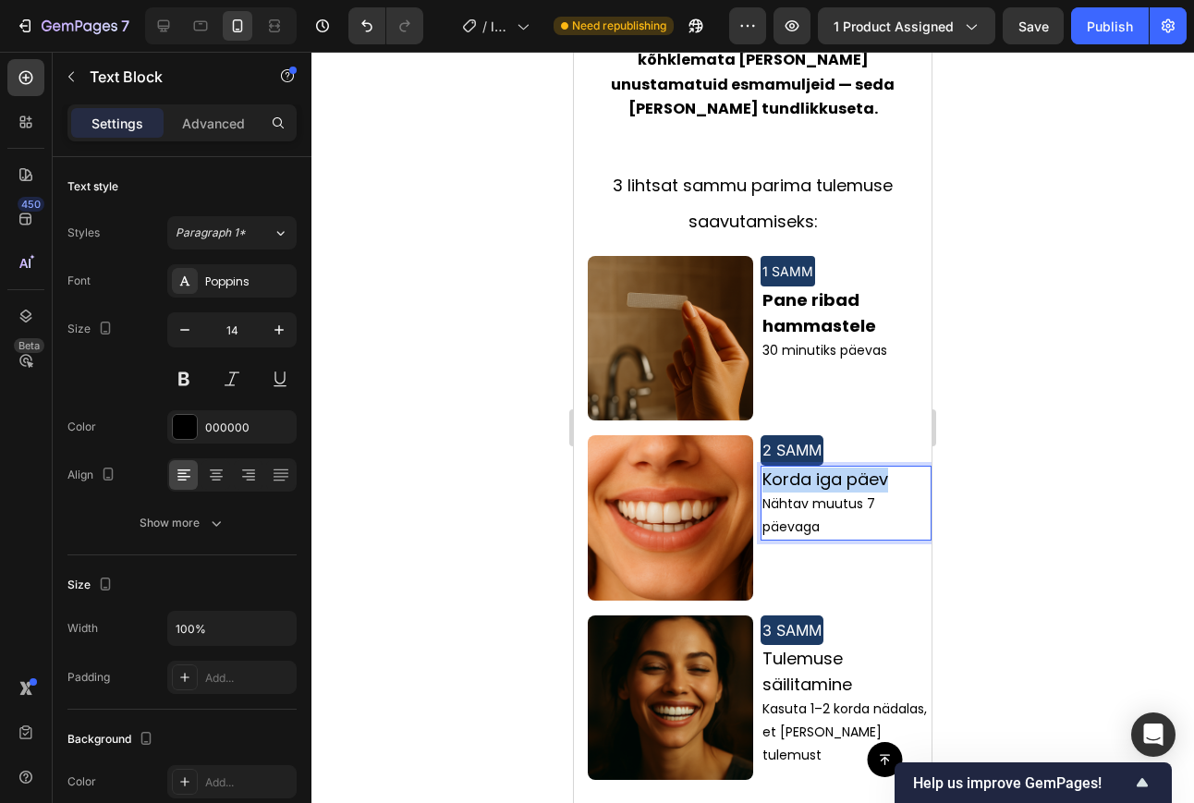
drag, startPoint x: 767, startPoint y: 420, endPoint x: 866, endPoint y: 424, distance: 99.8
click at [866, 467] on span "Korda iga päev" at bounding box center [825, 478] width 126 height 23
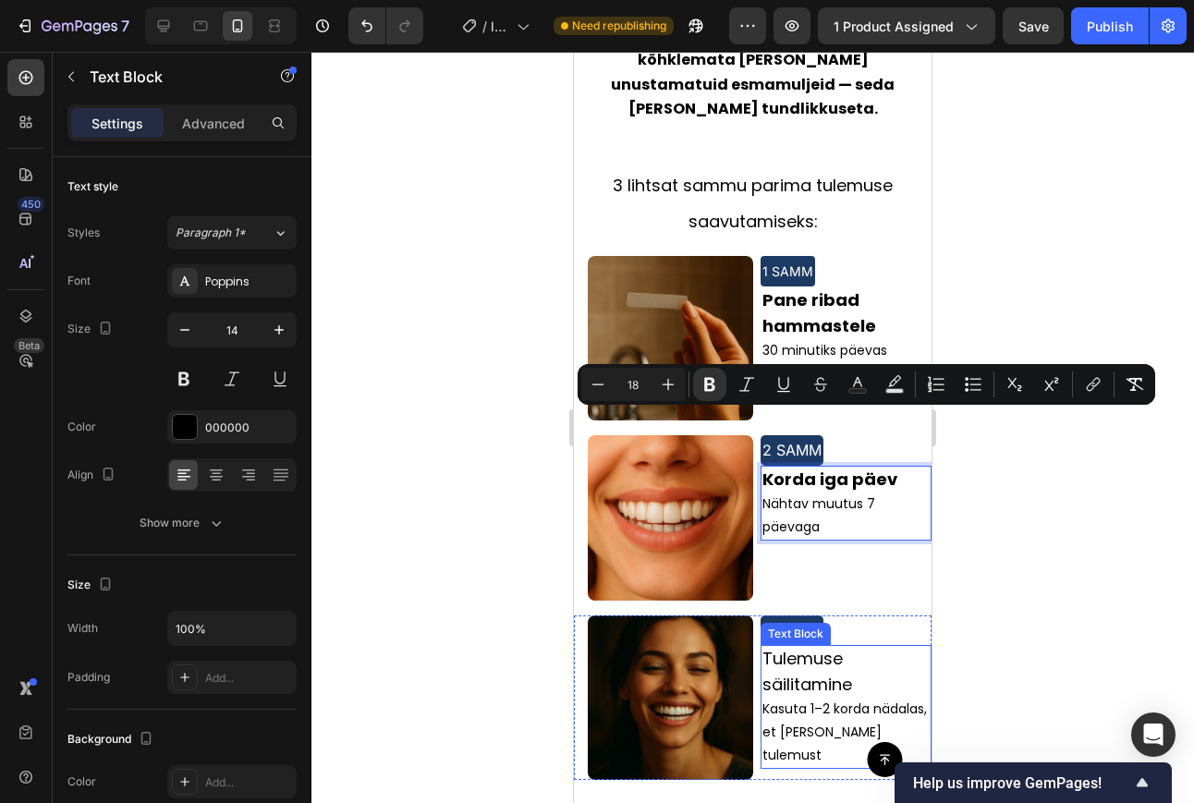
click at [789, 647] on span "Tulemuse säilitamine" at bounding box center [807, 671] width 90 height 48
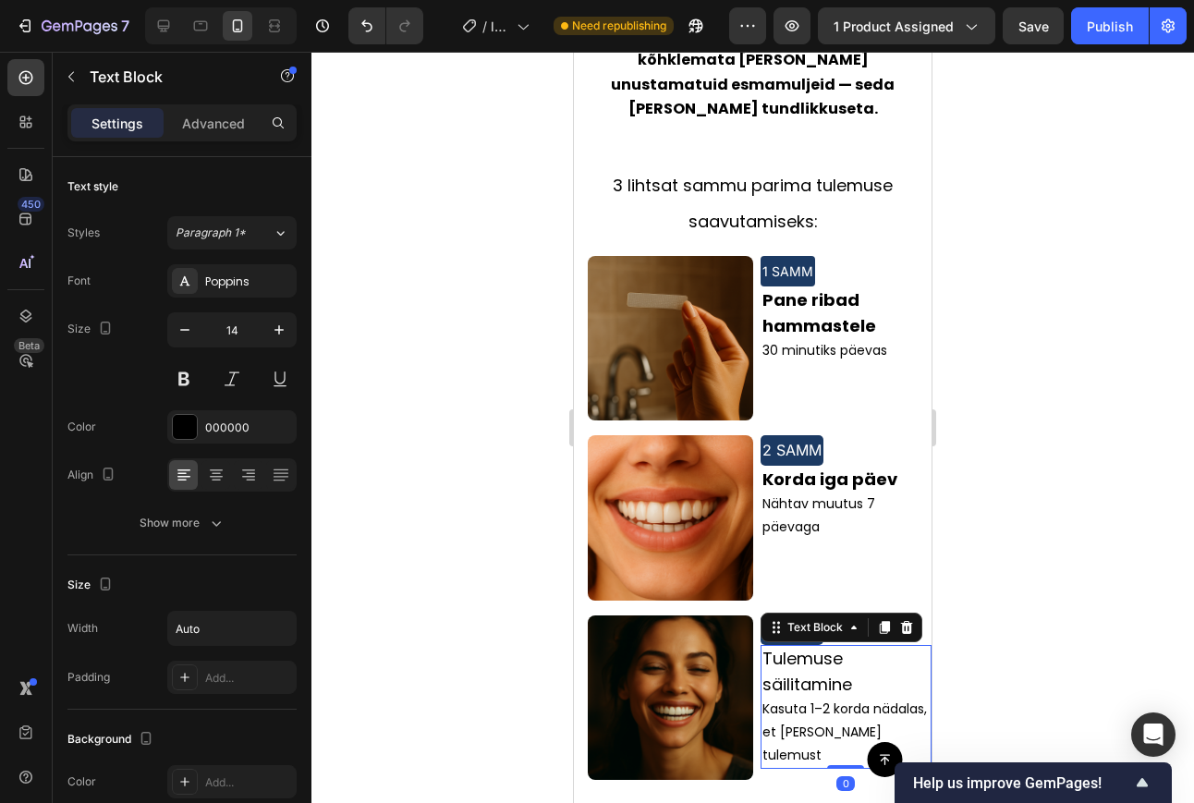
scroll to position [396, 0]
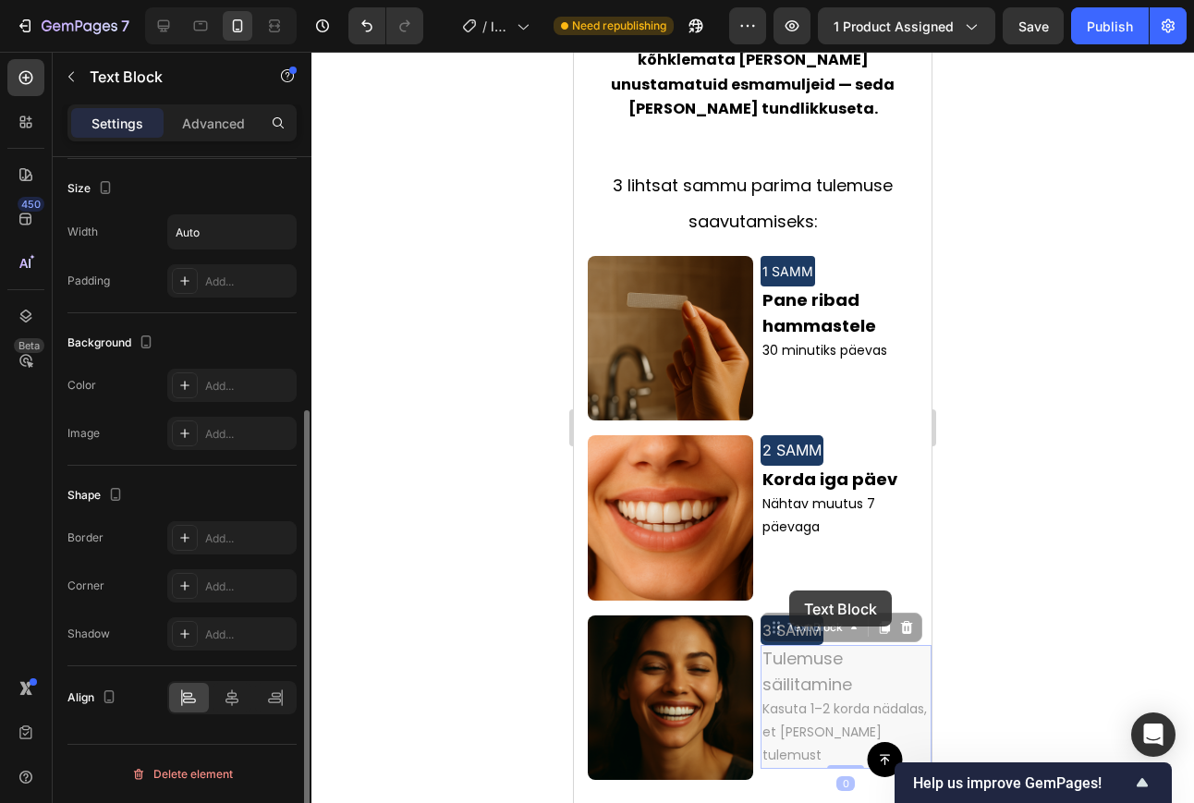
click at [574, 52] on span "Tulemuse säilitamine" at bounding box center [574, 52] width 0 height 0
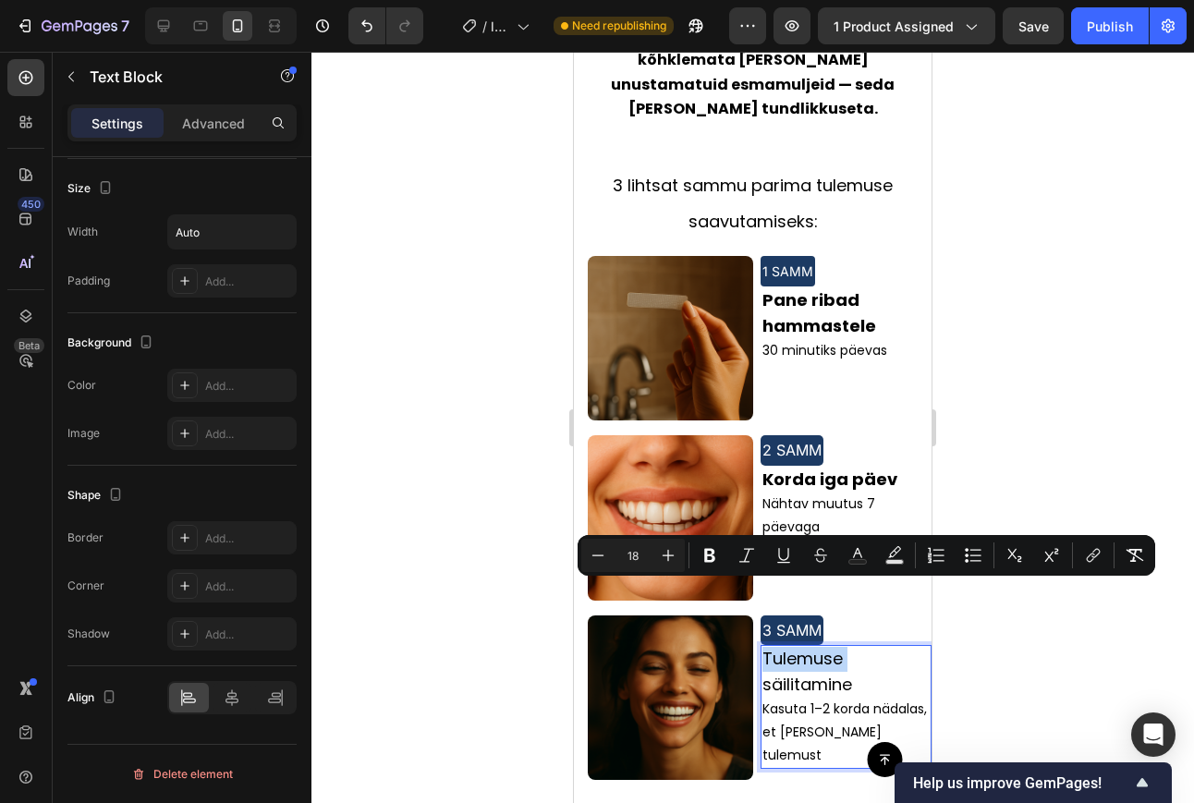
click at [790, 647] on span "Tulemuse säilitamine" at bounding box center [807, 671] width 90 height 48
drag, startPoint x: 790, startPoint y: 590, endPoint x: 833, endPoint y: 612, distance: 48.8
click at [833, 647] on span "Tulemuse säilitamine" at bounding box center [807, 671] width 90 height 48
click at [1053, 588] on div at bounding box center [752, 427] width 882 height 751
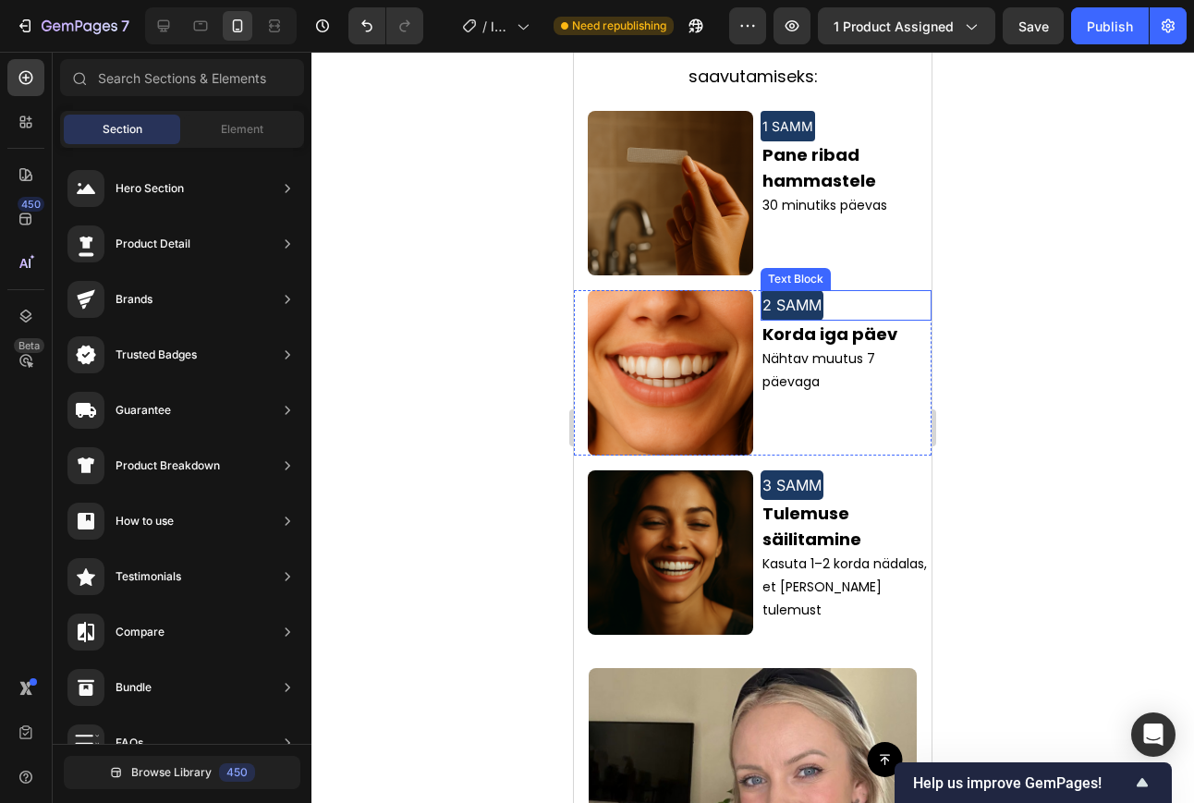
scroll to position [2251, 0]
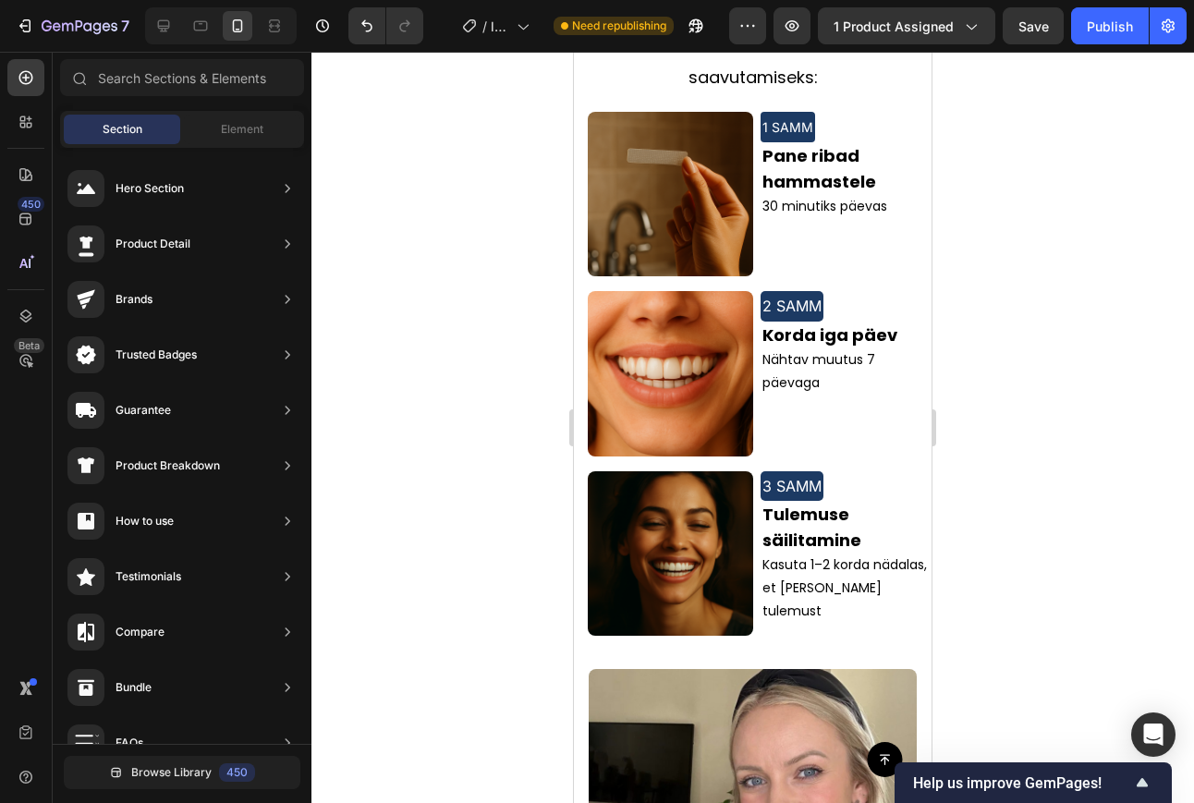
click at [992, 398] on div at bounding box center [752, 427] width 882 height 751
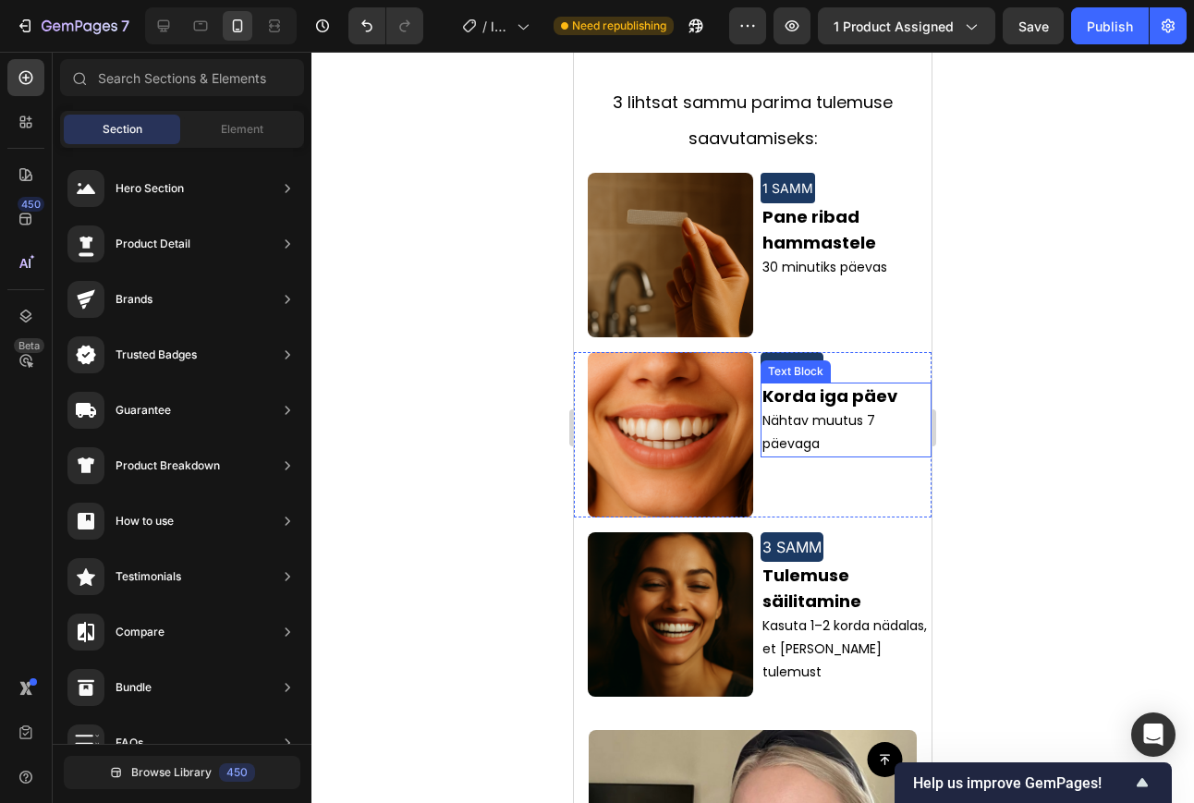
scroll to position [2163, 0]
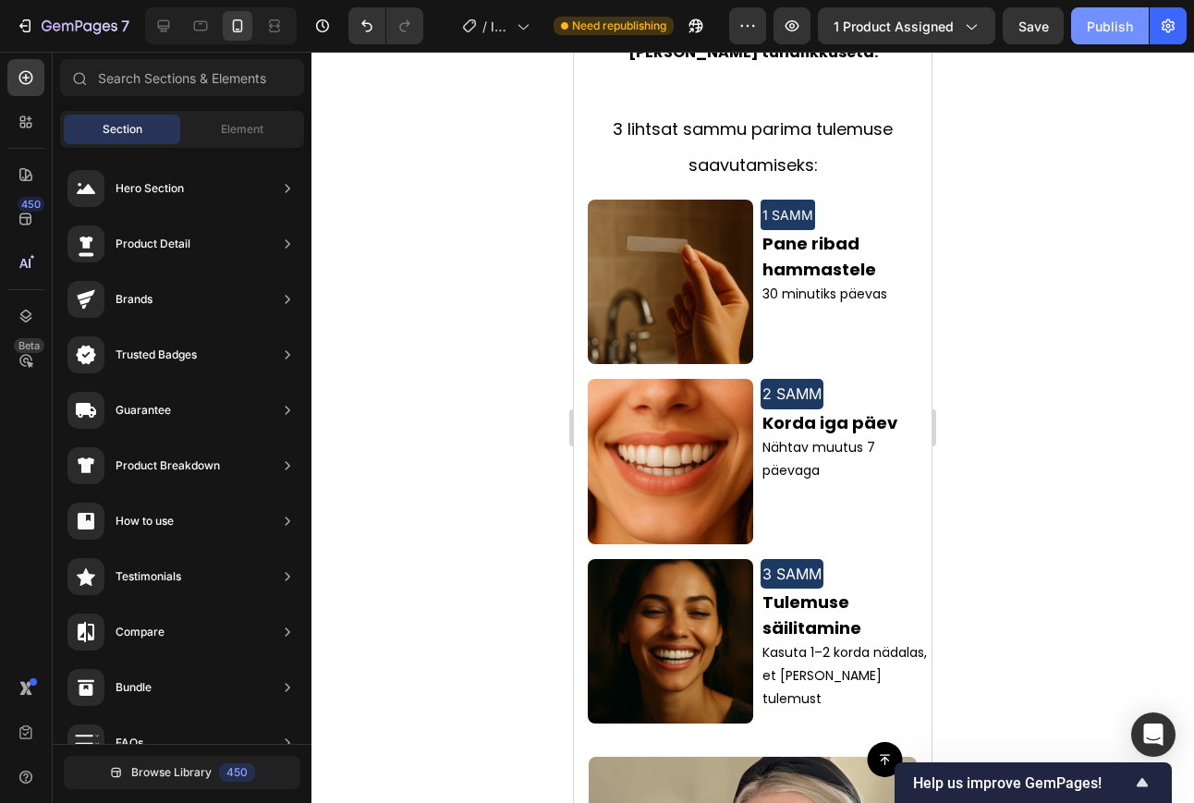
click at [1119, 27] on div "Publish" at bounding box center [1109, 26] width 46 height 19
